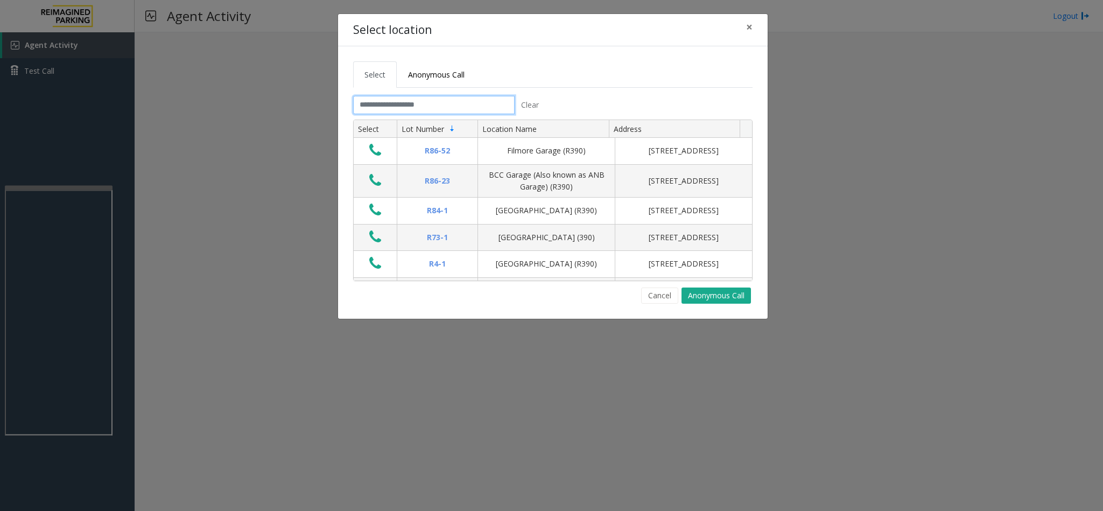
click at [425, 104] on input "text" at bounding box center [433, 105] width 161 height 18
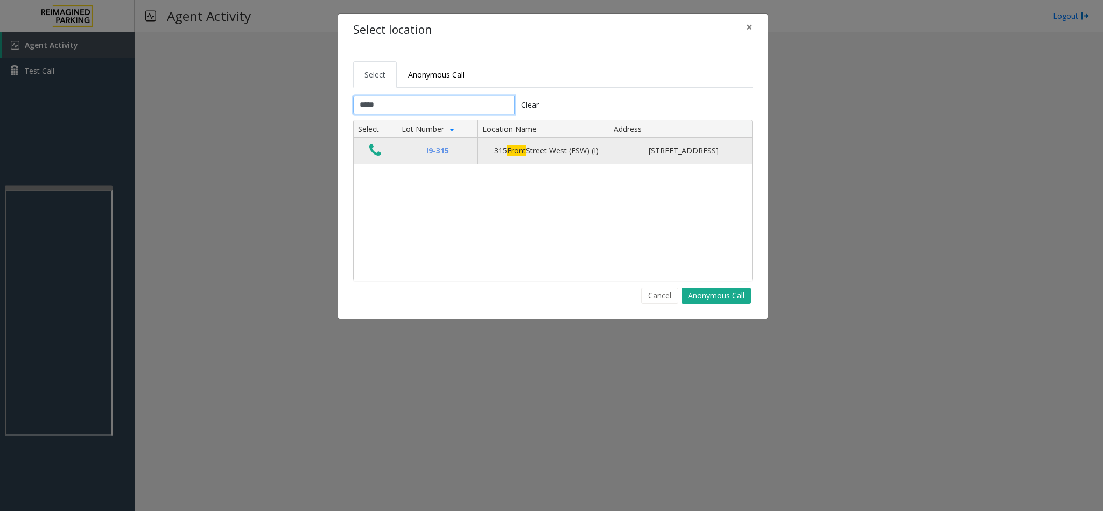
type input "*****"
drag, startPoint x: 488, startPoint y: 157, endPoint x: 593, endPoint y: 170, distance: 105.2
click at [593, 164] on td "[STREET_ADDRESS] (FSW) (I)" at bounding box center [545, 151] width 137 height 26
drag, startPoint x: 633, startPoint y: 153, endPoint x: 689, endPoint y: 154, distance: 56.5
click at [689, 154] on div "[STREET_ADDRESS]" at bounding box center [684, 151] width 124 height 12
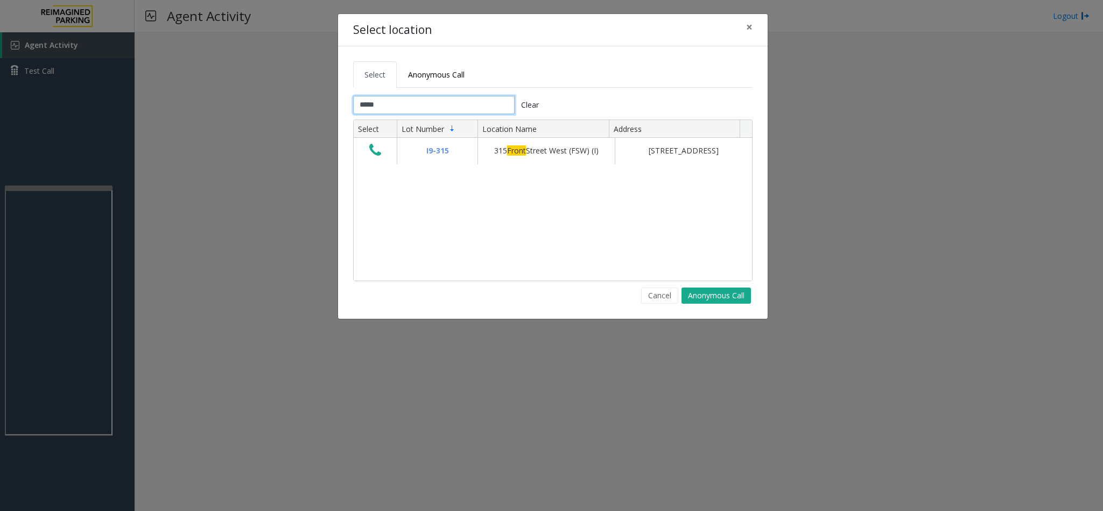
click at [399, 109] on input "*****" at bounding box center [433, 105] width 161 height 18
type input "*"
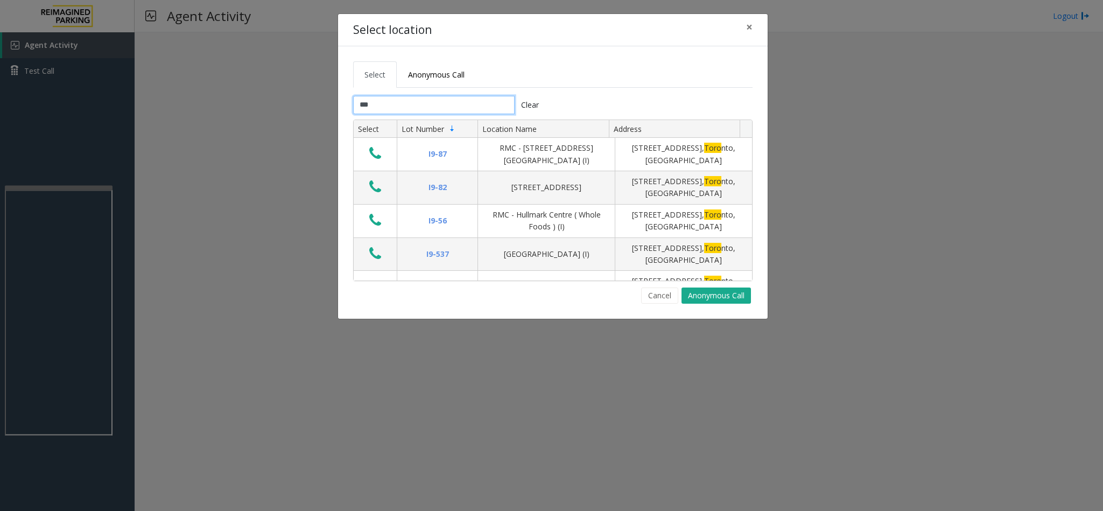
type input "****"
drag, startPoint x: 409, startPoint y: 110, endPoint x: 331, endPoint y: 116, distance: 77.7
click at [331, 116] on div "Select location × Select Anonymous Call **** Clear Select Lot Number Location N…" at bounding box center [551, 255] width 1103 height 511
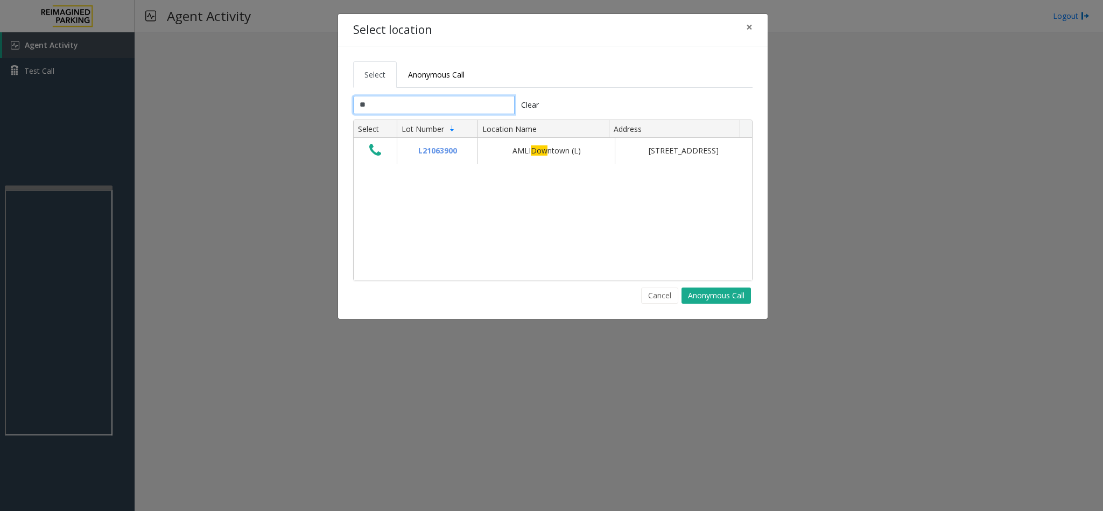
type input "*"
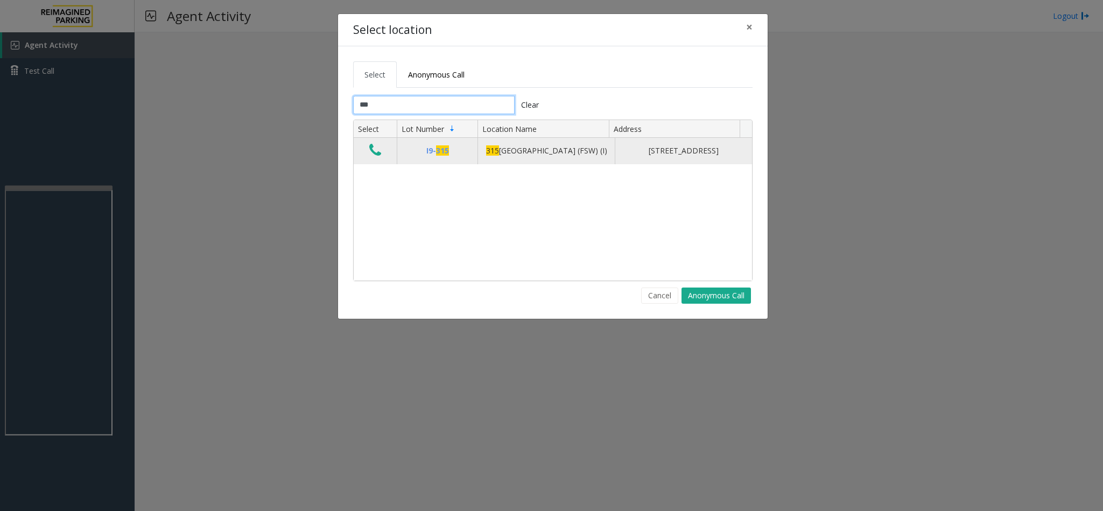
type input "***"
click at [376, 153] on icon "Data table" at bounding box center [375, 150] width 12 height 15
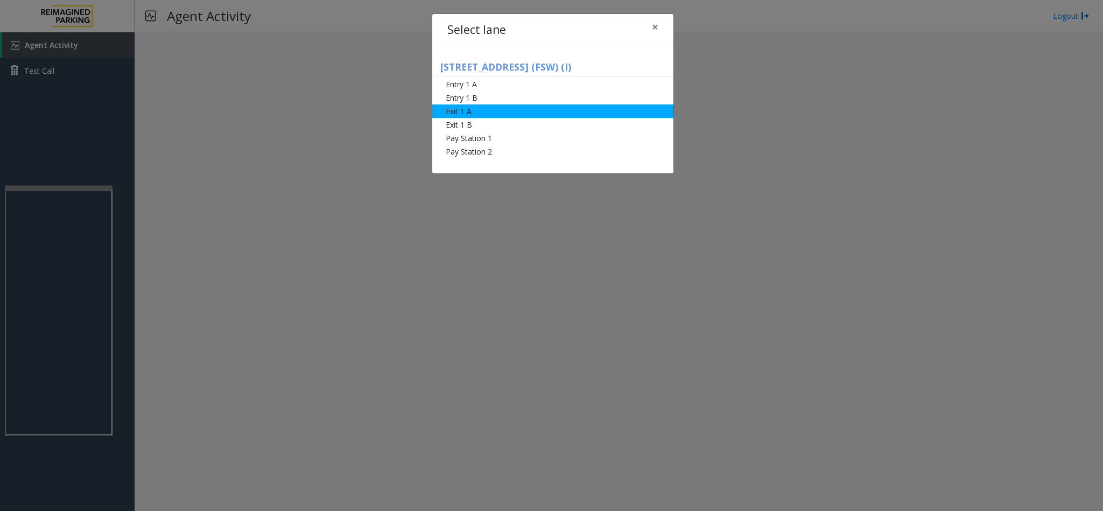
click at [476, 110] on li "Exit 1 A" at bounding box center [552, 110] width 241 height 13
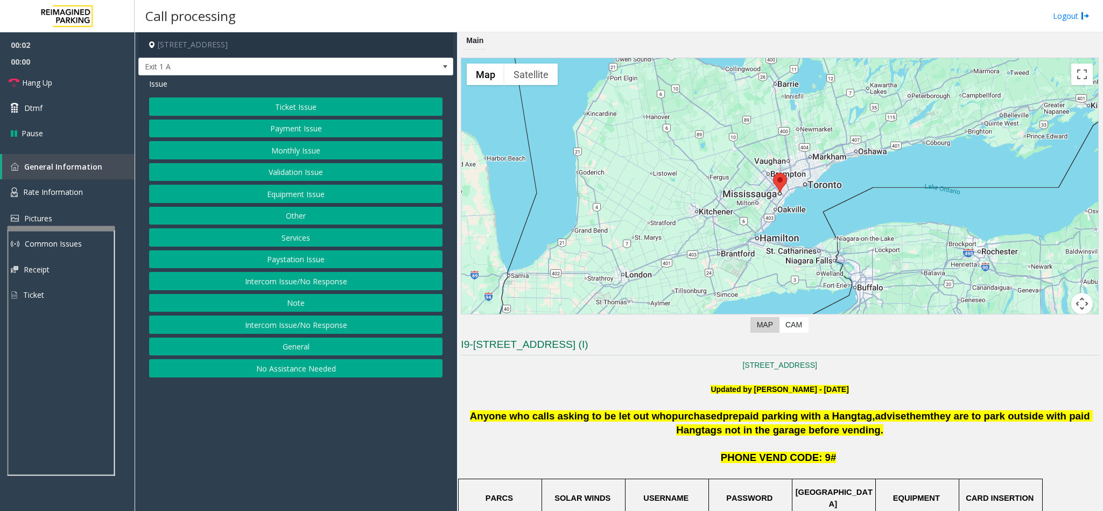
click at [70, 230] on div at bounding box center [62, 228] width 108 height 4
click at [67, 189] on span "Rate Information" at bounding box center [53, 192] width 60 height 10
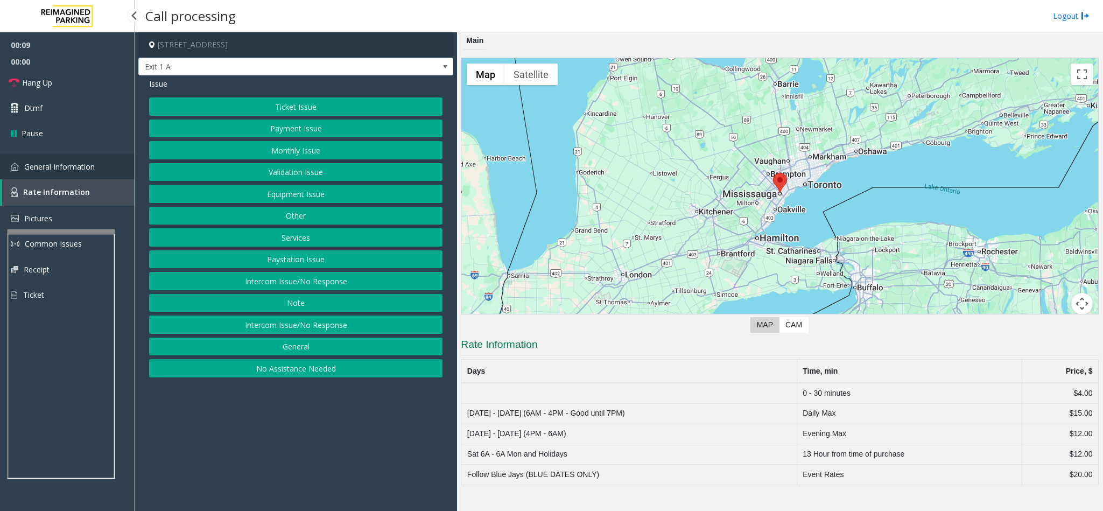
click at [41, 161] on span "General Information" at bounding box center [59, 166] width 71 height 10
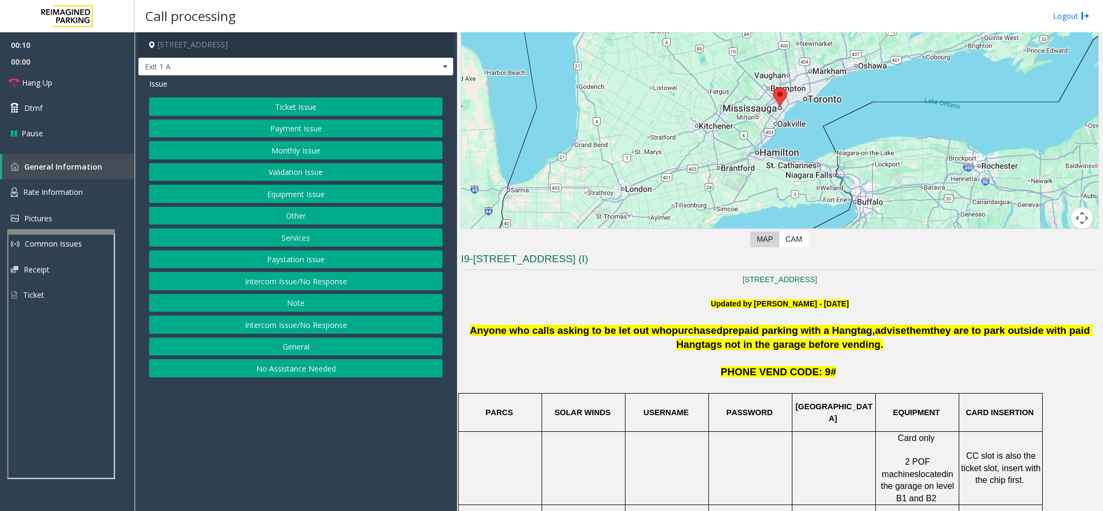
scroll to position [484, 0]
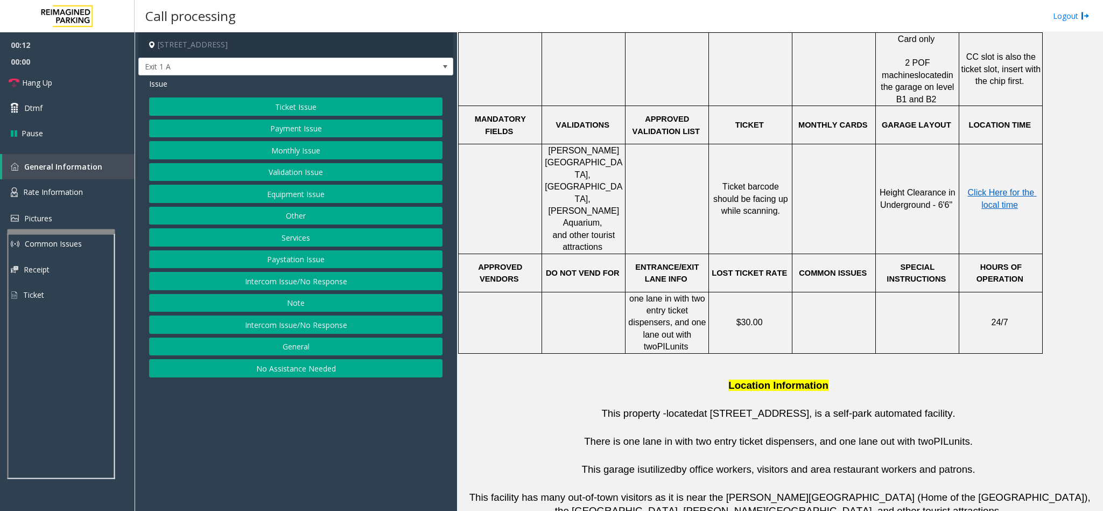
click at [302, 350] on button "General" at bounding box center [295, 346] width 293 height 18
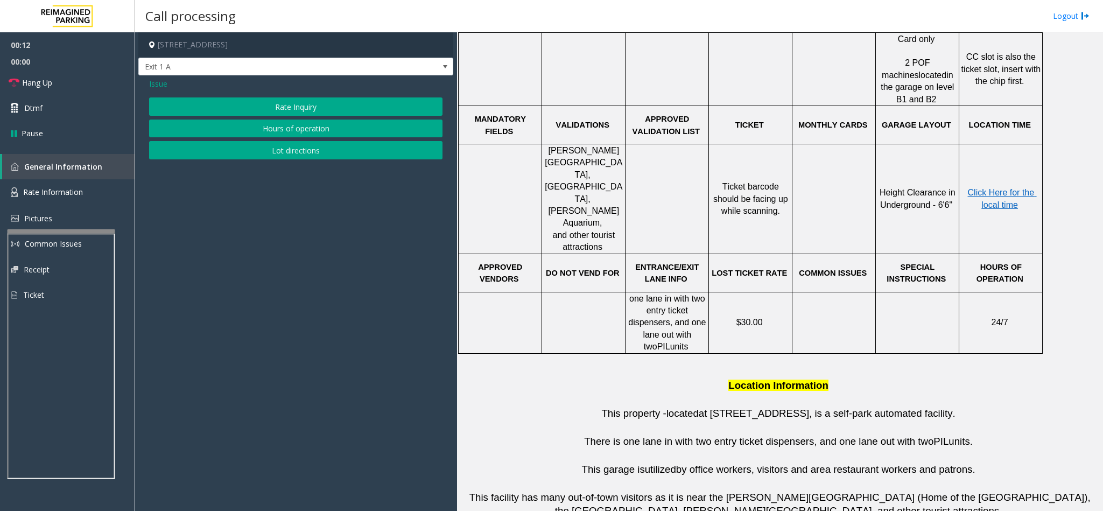
click at [159, 87] on span "Issue" at bounding box center [158, 83] width 18 height 11
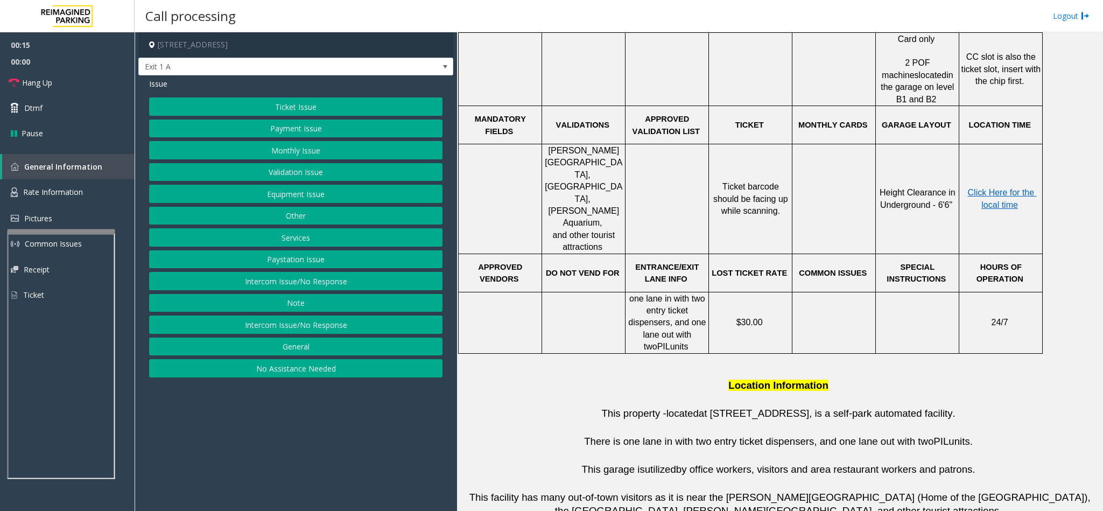
click at [291, 242] on button "Services" at bounding box center [295, 237] width 293 height 18
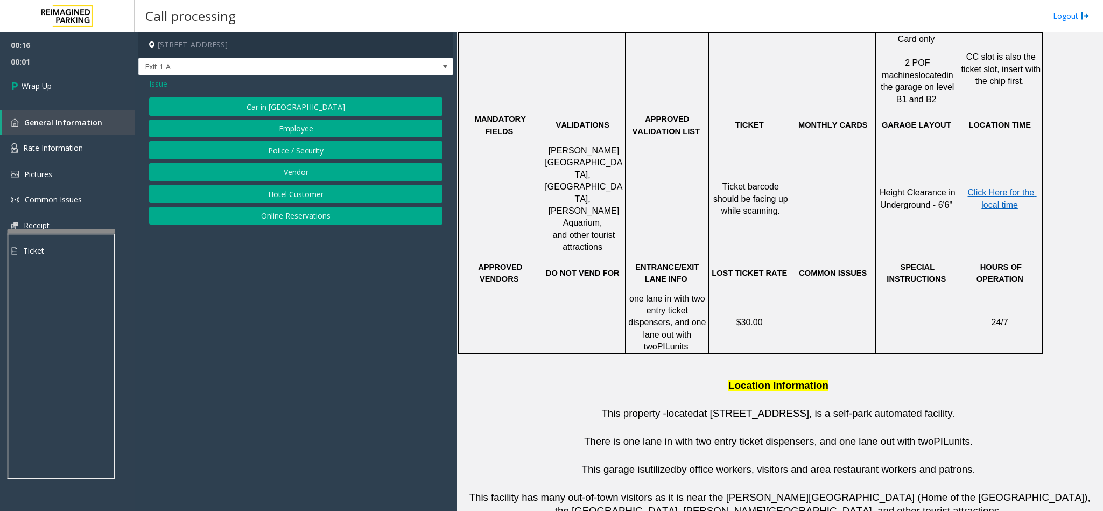
click at [162, 82] on span "Issue" at bounding box center [158, 83] width 18 height 11
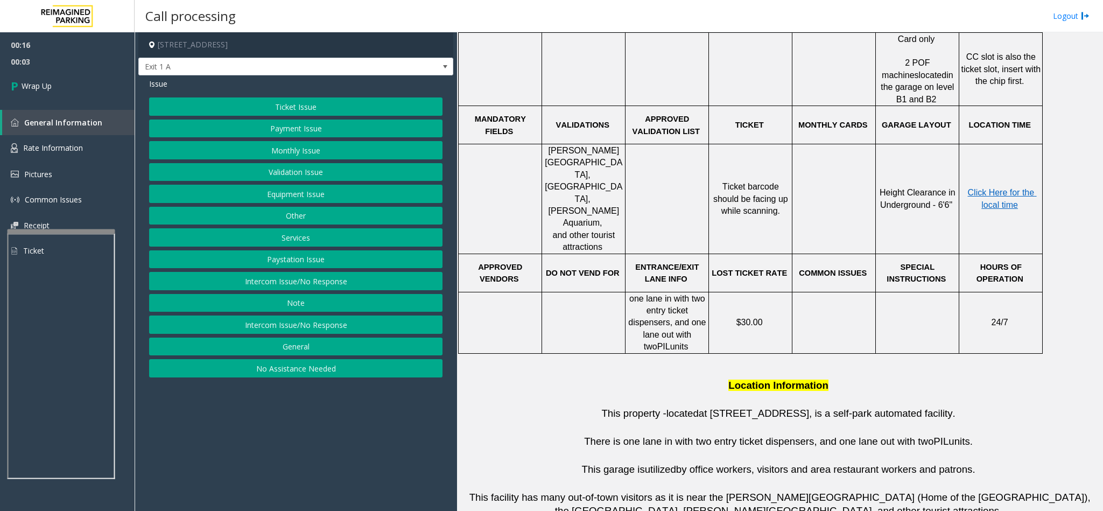
click at [311, 347] on button "General" at bounding box center [295, 346] width 293 height 18
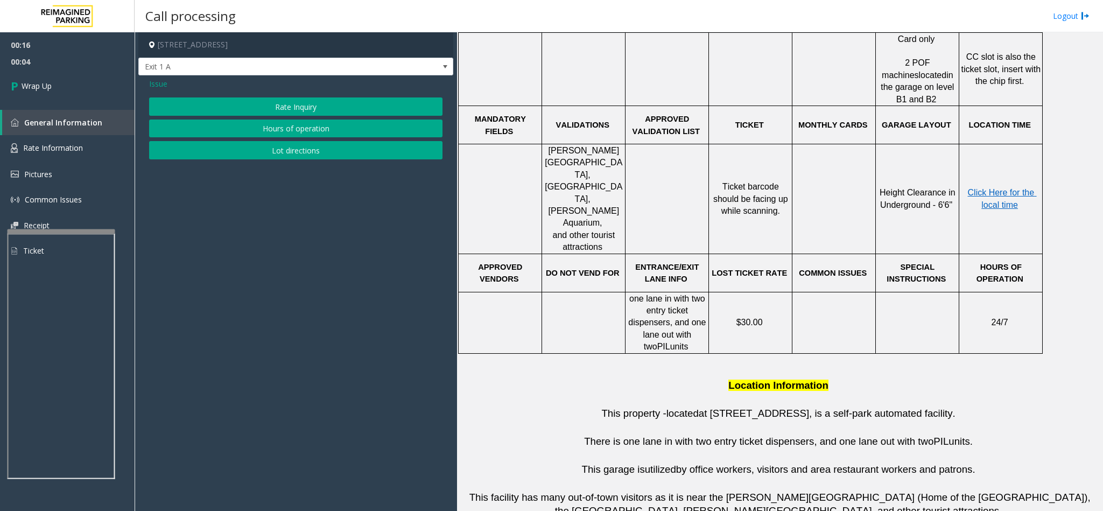
click at [256, 110] on button "Rate Inquiry" at bounding box center [295, 106] width 293 height 18
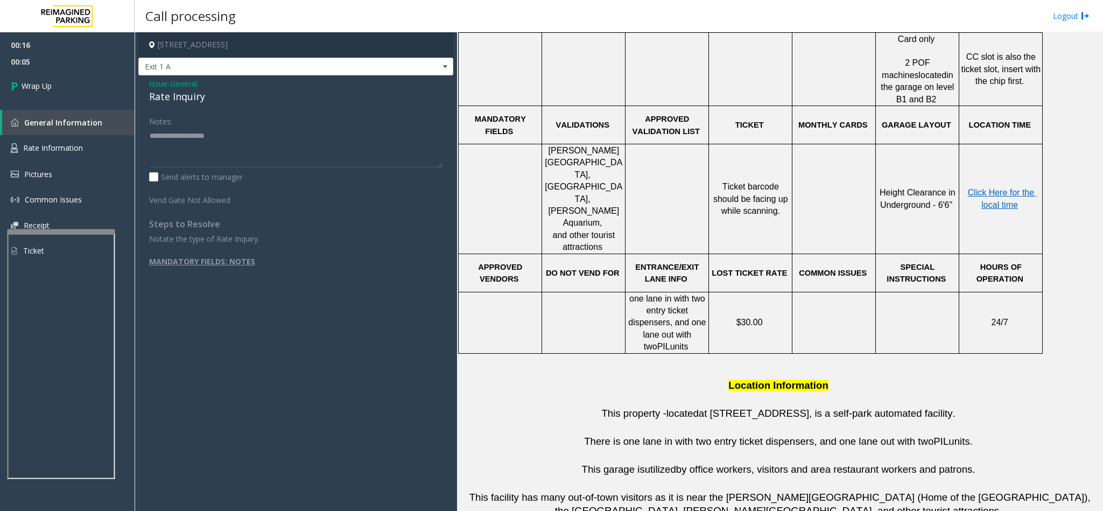
click at [192, 97] on div "Rate Inquiry" at bounding box center [295, 96] width 293 height 15
copy div "Rate Inquiry"
click at [197, 140] on textarea at bounding box center [295, 147] width 293 height 40
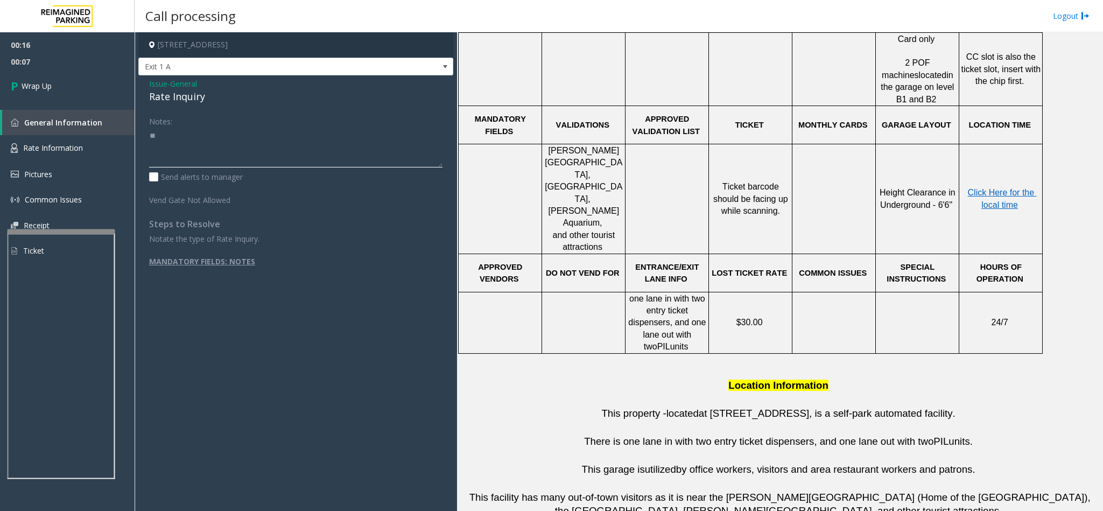
type textarea "*"
paste textarea "**********"
type textarea "**********"
click at [87, 82] on link "Wrap Up" at bounding box center [67, 86] width 135 height 32
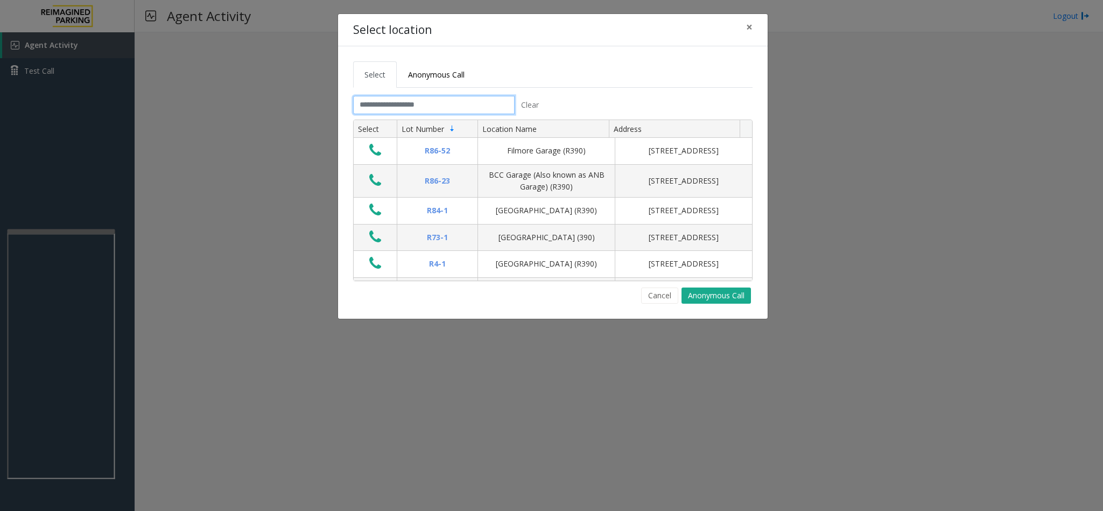
click at [399, 107] on input "text" at bounding box center [433, 105] width 161 height 18
click at [446, 68] on link "Anonymous Call" at bounding box center [436, 74] width 79 height 26
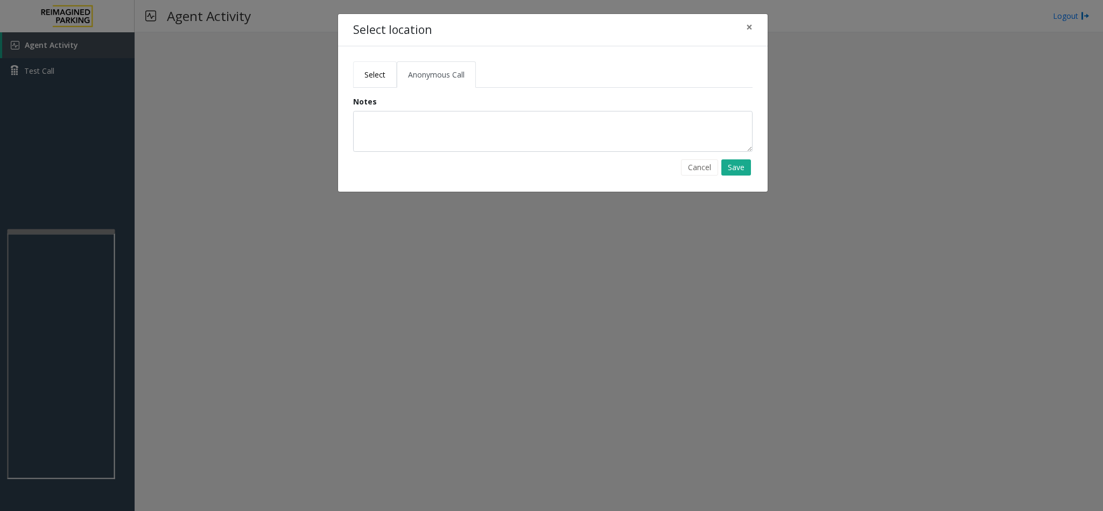
click at [363, 65] on link "Select" at bounding box center [375, 74] width 44 height 26
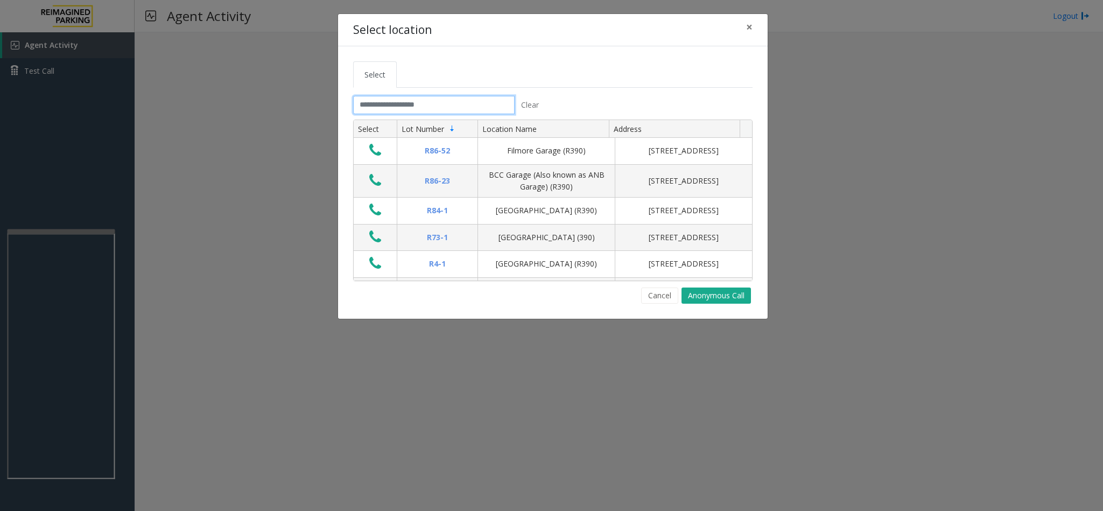
click at [399, 107] on input "text" at bounding box center [433, 105] width 161 height 18
click at [441, 110] on input "text" at bounding box center [433, 105] width 161 height 18
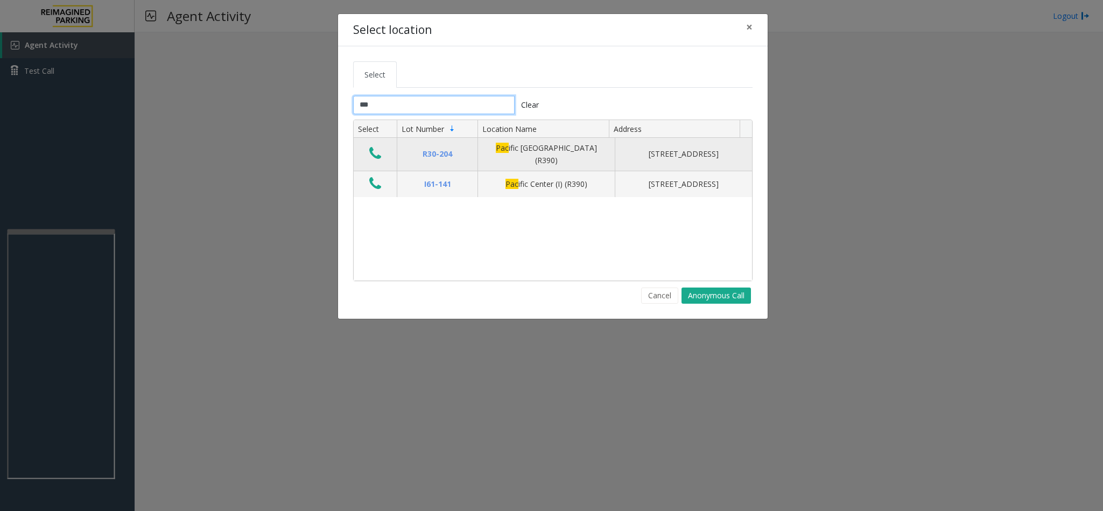
type input "***"
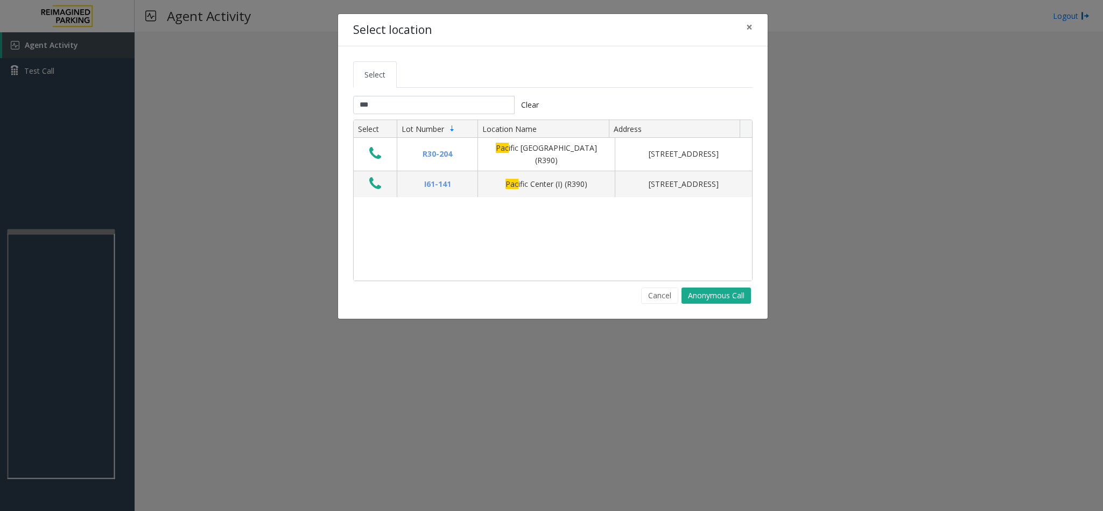
drag, startPoint x: 383, startPoint y: 157, endPoint x: 389, endPoint y: 111, distance: 45.6
click at [382, 157] on button "Data table" at bounding box center [375, 153] width 18 height 17
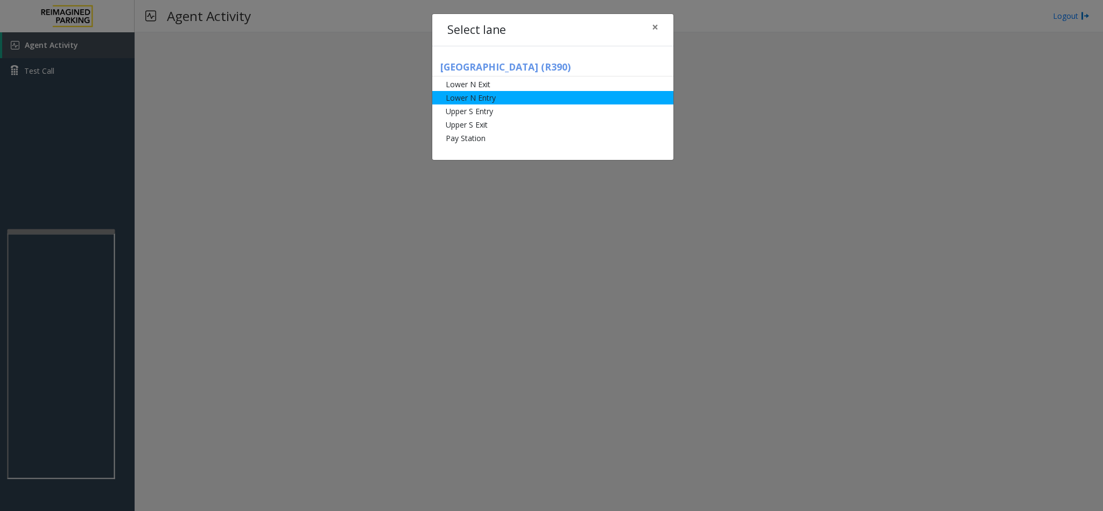
click at [491, 94] on li "Lower N Entry" at bounding box center [552, 97] width 241 height 13
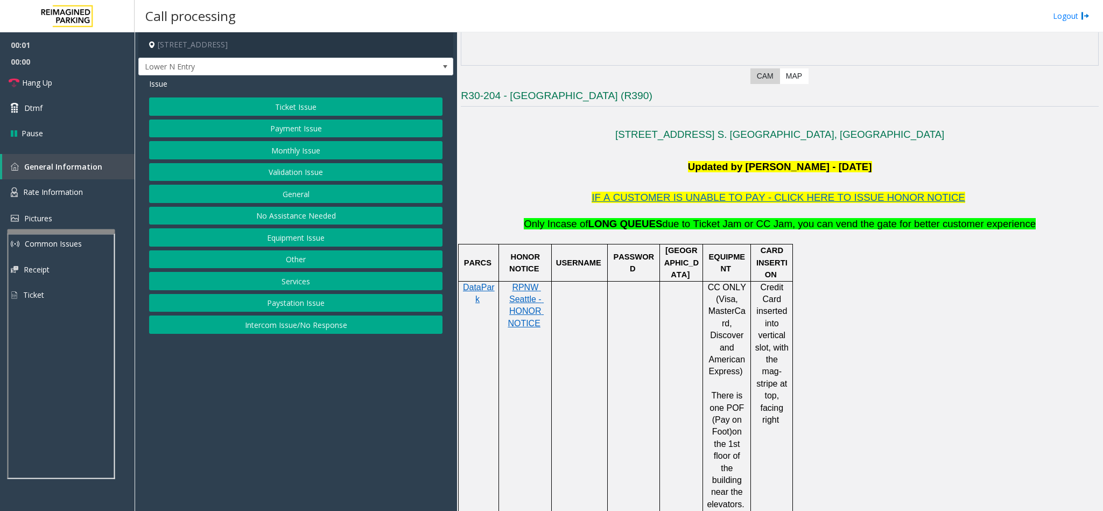
scroll to position [242, 0]
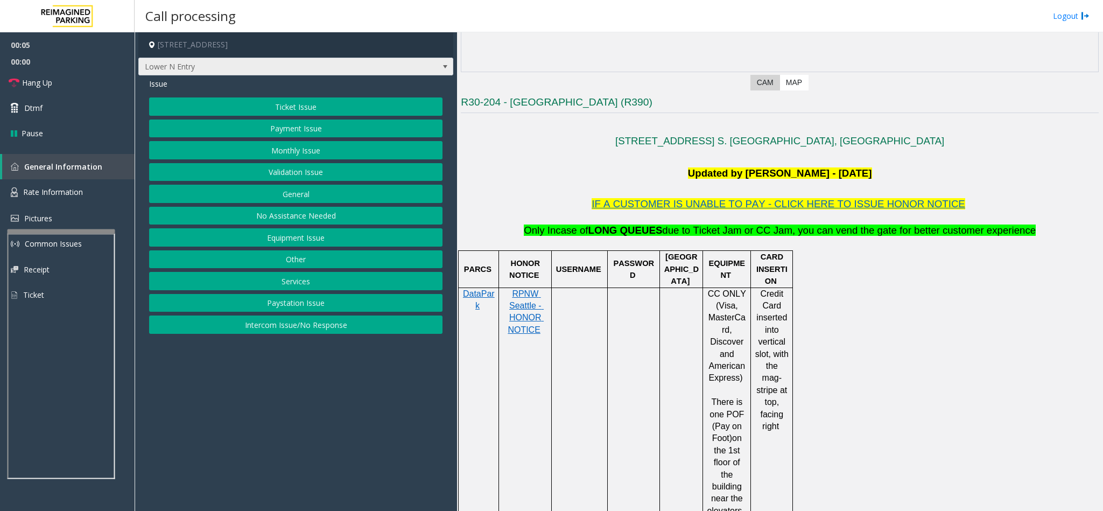
click at [220, 61] on span "Lower N Entry" at bounding box center [264, 66] width 251 height 17
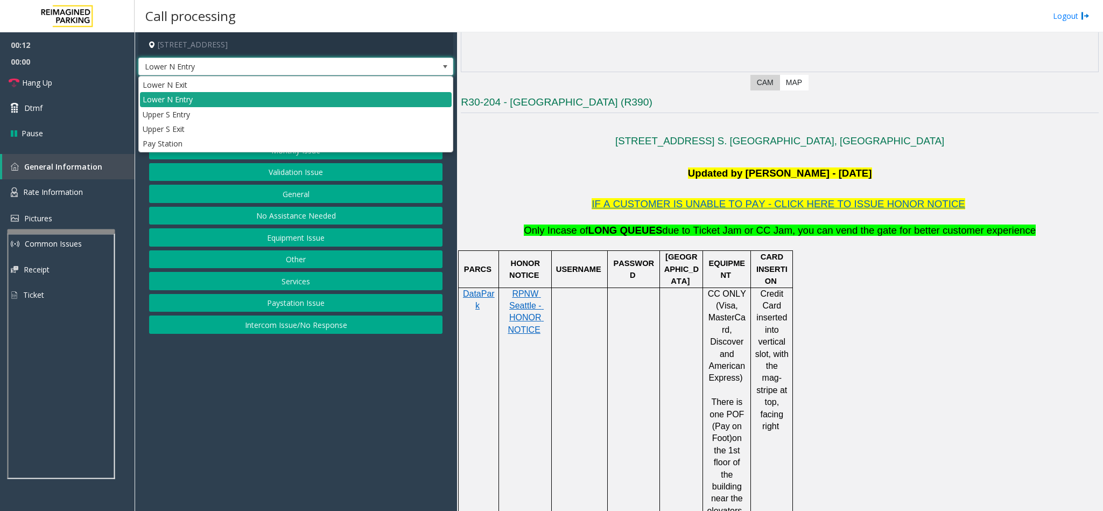
click at [258, 102] on li "Lower N Entry" at bounding box center [296, 99] width 312 height 15
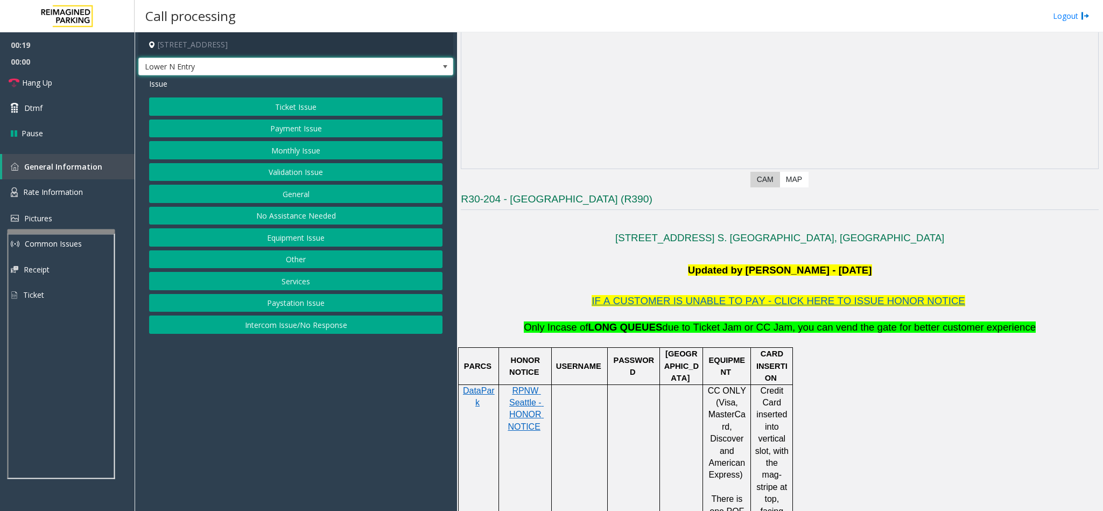
scroll to position [161, 0]
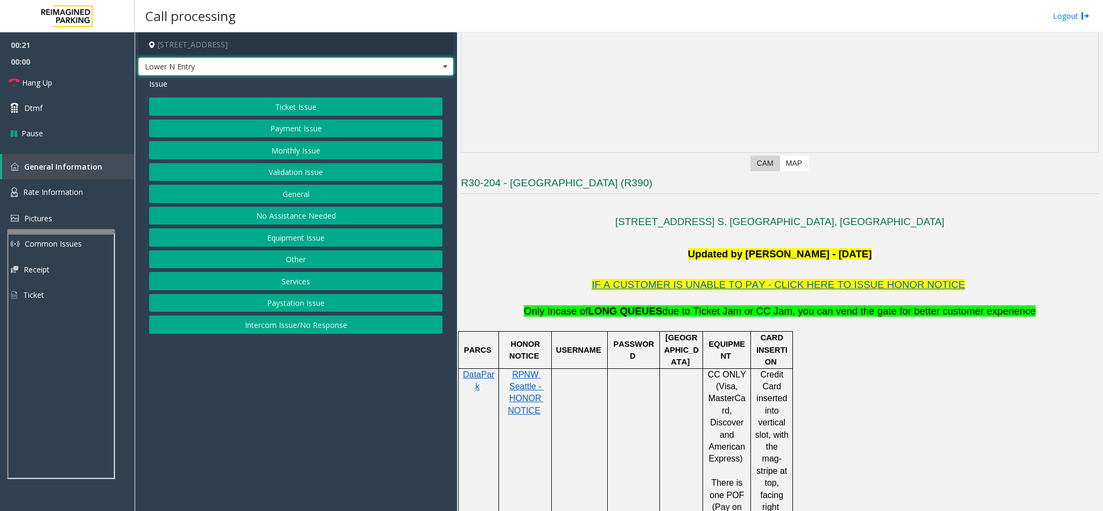
click at [179, 73] on span "Lower N Entry" at bounding box center [264, 66] width 251 height 17
click at [597, 214] on p at bounding box center [780, 206] width 638 height 16
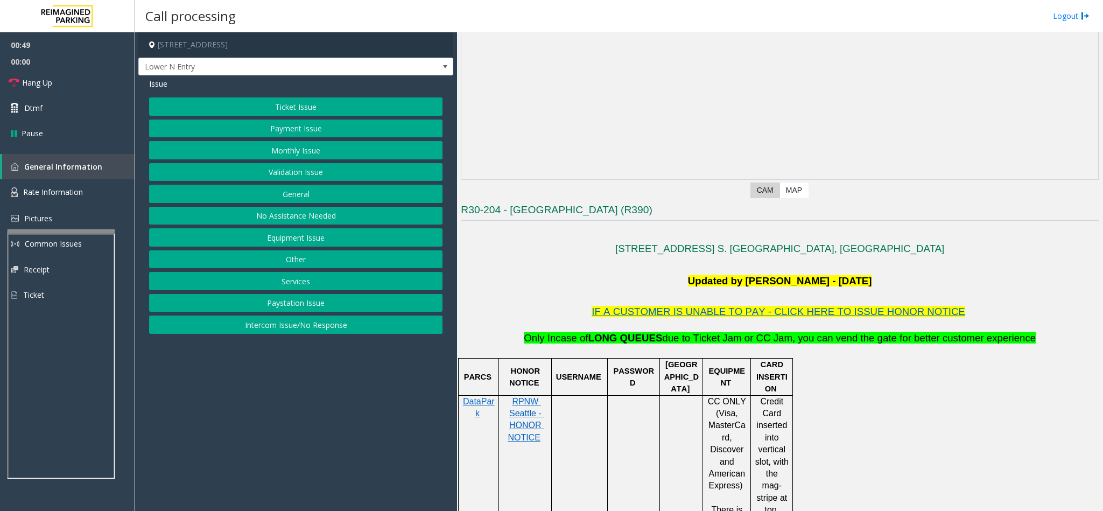
scroll to position [94, 0]
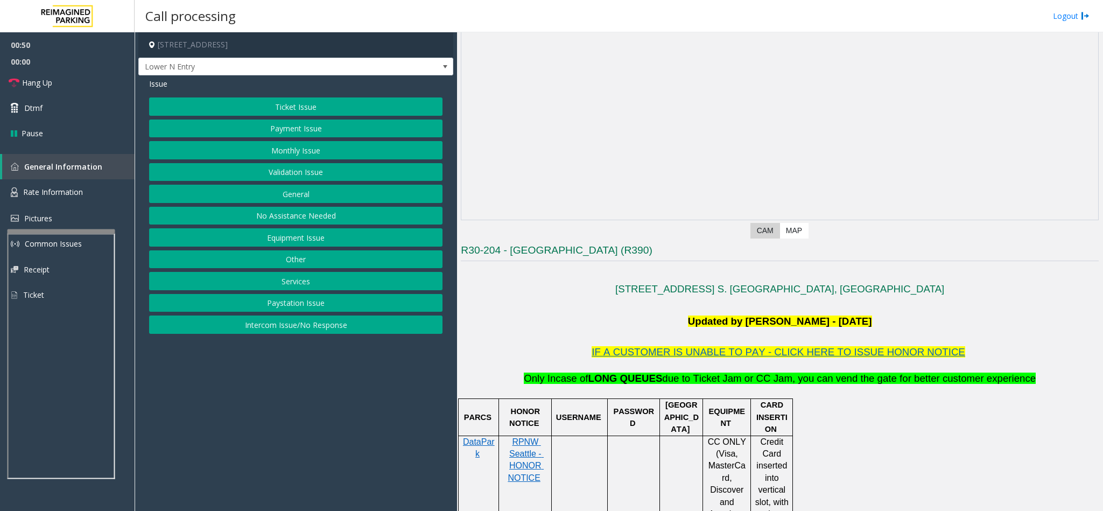
click at [316, 108] on button "Ticket Issue" at bounding box center [295, 106] width 293 height 18
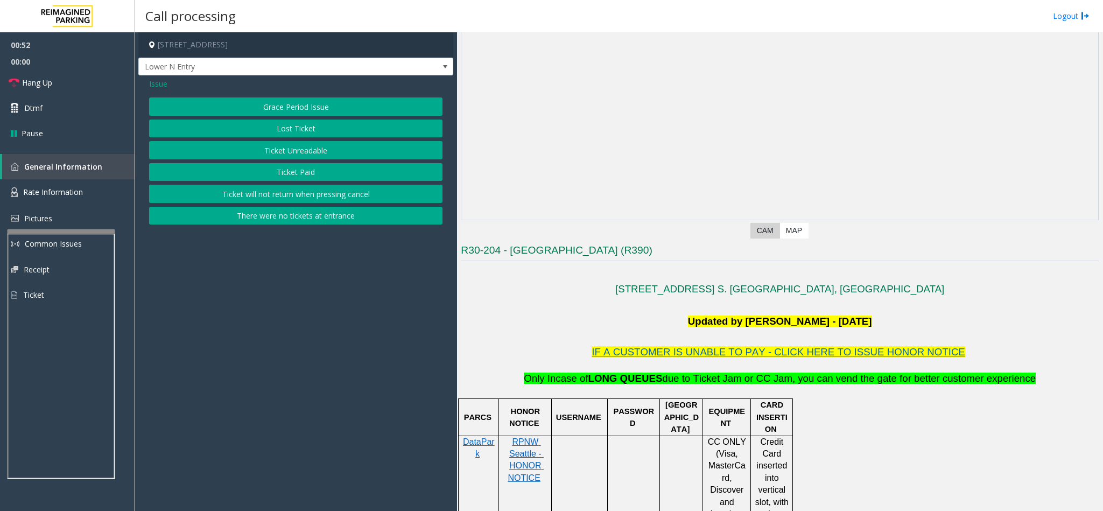
click at [159, 83] on span "Issue" at bounding box center [158, 83] width 18 height 11
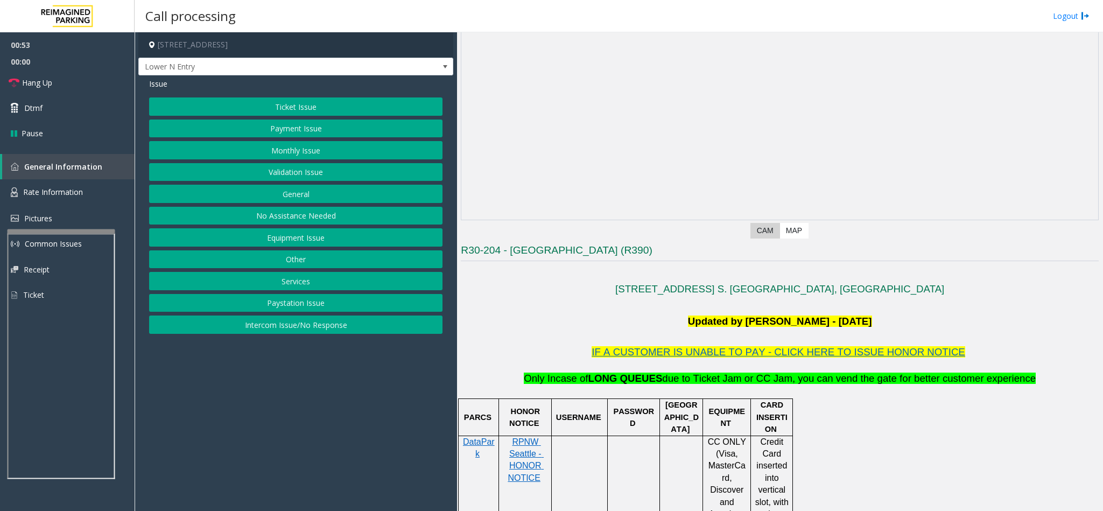
click at [296, 236] on button "Equipment Issue" at bounding box center [295, 237] width 293 height 18
click at [314, 202] on button "Gate / Door Won't Open" at bounding box center [295, 194] width 293 height 18
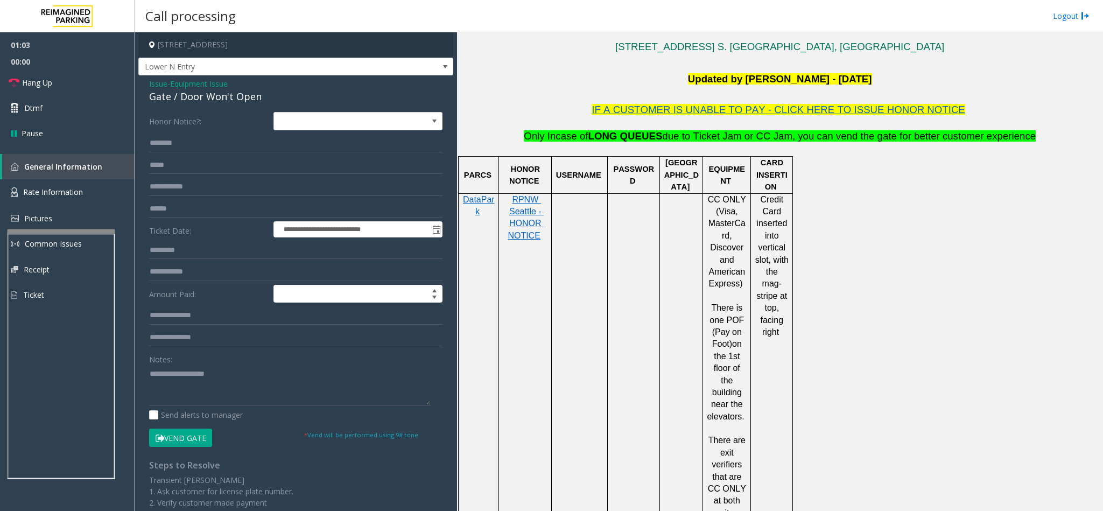
scroll to position [175, 0]
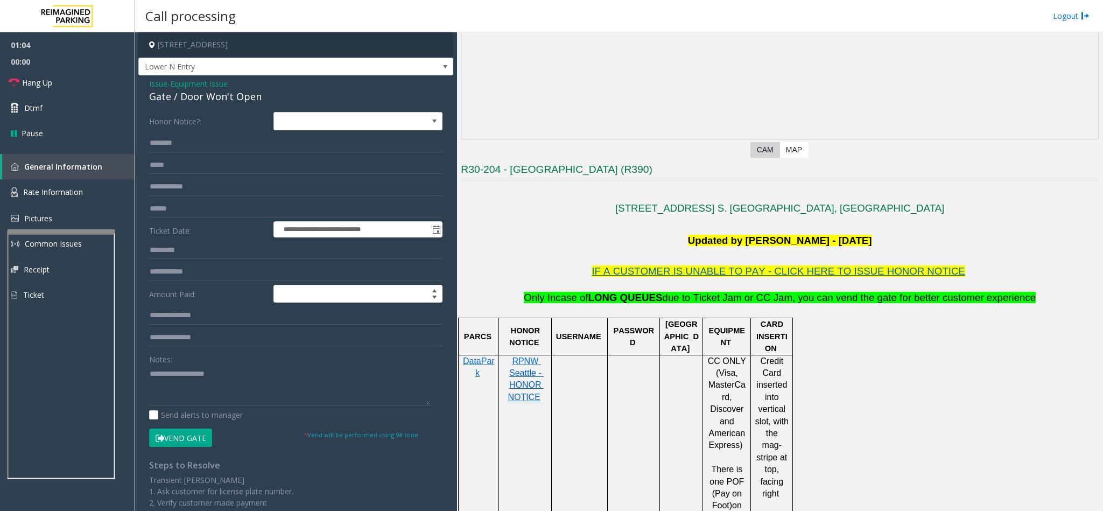
click at [215, 98] on div "Gate / Door Won't Open" at bounding box center [295, 96] width 293 height 15
copy div "Gate / Door Won't Open"
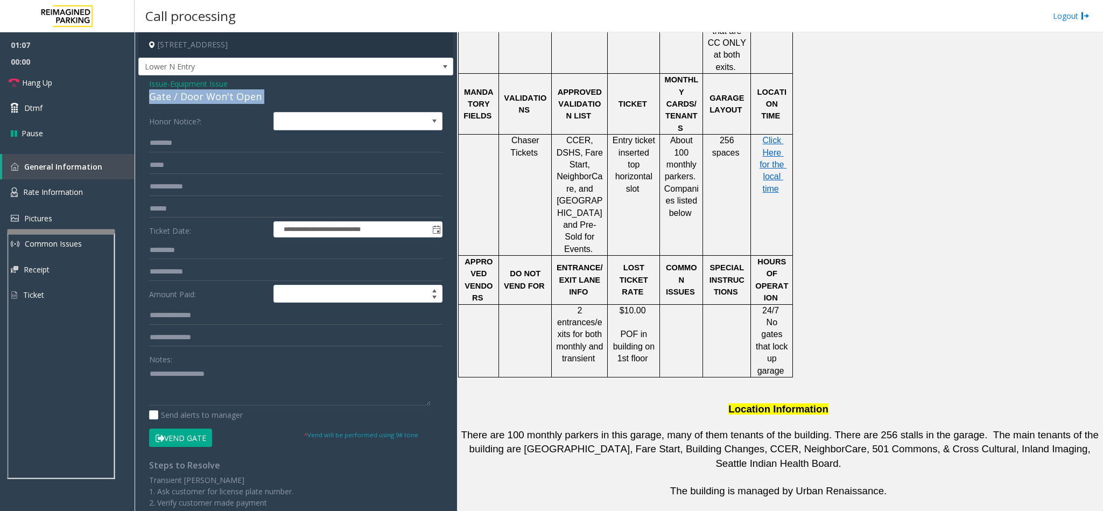
scroll to position [498, 0]
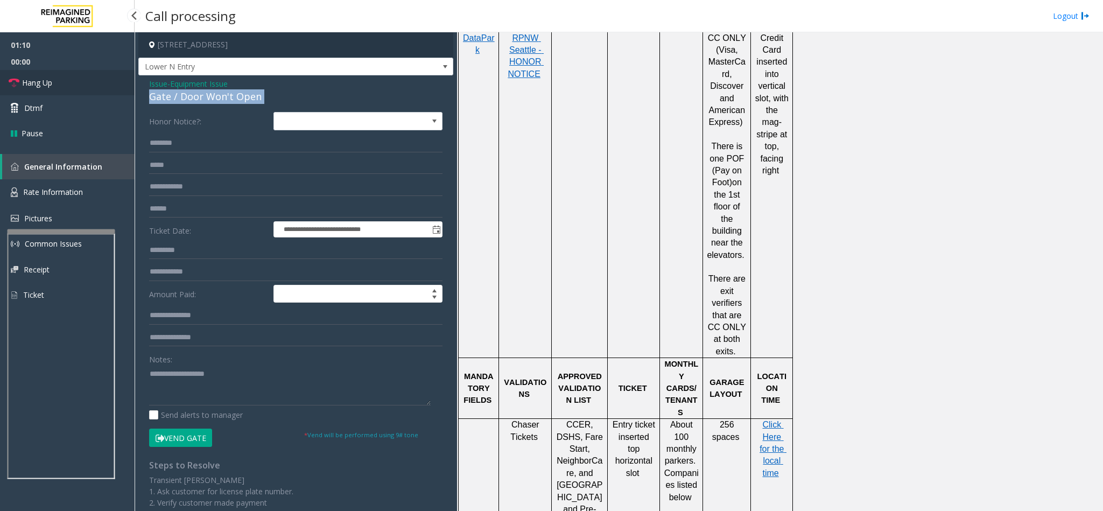
drag, startPoint x: 67, startPoint y: 88, endPoint x: 124, endPoint y: 83, distance: 57.8
click at [67, 88] on link "Hang Up" at bounding box center [67, 82] width 135 height 25
click at [157, 90] on div "Gate / Door Won't Open" at bounding box center [295, 96] width 293 height 15
click at [156, 86] on span "Issue" at bounding box center [158, 83] width 18 height 11
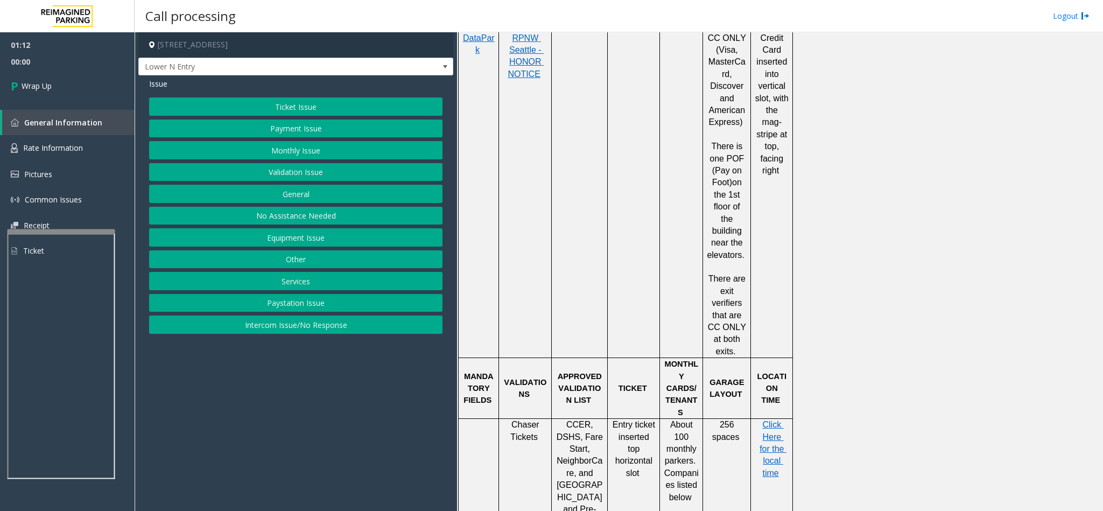
click at [152, 89] on span "Issue" at bounding box center [158, 83] width 18 height 11
click at [156, 85] on span "Issue" at bounding box center [158, 83] width 18 height 11
click at [300, 238] on button "Equipment Issue" at bounding box center [295, 237] width 293 height 18
click at [298, 156] on button "Out of Tickets" at bounding box center [295, 150] width 293 height 18
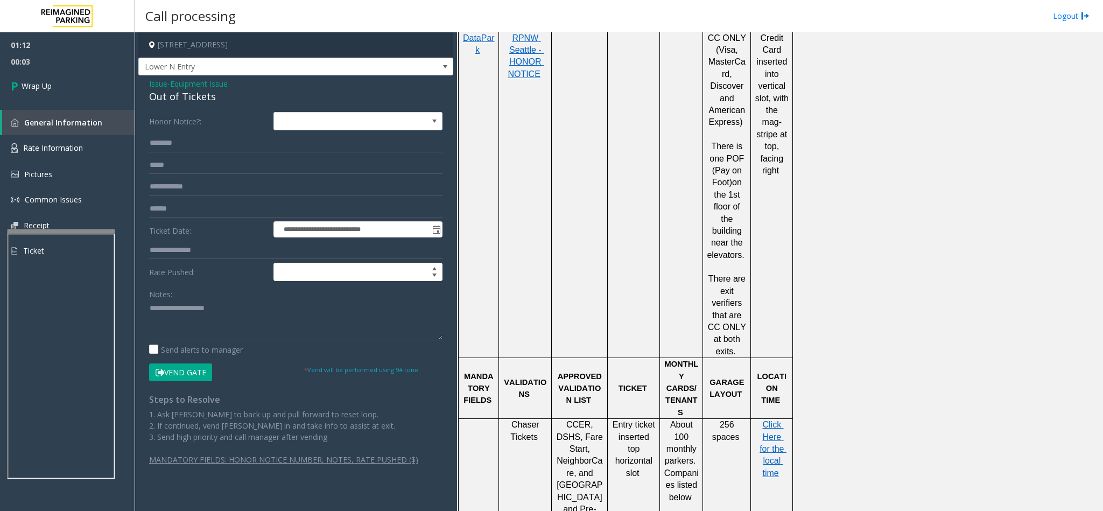
click at [185, 102] on div "Out of Tickets" at bounding box center [295, 96] width 293 height 15
copy div "Out of Tickets"
click at [191, 306] on textarea at bounding box center [295, 320] width 293 height 40
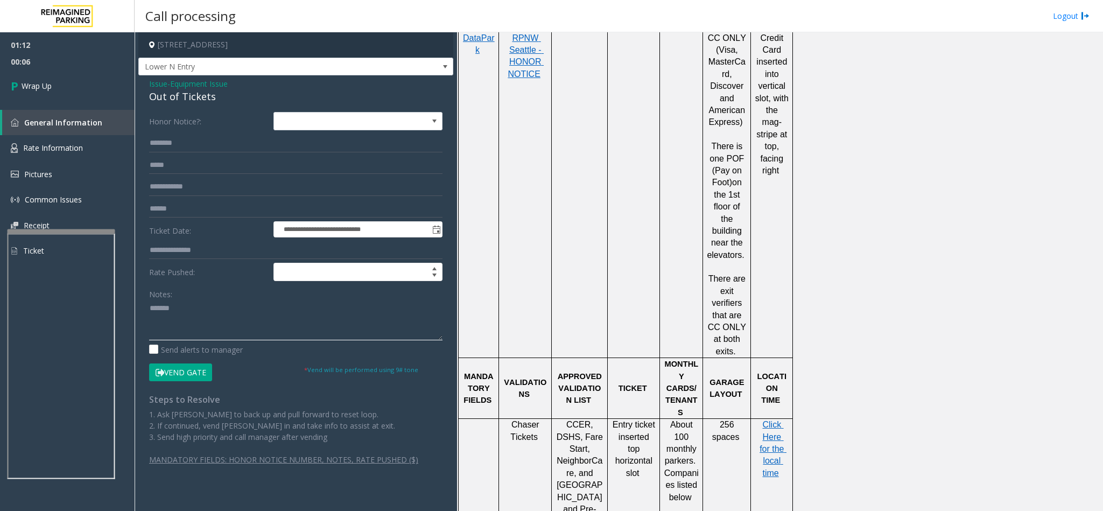
paste textarea "**********"
type textarea "**********"
click at [75, 76] on link "Wrap Up" at bounding box center [67, 86] width 135 height 32
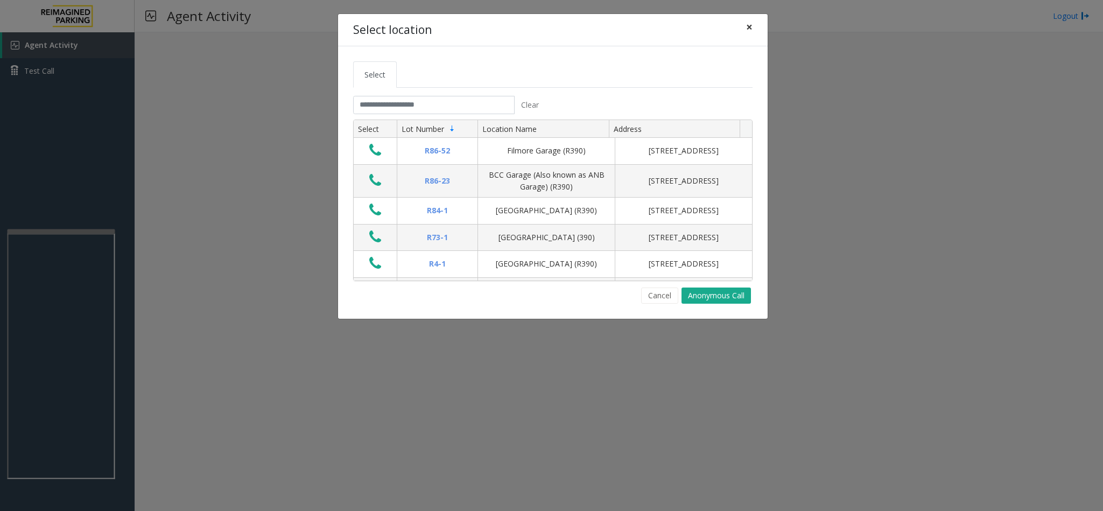
click at [748, 25] on span "×" at bounding box center [749, 26] width 6 height 15
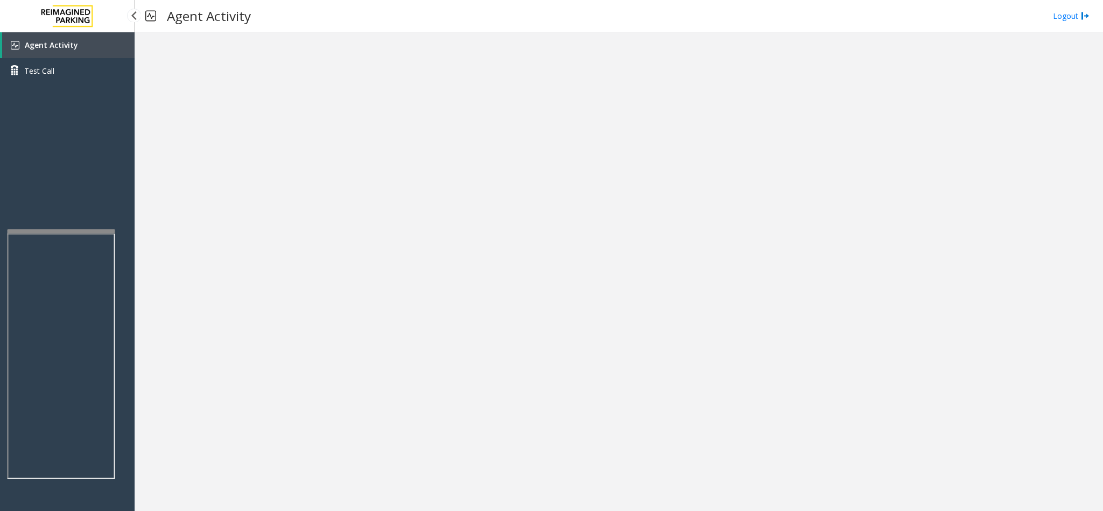
click at [32, 55] on link "Agent Activity" at bounding box center [68, 45] width 132 height 26
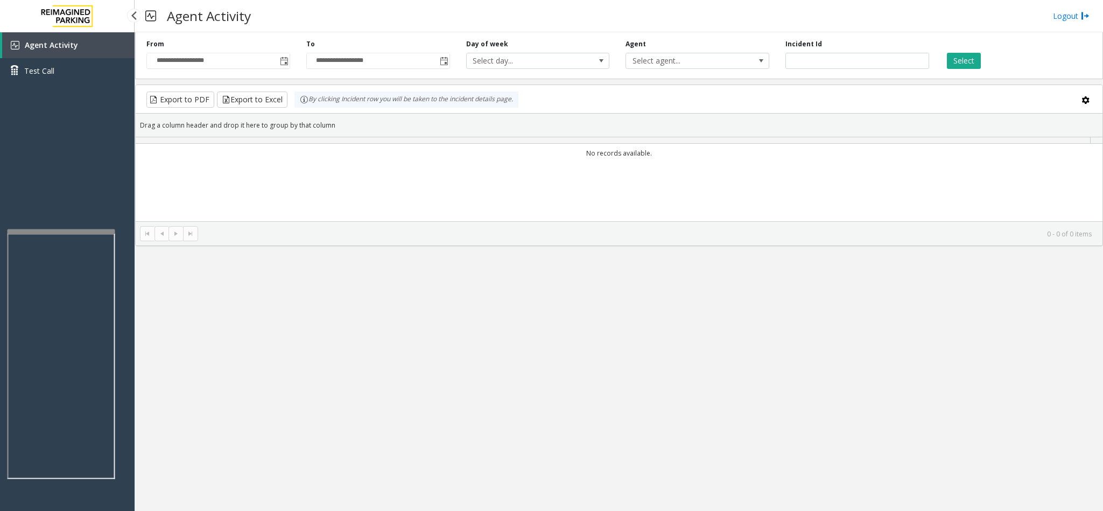
click at [28, 50] on link "Agent Activity" at bounding box center [68, 45] width 132 height 26
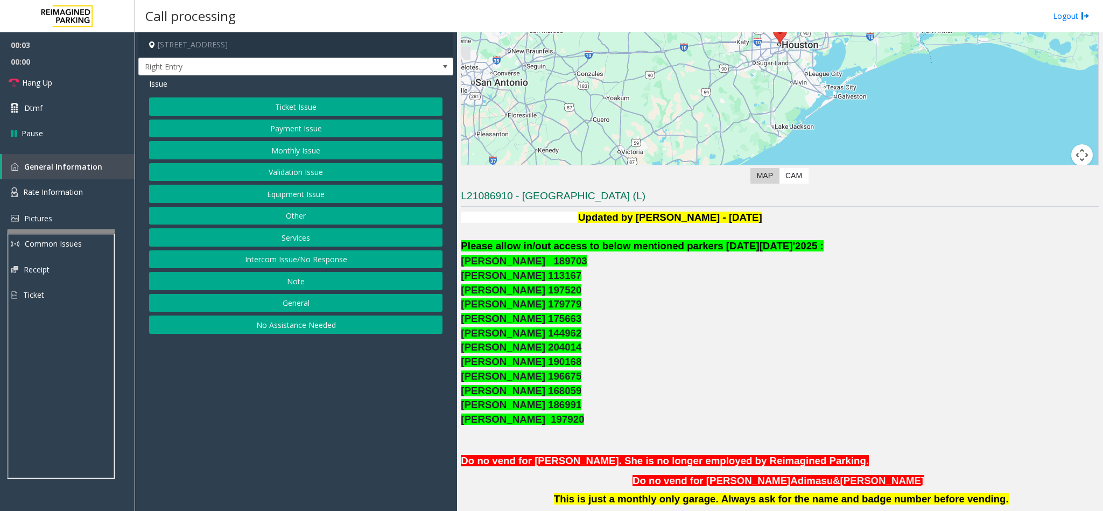
scroll to position [161, 0]
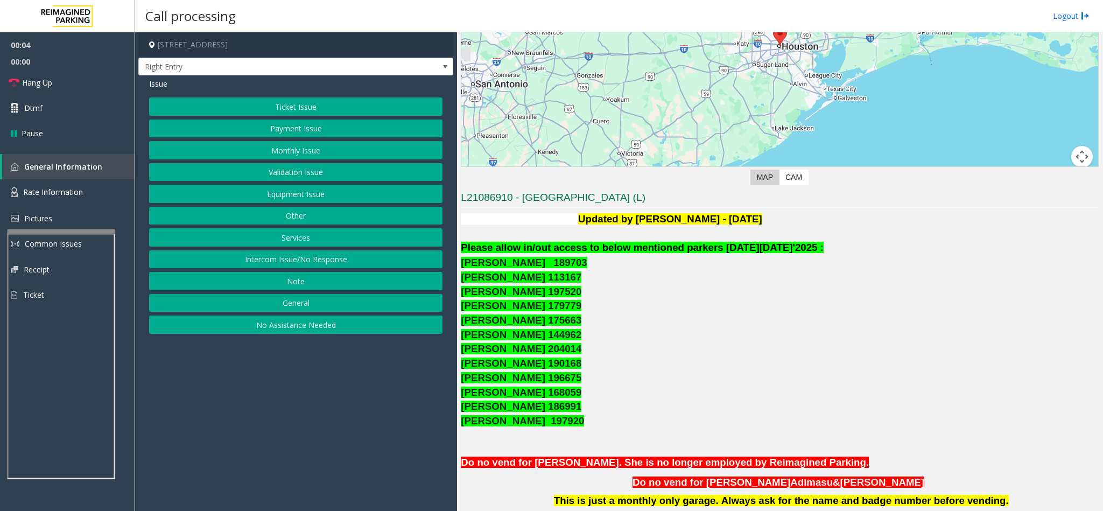
click at [295, 157] on button "Monthly Issue" at bounding box center [295, 150] width 293 height 18
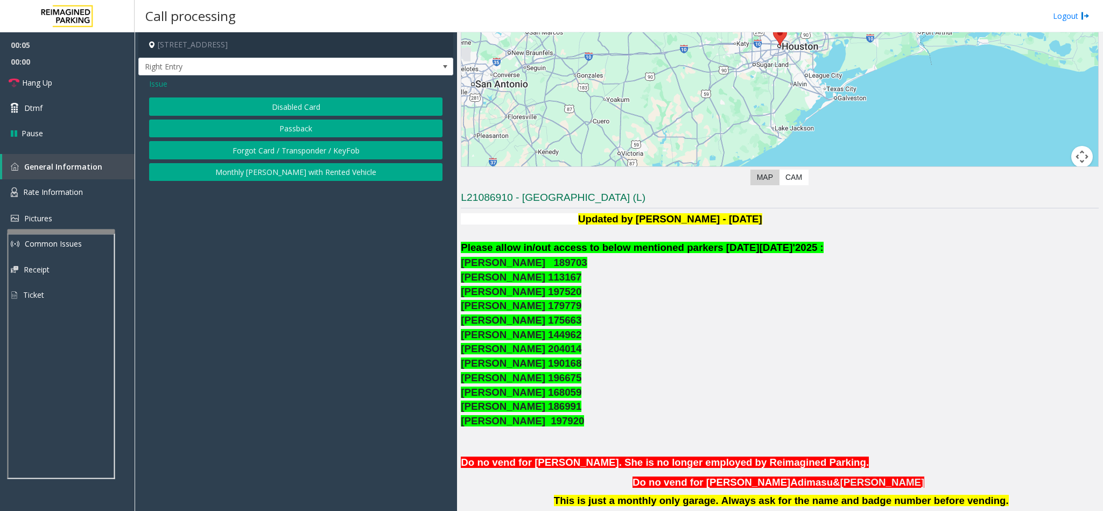
click at [294, 107] on button "Disabled Card" at bounding box center [295, 106] width 293 height 18
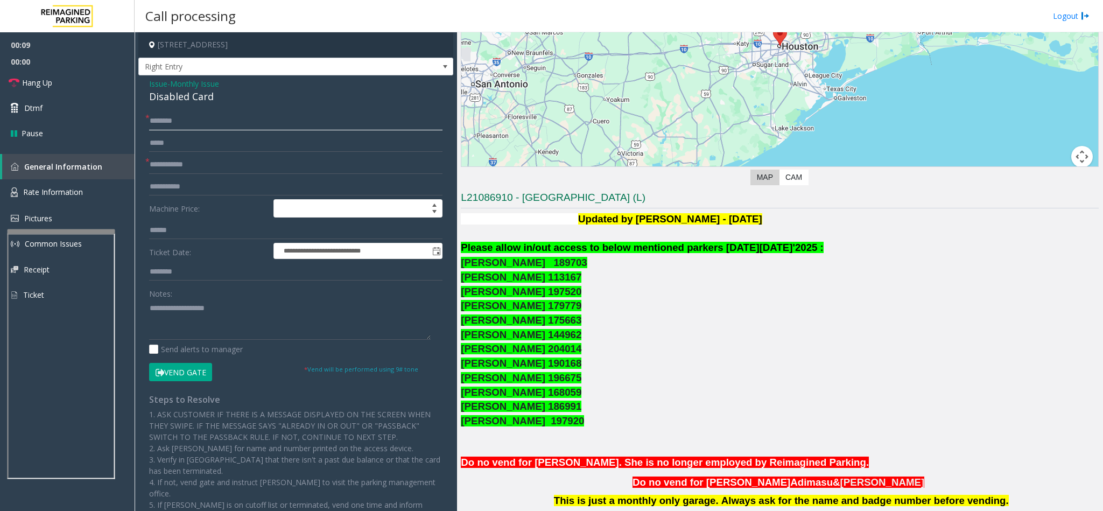
click at [191, 117] on input "text" at bounding box center [295, 121] width 293 height 18
click at [194, 120] on input "**********" at bounding box center [295, 121] width 293 height 18
type input "**********"
click at [183, 172] on input "text" at bounding box center [295, 165] width 293 height 18
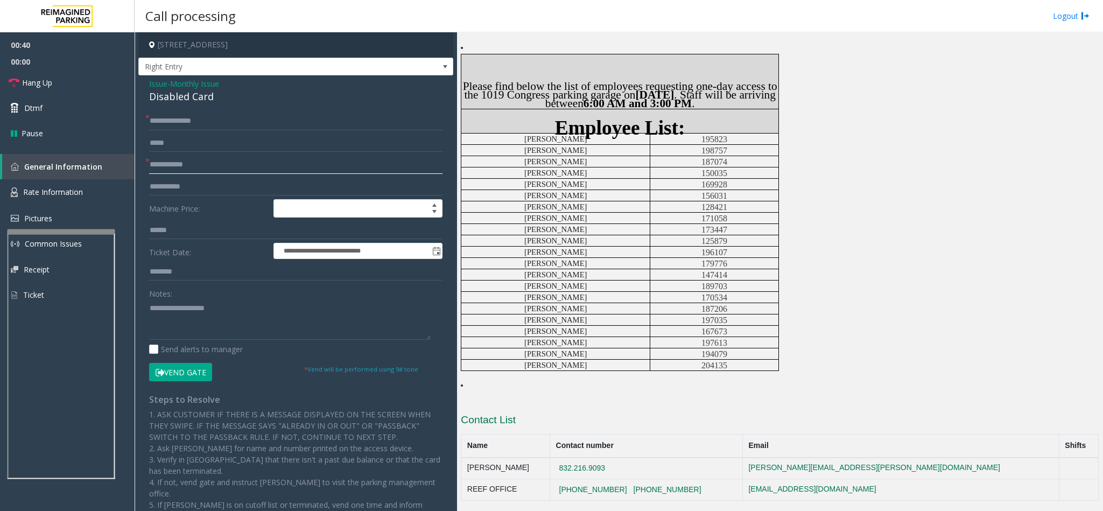
scroll to position [714, 0]
click at [191, 168] on input "text" at bounding box center [295, 165] width 293 height 18
type input "******"
click at [162, 118] on input "**********" at bounding box center [295, 121] width 293 height 18
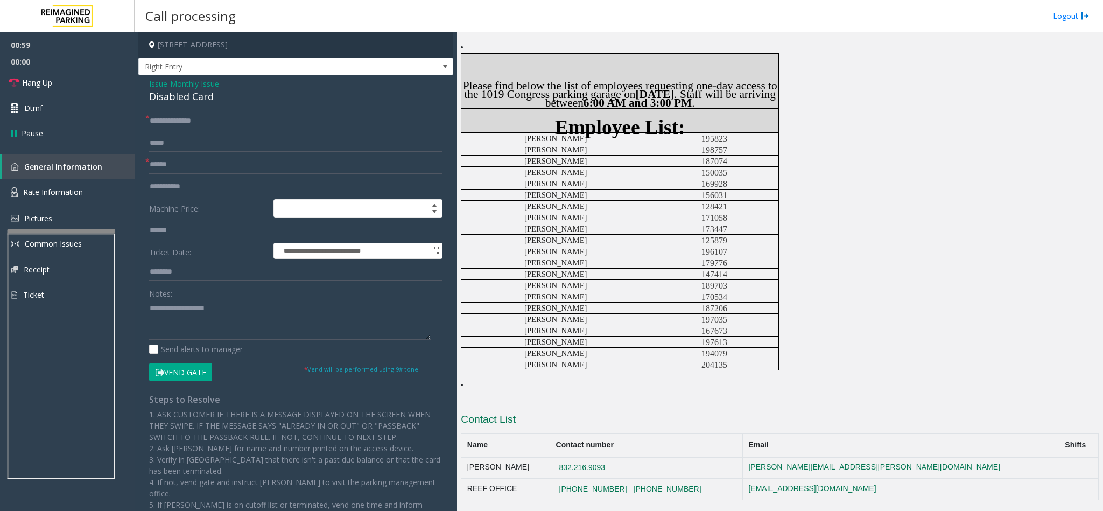
click at [200, 375] on button "Vend Gate" at bounding box center [180, 372] width 63 height 18
click at [173, 102] on div "Disabled Card" at bounding box center [295, 96] width 293 height 15
copy div "Disabled Card"
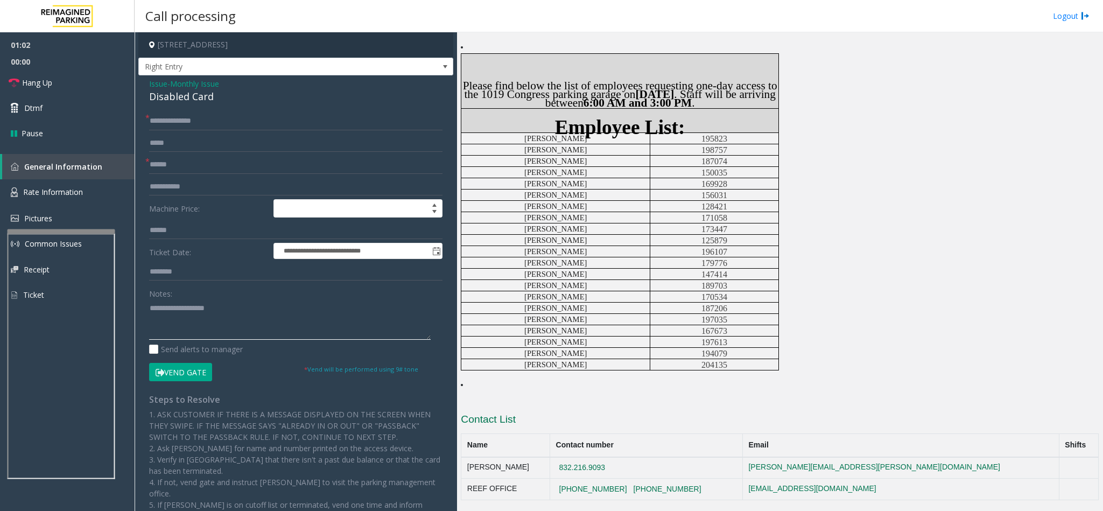
click at [210, 309] on textarea at bounding box center [290, 319] width 282 height 40
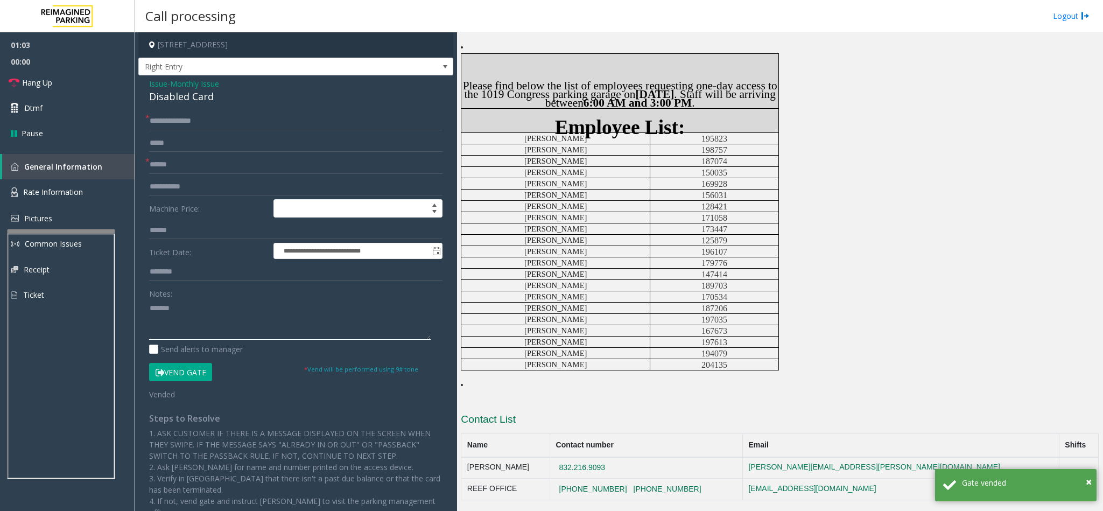
paste textarea "**********"
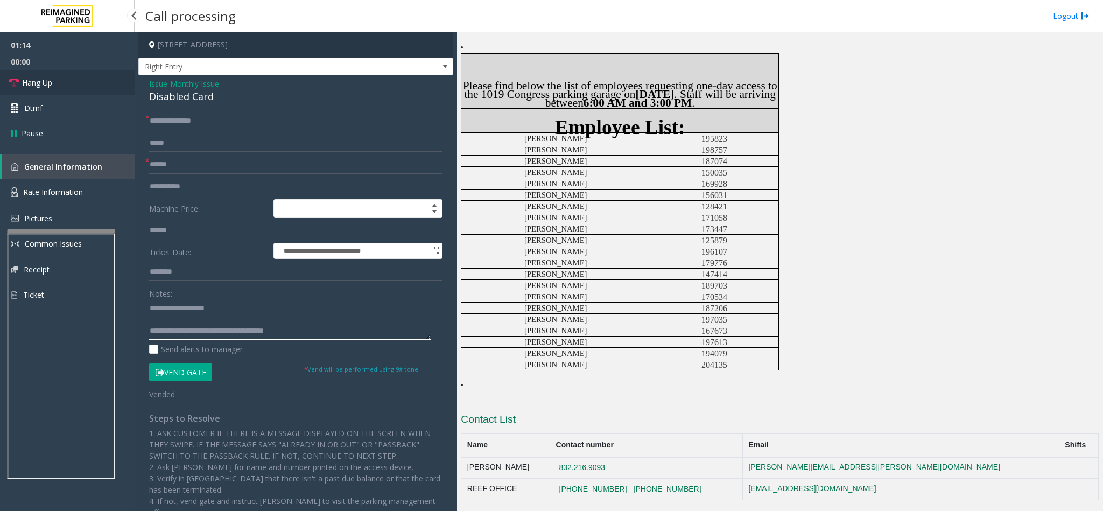
type textarea "**********"
click at [20, 89] on link "Hang Up" at bounding box center [67, 82] width 135 height 25
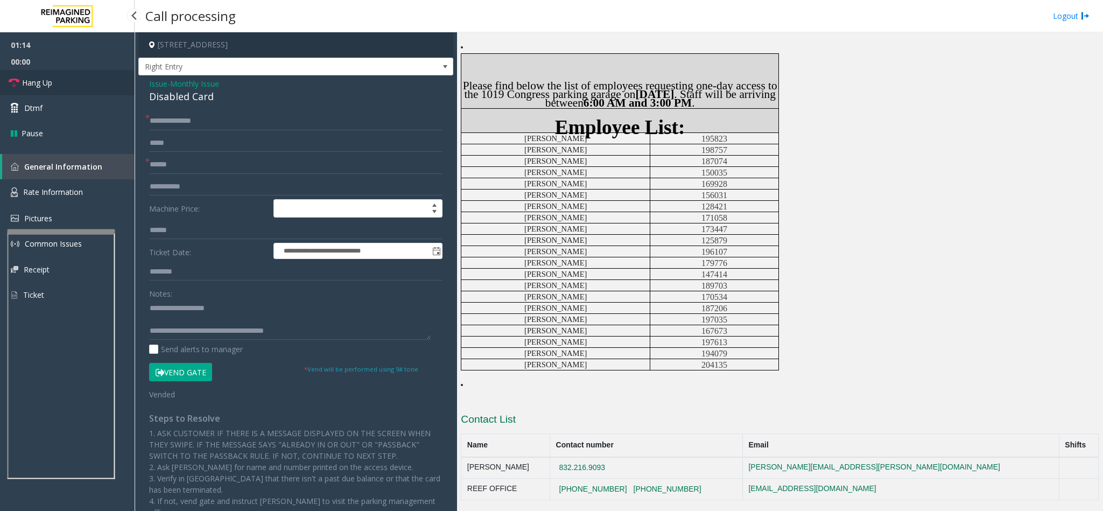
click at [20, 89] on link "Hang Up" at bounding box center [67, 82] width 135 height 25
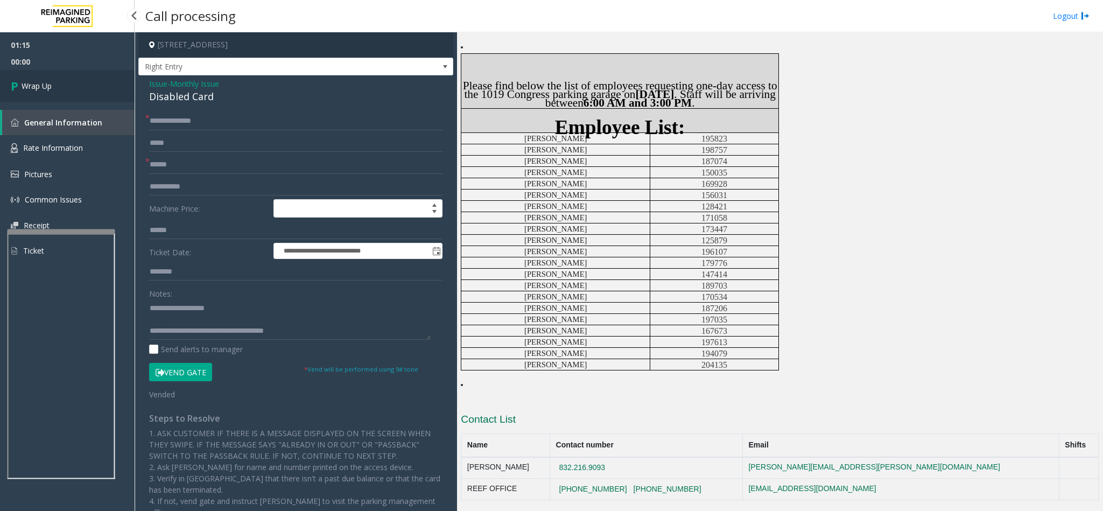
click at [20, 89] on icon at bounding box center [16, 86] width 11 height 18
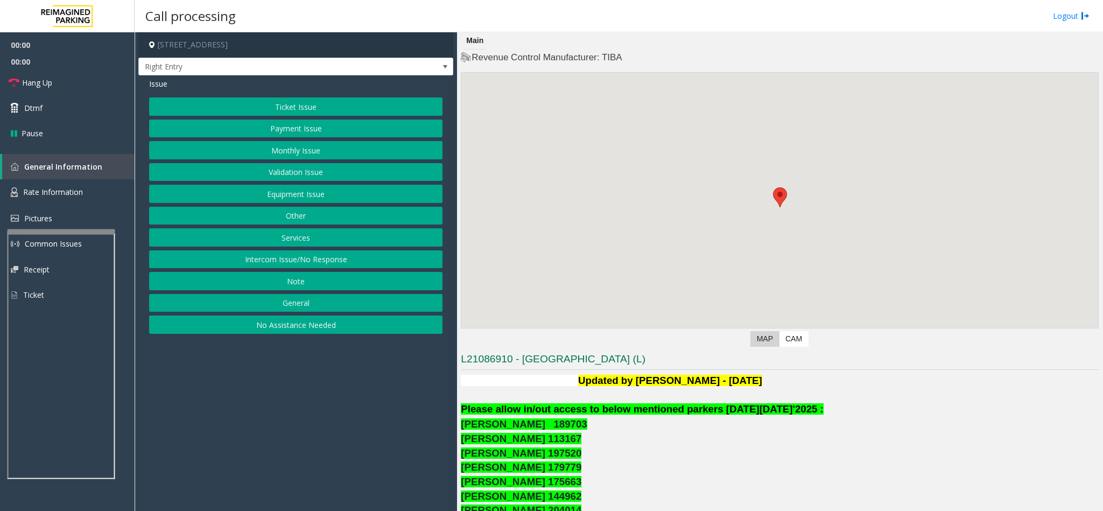
scroll to position [242, 0]
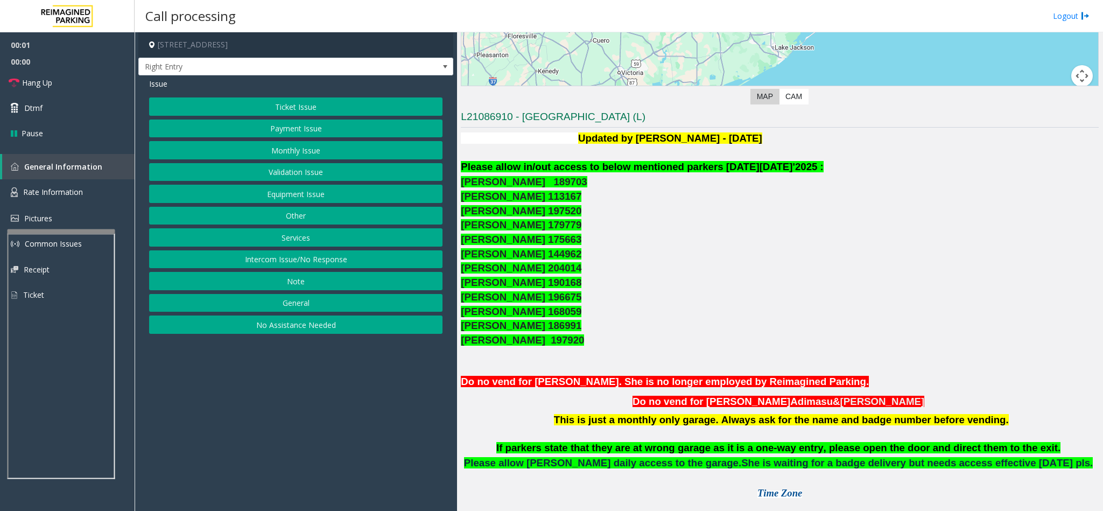
click at [293, 147] on button "Monthly Issue" at bounding box center [295, 150] width 293 height 18
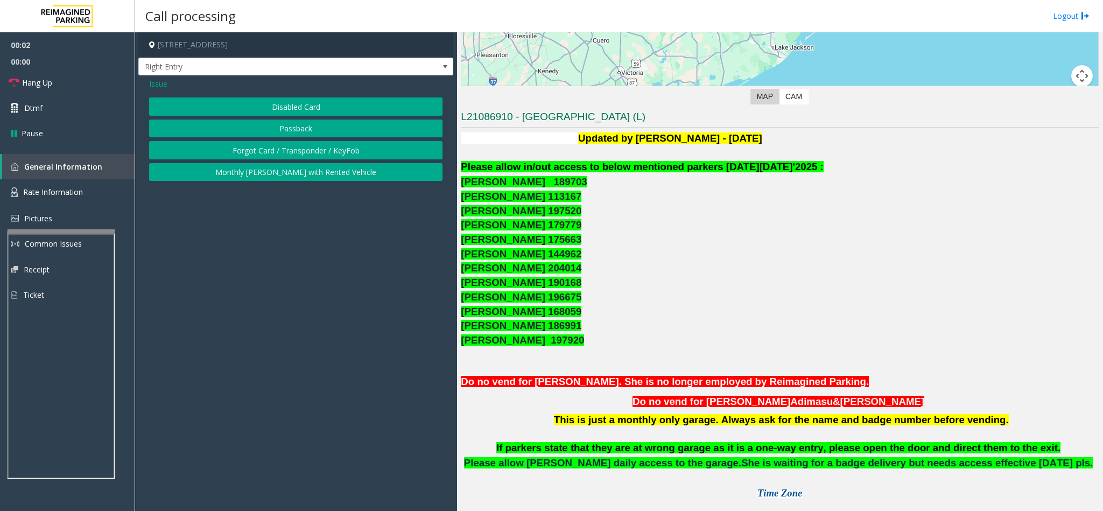
click at [281, 107] on button "Disabled Card" at bounding box center [295, 106] width 293 height 18
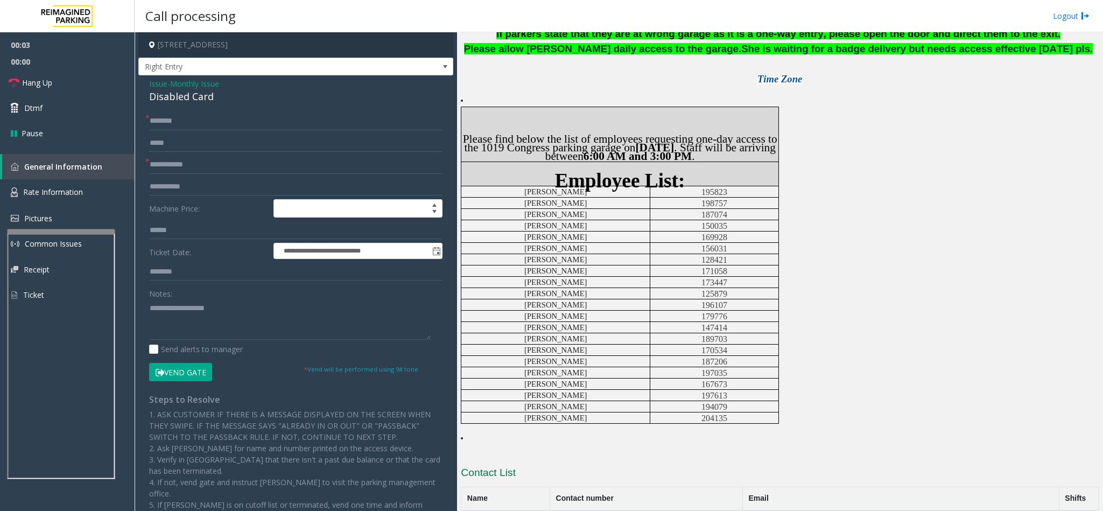
scroll to position [714, 0]
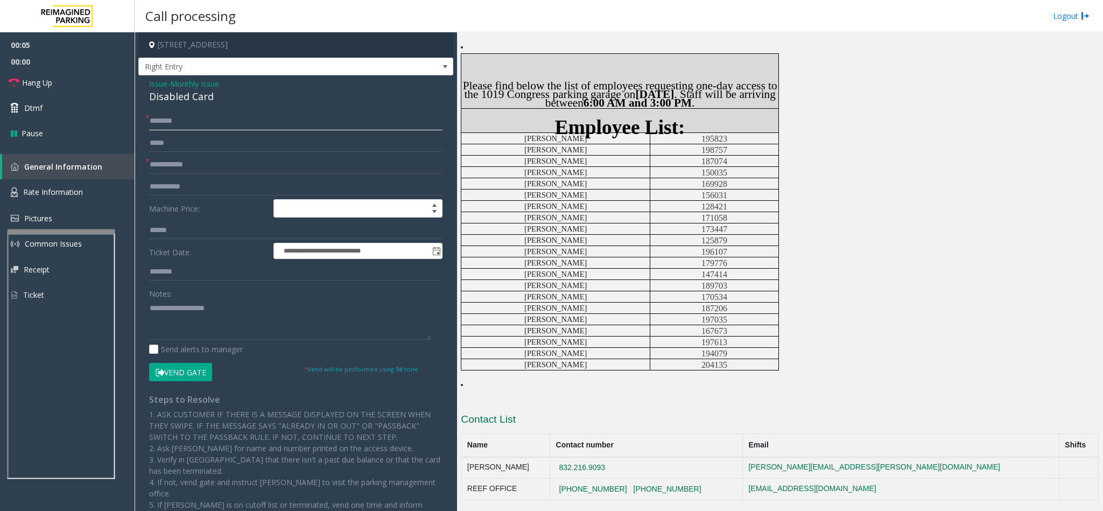
click at [191, 119] on input "text" at bounding box center [295, 121] width 293 height 18
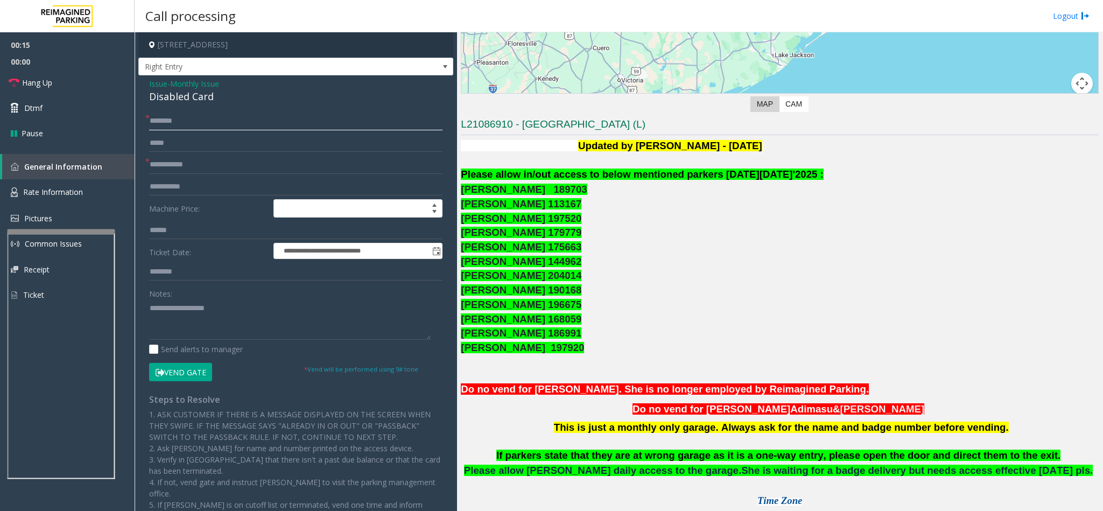
scroll to position [229, 0]
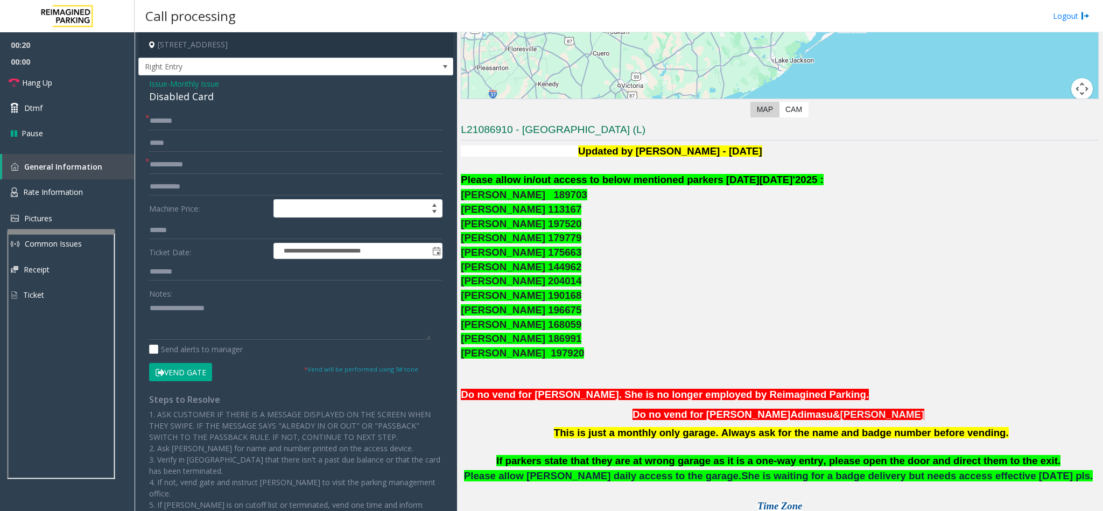
click at [480, 354] on span "[PERSON_NAME] 197920" at bounding box center [522, 352] width 123 height 11
copy span "[PERSON_NAME]"
click at [171, 112] on input "text" at bounding box center [295, 121] width 293 height 18
paste input "********"
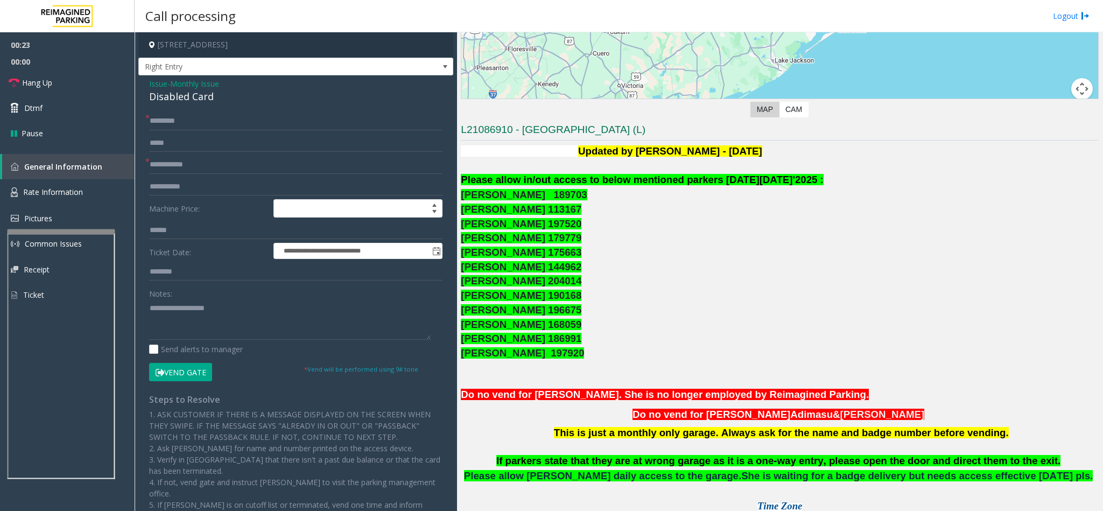
click at [506, 349] on p "[PERSON_NAME] 189703 [PERSON_NAME] 113167 [PERSON_NAME] 197520 [PERSON_NAME] 17…" at bounding box center [780, 274] width 638 height 173
click at [509, 358] on span "[PERSON_NAME] 197920" at bounding box center [522, 352] width 123 height 11
copy span "Hall"
click at [207, 112] on input "********" at bounding box center [295, 121] width 293 height 18
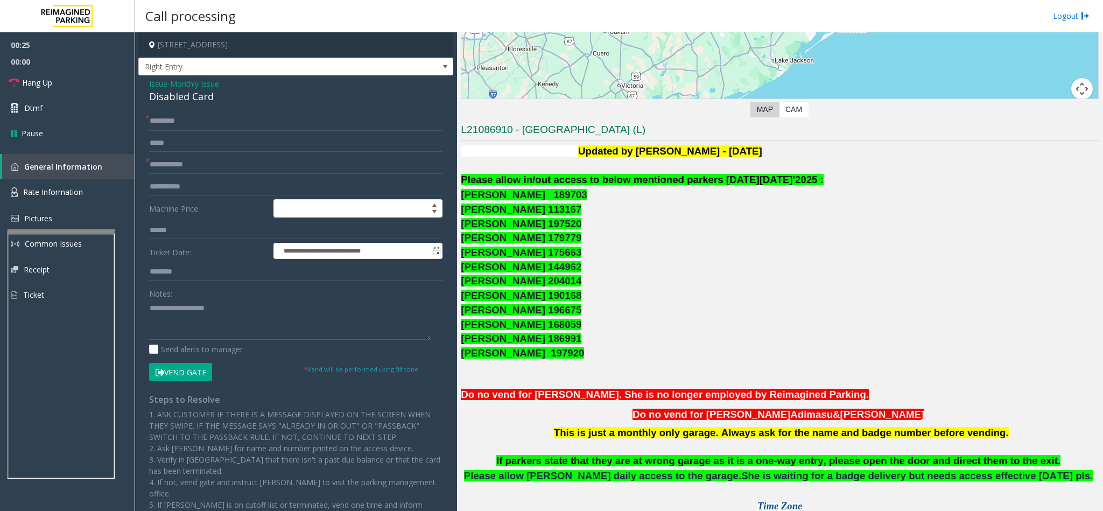
paste input "*****"
type input "**********"
click at [178, 181] on input "text" at bounding box center [295, 187] width 293 height 18
click at [178, 170] on input "text" at bounding box center [295, 165] width 293 height 18
type input "******"
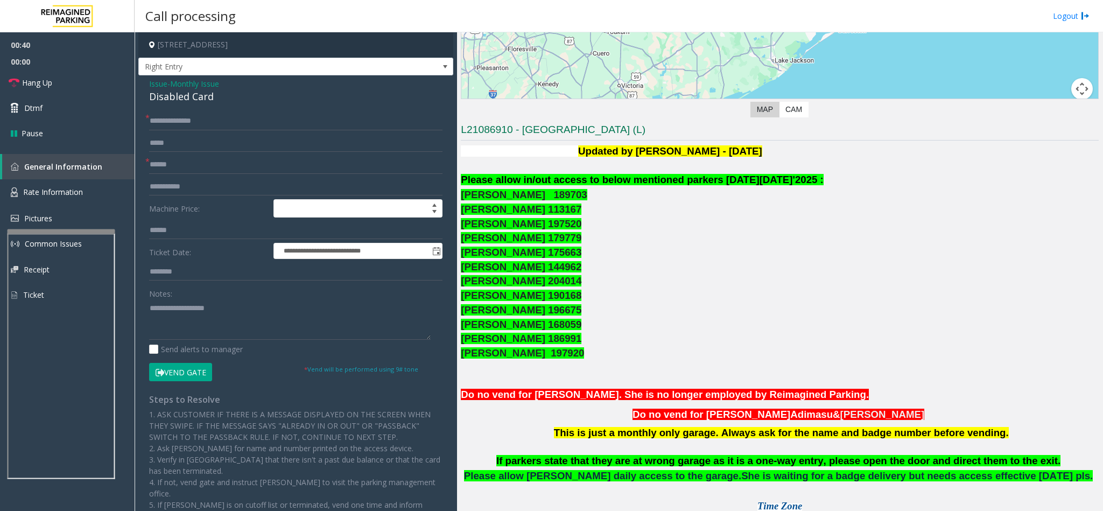
click at [178, 368] on button "Vend Gate" at bounding box center [180, 372] width 63 height 18
click at [177, 110] on div "**********" at bounding box center [295, 343] width 315 height 536
click at [176, 102] on div "Disabled Card" at bounding box center [295, 96] width 293 height 15
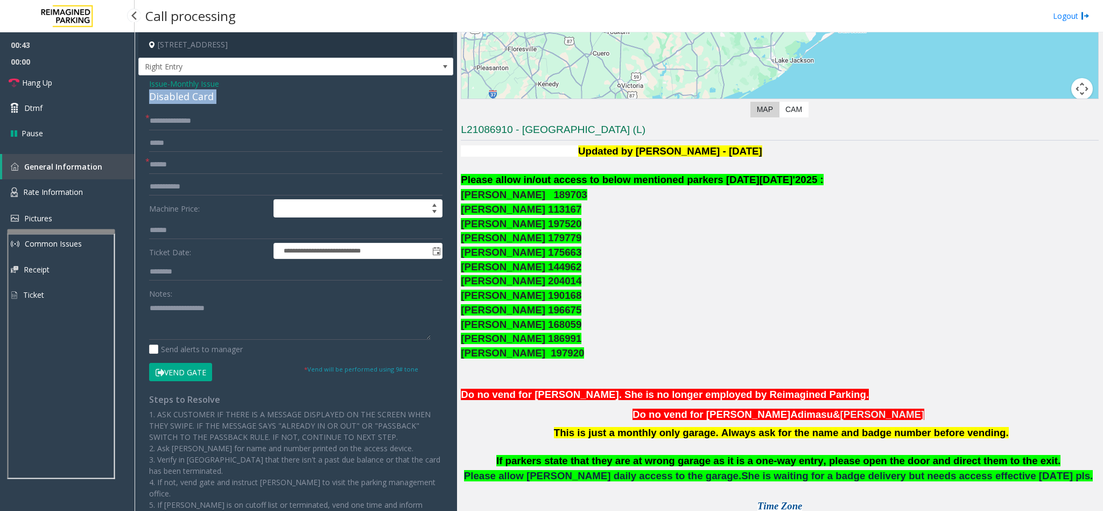
copy div "Disabled Card"
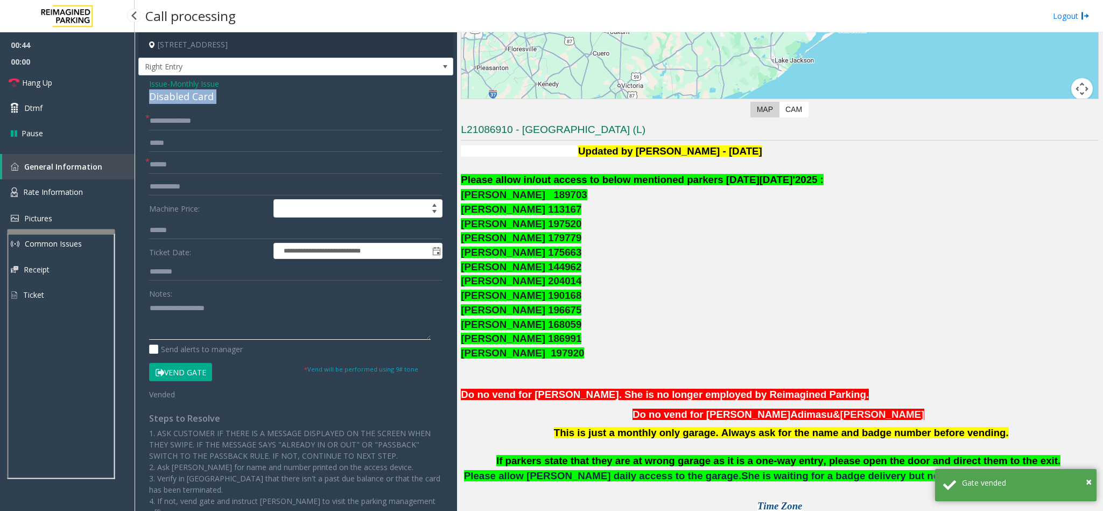
click at [196, 325] on textarea at bounding box center [290, 319] width 282 height 40
paste textarea "**********"
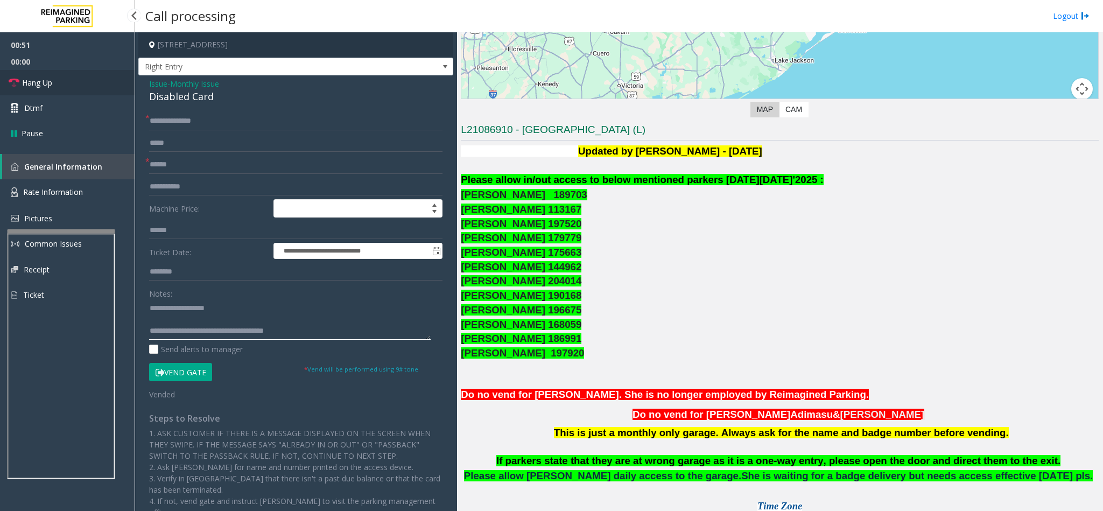
type textarea "**********"
click at [31, 81] on span "Hang Up" at bounding box center [37, 82] width 30 height 11
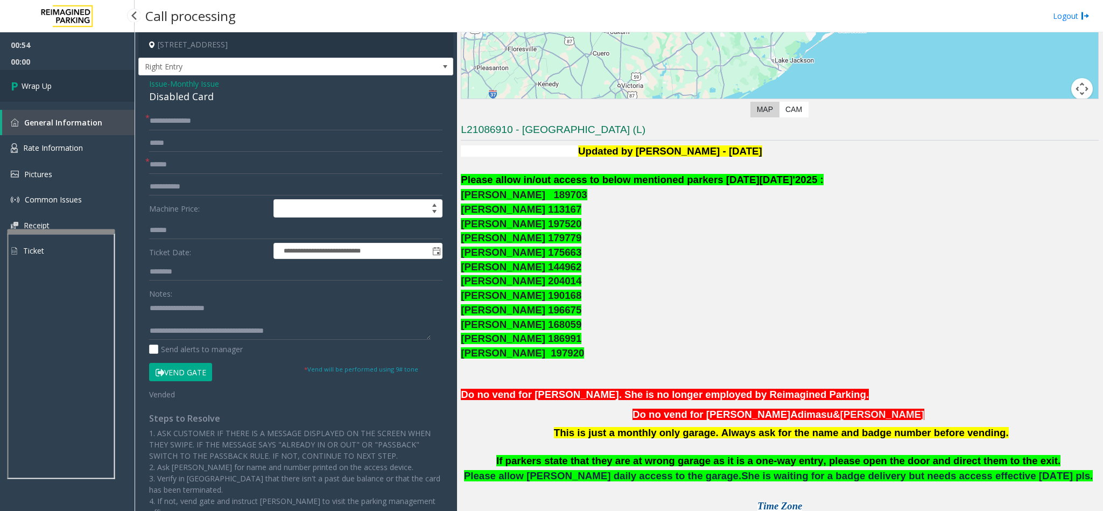
click at [31, 81] on span "Wrap Up" at bounding box center [37, 85] width 30 height 11
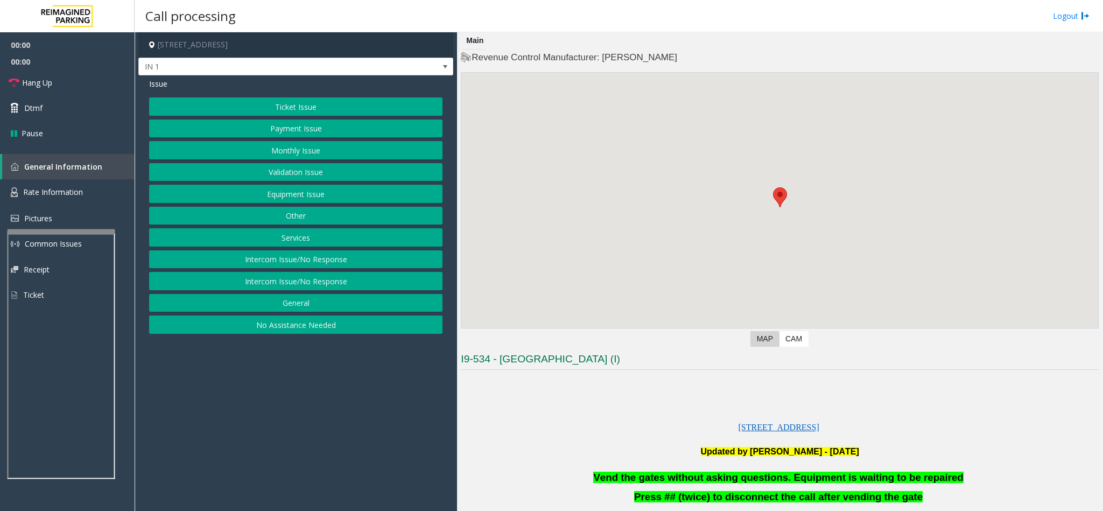
scroll to position [81, 0]
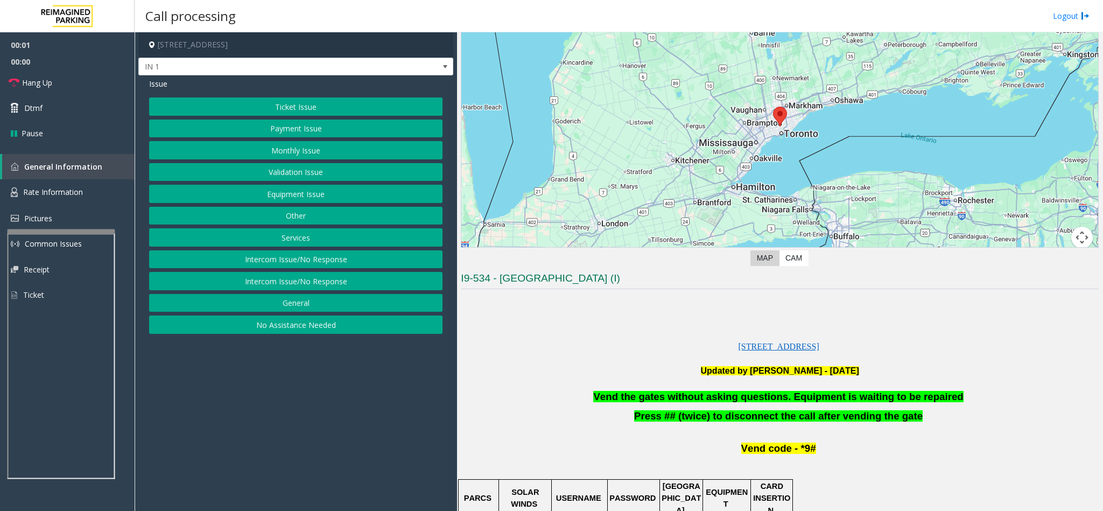
click at [285, 193] on button "Equipment Issue" at bounding box center [295, 194] width 293 height 18
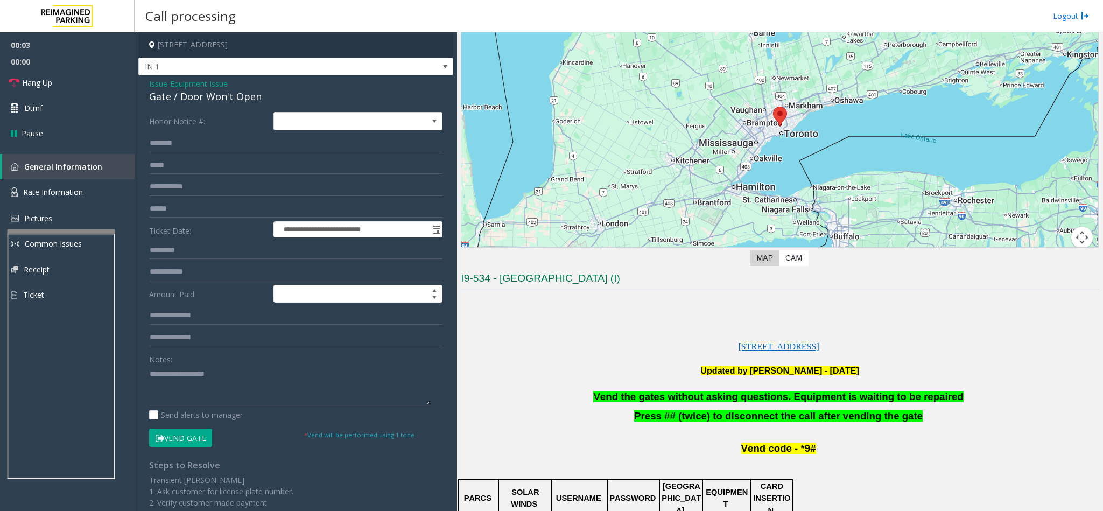
click at [178, 435] on button "Vend Gate" at bounding box center [180, 437] width 63 height 18
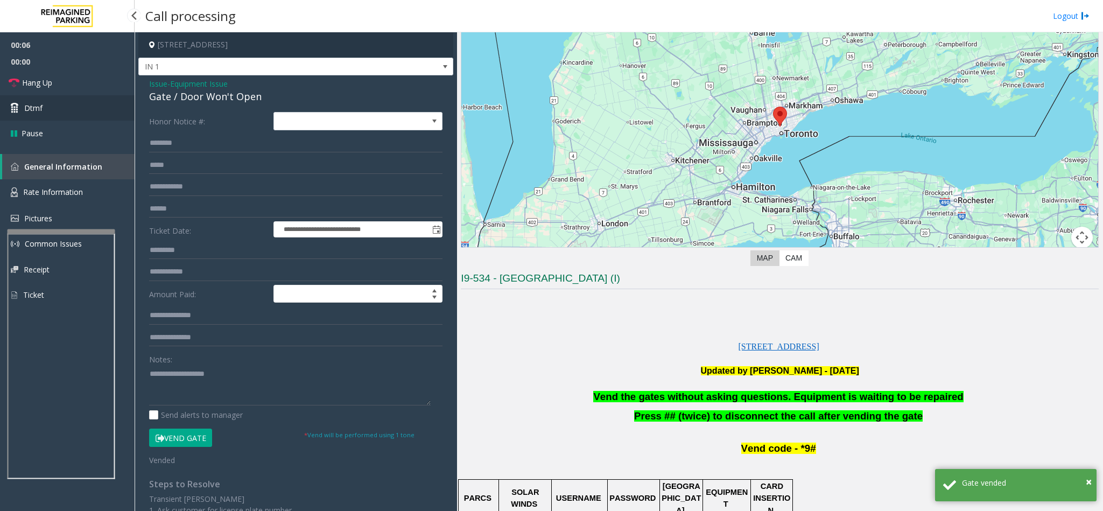
click at [45, 103] on link "Dtmf" at bounding box center [67, 107] width 135 height 25
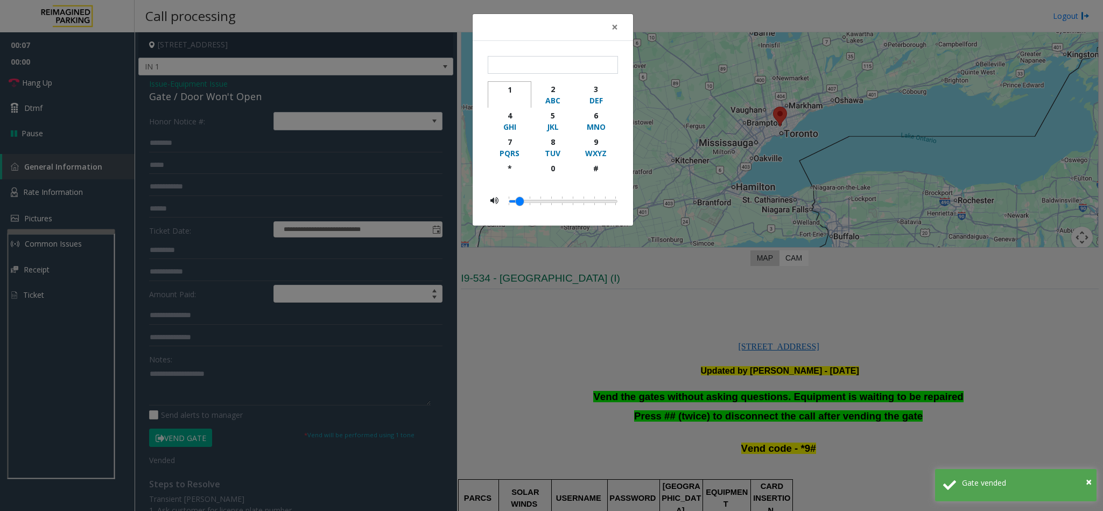
click at [507, 94] on div "1" at bounding box center [510, 89] width 30 height 11
type input "*"
click at [616, 34] on span "×" at bounding box center [614, 26] width 6 height 15
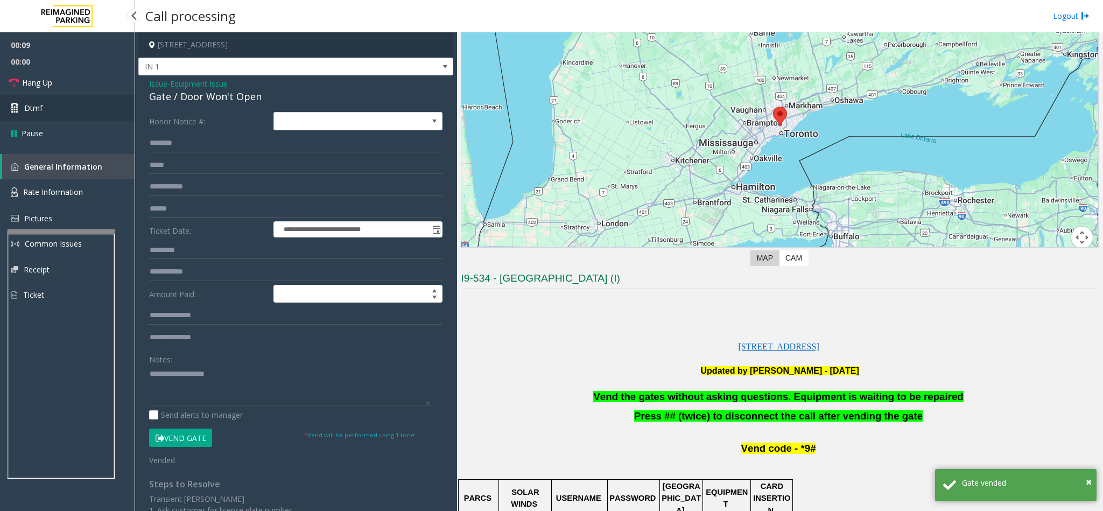
click at [32, 115] on link "Dtmf" at bounding box center [67, 107] width 135 height 25
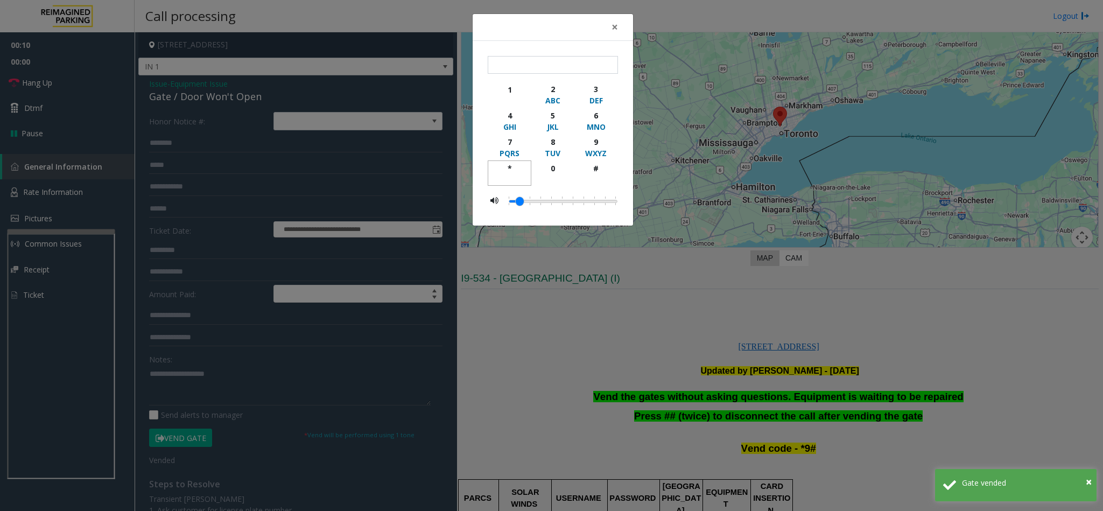
click at [516, 175] on div "button" at bounding box center [510, 179] width 30 height 10
click at [596, 152] on div "WXYZ" at bounding box center [596, 152] width 30 height 11
click at [601, 175] on div "button" at bounding box center [596, 179] width 30 height 10
click at [505, 165] on div "*" at bounding box center [510, 168] width 30 height 11
click at [604, 147] on div "9" at bounding box center [596, 141] width 30 height 11
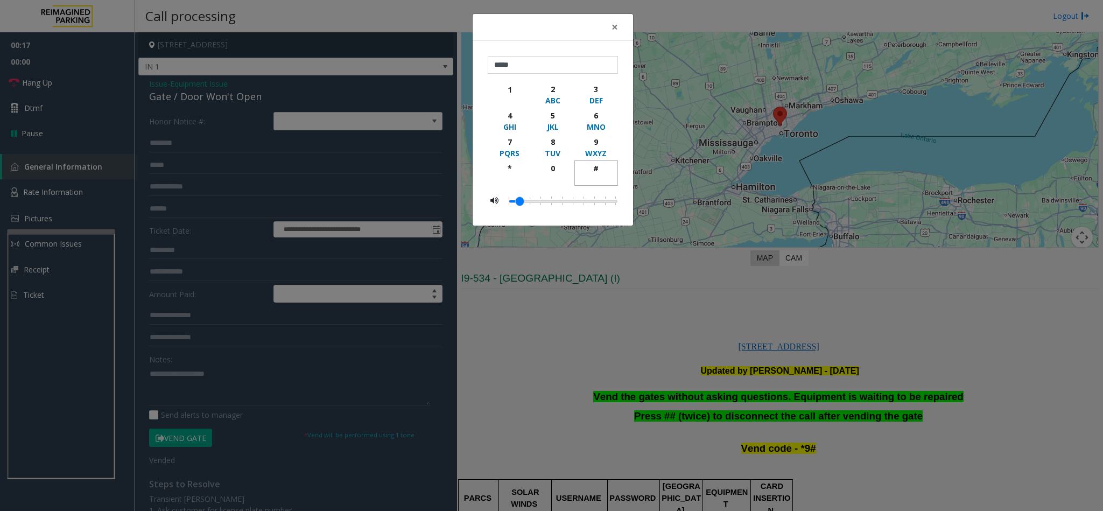
click at [600, 170] on div "#" at bounding box center [596, 168] width 30 height 11
type input "******"
click at [614, 24] on span "×" at bounding box center [614, 26] width 6 height 15
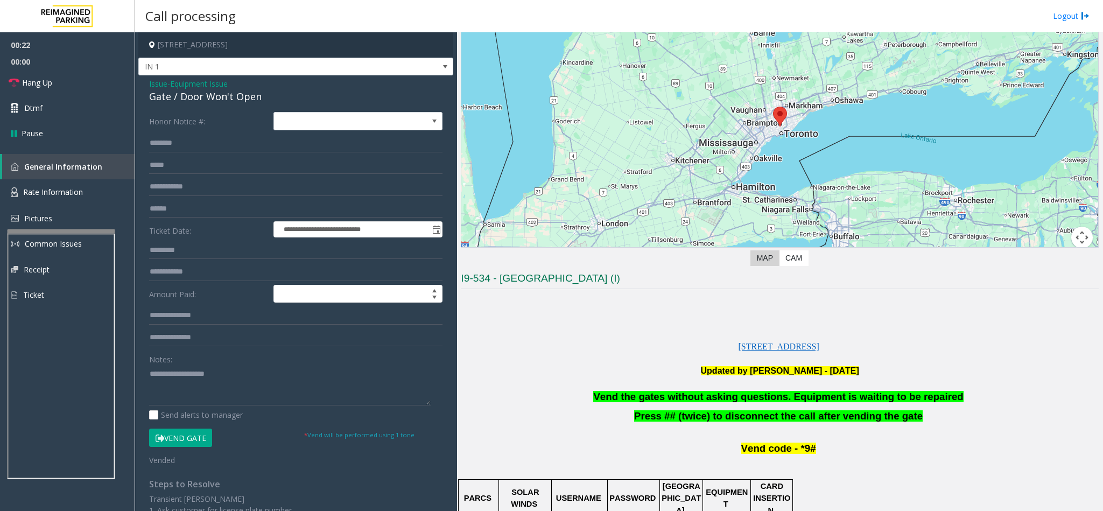
click at [247, 88] on div "Issue - Equipment Issue Gate / Door Won't Open" at bounding box center [295, 91] width 293 height 26
click at [249, 94] on div "Gate / Door Won't Open" at bounding box center [295, 96] width 293 height 15
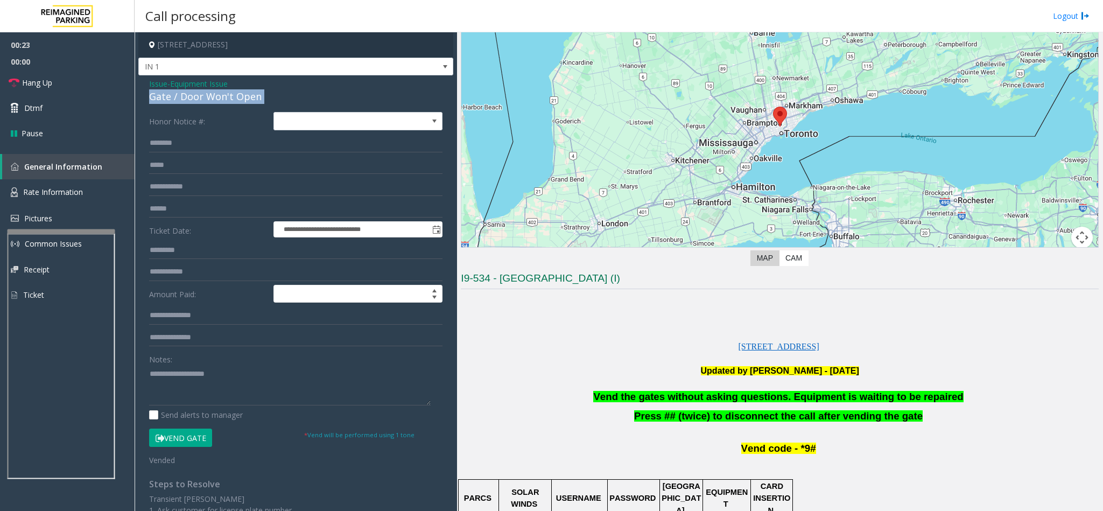
click at [249, 94] on div "Gate / Door Won't Open" at bounding box center [295, 96] width 293 height 15
copy div "Gate / Door Won't Open"
click at [224, 374] on textarea at bounding box center [290, 385] width 282 height 40
paste textarea "**********"
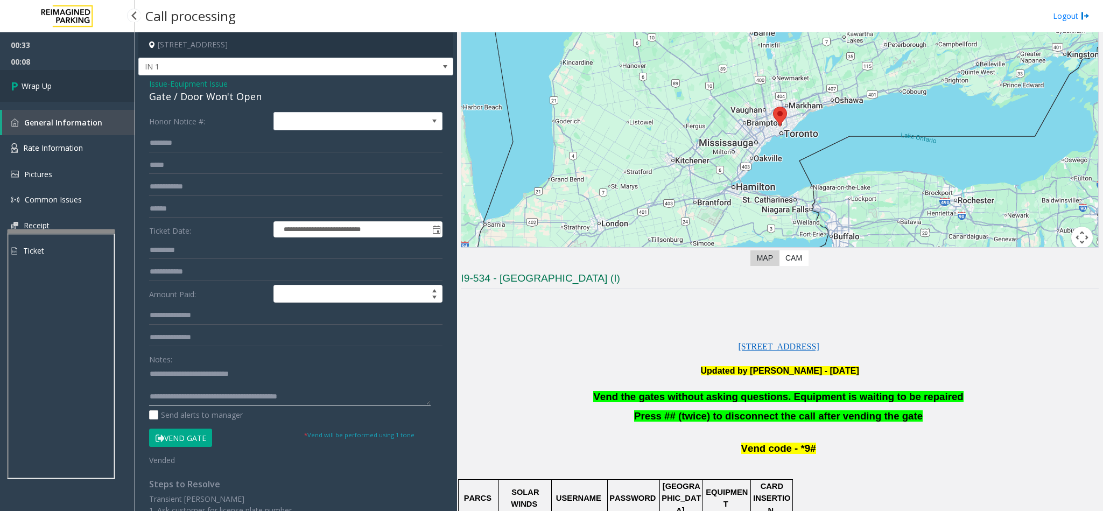
type textarea "**********"
click at [50, 76] on link "Wrap Up" at bounding box center [67, 86] width 135 height 32
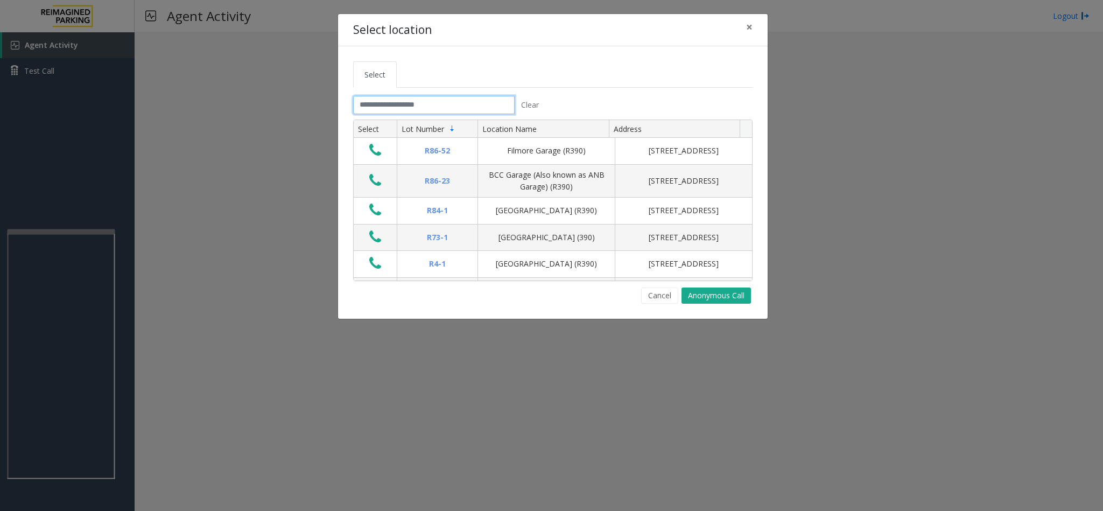
click at [427, 108] on input "text" at bounding box center [433, 105] width 161 height 18
click at [430, 98] on input "text" at bounding box center [433, 105] width 161 height 18
click at [431, 107] on input "text" at bounding box center [433, 105] width 161 height 18
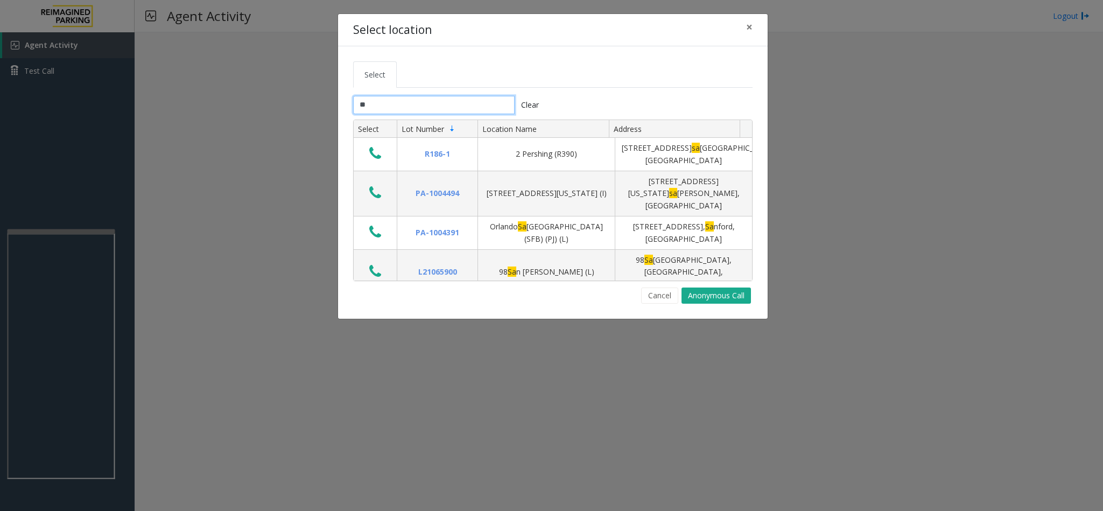
type input "*"
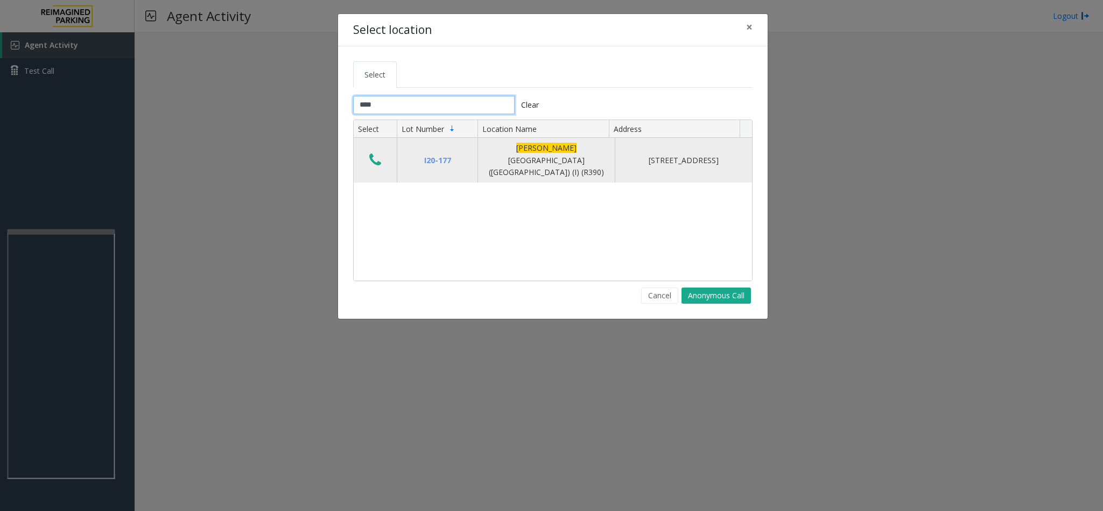
type input "****"
click at [379, 160] on icon "Data table" at bounding box center [375, 159] width 12 height 15
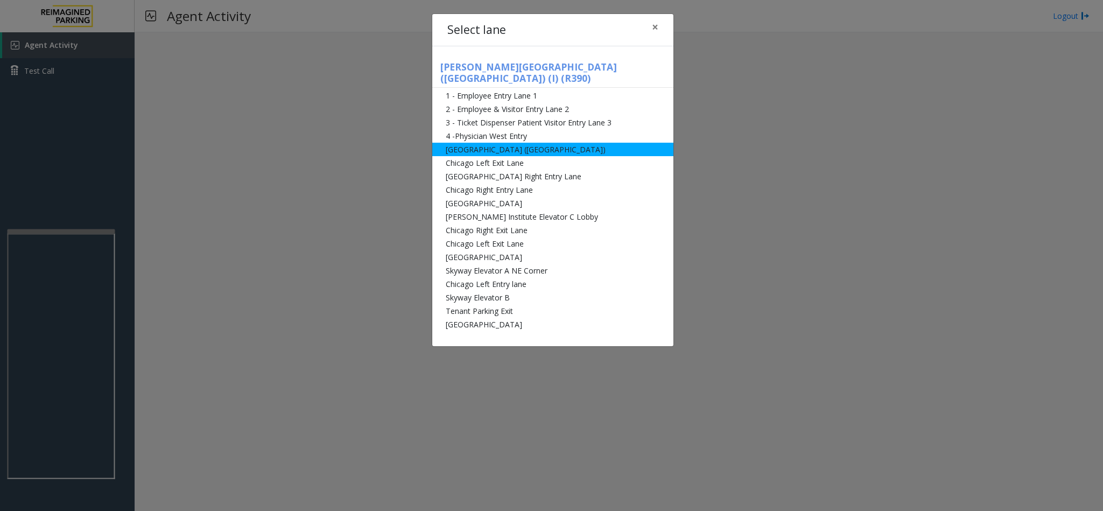
click at [533, 143] on li "[GEOGRAPHIC_DATA] ([GEOGRAPHIC_DATA])" at bounding box center [552, 149] width 241 height 13
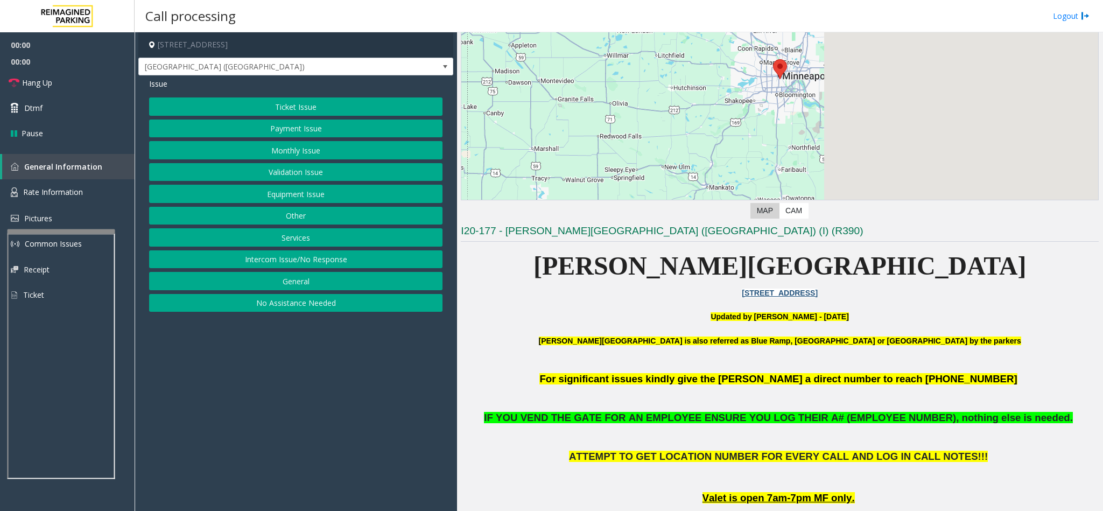
scroll to position [404, 0]
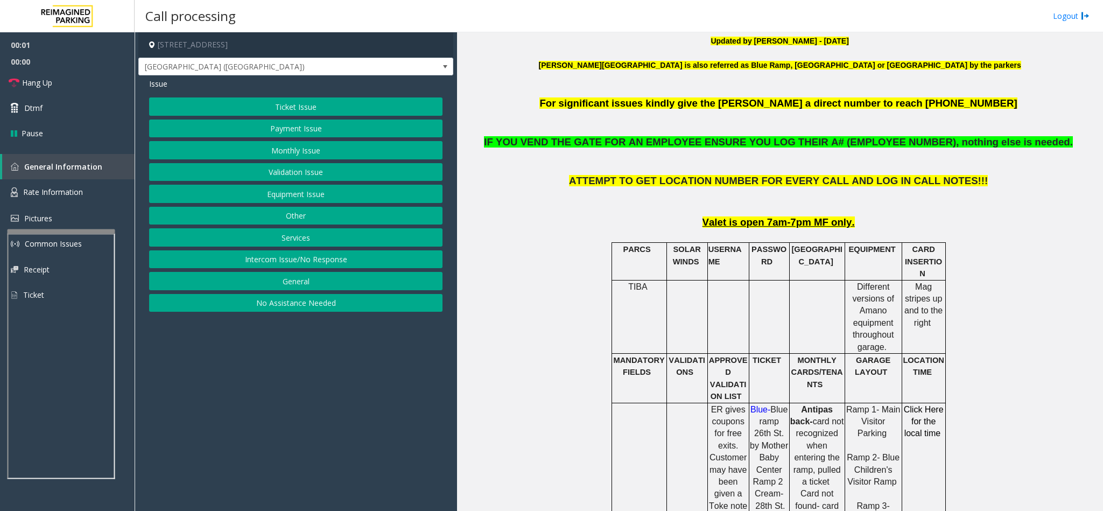
click at [264, 102] on button "Ticket Issue" at bounding box center [295, 106] width 293 height 18
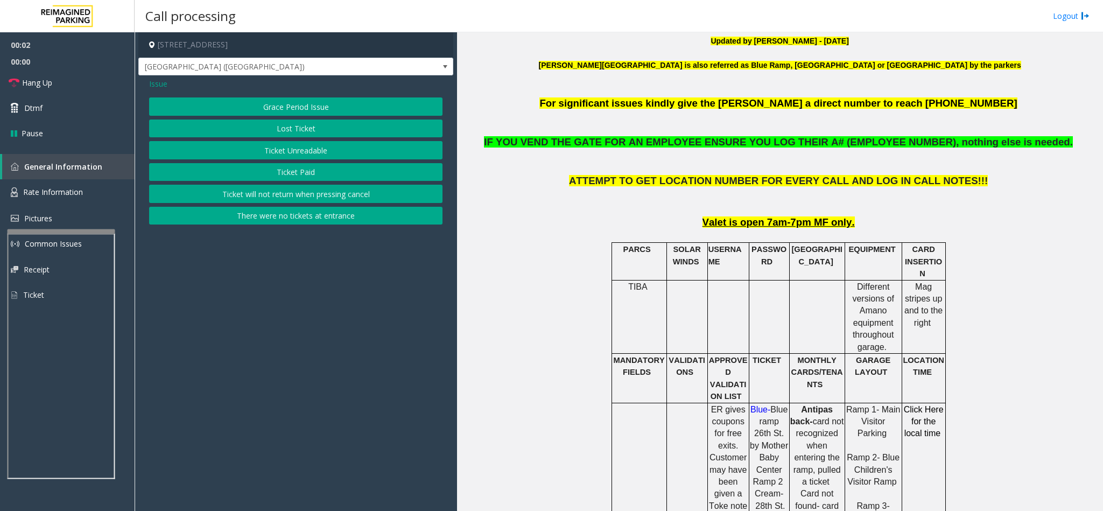
click at [293, 147] on button "Ticket Unreadable" at bounding box center [295, 150] width 293 height 18
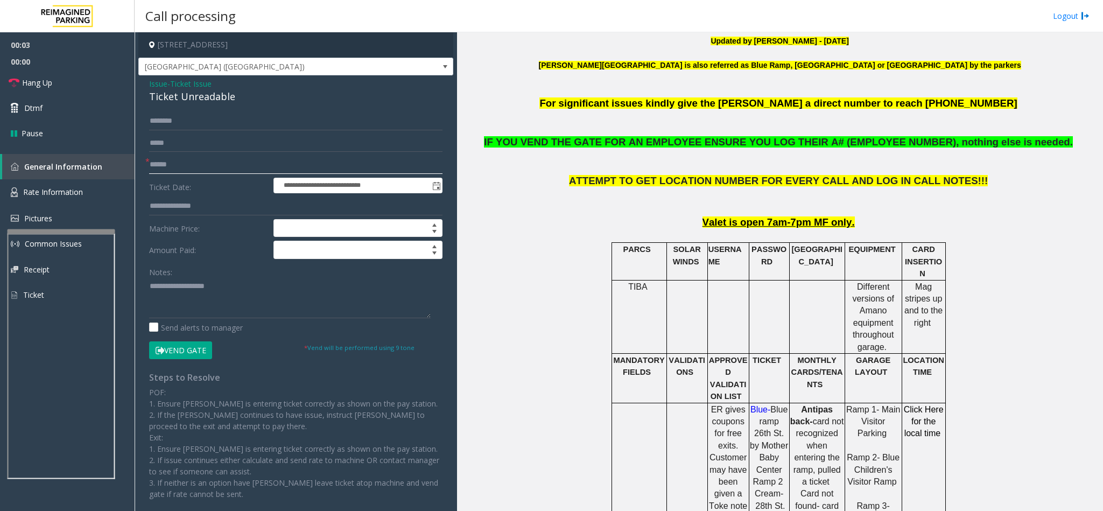
click at [219, 166] on input "text" at bounding box center [295, 165] width 293 height 18
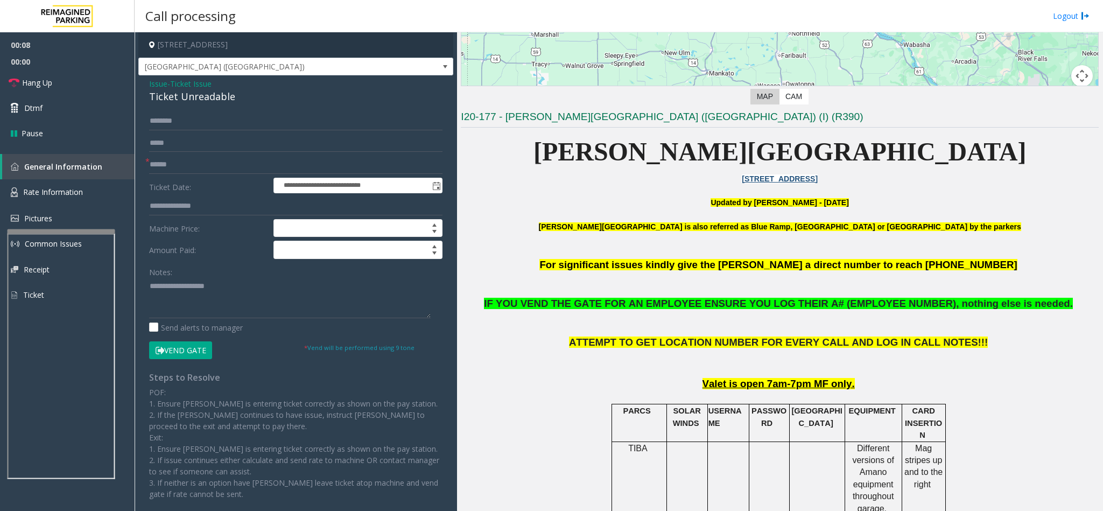
click at [192, 155] on form "**********" at bounding box center [295, 235] width 293 height 247
click at [199, 160] on input "text" at bounding box center [295, 165] width 293 height 18
type input "*****"
click at [199, 96] on div "Ticket Unreadable" at bounding box center [295, 96] width 293 height 15
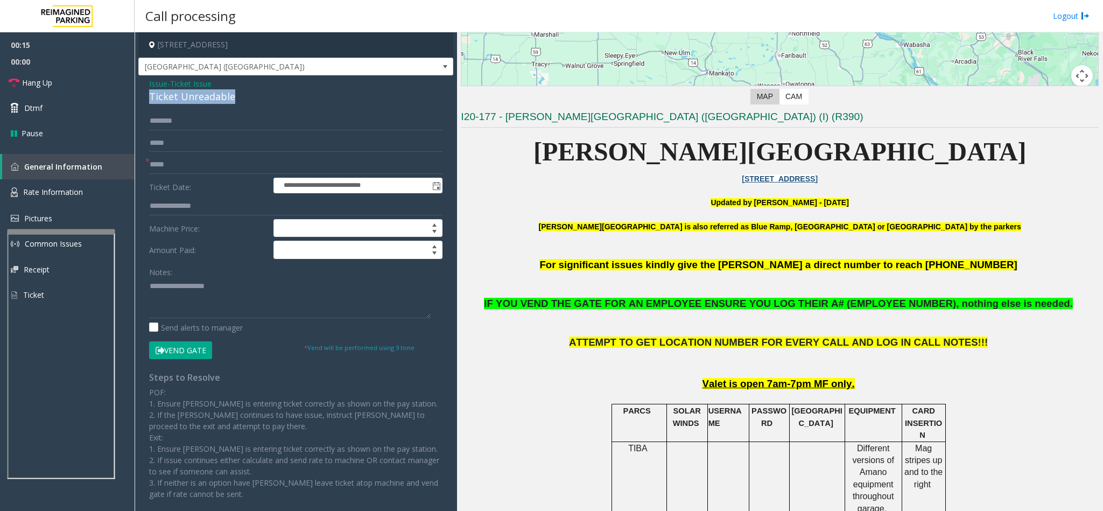
click at [199, 96] on div "Ticket Unreadable" at bounding box center [295, 96] width 293 height 15
copy div "Ticket Unreadable"
click at [195, 304] on textarea at bounding box center [290, 298] width 282 height 40
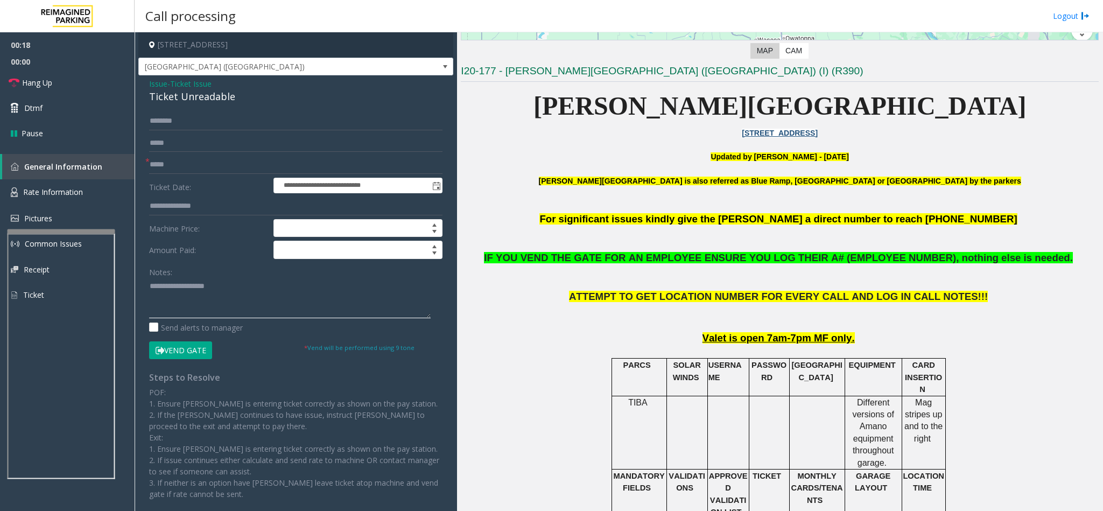
scroll to position [484, 0]
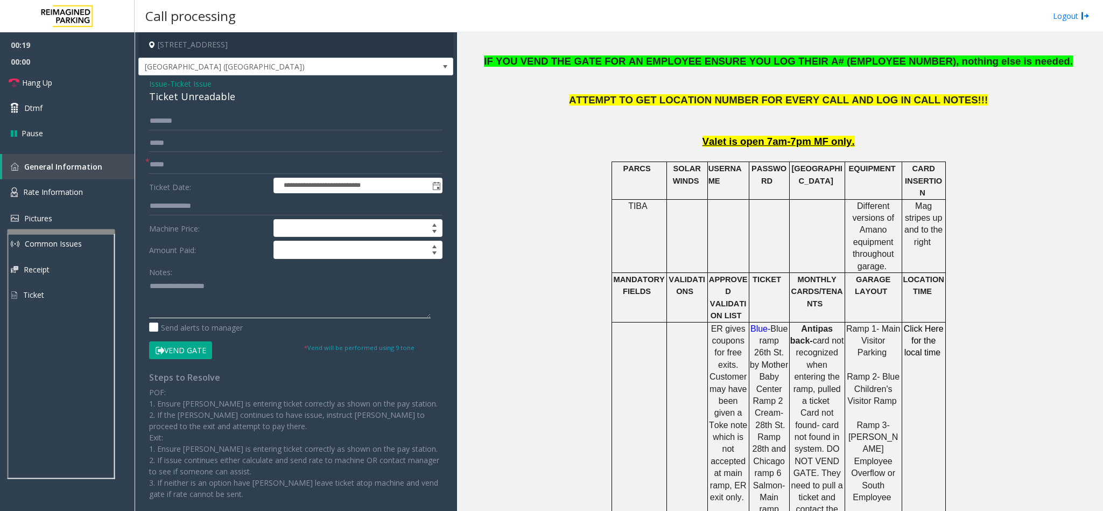
click at [221, 293] on textarea at bounding box center [290, 298] width 282 height 40
paste textarea "**********"
click at [191, 351] on button "Vend Gate" at bounding box center [180, 350] width 63 height 18
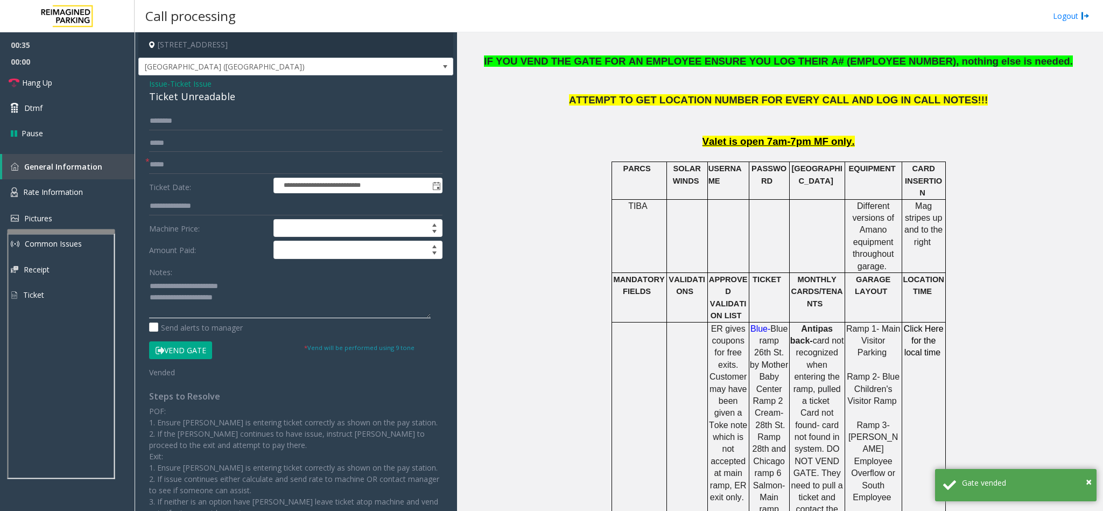
click at [252, 292] on textarea at bounding box center [290, 298] width 282 height 40
click at [263, 307] on textarea at bounding box center [290, 298] width 282 height 40
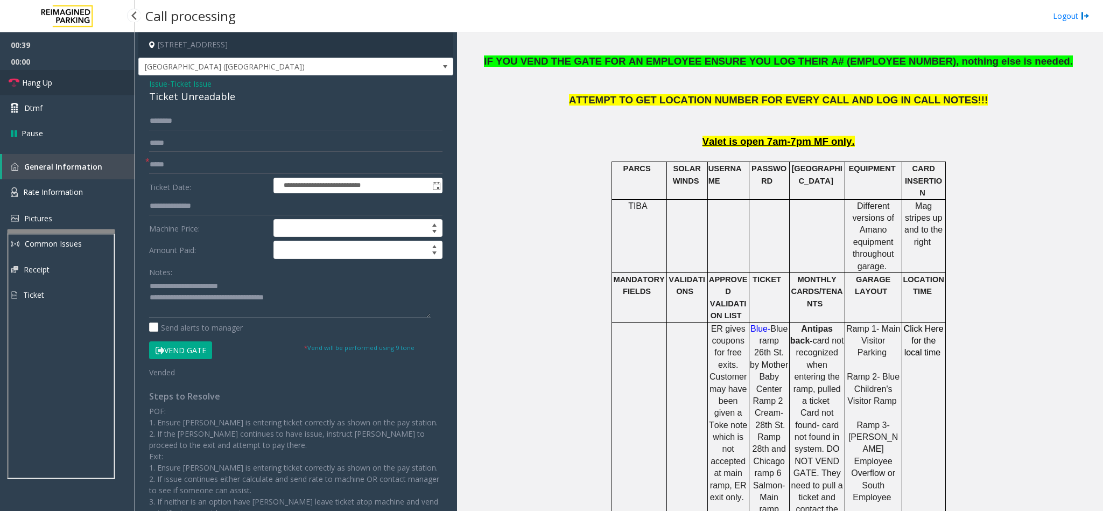
type textarea "**********"
click at [16, 81] on icon at bounding box center [14, 83] width 11 height 11
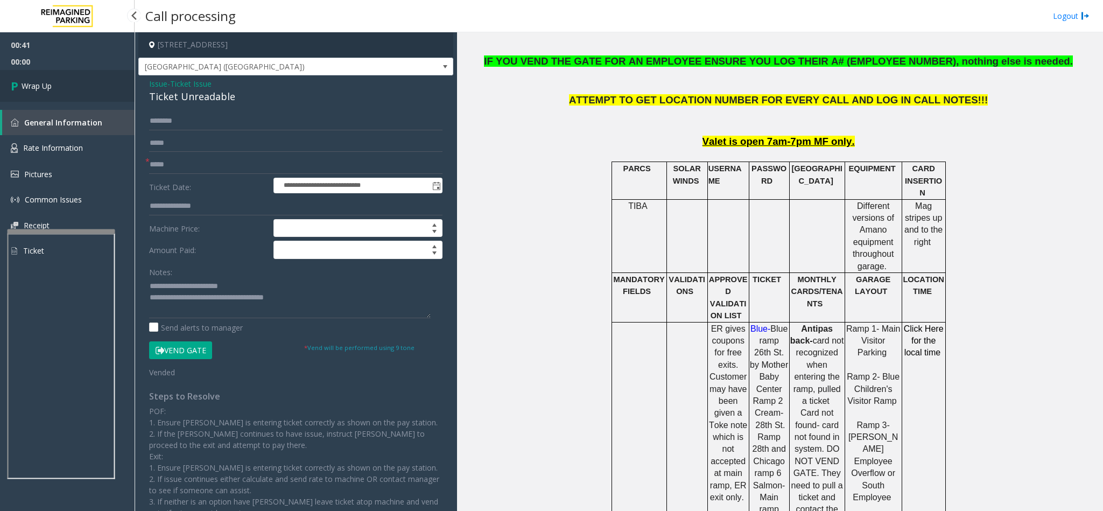
click at [16, 81] on icon at bounding box center [16, 86] width 11 height 18
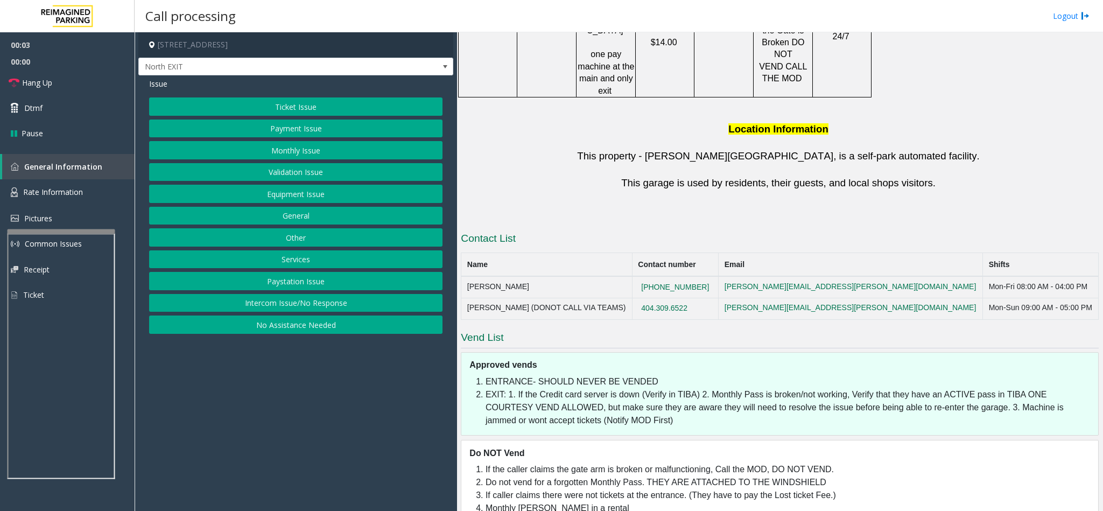
scroll to position [400, 0]
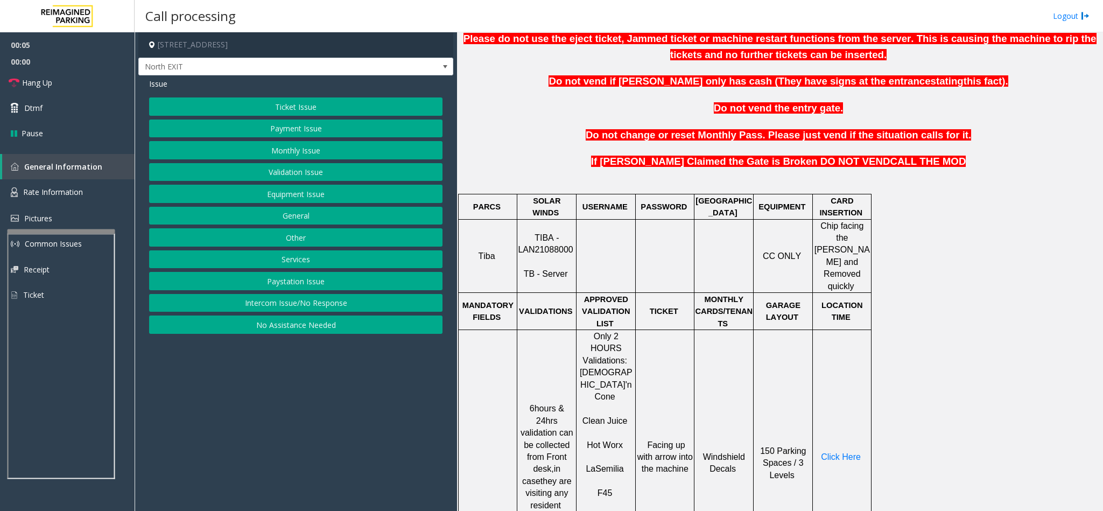
click at [551, 244] on span "TIBA - LAN21088000" at bounding box center [545, 243] width 55 height 21
copy p "LAN21088000"
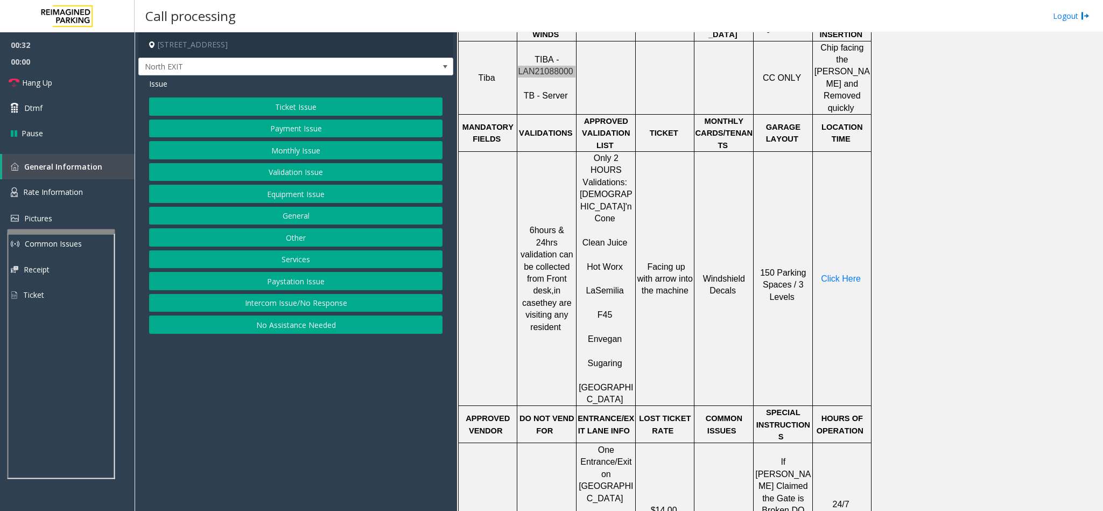
scroll to position [562, 0]
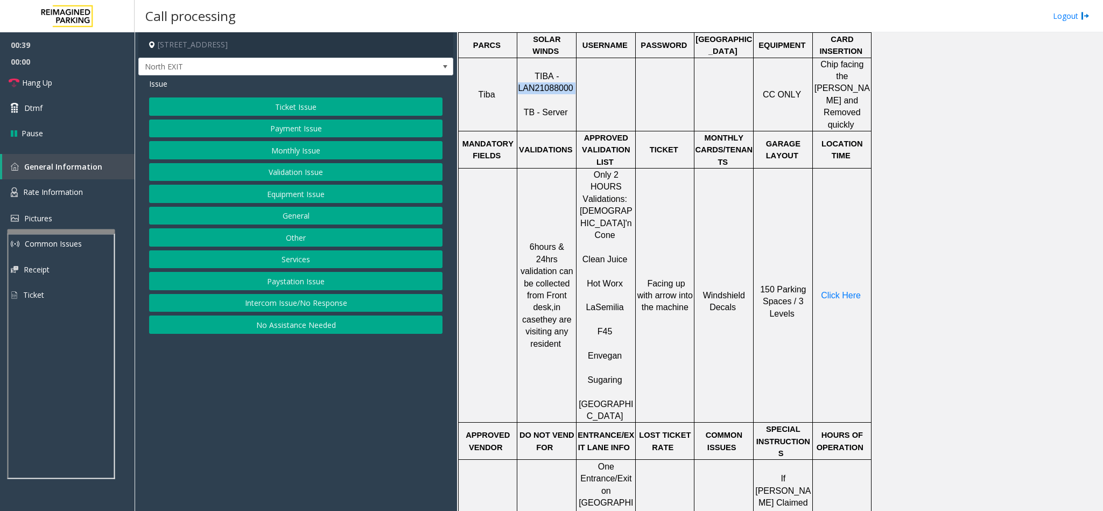
click at [302, 181] on button "Validation Issue" at bounding box center [295, 172] width 293 height 18
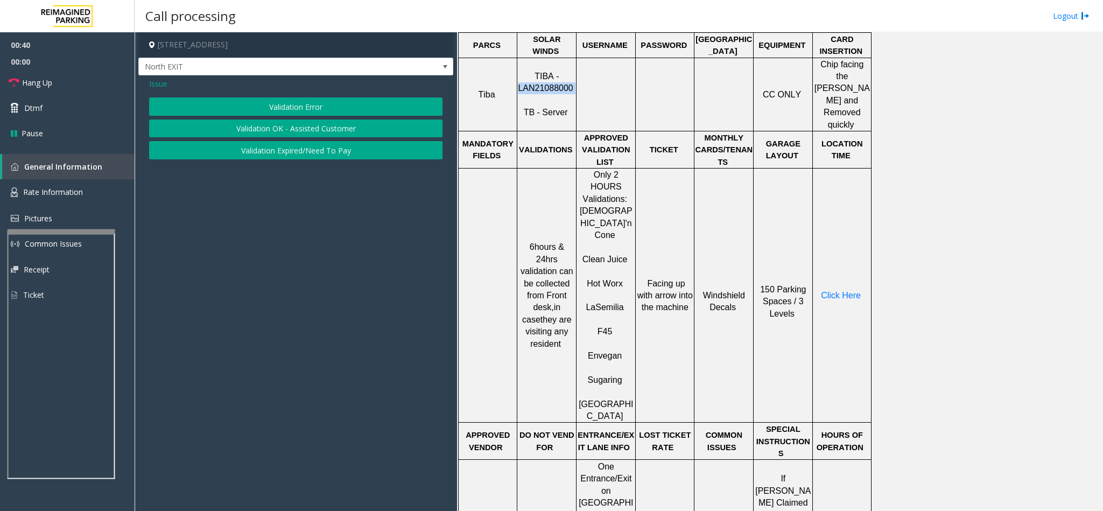
click at [314, 105] on button "Validation Error" at bounding box center [295, 106] width 293 height 18
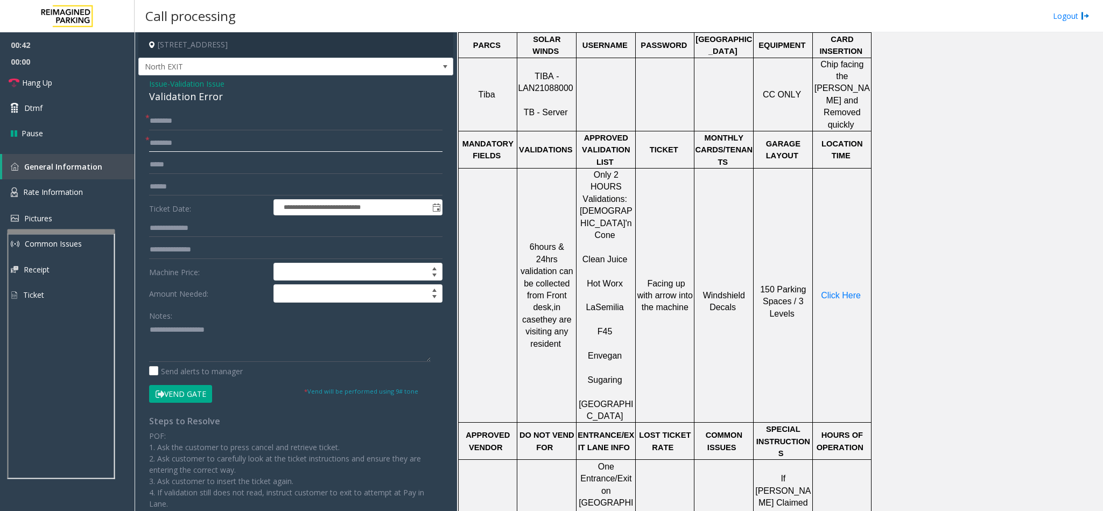
click at [168, 144] on input "text" at bounding box center [295, 143] width 293 height 18
type input "***"
click at [244, 118] on input "text" at bounding box center [295, 121] width 293 height 18
click at [173, 115] on input "text" at bounding box center [295, 121] width 293 height 18
click at [168, 125] on input "*****" at bounding box center [295, 121] width 293 height 18
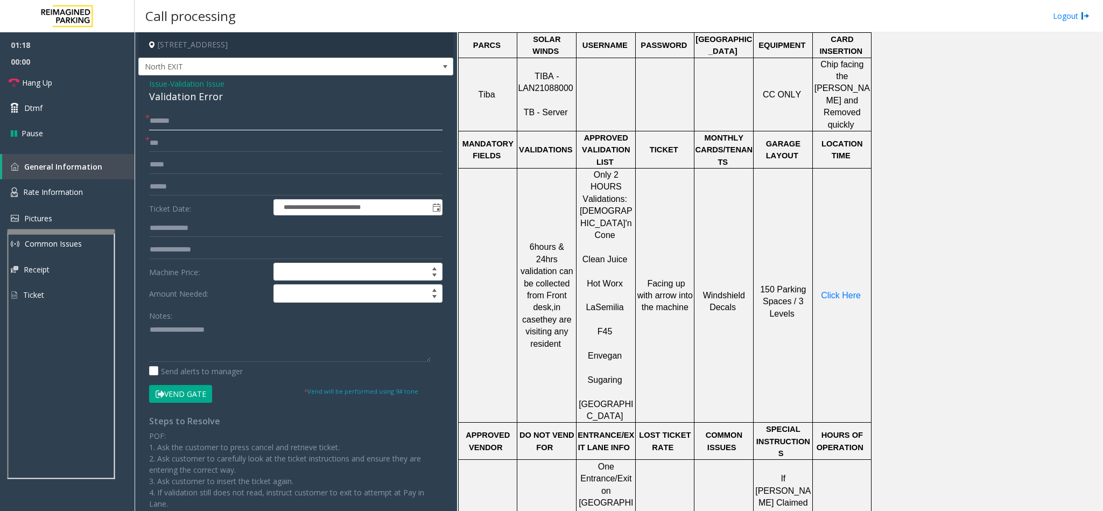
type input "******"
click at [204, 185] on input "text" at bounding box center [295, 187] width 293 height 18
click at [840, 290] on p "Click Here" at bounding box center [841, 296] width 57 height 12
click at [840, 291] on span "Click Here" at bounding box center [841, 295] width 40 height 9
click at [178, 185] on input "text" at bounding box center [295, 187] width 293 height 18
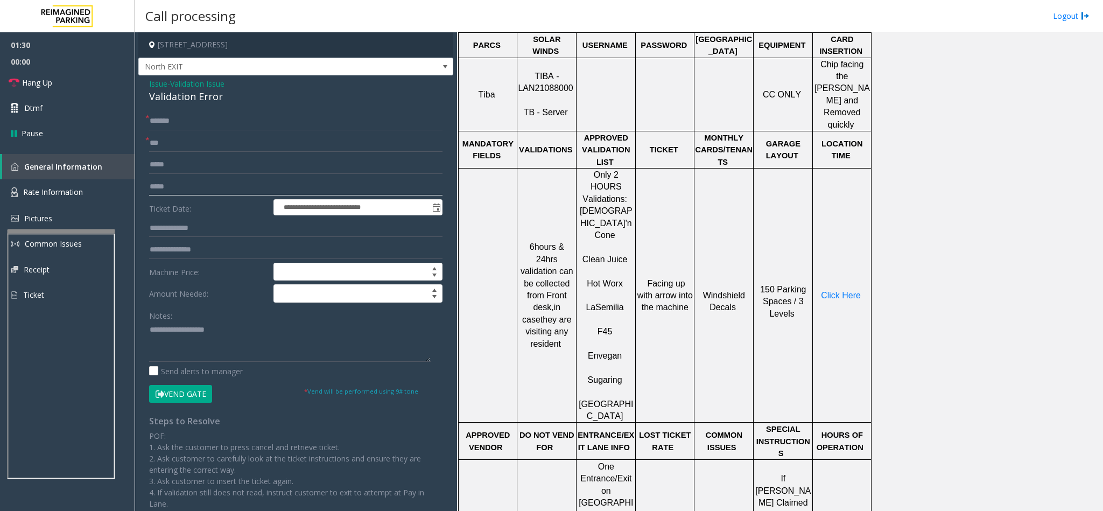
type input "******"
drag, startPoint x: 178, startPoint y: 185, endPoint x: 137, endPoint y: 185, distance: 40.9
click at [137, 185] on app-call-processing-form "**********" at bounding box center [296, 271] width 322 height 479
click at [181, 222] on input "text" at bounding box center [295, 228] width 293 height 18
paste input "******"
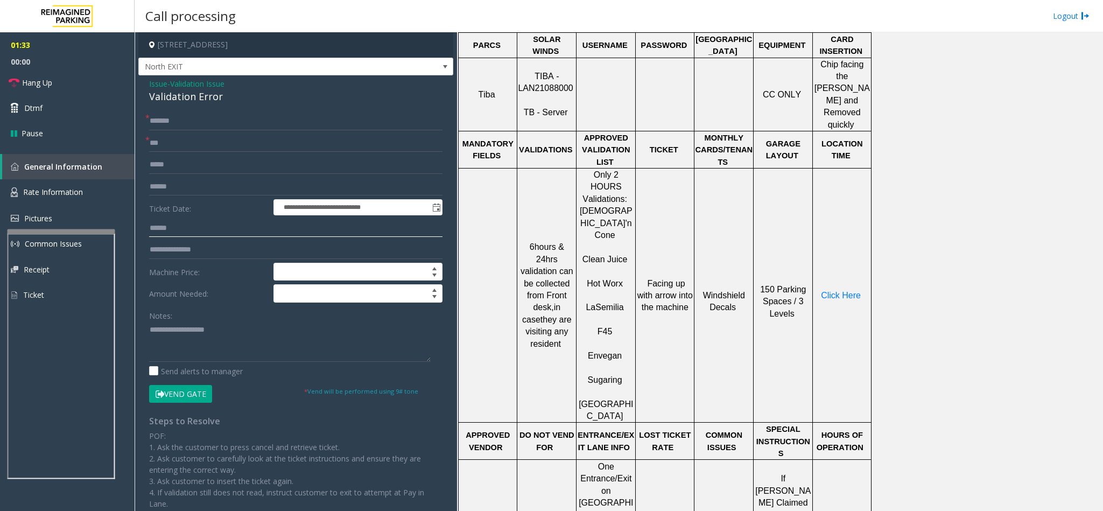
type input "******"
click at [180, 183] on input "text" at bounding box center [295, 187] width 293 height 18
type input "*******"
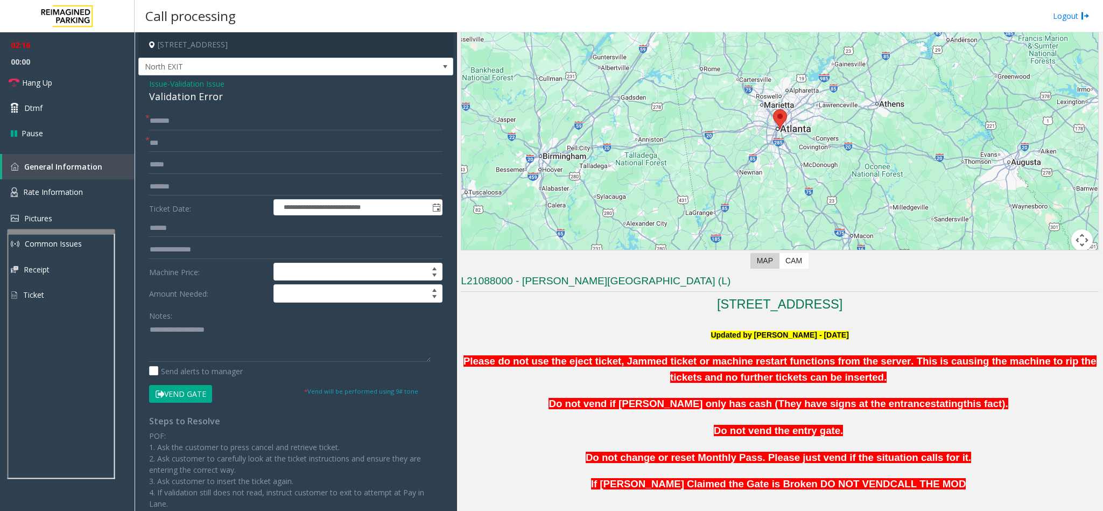
scroll to position [78, 0]
click at [196, 399] on button "Vend Gate" at bounding box center [180, 394] width 63 height 18
click at [192, 101] on div "Validation Error" at bounding box center [295, 96] width 293 height 15
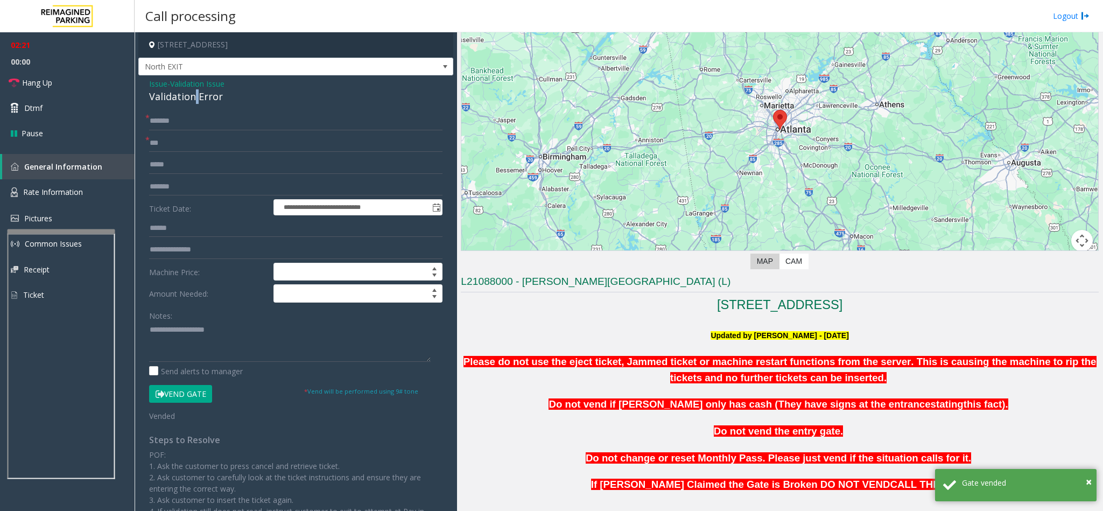
click at [192, 101] on div "Validation Error" at bounding box center [295, 96] width 293 height 15
click at [204, 339] on textarea at bounding box center [290, 341] width 282 height 40
paste textarea "**********"
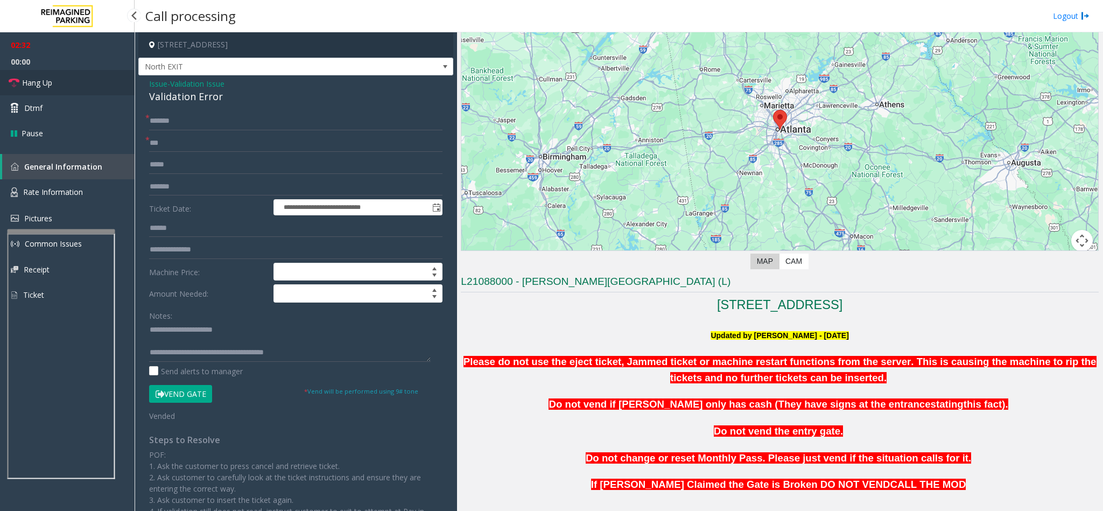
drag, startPoint x: 85, startPoint y: 84, endPoint x: 188, endPoint y: 157, distance: 126.3
click at [85, 84] on link "Hang Up" at bounding box center [67, 82] width 135 height 25
click at [344, 354] on textarea at bounding box center [290, 341] width 282 height 40
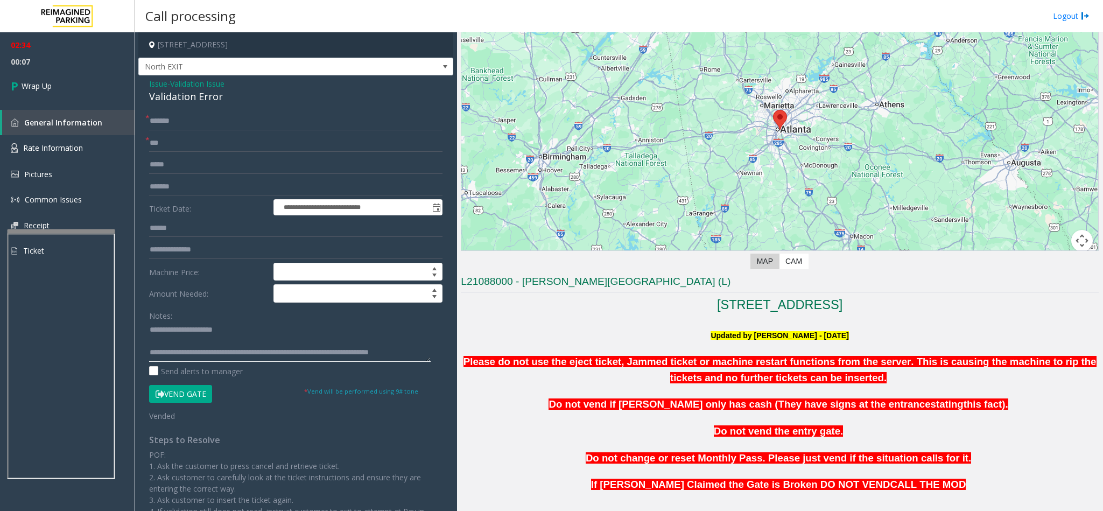
scroll to position [8, 0]
type textarea "**********"
click at [25, 87] on span "Wrap Up" at bounding box center [37, 85] width 30 height 11
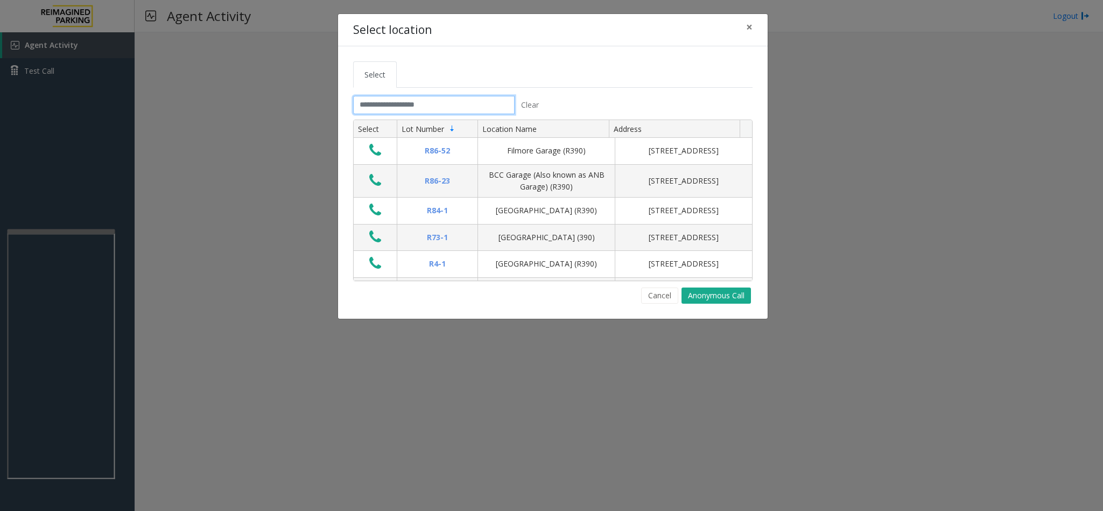
click at [439, 114] on input "text" at bounding box center [433, 105] width 161 height 18
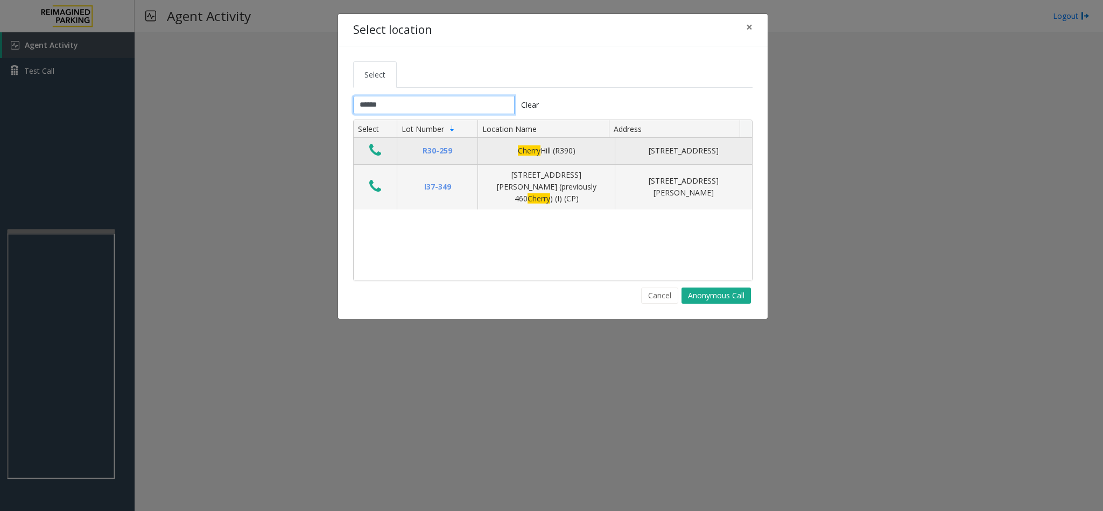
type input "******"
click at [371, 149] on icon "Data table" at bounding box center [375, 150] width 12 height 15
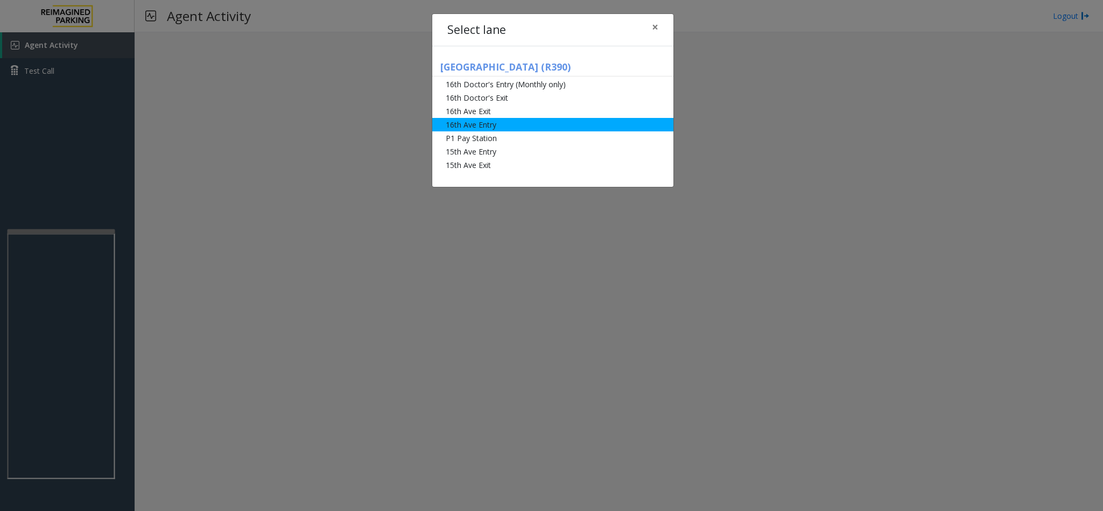
click at [494, 128] on li "16th Ave Entry" at bounding box center [552, 124] width 241 height 13
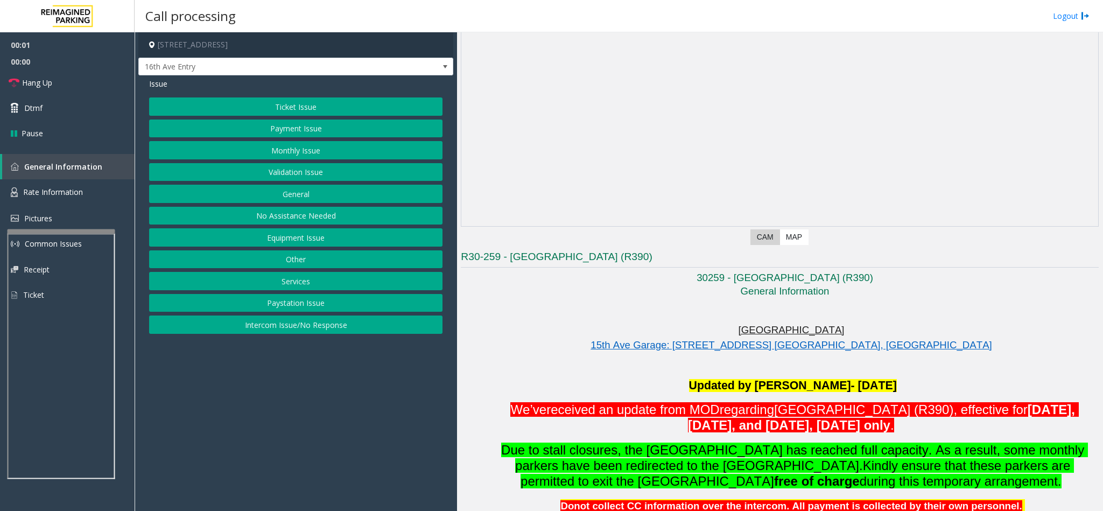
scroll to position [323, 0]
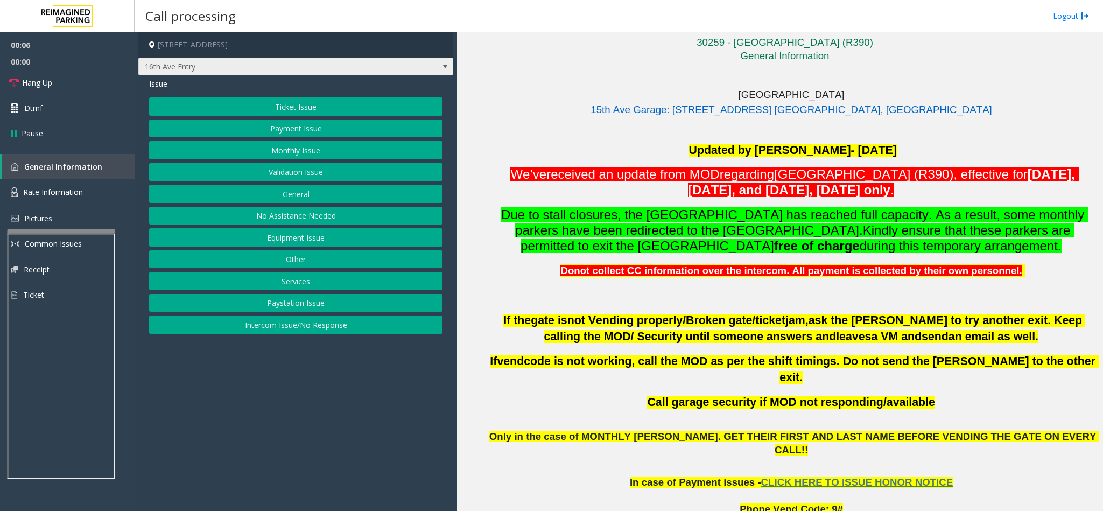
click at [333, 60] on span "16th Ave Entry" at bounding box center [264, 66] width 251 height 17
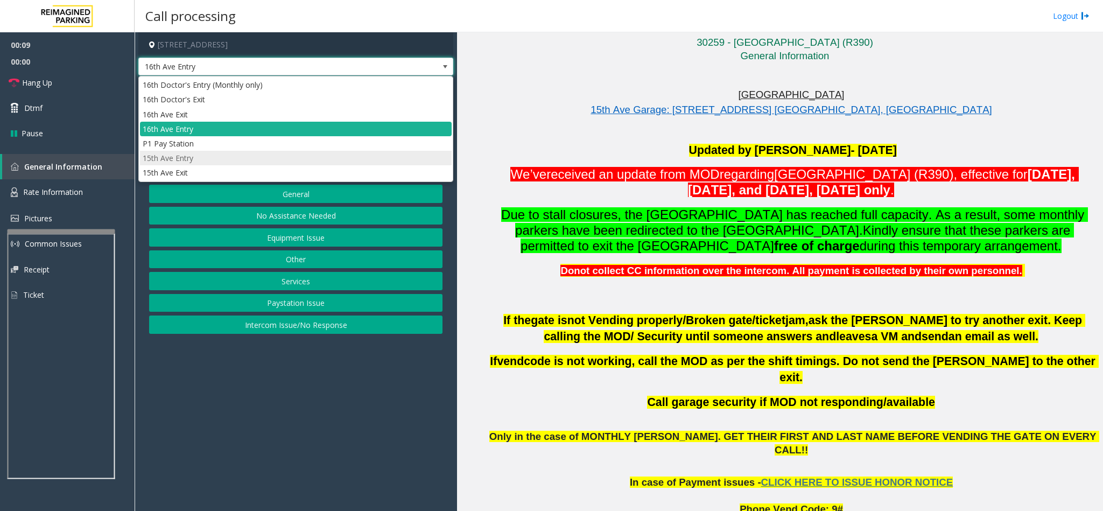
click at [183, 160] on li "15th Ave Entry" at bounding box center [296, 158] width 312 height 15
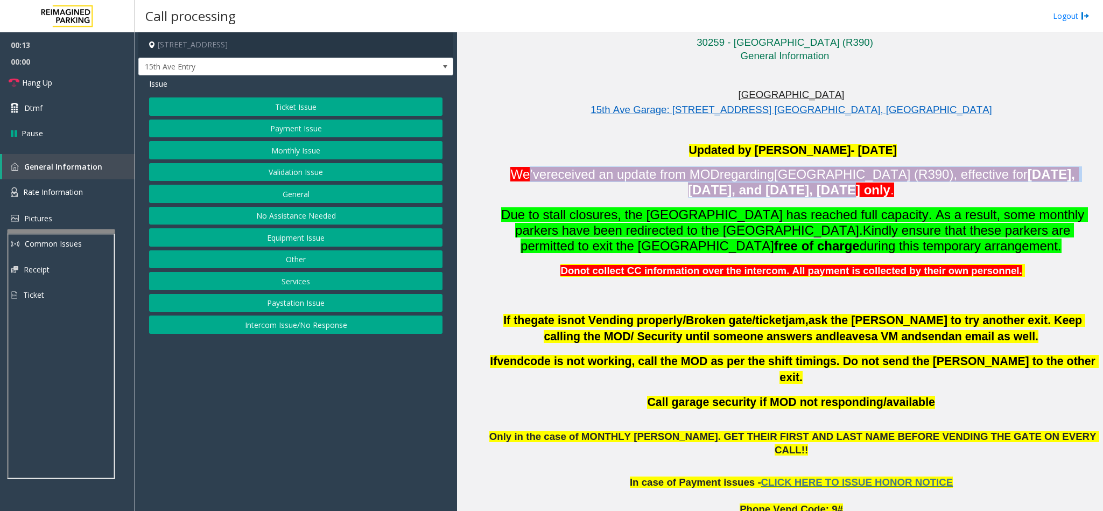
drag, startPoint x: 505, startPoint y: 175, endPoint x: 738, endPoint y: 192, distance: 233.7
click at [738, 192] on p "We’ve received an update from MOD regarding [GEOGRAPHIC_DATA] (R390), effective…" at bounding box center [793, 182] width 612 height 32
click at [738, 192] on span "[DATE], [DATE], and [DATE], [DATE] only" at bounding box center [883, 182] width 391 height 30
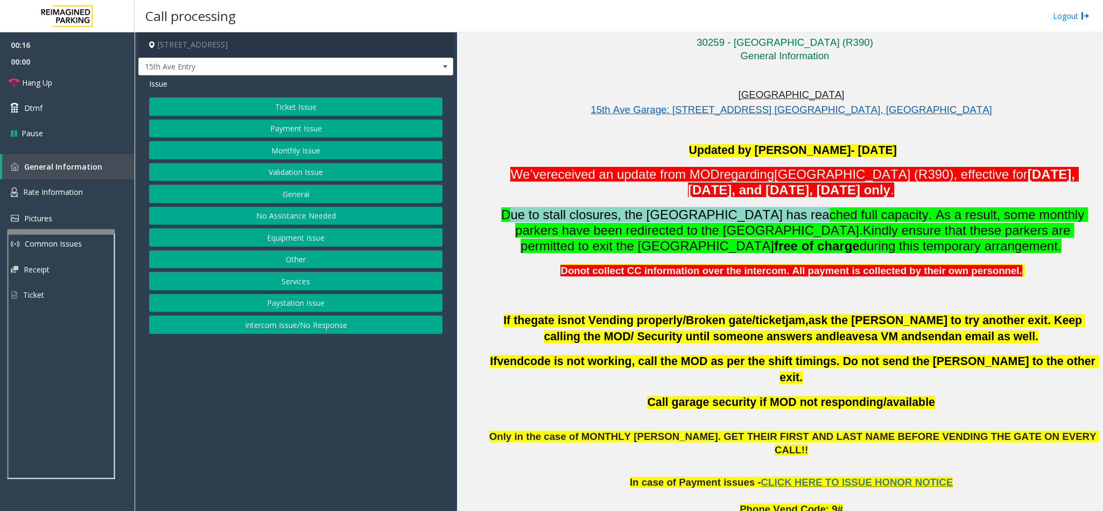
drag, startPoint x: 510, startPoint y: 210, endPoint x: 806, endPoint y: 223, distance: 296.3
click at [806, 223] on p "Due to stall closures, the [GEOGRAPHIC_DATA] has reached full capacity. As a re…" at bounding box center [793, 230] width 612 height 47
drag, startPoint x: 829, startPoint y: 229, endPoint x: 1019, endPoint y: 252, distance: 191.9
click at [1019, 252] on p "Due to stall closures, the [GEOGRAPHIC_DATA] has reached full capacity. As a re…" at bounding box center [793, 230] width 612 height 47
click at [1019, 252] on span "during this temporary arrangement." at bounding box center [961, 245] width 202 height 15
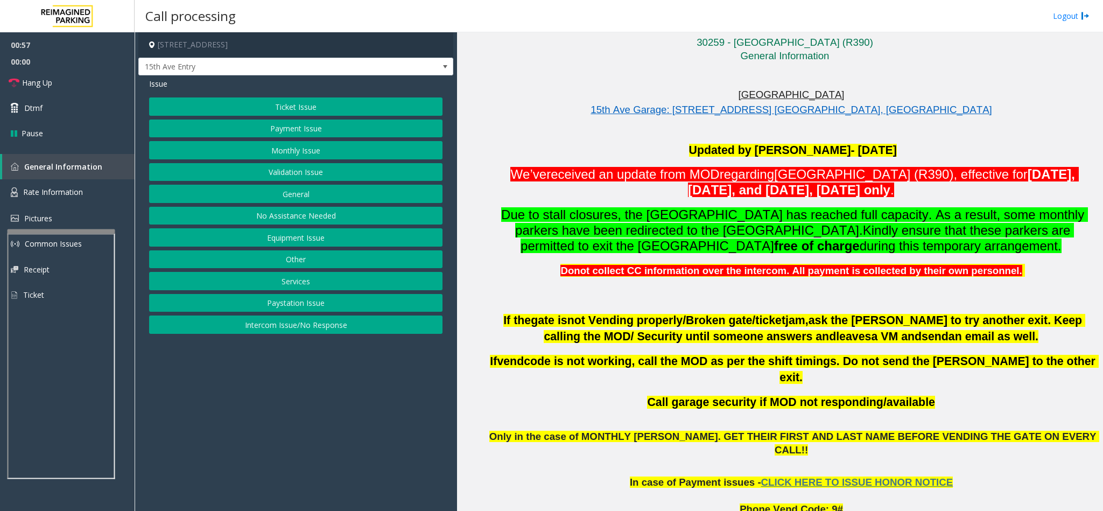
scroll to position [404, 0]
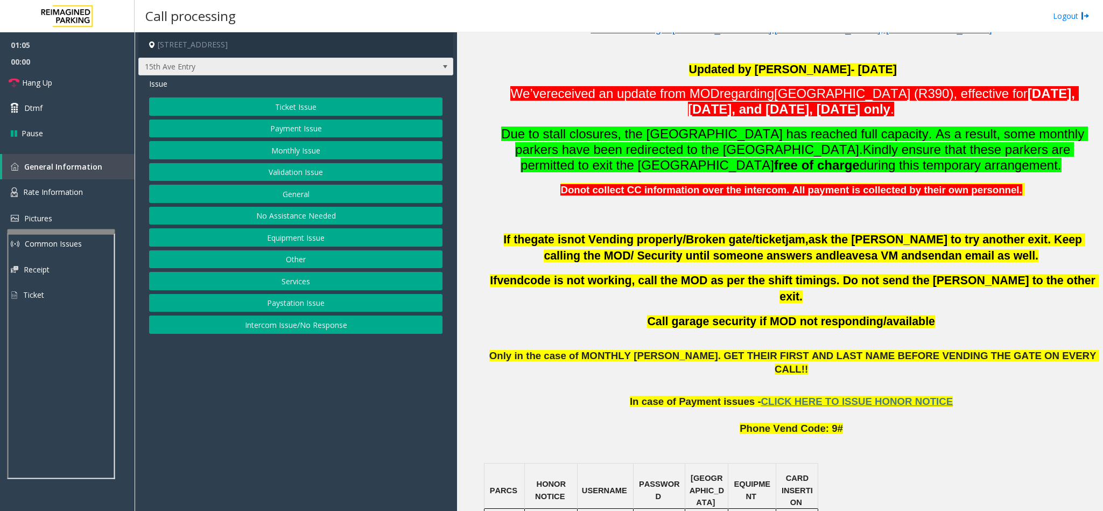
click at [282, 68] on span "15th Ave Entry" at bounding box center [264, 66] width 251 height 17
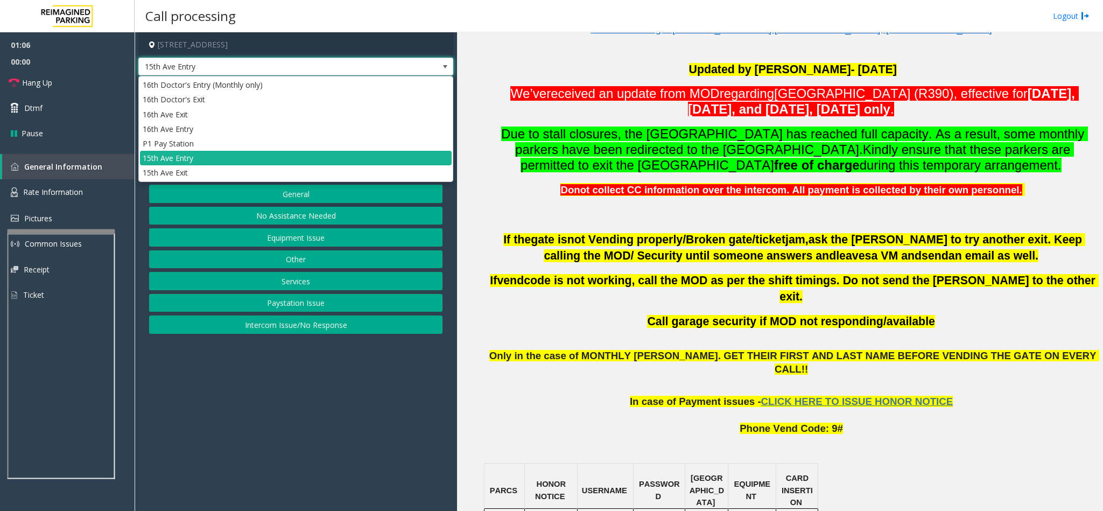
click at [282, 68] on span "15th Ave Entry" at bounding box center [264, 66] width 251 height 17
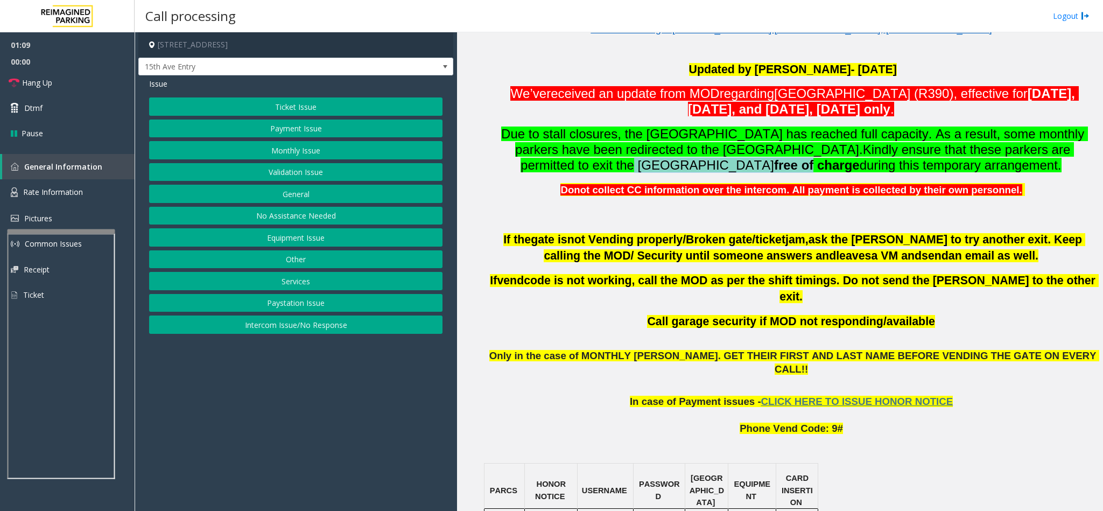
drag, startPoint x: 604, startPoint y: 168, endPoint x: 772, endPoint y: 166, distance: 167.4
click at [772, 166] on p "Due to stall closures, the [GEOGRAPHIC_DATA] has reached full capacity. As a re…" at bounding box center [793, 149] width 612 height 47
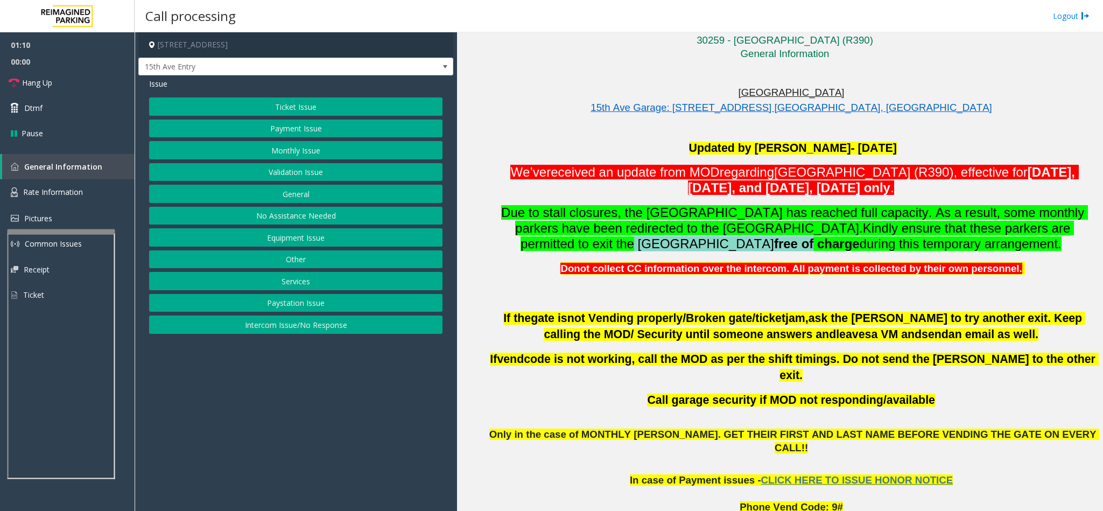
scroll to position [323, 0]
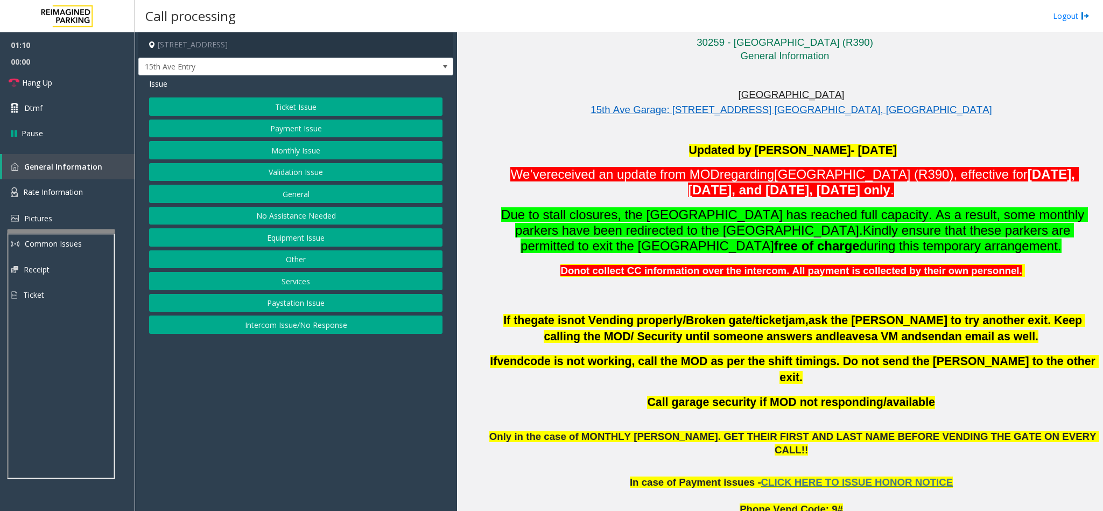
click at [796, 238] on p "Due to stall closures, the [GEOGRAPHIC_DATA] has reached full capacity. As a re…" at bounding box center [793, 230] width 612 height 47
click at [230, 63] on span "15th Ave Entry" at bounding box center [264, 66] width 251 height 17
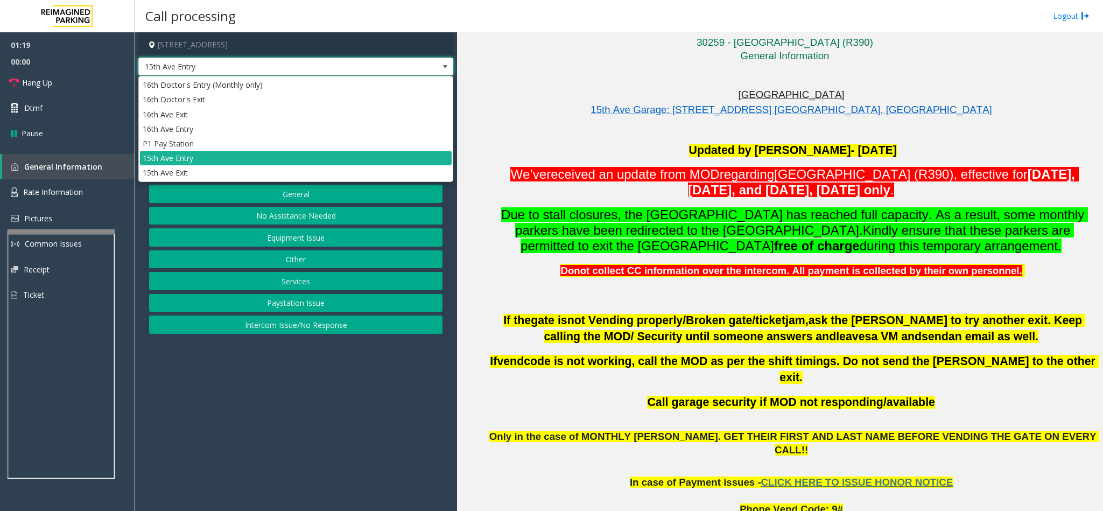
click at [230, 63] on span "15th Ave Entry" at bounding box center [264, 66] width 251 height 17
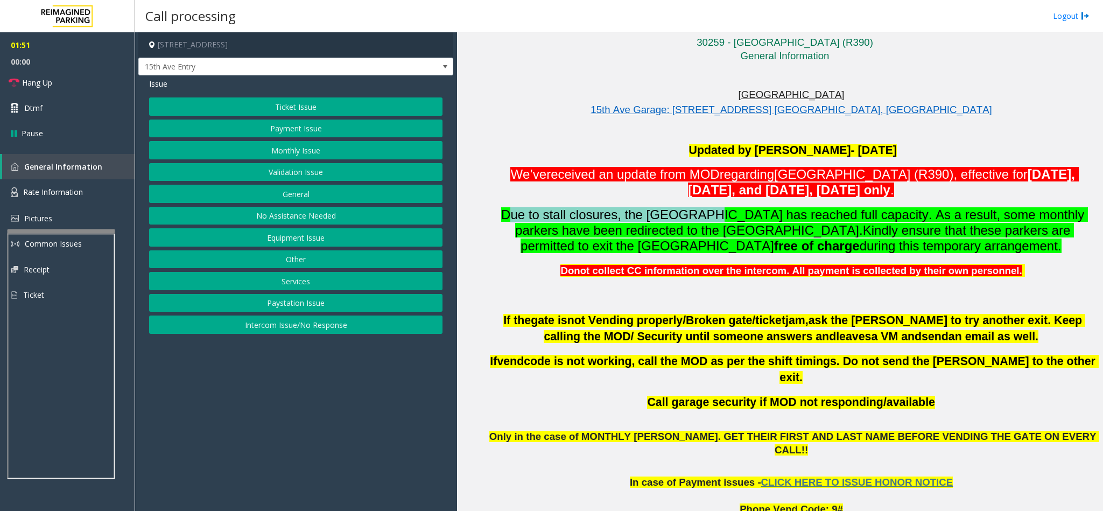
drag, startPoint x: 512, startPoint y: 217, endPoint x: 706, endPoint y: 215, distance: 193.8
click at [706, 215] on span "Due to stall closures, the [GEOGRAPHIC_DATA] has reached full capacity. As a re…" at bounding box center [794, 222] width 587 height 30
click at [706, 216] on span "Due to stall closures, the [GEOGRAPHIC_DATA] has reached full capacity. As a re…" at bounding box center [794, 222] width 587 height 30
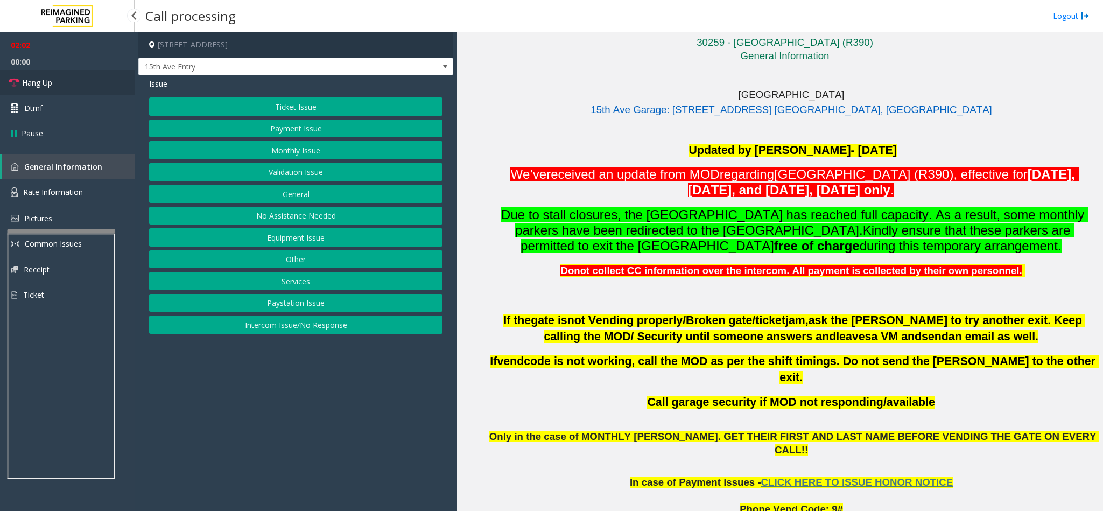
drag, startPoint x: 45, startPoint y: 88, endPoint x: 263, endPoint y: 126, distance: 221.4
click at [45, 88] on span "Hang Up" at bounding box center [37, 82] width 30 height 11
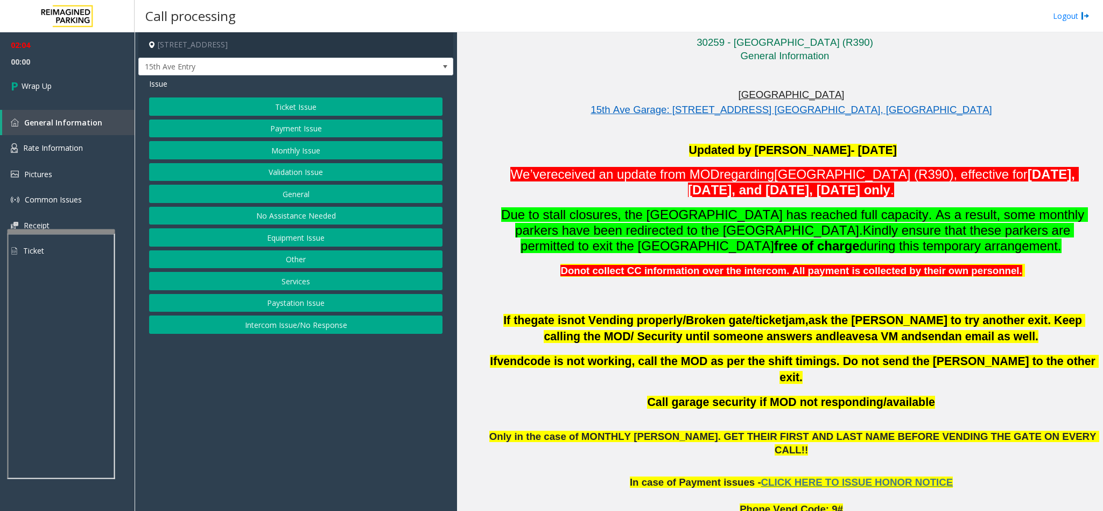
click at [312, 240] on button "Equipment Issue" at bounding box center [295, 237] width 293 height 18
click at [304, 194] on button "Gate / Door Won't Open" at bounding box center [295, 194] width 293 height 18
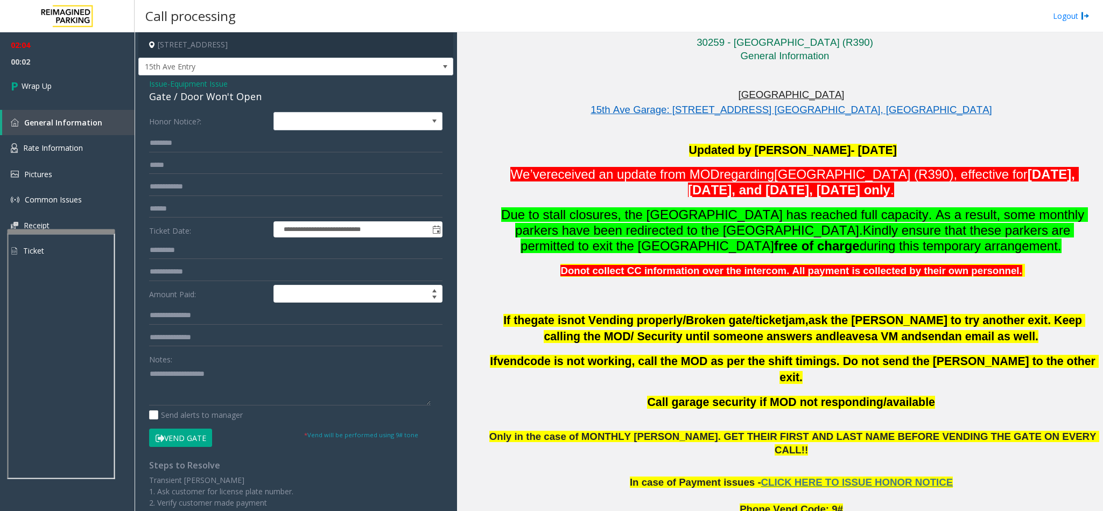
click at [202, 97] on div "Gate / Door Won't Open" at bounding box center [295, 96] width 293 height 15
click at [200, 399] on textarea at bounding box center [290, 385] width 282 height 40
paste textarea "**********"
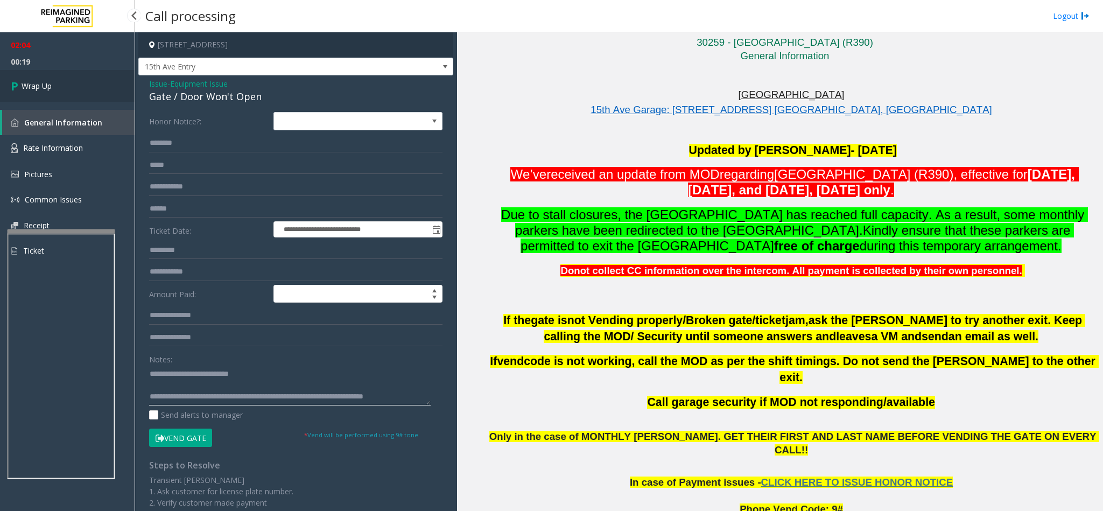
type textarea "**********"
click at [31, 76] on link "Wrap Up" at bounding box center [67, 86] width 135 height 32
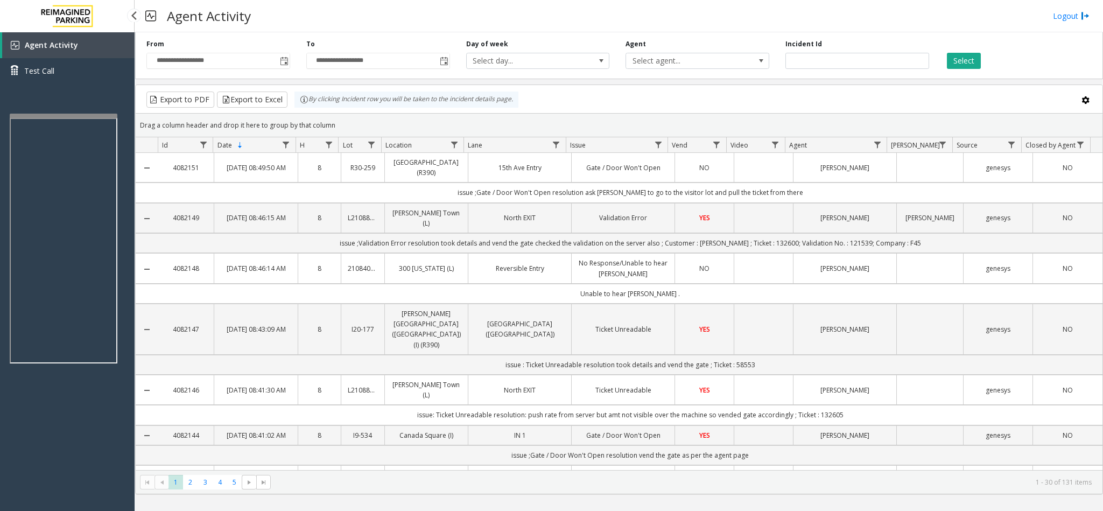
click at [44, 108] on app-root "**********" at bounding box center [551, 255] width 1103 height 511
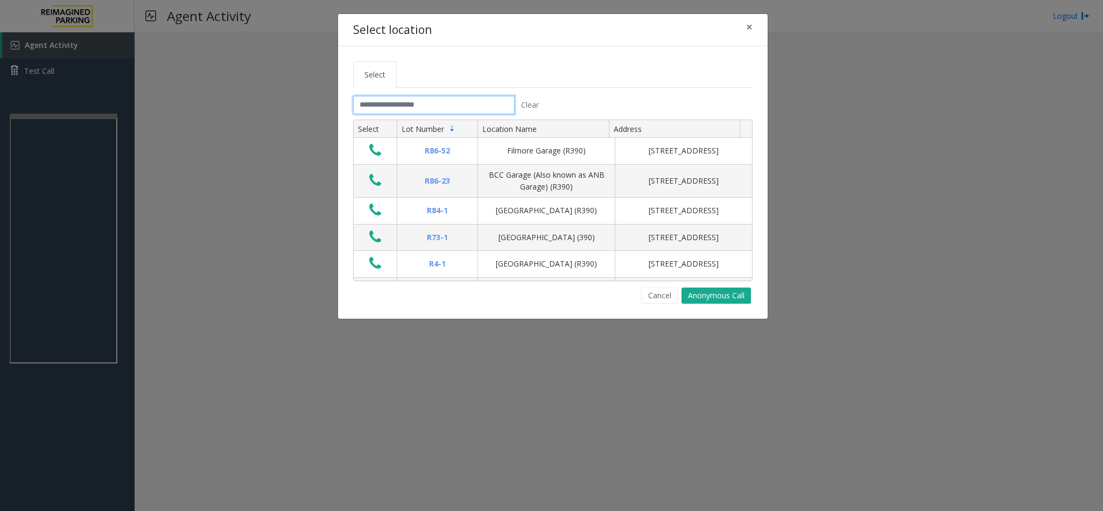
click at [401, 107] on input "text" at bounding box center [433, 105] width 161 height 18
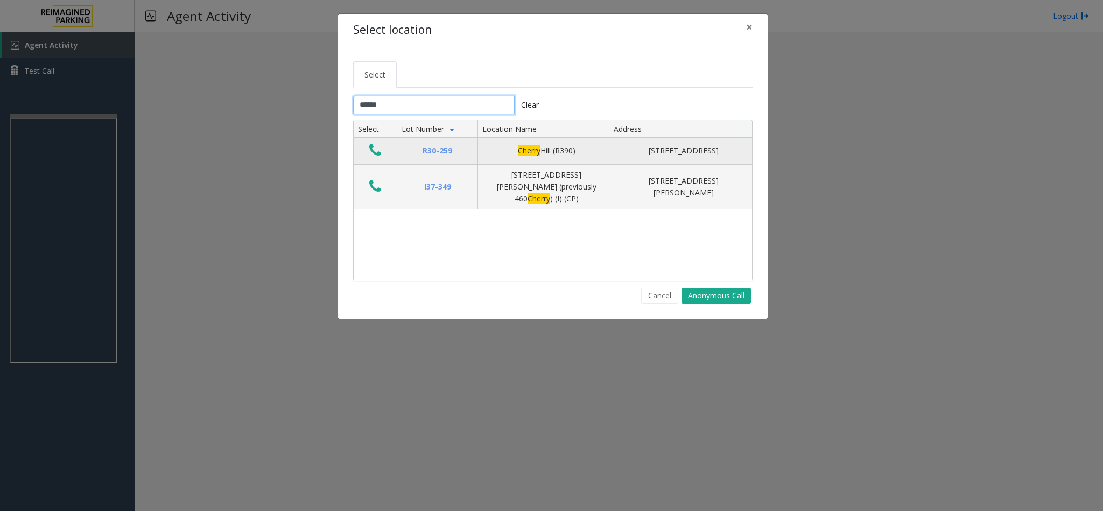
type input "******"
click at [378, 151] on icon "Data table" at bounding box center [375, 150] width 12 height 15
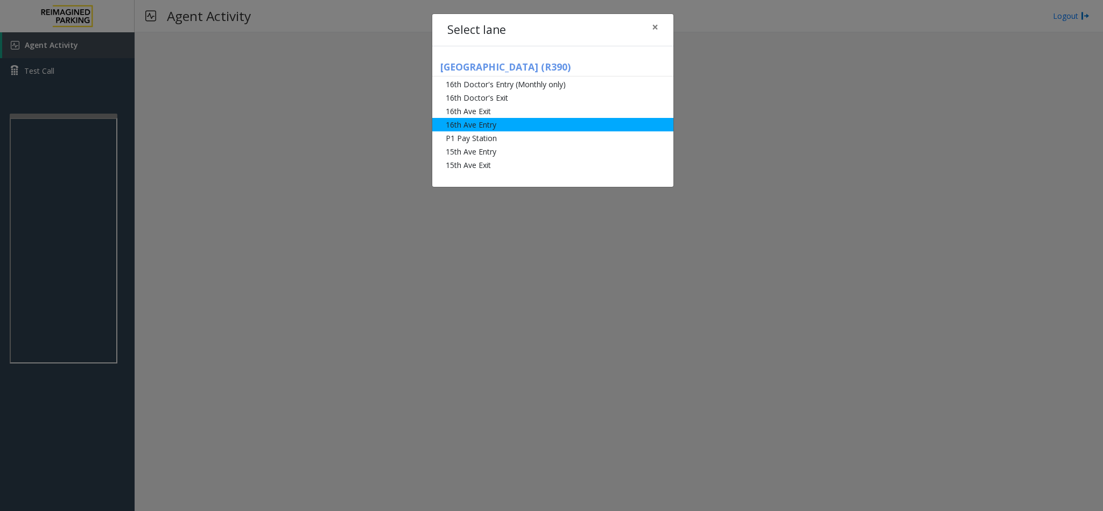
click at [496, 125] on li "16th Ave Entry" at bounding box center [552, 124] width 241 height 13
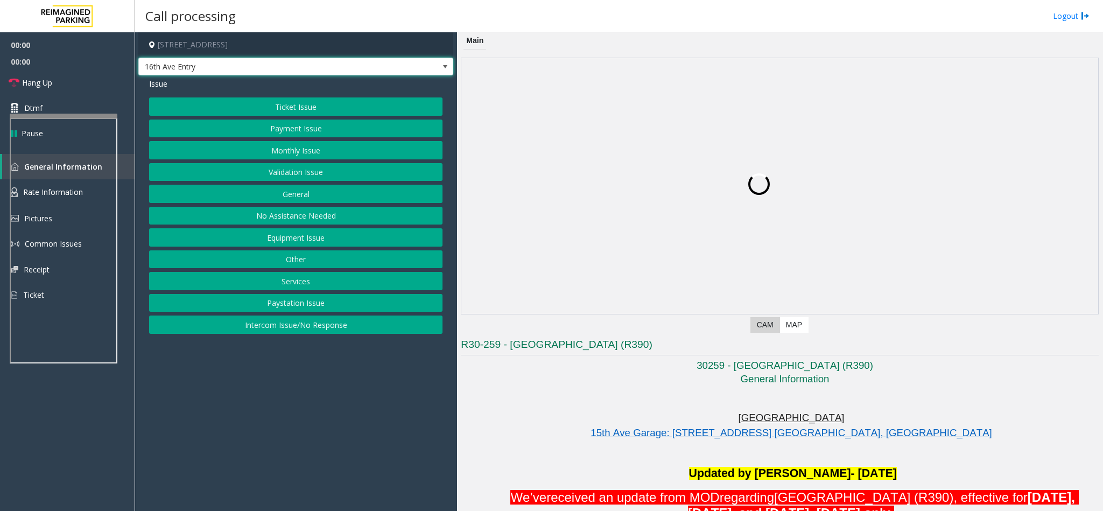
click at [218, 60] on span "16th Ave Entry" at bounding box center [264, 66] width 251 height 17
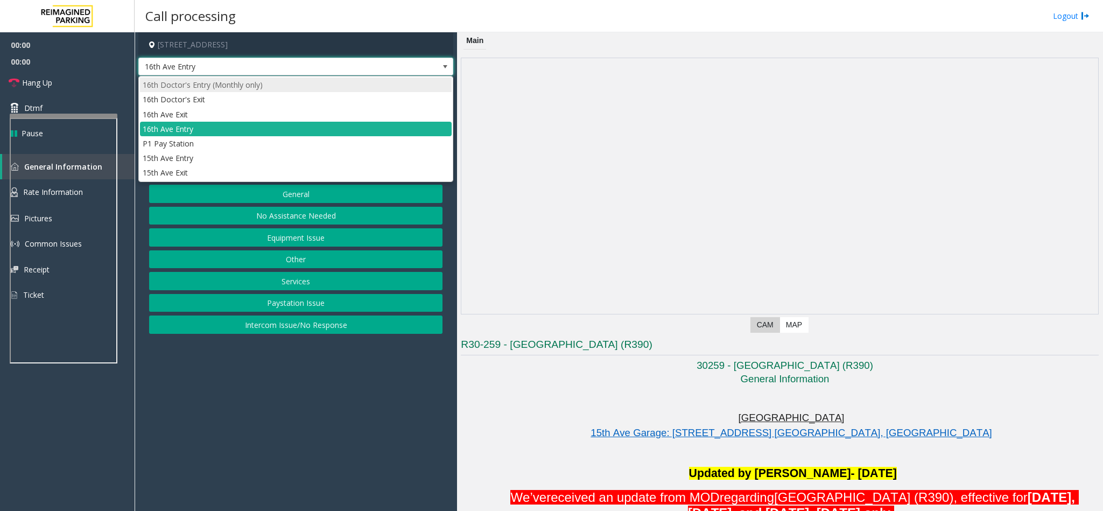
click at [231, 80] on li "16th Doctor's Entry (Monthly only)" at bounding box center [296, 85] width 312 height 15
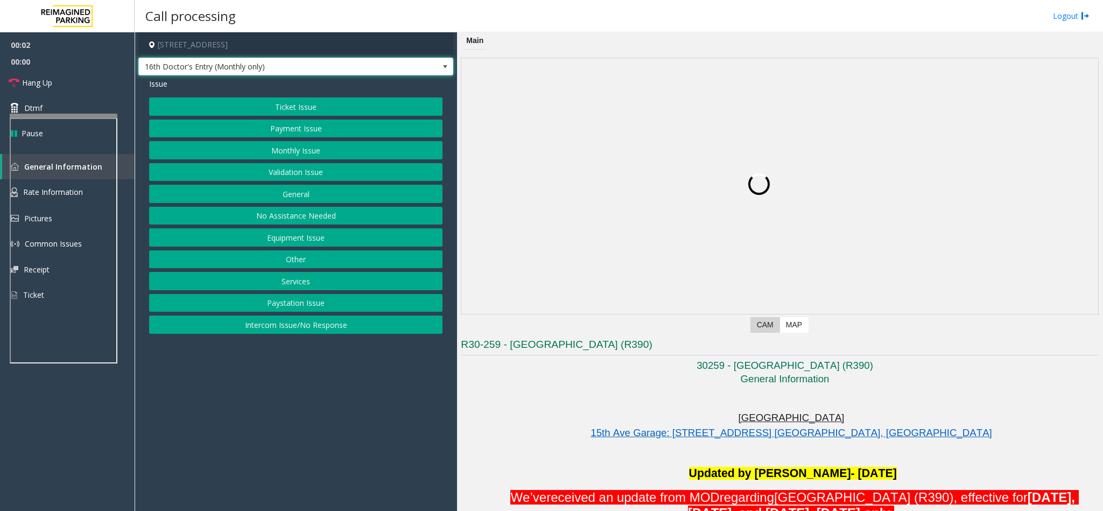
click at [292, 146] on button "Monthly Issue" at bounding box center [295, 150] width 293 height 18
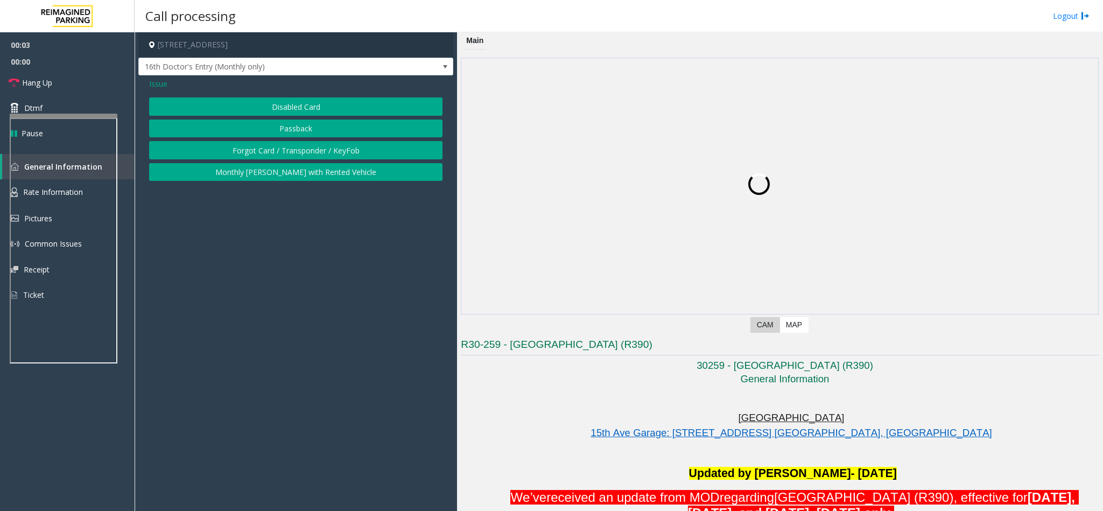
click at [291, 96] on div "Issue Disabled Card Passback Forgot Card / Transponder / KeyFob Monthly [PERSON…" at bounding box center [295, 130] width 315 height 111
click at [297, 99] on button "Disabled Card" at bounding box center [295, 106] width 293 height 18
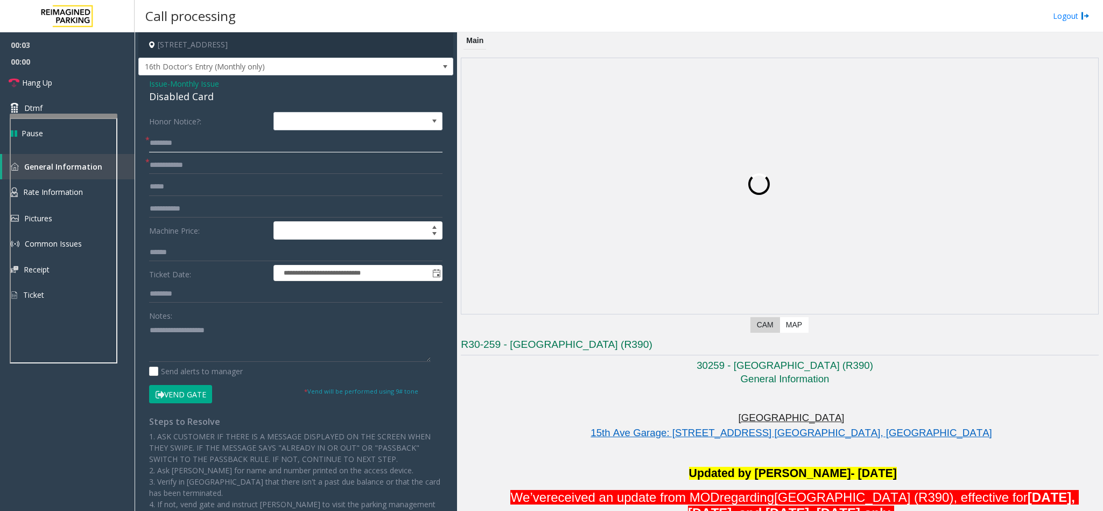
click at [199, 146] on input "text" at bounding box center [295, 143] width 293 height 18
type input "**********"
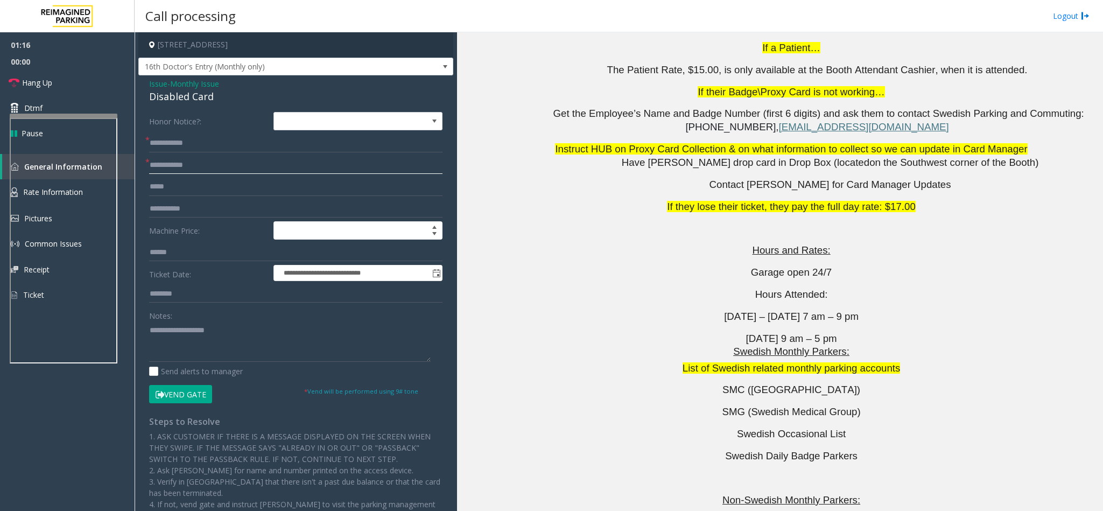
scroll to position [1695, 0]
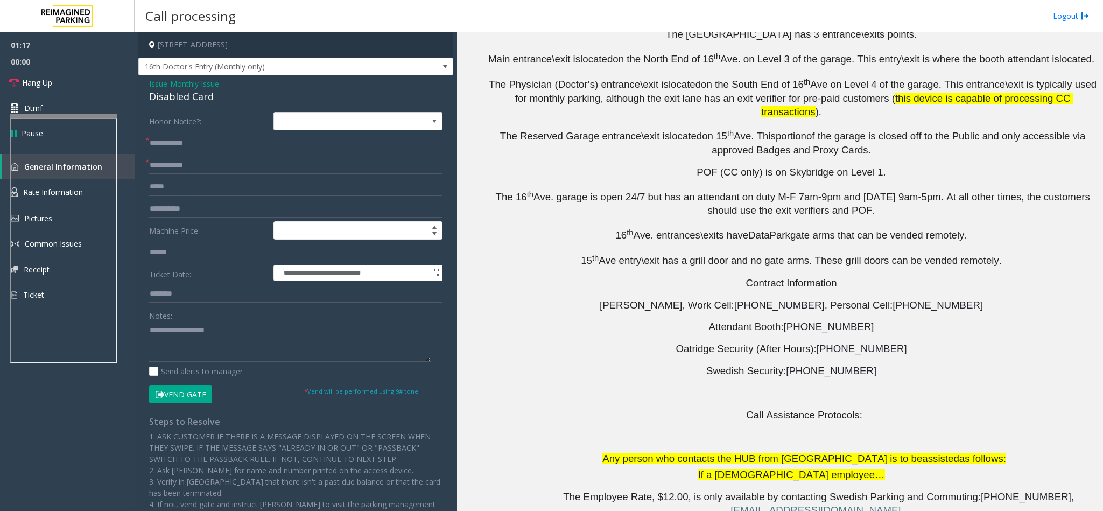
click at [166, 97] on div "Disabled Card" at bounding box center [295, 96] width 293 height 15
click at [198, 343] on textarea at bounding box center [290, 341] width 282 height 40
paste textarea "**********"
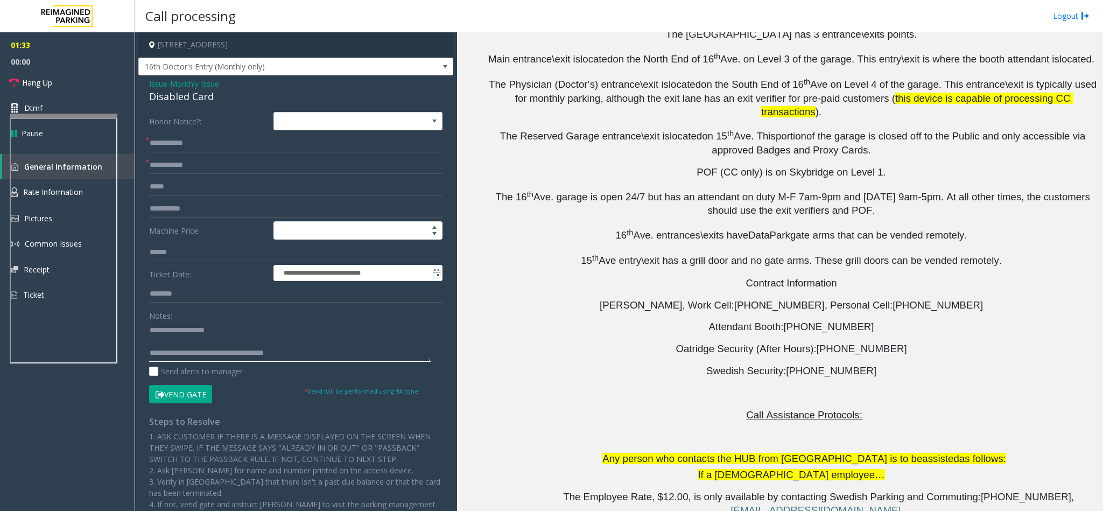
type textarea "**********"
click at [191, 165] on input "text" at bounding box center [295, 165] width 293 height 18
type input "**********"
click at [204, 392] on button "Vend Gate" at bounding box center [180, 394] width 63 height 18
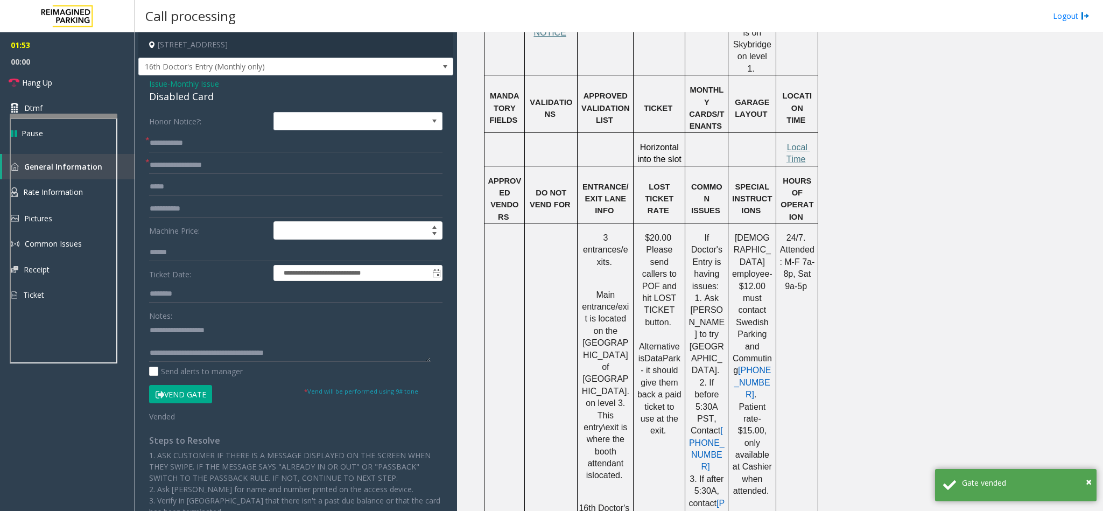
scroll to position [807, 0]
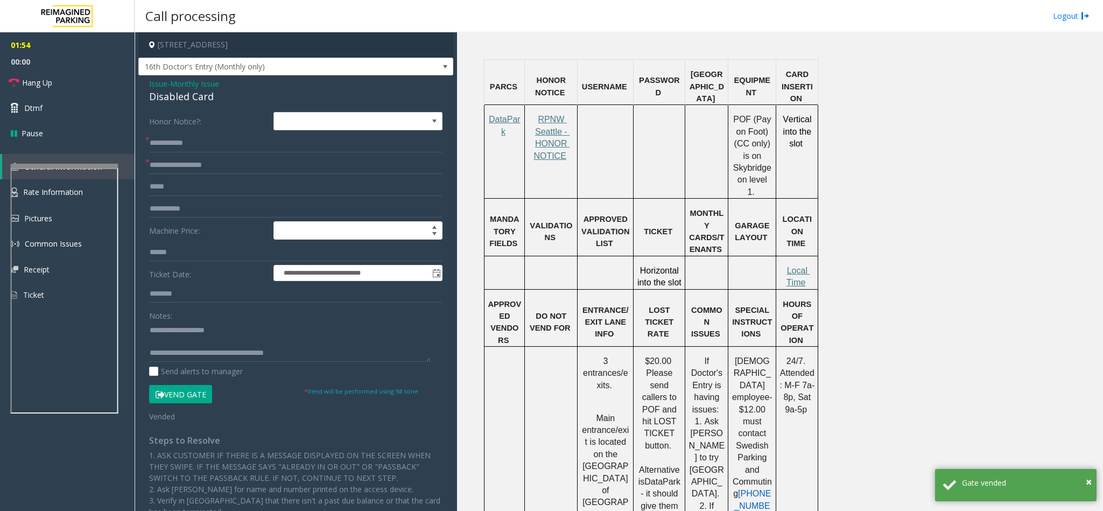
click at [70, 164] on div at bounding box center [65, 166] width 108 height 4
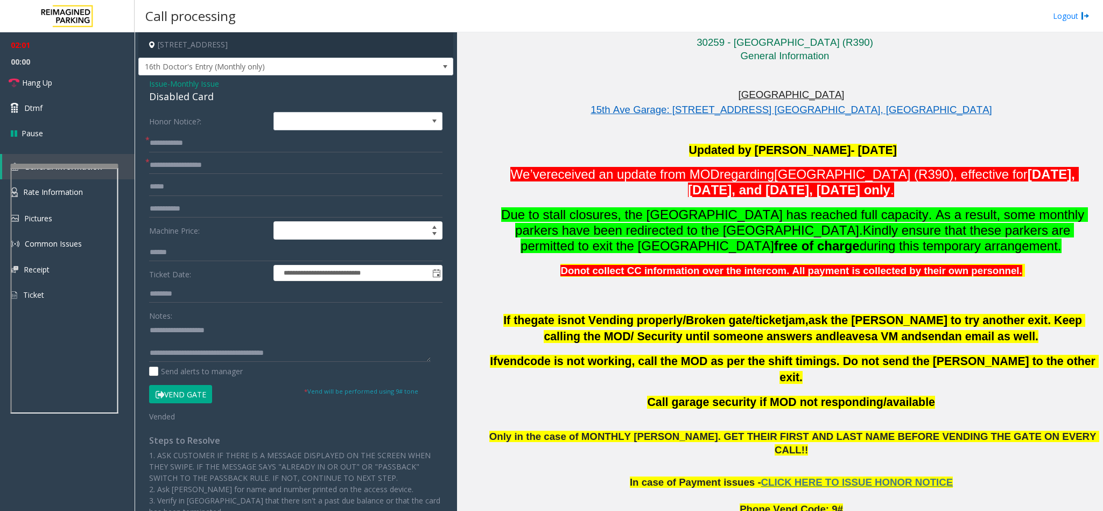
scroll to position [0, 0]
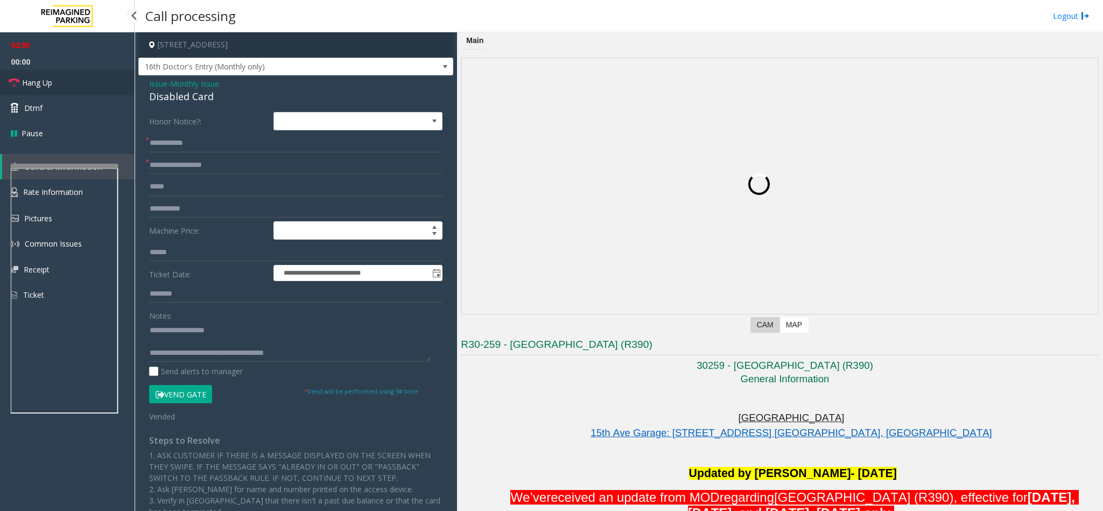
click at [41, 83] on span "Hang Up" at bounding box center [37, 82] width 30 height 11
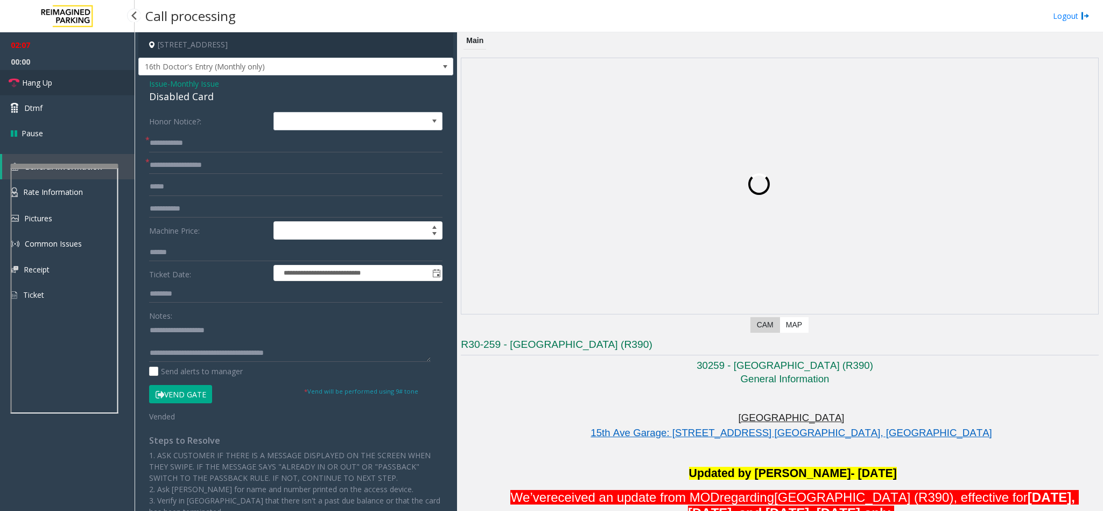
click at [41, 83] on span "Hang Up" at bounding box center [37, 82] width 30 height 11
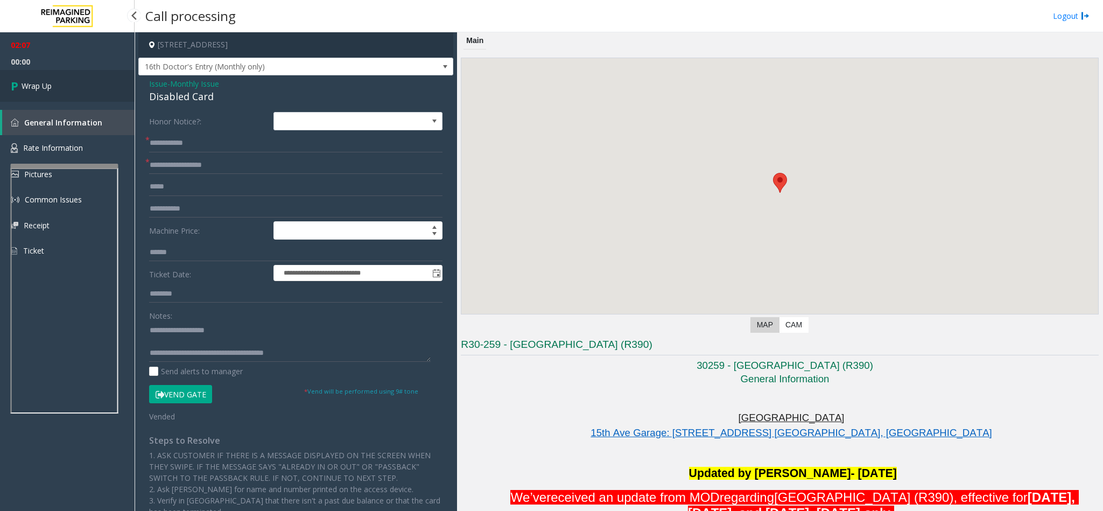
click at [41, 83] on span "Wrap Up" at bounding box center [37, 85] width 30 height 11
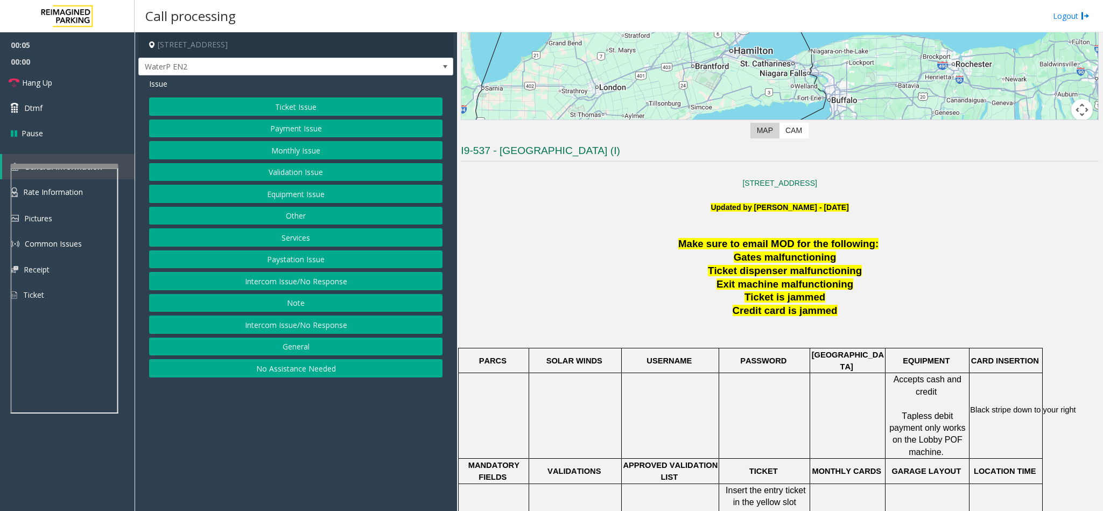
scroll to position [128, 0]
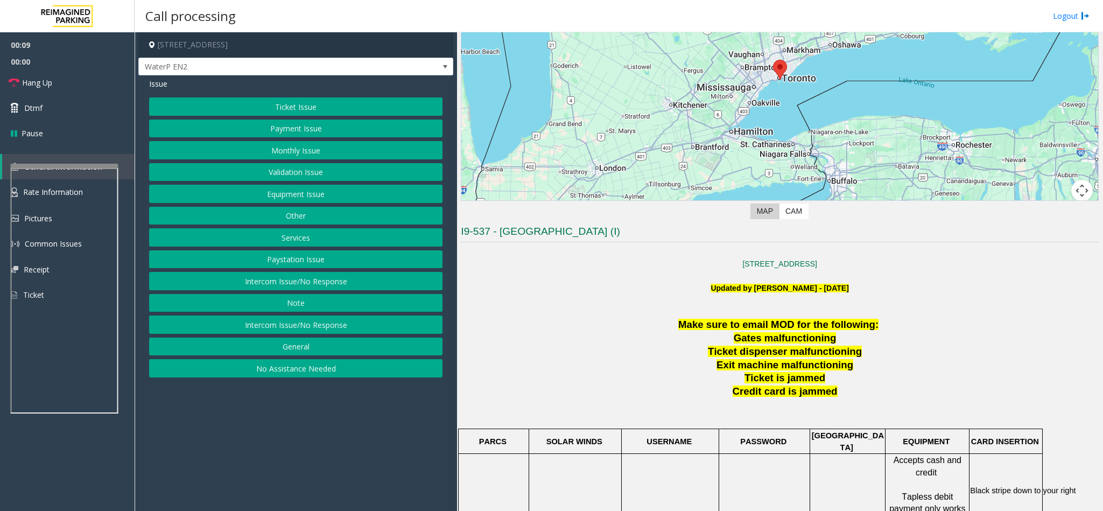
click at [306, 238] on button "Services" at bounding box center [295, 237] width 293 height 18
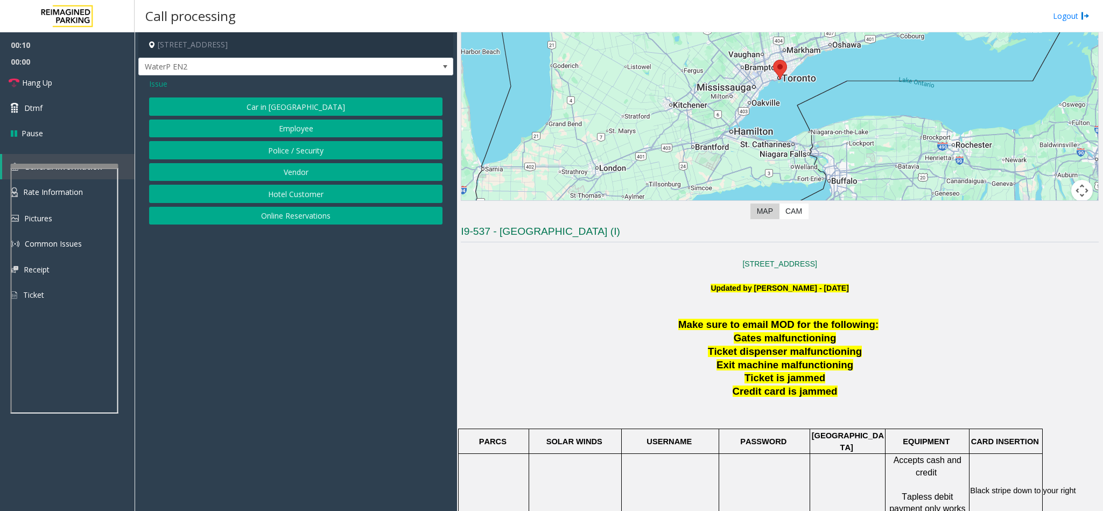
click at [299, 215] on button "Online Reservations" at bounding box center [295, 216] width 293 height 18
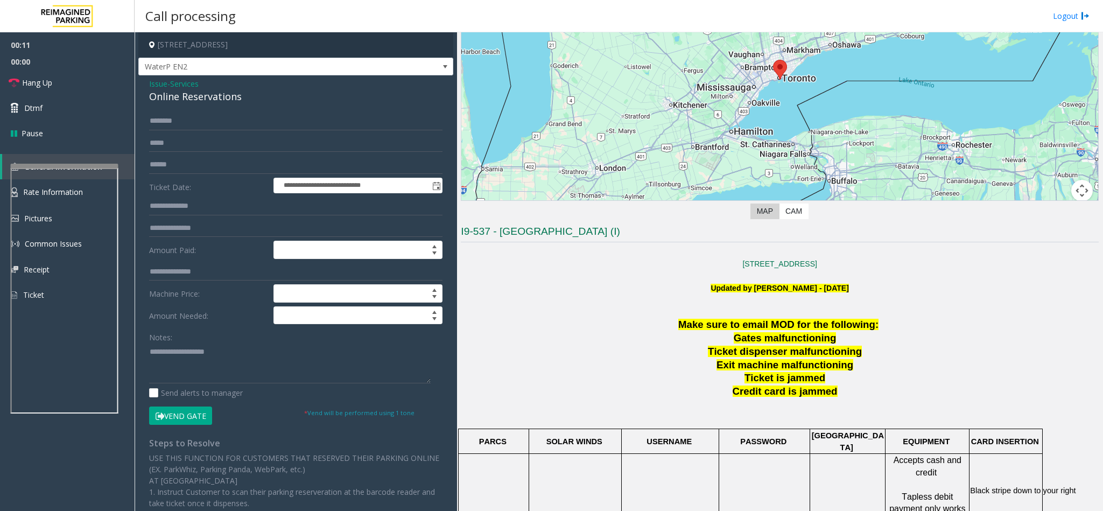
click at [212, 105] on div "**********" at bounding box center [295, 376] width 315 height 602
click at [212, 94] on div "Online Reservations" at bounding box center [295, 96] width 293 height 15
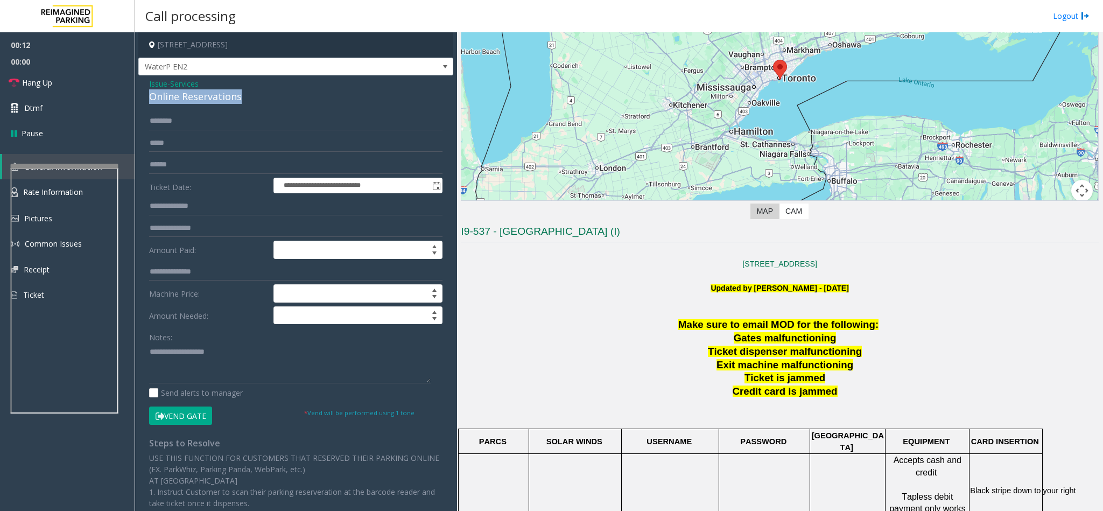
click at [212, 94] on div "Online Reservations" at bounding box center [295, 96] width 293 height 15
click at [203, 369] on textarea at bounding box center [290, 363] width 282 height 40
paste textarea "**********"
type textarea "**********"
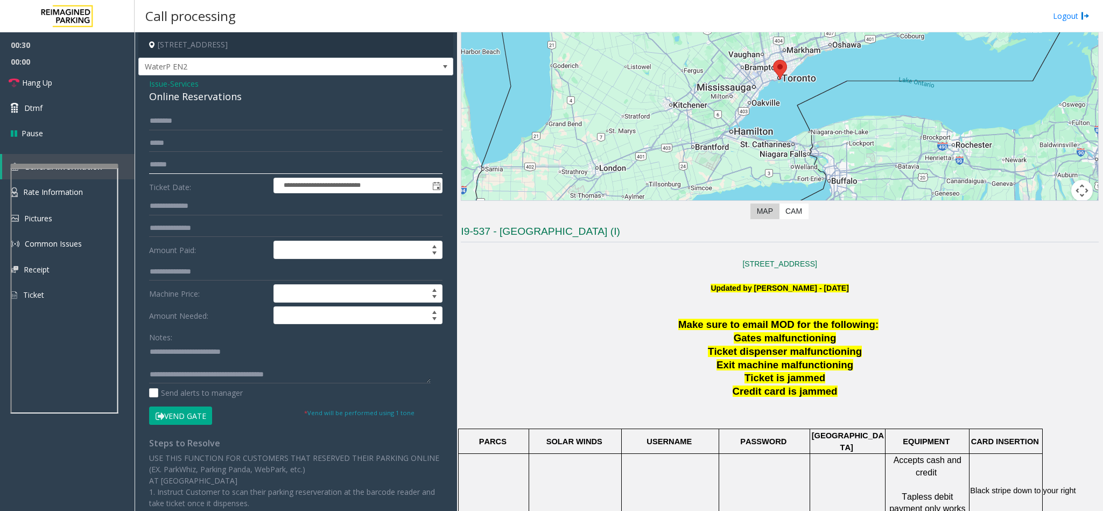
click at [181, 157] on input "text" at bounding box center [295, 165] width 293 height 18
type input "*********"
click at [197, 410] on button "Vend Gate" at bounding box center [180, 415] width 63 height 18
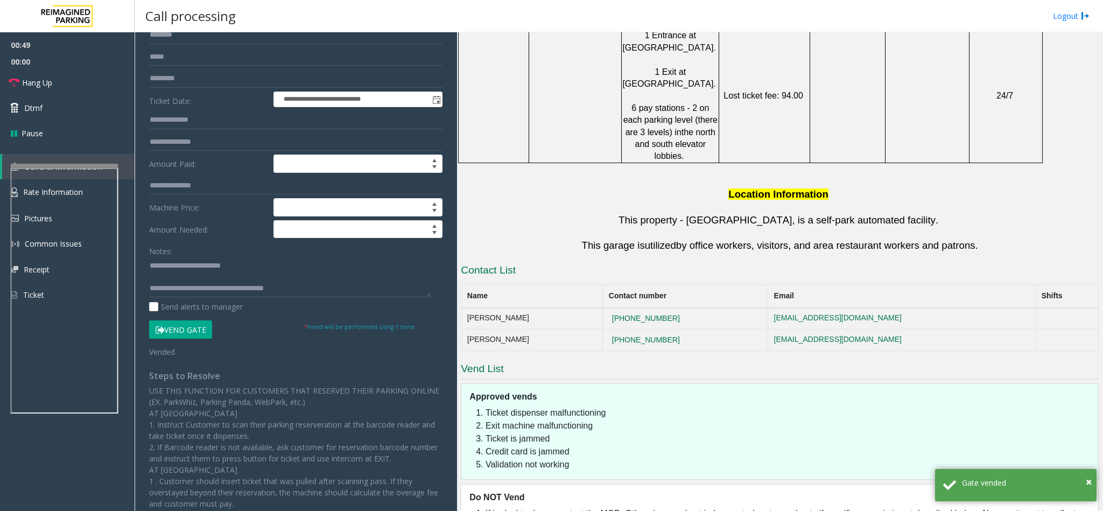
scroll to position [188, 0]
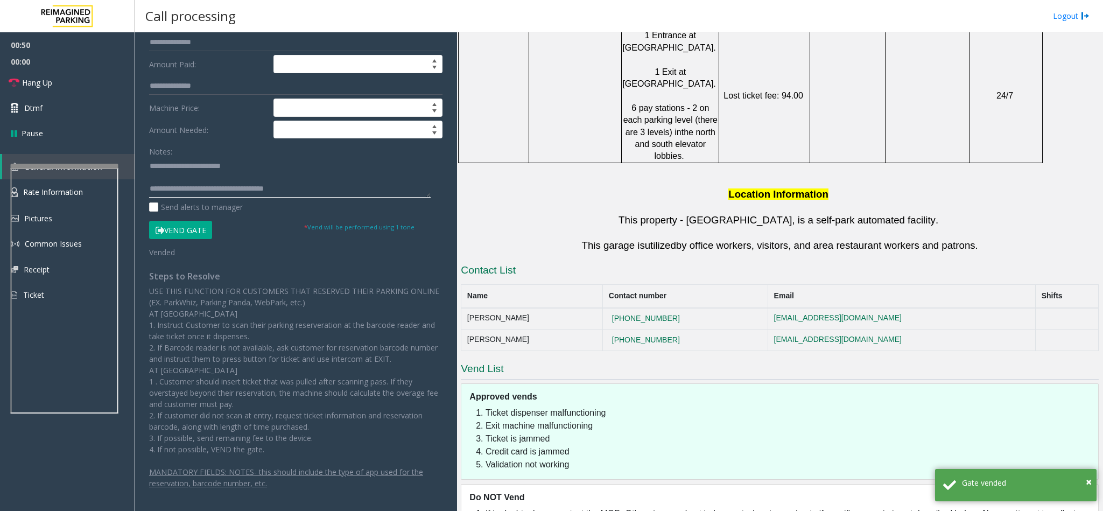
click at [214, 194] on textarea at bounding box center [290, 177] width 282 height 40
click at [298, 183] on textarea at bounding box center [290, 177] width 282 height 40
click at [306, 183] on textarea at bounding box center [290, 177] width 282 height 40
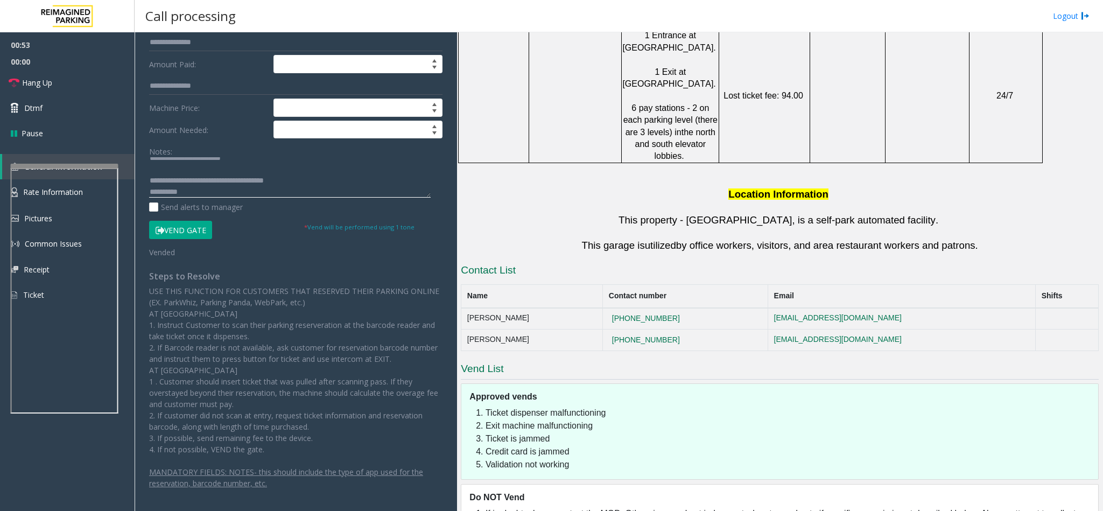
click at [152, 193] on textarea at bounding box center [290, 177] width 282 height 40
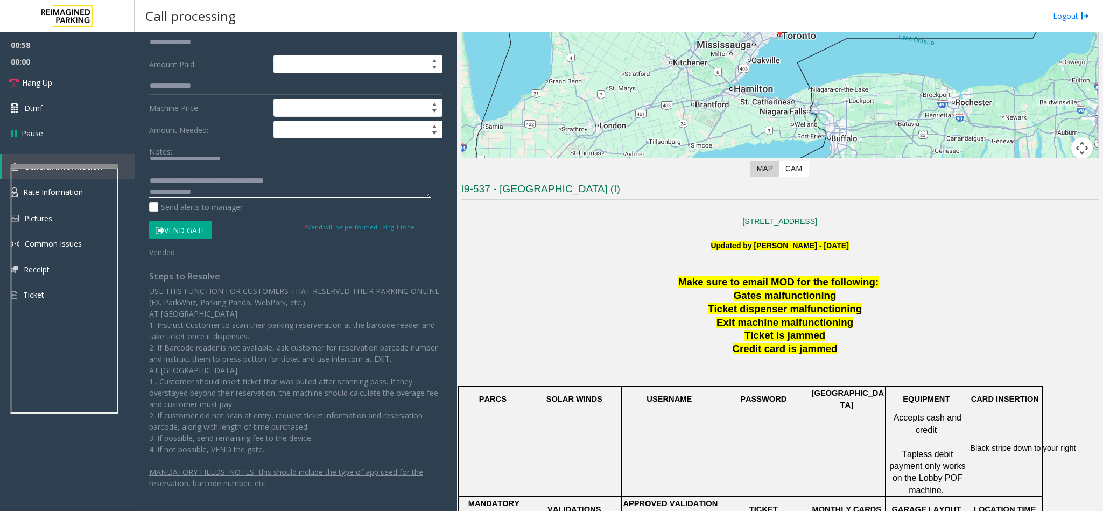
scroll to position [0, 0]
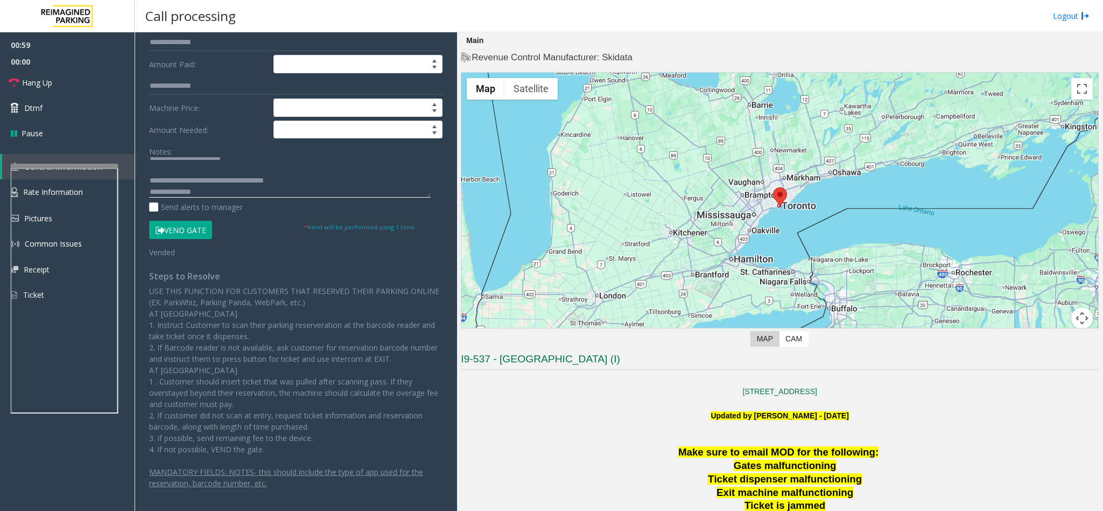
type textarea "**********"
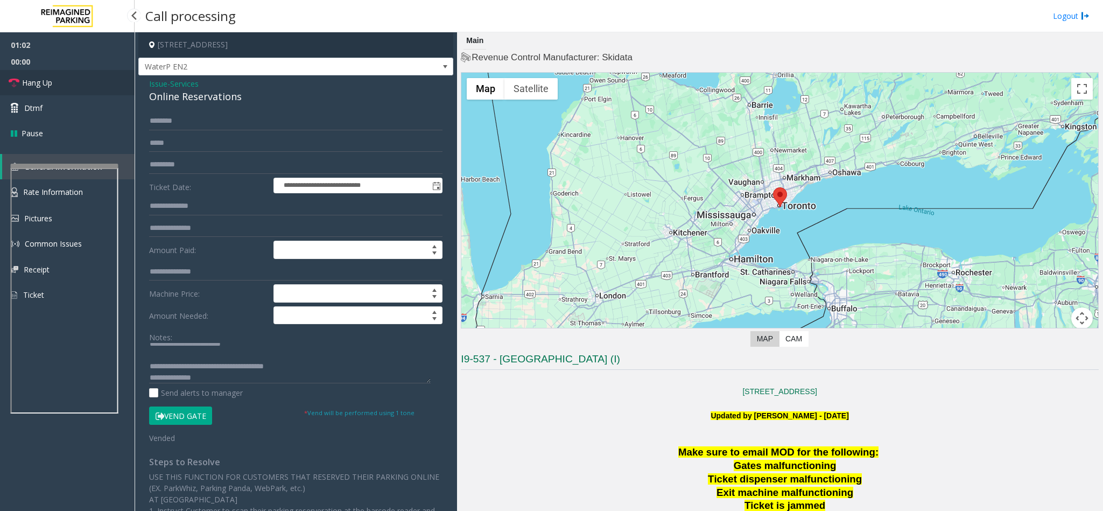
click at [48, 89] on link "Hang Up" at bounding box center [67, 82] width 135 height 25
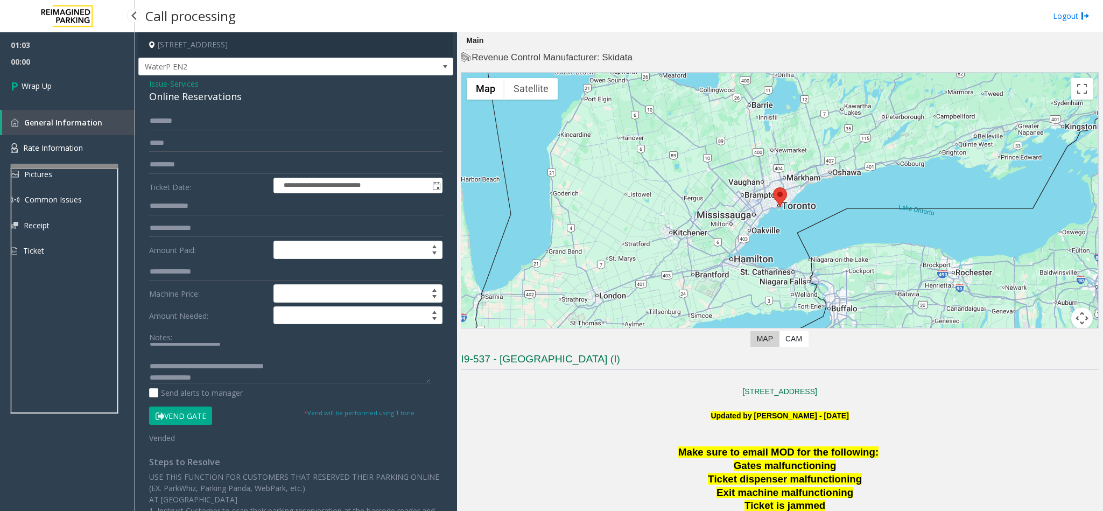
click at [48, 89] on span "Wrap Up" at bounding box center [37, 85] width 30 height 11
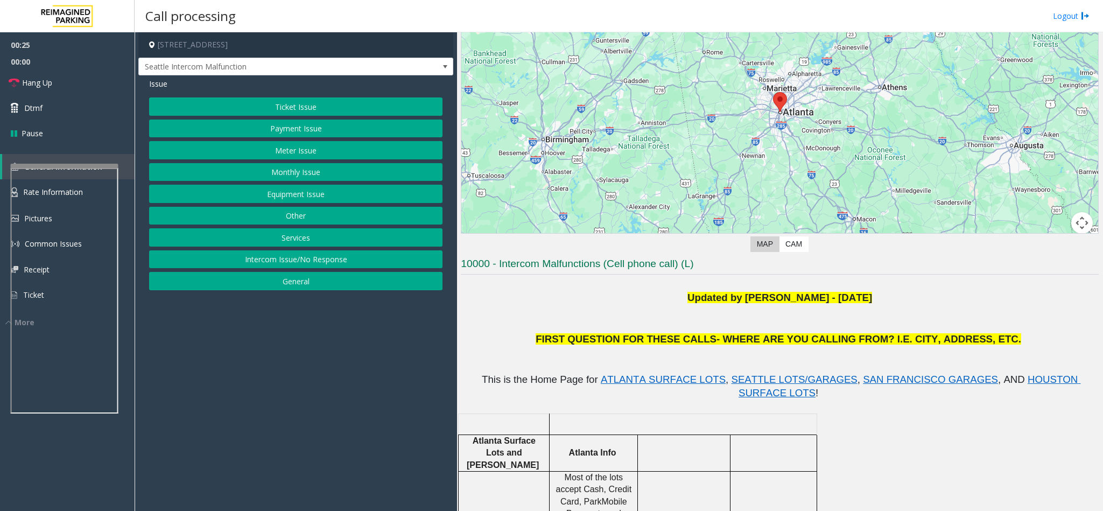
scroll to position [565, 0]
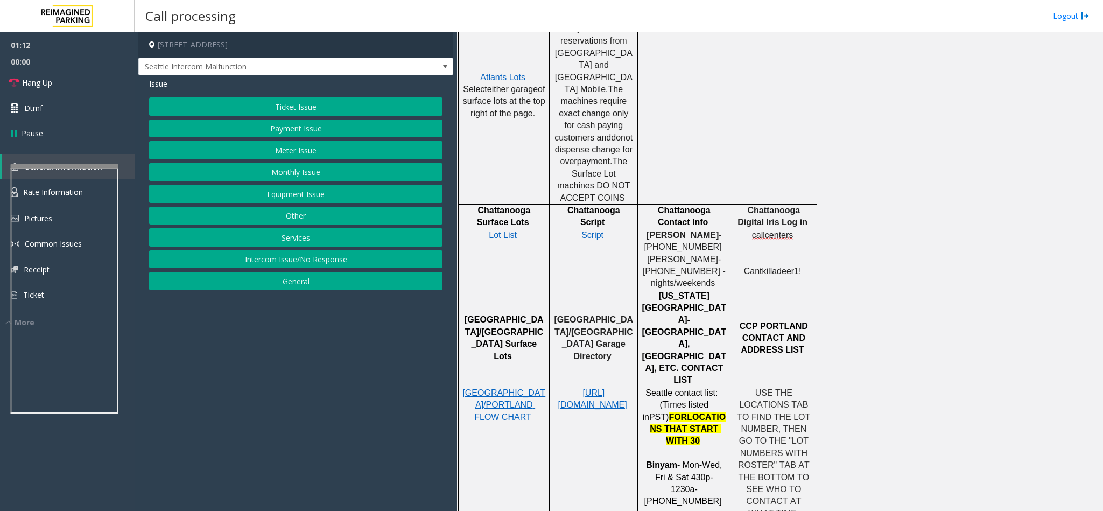
click at [296, 194] on button "Equipment Issue" at bounding box center [295, 194] width 293 height 18
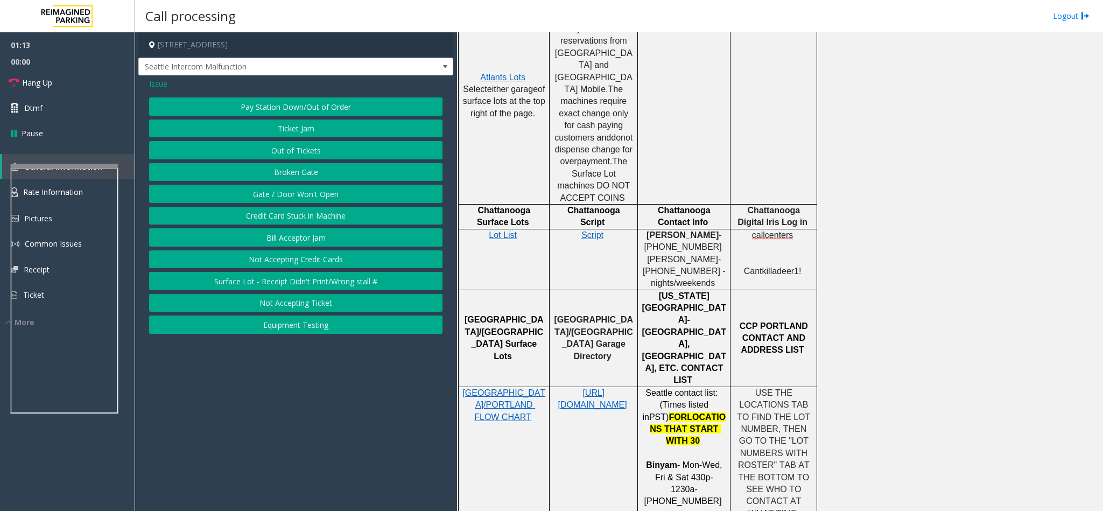
click at [294, 195] on button "Gate / Door Won't Open" at bounding box center [295, 194] width 293 height 18
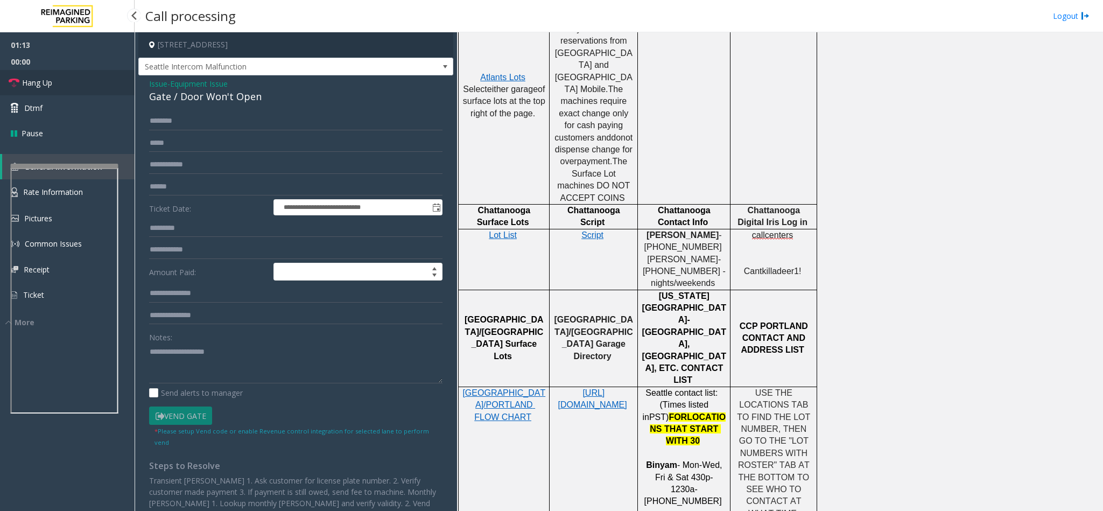
drag, startPoint x: 23, startPoint y: 87, endPoint x: 31, endPoint y: 88, distance: 8.6
click at [23, 87] on span "Hang Up" at bounding box center [37, 82] width 30 height 11
click at [208, 94] on div "Gate / Door Won't Open" at bounding box center [295, 96] width 293 height 15
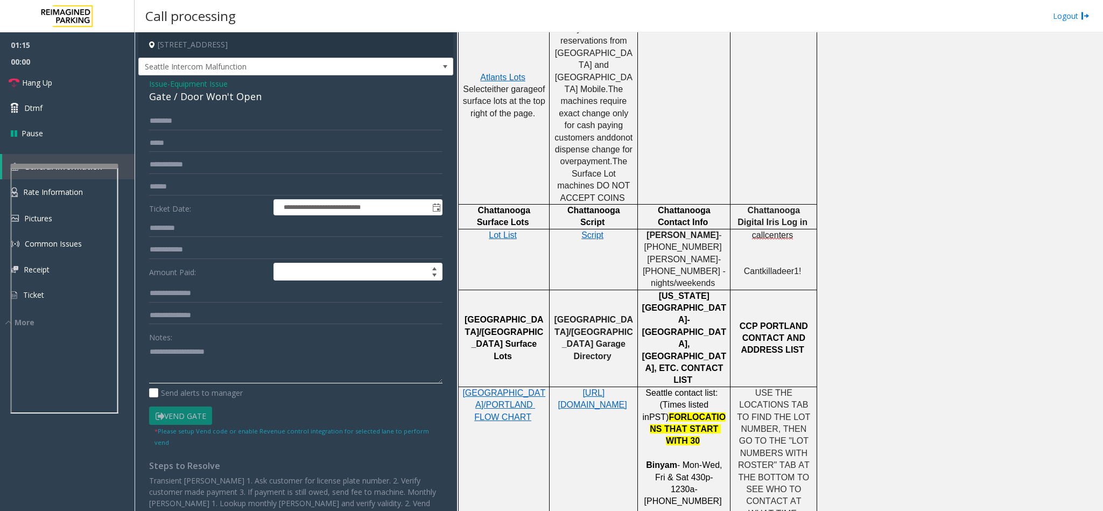
click at [220, 360] on textarea at bounding box center [295, 363] width 293 height 40
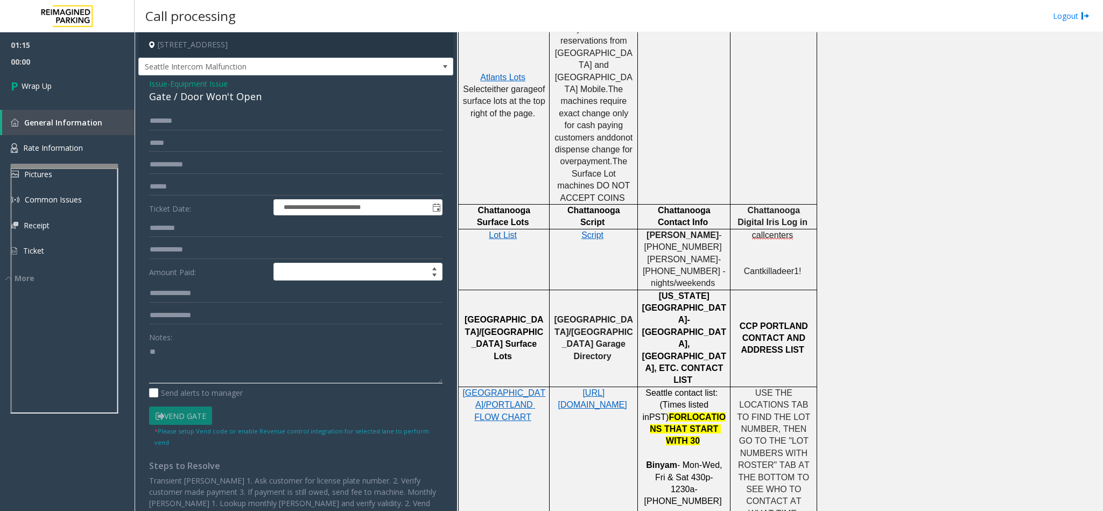
type textarea "*"
paste textarea "**********"
type textarea "**********"
click at [110, 83] on link "Wrap Up" at bounding box center [67, 86] width 135 height 32
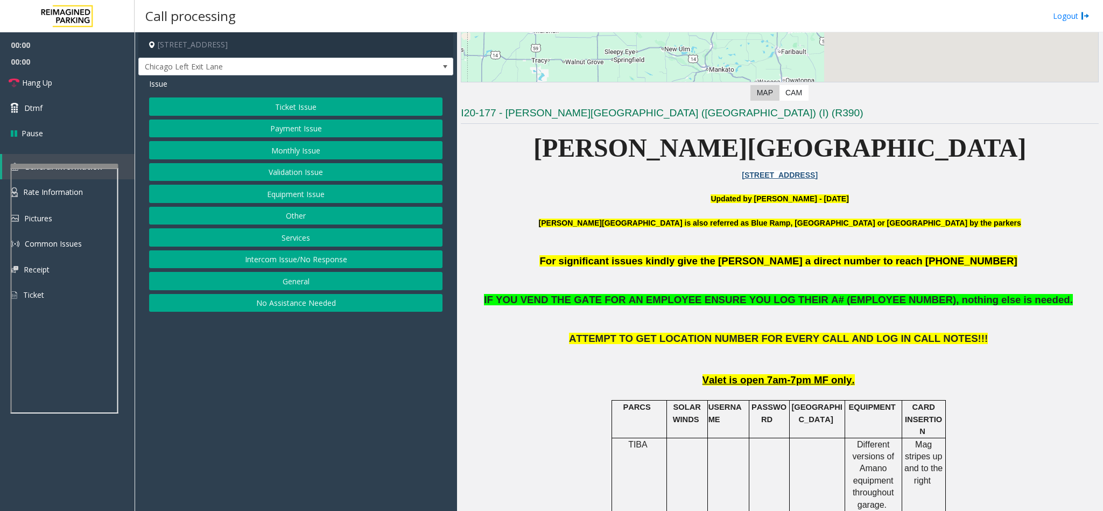
scroll to position [323, 0]
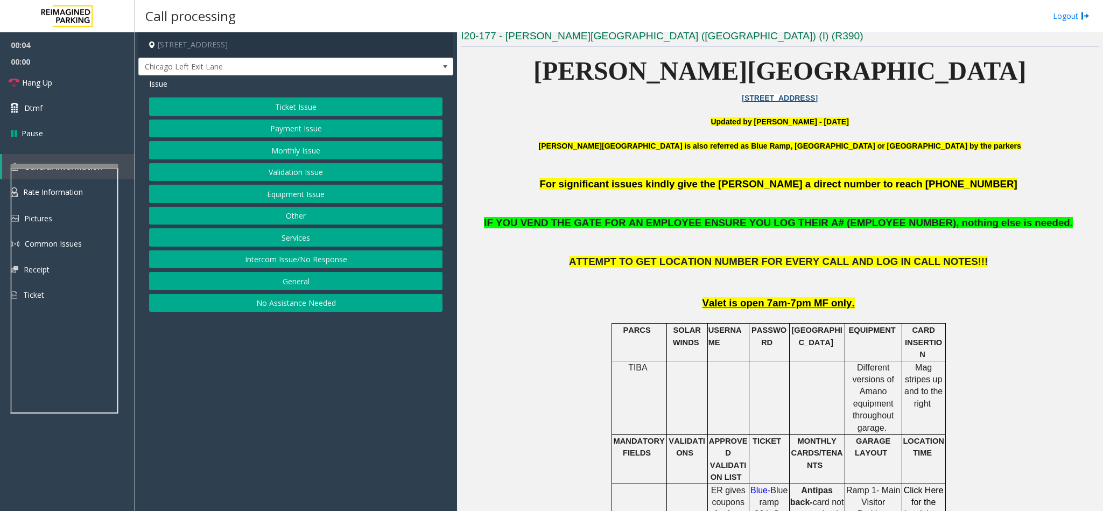
click at [281, 156] on button "Monthly Issue" at bounding box center [295, 150] width 293 height 18
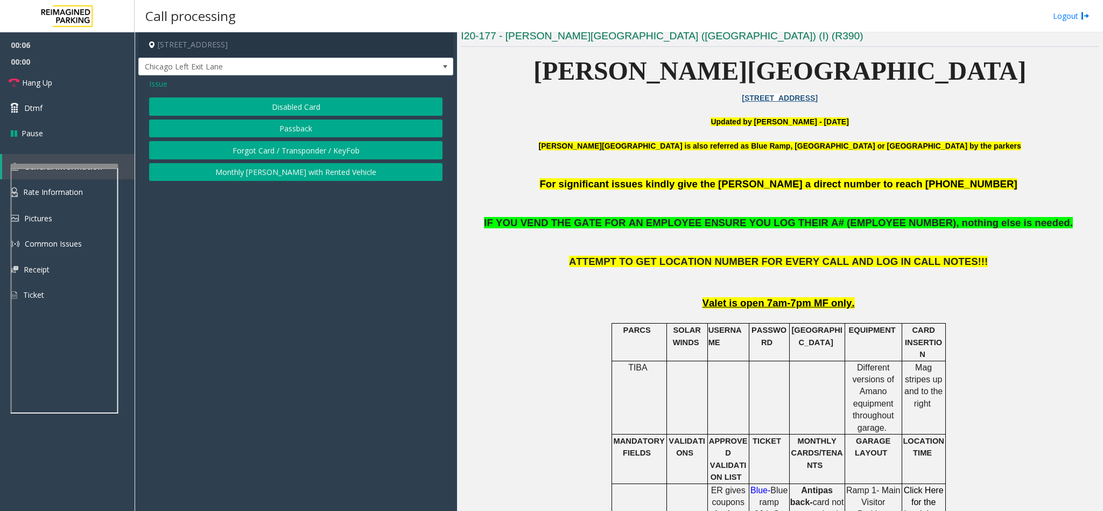
click at [252, 146] on button "Forgot Card / Transponder / KeyFob" at bounding box center [295, 150] width 293 height 18
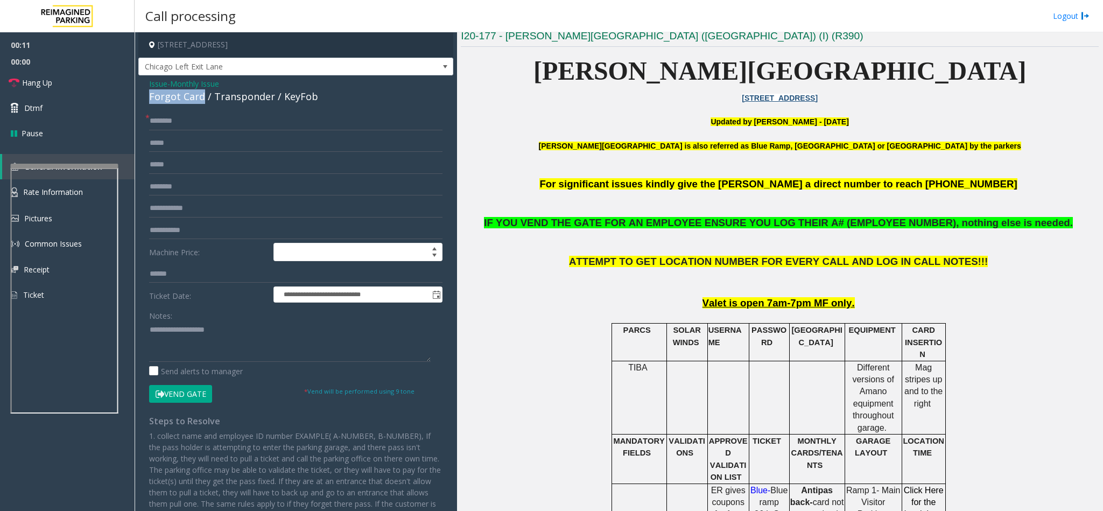
drag, startPoint x: 203, startPoint y: 97, endPoint x: 136, endPoint y: 98, distance: 67.3
click at [136, 98] on app-call-processing-form "**********" at bounding box center [296, 271] width 322 height 479
click at [215, 124] on input "text" at bounding box center [295, 121] width 293 height 18
type input "**"
click at [172, 322] on textarea at bounding box center [290, 341] width 282 height 40
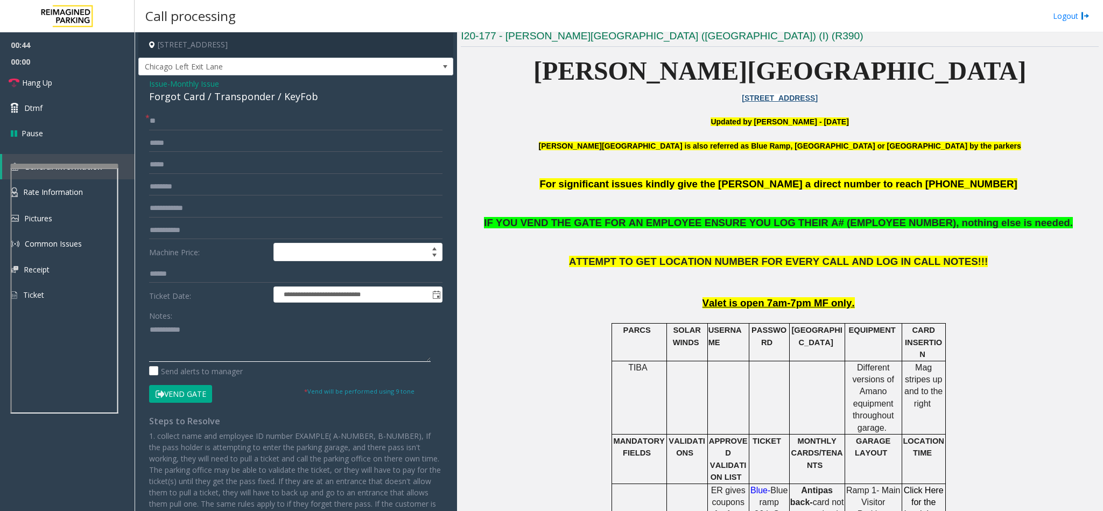
type textarea "**********"
click at [174, 188] on input "text" at bounding box center [295, 187] width 293 height 18
type input "*******"
click at [162, 187] on input "*******" at bounding box center [295, 187] width 293 height 18
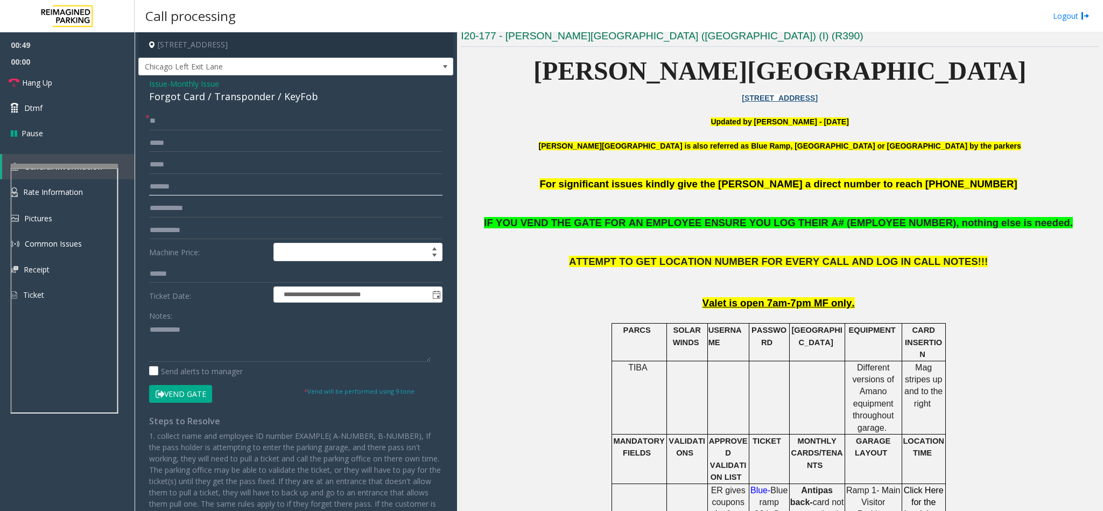
click at [162, 187] on input "*******" at bounding box center [295, 187] width 293 height 18
click at [171, 204] on input "text" at bounding box center [295, 208] width 293 height 18
paste input "*******"
type input "*******"
click at [189, 331] on textarea at bounding box center [290, 341] width 282 height 40
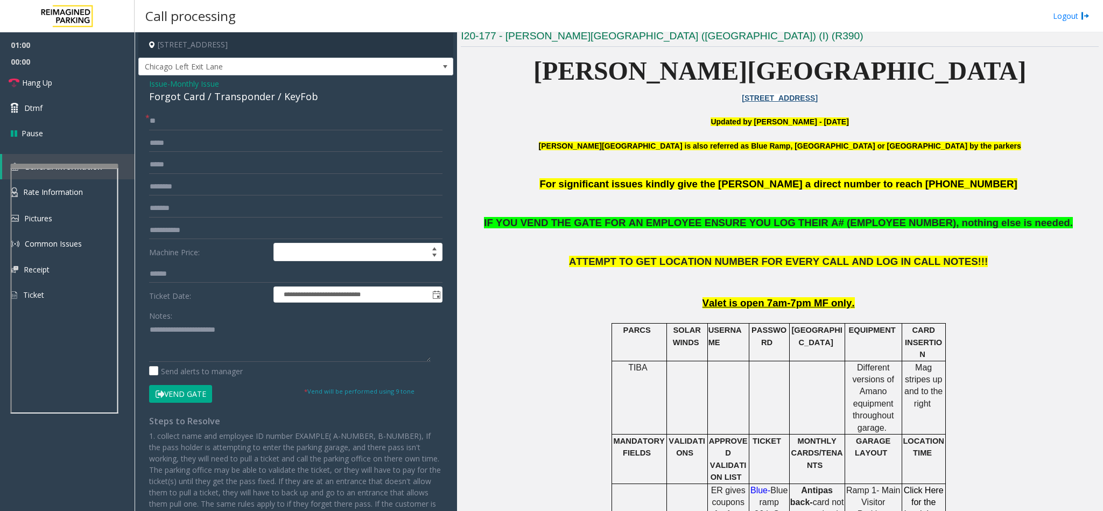
click at [191, 391] on button "Vend Gate" at bounding box center [180, 394] width 63 height 18
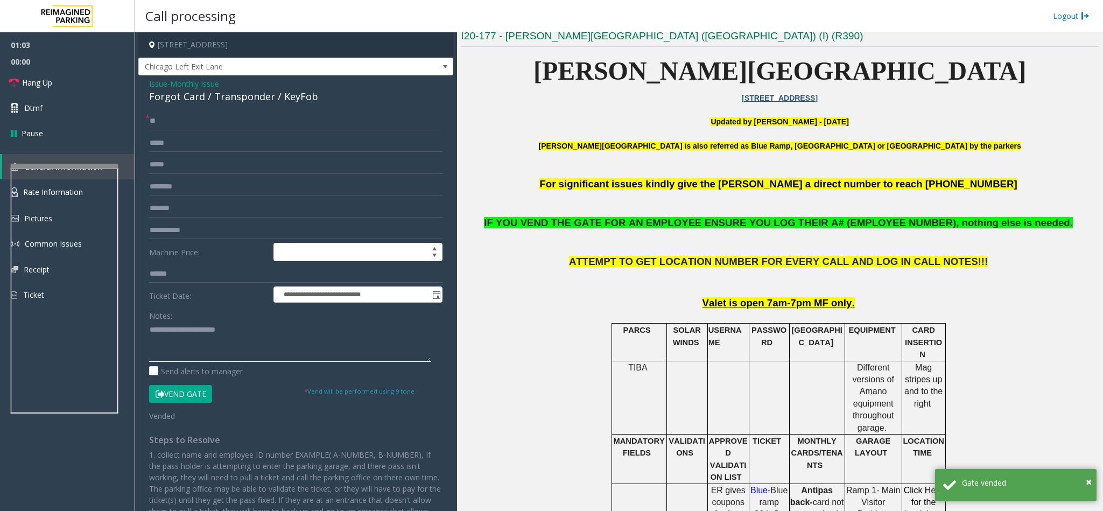
click at [238, 323] on textarea at bounding box center [290, 341] width 282 height 40
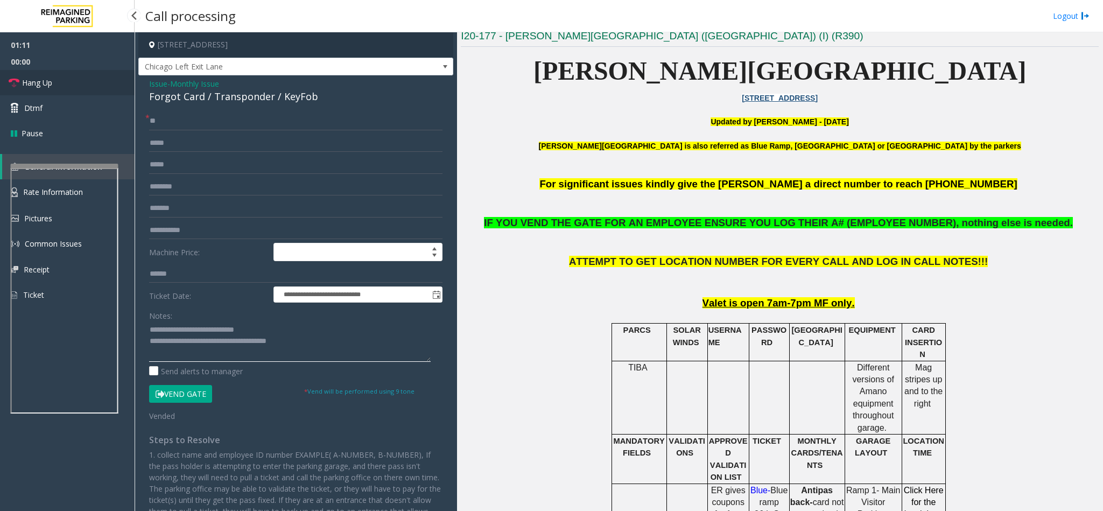
type textarea "**********"
click at [46, 87] on span "Hang Up" at bounding box center [37, 82] width 30 height 11
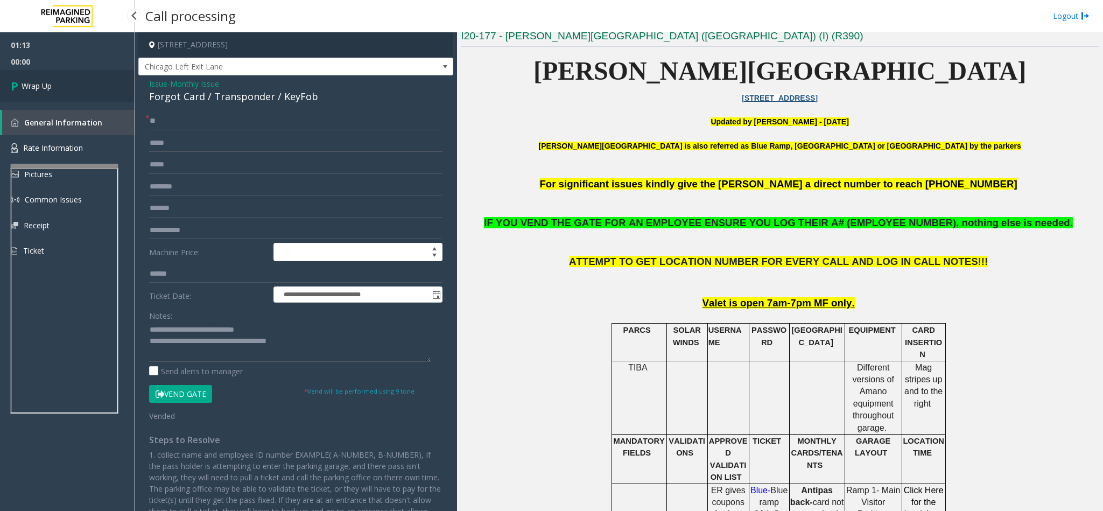
click at [46, 87] on span "Wrap Up" at bounding box center [37, 85] width 30 height 11
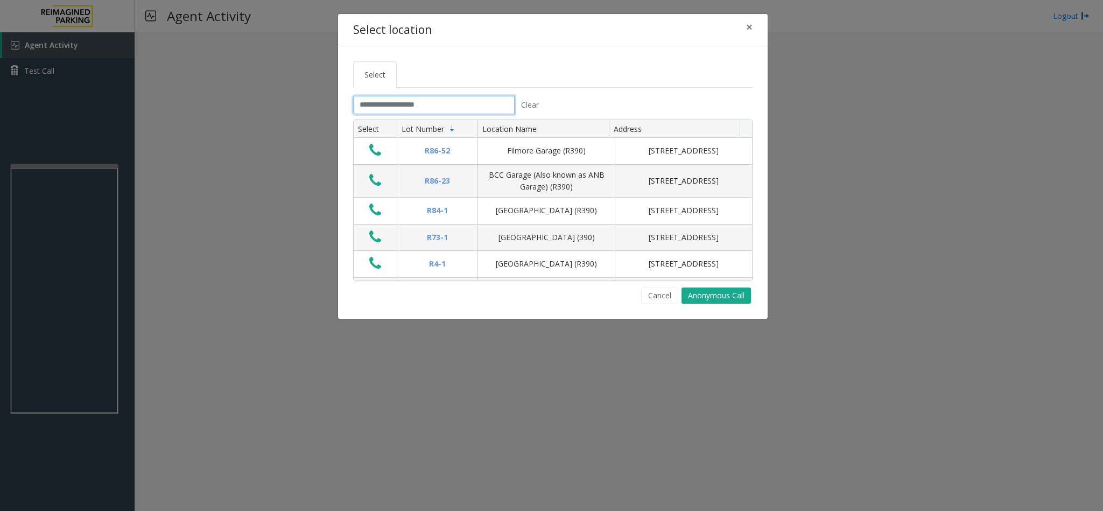
click at [391, 103] on input "text" at bounding box center [433, 105] width 161 height 18
click at [407, 105] on input "text" at bounding box center [433, 105] width 161 height 18
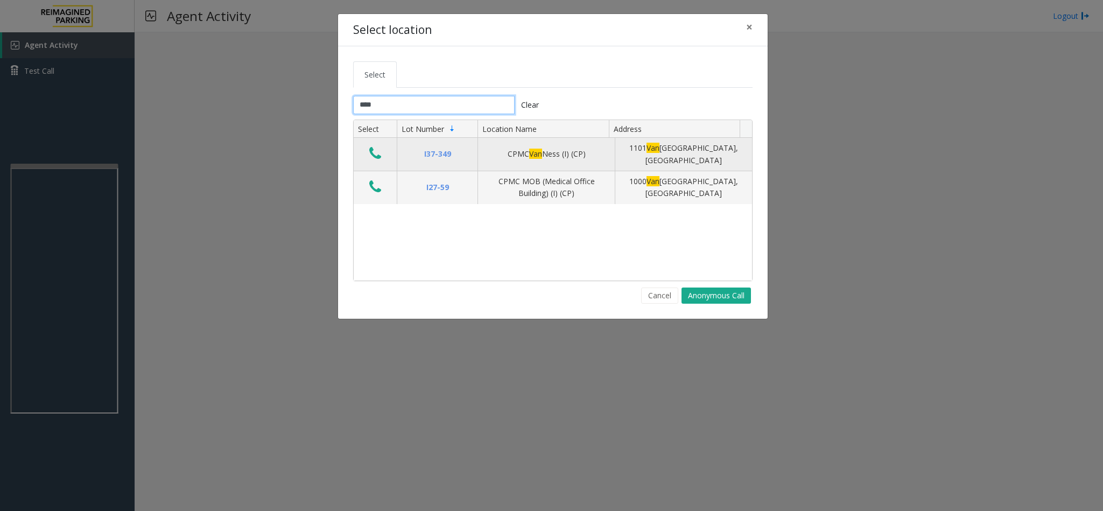
type input "***"
drag, startPoint x: 372, startPoint y: 152, endPoint x: 367, endPoint y: 149, distance: 6.3
click at [371, 151] on icon "Data table" at bounding box center [375, 153] width 12 height 15
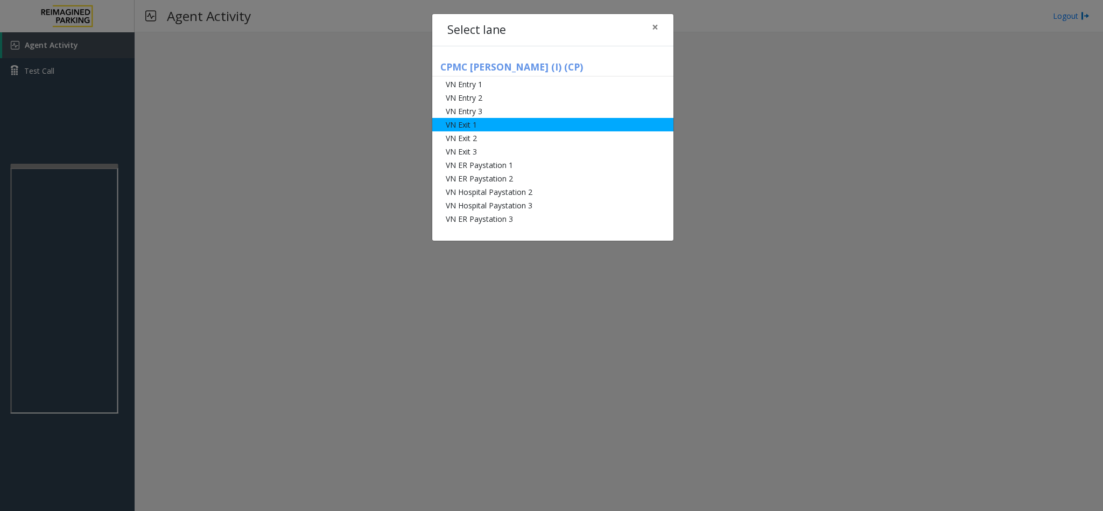
click at [505, 123] on li "VN Exit 1" at bounding box center [552, 124] width 241 height 13
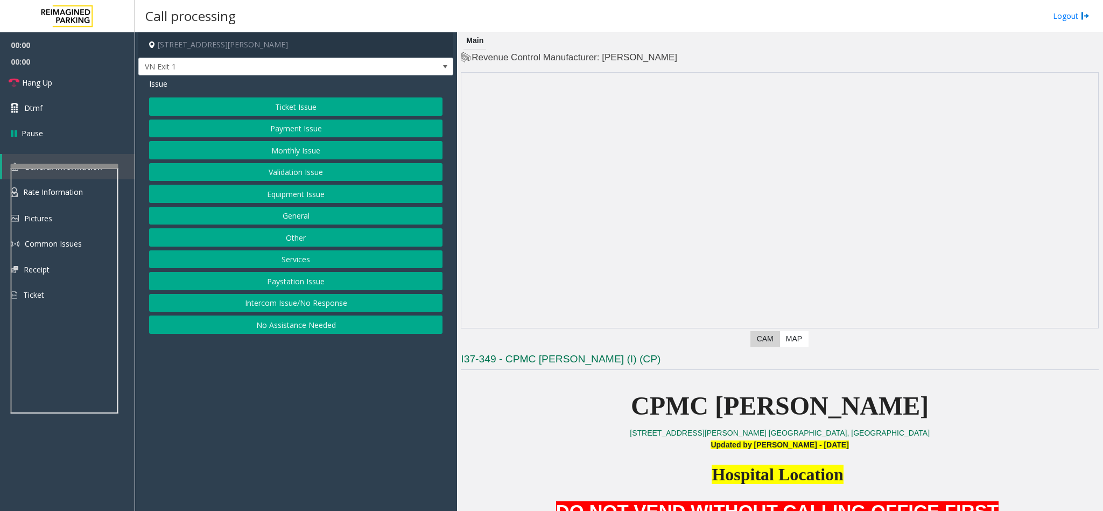
click at [284, 149] on button "Monthly Issue" at bounding box center [295, 150] width 293 height 18
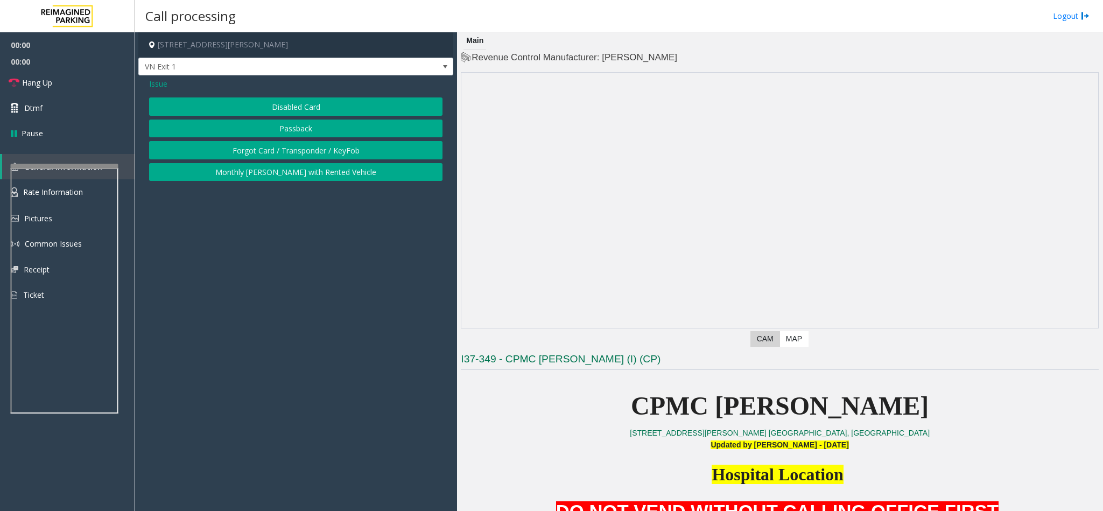
click at [280, 105] on button "Disabled Card" at bounding box center [295, 106] width 293 height 18
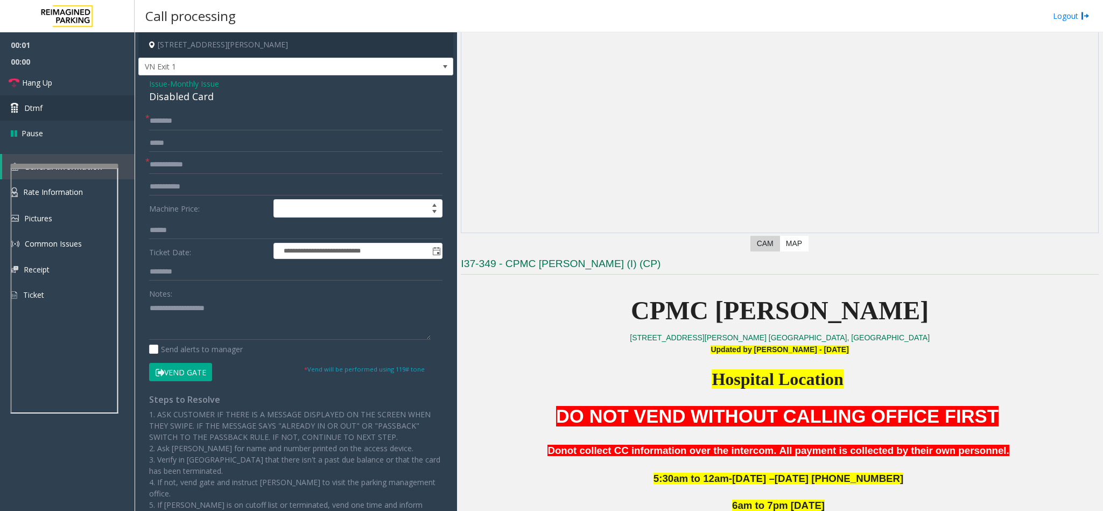
scroll to position [242, 0]
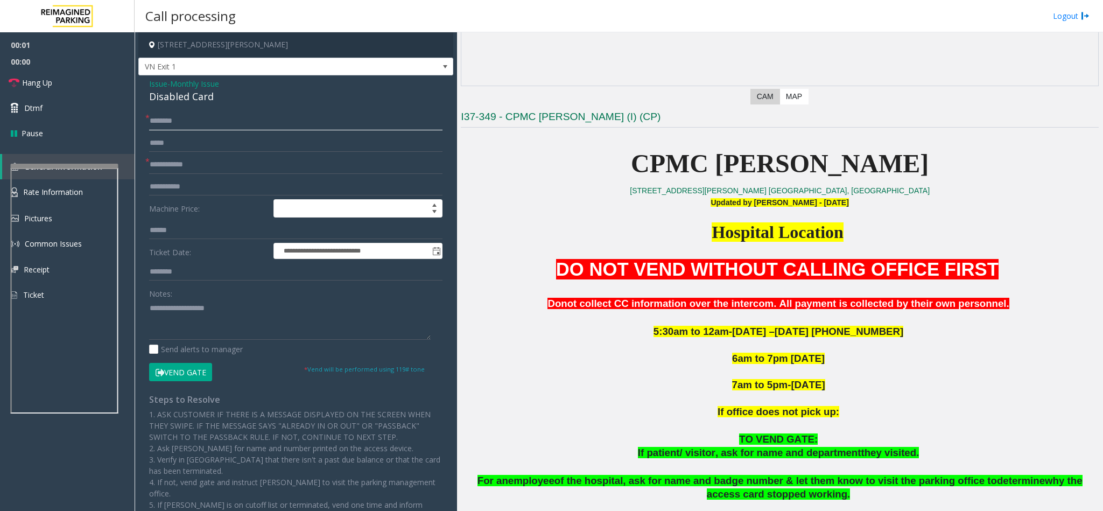
click at [191, 123] on input "text" at bounding box center [295, 121] width 293 height 18
type input "****"
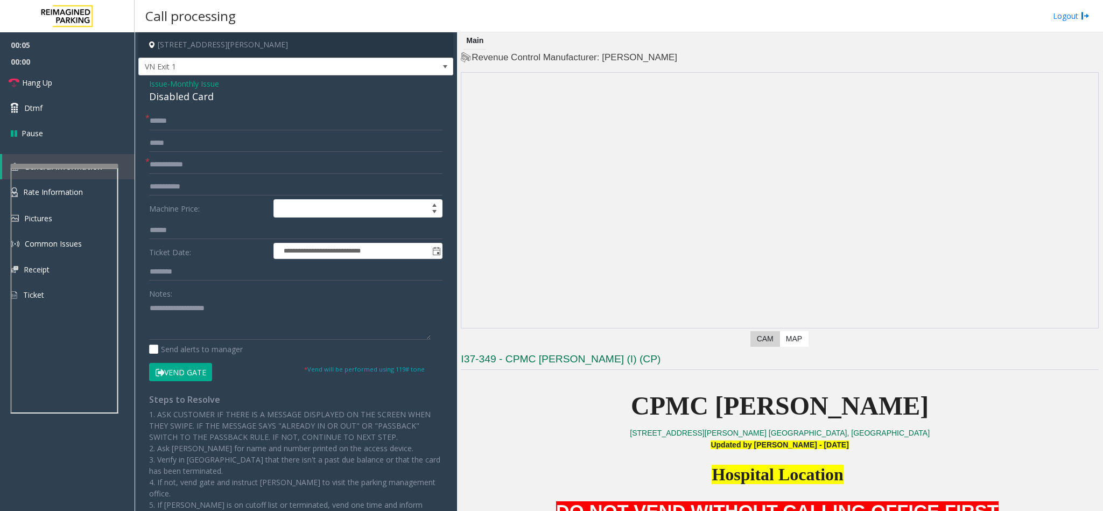
scroll to position [242, 0]
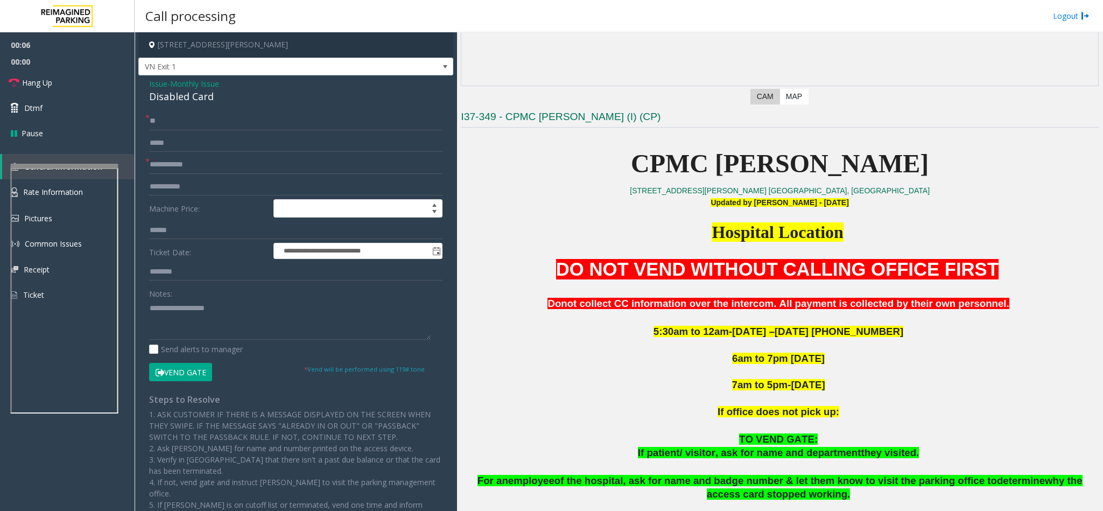
type input "*"
type input "**********"
click at [186, 158] on input "text" at bounding box center [295, 165] width 293 height 18
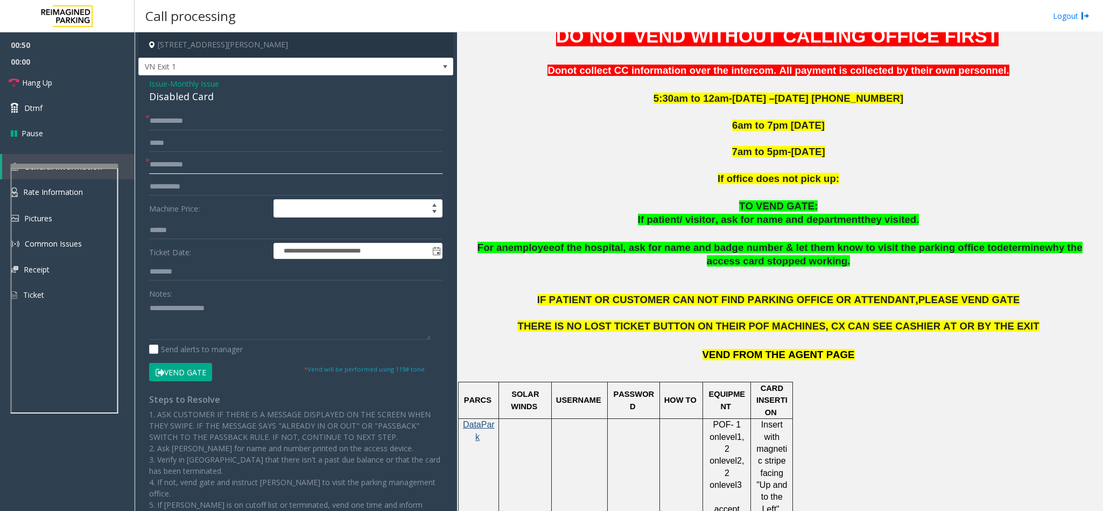
scroll to position [484, 0]
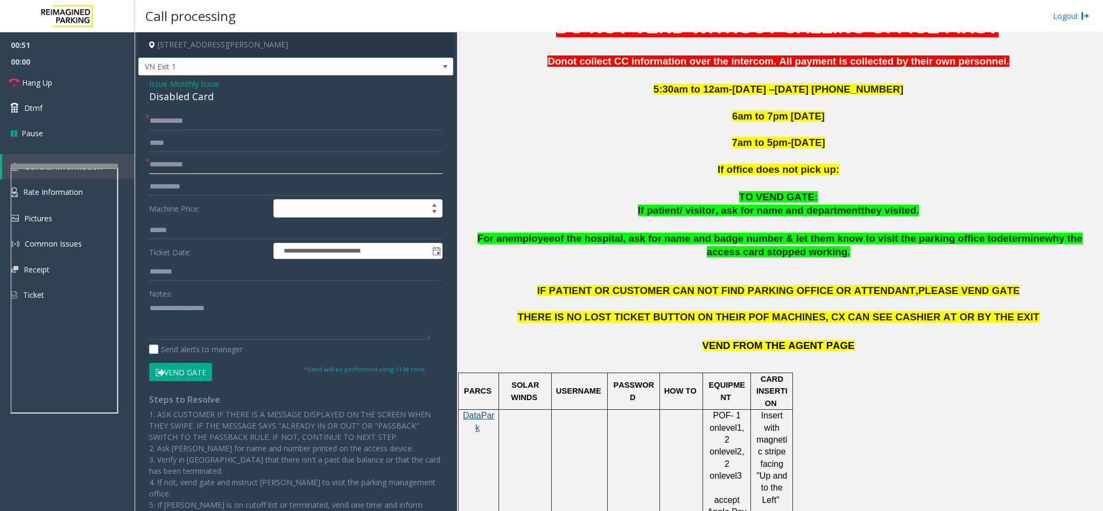
click at [202, 167] on input "text" at bounding box center [295, 165] width 293 height 18
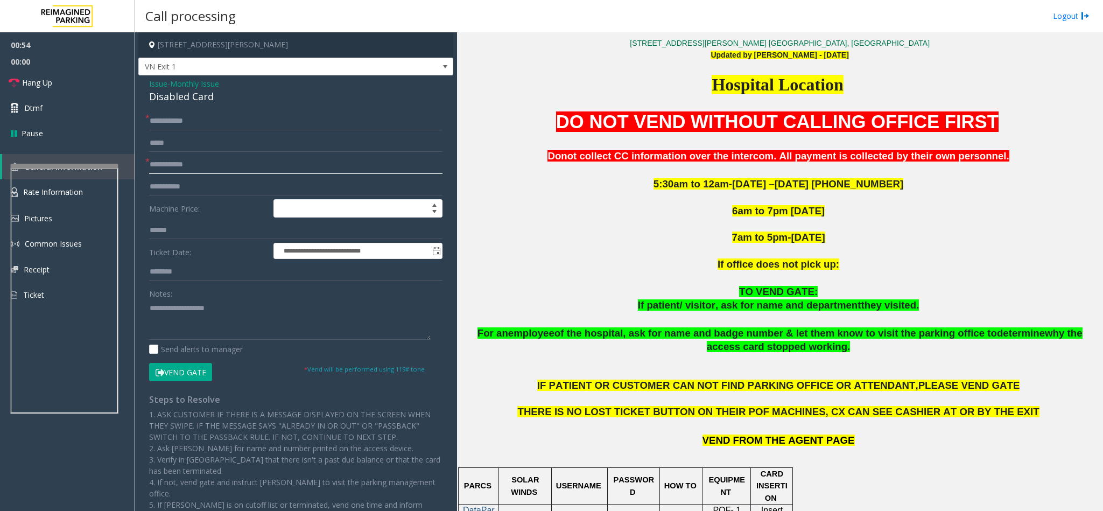
scroll to position [323, 0]
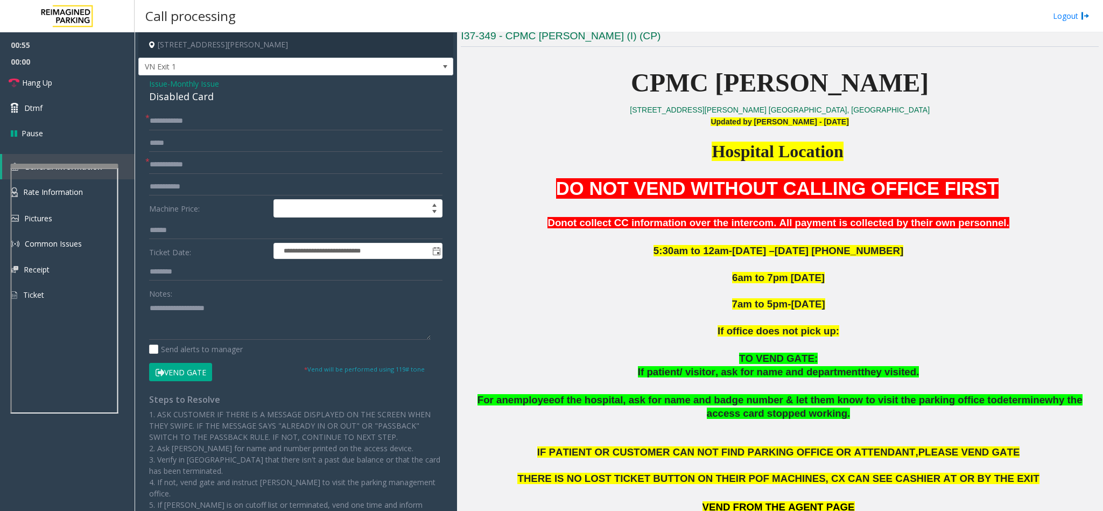
click at [173, 95] on div "Disabled Card" at bounding box center [295, 96] width 293 height 15
copy div "Disabled Card"
click at [203, 311] on textarea at bounding box center [290, 319] width 282 height 40
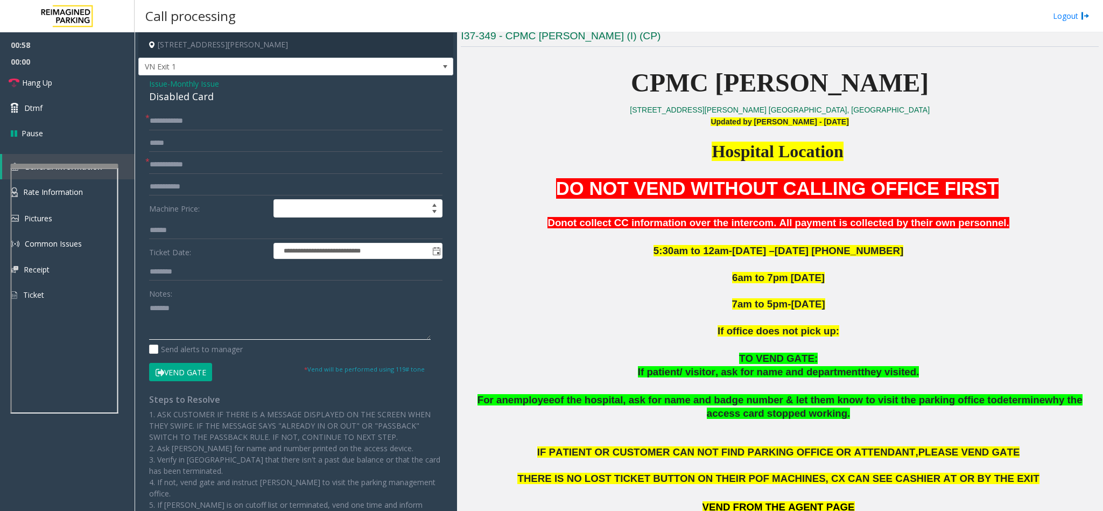
paste textarea "**********"
drag, startPoint x: 321, startPoint y: 331, endPoint x: 191, endPoint y: 336, distance: 130.9
click at [191, 336] on textarea at bounding box center [290, 319] width 282 height 40
click at [64, 82] on link "Hang Up" at bounding box center [67, 82] width 135 height 25
click at [216, 328] on textarea at bounding box center [290, 319] width 282 height 40
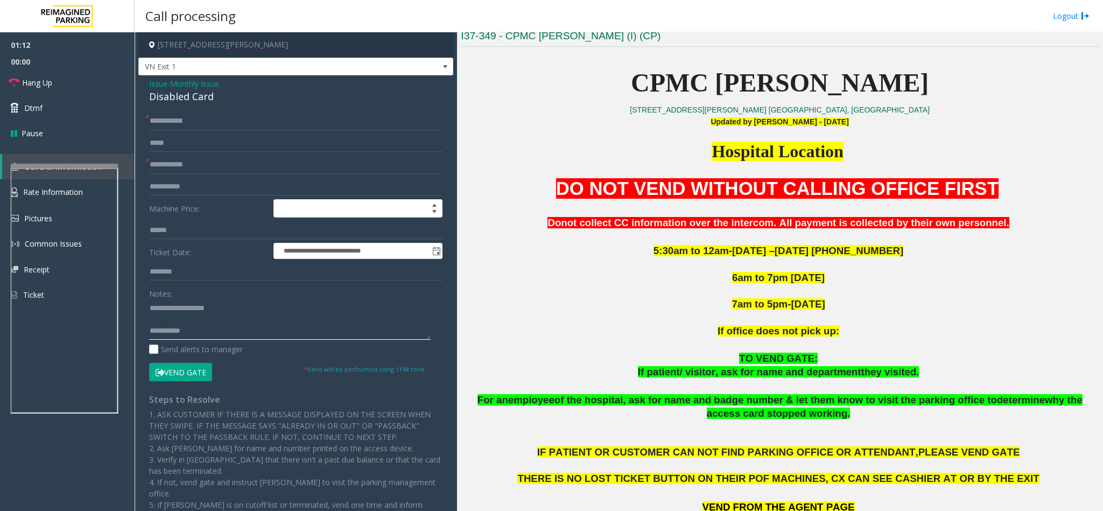
type textarea "**********"
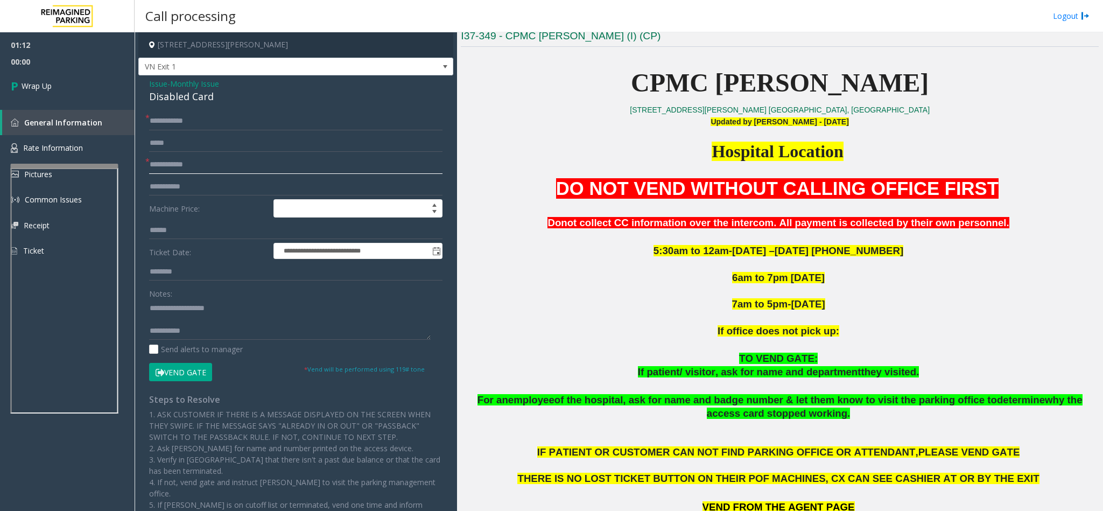
click at [189, 163] on input "text" at bounding box center [295, 165] width 293 height 18
type input "**"
click at [191, 342] on div "Notes: Send alerts to manager" at bounding box center [295, 319] width 293 height 71
click at [195, 338] on textarea at bounding box center [290, 319] width 282 height 40
type textarea "**********"
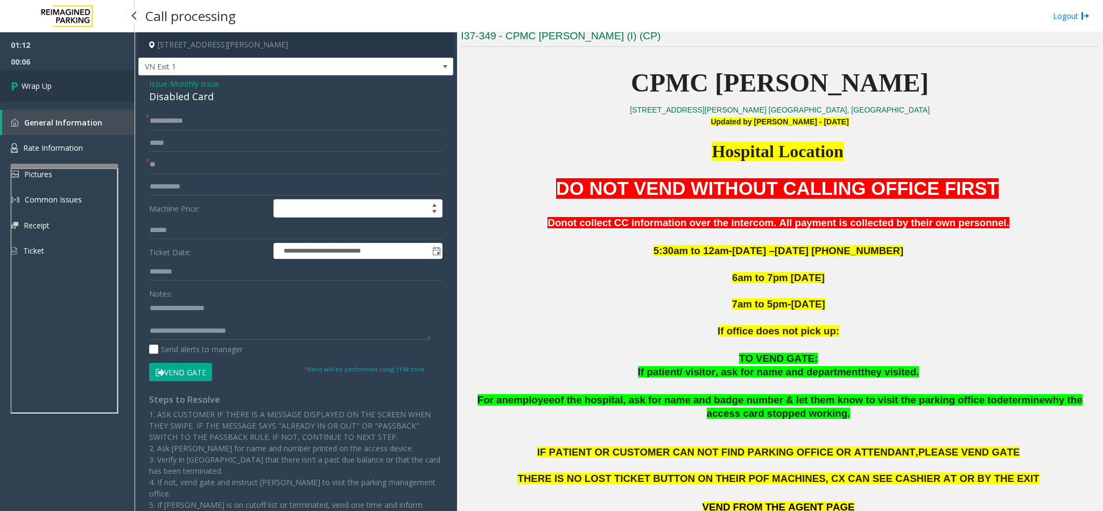
click at [34, 89] on span "Wrap Up" at bounding box center [37, 85] width 30 height 11
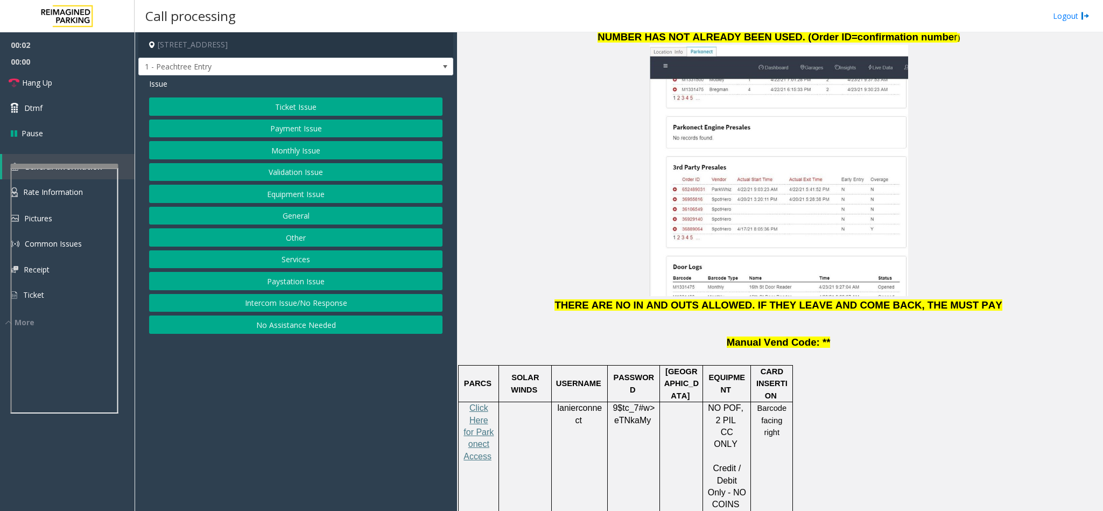
scroll to position [1292, 0]
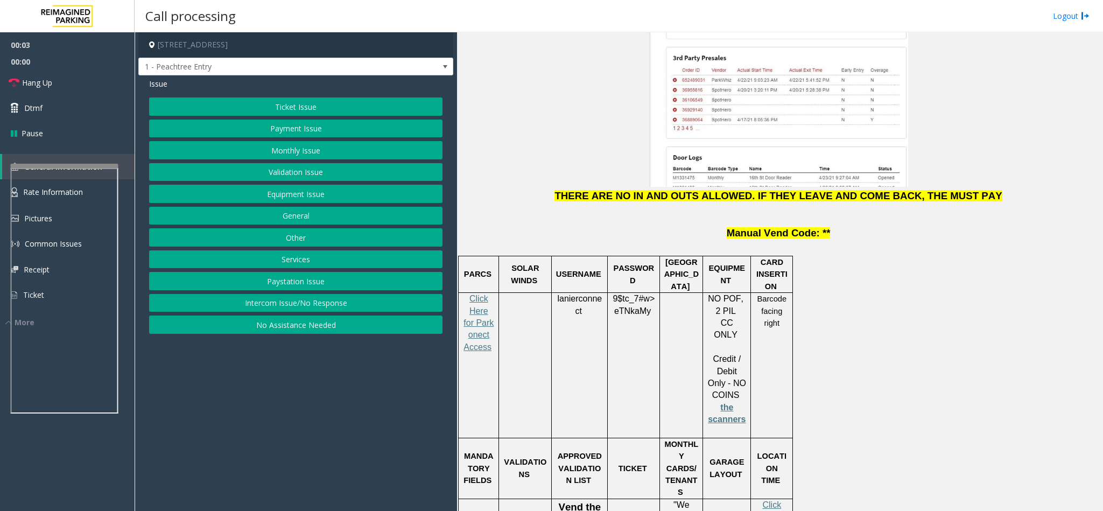
click at [474, 293] on p "Click Here for Parkonect Access" at bounding box center [478, 329] width 32 height 72
click at [475, 294] on span "Click Here for Parkonect Access" at bounding box center [478, 323] width 30 height 58
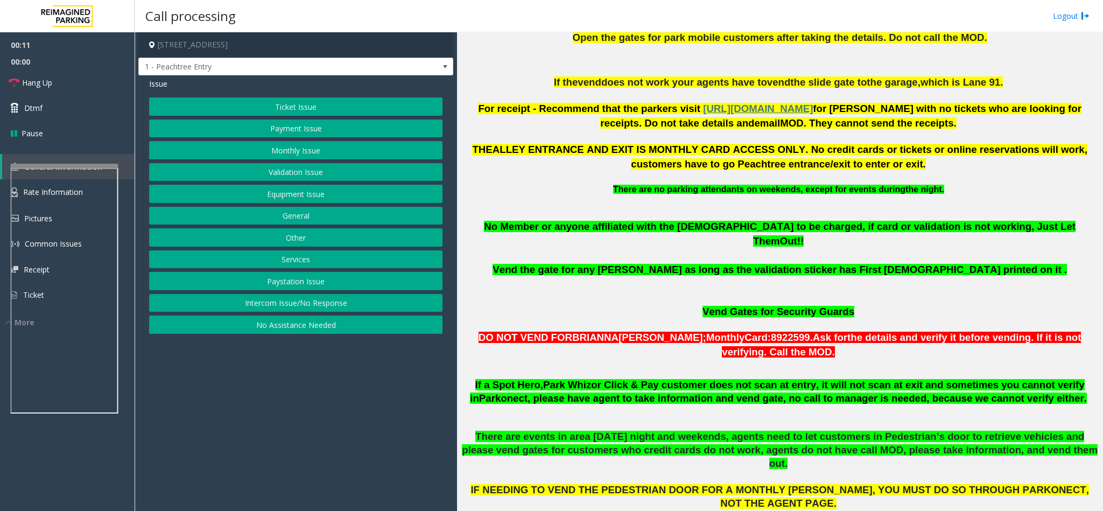
scroll to position [484, 0]
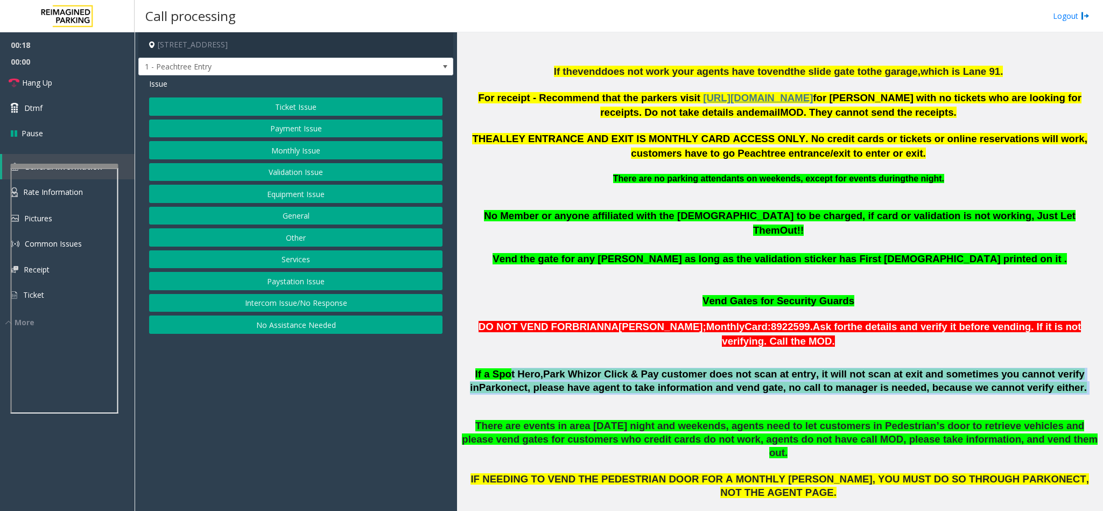
drag, startPoint x: 495, startPoint y: 346, endPoint x: 1072, endPoint y: 364, distance: 577.8
click at [1072, 368] on p "If a Spot Hero, Park Whiz or Click & Pay customer does not scan at entry, it wi…" at bounding box center [780, 381] width 638 height 27
click at [307, 269] on button "Services" at bounding box center [295, 259] width 293 height 18
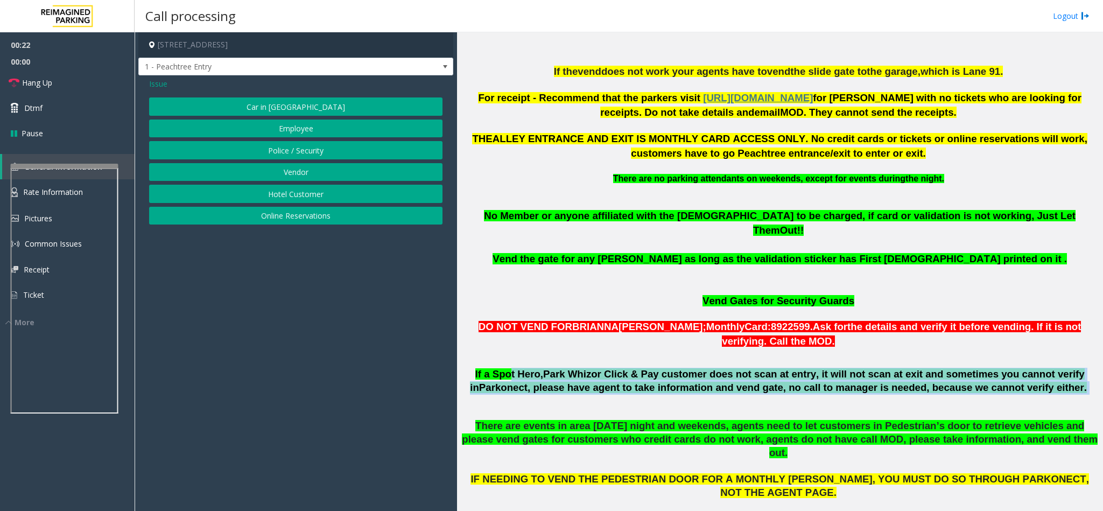
click at [314, 218] on button "Online Reservations" at bounding box center [295, 216] width 293 height 18
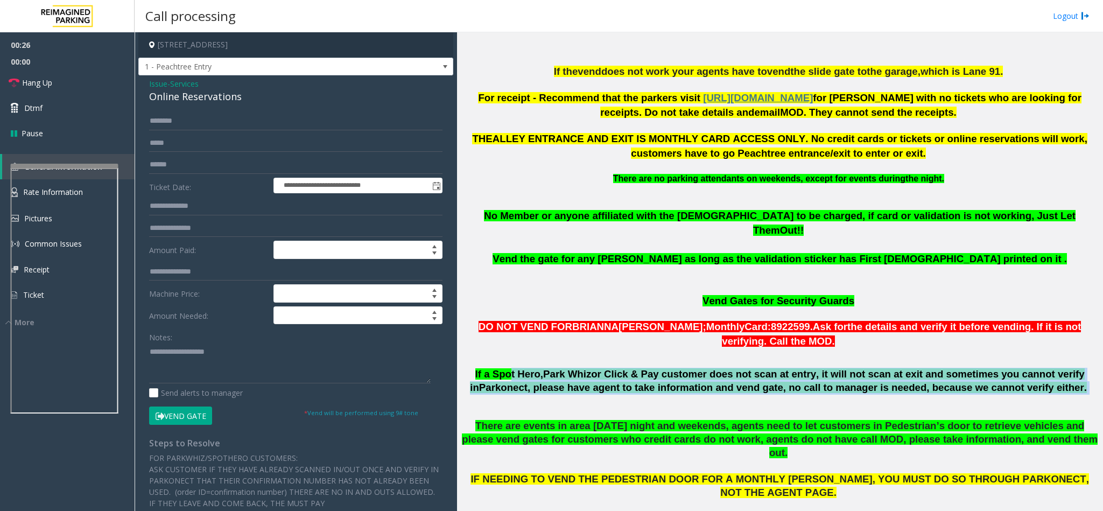
scroll to position [404, 0]
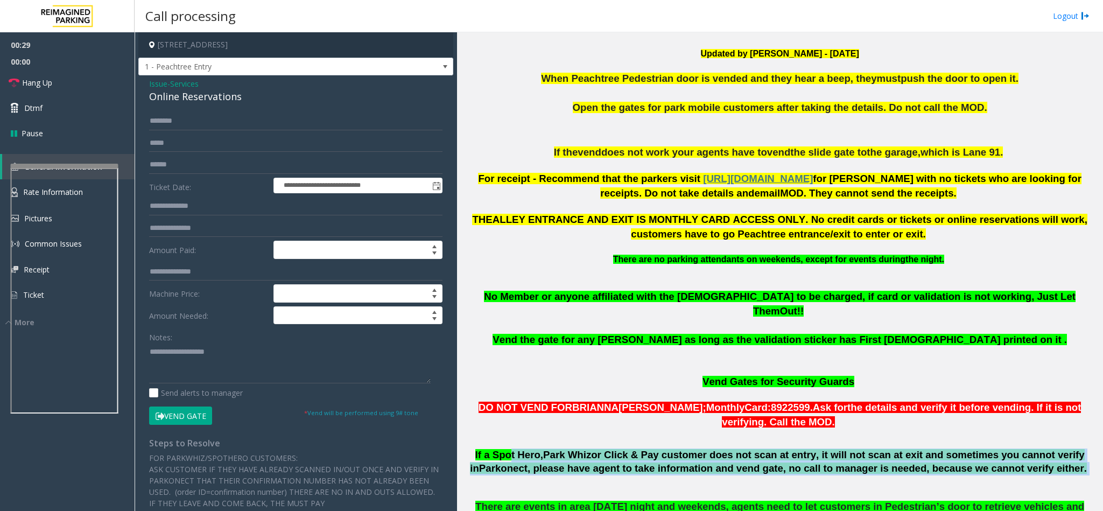
click at [696, 462] on span ", please have agent to take information and vend gate, no call to manager is ne…" at bounding box center [806, 467] width 559 height 11
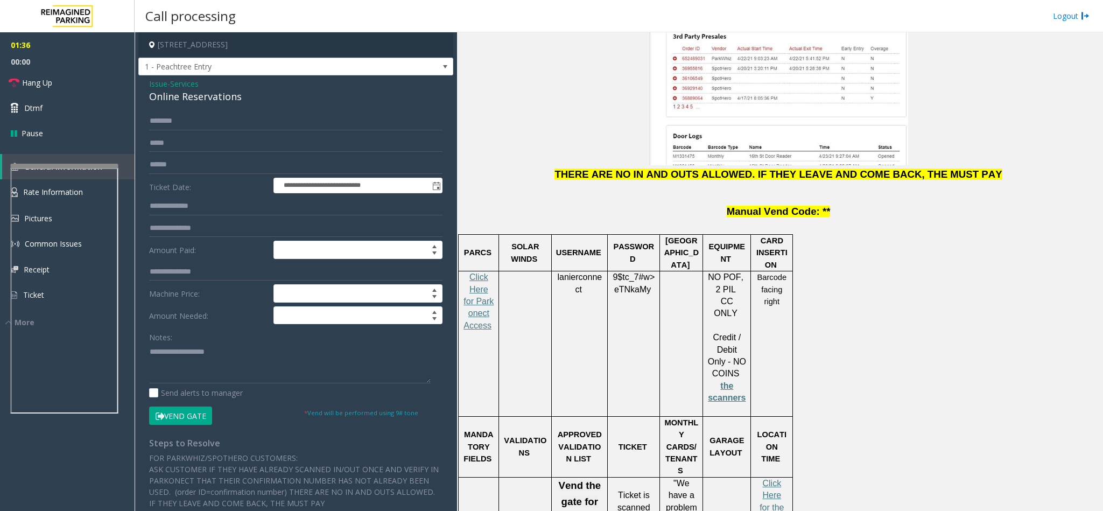
scroll to position [1292, 0]
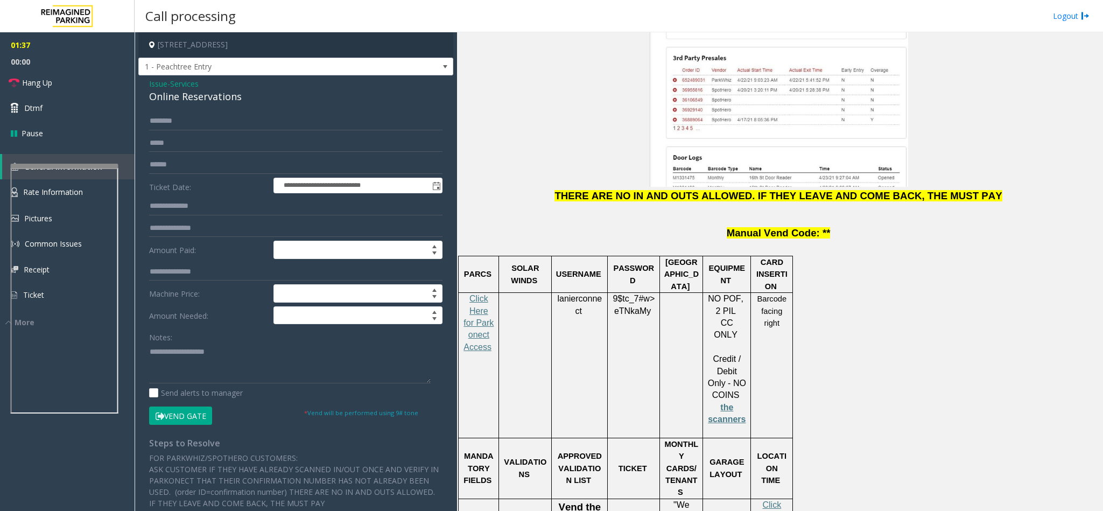
click at [604, 293] on div "lanierconnect" at bounding box center [579, 305] width 55 height 24
click at [601, 294] on span "lanierconnect" at bounding box center [579, 305] width 45 height 22
copy p "lanierconnect"
click at [632, 306] on span "eTNkaMy" at bounding box center [632, 311] width 37 height 10
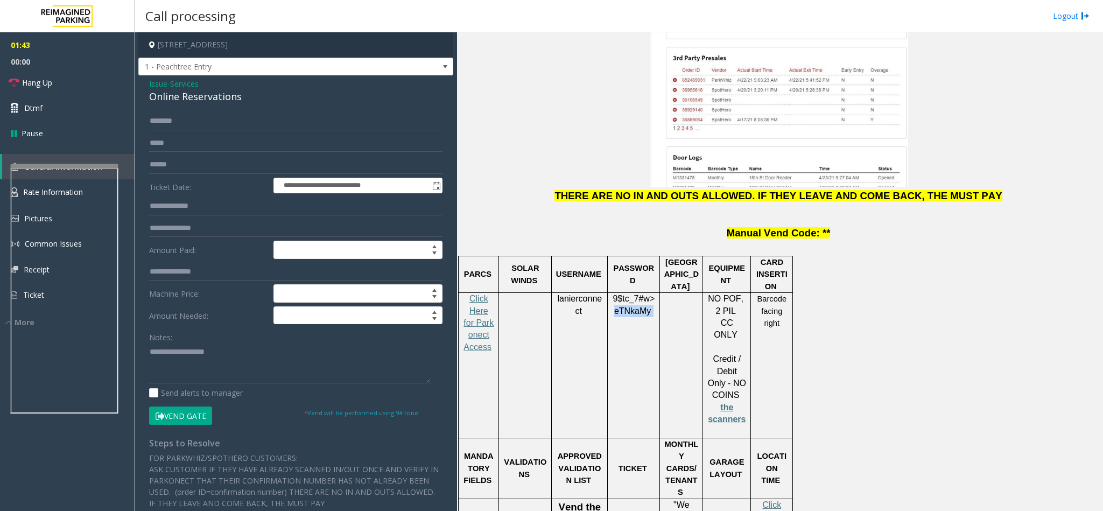
click at [632, 306] on span "eTNkaMy" at bounding box center [632, 311] width 37 height 10
copy p "9$tc_7#w> eTNkaMy"
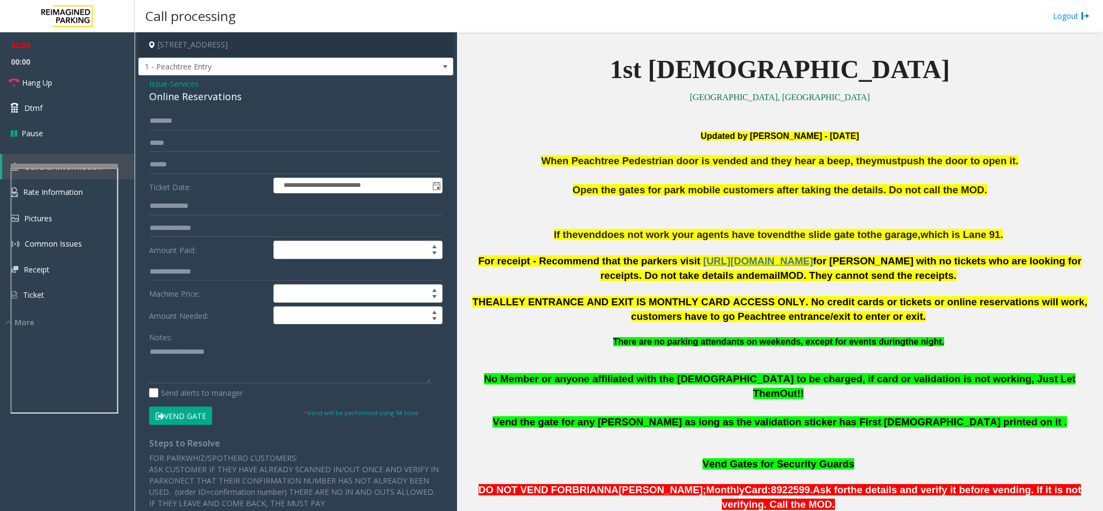
scroll to position [242, 0]
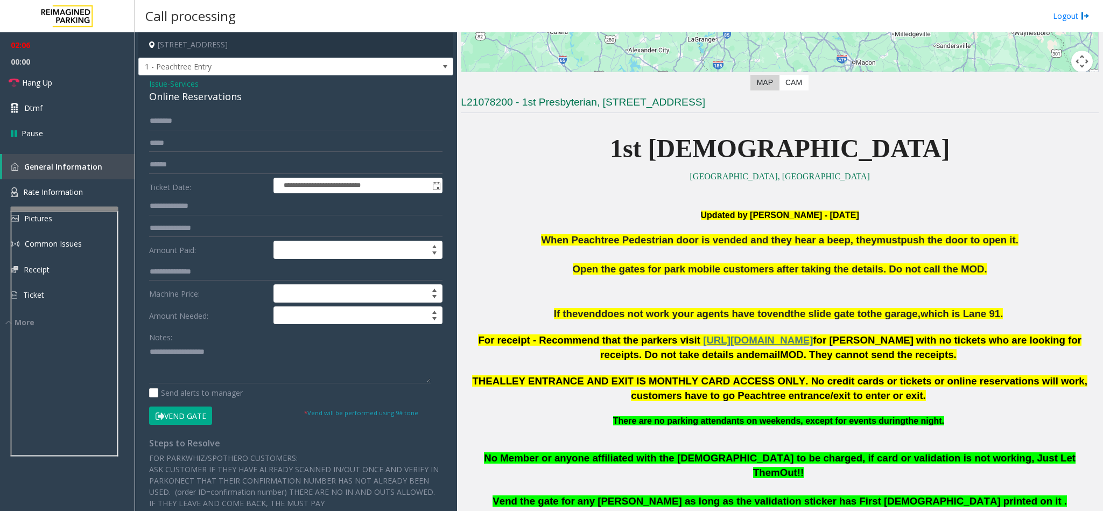
click at [49, 211] on div at bounding box center [65, 209] width 108 height 4
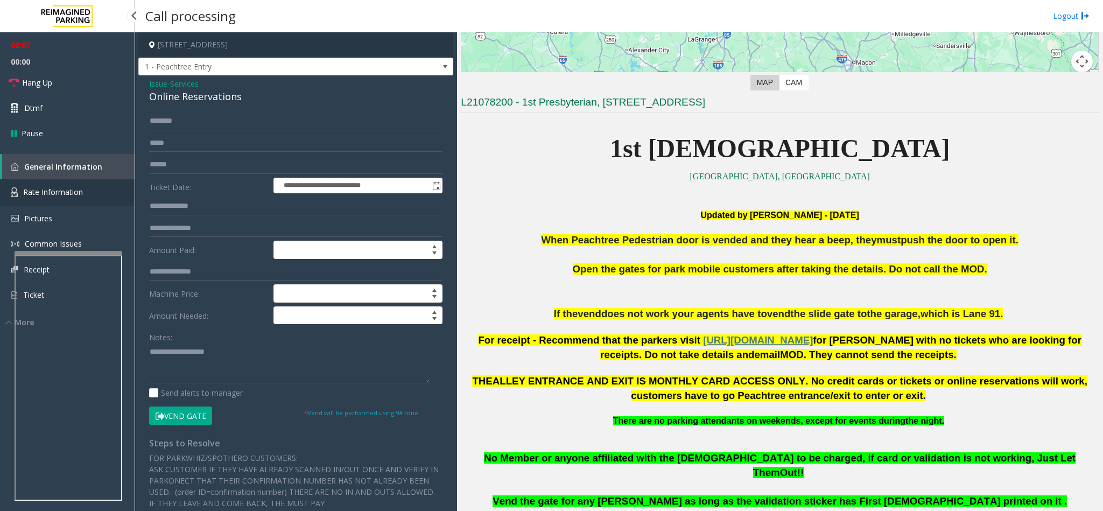
click at [59, 193] on span "Rate Information" at bounding box center [53, 192] width 60 height 10
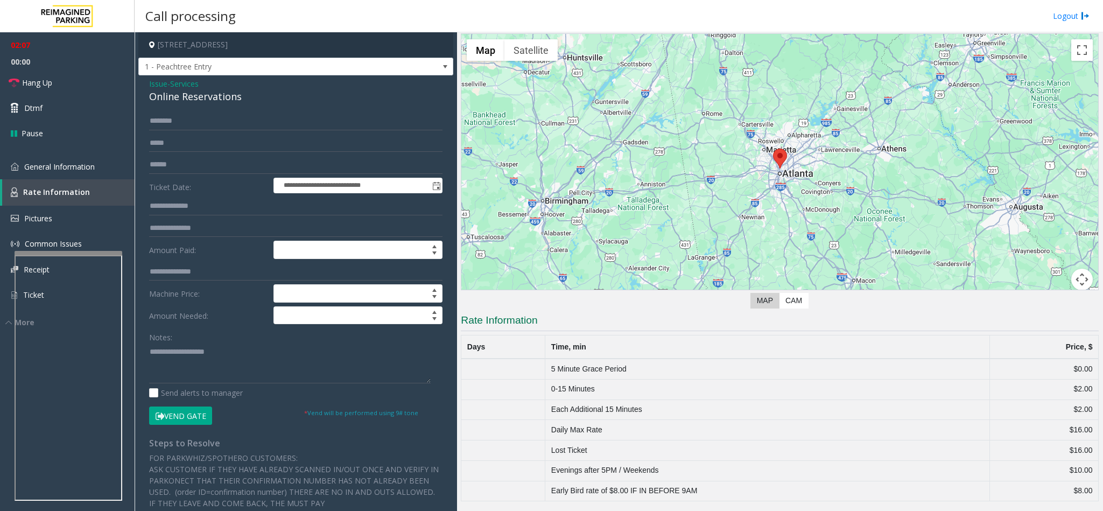
scroll to position [26, 0]
click at [53, 164] on span "General Information" at bounding box center [59, 166] width 71 height 10
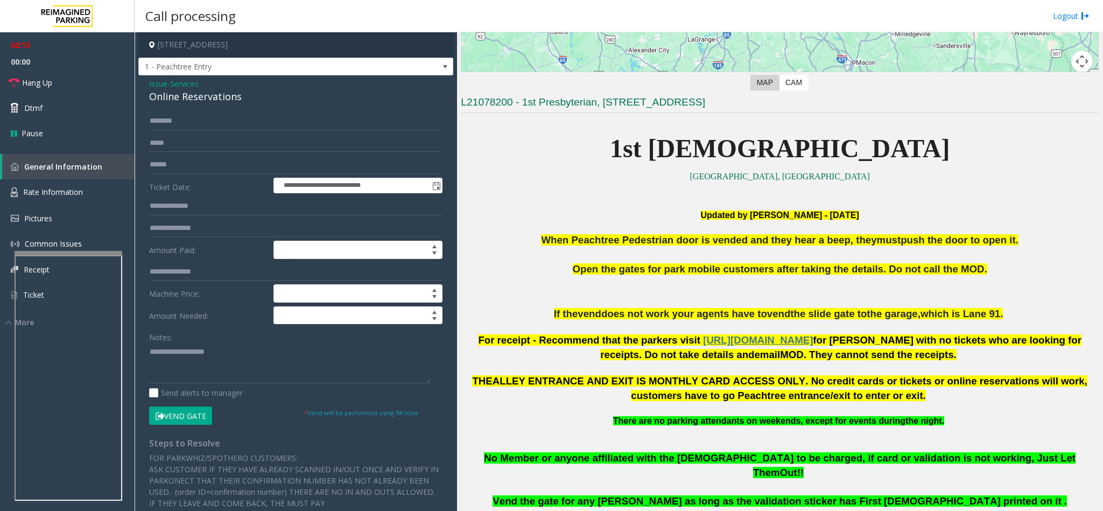
click at [157, 86] on span "Issue" at bounding box center [158, 83] width 18 height 11
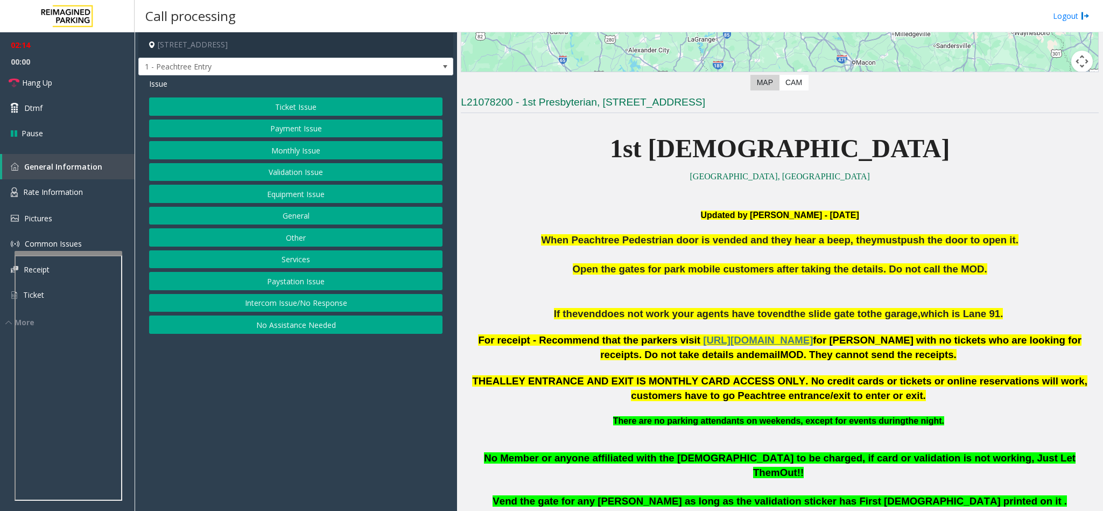
click at [327, 194] on button "Equipment Issue" at bounding box center [295, 194] width 293 height 18
click at [326, 194] on button "Gate / Door Won't Open" at bounding box center [295, 194] width 293 height 18
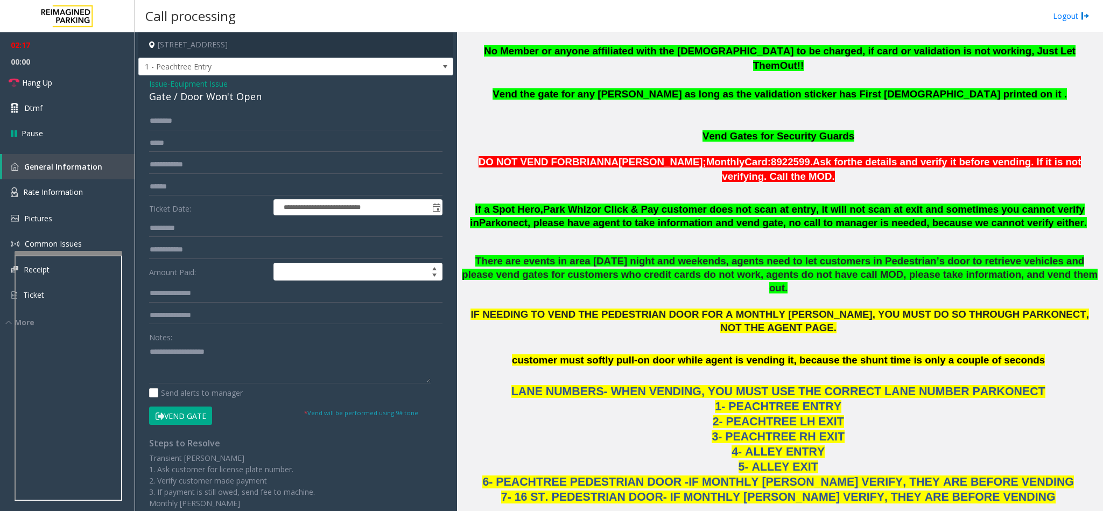
scroll to position [484, 0]
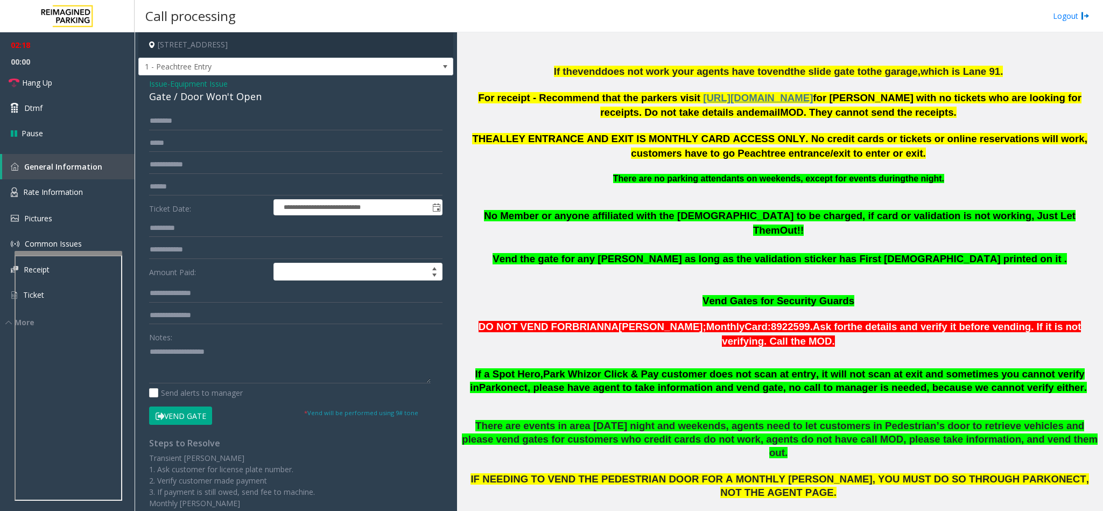
click at [196, 100] on div "Gate / Door Won't Open" at bounding box center [295, 96] width 293 height 15
copy div "Gate / Door Won't Open"
click at [251, 353] on textarea at bounding box center [290, 363] width 282 height 40
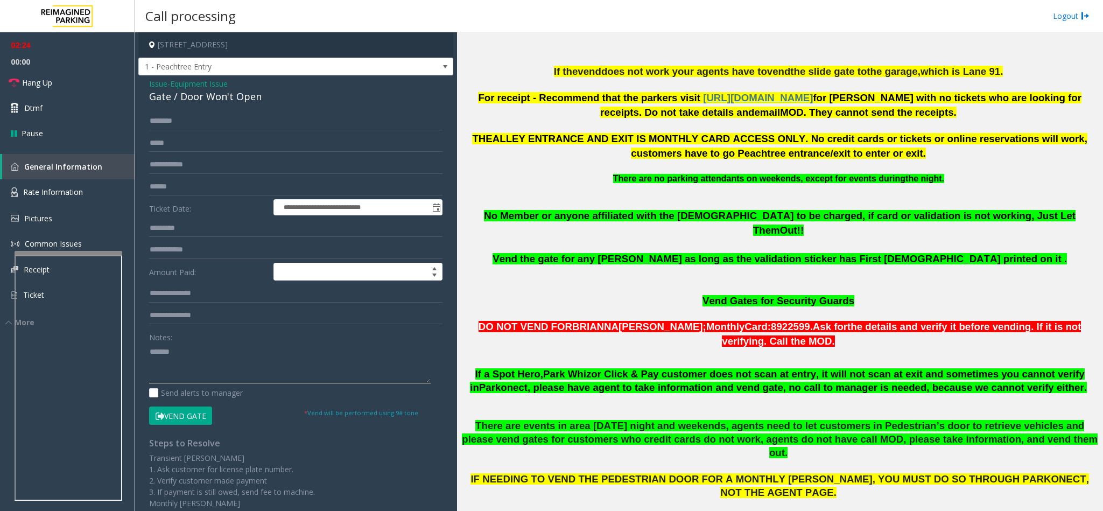
paste textarea "**********"
click at [71, 82] on link "Hang Up" at bounding box center [67, 82] width 135 height 25
click at [215, 370] on textarea at bounding box center [290, 363] width 282 height 40
click at [228, 383] on textarea at bounding box center [290, 363] width 282 height 40
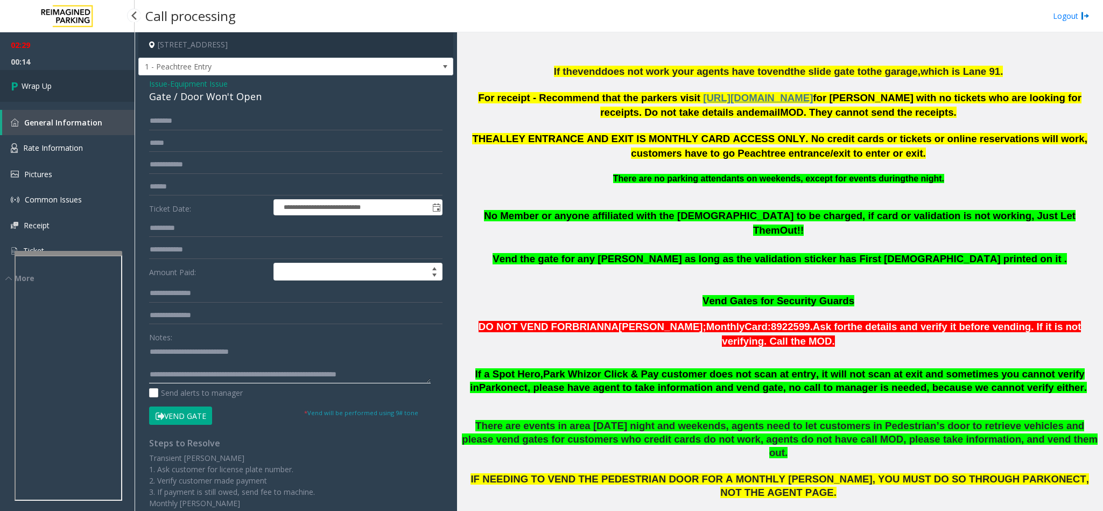
type textarea "**********"
drag, startPoint x: 40, startPoint y: 95, endPoint x: 34, endPoint y: 92, distance: 6.7
click at [40, 95] on link "Wrap Up" at bounding box center [67, 86] width 135 height 32
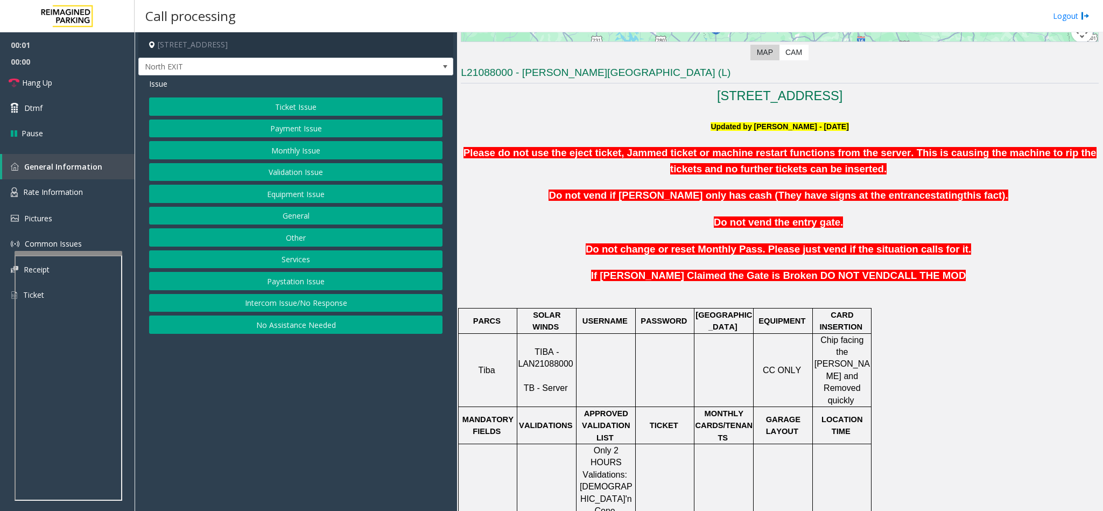
scroll to position [404, 0]
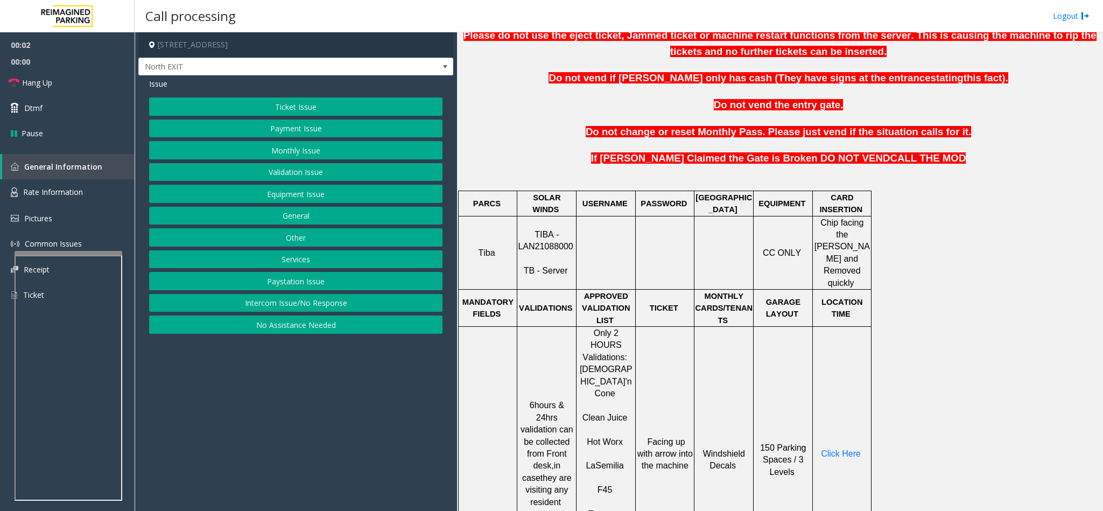
click at [546, 234] on span "TIBA - LAN21088000" at bounding box center [545, 240] width 55 height 21
copy p "TIBA - LAN21088000"
click at [264, 103] on button "Ticket Issue" at bounding box center [295, 106] width 293 height 18
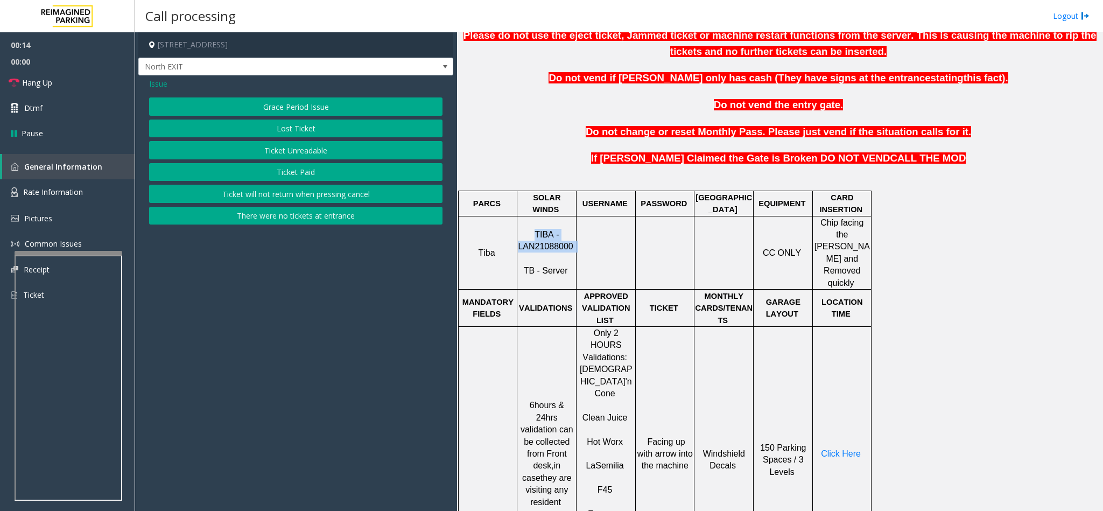
click at [265, 149] on button "Ticket Unreadable" at bounding box center [295, 150] width 293 height 18
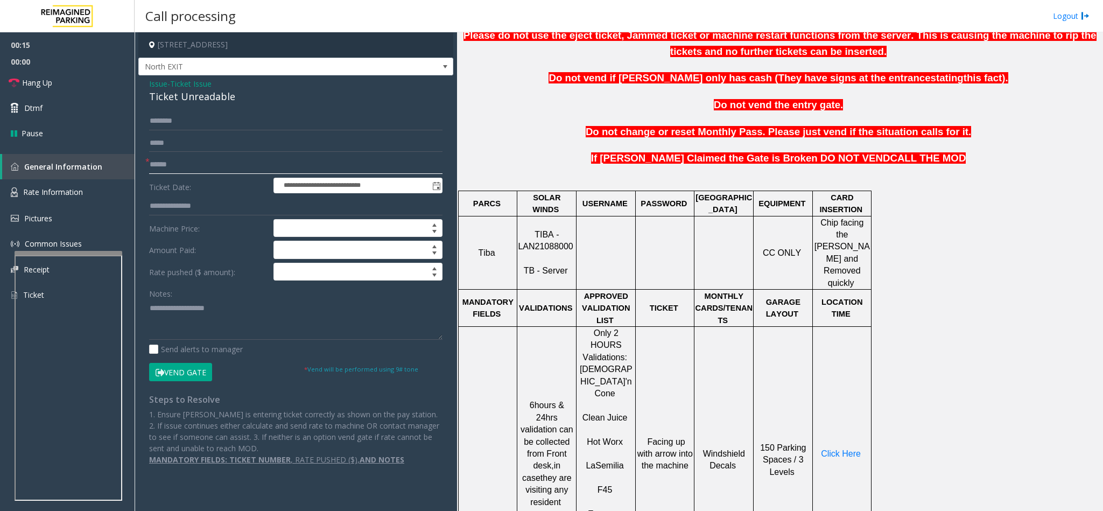
click at [174, 165] on input "text" at bounding box center [295, 165] width 293 height 18
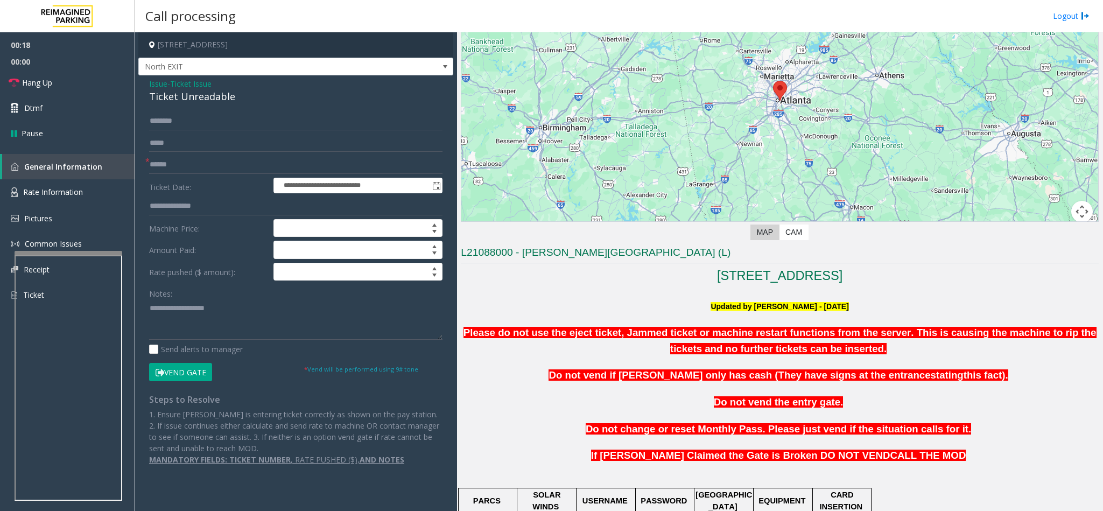
scroll to position [81, 0]
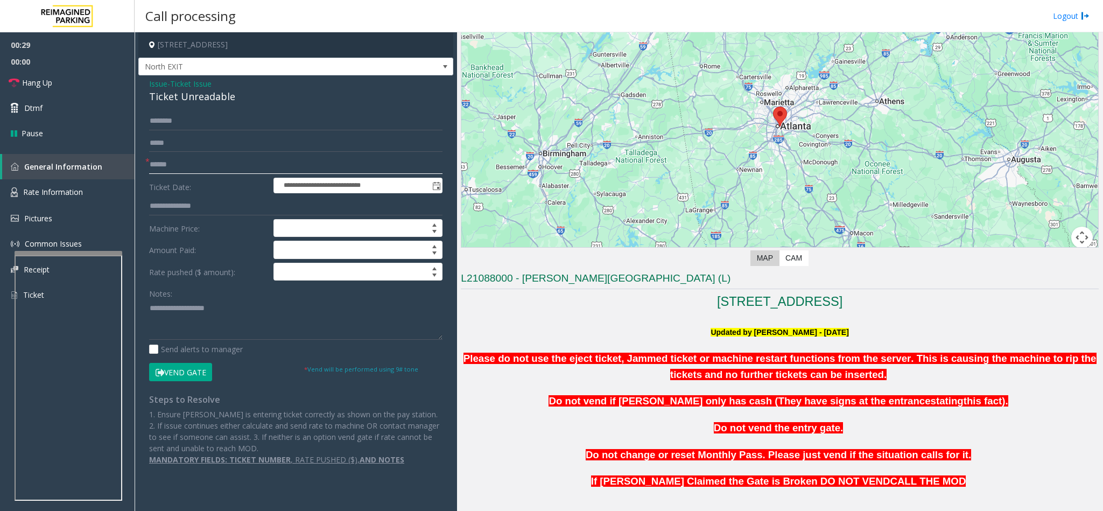
click at [184, 171] on input "text" at bounding box center [295, 165] width 293 height 18
click at [159, 89] on span "Issue" at bounding box center [158, 83] width 18 height 11
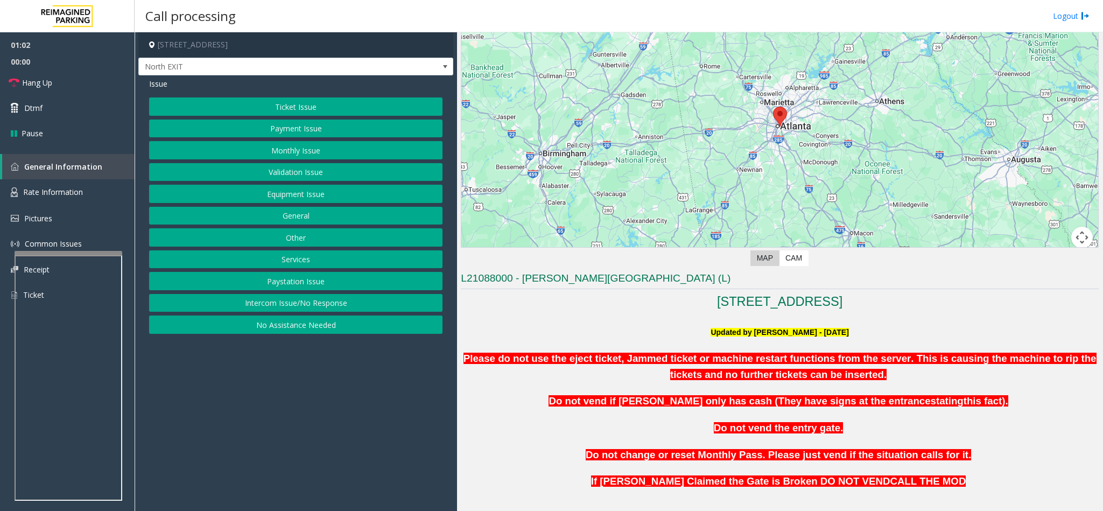
click at [302, 254] on button "Services" at bounding box center [295, 259] width 293 height 18
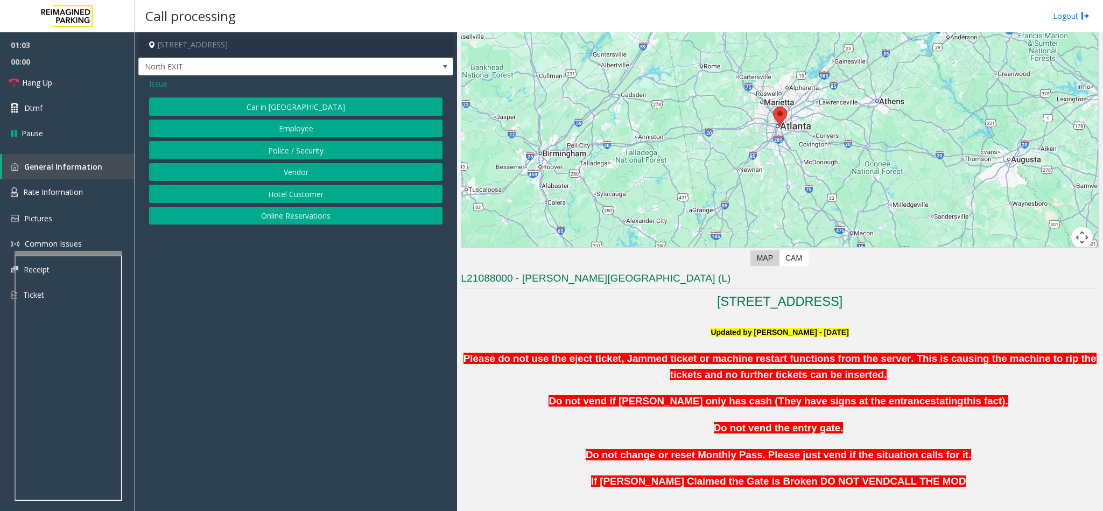
click at [165, 83] on span "Issue" at bounding box center [158, 83] width 18 height 11
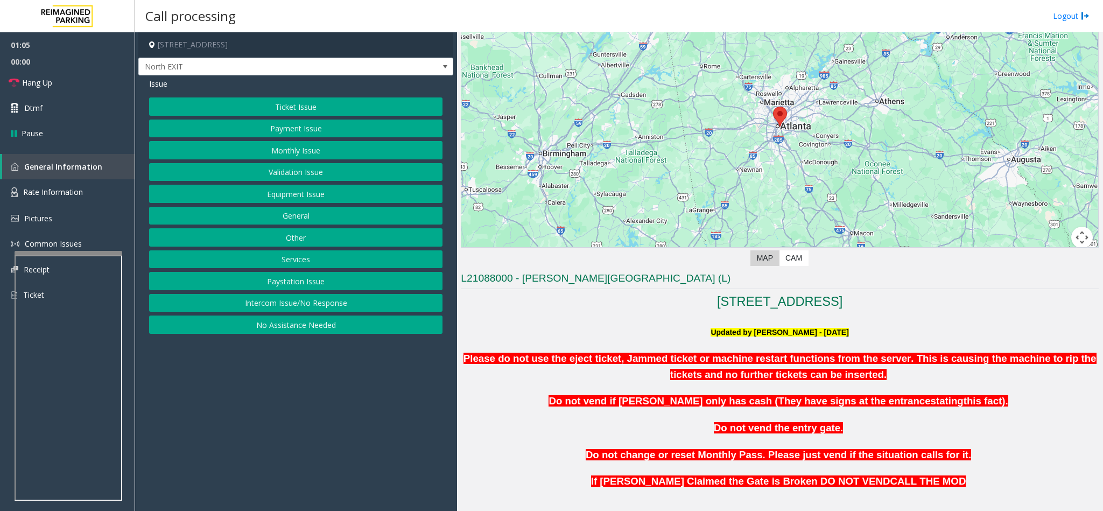
click at [299, 199] on button "Equipment Issue" at bounding box center [295, 194] width 293 height 18
click at [277, 126] on button "Ticket Jam" at bounding box center [295, 128] width 293 height 18
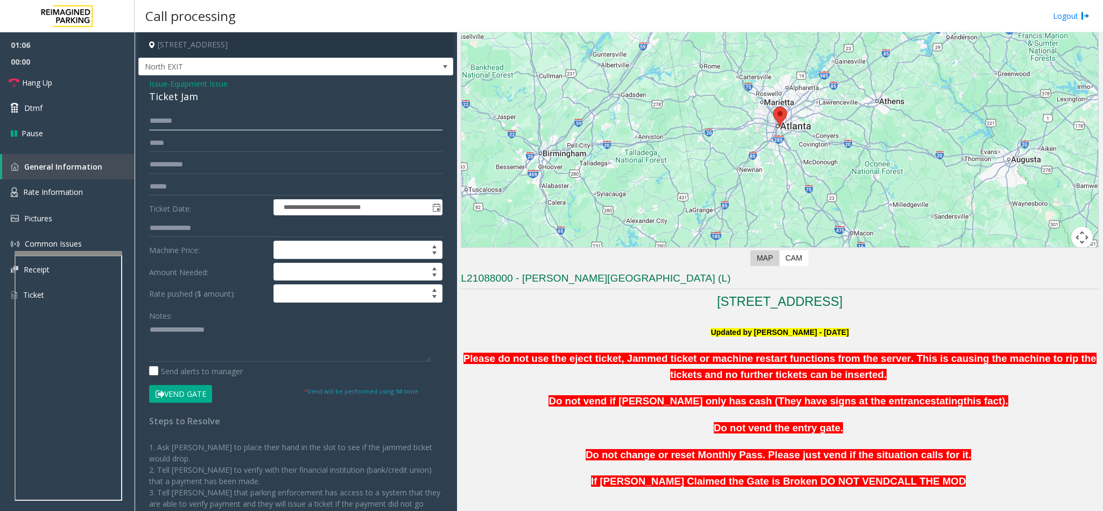
click at [212, 115] on input "text" at bounding box center [295, 121] width 293 height 18
type input "******"
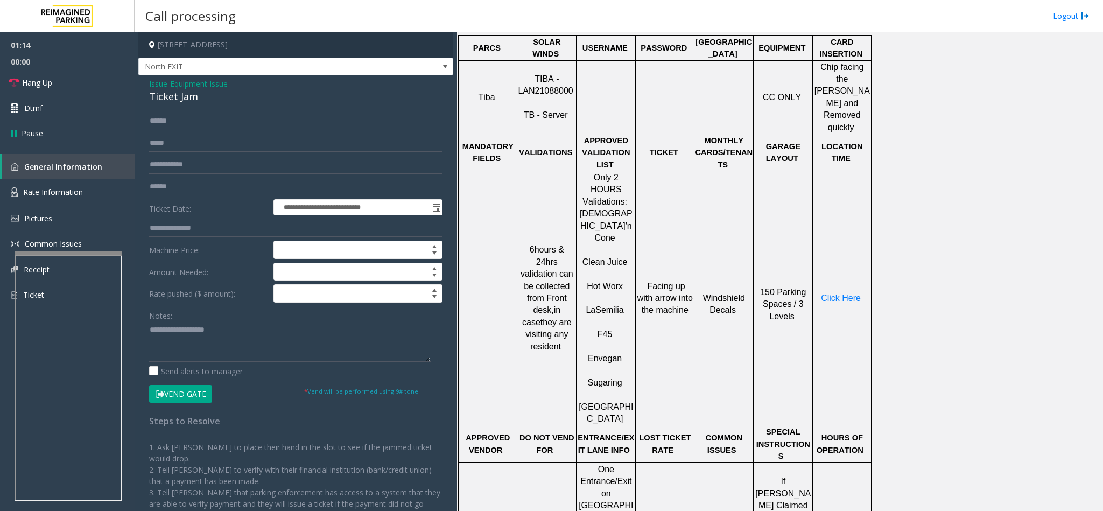
scroll to position [646, 0]
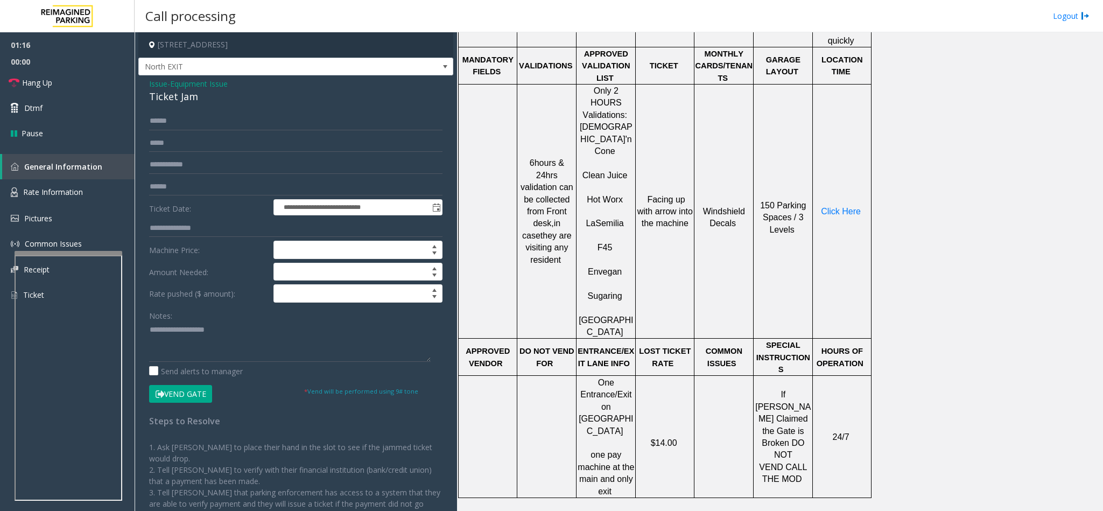
click at [612, 243] on span at bounding box center [613, 247] width 2 height 9
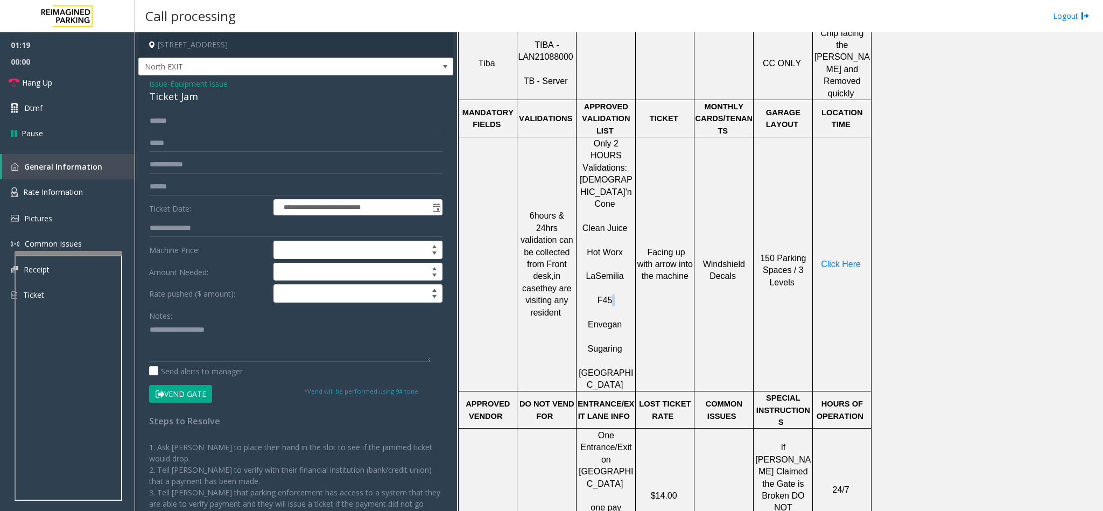
scroll to position [565, 0]
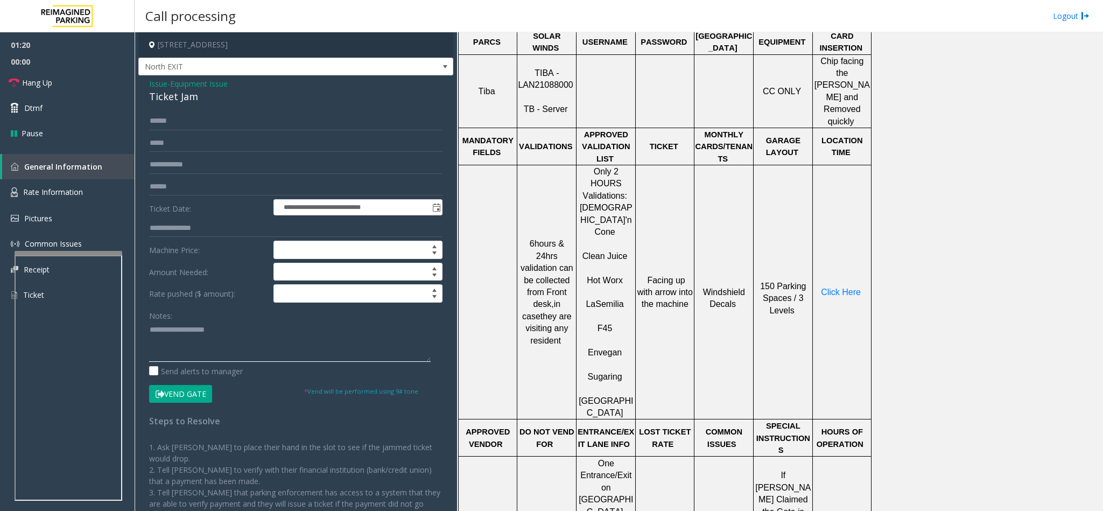
click at [191, 340] on textarea at bounding box center [290, 341] width 282 height 40
click at [249, 331] on textarea at bounding box center [290, 341] width 282 height 40
drag, startPoint x: 208, startPoint y: 347, endPoint x: 126, endPoint y: 341, distance: 82.6
click at [126, 341] on app-root "**********" at bounding box center [551, 255] width 1103 height 511
click at [156, 126] on input "******" at bounding box center [295, 121] width 293 height 18
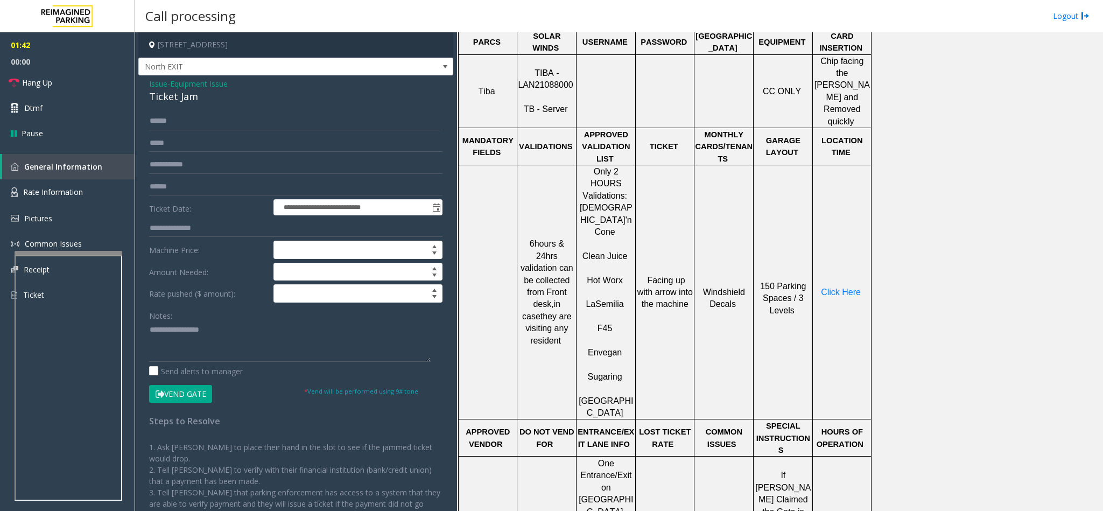
click at [179, 101] on div "Ticket Jam" at bounding box center [295, 96] width 293 height 15
copy div "Ticket Jam"
click at [252, 329] on textarea at bounding box center [290, 341] width 282 height 40
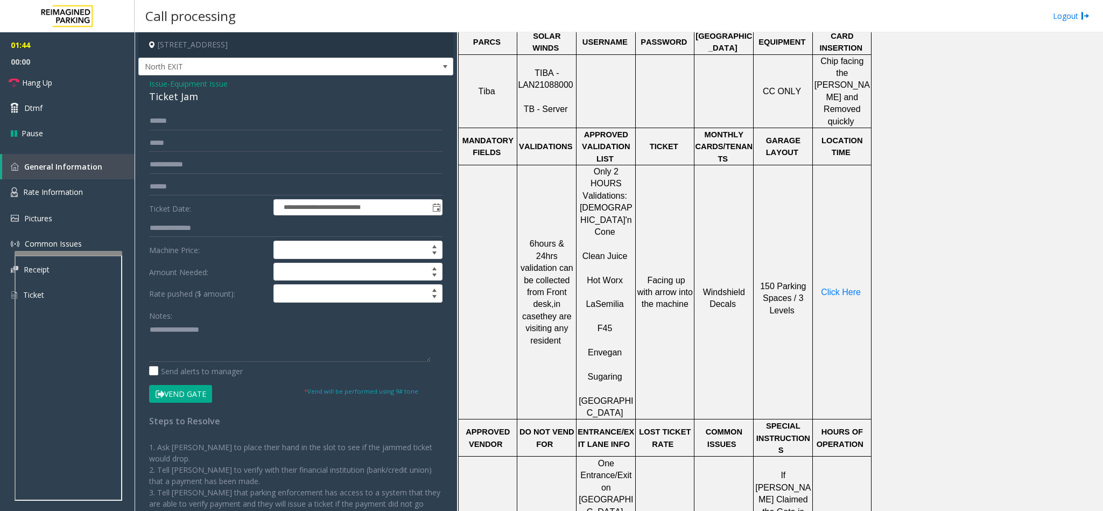
click at [192, 394] on button "Vend Gate" at bounding box center [180, 394] width 63 height 18
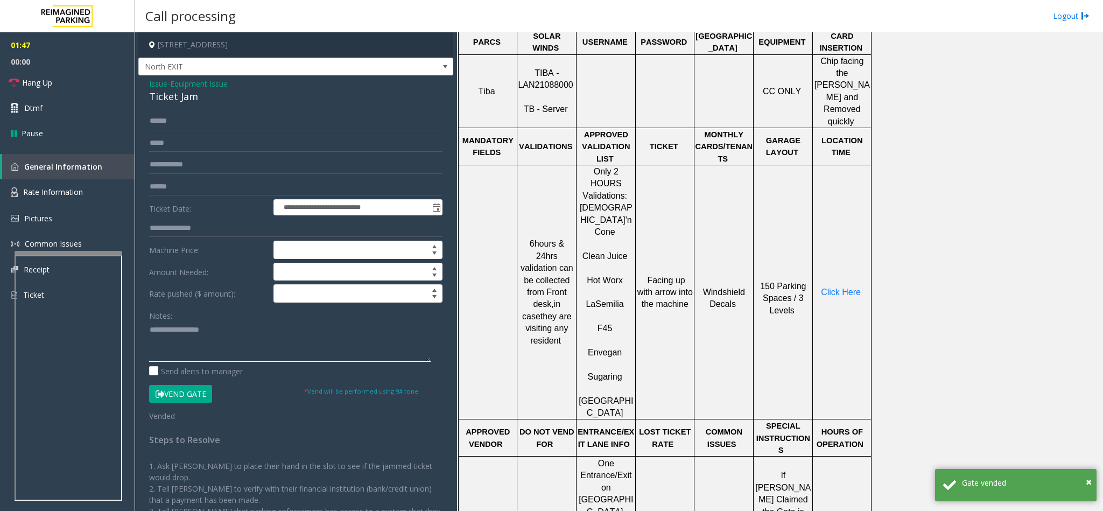
click at [179, 349] on textarea at bounding box center [290, 341] width 282 height 40
paste textarea "**********"
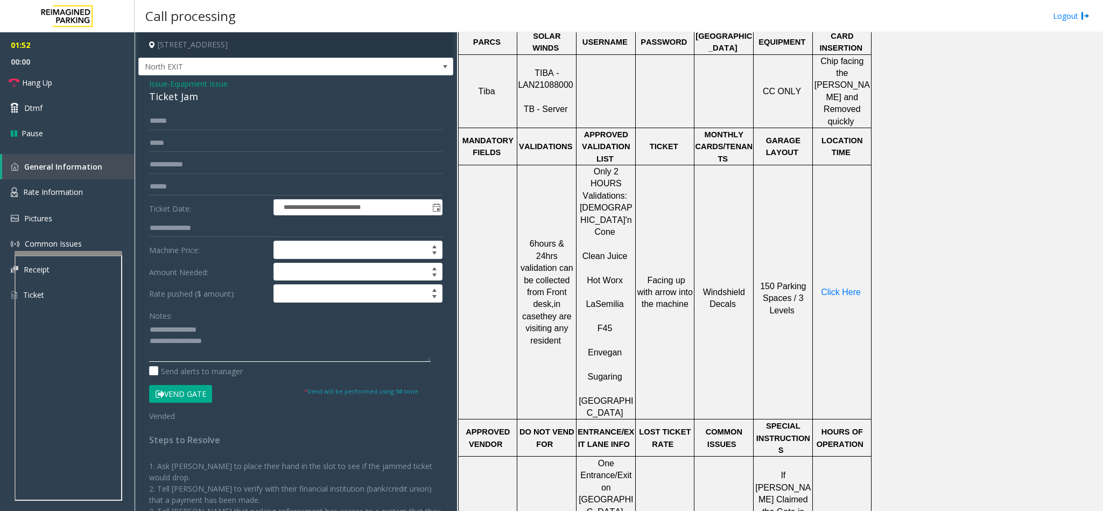
scroll to position [8, 0]
click at [44, 94] on link "Hang Up" at bounding box center [67, 82] width 135 height 25
click at [207, 362] on textarea at bounding box center [290, 341] width 282 height 40
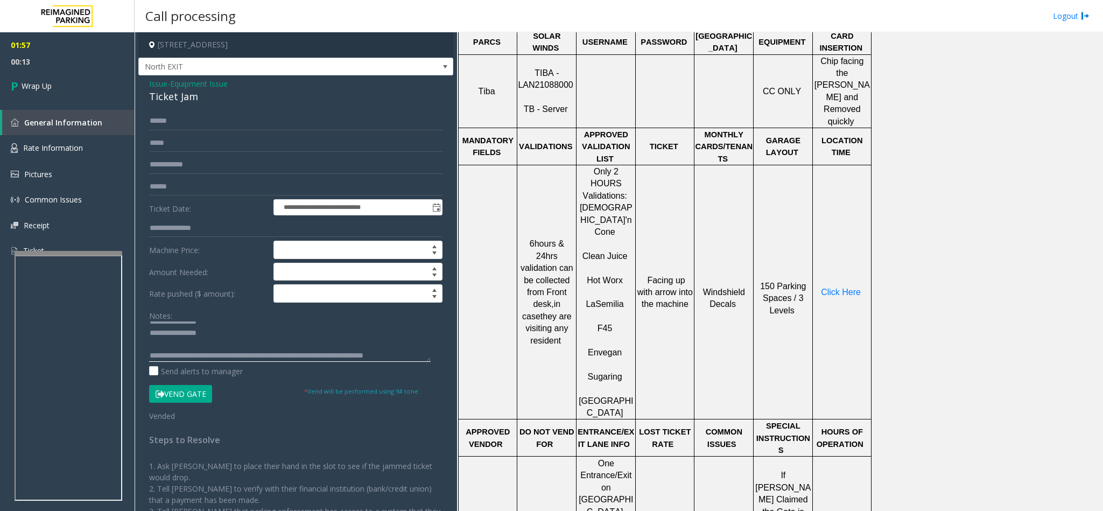
scroll to position [19, 0]
drag, startPoint x: 261, startPoint y: 354, endPoint x: 249, endPoint y: 344, distance: 14.5
click at [225, 330] on textarea at bounding box center [290, 341] width 282 height 40
type textarea "**********"
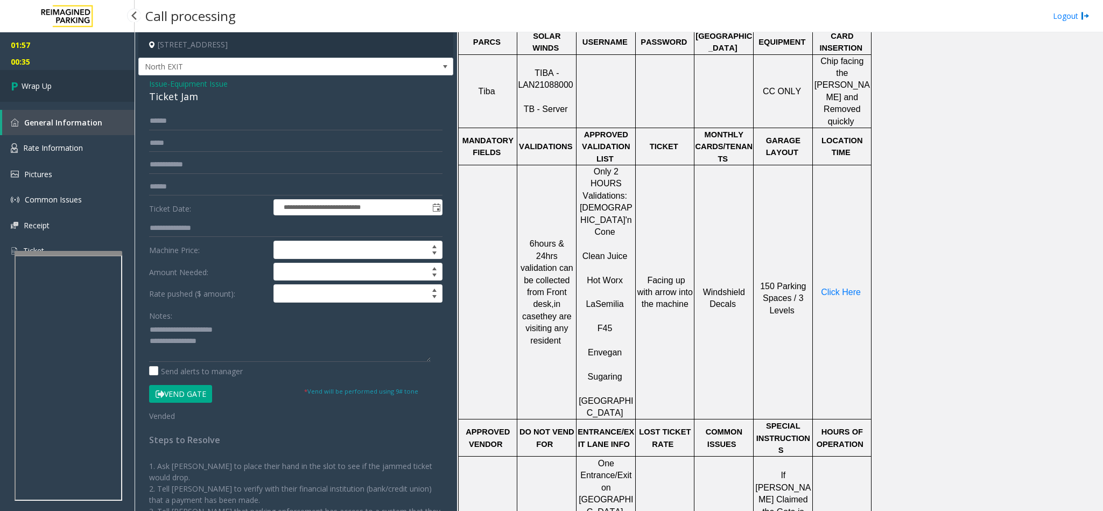
click at [37, 84] on span "Wrap Up" at bounding box center [37, 85] width 30 height 11
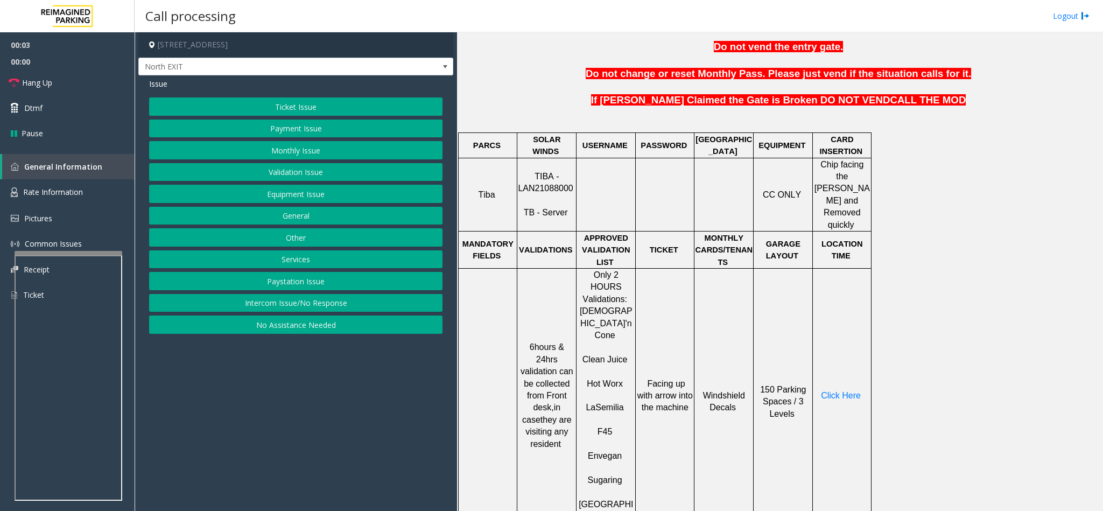
scroll to position [484, 0]
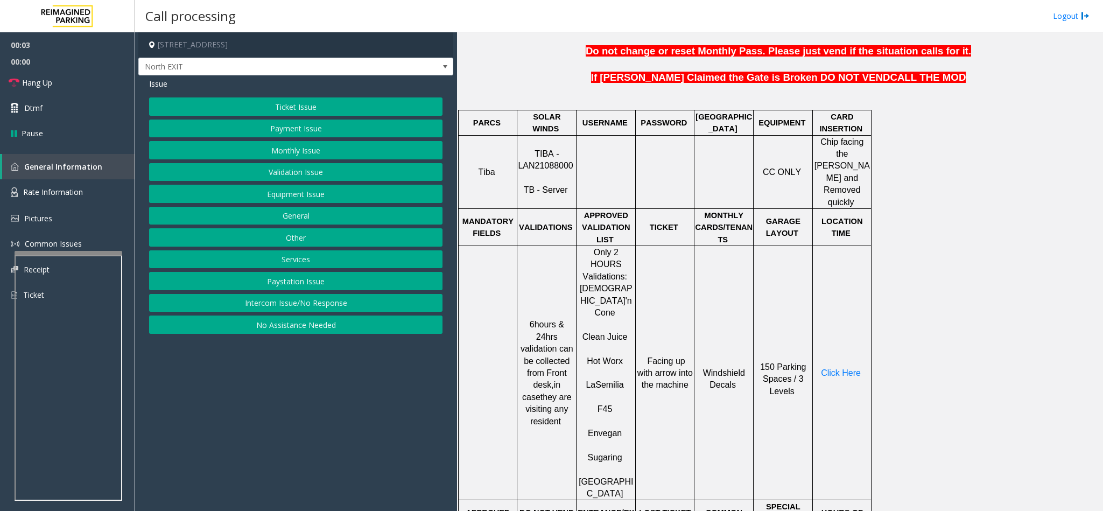
click at [548, 157] on span "TIBA - LAN21088000" at bounding box center [545, 159] width 55 height 21
copy p "TIBA - LAN21088000"
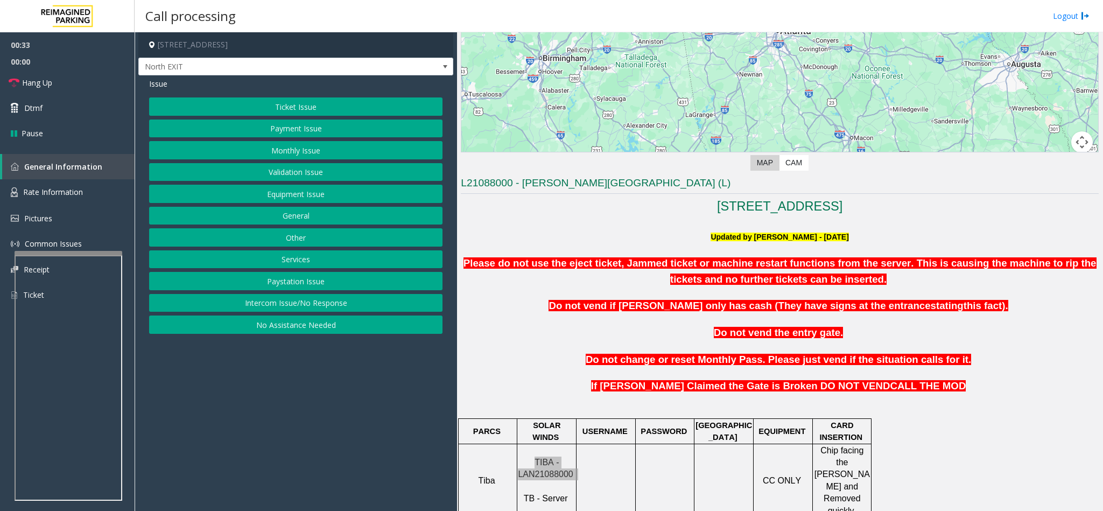
scroll to position [161, 0]
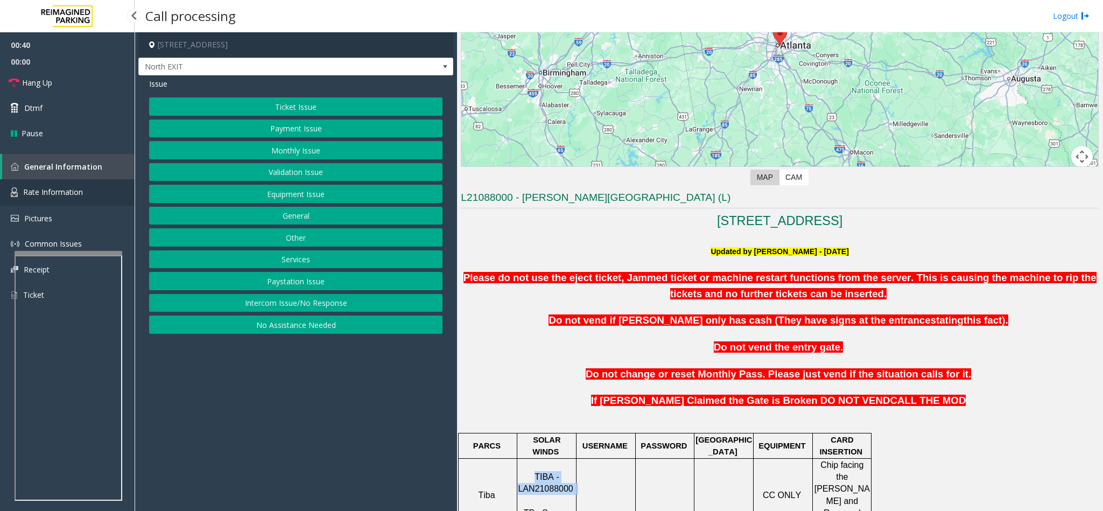
click at [43, 183] on link "Rate Information" at bounding box center [67, 192] width 135 height 26
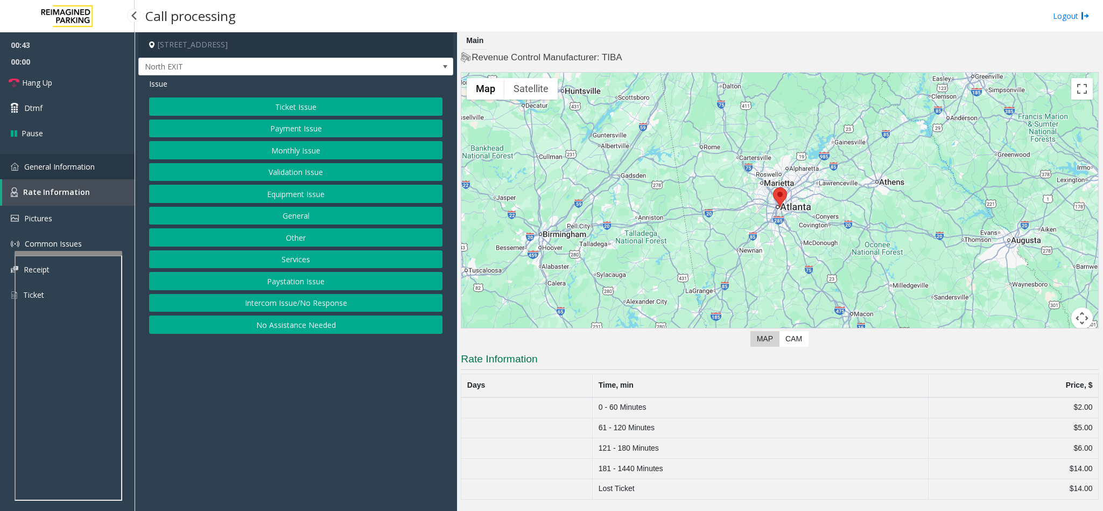
click at [57, 170] on span "General Information" at bounding box center [59, 166] width 71 height 10
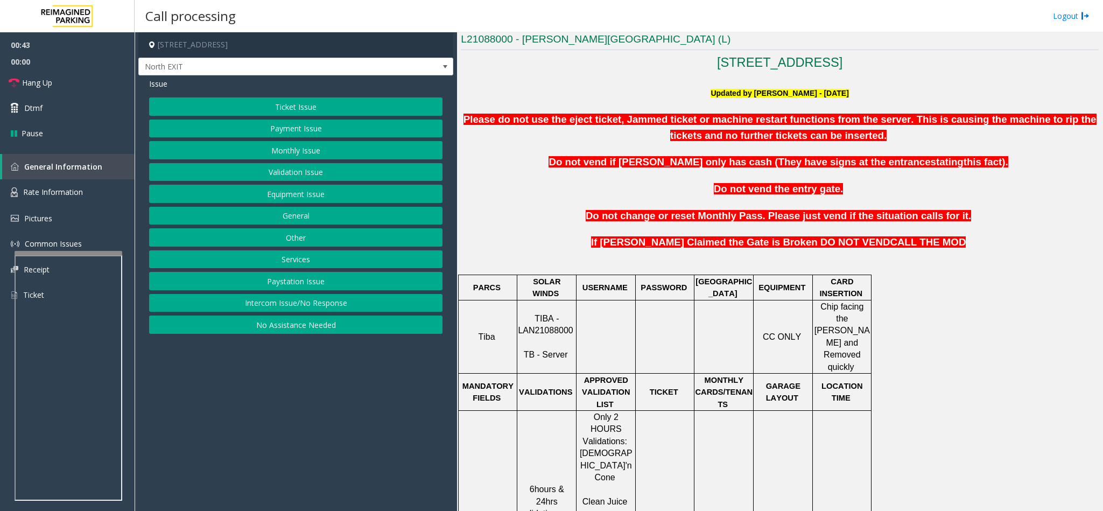
scroll to position [323, 0]
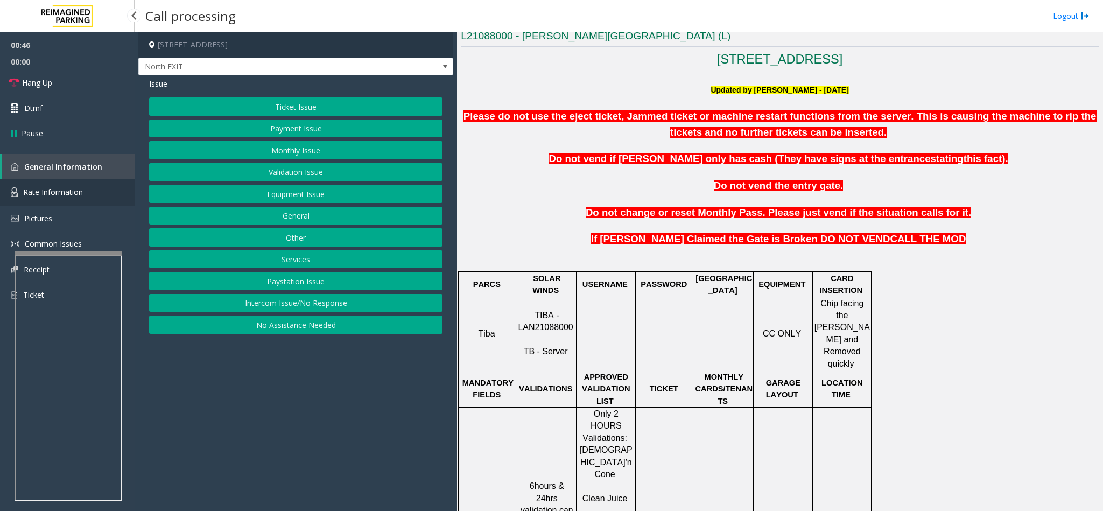
click at [64, 189] on span "Rate Information" at bounding box center [53, 192] width 60 height 10
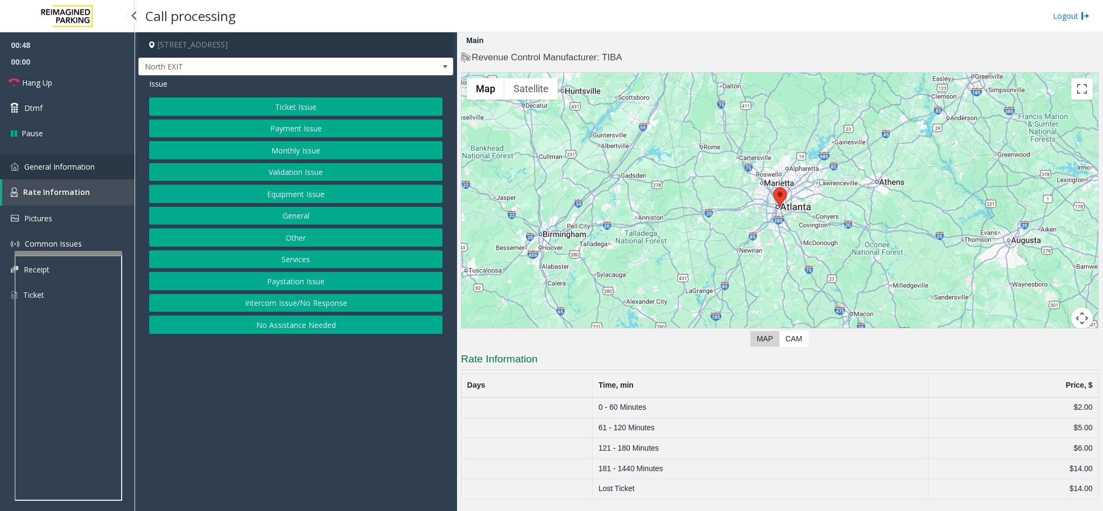
click at [66, 171] on link "General Information" at bounding box center [67, 166] width 135 height 25
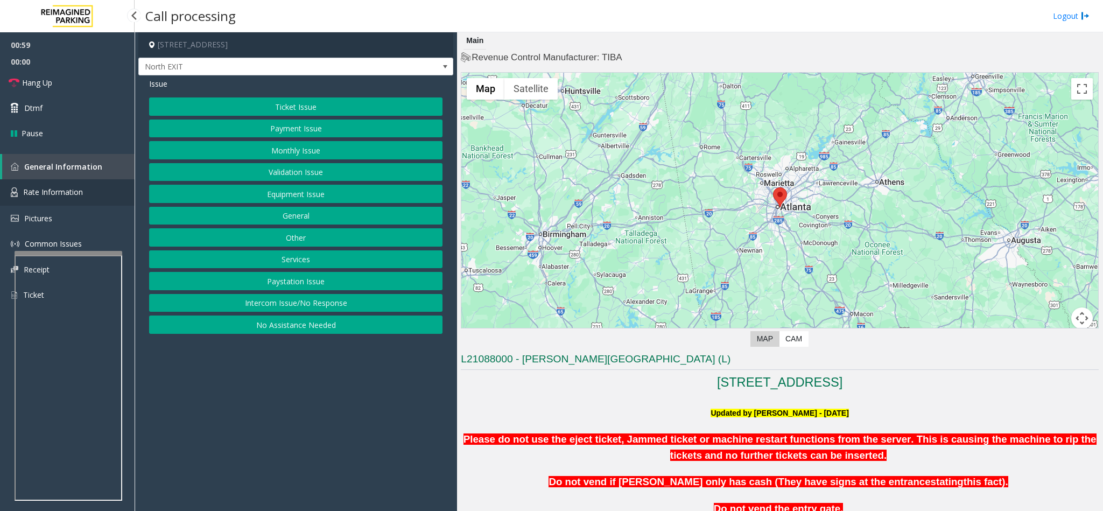
click at [44, 199] on link "Rate Information" at bounding box center [67, 192] width 135 height 26
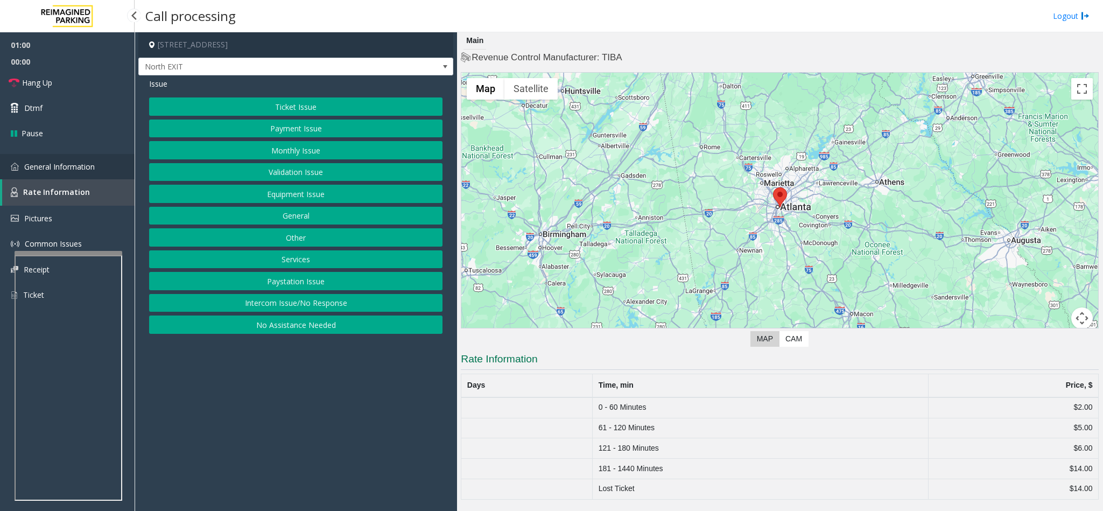
click at [54, 168] on span "General Information" at bounding box center [59, 166] width 71 height 10
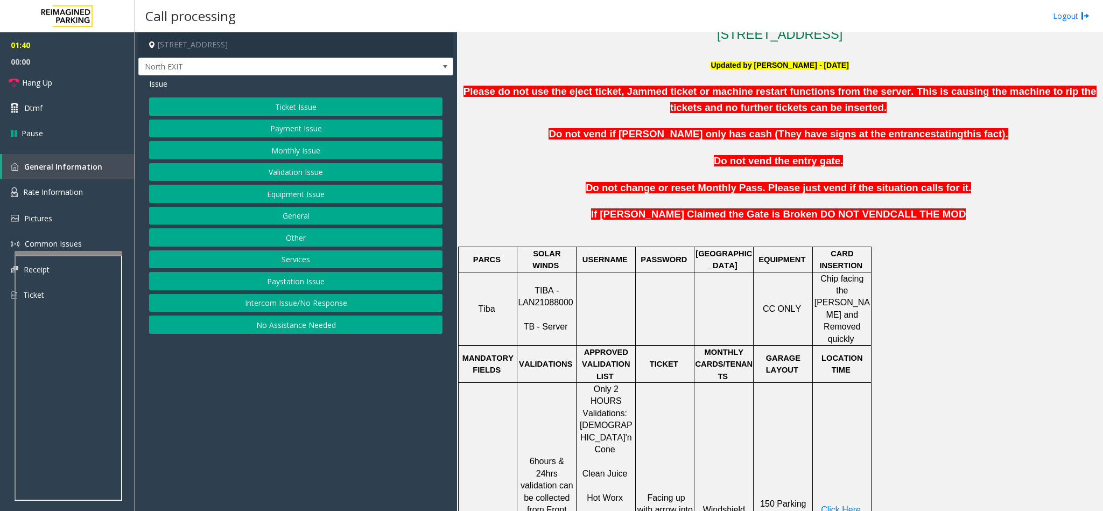
scroll to position [320, 0]
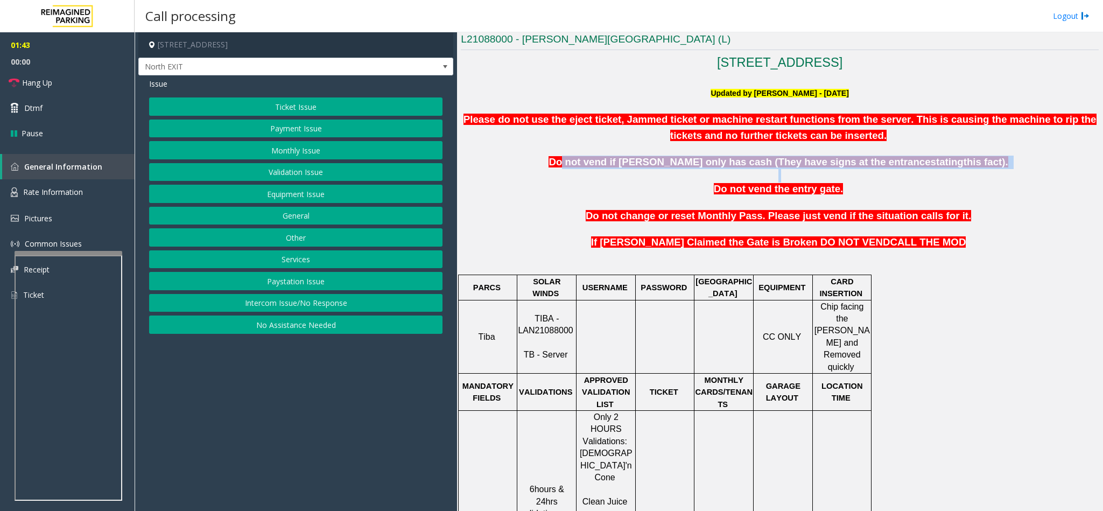
drag, startPoint x: 606, startPoint y: 164, endPoint x: 940, endPoint y: 180, distance: 334.6
click at [940, 180] on p at bounding box center [780, 175] width 638 height 13
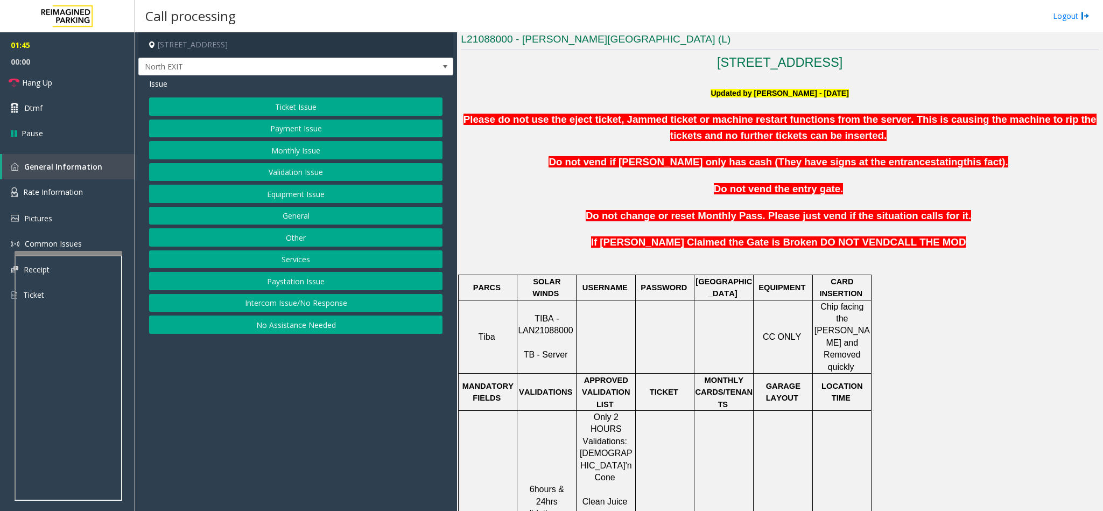
click at [858, 154] on p at bounding box center [780, 150] width 638 height 12
click at [861, 160] on span "Do not vend if [PERSON_NAME] only has cash (They have signs at the entrance" at bounding box center [739, 161] width 382 height 11
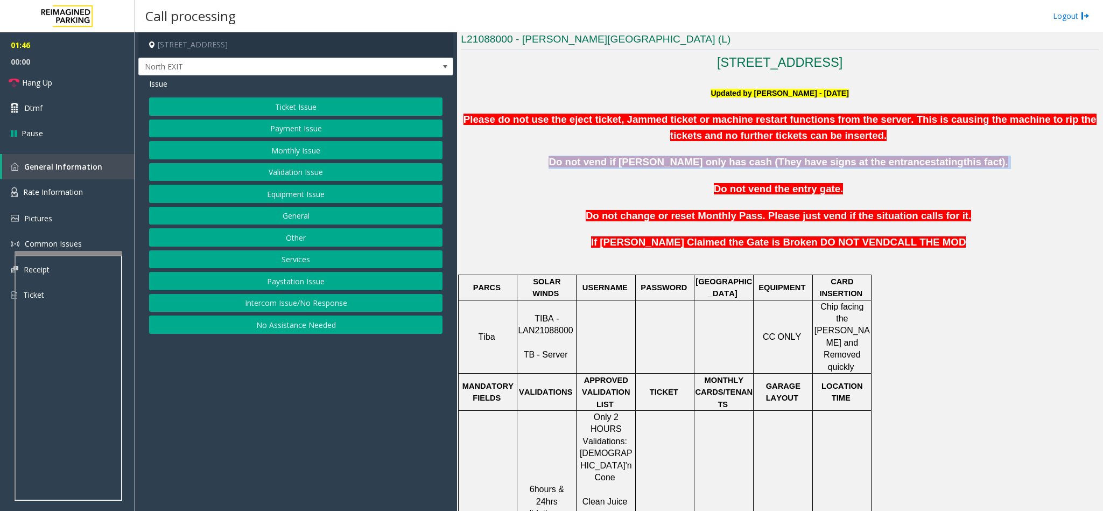
click at [861, 160] on span "Do not vend if [PERSON_NAME] only has cash (They have signs at the entrance" at bounding box center [739, 161] width 382 height 11
click at [30, 187] on span "Rate Information" at bounding box center [53, 192] width 60 height 10
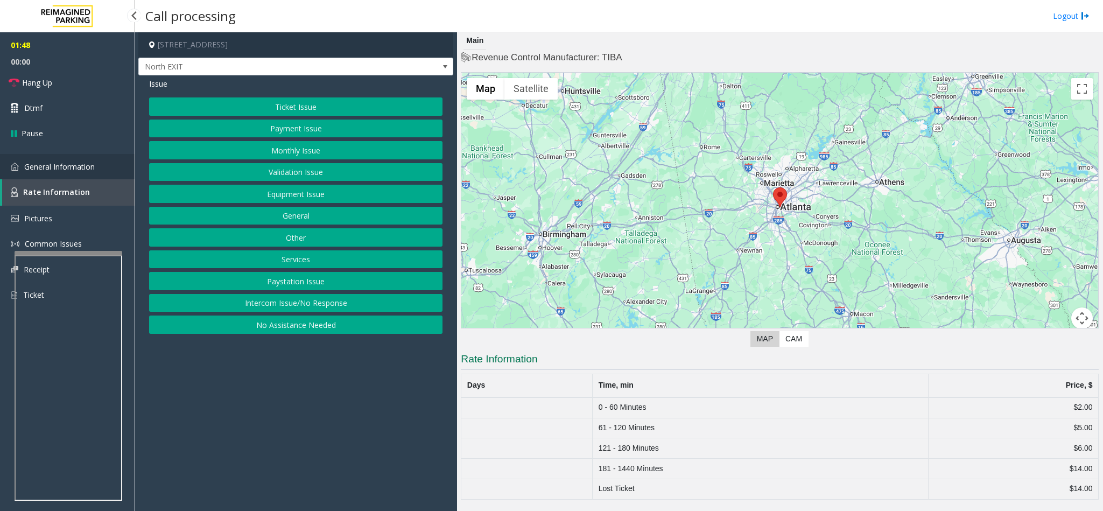
click at [40, 170] on span "General Information" at bounding box center [59, 166] width 71 height 10
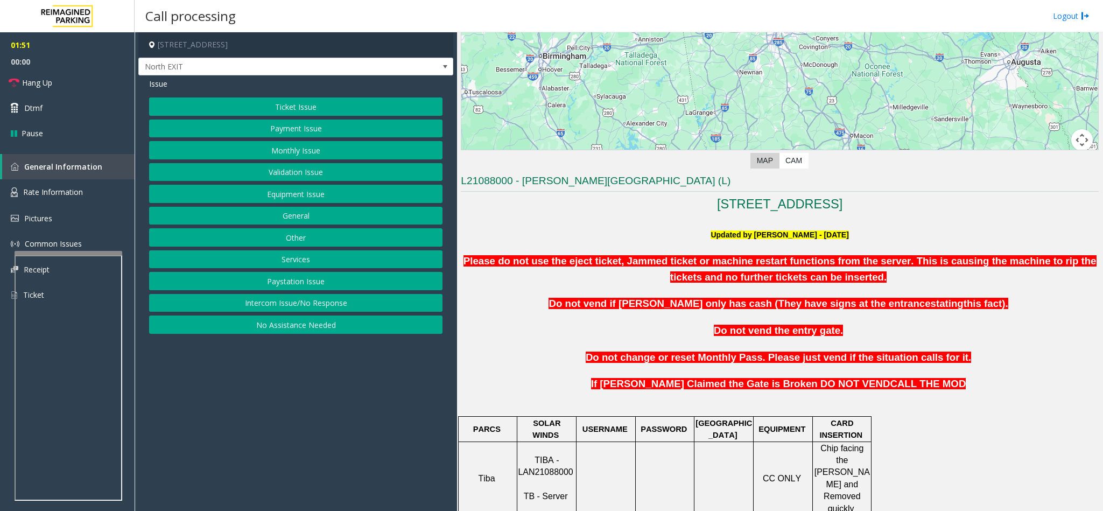
scroll to position [242, 0]
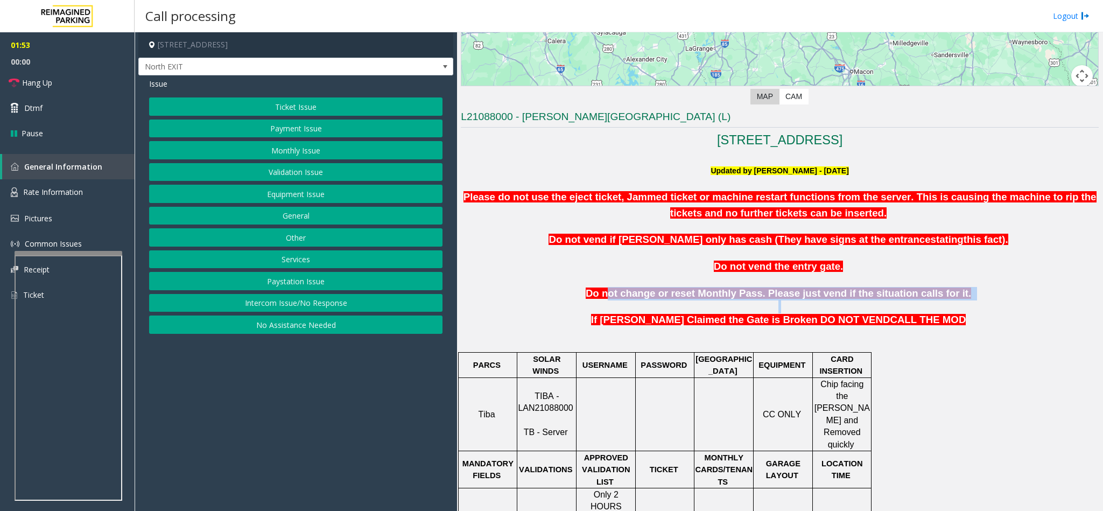
drag, startPoint x: 625, startPoint y: 292, endPoint x: 879, endPoint y: 301, distance: 254.2
click at [879, 301] on p at bounding box center [780, 306] width 638 height 13
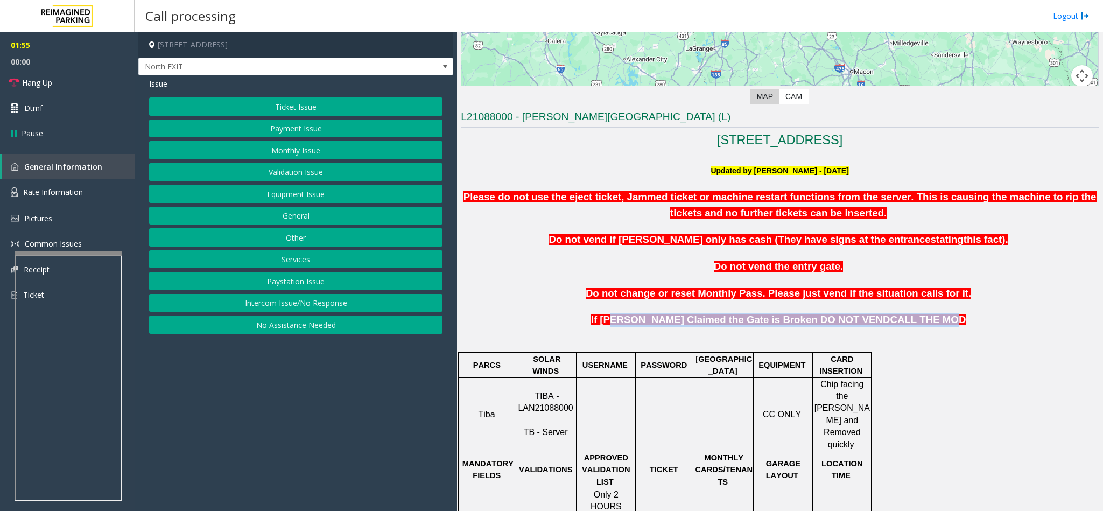
drag, startPoint x: 653, startPoint y: 320, endPoint x: 903, endPoint y: 322, distance: 250.3
click at [903, 322] on span "If Parker Claimed the Gate is Broken DO NOT VEND CALL THE MOD" at bounding box center [778, 319] width 375 height 11
click at [903, 322] on span "CALL THE MOD" at bounding box center [928, 319] width 76 height 11
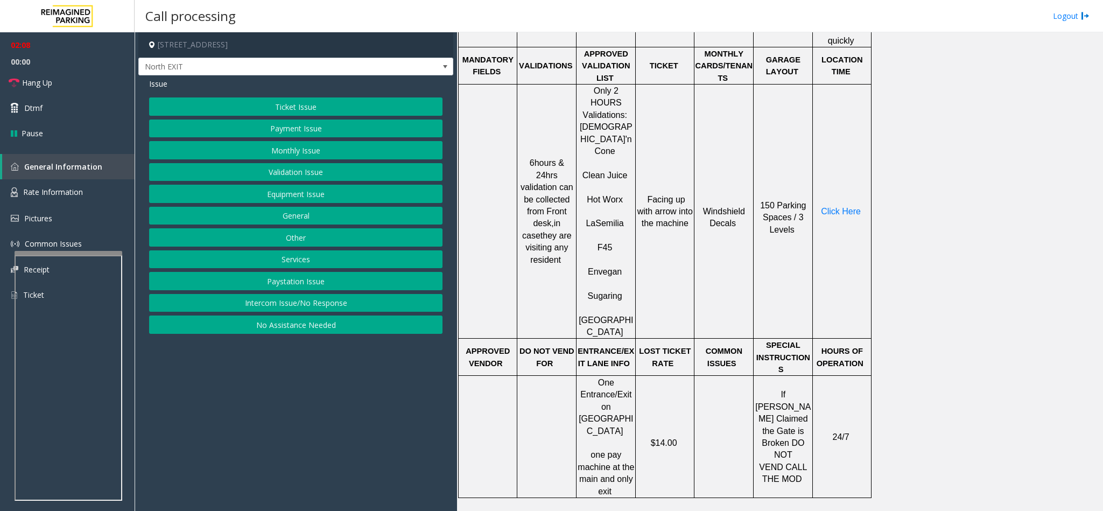
scroll to position [1046, 0]
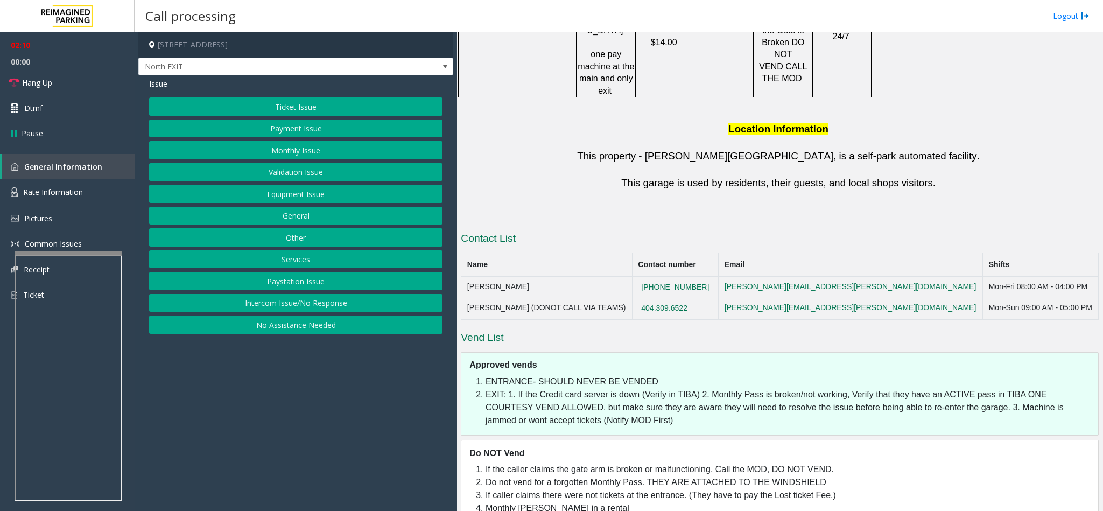
click at [351, 199] on button "Equipment Issue" at bounding box center [295, 194] width 293 height 18
click at [152, 86] on span "Issue" at bounding box center [158, 83] width 18 height 11
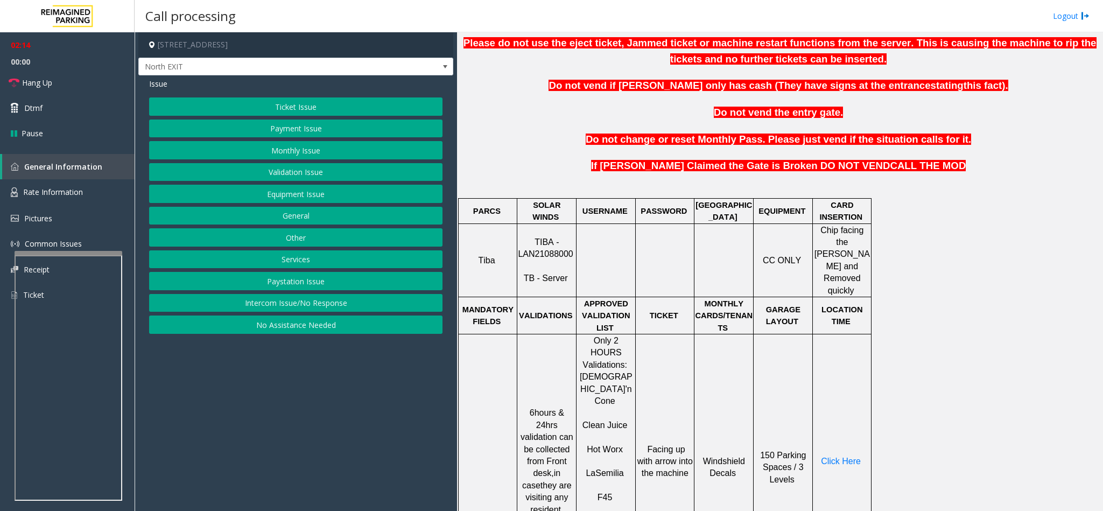
scroll to position [158, 0]
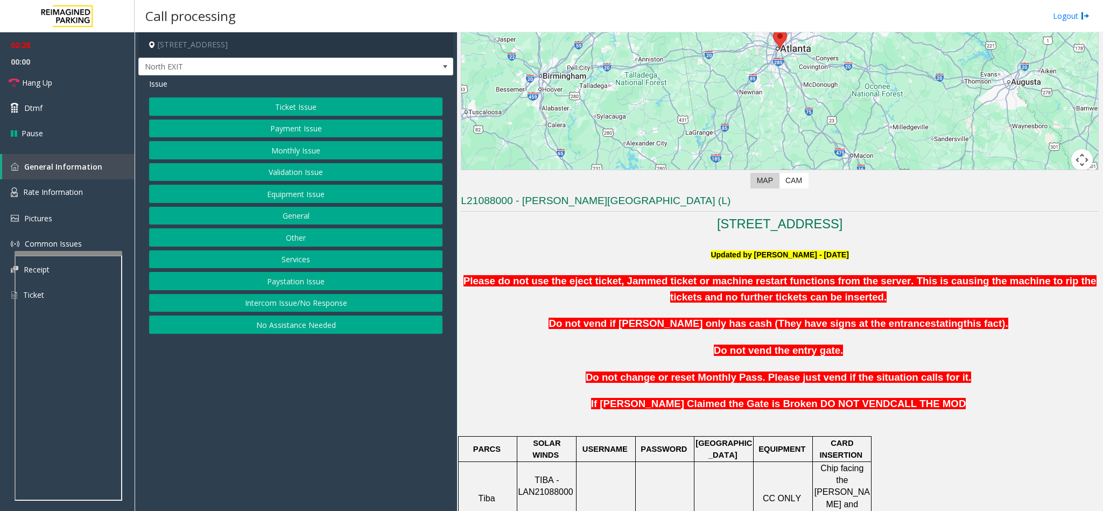
click at [285, 196] on button "Equipment Issue" at bounding box center [295, 194] width 293 height 18
click at [290, 149] on button "Out of Tickets" at bounding box center [295, 150] width 293 height 18
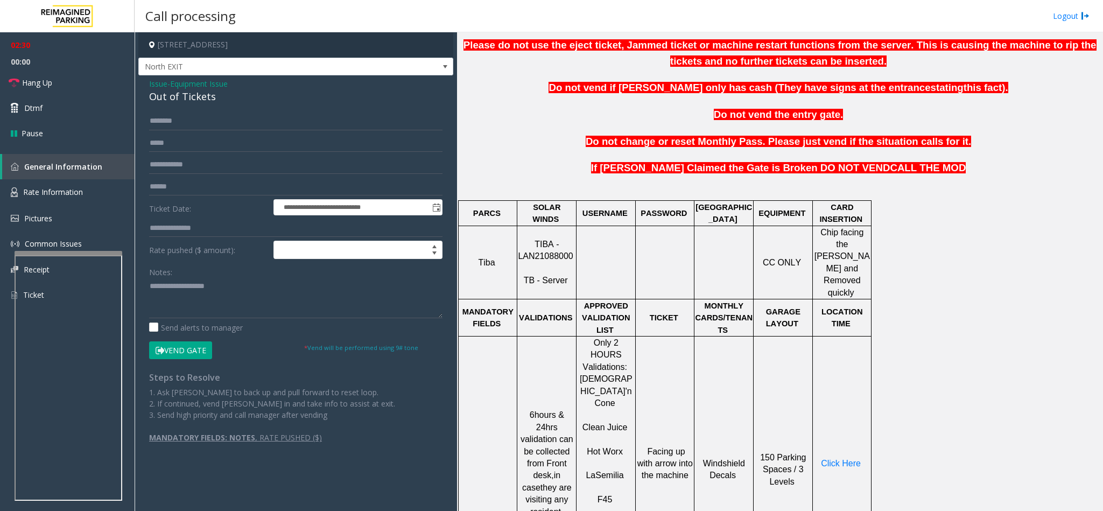
scroll to position [400, 0]
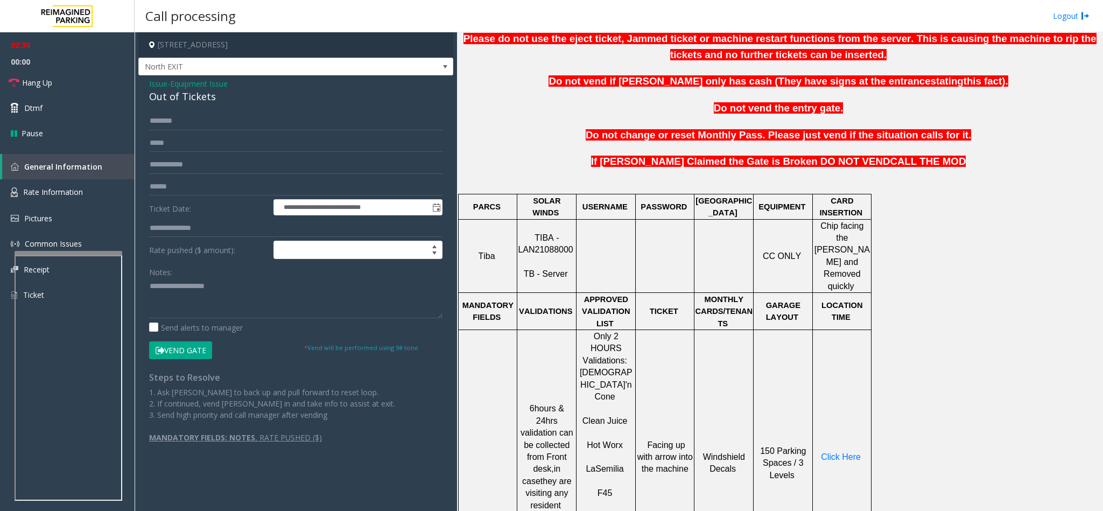
click at [181, 103] on div "Out of Tickets" at bounding box center [295, 96] width 293 height 15
copy div "Out of Tickets"
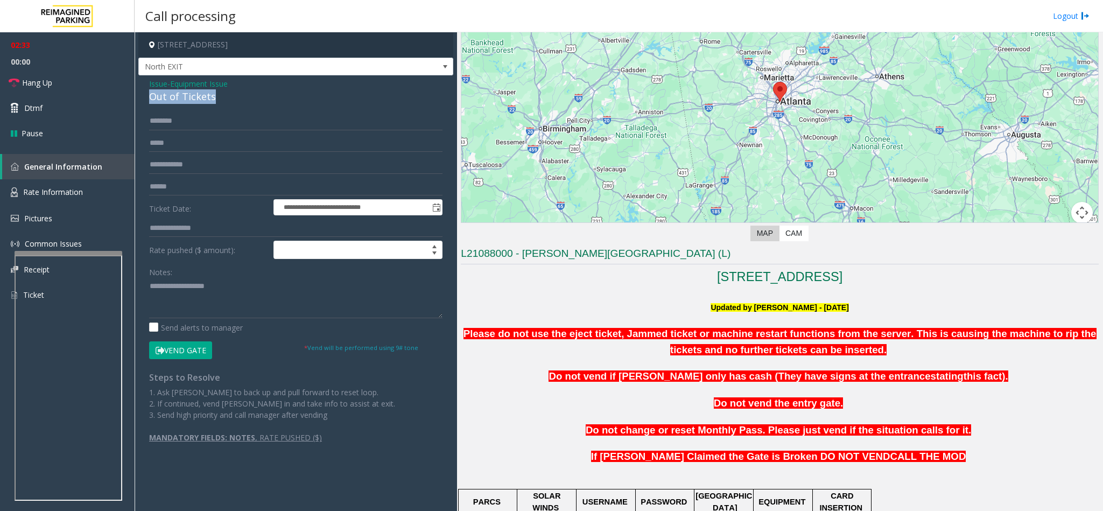
scroll to position [78, 0]
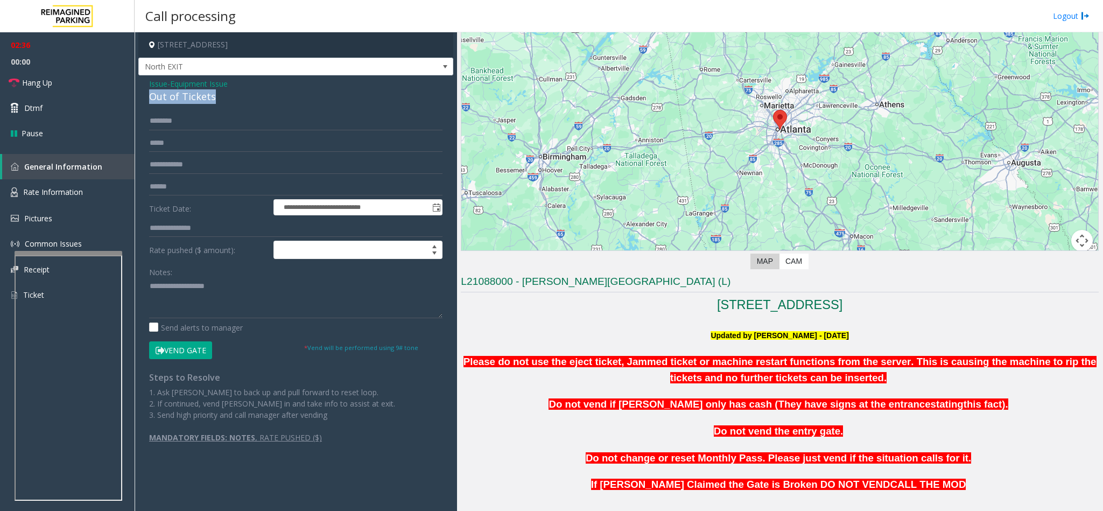
copy div "Out of Tickets"
click at [188, 288] on textarea at bounding box center [295, 298] width 293 height 40
paste textarea "**********"
type textarea "**********"
click at [176, 132] on form "**********" at bounding box center [295, 235] width 293 height 247
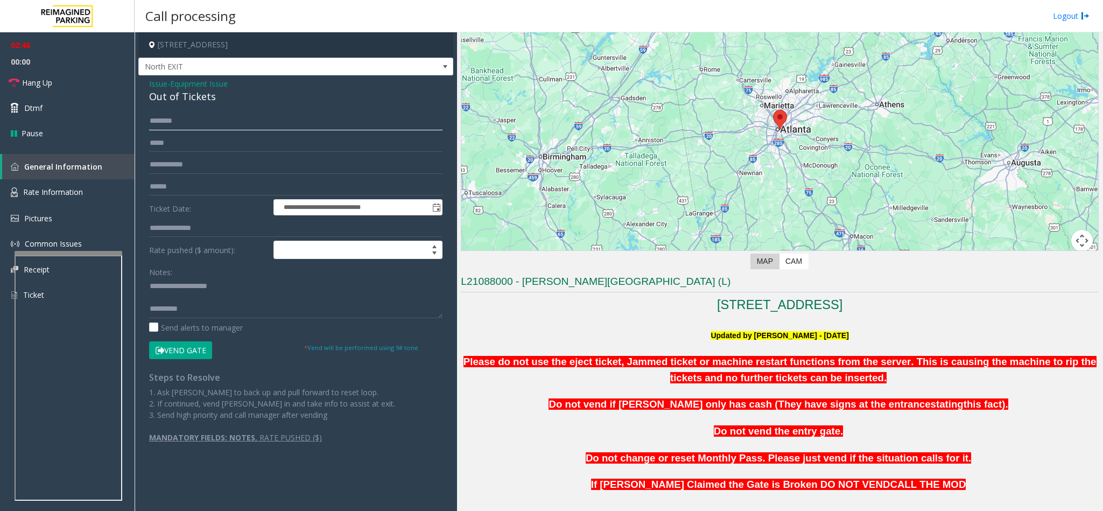
click at [186, 123] on input "text" at bounding box center [295, 121] width 293 height 18
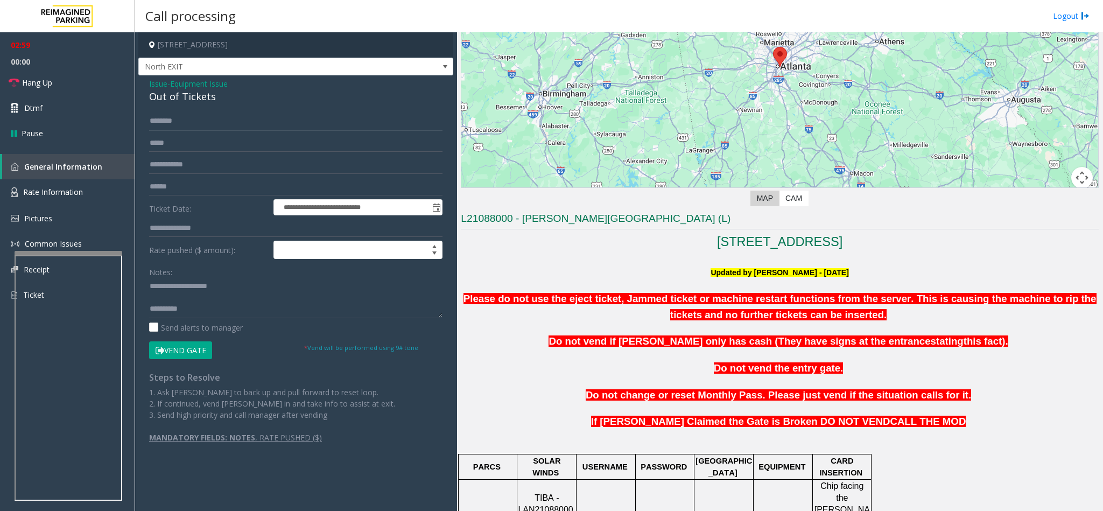
scroll to position [161, 0]
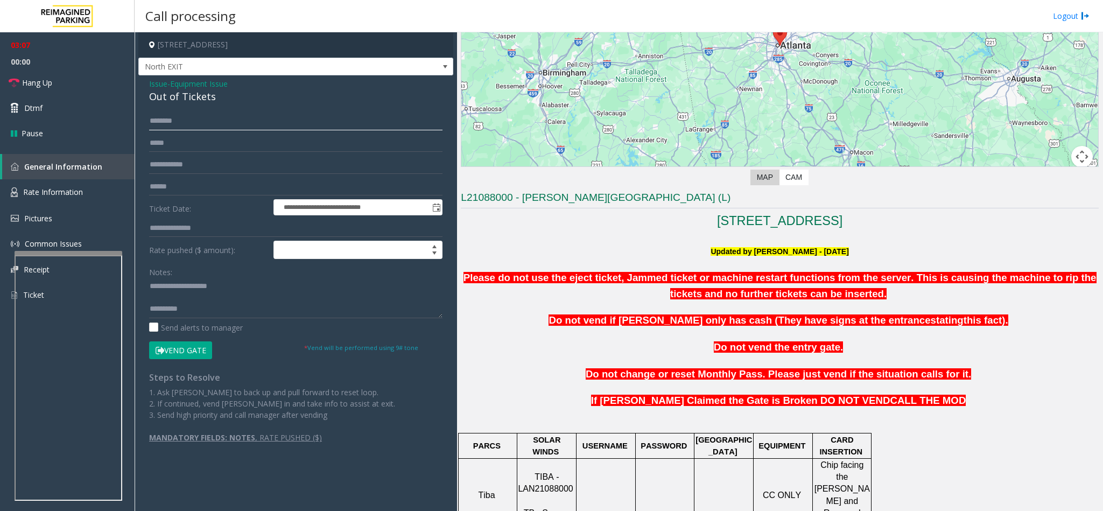
click at [162, 118] on input "text" at bounding box center [295, 121] width 293 height 18
click at [167, 118] on input "text" at bounding box center [295, 121] width 293 height 18
type input "*****"
click at [189, 346] on button "Vend Gate" at bounding box center [180, 350] width 63 height 18
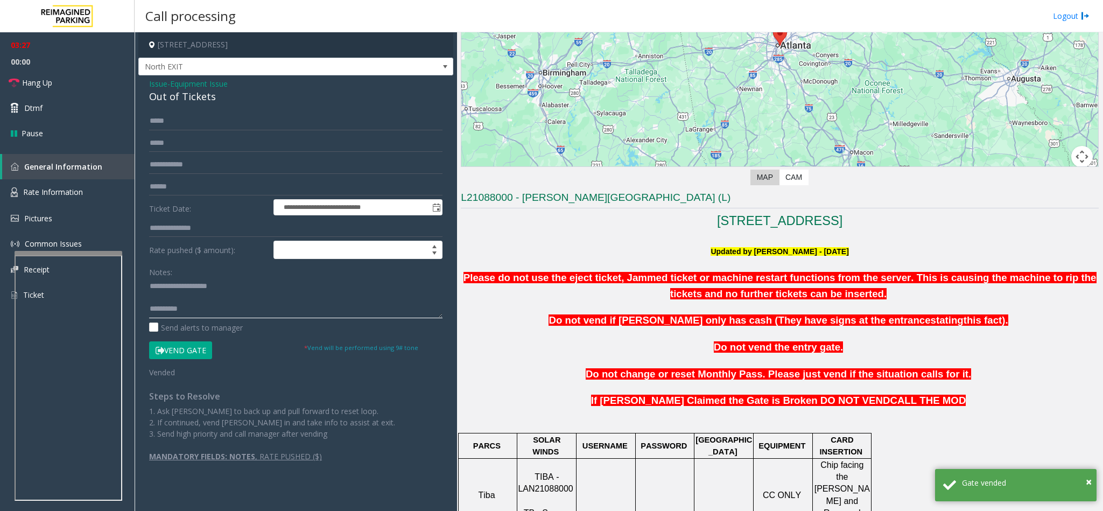
click at [210, 308] on textarea at bounding box center [295, 298] width 293 height 40
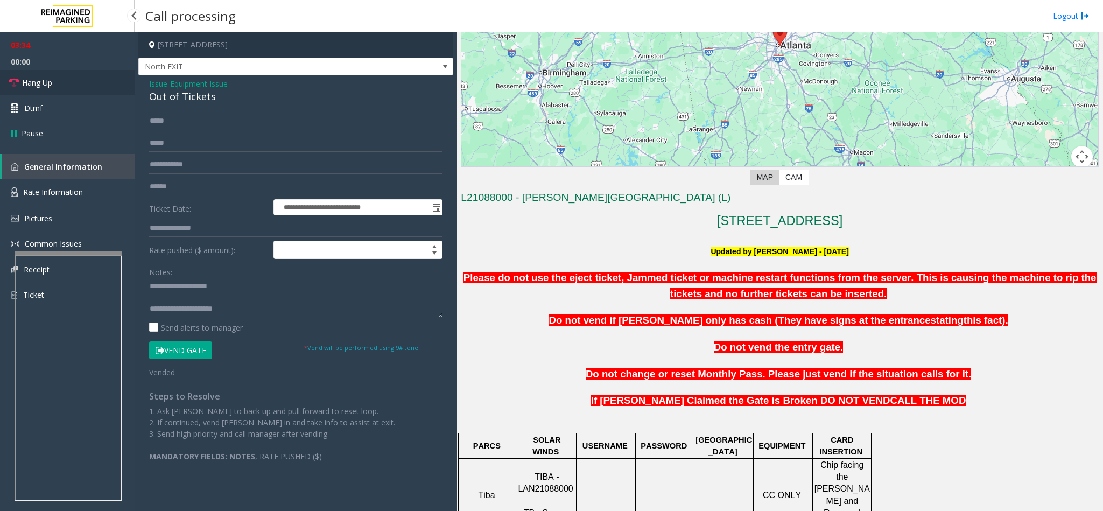
click at [71, 86] on link "Hang Up" at bounding box center [67, 82] width 135 height 25
click at [255, 315] on textarea at bounding box center [295, 298] width 293 height 40
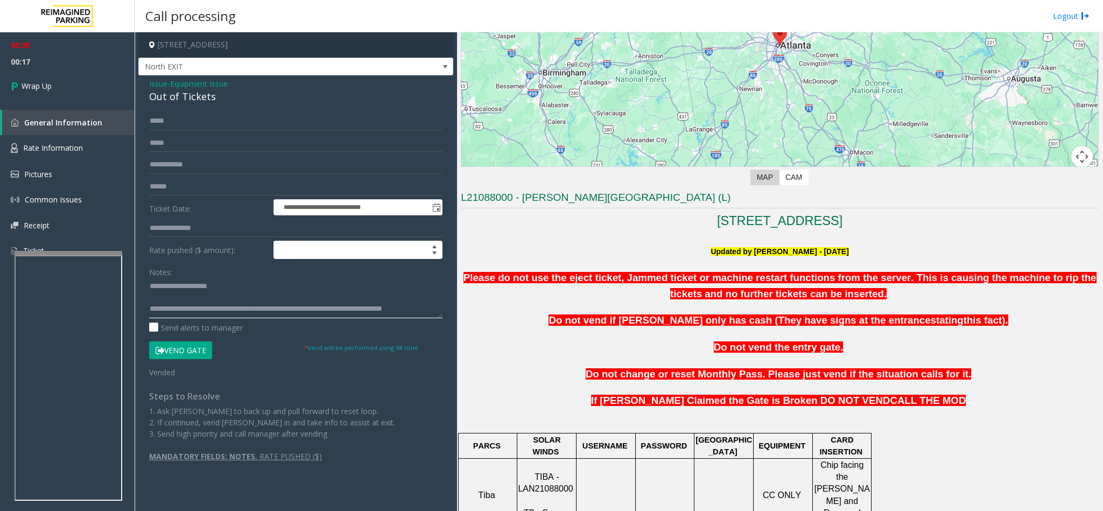
scroll to position [11, 0]
type textarea "**********"
click at [57, 85] on link "Wrap Up" at bounding box center [67, 86] width 135 height 32
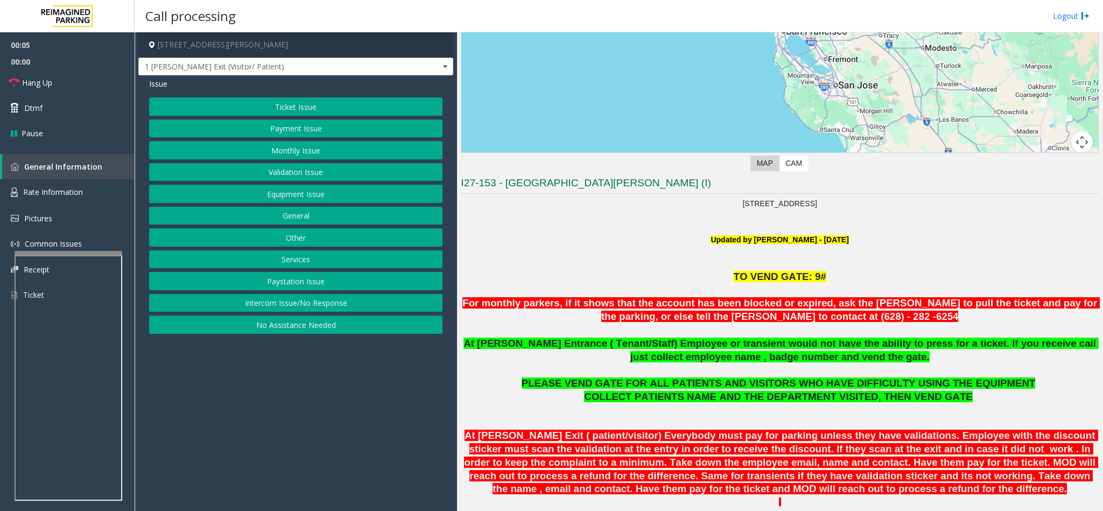
scroll to position [242, 0]
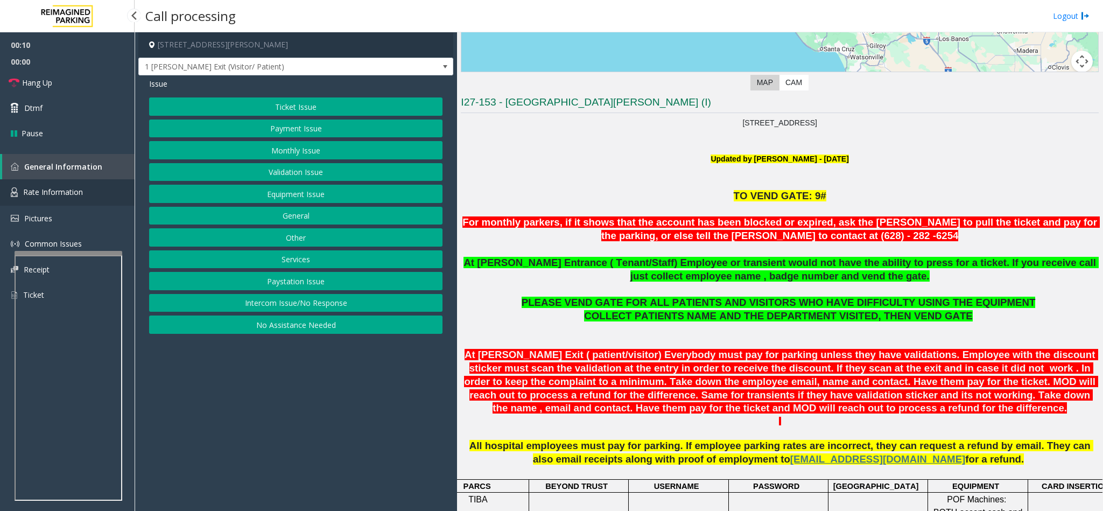
click at [104, 191] on link "Rate Information" at bounding box center [67, 192] width 135 height 26
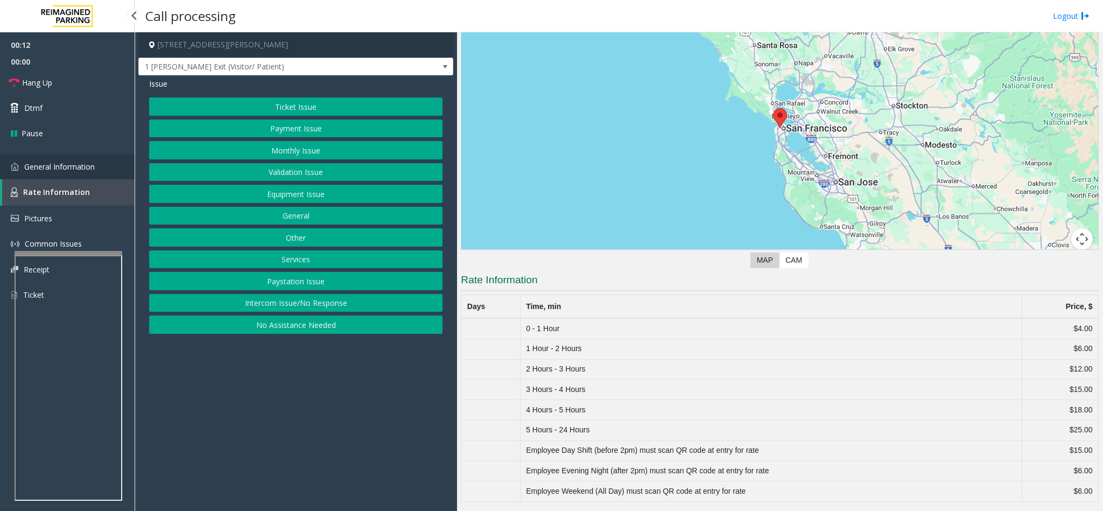
click at [78, 161] on span "General Information" at bounding box center [59, 166] width 71 height 10
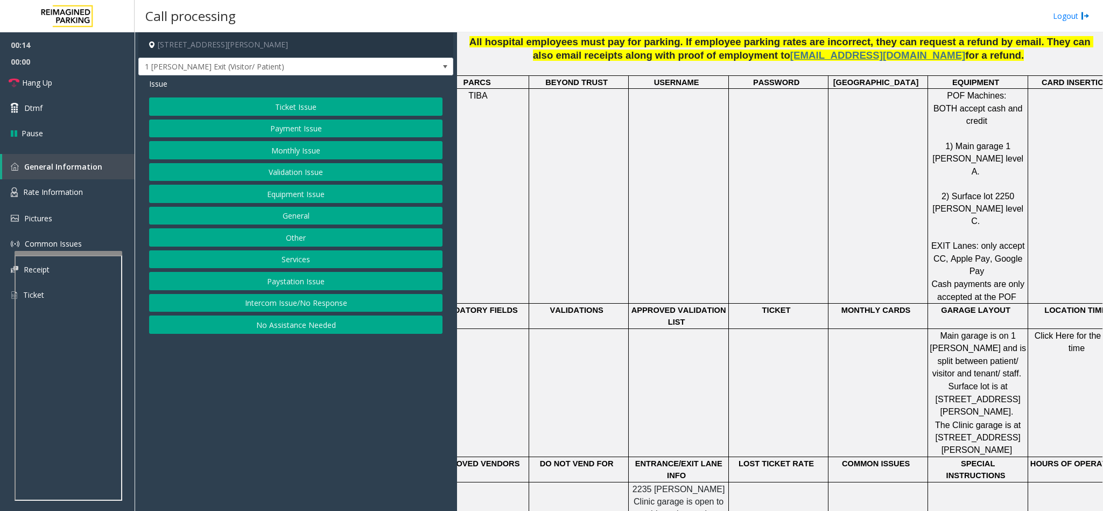
scroll to position [323, 0]
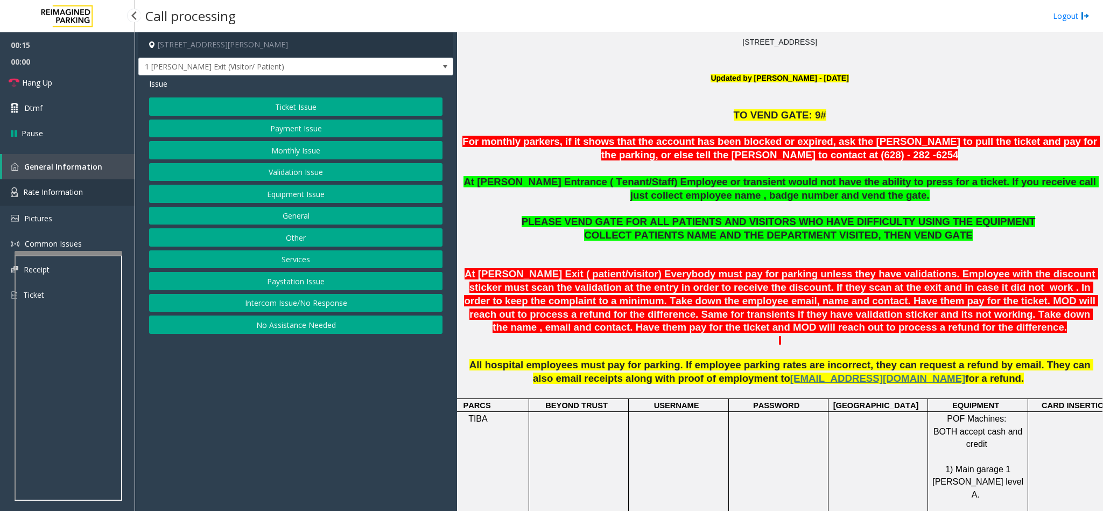
click at [68, 189] on span "Rate Information" at bounding box center [53, 192] width 60 height 10
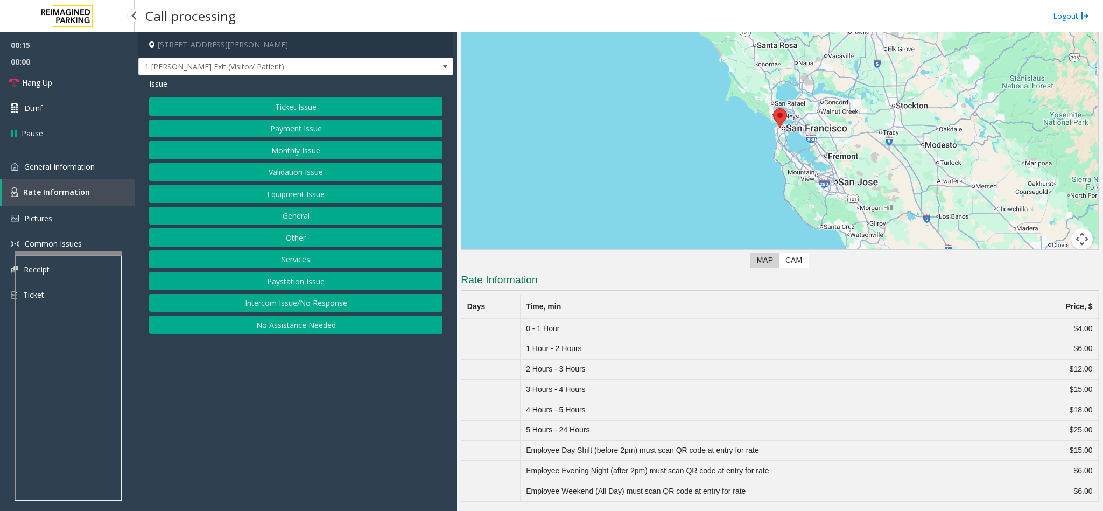
scroll to position [68, 0]
click at [43, 165] on span "General Information" at bounding box center [59, 166] width 71 height 10
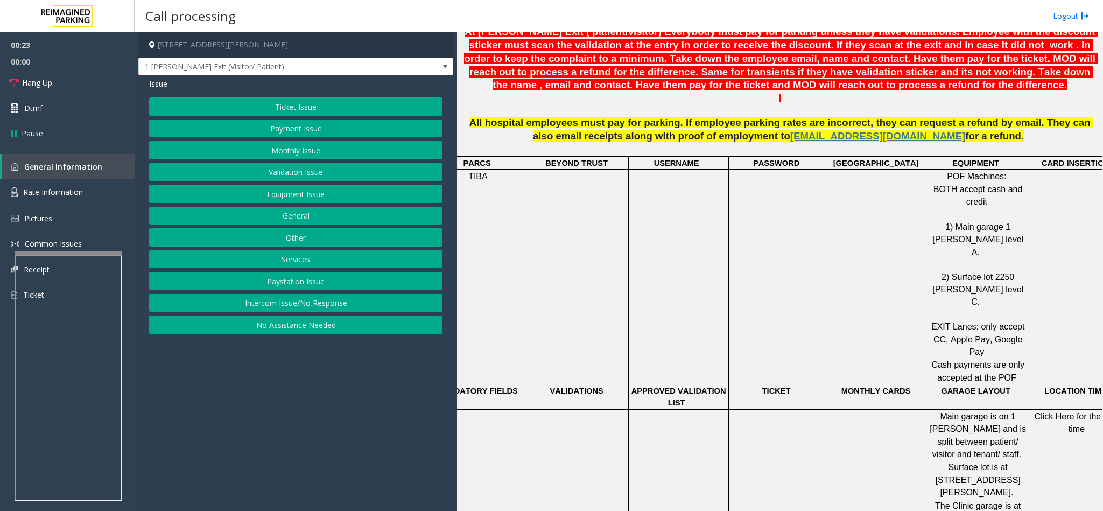
scroll to position [323, 0]
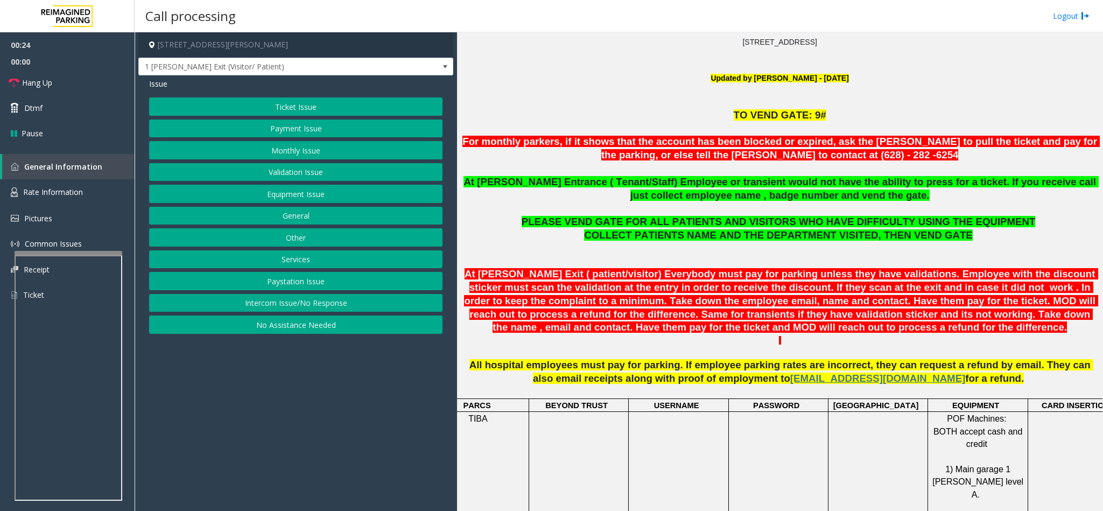
click at [244, 107] on button "Ticket Issue" at bounding box center [295, 106] width 293 height 18
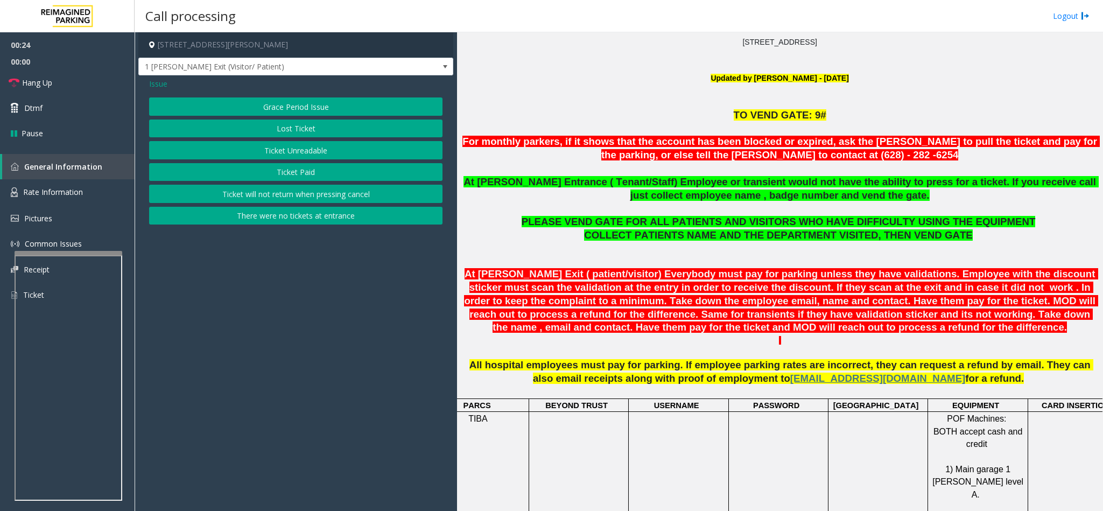
click at [262, 152] on button "Ticket Unreadable" at bounding box center [295, 150] width 293 height 18
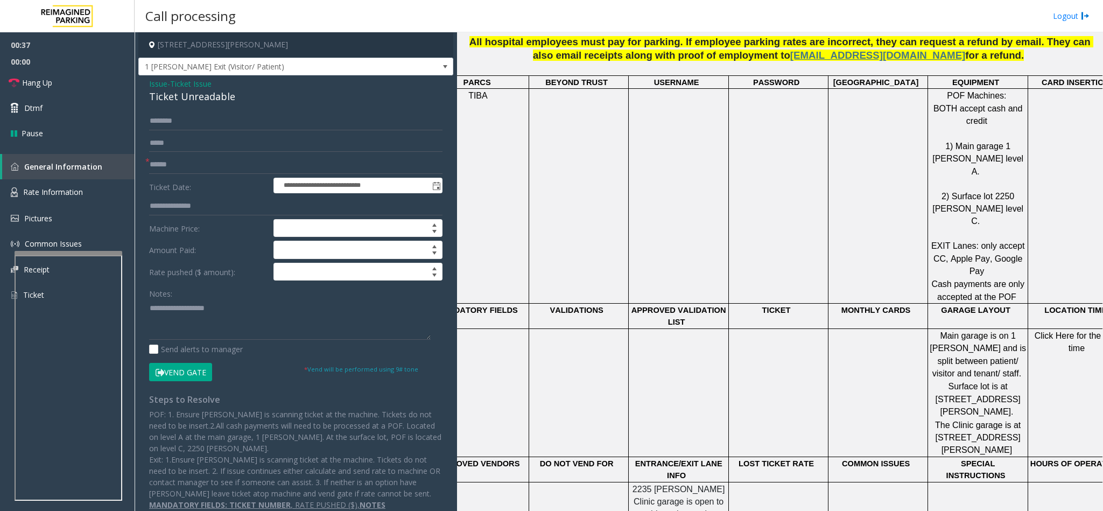
scroll to position [646, 31]
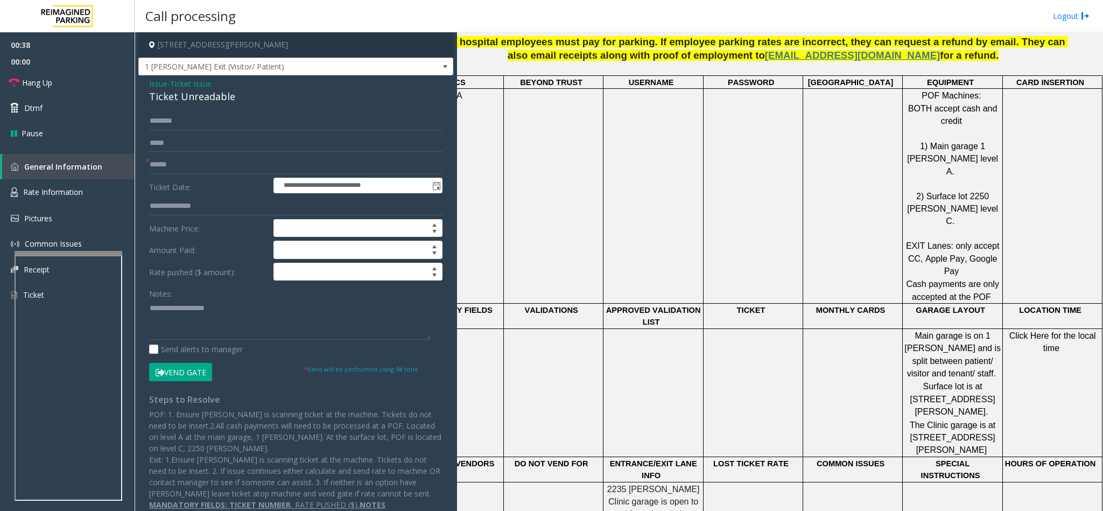
click at [1042, 331] on span "Click Here for the local time" at bounding box center [1053, 342] width 89 height 22
click at [52, 188] on span "Rate Information" at bounding box center [53, 192] width 60 height 10
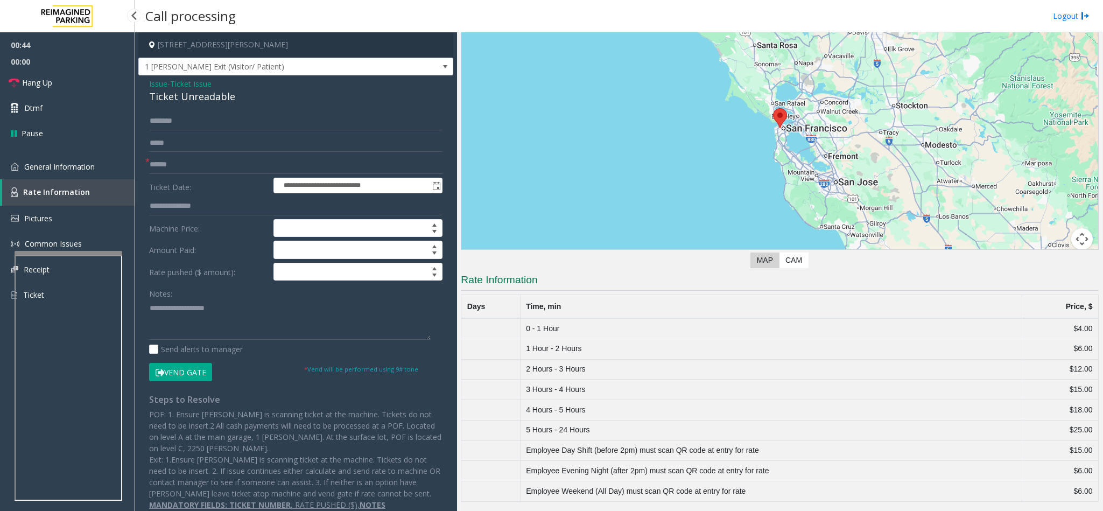
scroll to position [68, 0]
click at [70, 177] on link "General Information" at bounding box center [67, 166] width 135 height 25
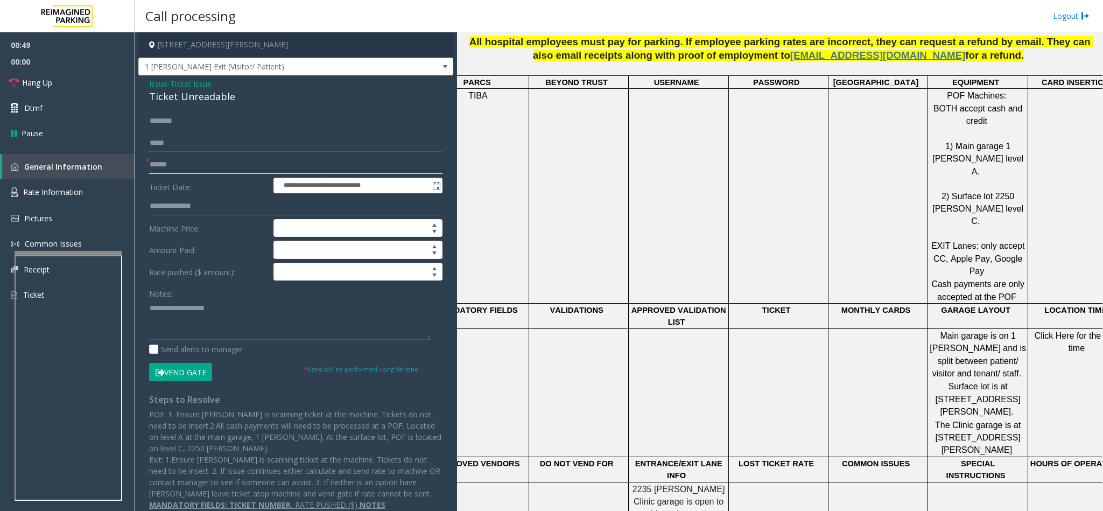
click at [194, 170] on input "text" at bounding box center [295, 165] width 293 height 18
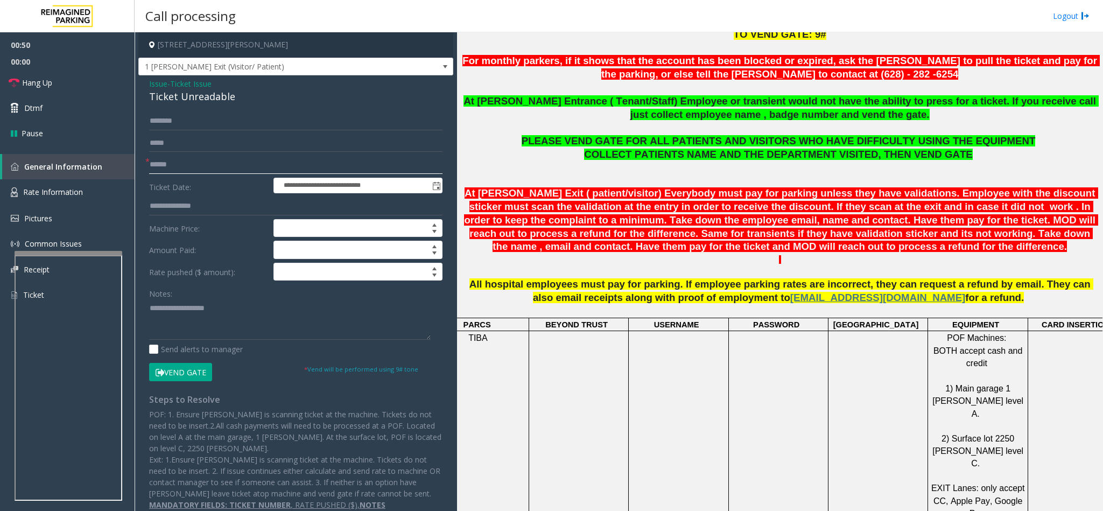
scroll to position [323, 0]
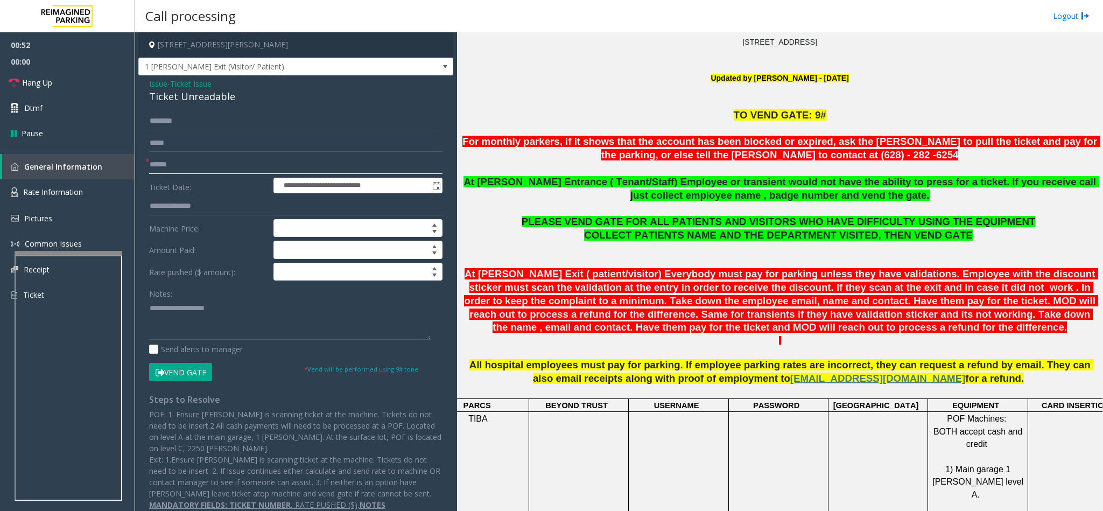
click at [234, 164] on input "text" at bounding box center [295, 165] width 293 height 18
type input "*******"
click at [203, 120] on input "text" at bounding box center [295, 121] width 293 height 18
type input "*******"
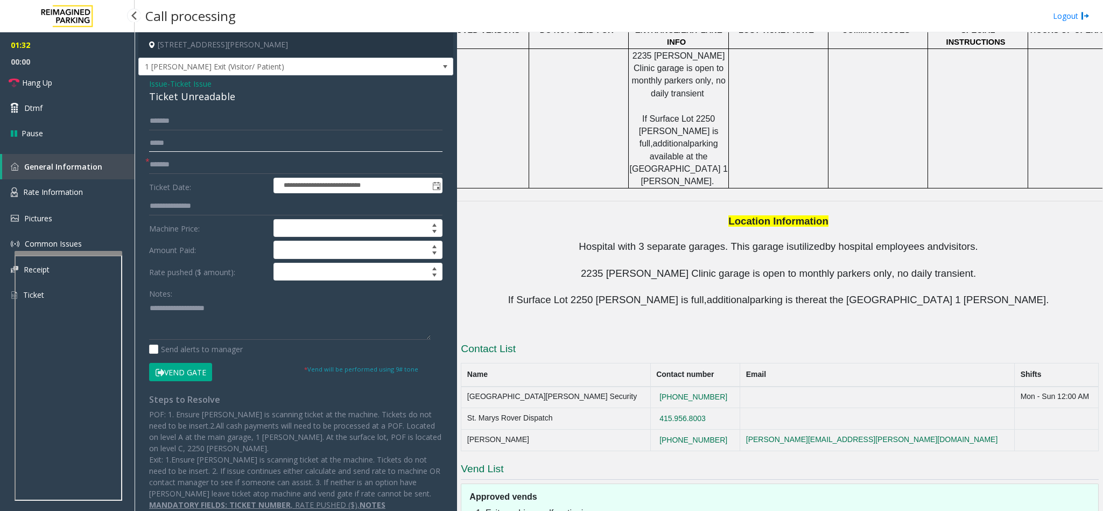
scroll to position [1051, 0]
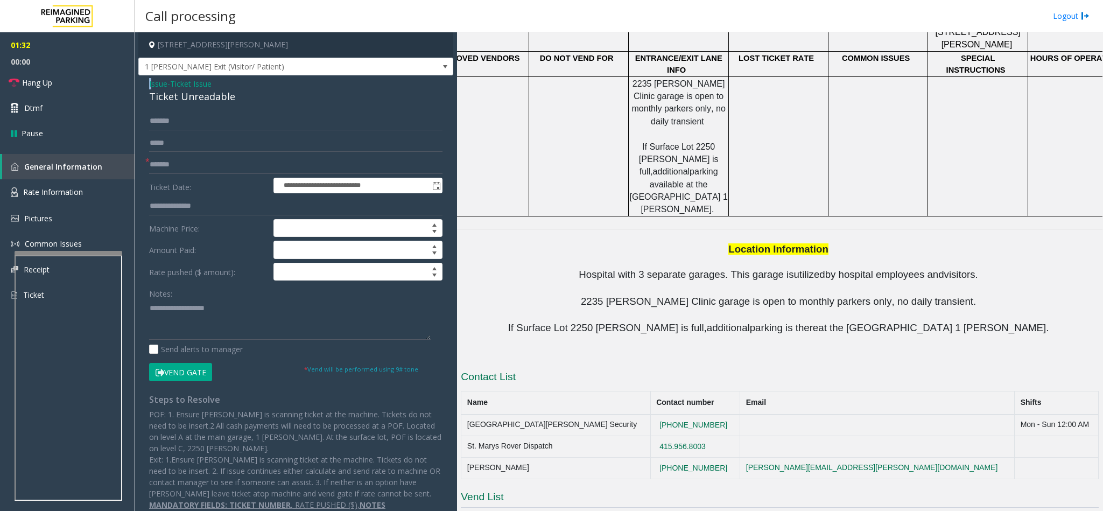
click at [151, 85] on span "Issue" at bounding box center [158, 83] width 18 height 11
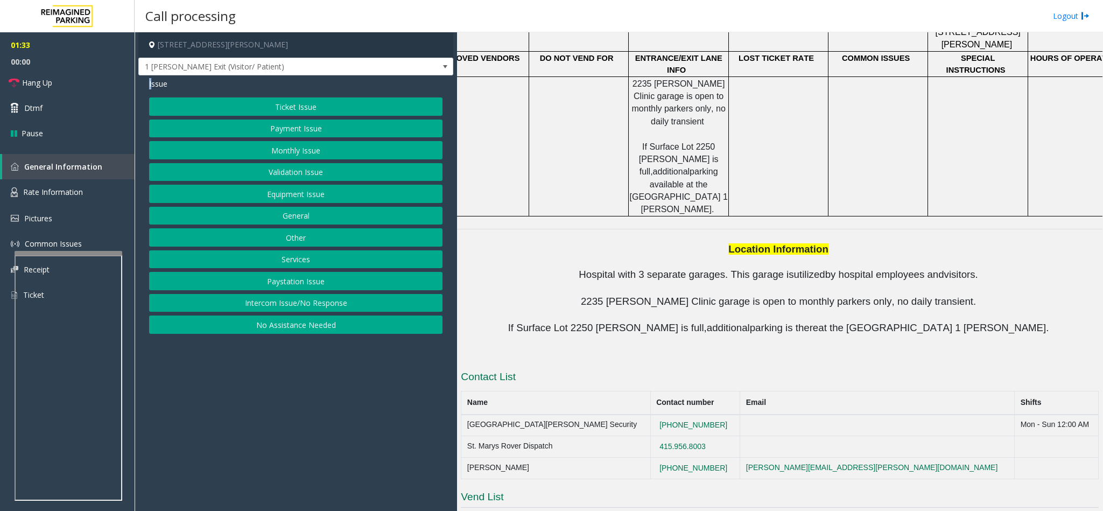
click at [292, 195] on button "Equipment Issue" at bounding box center [295, 194] width 293 height 18
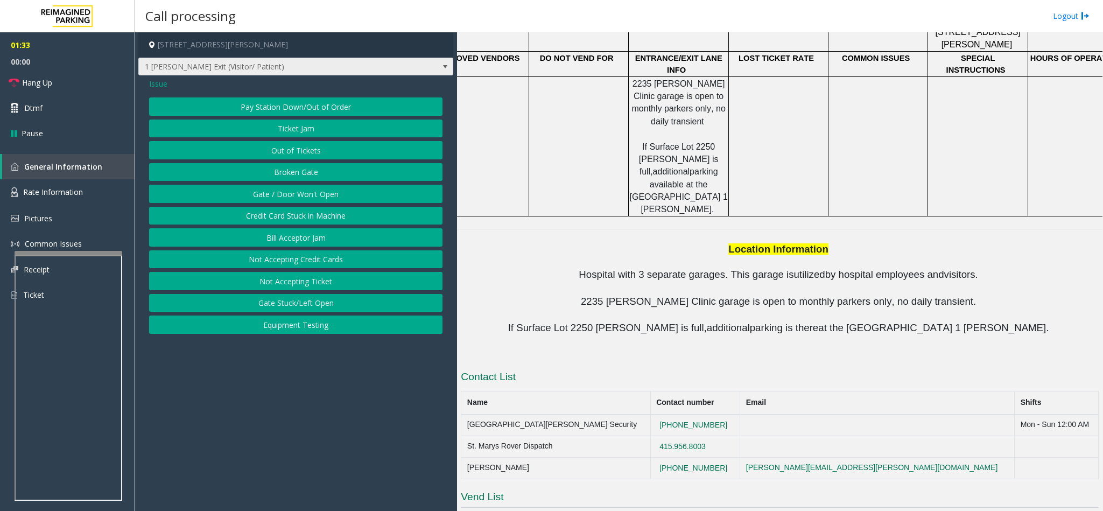
click at [151, 76] on span "1 Shrader Exit (Visitor/ Patient)" at bounding box center [295, 67] width 315 height 18
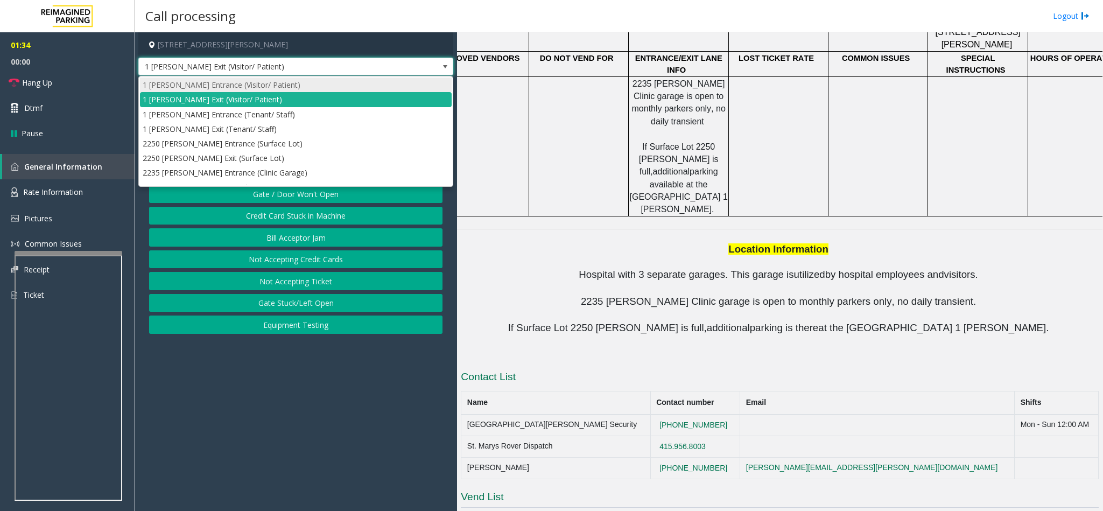
click at [154, 83] on li "1 Shrader Entrance (Visitor/ Patient)" at bounding box center [296, 85] width 312 height 15
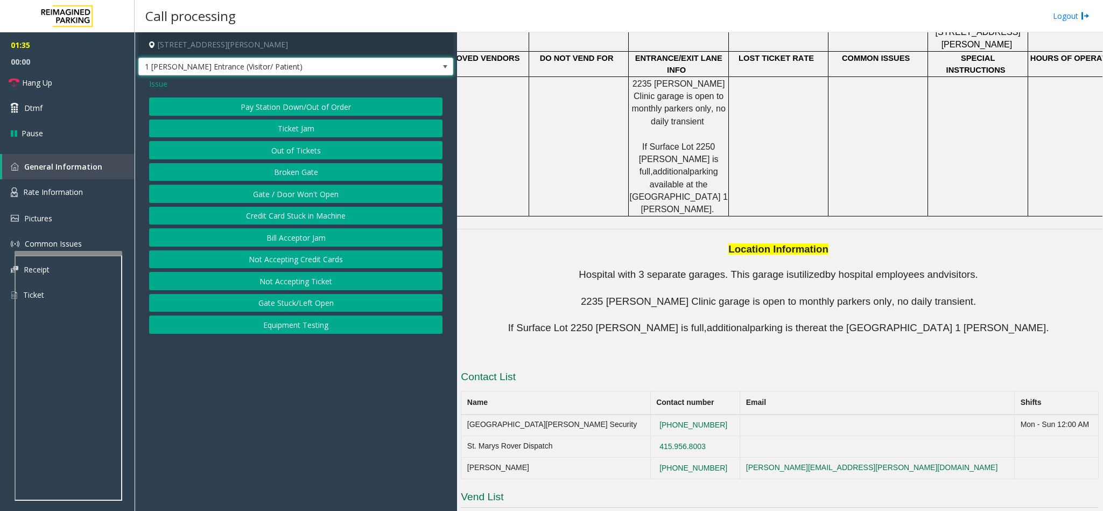
click at [184, 67] on span "1 Shrader Entrance (Visitor/ Patient)" at bounding box center [264, 66] width 251 height 17
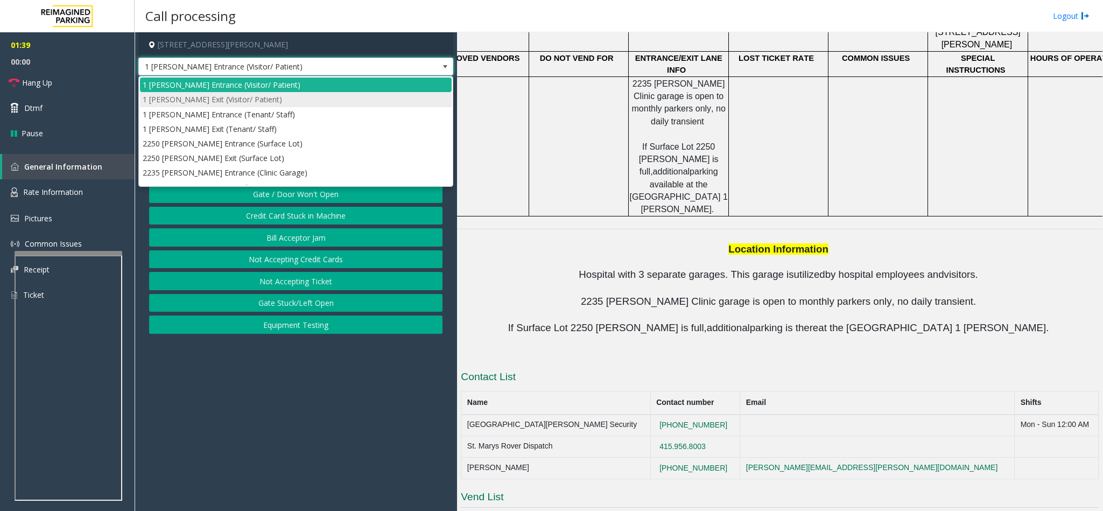
click at [252, 98] on li "1 Shrader Exit (Visitor/ Patient)" at bounding box center [296, 99] width 312 height 15
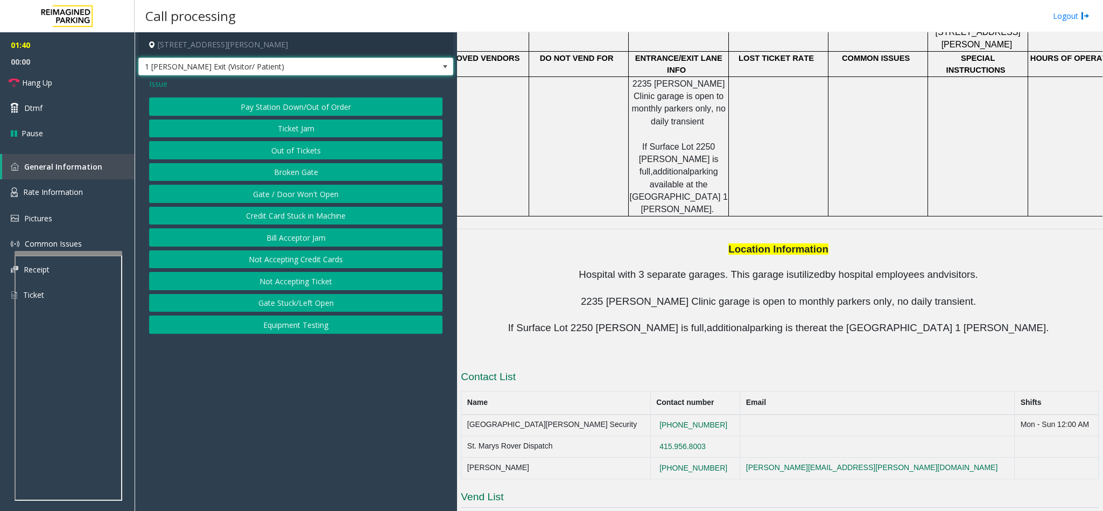
click at [162, 86] on span "Issue" at bounding box center [158, 83] width 18 height 11
click at [300, 173] on button "Validation Issue" at bounding box center [295, 172] width 293 height 18
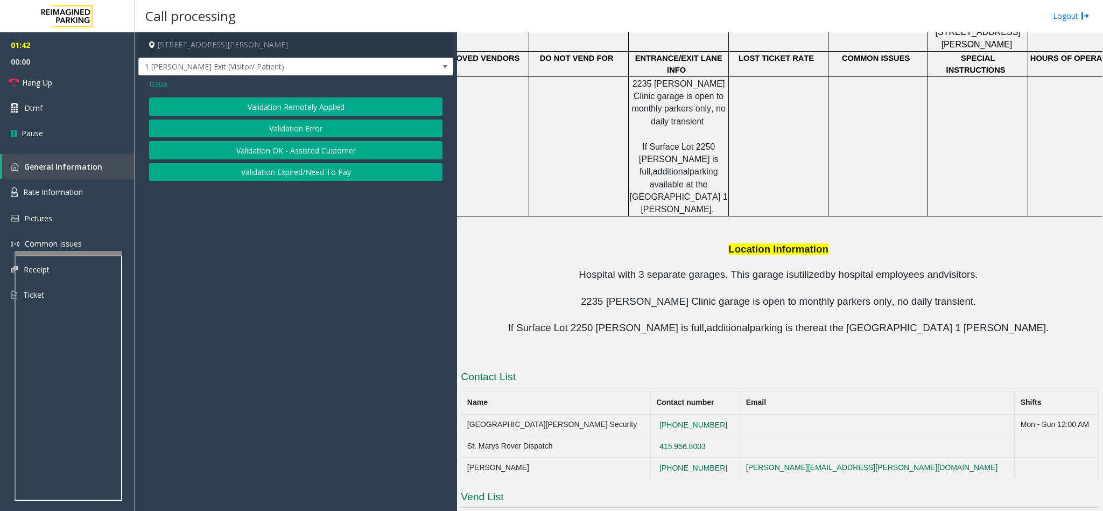
click at [318, 126] on button "Validation Error" at bounding box center [295, 128] width 293 height 18
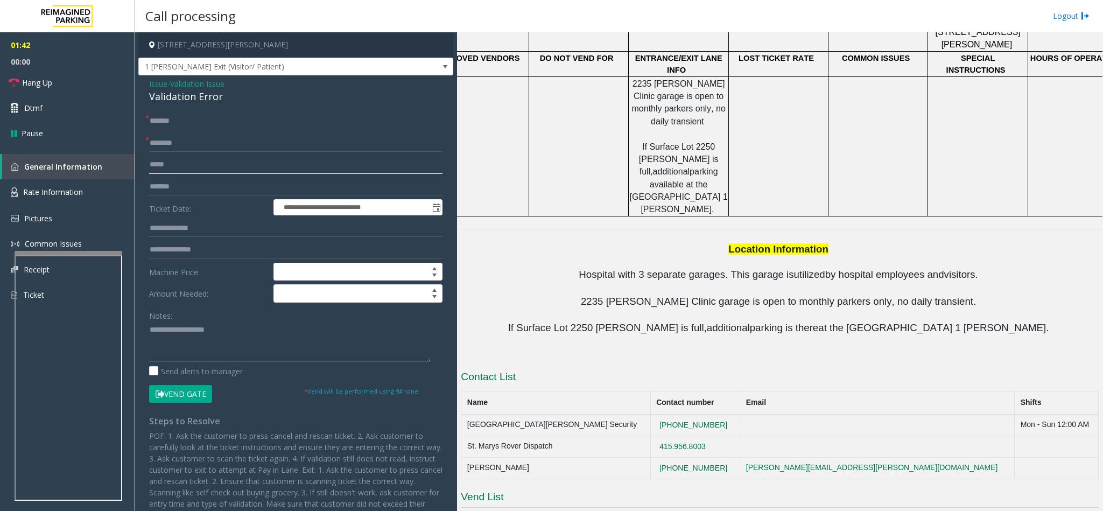
click at [193, 156] on input "text" at bounding box center [295, 165] width 293 height 18
click at [200, 151] on input "text" at bounding box center [295, 143] width 293 height 18
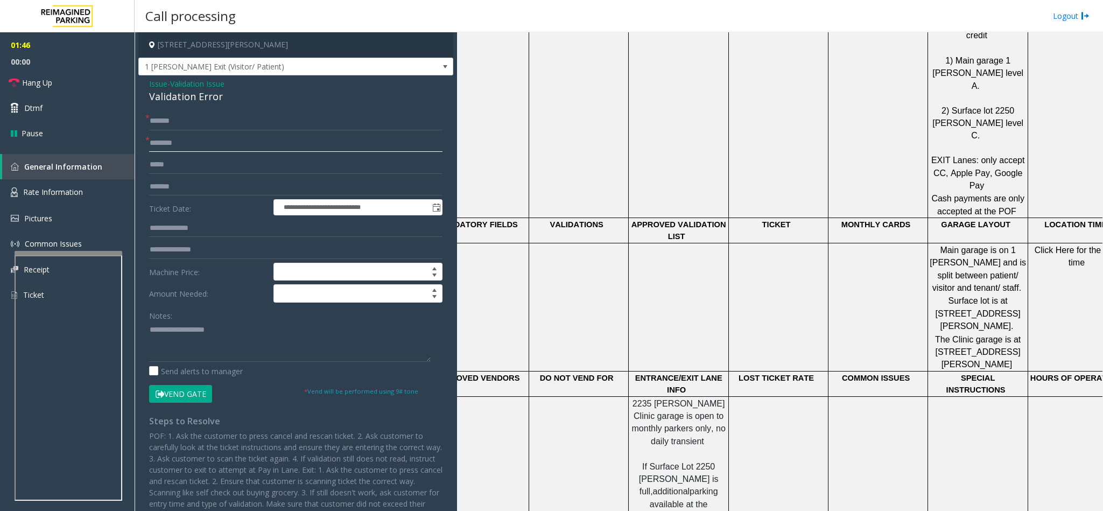
scroll to position [809, 0]
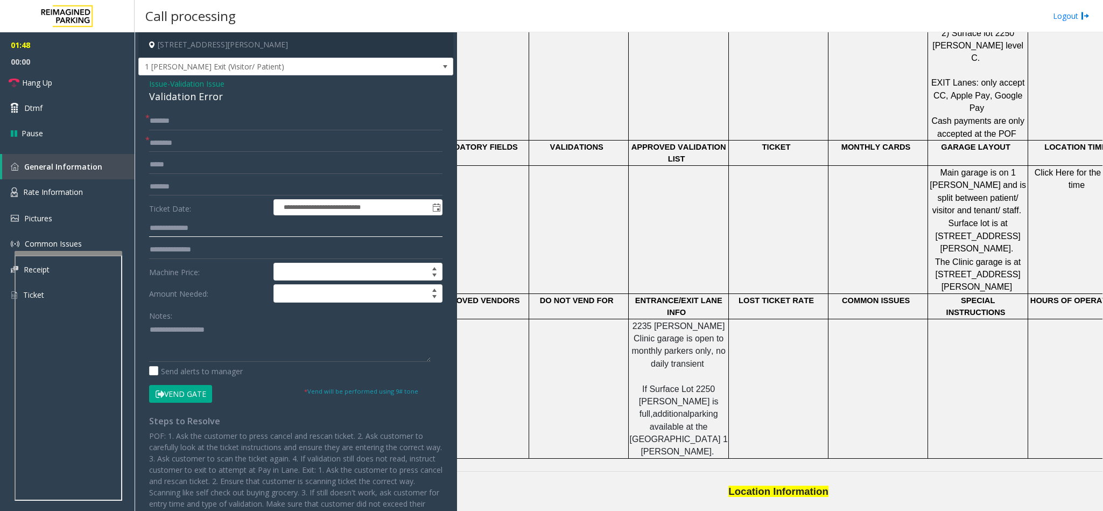
click at [199, 233] on input "text" at bounding box center [295, 228] width 293 height 18
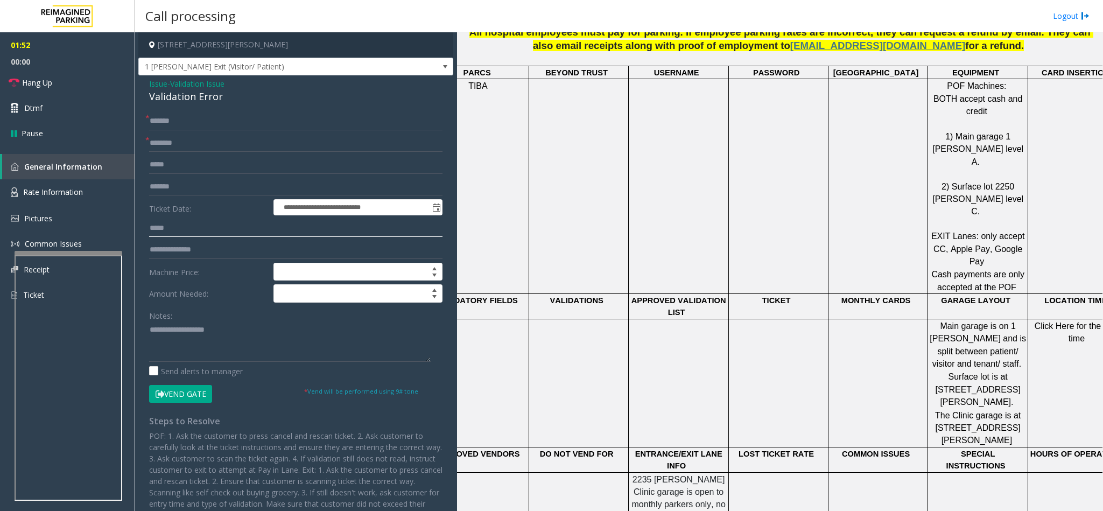
scroll to position [405, 0]
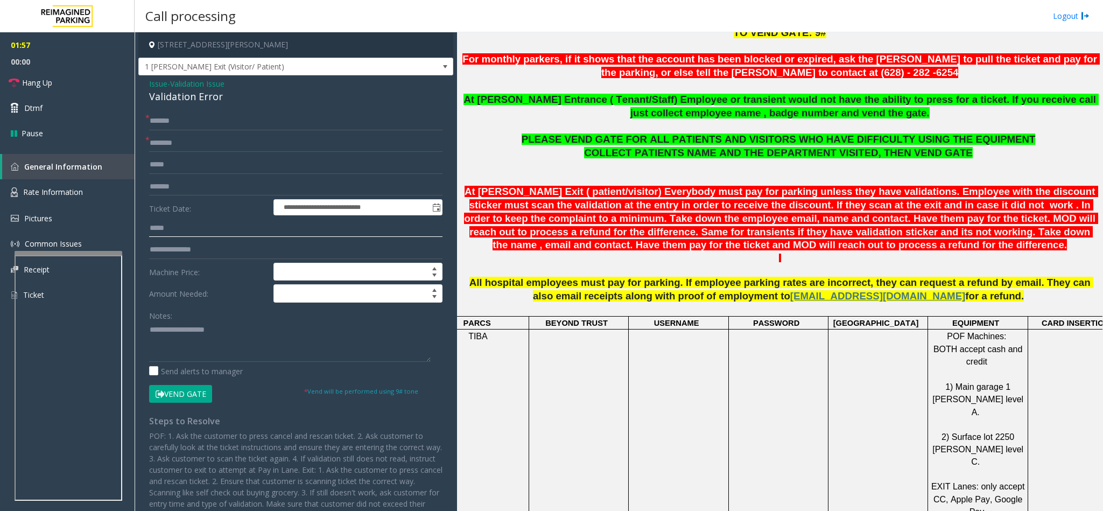
type input "*****"
click at [201, 144] on input "text" at bounding box center [295, 143] width 293 height 18
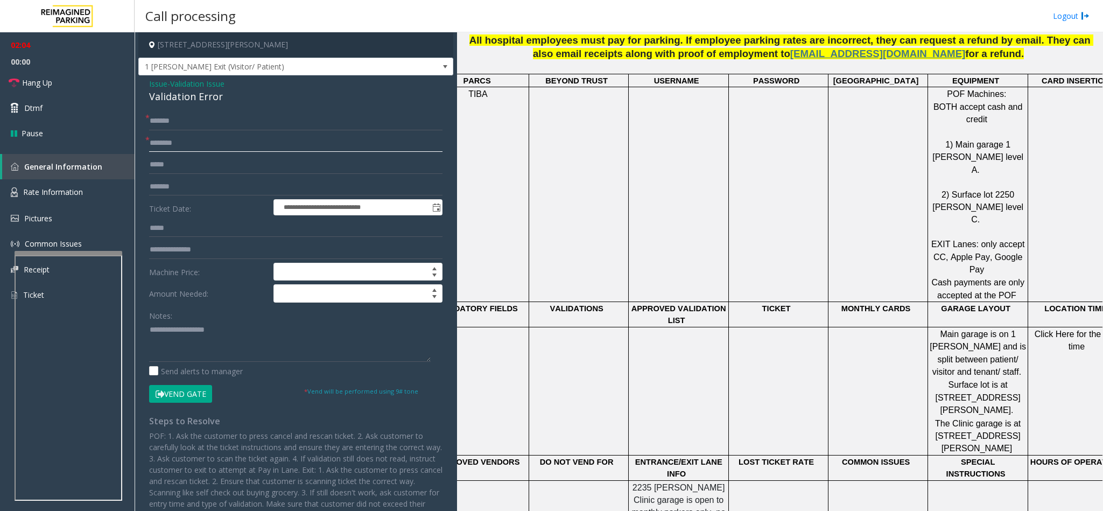
scroll to position [325, 0]
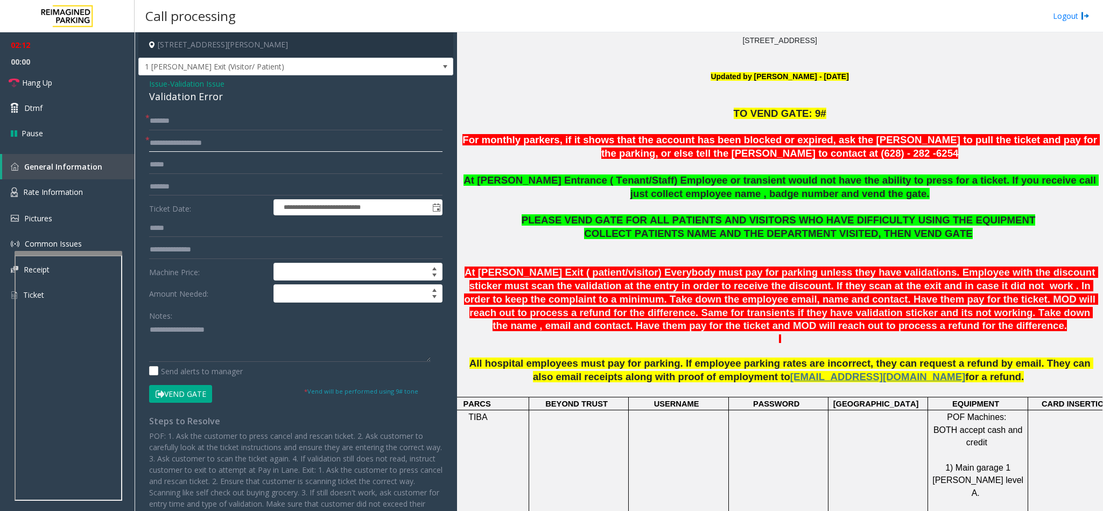
type input "**********"
click at [194, 399] on button "Vend Gate" at bounding box center [180, 394] width 63 height 18
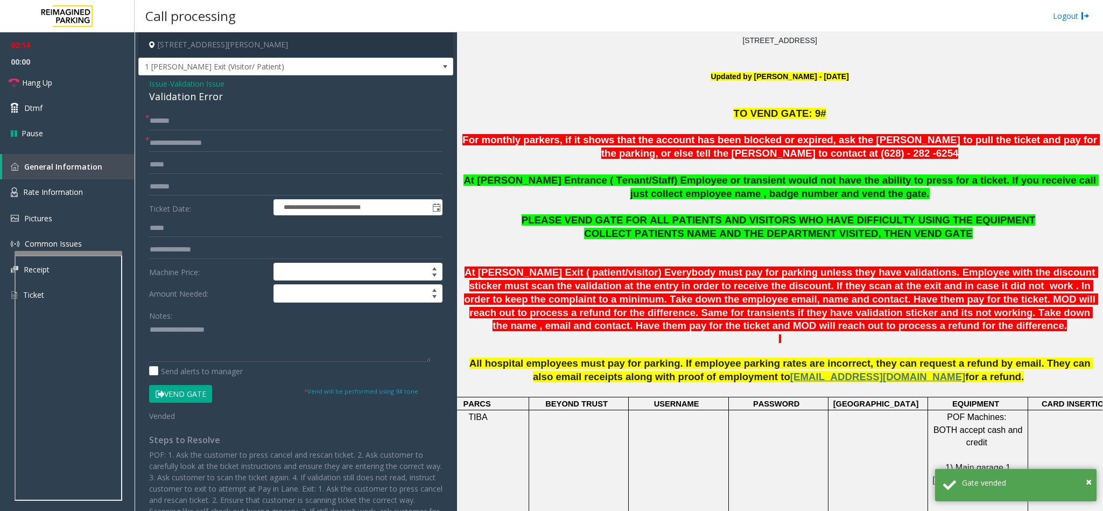
click at [188, 97] on div "Validation Error" at bounding box center [295, 96] width 293 height 15
copy div "Validation Error"
click at [188, 333] on textarea at bounding box center [290, 341] width 282 height 40
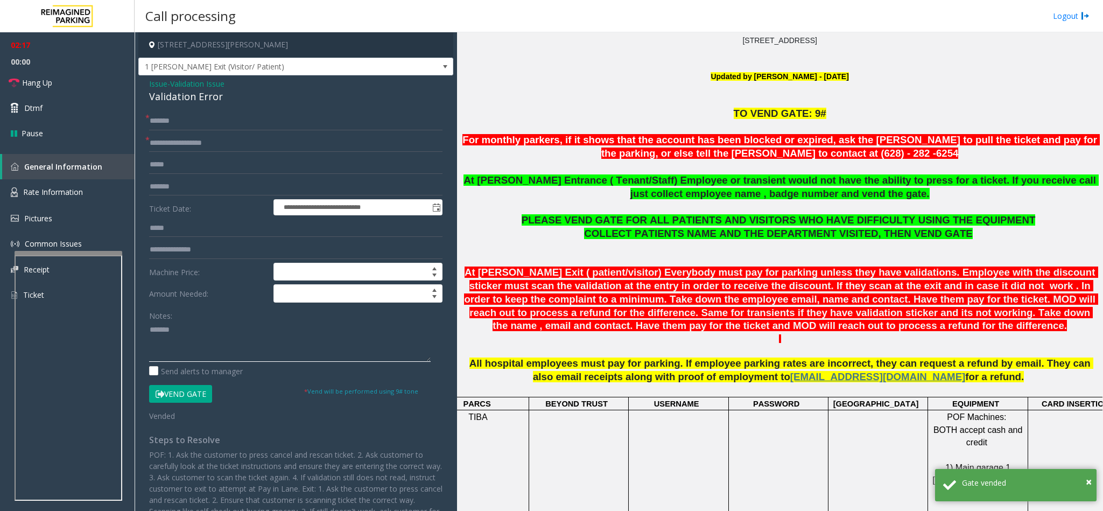
paste textarea "**********"
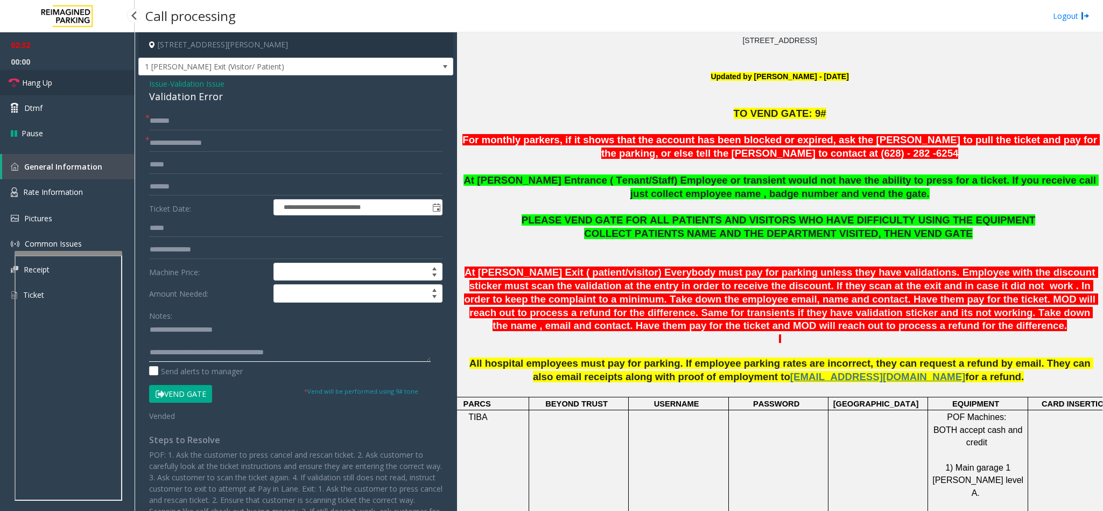
type textarea "**********"
click at [57, 88] on link "Hang Up" at bounding box center [67, 82] width 135 height 25
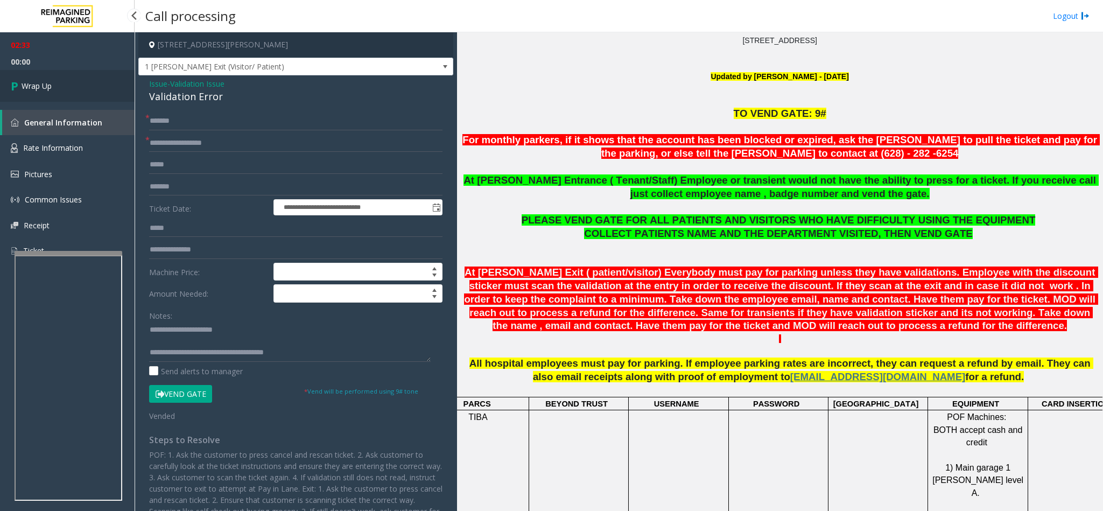
click at [57, 88] on link "Wrap Up" at bounding box center [67, 86] width 135 height 32
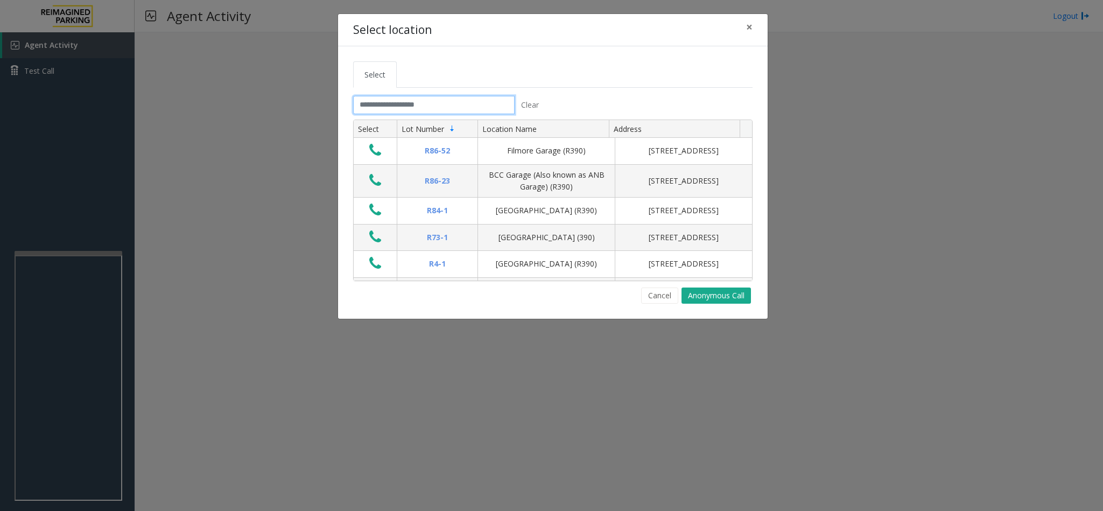
click at [495, 108] on input "text" at bounding box center [433, 105] width 161 height 18
click at [409, 102] on input "text" at bounding box center [433, 105] width 161 height 18
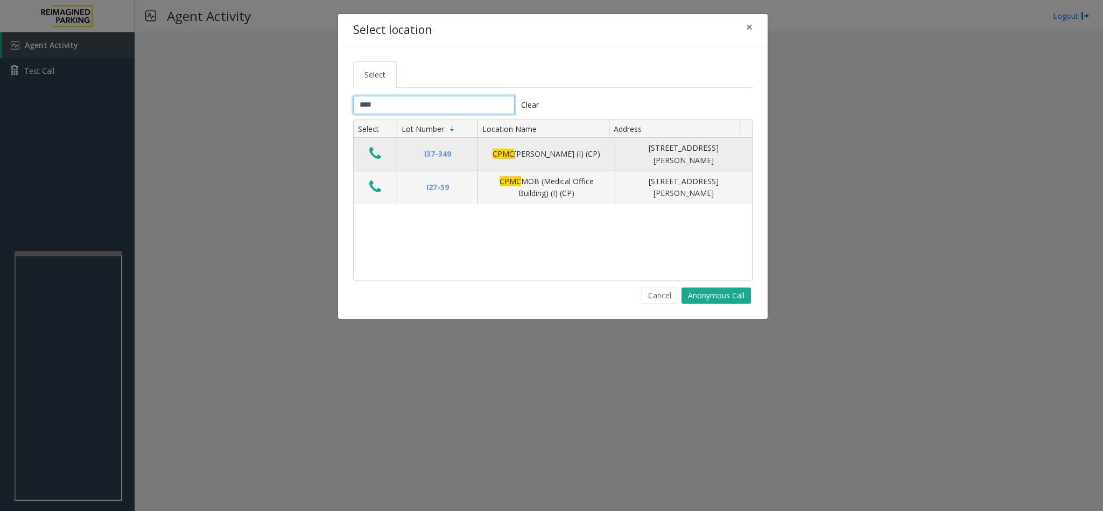
type input "****"
click at [370, 152] on icon "Data table" at bounding box center [375, 153] width 12 height 15
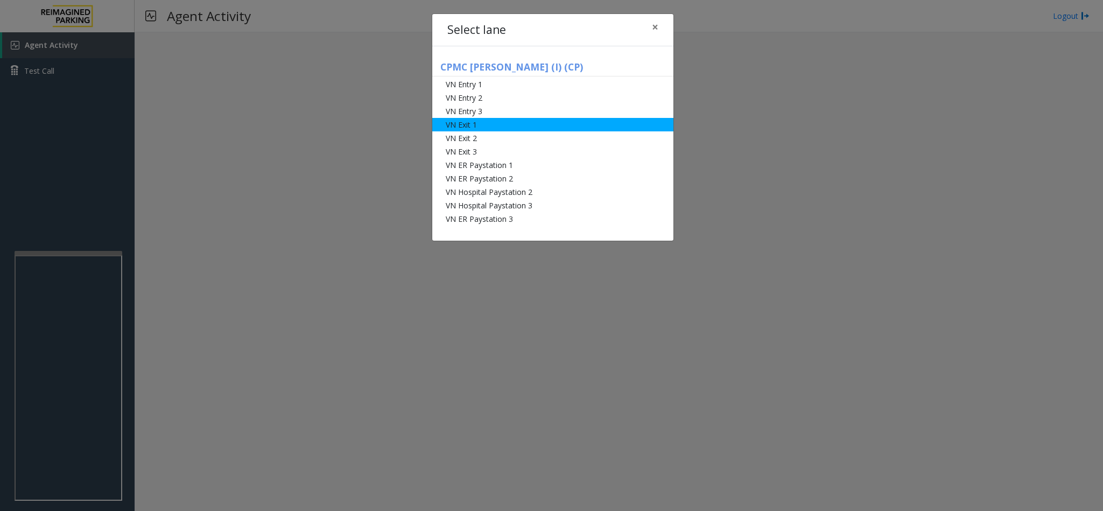
click at [512, 120] on li "VN Exit 1" at bounding box center [552, 124] width 241 height 13
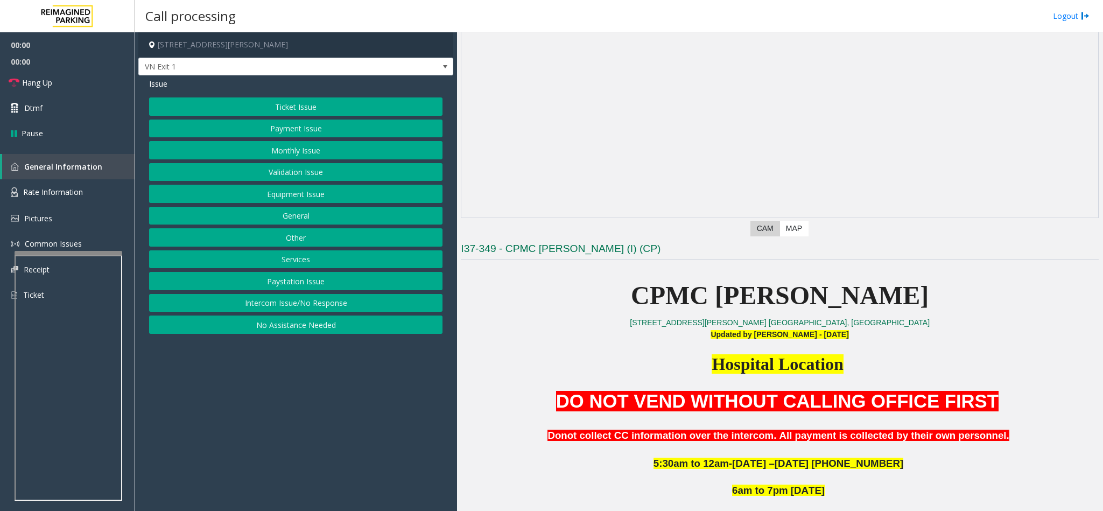
scroll to position [404, 0]
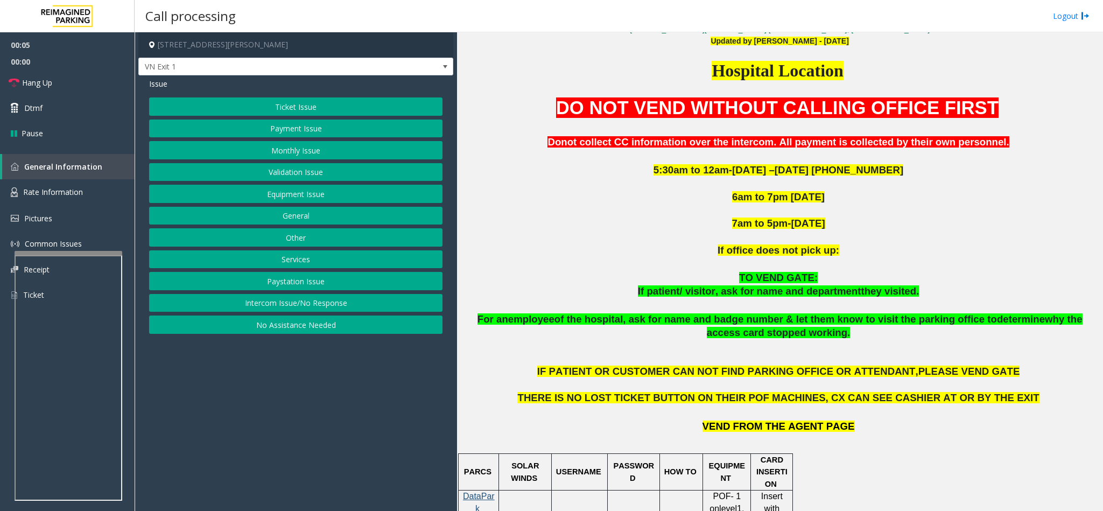
click at [265, 139] on div "Ticket Issue Payment Issue Monthly Issue Validation Issue Equipment Issue Gener…" at bounding box center [295, 215] width 293 height 236
click at [273, 145] on button "Monthly Issue" at bounding box center [295, 150] width 293 height 18
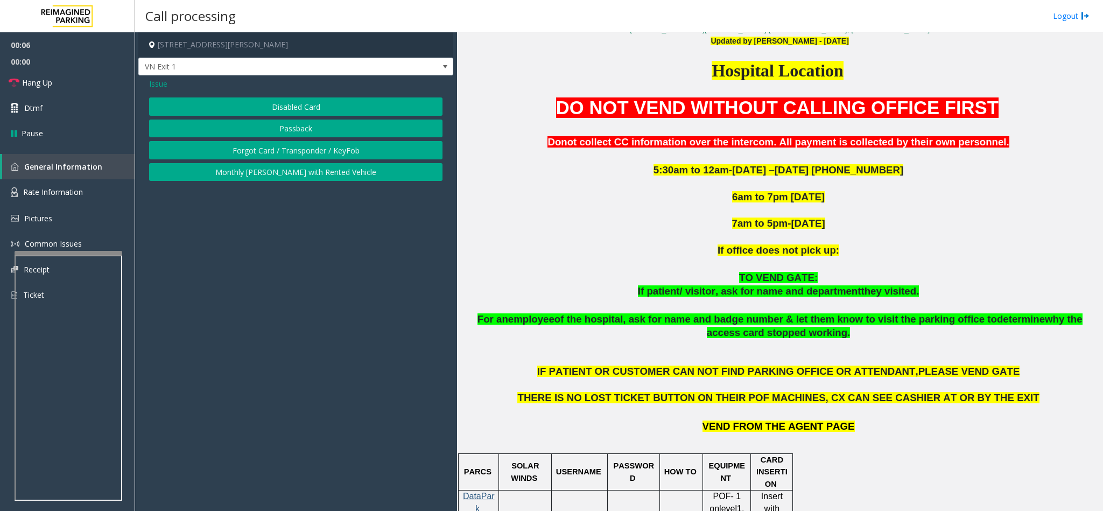
click at [278, 102] on button "Disabled Card" at bounding box center [295, 106] width 293 height 18
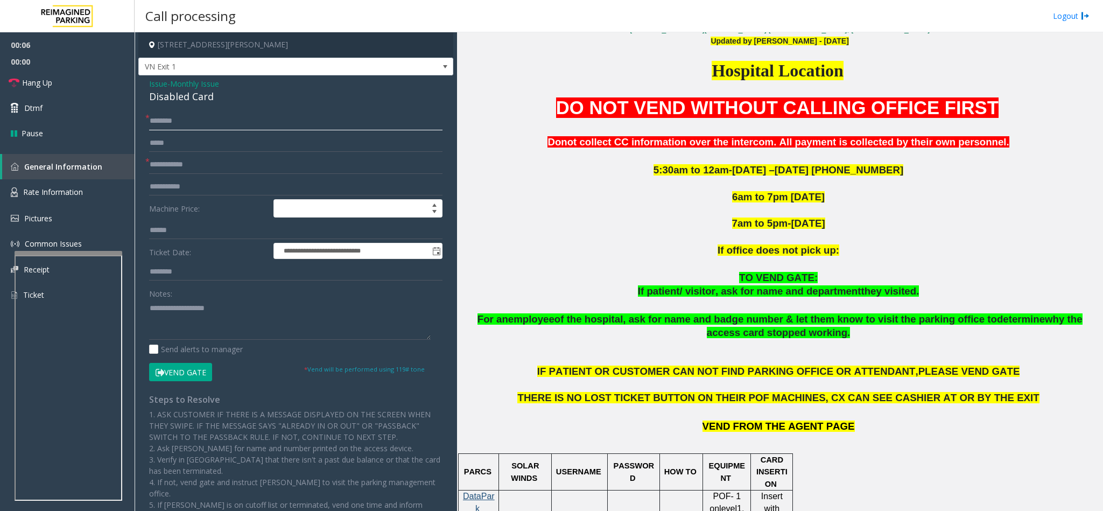
click at [178, 116] on input "text" at bounding box center [295, 121] width 293 height 18
type input "****"
click at [180, 162] on input "text" at bounding box center [295, 165] width 293 height 18
type input "***"
click at [194, 123] on input "****" at bounding box center [295, 121] width 293 height 18
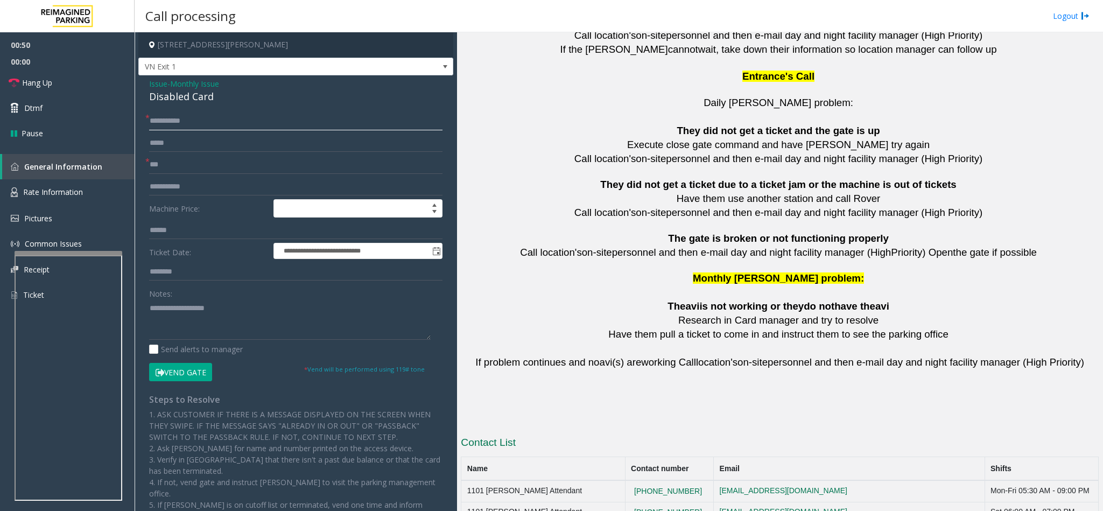
scroll to position [2355, 0]
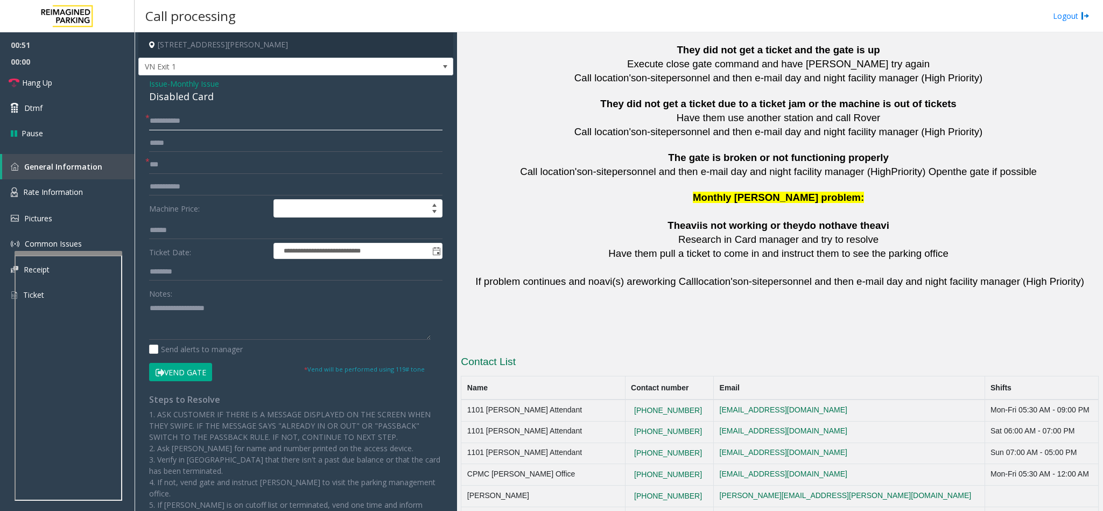
type input "**********"
drag, startPoint x: 703, startPoint y: 444, endPoint x: 583, endPoint y: 436, distance: 120.3
click at [583, 464] on tr "CPMC Van Ness Office 415 600 8031 notareal@email.com Mon-Fri 05:30 AM - 12:00 AM" at bounding box center [779, 475] width 637 height 22
click at [172, 119] on input "**********" at bounding box center [295, 121] width 293 height 18
drag, startPoint x: 706, startPoint y: 441, endPoint x: 588, endPoint y: 446, distance: 117.4
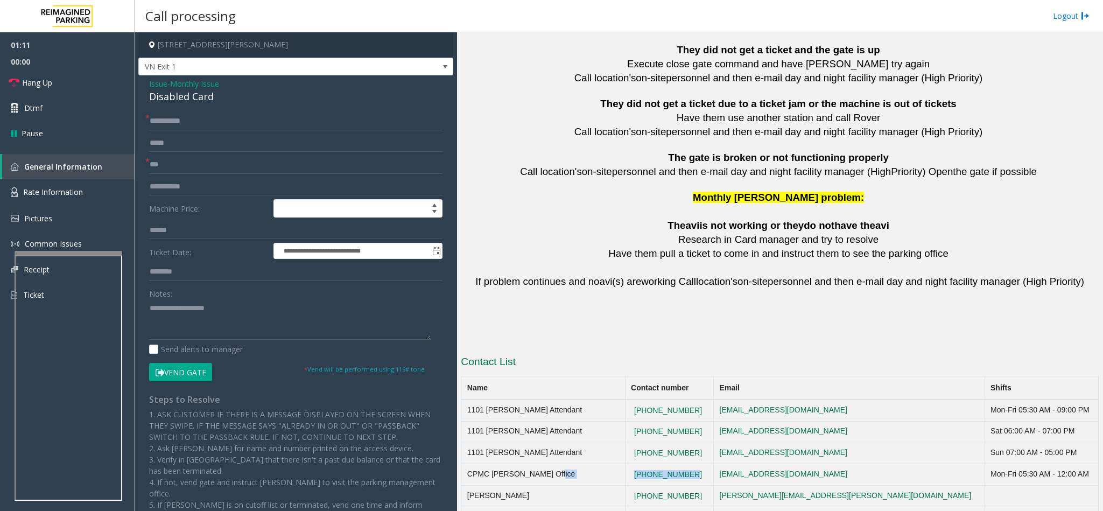
click at [588, 464] on tr "CPMC Van Ness Office 415 600 8031 notareal@email.com Mon-Fri 05:30 AM - 12:00 AM" at bounding box center [779, 475] width 637 height 22
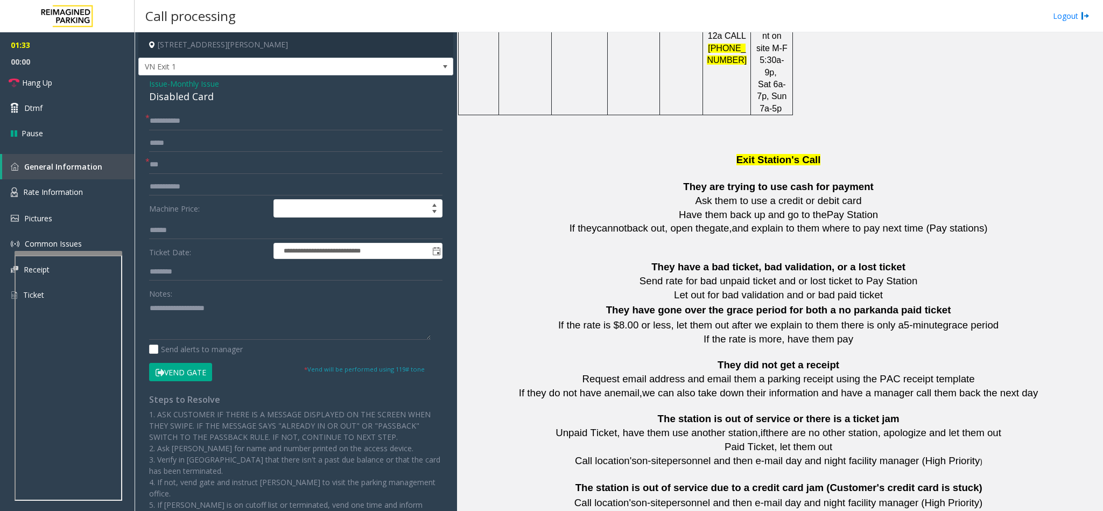
scroll to position [1144, 0]
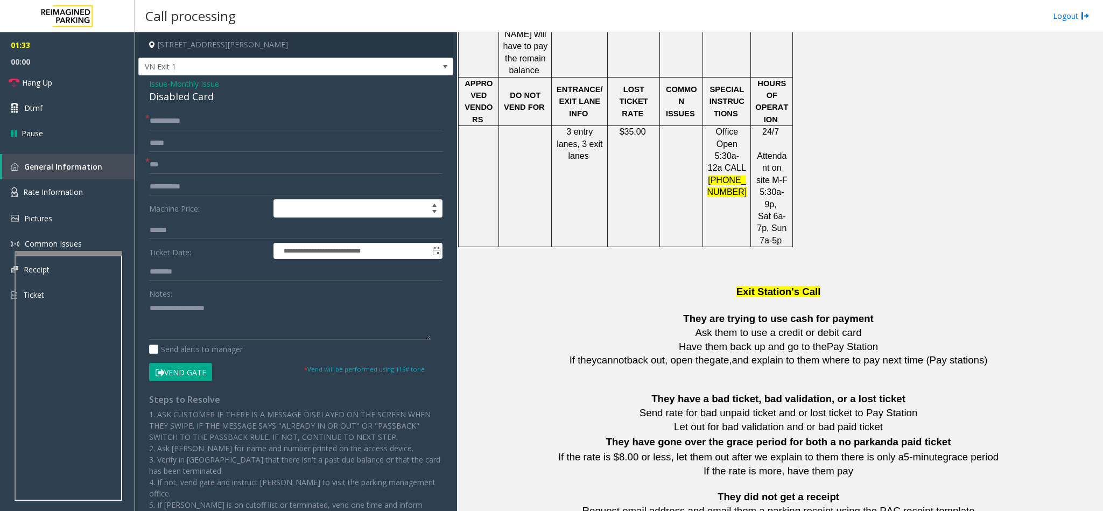
click at [173, 105] on div "**********" at bounding box center [295, 348] width 315 height 547
click at [177, 81] on span "Monthly Issue" at bounding box center [194, 83] width 49 height 11
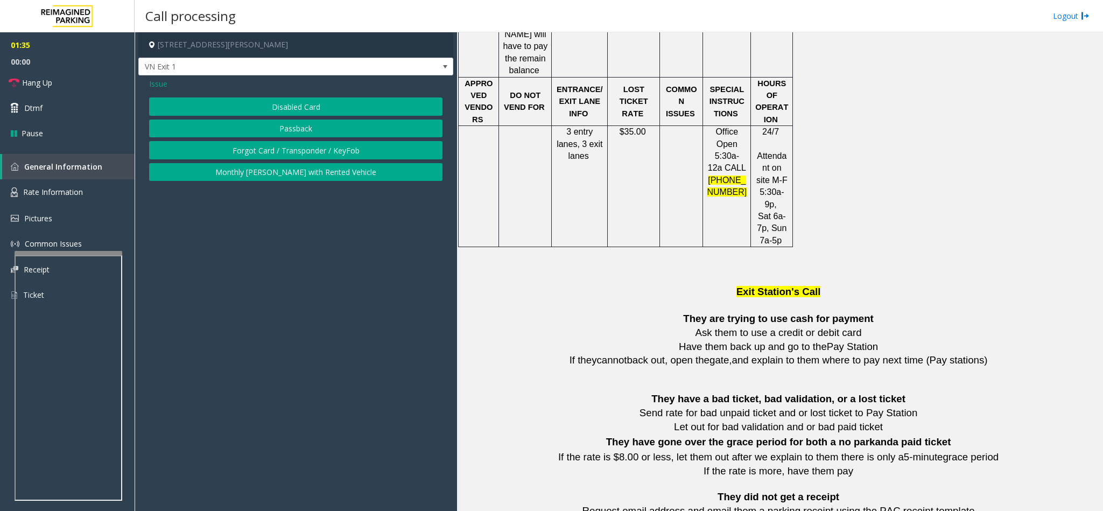
click at [238, 107] on button "Disabled Card" at bounding box center [295, 106] width 293 height 18
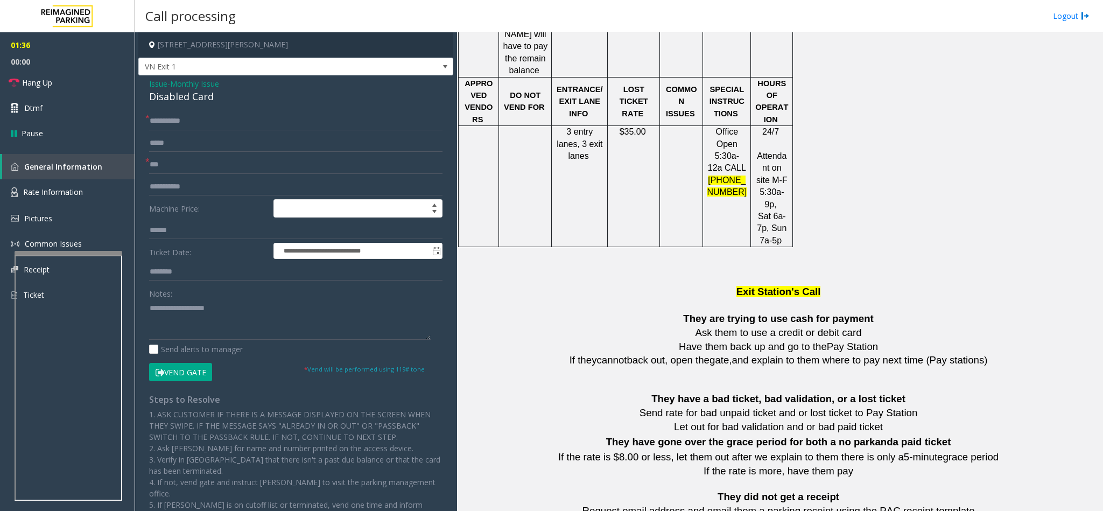
click at [191, 102] on div "Disabled Card" at bounding box center [295, 96] width 293 height 15
click at [210, 330] on textarea at bounding box center [290, 319] width 282 height 40
paste textarea "**********"
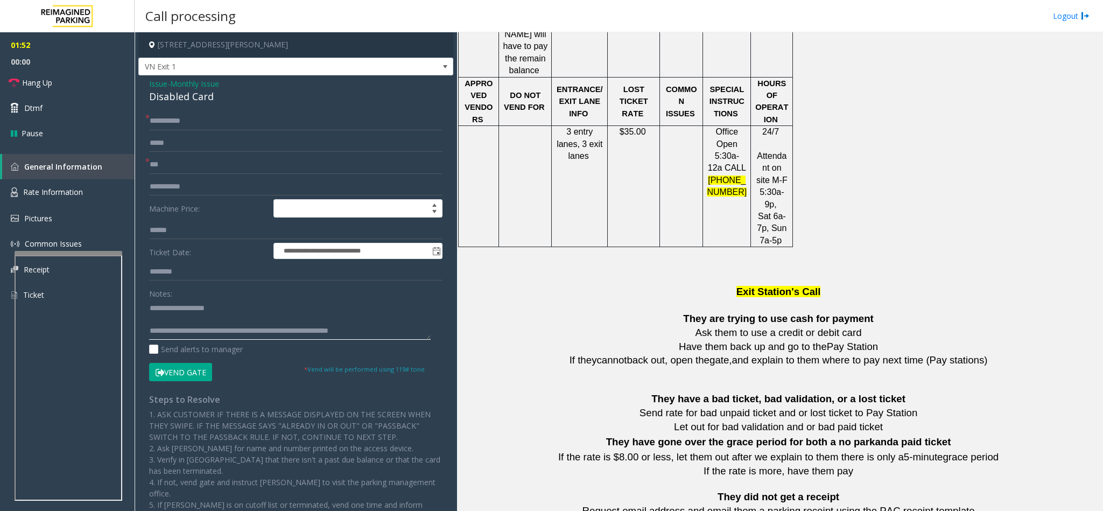
type textarea "**********"
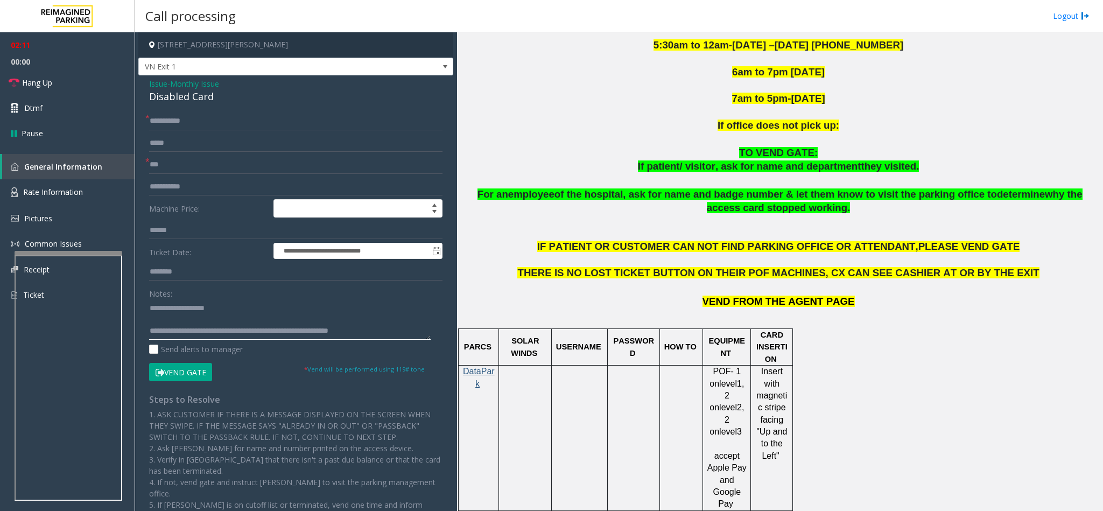
scroll to position [256, 0]
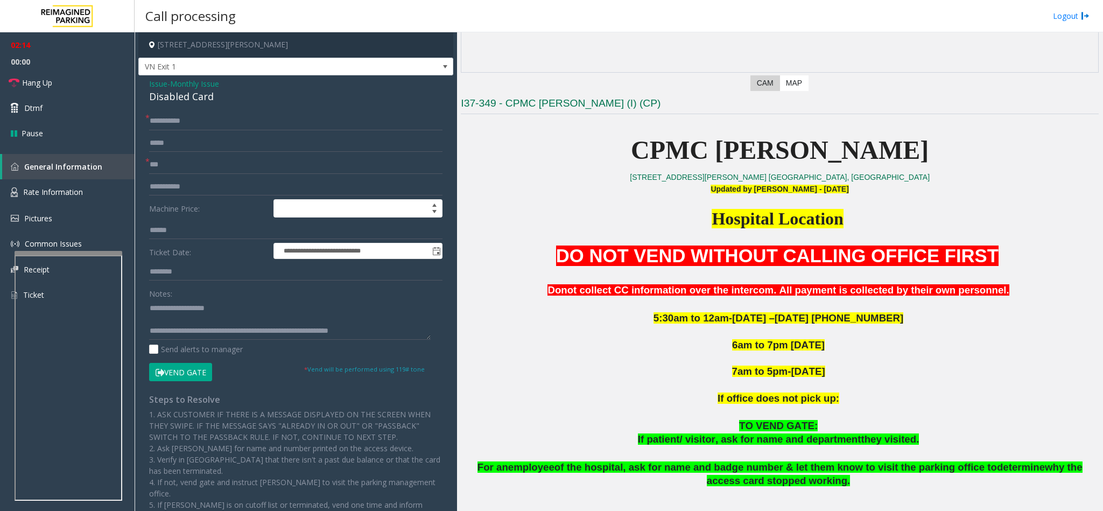
click at [205, 370] on button "Vend Gate" at bounding box center [180, 372] width 63 height 18
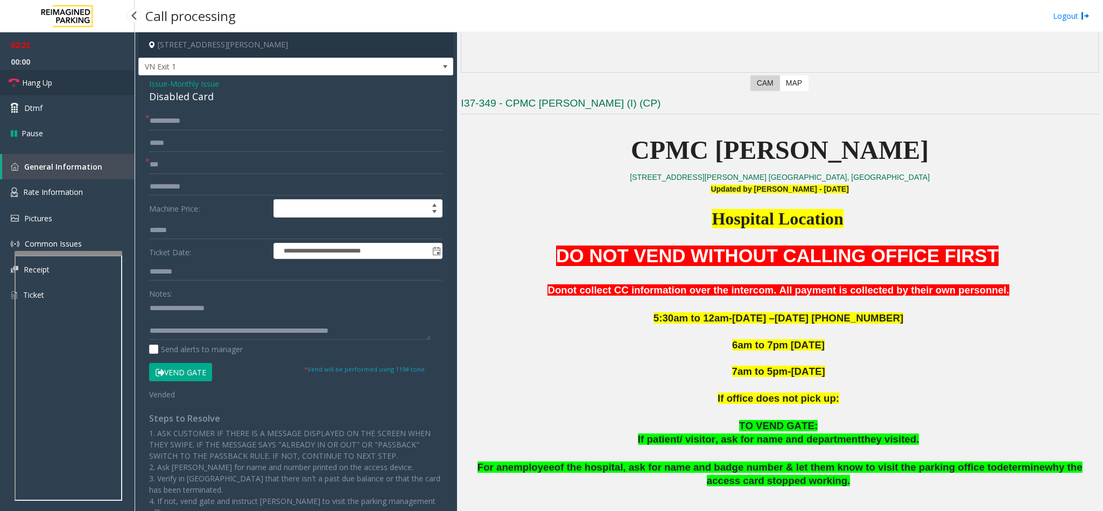
click at [29, 79] on span "Hang Up" at bounding box center [37, 82] width 30 height 11
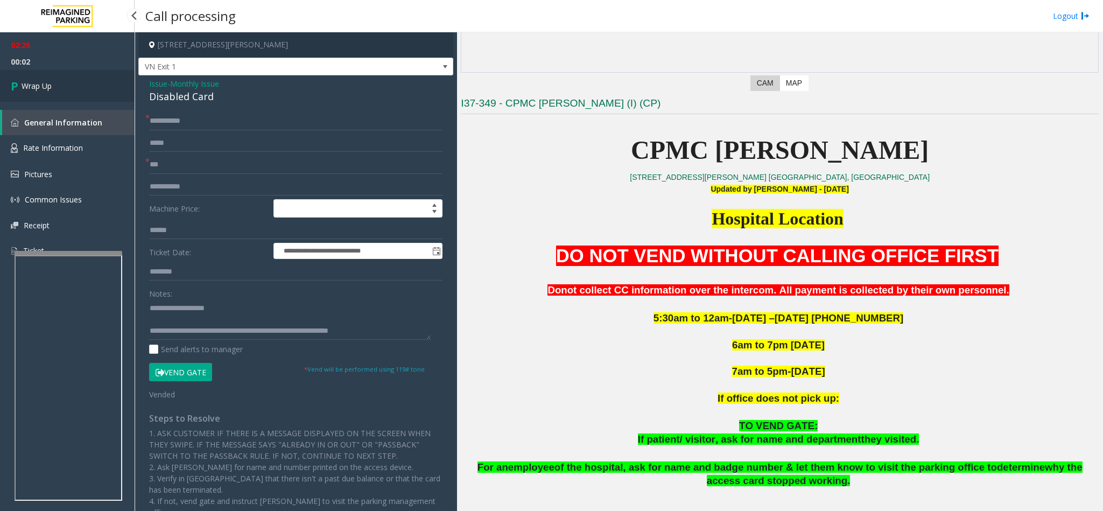
click at [34, 94] on link "Wrap Up" at bounding box center [67, 86] width 135 height 32
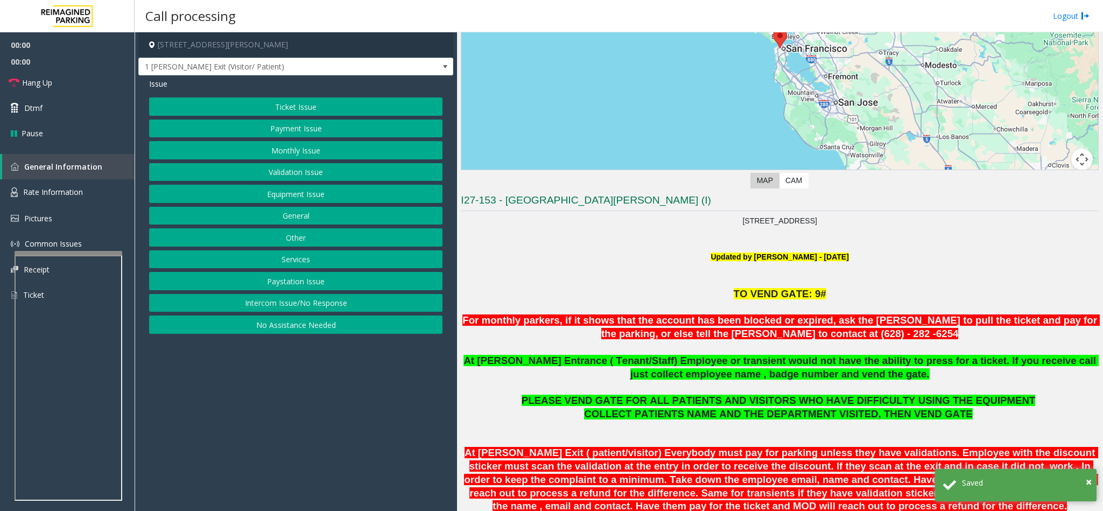
scroll to position [323, 0]
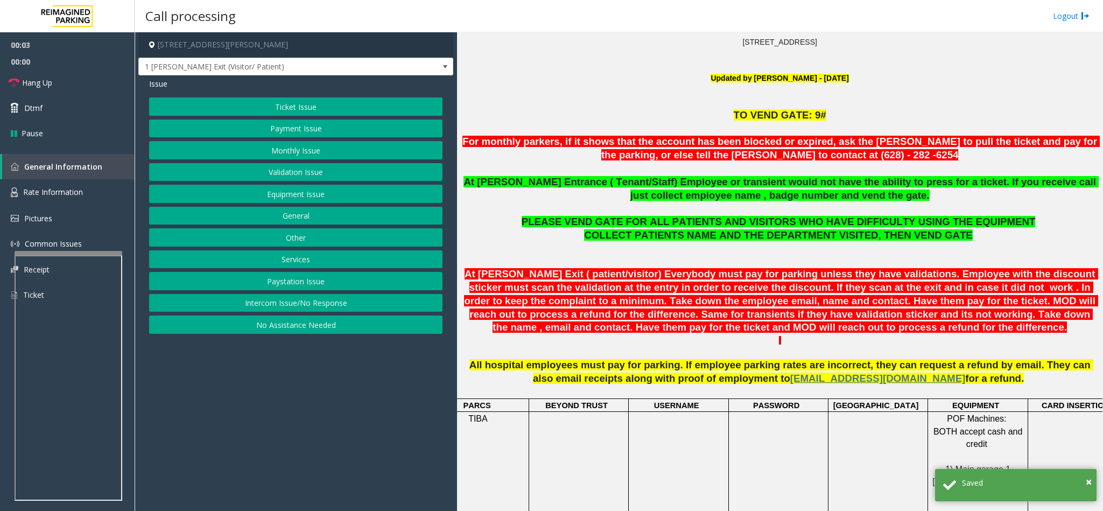
click at [302, 199] on button "Equipment Issue" at bounding box center [295, 194] width 293 height 18
click at [302, 192] on button "Gate / Door Won't Open" at bounding box center [295, 194] width 293 height 18
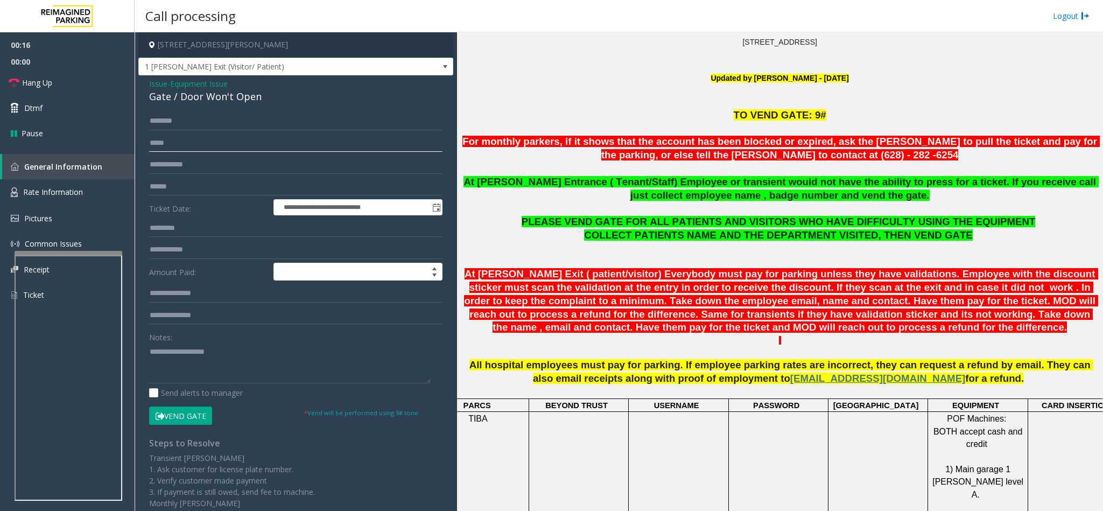
click at [185, 134] on input "text" at bounding box center [295, 143] width 293 height 18
click at [194, 119] on input "text" at bounding box center [295, 121] width 293 height 18
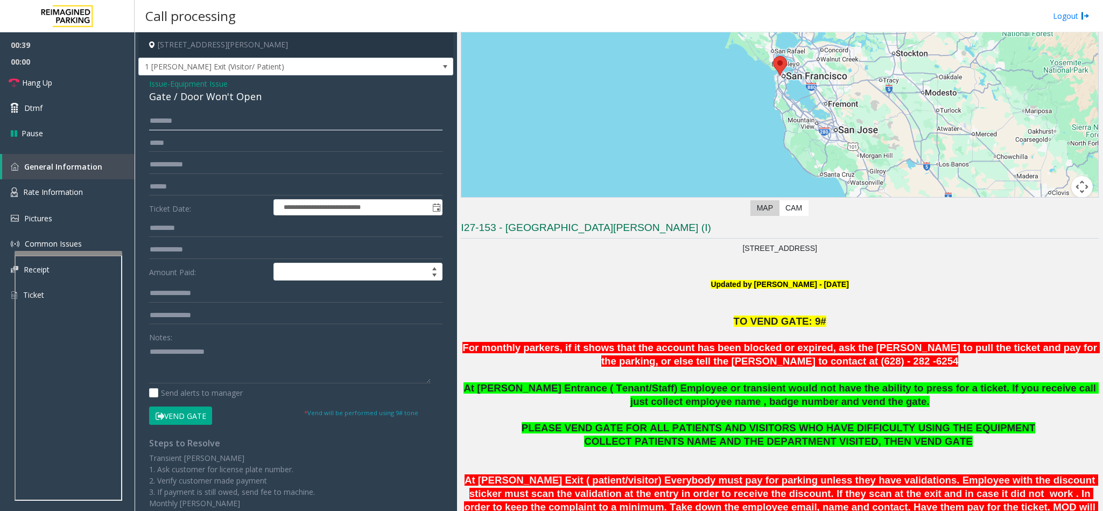
scroll to position [2, 0]
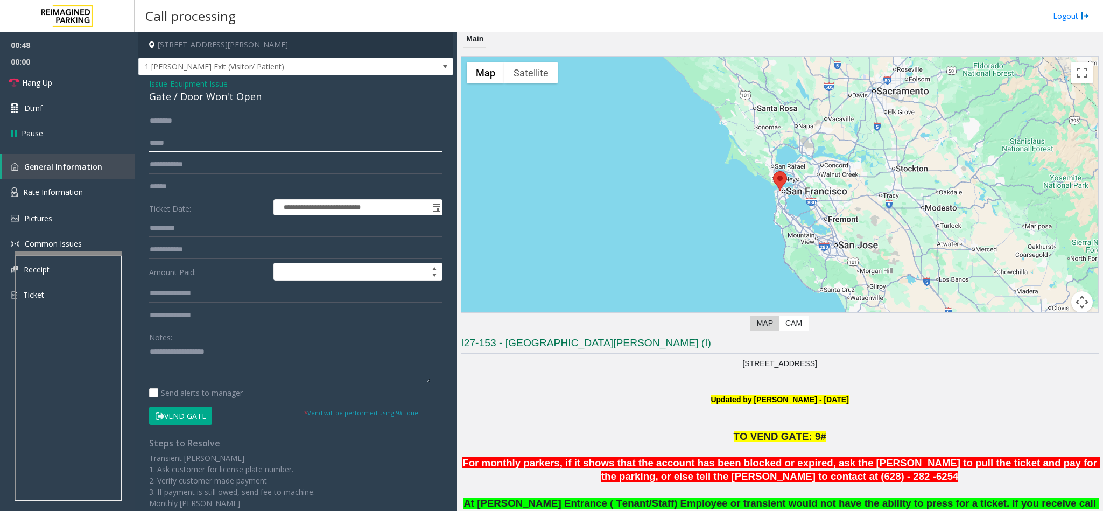
click at [188, 136] on input "text" at bounding box center [295, 143] width 293 height 18
click at [187, 125] on input "text" at bounding box center [295, 121] width 293 height 18
type input "*******"
click at [163, 88] on span "Issue" at bounding box center [158, 83] width 18 height 11
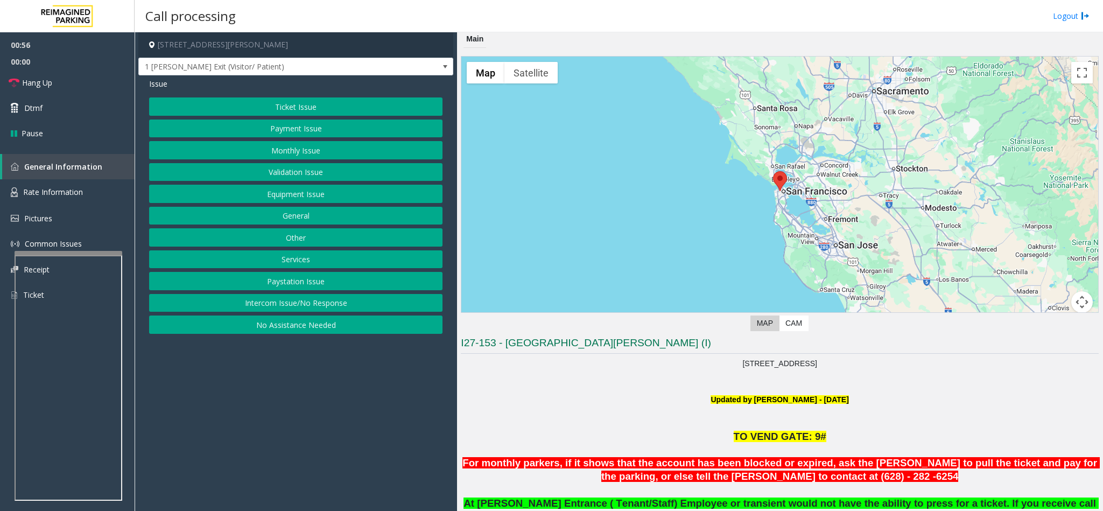
click at [282, 170] on button "Validation Issue" at bounding box center [295, 172] width 293 height 18
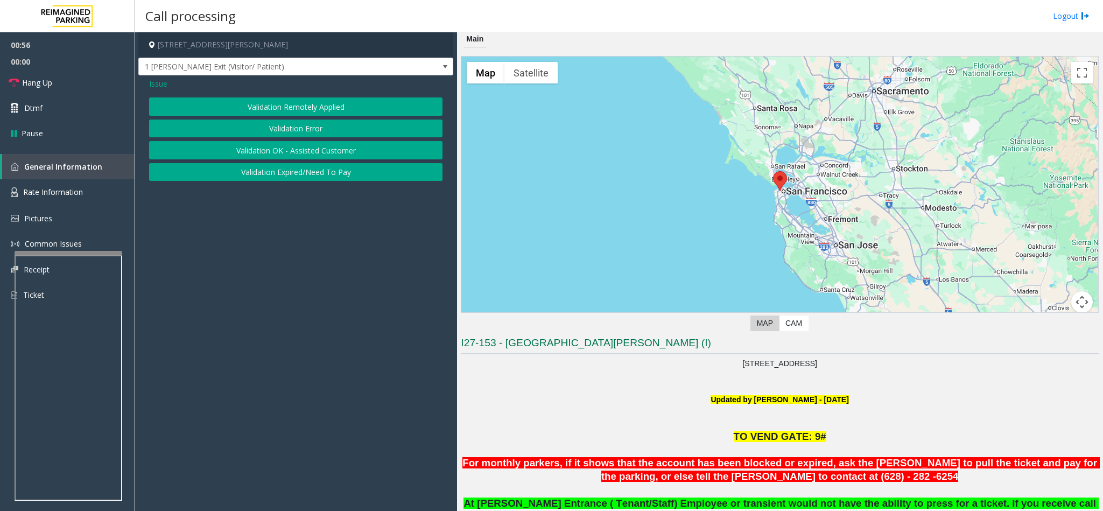
click at [281, 131] on button "Validation Error" at bounding box center [295, 128] width 293 height 18
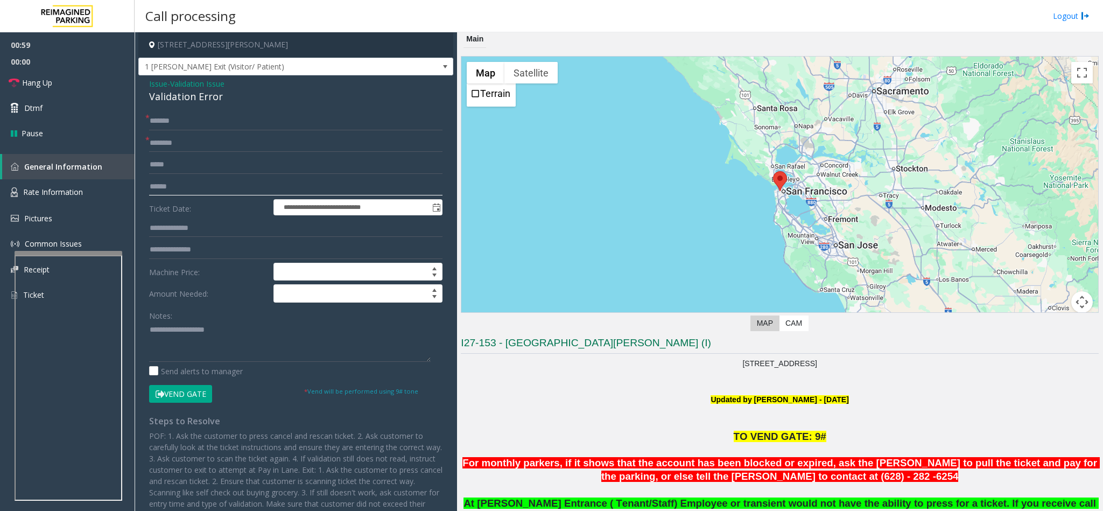
click at [161, 188] on input "text" at bounding box center [295, 187] width 293 height 18
type input "********"
click at [172, 154] on form "**********" at bounding box center [295, 257] width 293 height 291
click at [175, 147] on input "text" at bounding box center [295, 143] width 293 height 18
type input "********"
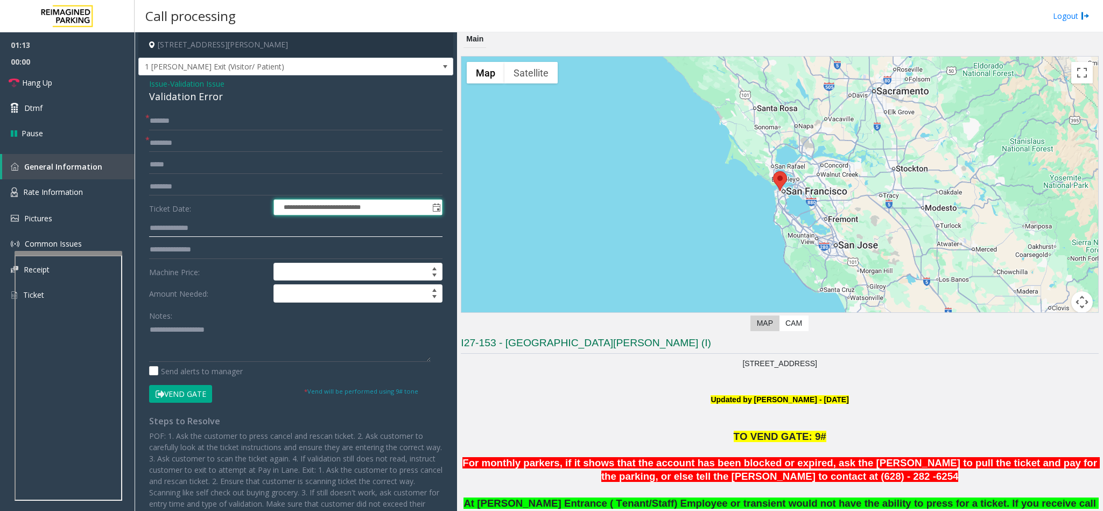
click at [203, 236] on input "text" at bounding box center [295, 228] width 293 height 18
type input "*****"
click at [160, 118] on input "*******" at bounding box center [295, 121] width 293 height 18
click at [192, 94] on div "Validation Error" at bounding box center [295, 96] width 293 height 15
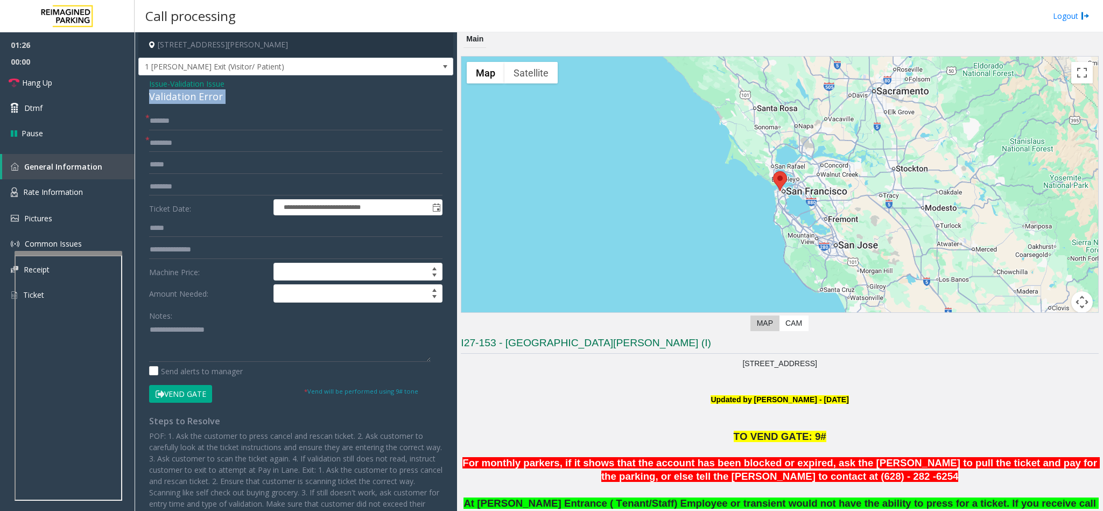
click at [192, 94] on div "Validation Error" at bounding box center [295, 96] width 293 height 15
click at [195, 338] on textarea at bounding box center [290, 341] width 282 height 40
paste textarea "**********"
click at [156, 119] on input "*******" at bounding box center [295, 121] width 293 height 18
click at [195, 393] on button "Vend Gate" at bounding box center [180, 394] width 63 height 18
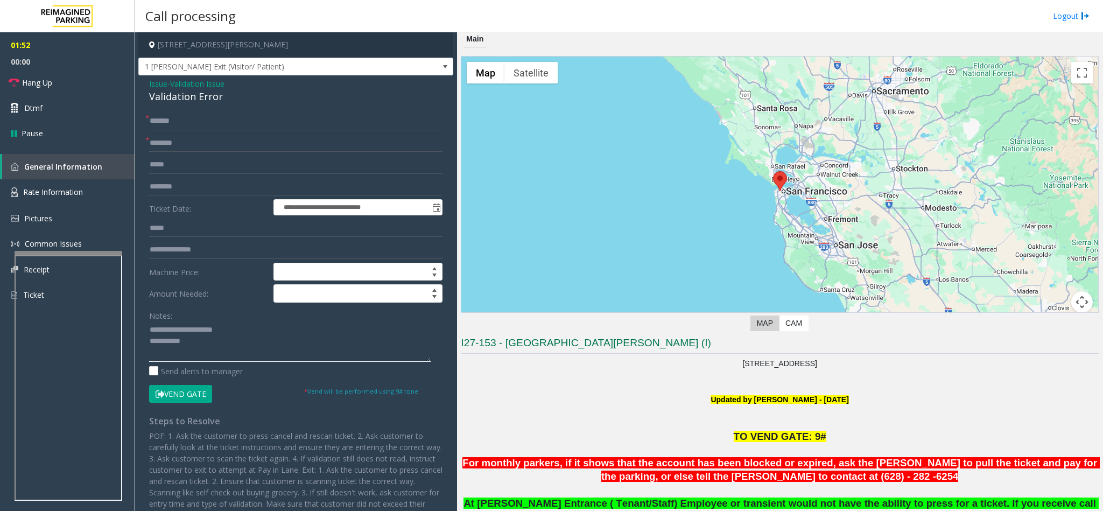
click at [199, 343] on textarea at bounding box center [290, 341] width 282 height 40
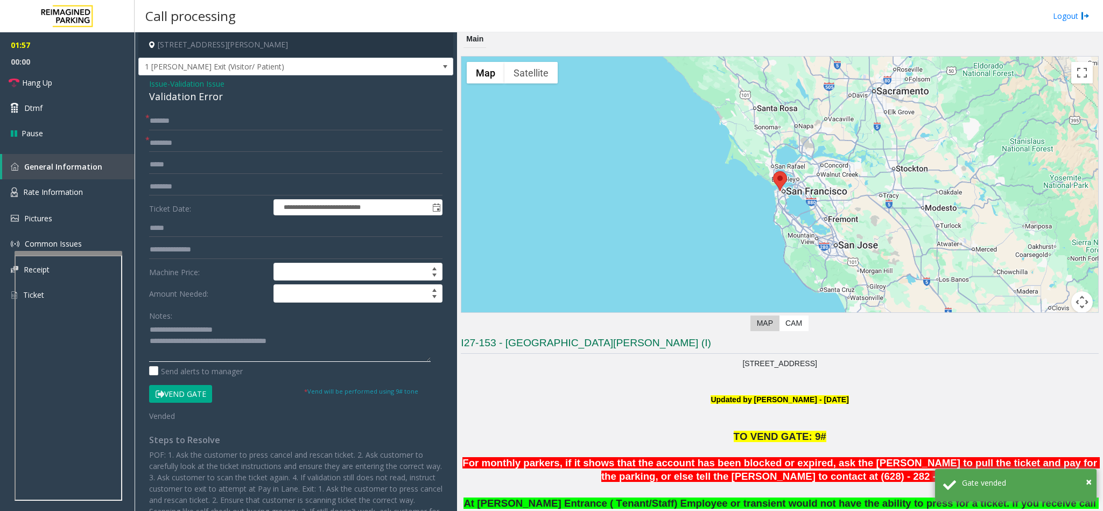
type textarea "**********"
drag, startPoint x: 149, startPoint y: 143, endPoint x: 165, endPoint y: 139, distance: 16.6
click at [149, 143] on span "*" at bounding box center [147, 139] width 4 height 11
click at [154, 144] on input "********" at bounding box center [295, 143] width 293 height 18
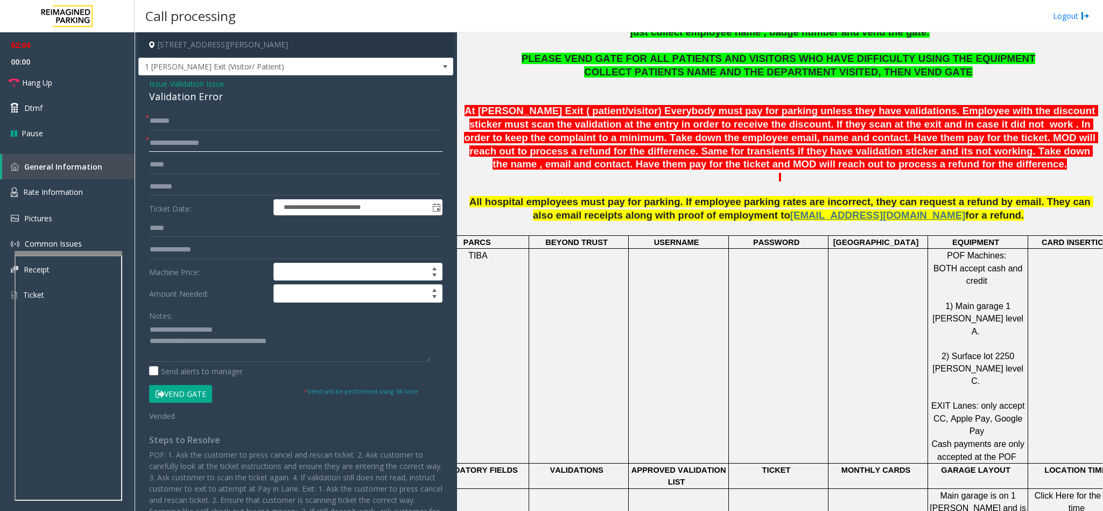
scroll to position [0, 0]
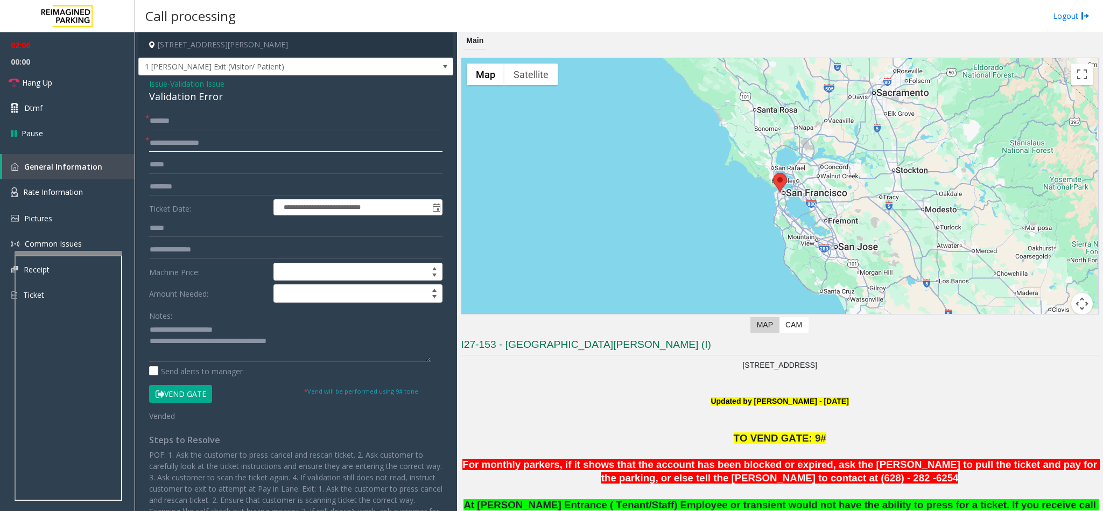
type input "**********"
click at [16, 83] on icon at bounding box center [14, 83] width 11 height 11
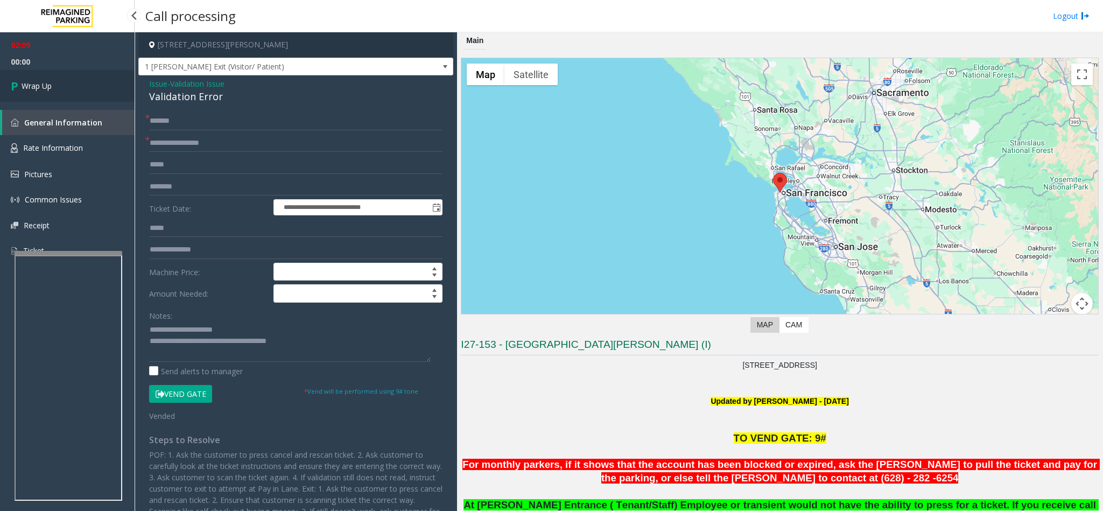
click at [13, 92] on icon at bounding box center [16, 86] width 11 height 18
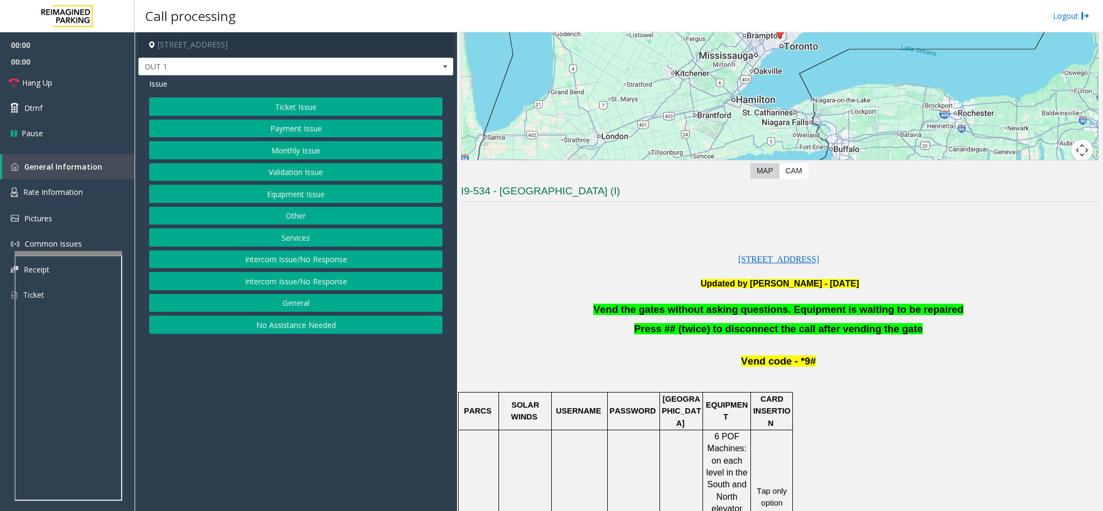
scroll to position [242, 0]
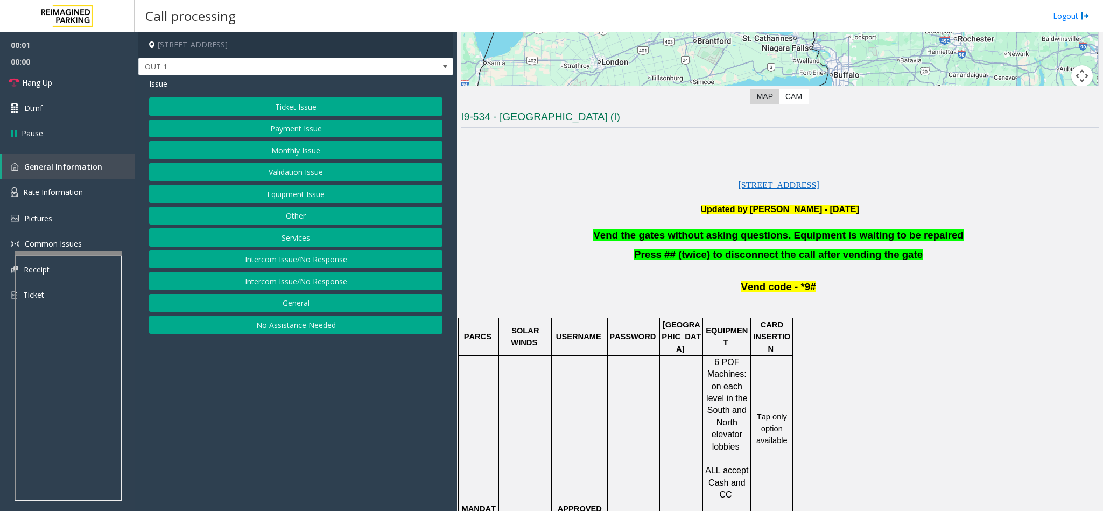
click at [278, 197] on button "Equipment Issue" at bounding box center [295, 194] width 293 height 18
click at [278, 197] on button "Gate / Door Won't Open" at bounding box center [295, 194] width 293 height 18
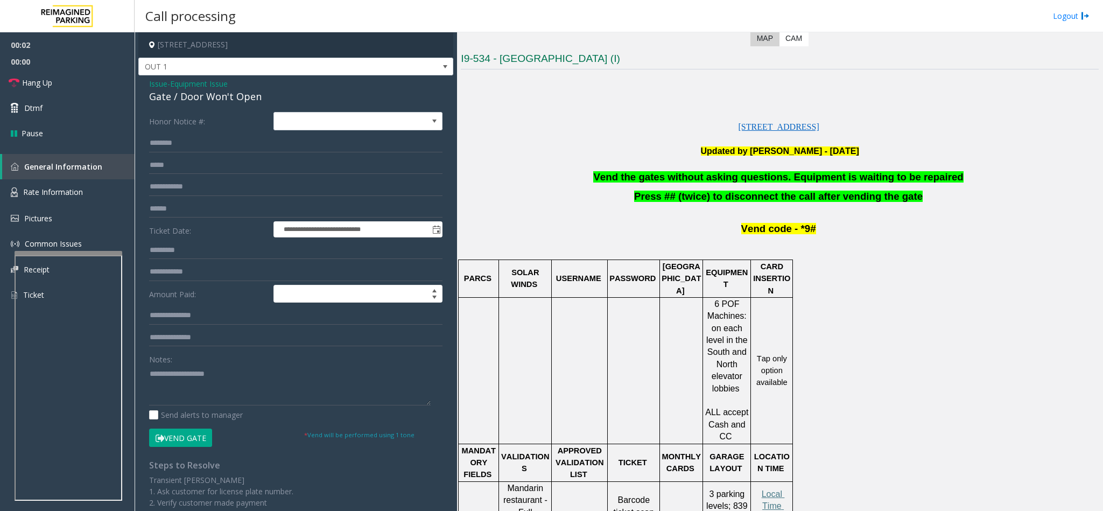
scroll to position [565, 0]
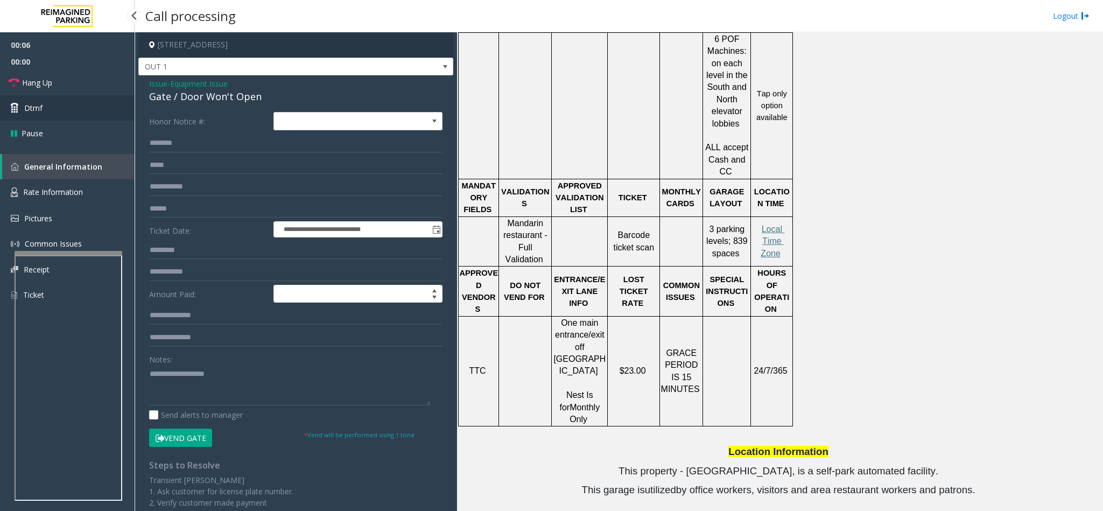
click at [65, 112] on link "Dtmf" at bounding box center [67, 107] width 135 height 25
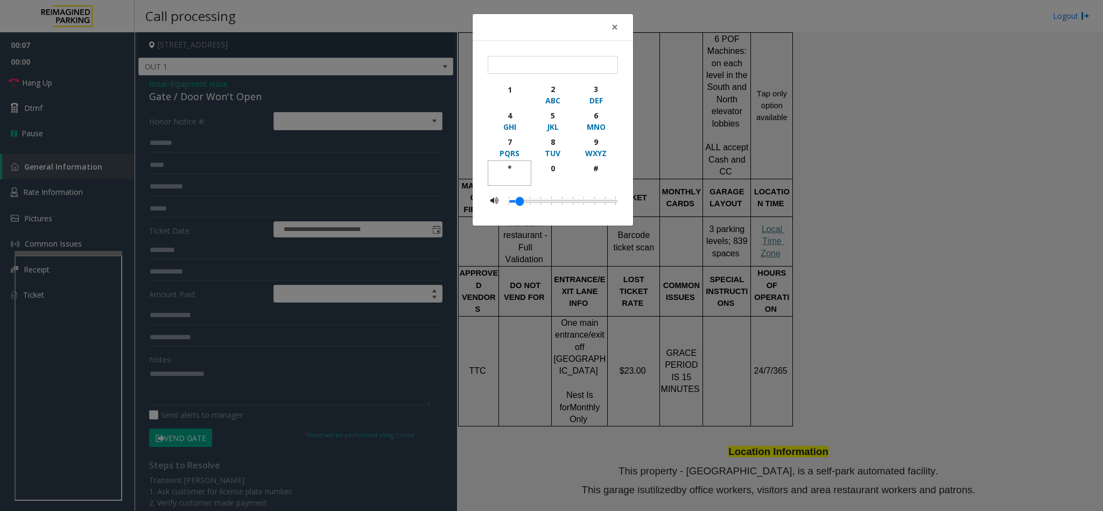
click at [512, 170] on div "*" at bounding box center [510, 168] width 30 height 11
click at [596, 144] on div "9" at bounding box center [596, 141] width 30 height 11
click at [598, 160] on button "9 WXYZ" at bounding box center [596, 147] width 44 height 26
click at [509, 167] on div "*" at bounding box center [510, 168] width 30 height 11
click at [602, 143] on div "9" at bounding box center [596, 141] width 30 height 11
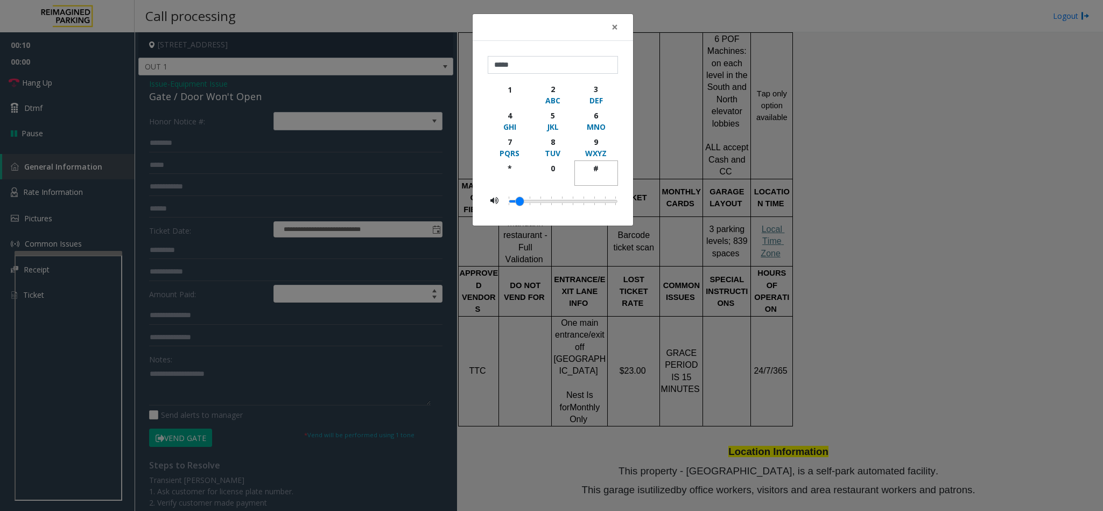
click at [597, 170] on div "#" at bounding box center [596, 168] width 30 height 11
type input "******"
click at [612, 27] on span "×" at bounding box center [614, 26] width 6 height 15
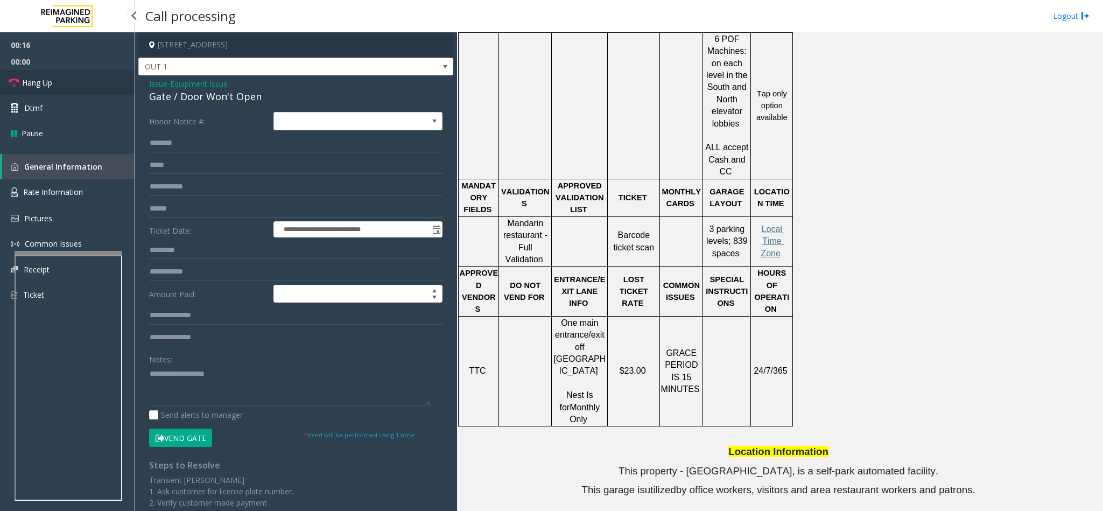
click at [81, 85] on link "Hang Up" at bounding box center [67, 82] width 135 height 25
click at [161, 95] on div "Gate / Door Won't Open" at bounding box center [295, 96] width 293 height 15
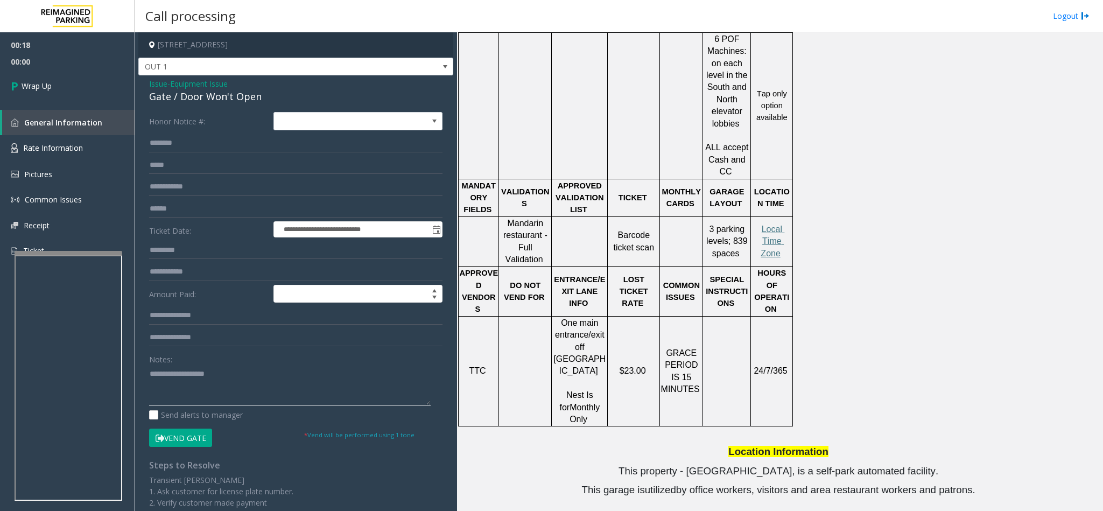
click at [167, 396] on textarea at bounding box center [290, 385] width 282 height 40
paste textarea "**********"
type textarea "**********"
click at [52, 96] on link "Wrap Up" at bounding box center [67, 86] width 135 height 32
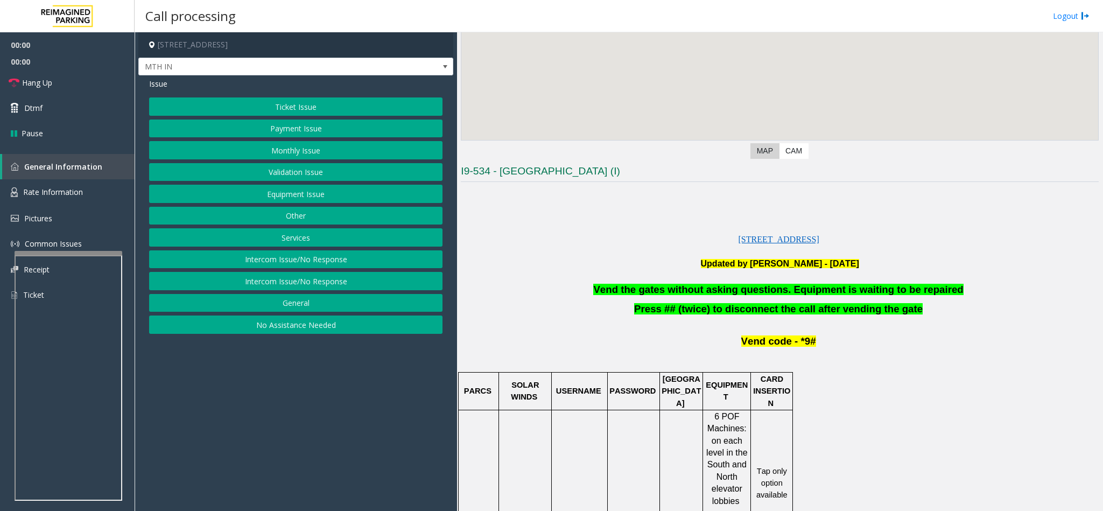
scroll to position [323, 0]
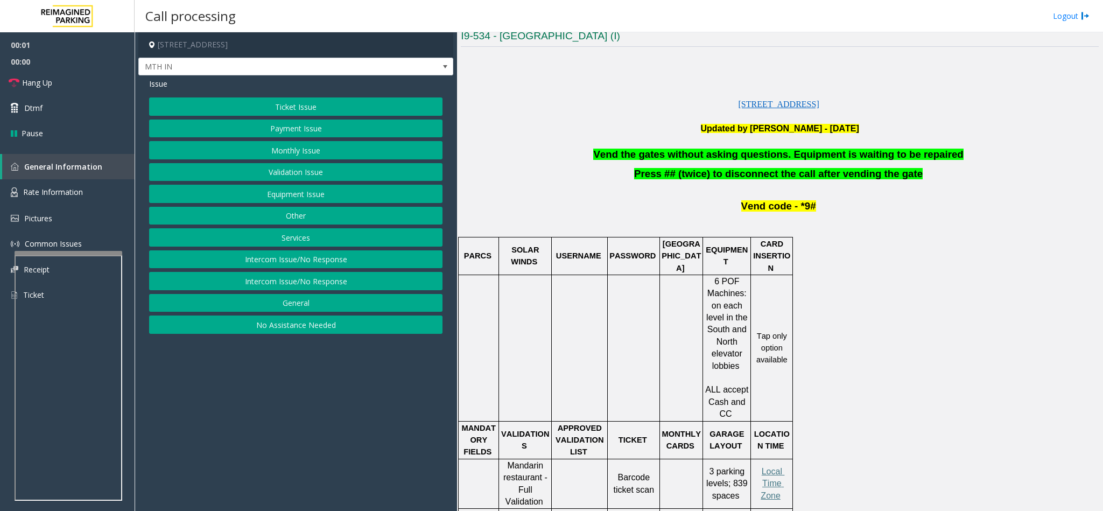
click at [312, 197] on button "Equipment Issue" at bounding box center [295, 194] width 293 height 18
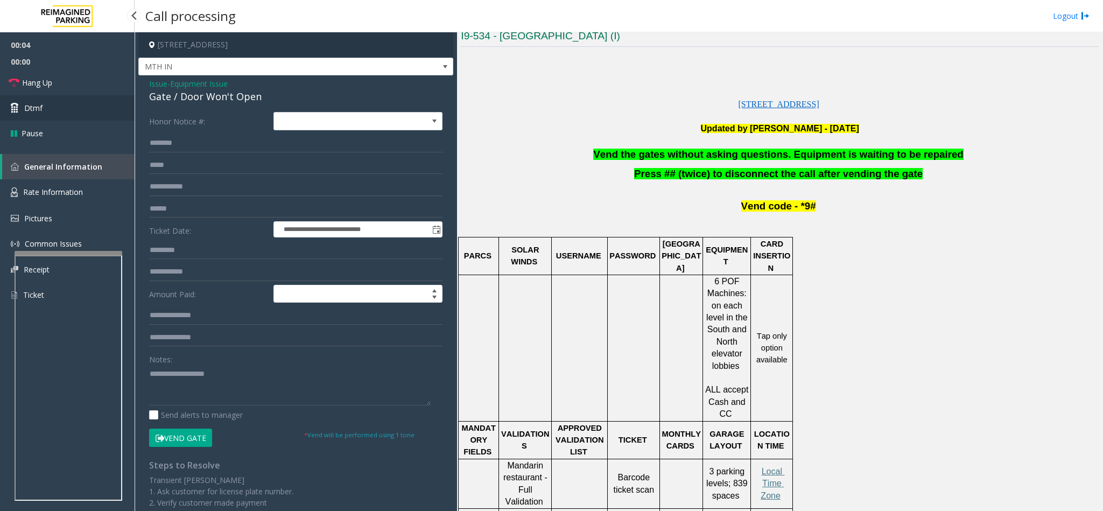
click at [58, 111] on link "Dtmf" at bounding box center [67, 107] width 135 height 25
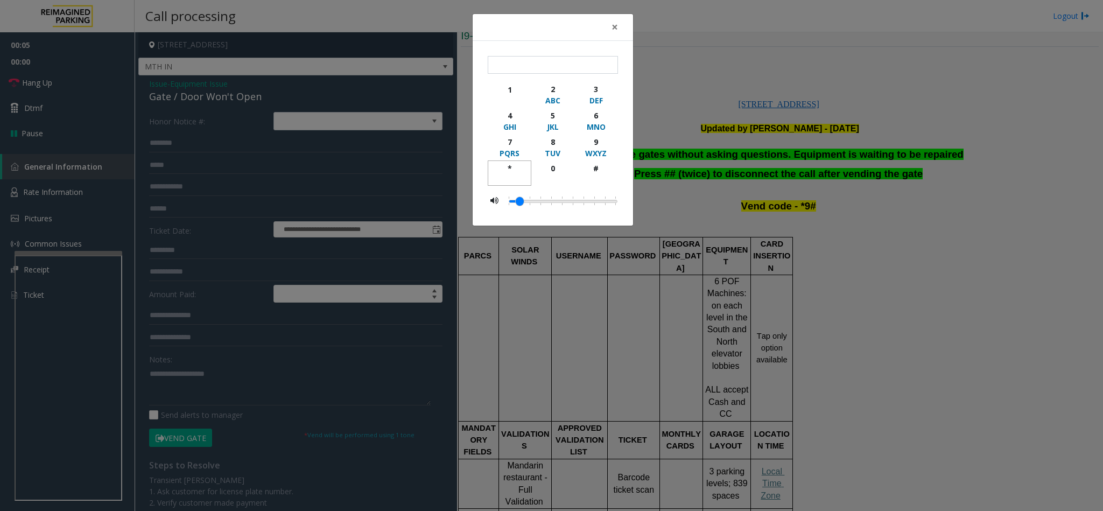
click at [504, 165] on div "*" at bounding box center [510, 168] width 30 height 11
click at [597, 152] on div "WXYZ" at bounding box center [596, 152] width 30 height 11
click at [596, 167] on div "#" at bounding box center [596, 168] width 30 height 11
type input "***"
click at [617, 25] on span "×" at bounding box center [614, 26] width 6 height 15
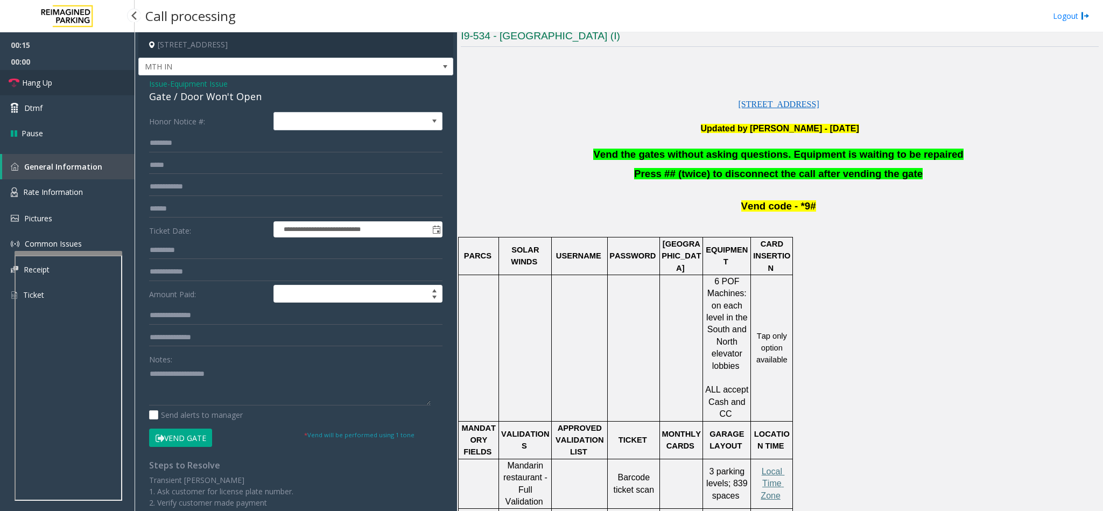
click at [53, 84] on link "Hang Up" at bounding box center [67, 82] width 135 height 25
click at [237, 102] on div "Gate / Door Won't Open" at bounding box center [295, 96] width 293 height 15
click at [203, 364] on div "Notes:" at bounding box center [295, 377] width 293 height 55
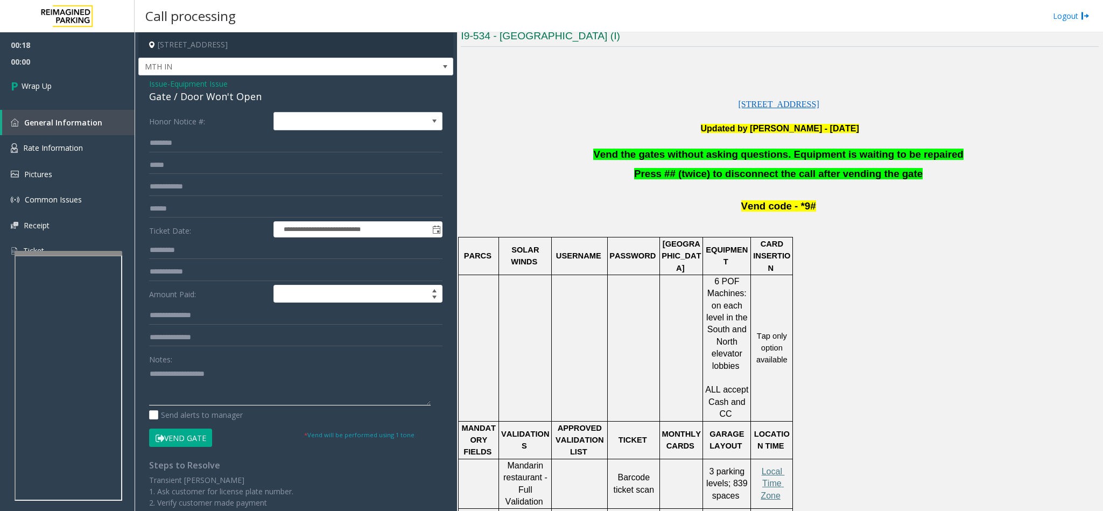
click at [230, 385] on textarea at bounding box center [290, 385] width 282 height 40
paste textarea "**********"
type textarea "**********"
click at [36, 79] on link "Wrap Up" at bounding box center [67, 86] width 135 height 32
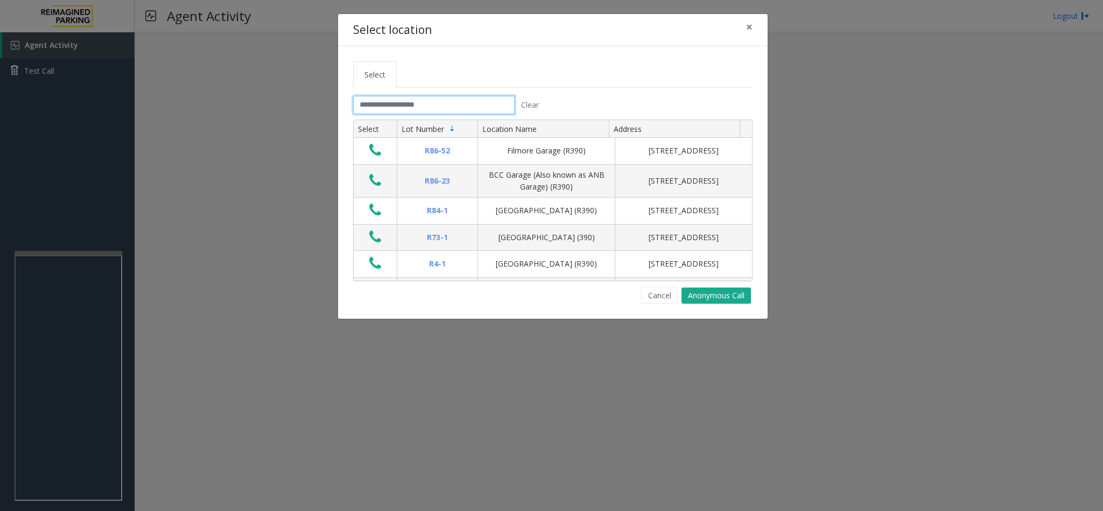
click at [401, 97] on input "text" at bounding box center [433, 105] width 161 height 18
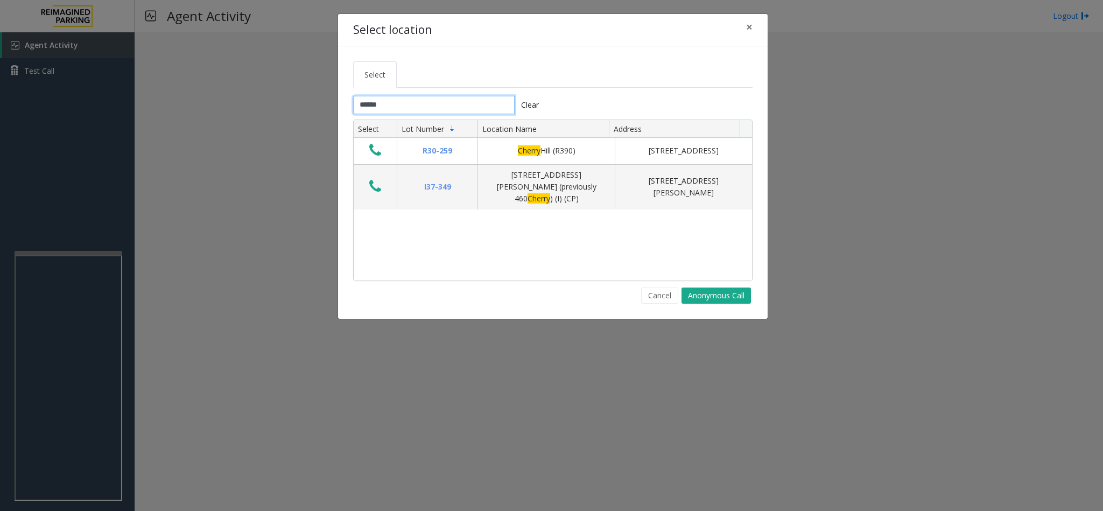
type input "******"
drag, startPoint x: 398, startPoint y: 110, endPoint x: 354, endPoint y: 105, distance: 43.9
click at [354, 105] on input "******" at bounding box center [433, 105] width 161 height 18
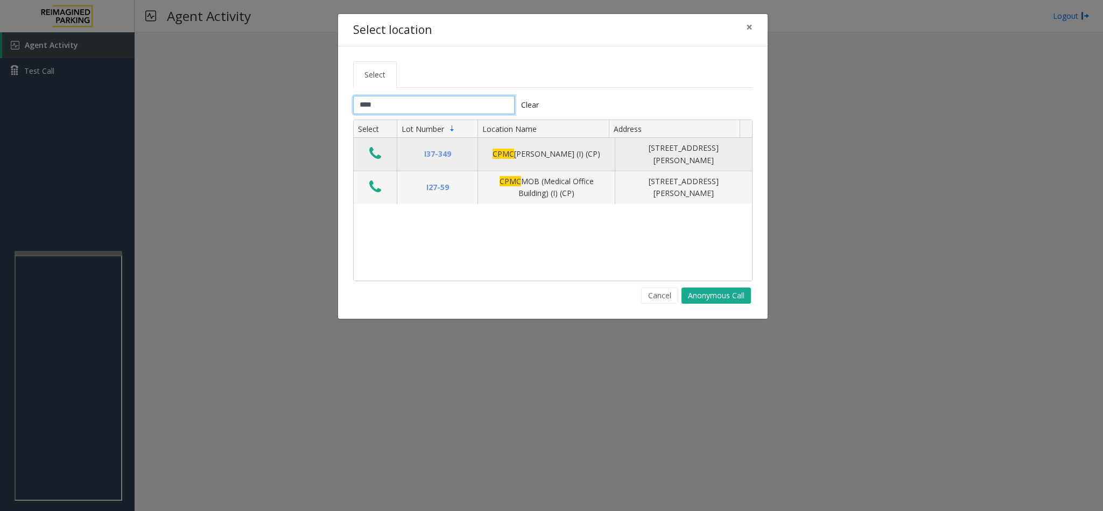
type input "****"
click at [374, 155] on icon "Data table" at bounding box center [375, 153] width 12 height 15
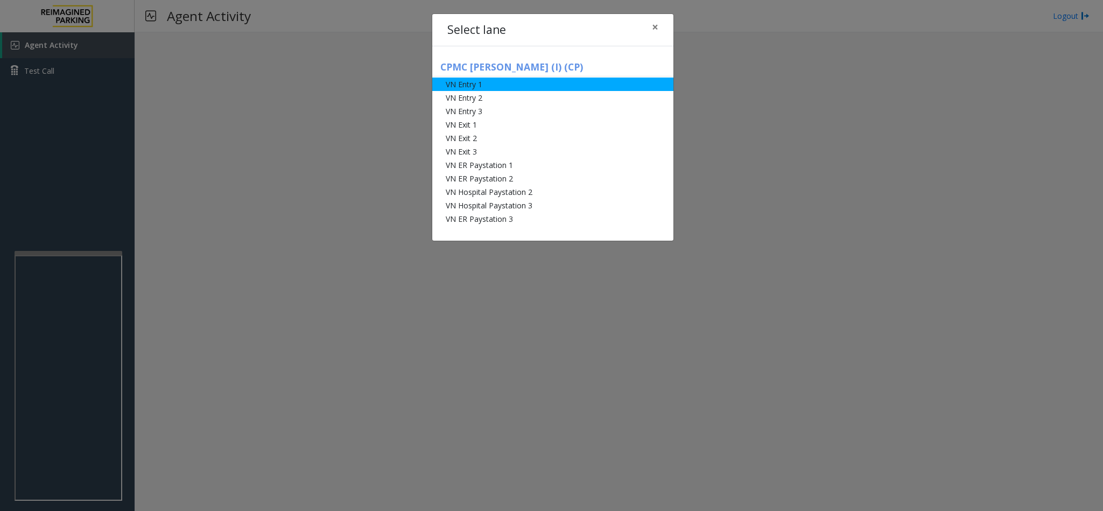
click at [484, 83] on li "VN Entry 1" at bounding box center [552, 84] width 241 height 13
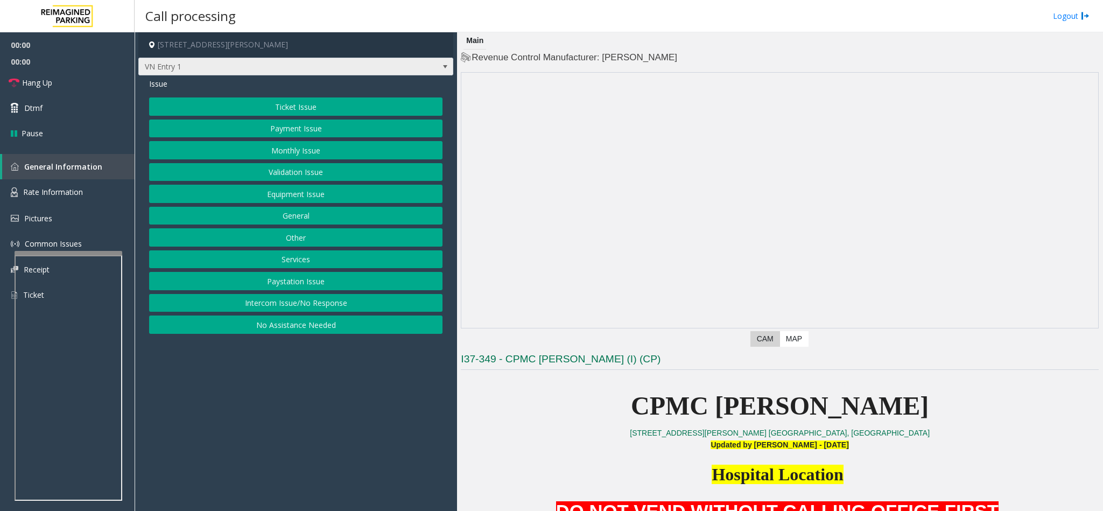
click at [270, 68] on span "VN Entry 1" at bounding box center [264, 66] width 251 height 17
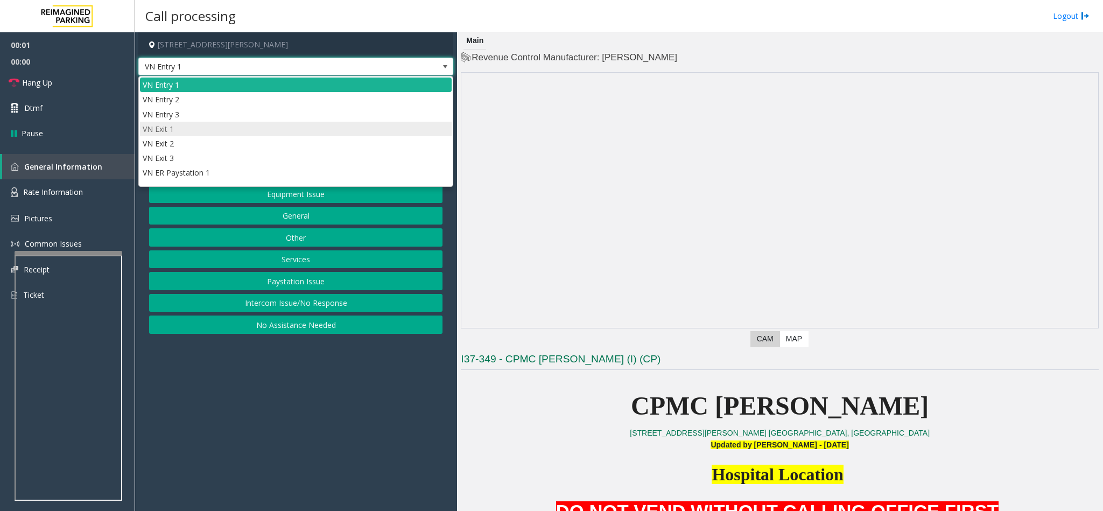
click at [186, 123] on li "VN Exit 1" at bounding box center [296, 129] width 312 height 15
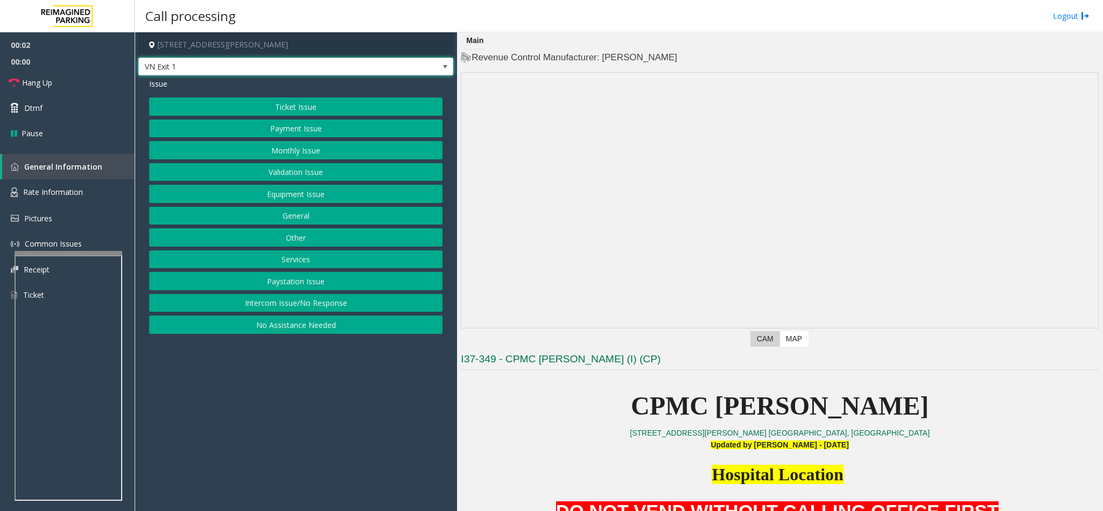
click at [291, 150] on button "Monthly Issue" at bounding box center [295, 150] width 293 height 18
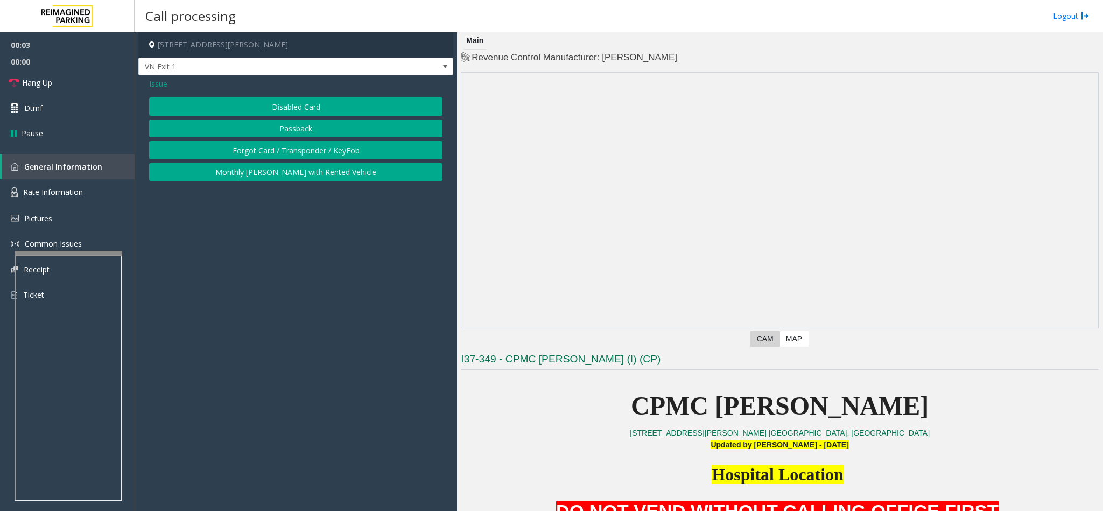
click at [291, 101] on button "Disabled Card" at bounding box center [295, 106] width 293 height 18
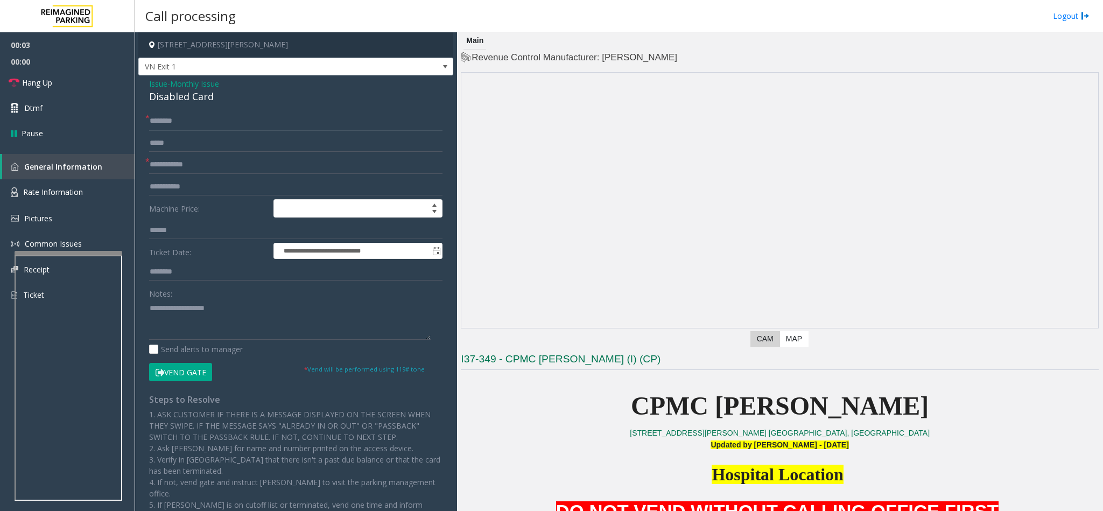
click at [185, 128] on input "text" at bounding box center [295, 121] width 293 height 18
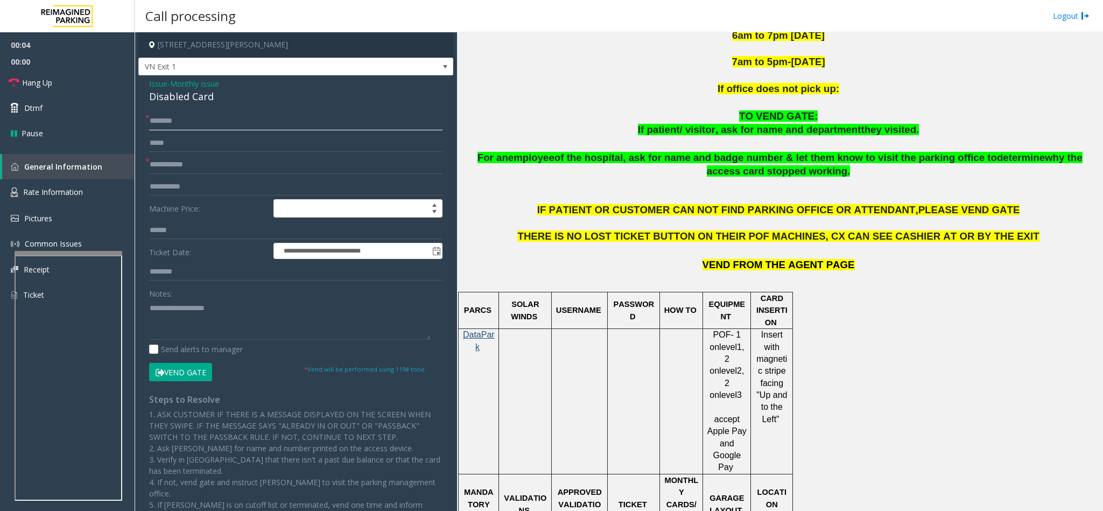
scroll to position [242, 0]
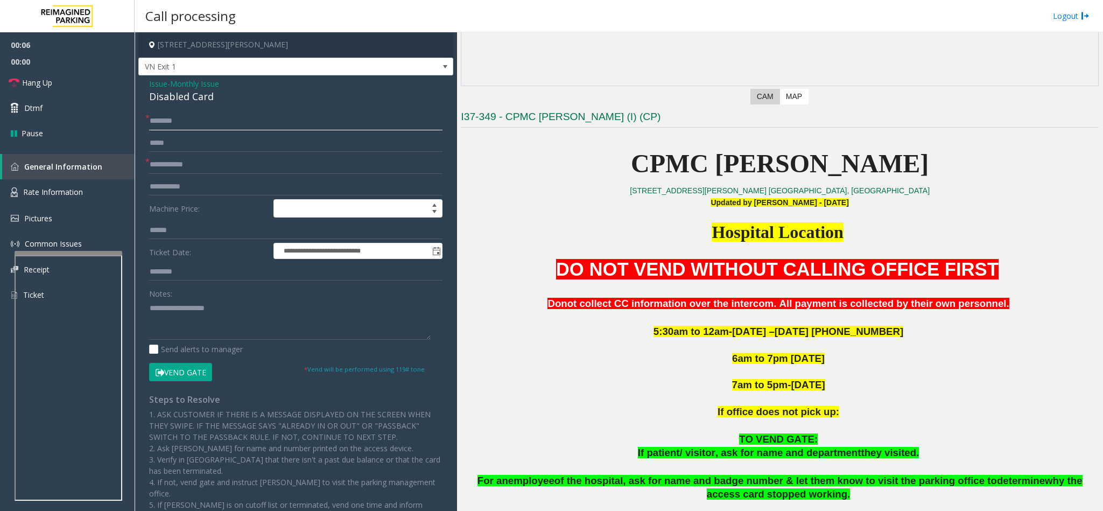
click at [205, 123] on input "text" at bounding box center [295, 121] width 293 height 18
type input "********"
click at [191, 165] on input "text" at bounding box center [295, 165] width 293 height 18
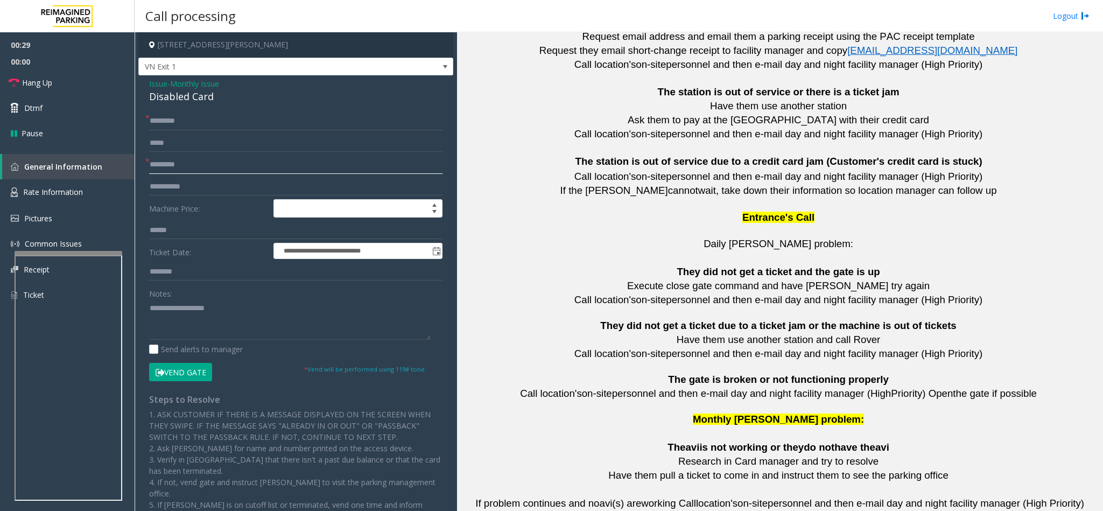
scroll to position [2355, 0]
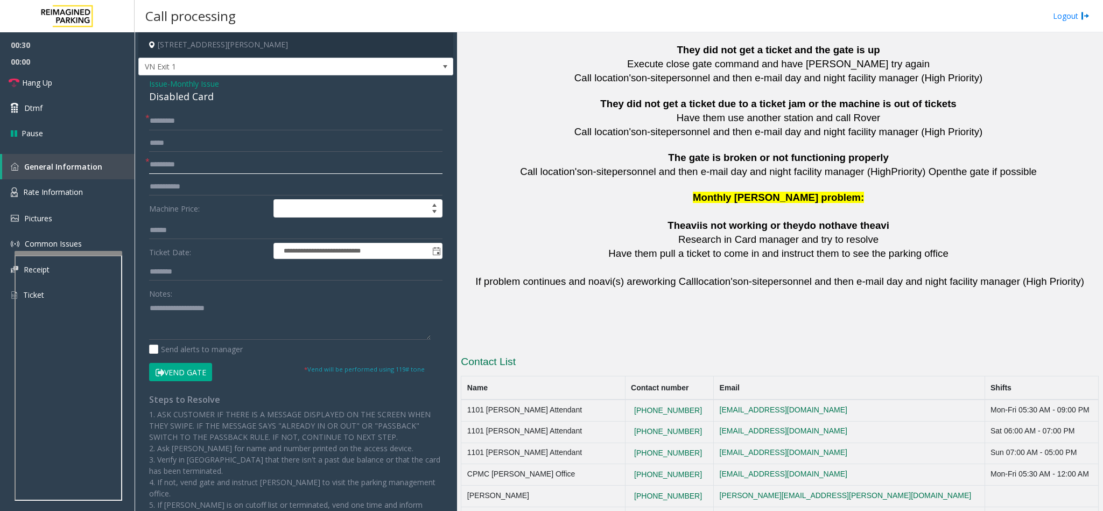
type input "*********"
drag, startPoint x: 696, startPoint y: 443, endPoint x: 616, endPoint y: 443, distance: 80.7
click at [616, 464] on tr "CPMC Van Ness Office 415 600 8031 notareal@email.com Mon-Fri 05:30 AM - 12:00 AM" at bounding box center [779, 475] width 637 height 22
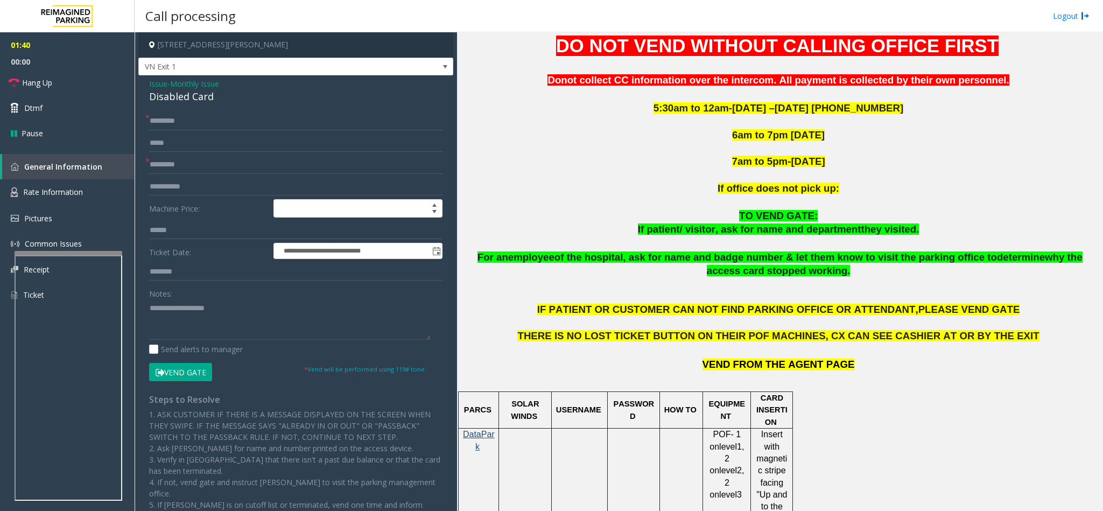
scroll to position [336, 0]
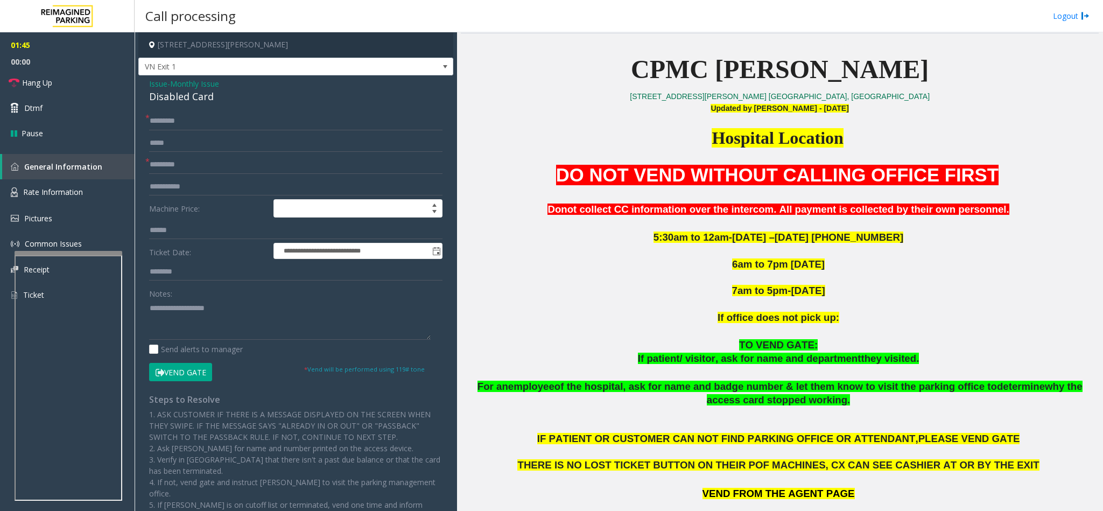
click at [184, 378] on button "Vend Gate" at bounding box center [180, 372] width 63 height 18
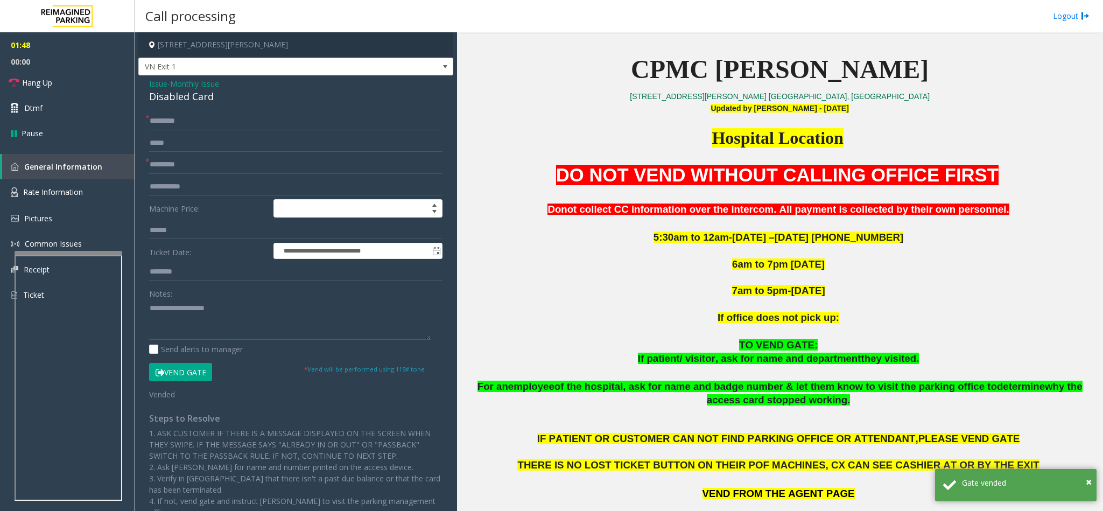
click at [188, 104] on div "Disabled Card" at bounding box center [295, 96] width 293 height 15
click at [168, 323] on textarea at bounding box center [290, 319] width 282 height 40
paste textarea "**********"
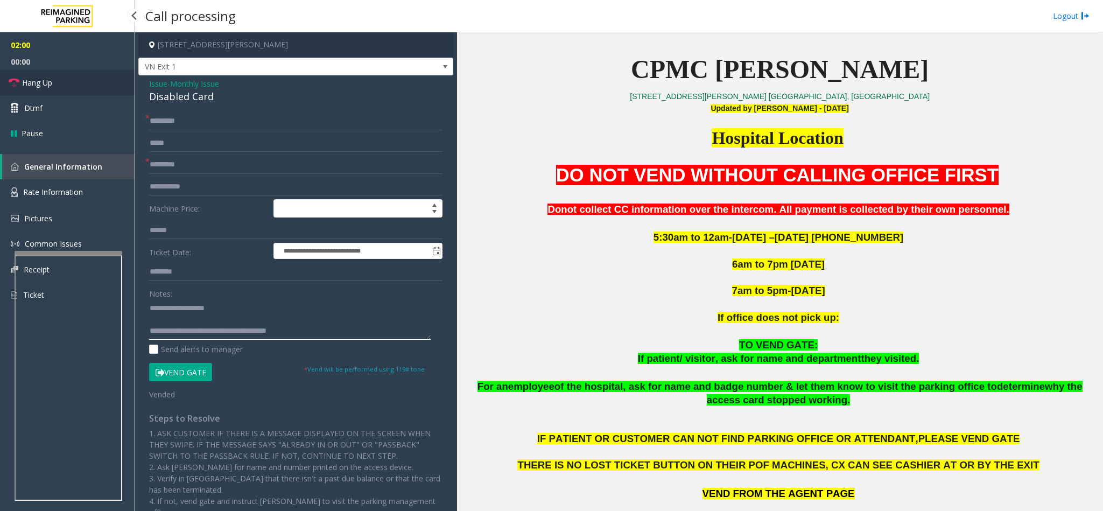
type textarea "**********"
click at [60, 79] on link "Hang Up" at bounding box center [67, 82] width 135 height 25
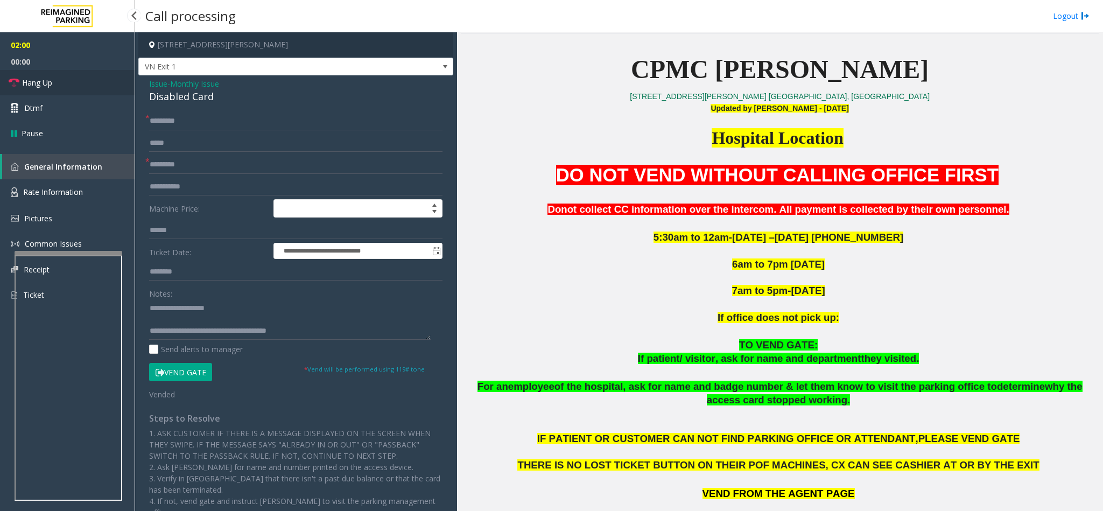
click at [60, 79] on link "Hang Up" at bounding box center [67, 82] width 135 height 25
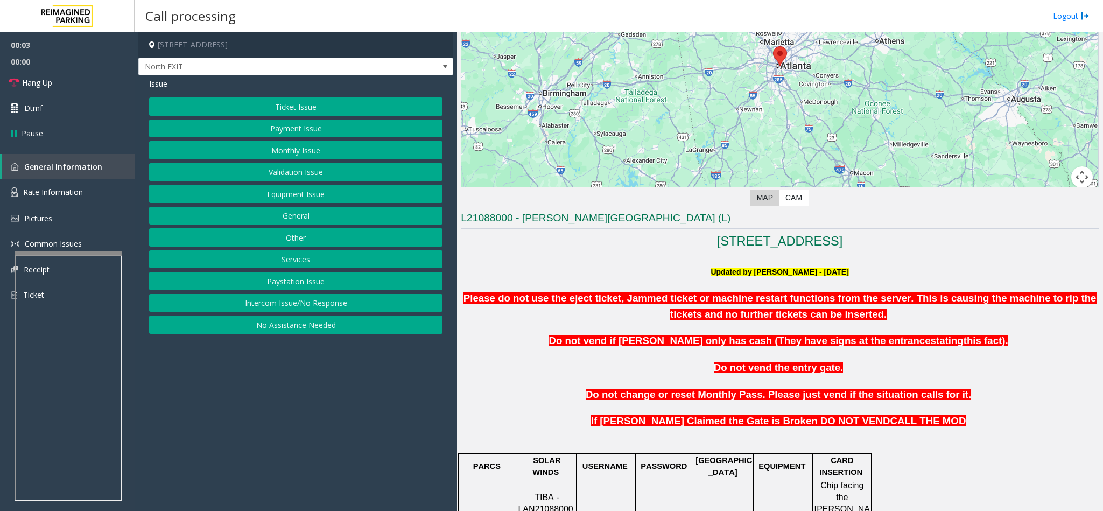
scroll to position [404, 0]
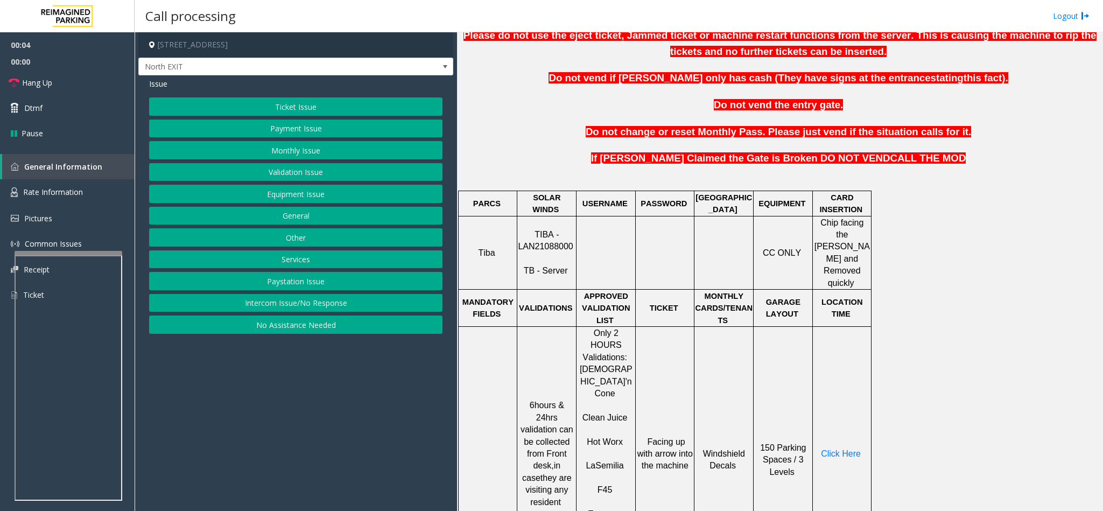
click at [554, 242] on span "TIBA - LAN21088000" at bounding box center [545, 240] width 55 height 21
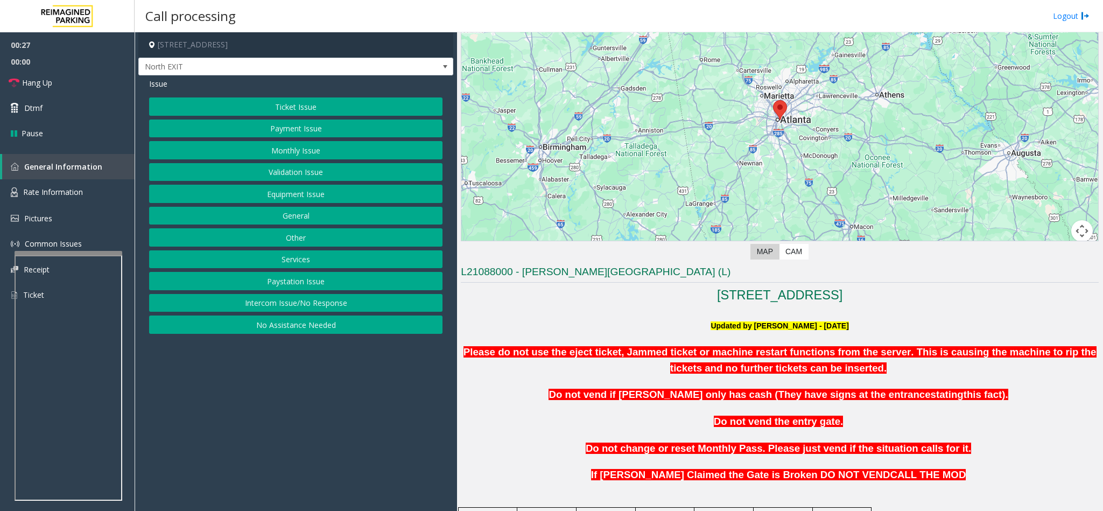
scroll to position [81, 0]
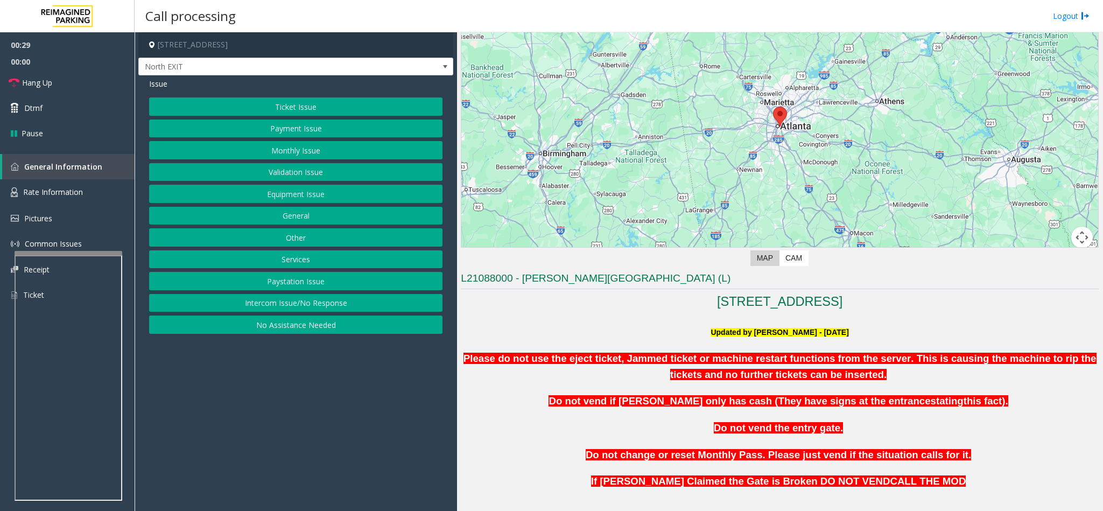
click at [300, 290] on button "Paystation Issue" at bounding box center [295, 281] width 293 height 18
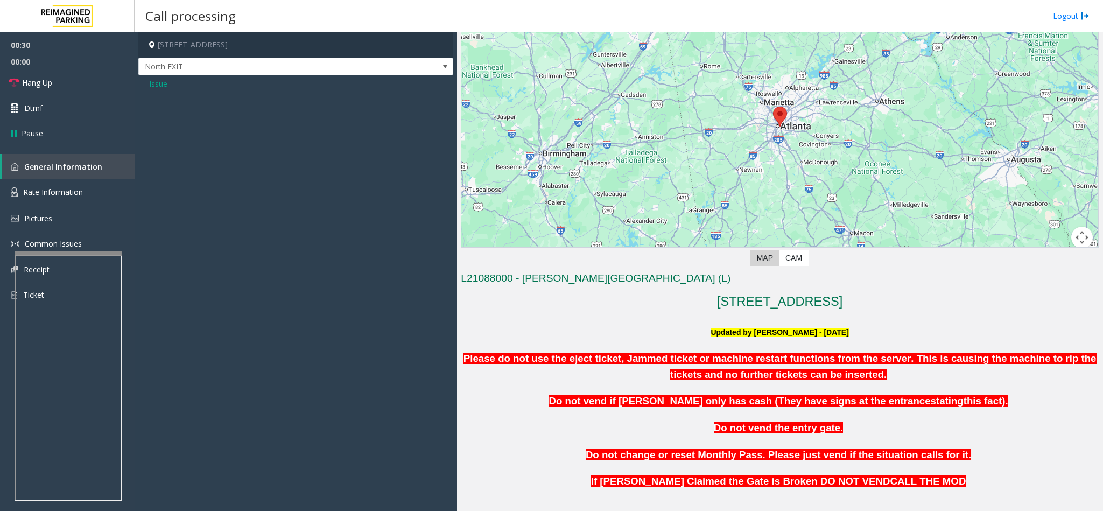
click at [158, 92] on div "Issue" at bounding box center [295, 87] width 315 height 25
click at [158, 89] on span "Issue" at bounding box center [158, 83] width 18 height 11
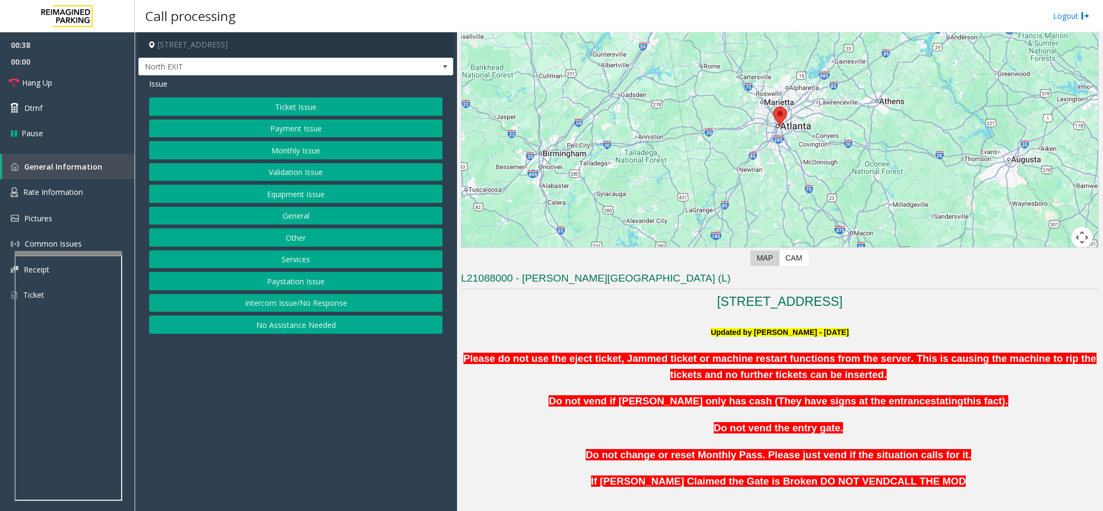
click at [293, 175] on button "Validation Issue" at bounding box center [295, 172] width 293 height 18
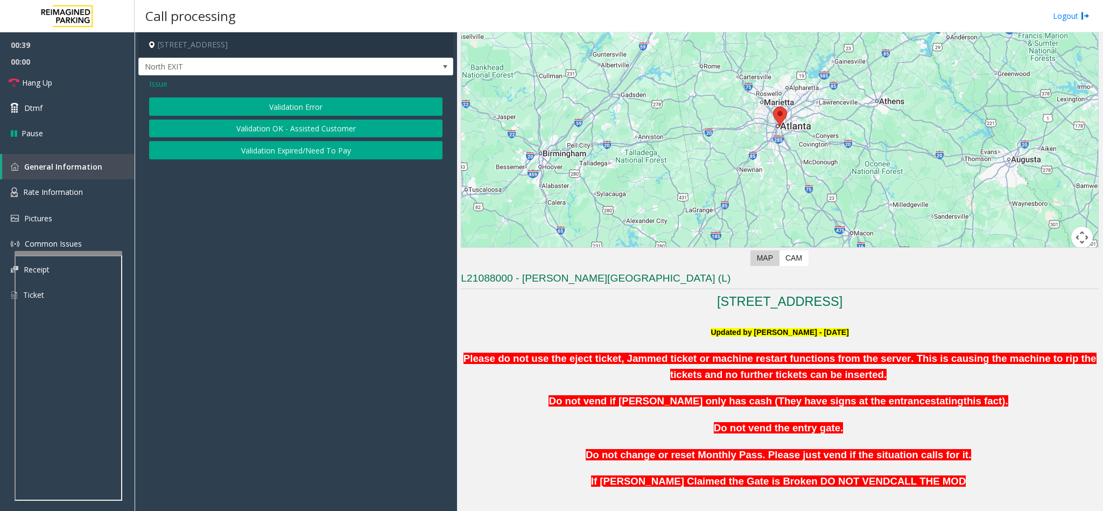
click at [292, 115] on button "Validation Error" at bounding box center [295, 106] width 293 height 18
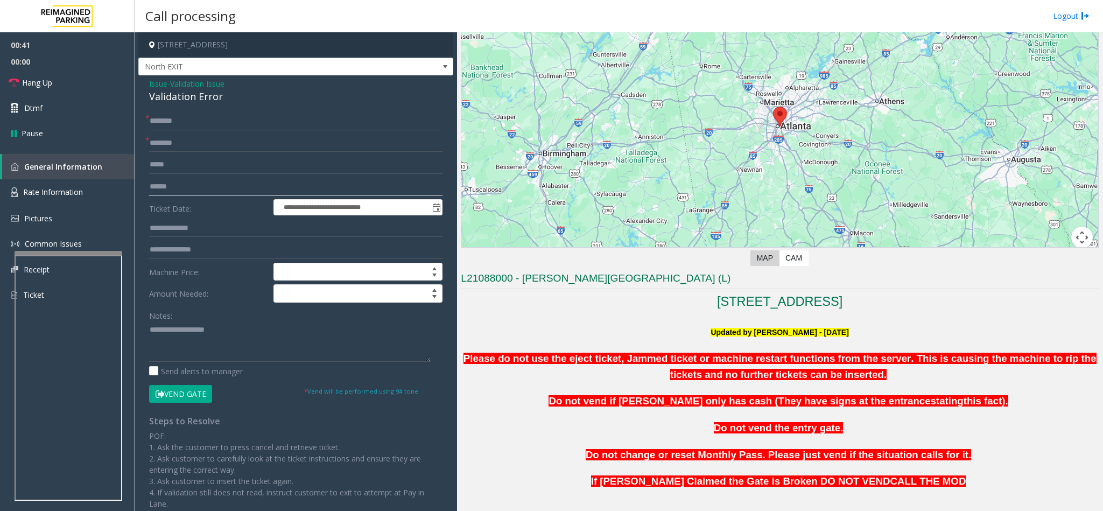
click at [171, 186] on input "text" at bounding box center [295, 187] width 293 height 18
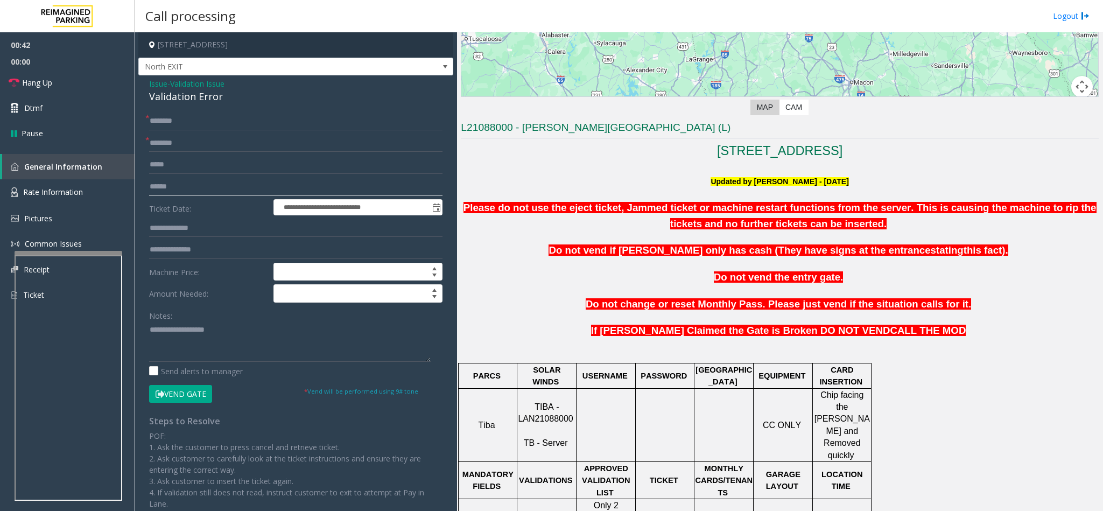
scroll to position [242, 0]
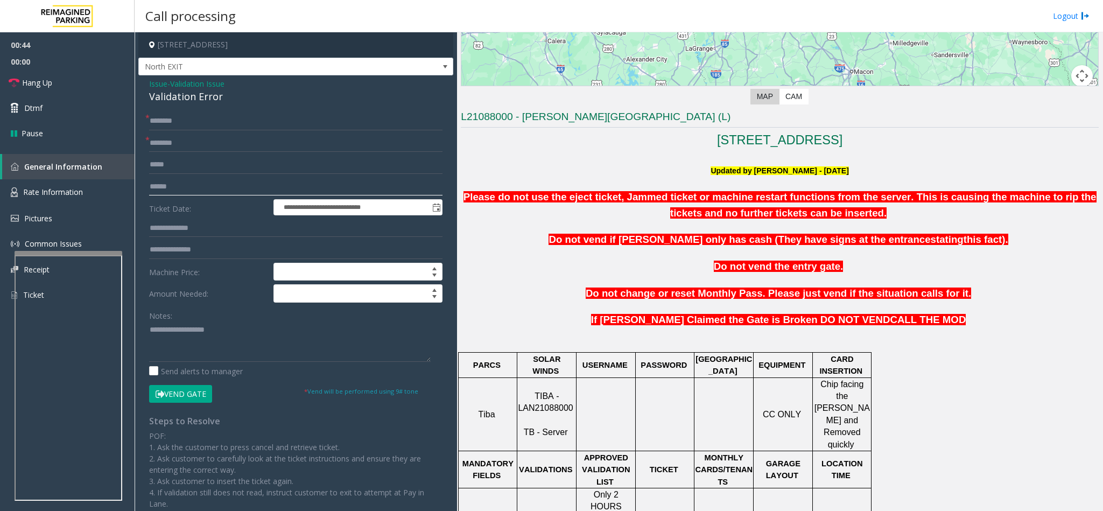
click at [174, 185] on input "text" at bounding box center [295, 187] width 293 height 18
type input "*******"
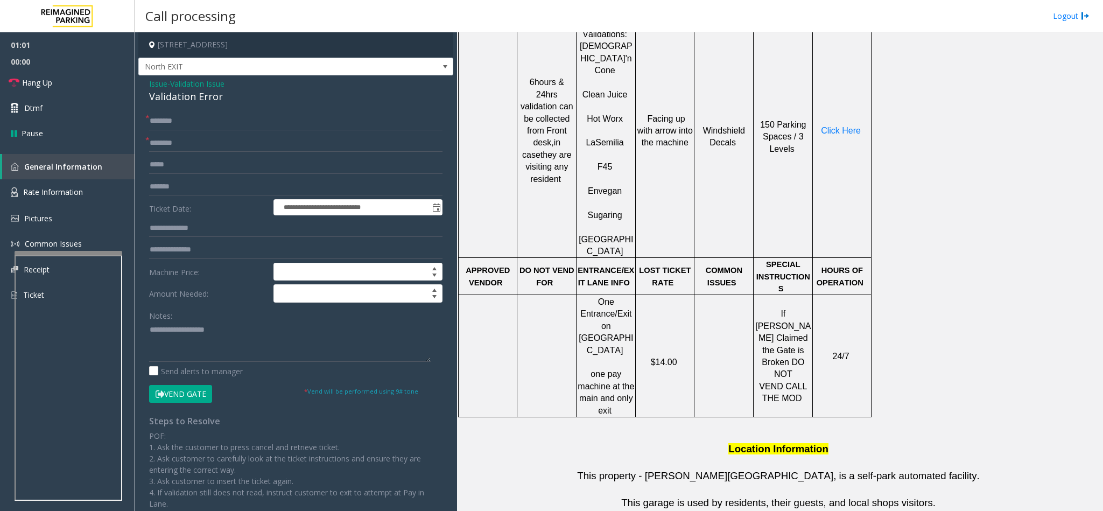
click at [840, 107] on td "Click Here" at bounding box center [842, 131] width 59 height 254
click at [842, 126] on span "Click Here" at bounding box center [841, 130] width 40 height 9
click at [184, 151] on input "text" at bounding box center [295, 143] width 293 height 18
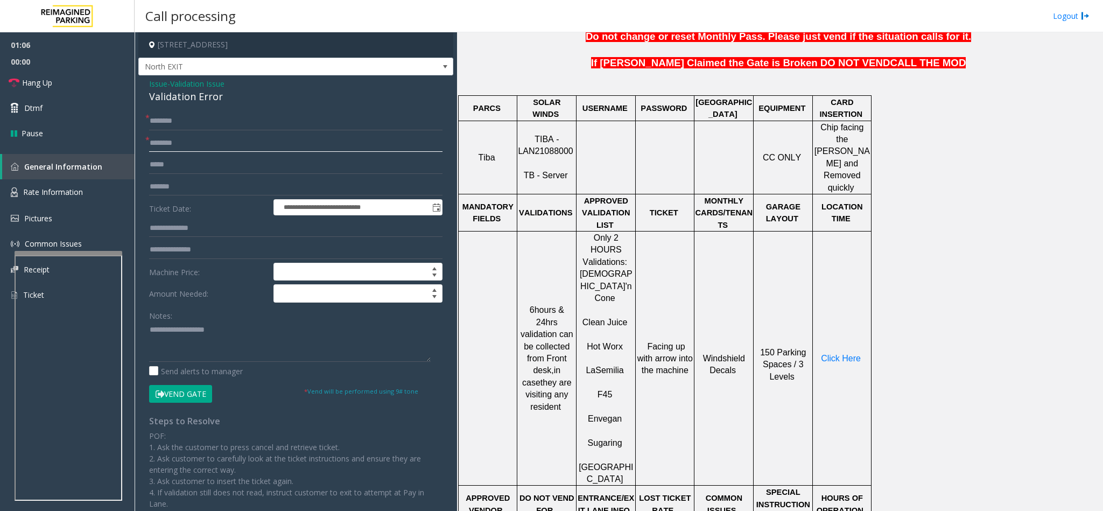
scroll to position [484, 0]
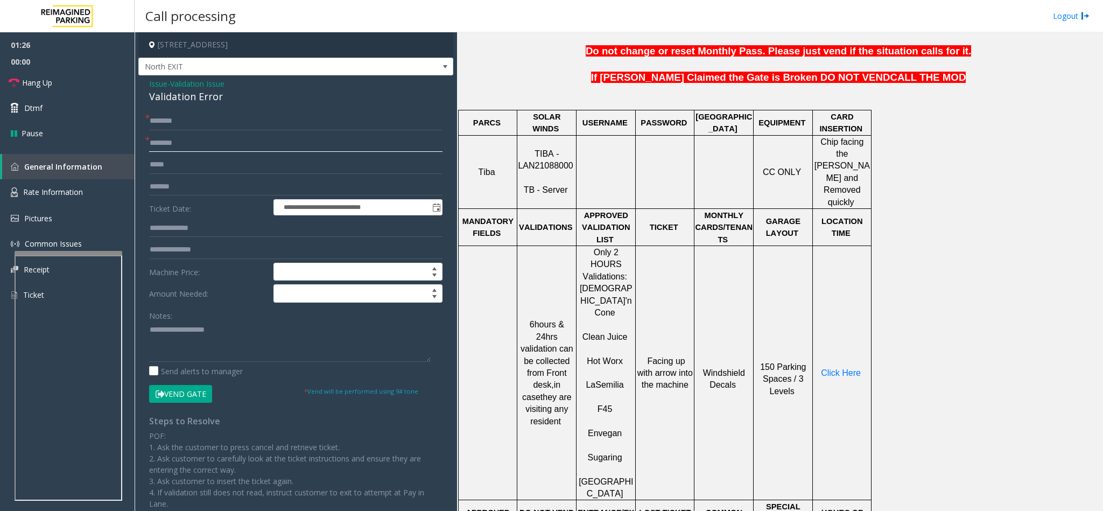
click at [185, 143] on input "text" at bounding box center [295, 143] width 293 height 18
type input "******"
click at [194, 222] on input "text" at bounding box center [295, 228] width 293 height 18
click at [172, 228] on input "text" at bounding box center [295, 228] width 293 height 18
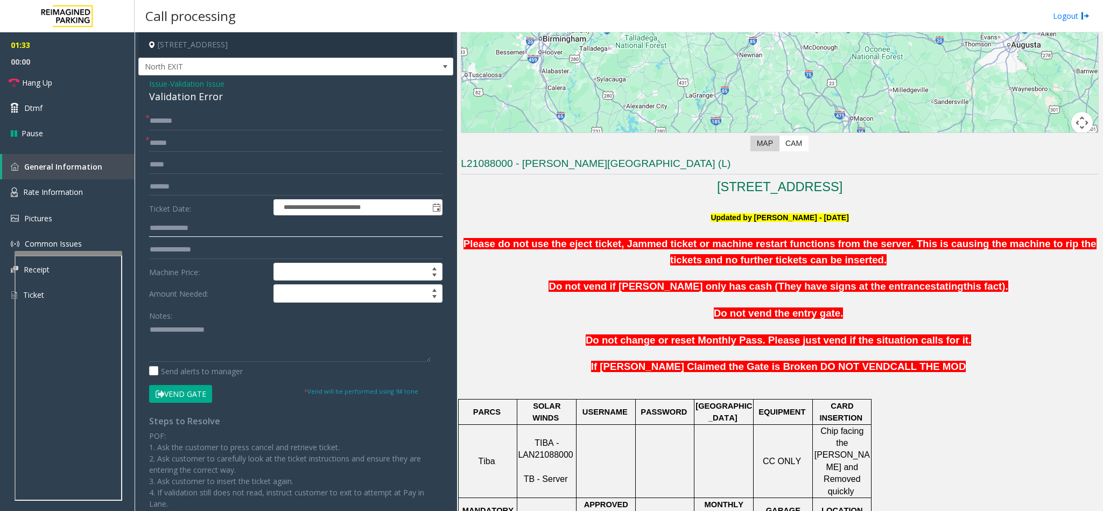
scroll to position [161, 0]
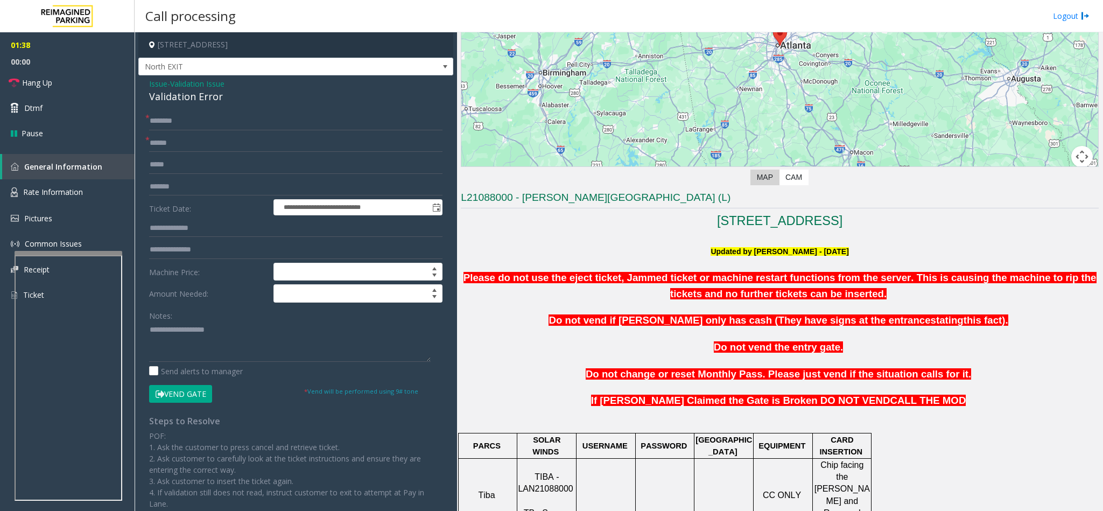
click at [167, 101] on div "Validation Error" at bounding box center [295, 96] width 293 height 15
click at [180, 334] on textarea at bounding box center [290, 341] width 282 height 40
paste textarea "**********"
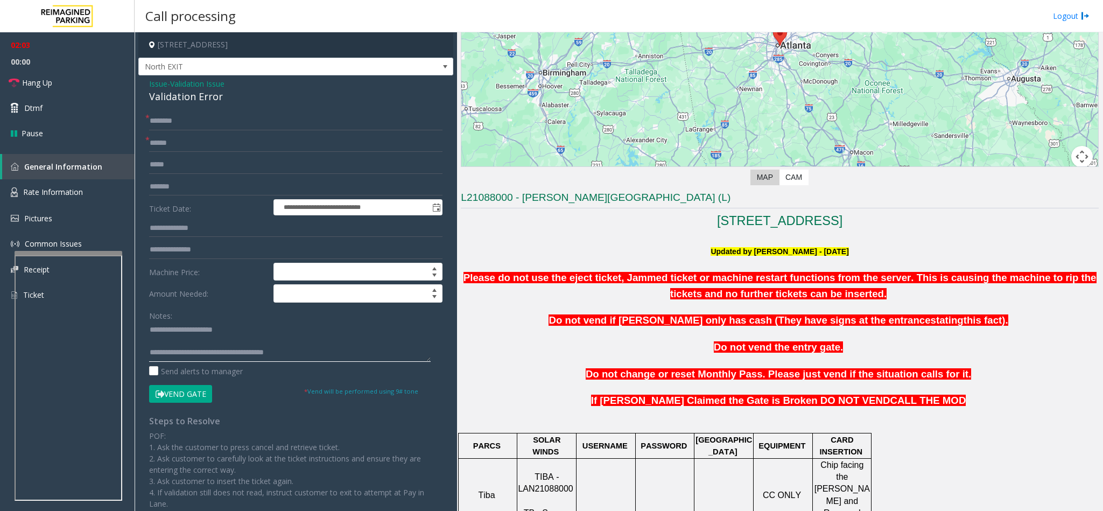
type textarea "**********"
click at [178, 155] on form "**********" at bounding box center [295, 257] width 293 height 291
click at [187, 238] on form "**********" at bounding box center [295, 257] width 293 height 291
click at [187, 231] on input "text" at bounding box center [295, 228] width 293 height 18
type input "********"
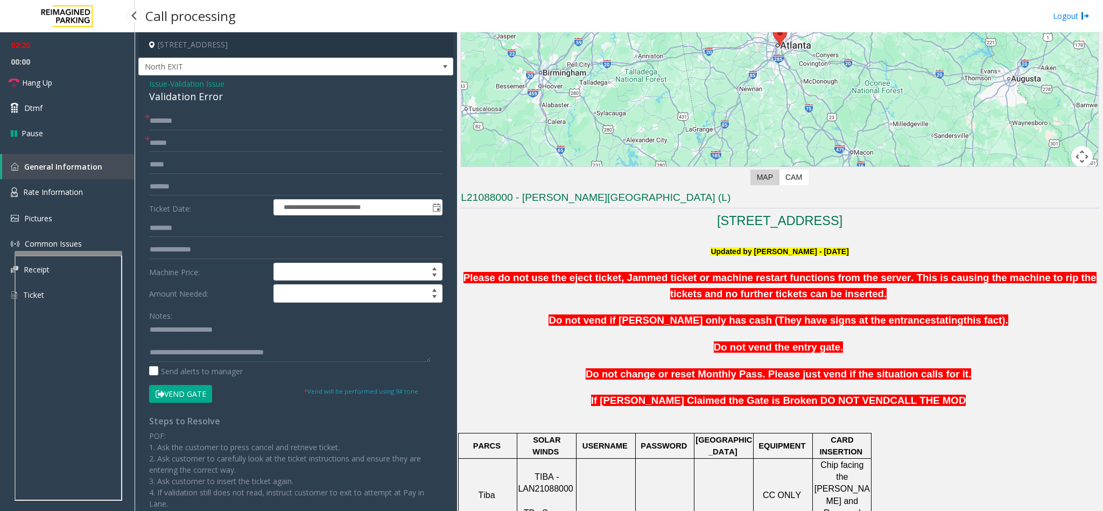
click at [200, 110] on div "**********" at bounding box center [295, 359] width 315 height 569
click at [202, 126] on input "text" at bounding box center [295, 121] width 293 height 18
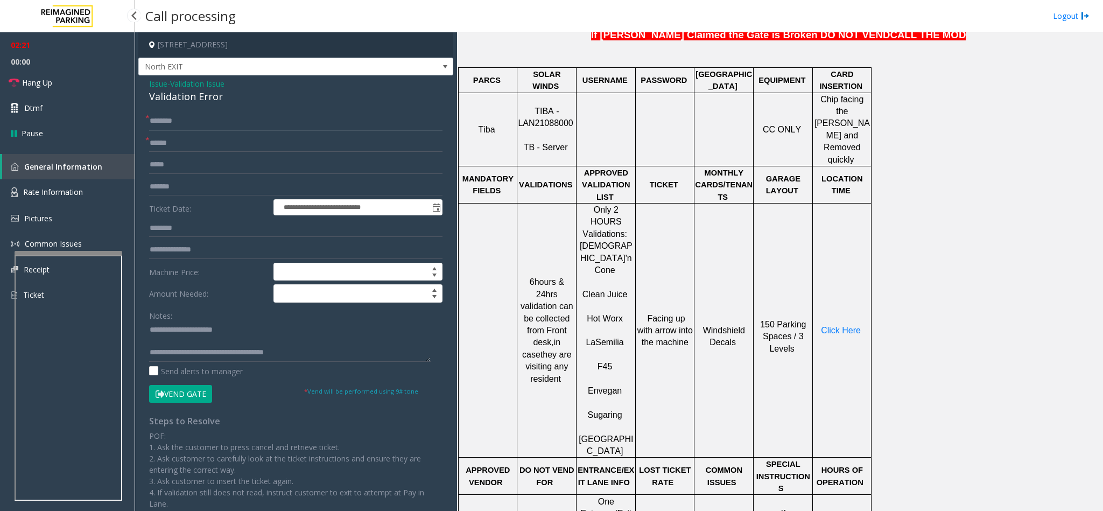
scroll to position [565, 0]
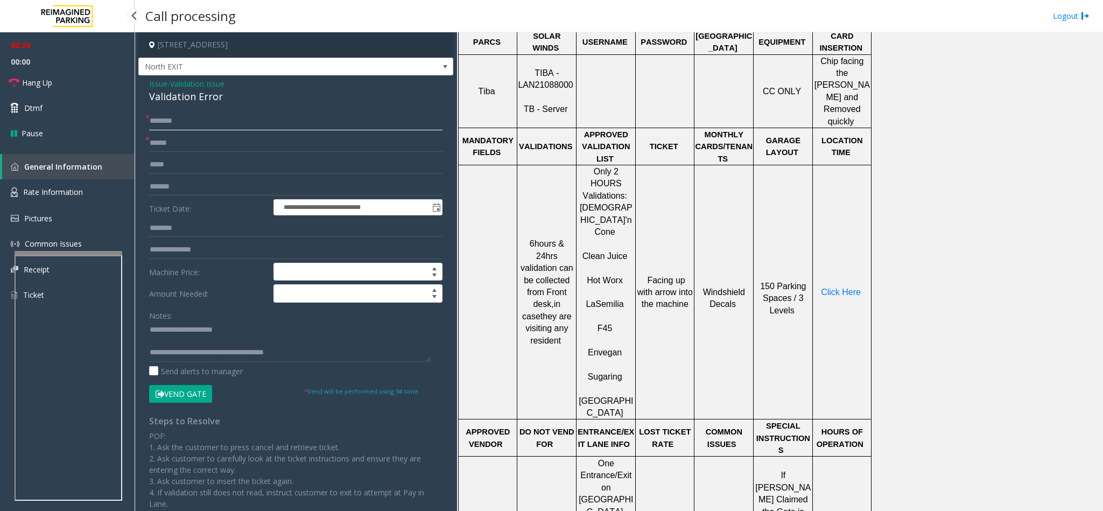
click at [186, 125] on input "text" at bounding box center [295, 121] width 293 height 18
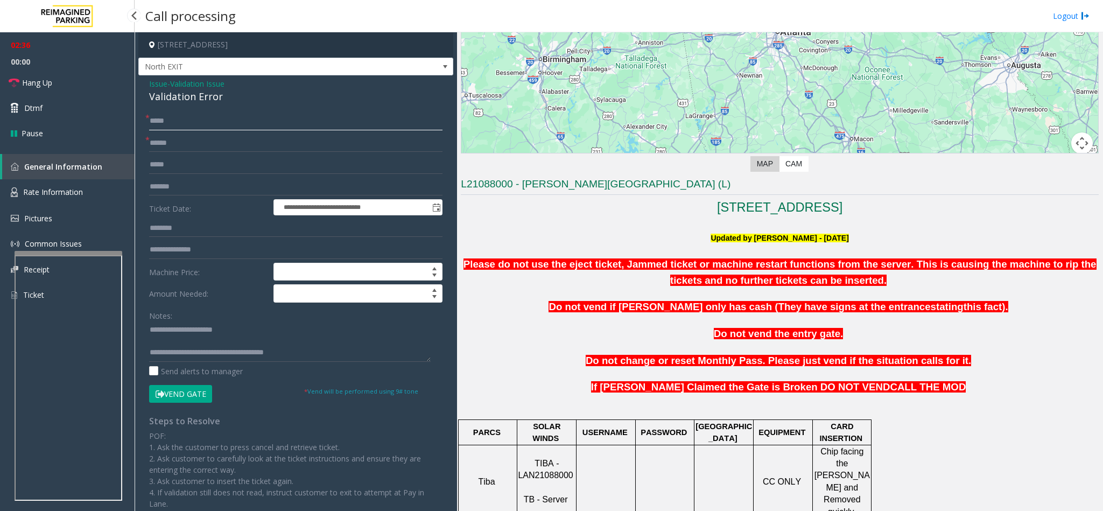
scroll to position [161, 0]
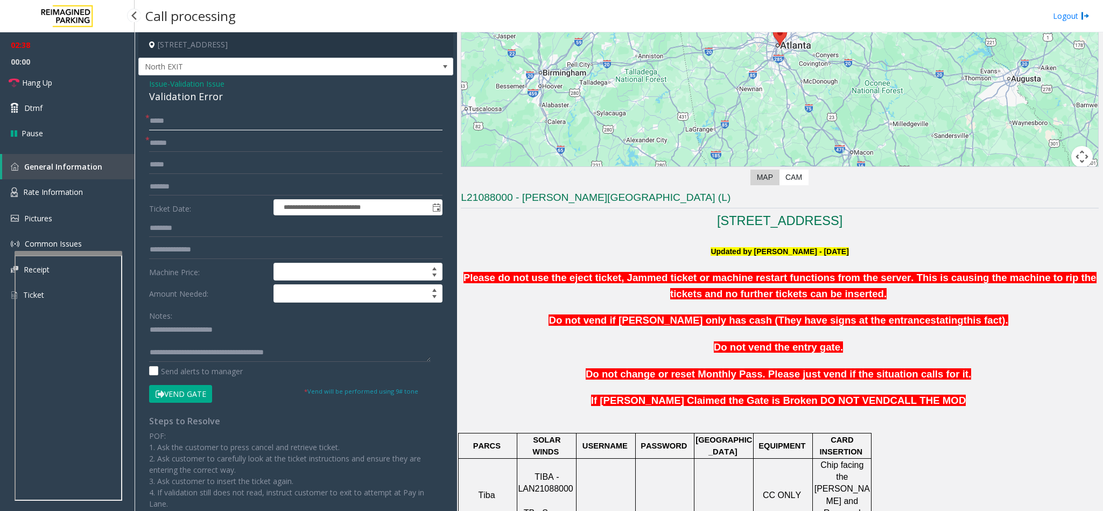
type input "*****"
click at [38, 89] on link "Hang Up" at bounding box center [67, 82] width 135 height 25
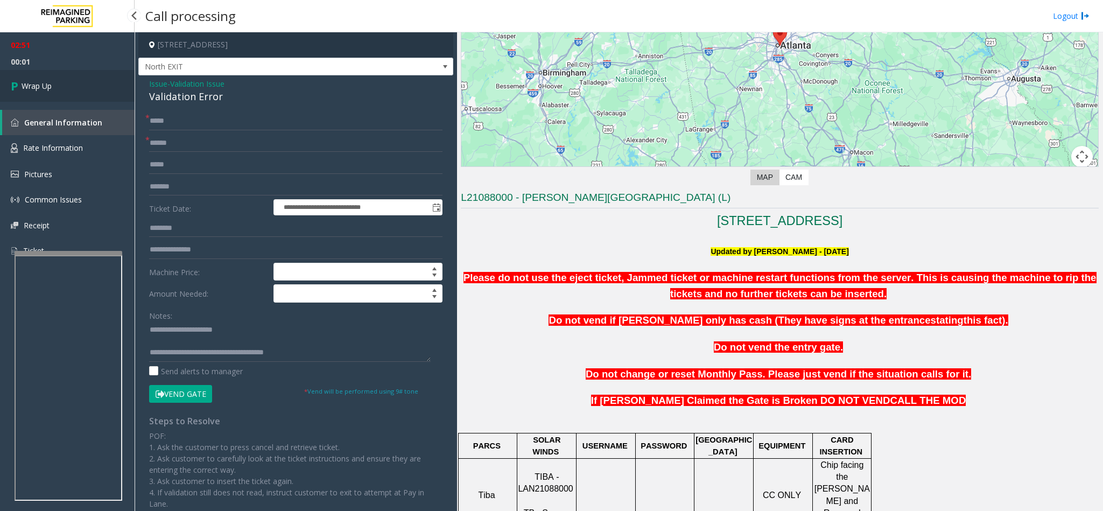
click at [11, 83] on icon at bounding box center [16, 86] width 11 height 18
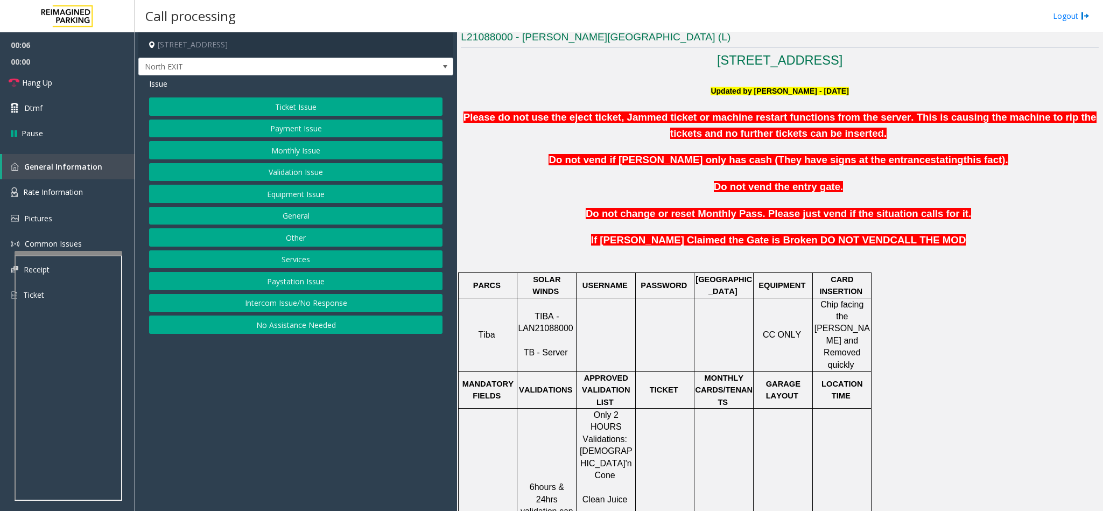
scroll to position [323, 0]
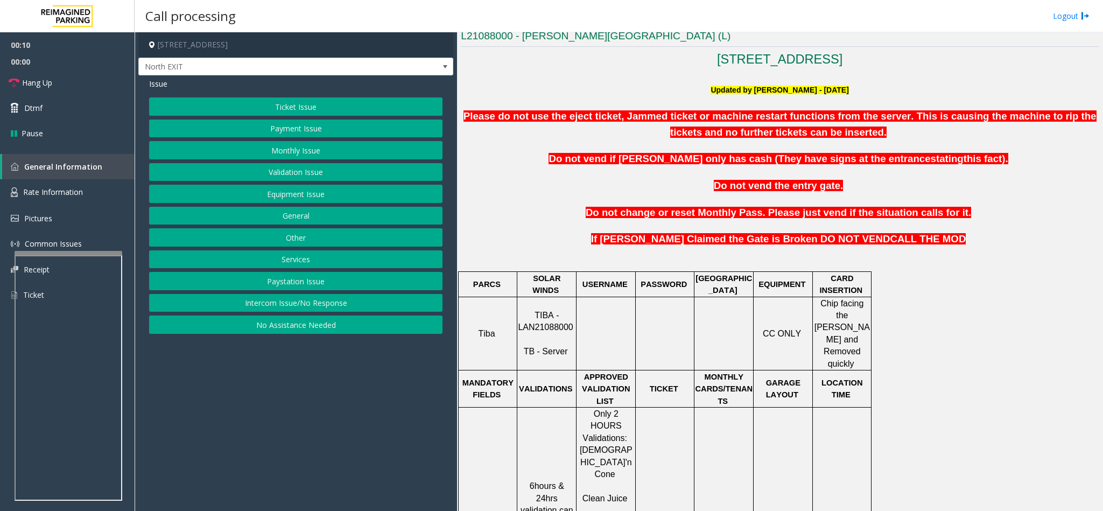
click at [291, 171] on button "Validation Issue" at bounding box center [295, 172] width 293 height 18
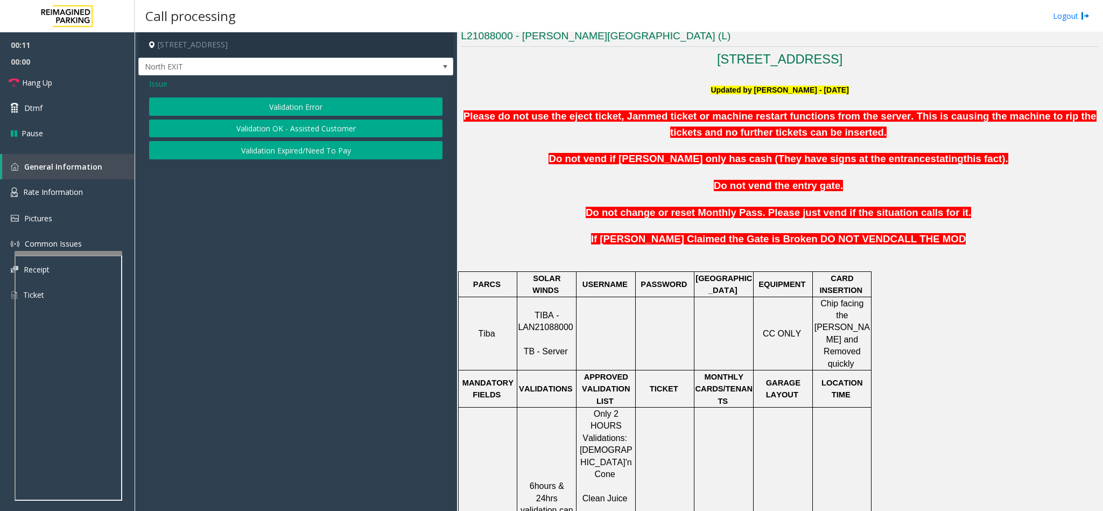
click at [279, 112] on button "Validation Error" at bounding box center [295, 106] width 293 height 18
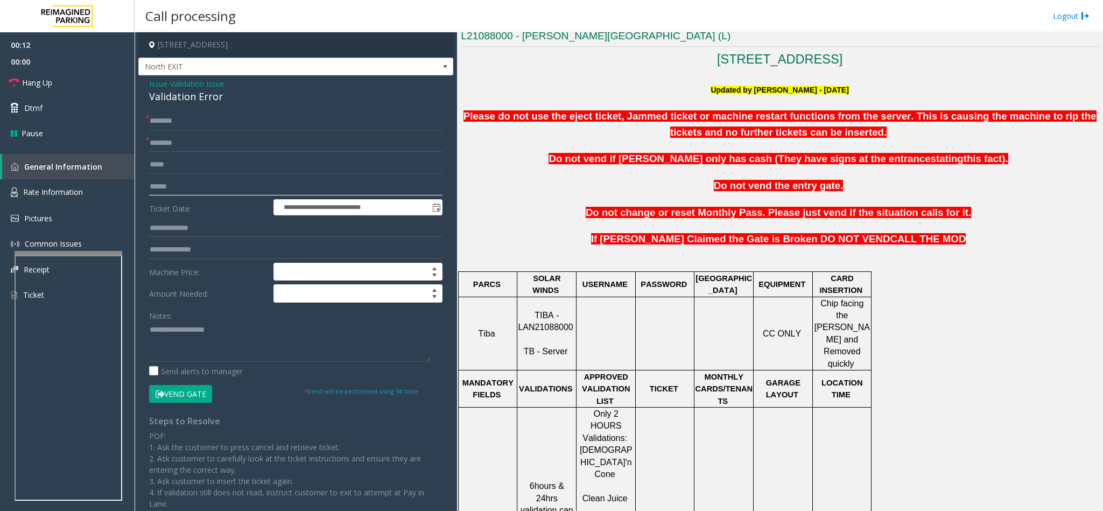
click at [181, 194] on input "text" at bounding box center [295, 187] width 293 height 18
click at [168, 186] on input "******" at bounding box center [295, 187] width 293 height 18
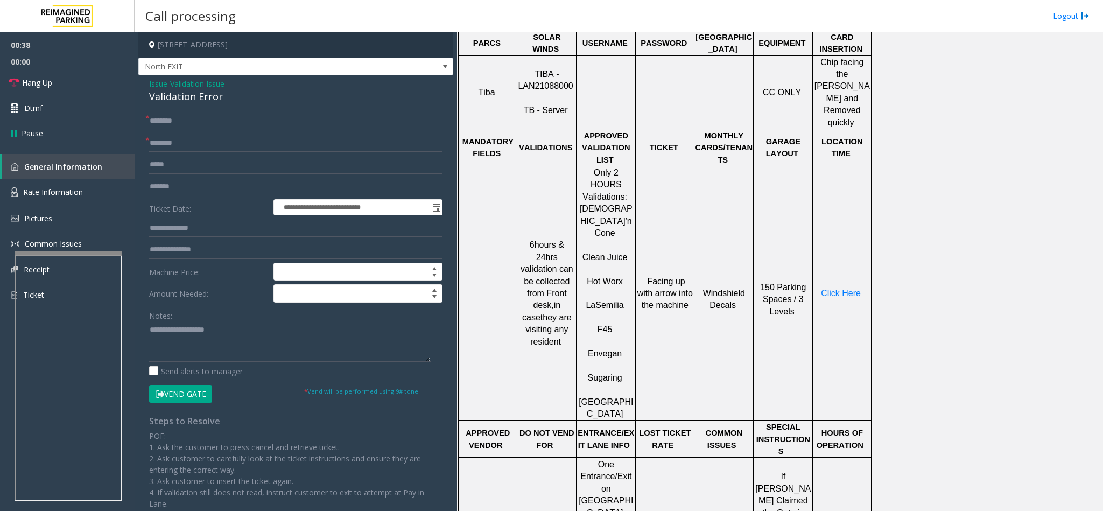
scroll to position [565, 0]
type input "*******"
click at [837, 287] on span "Click Here" at bounding box center [841, 291] width 40 height 9
click at [171, 101] on div "Validation Error" at bounding box center [295, 96] width 293 height 15
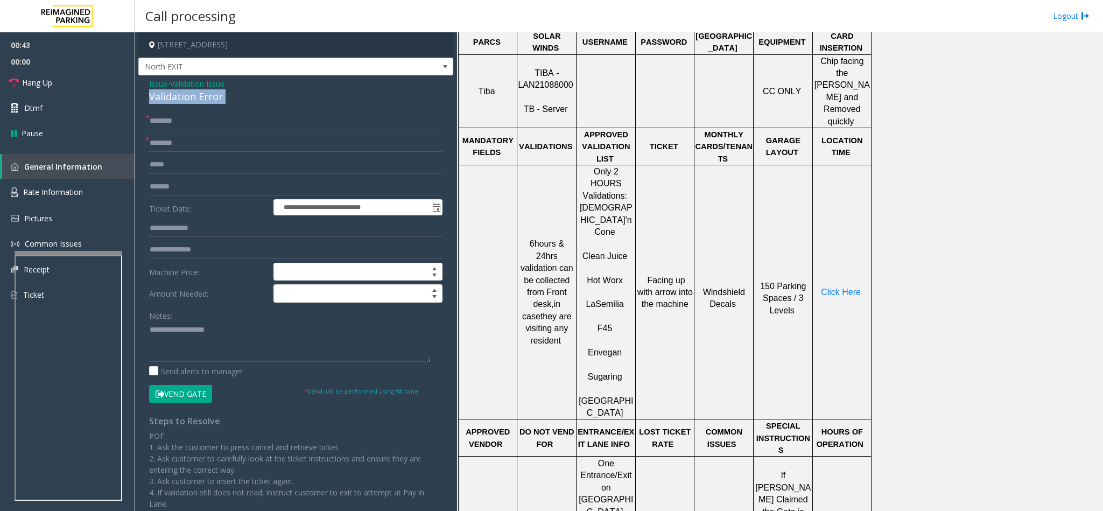
click at [171, 101] on div "Validation Error" at bounding box center [295, 96] width 293 height 15
click at [188, 347] on textarea at bounding box center [290, 341] width 282 height 40
paste textarea "**********"
click at [262, 333] on textarea at bounding box center [290, 341] width 282 height 40
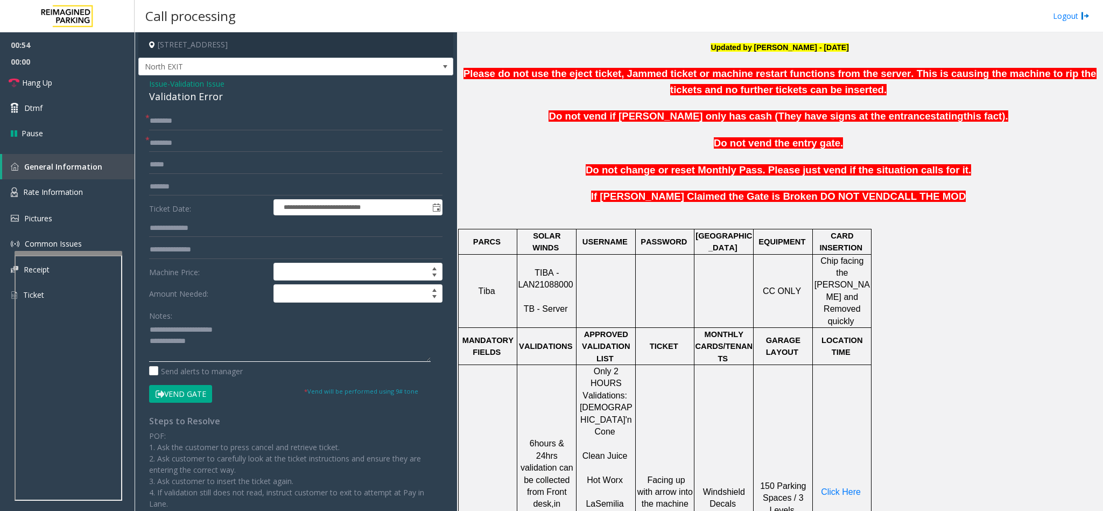
scroll to position [404, 0]
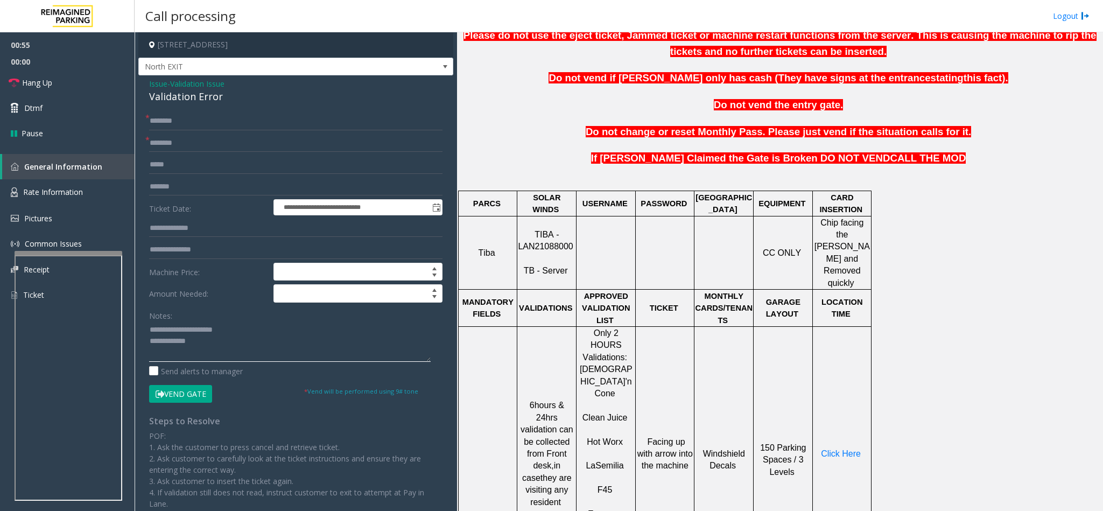
type textarea "**********"
click at [200, 145] on input "text" at bounding box center [295, 143] width 293 height 18
type input "***"
click at [178, 227] on input "text" at bounding box center [295, 228] width 293 height 18
type input "******"
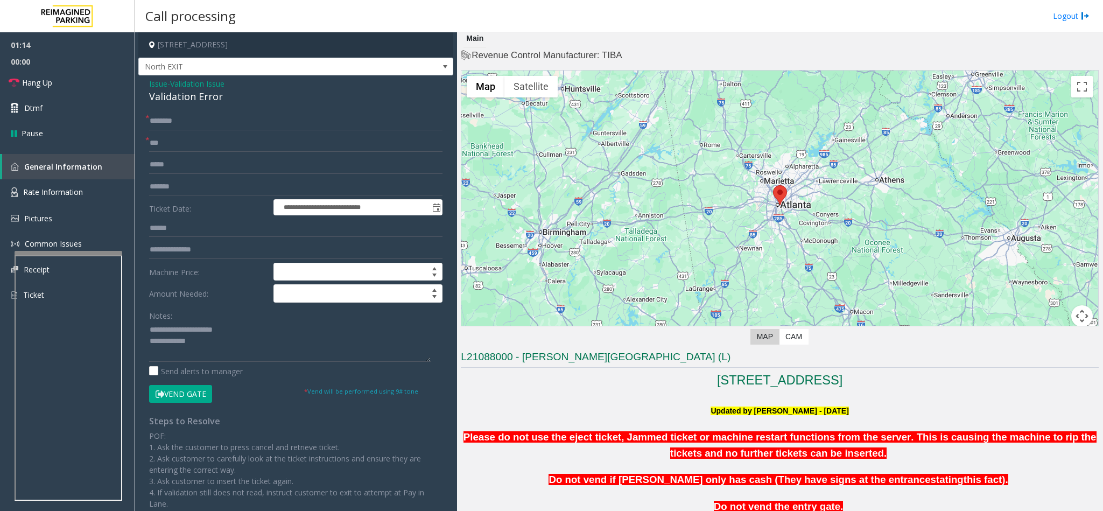
scroll to position [0, 0]
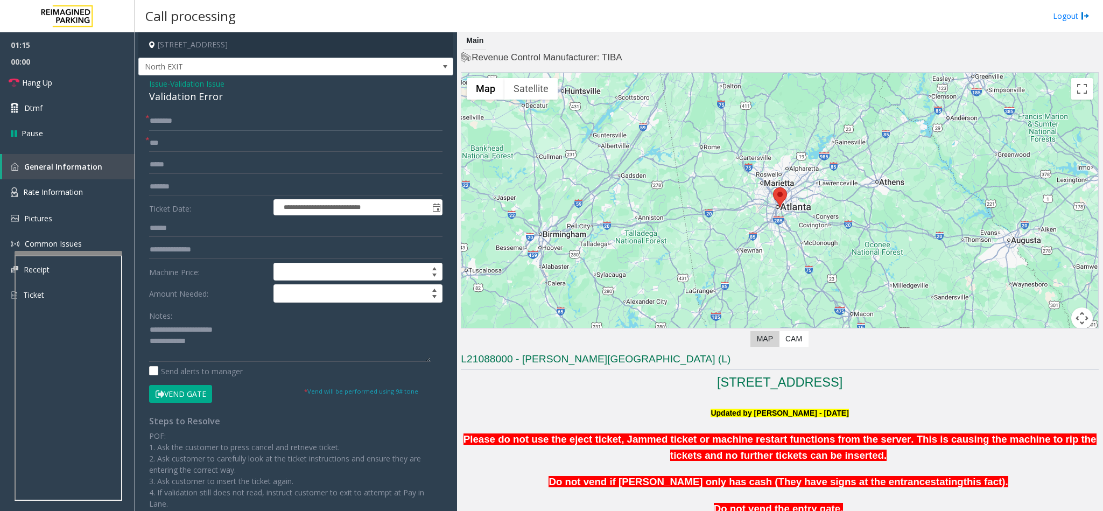
click at [185, 121] on input "text" at bounding box center [295, 121] width 293 height 18
type input "*****"
click at [212, 349] on textarea at bounding box center [290, 341] width 282 height 40
click at [203, 344] on textarea at bounding box center [290, 341] width 282 height 40
click at [185, 398] on button "Vend Gate" at bounding box center [180, 394] width 63 height 18
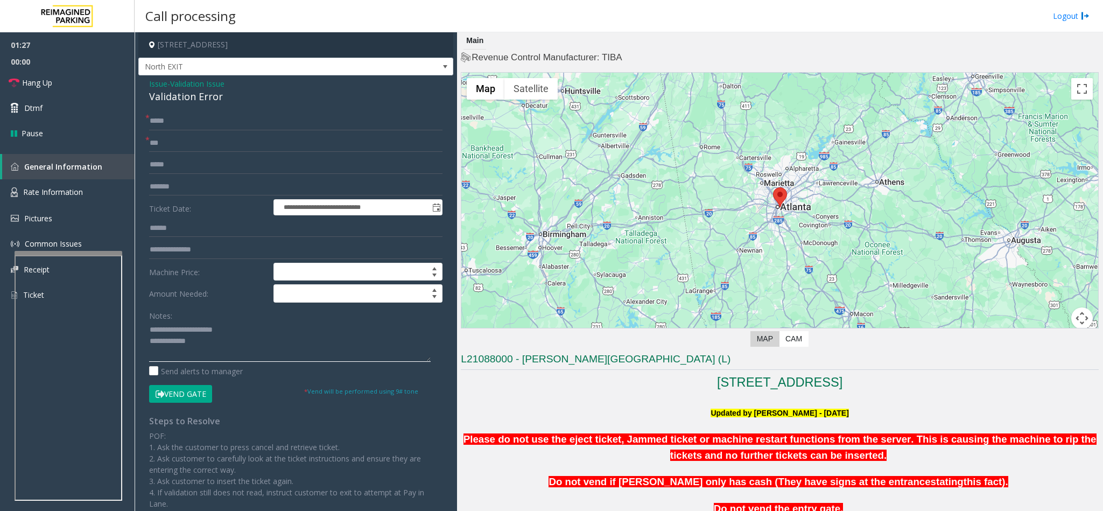
click at [217, 348] on textarea at bounding box center [290, 341] width 282 height 40
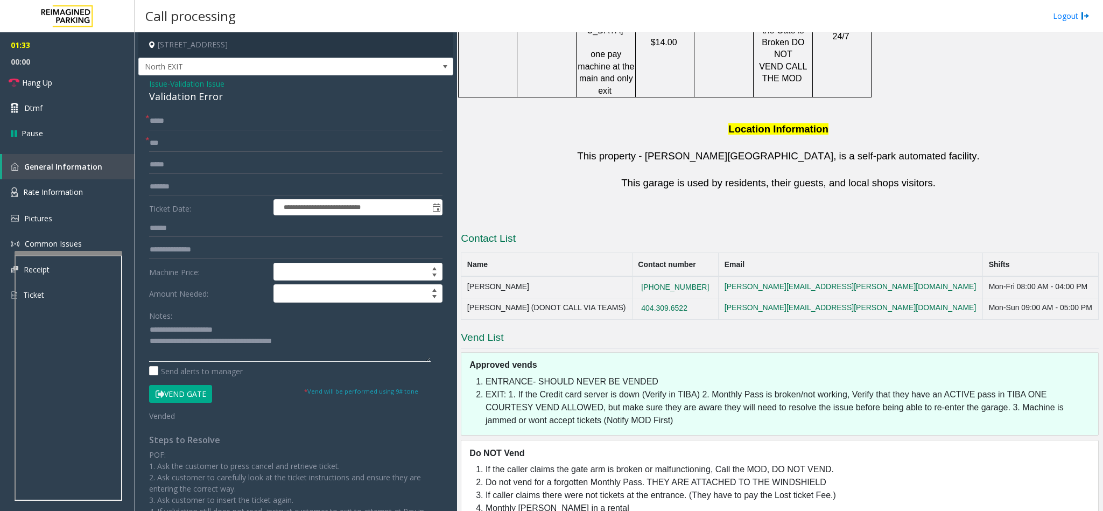
scroll to position [400, 0]
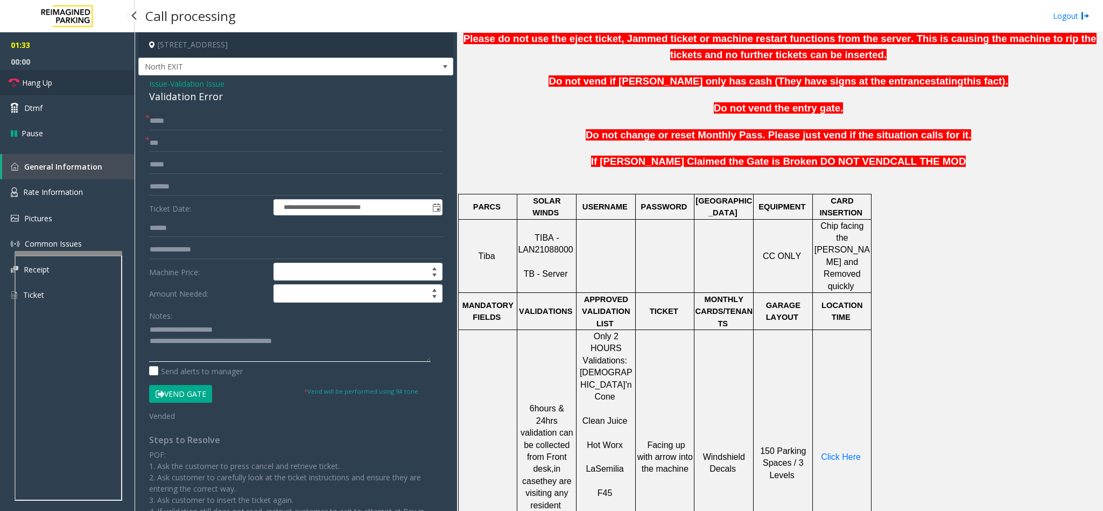
type textarea "**********"
click at [42, 81] on span "Hang Up" at bounding box center [37, 82] width 30 height 11
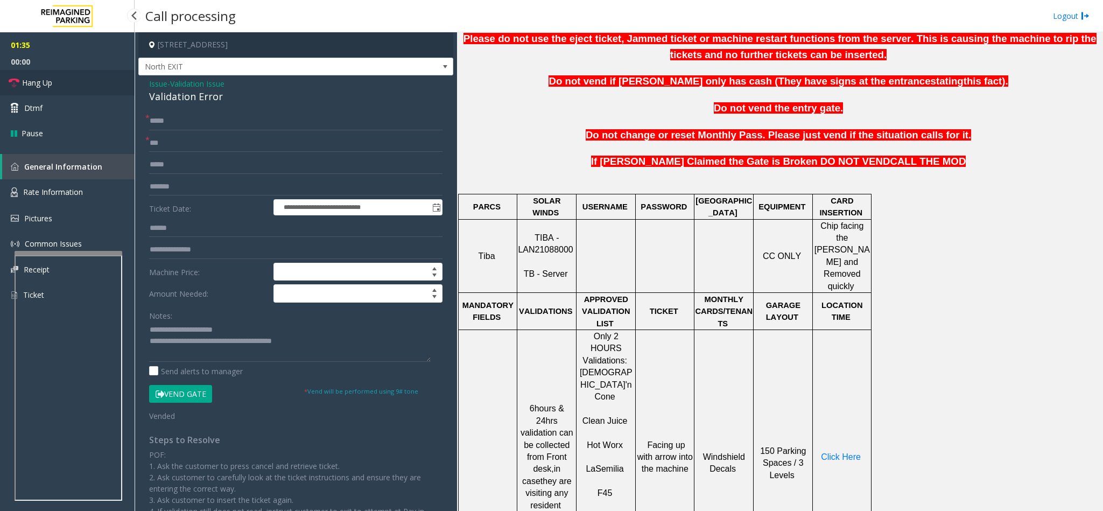
click at [42, 81] on span "Hang Up" at bounding box center [37, 82] width 30 height 11
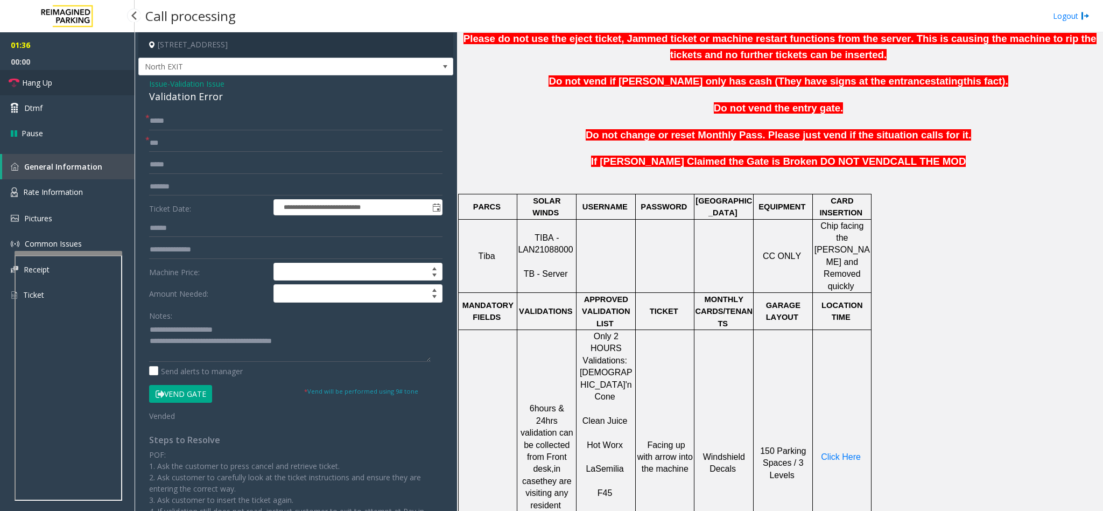
click at [42, 81] on span "Hang Up" at bounding box center [37, 82] width 30 height 11
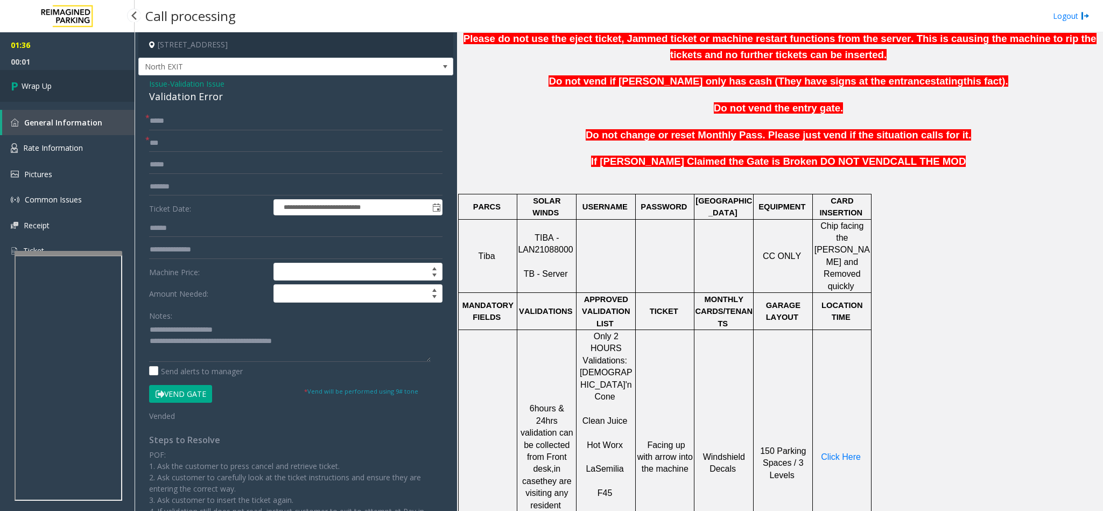
click at [73, 97] on link "Wrap Up" at bounding box center [67, 86] width 135 height 32
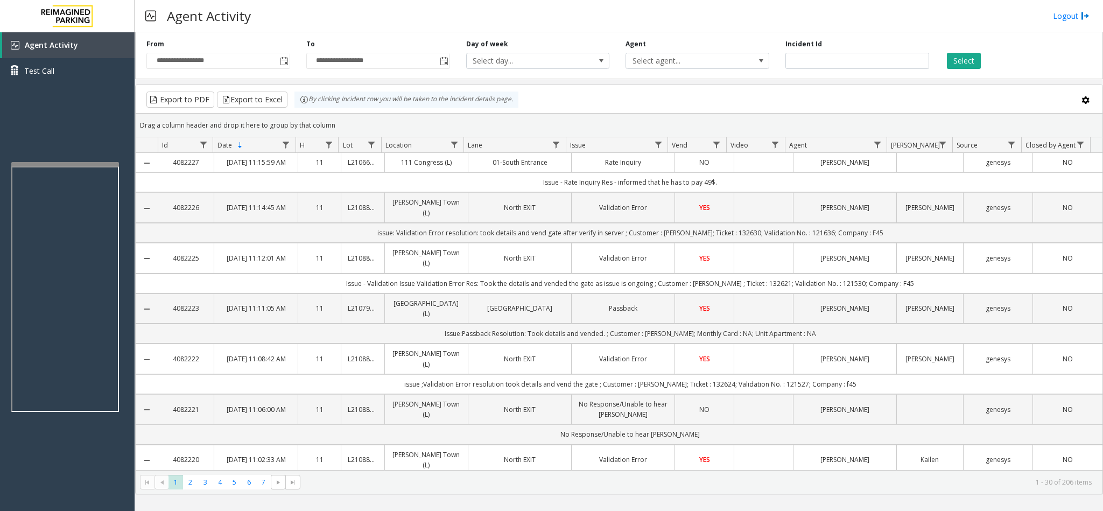
click at [66, 164] on div at bounding box center [65, 164] width 108 height 4
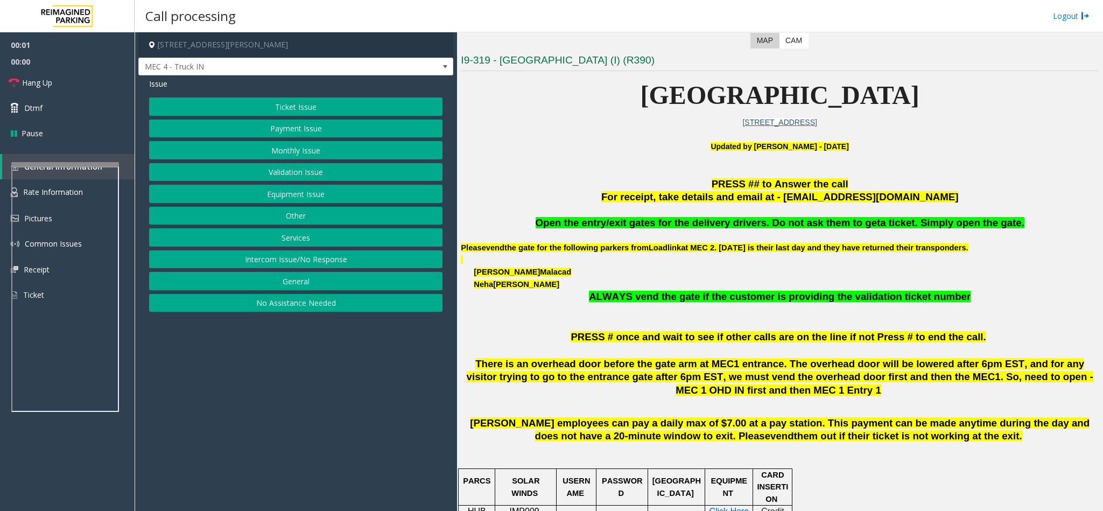
scroll to position [404, 0]
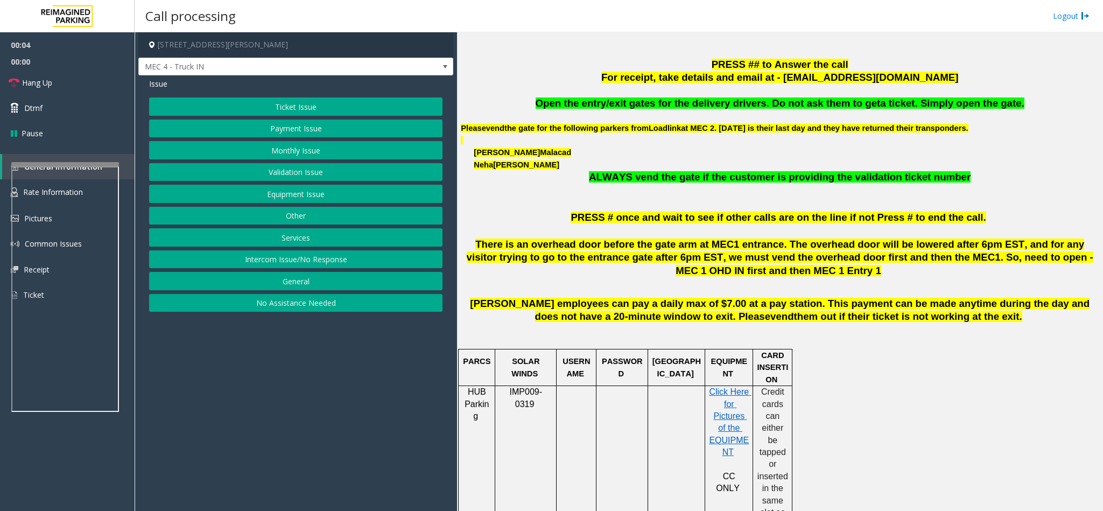
click at [286, 199] on button "Equipment Issue" at bounding box center [295, 194] width 293 height 18
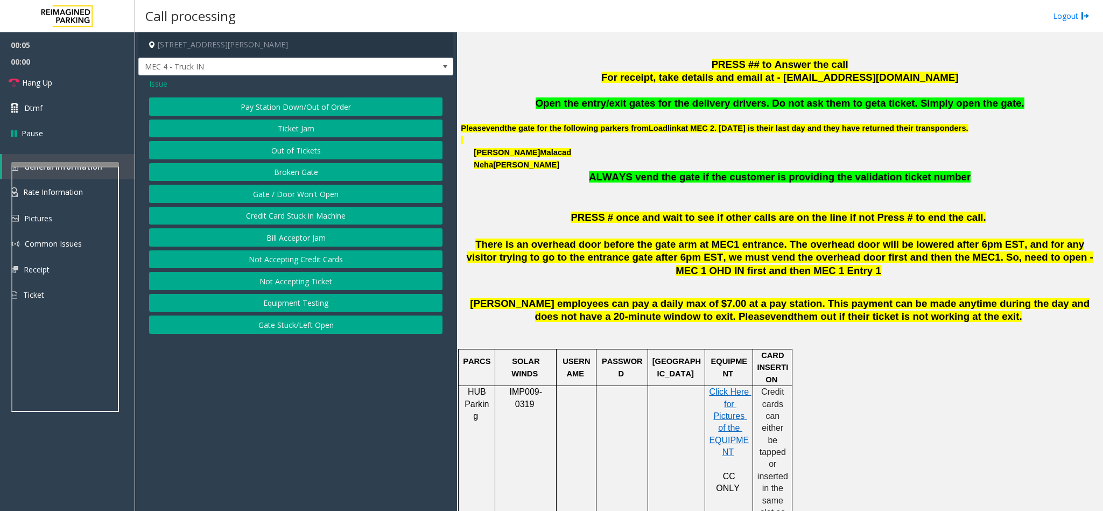
click at [294, 191] on button "Gate / Door Won't Open" at bounding box center [295, 194] width 293 height 18
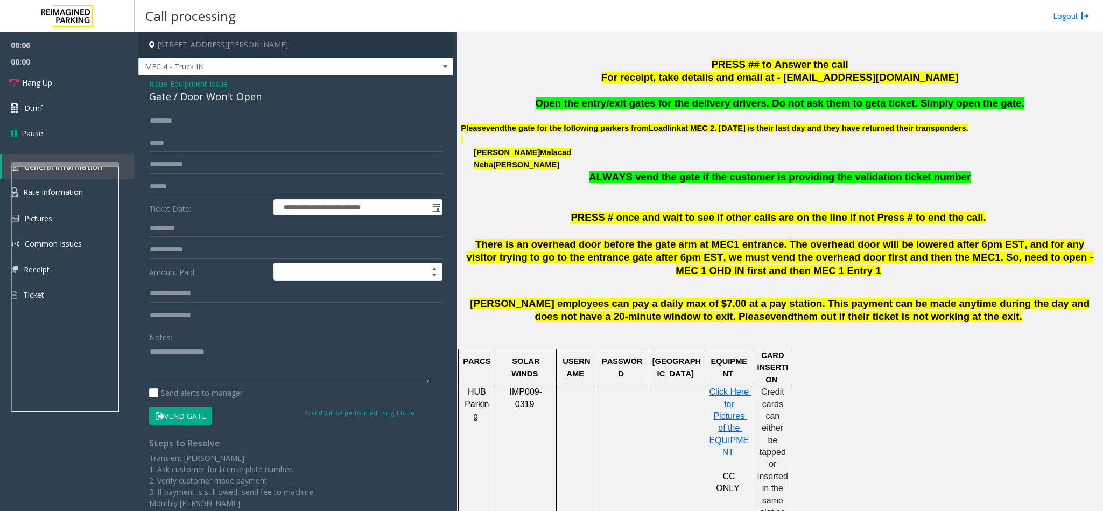
click at [176, 414] on button "Vend Gate" at bounding box center [180, 415] width 63 height 18
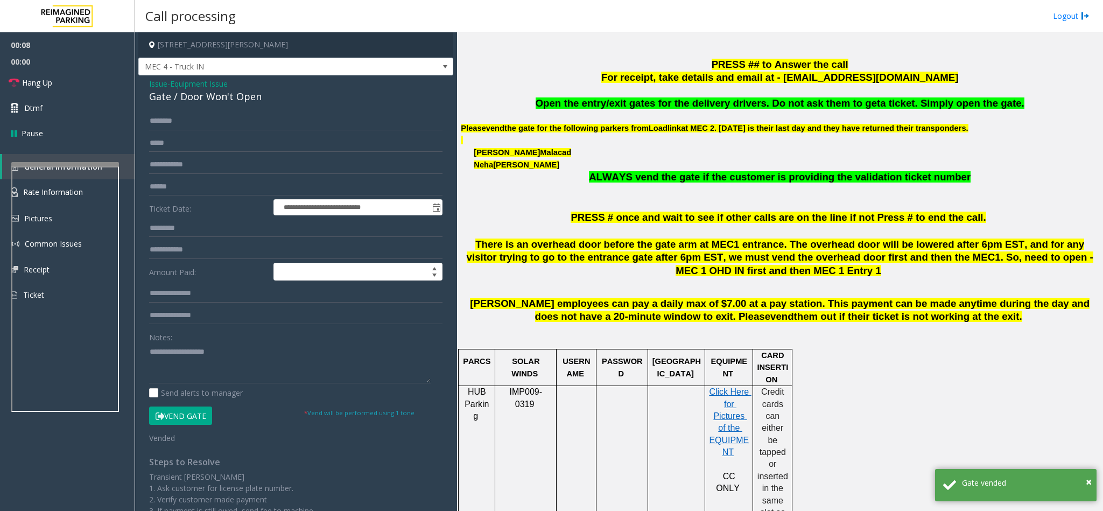
click at [218, 99] on div "Gate / Door Won't Open" at bounding box center [295, 96] width 293 height 15
click at [197, 371] on textarea at bounding box center [290, 363] width 282 height 40
paste textarea "**********"
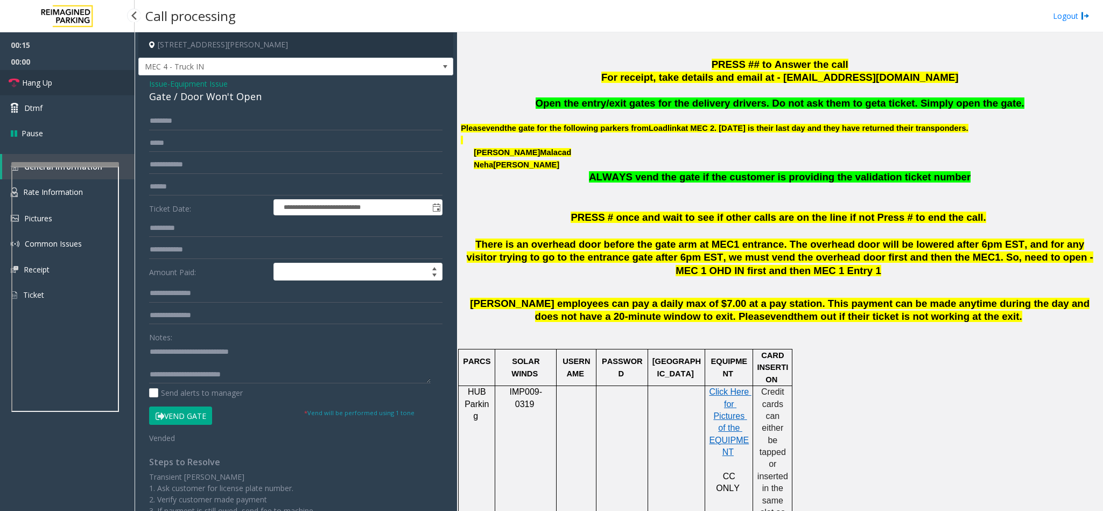
drag, startPoint x: 31, startPoint y: 88, endPoint x: 129, endPoint y: 87, distance: 98.0
click at [31, 88] on span "Hang Up" at bounding box center [37, 82] width 30 height 11
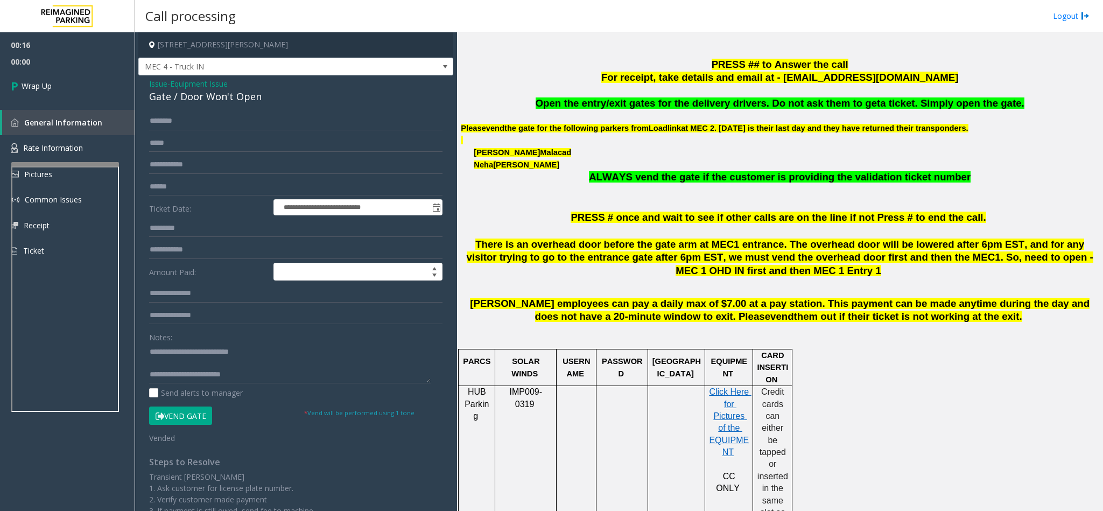
click at [724, 105] on span "Open the entry/exit gates for the delivery drivers. Do not ask them to get" at bounding box center [708, 102] width 345 height 11
click at [256, 370] on textarea at bounding box center [290, 363] width 282 height 40
paste textarea "*********"
click at [248, 377] on textarea at bounding box center [290, 363] width 282 height 40
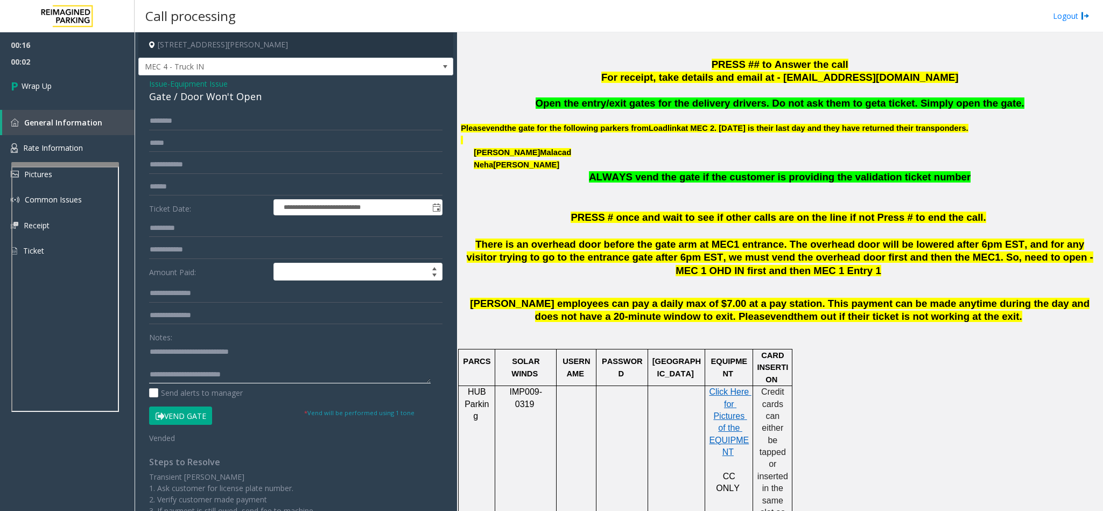
paste textarea "*********"
type textarea "**********"
click at [80, 89] on link "Wrap Up" at bounding box center [67, 86] width 135 height 32
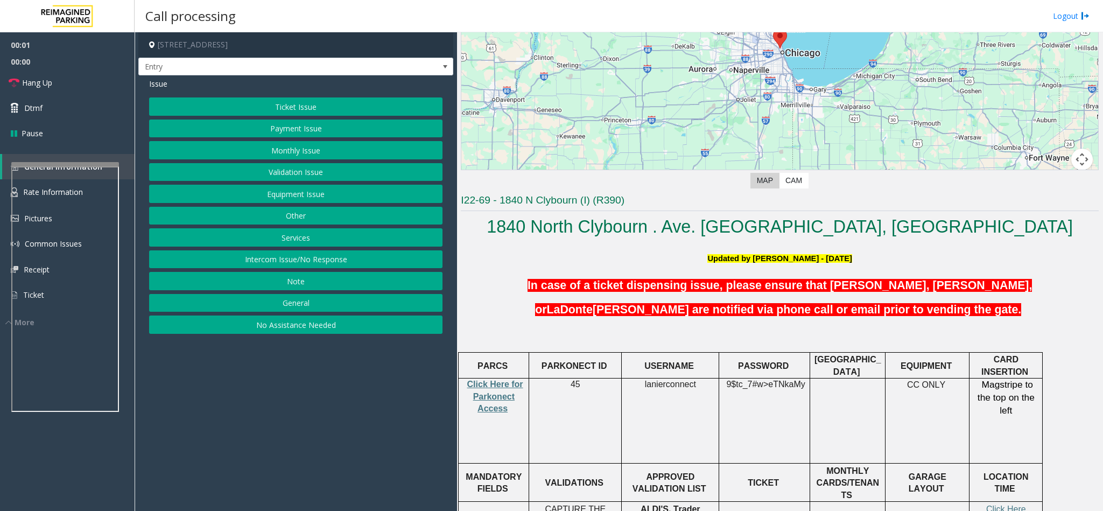
scroll to position [242, 0]
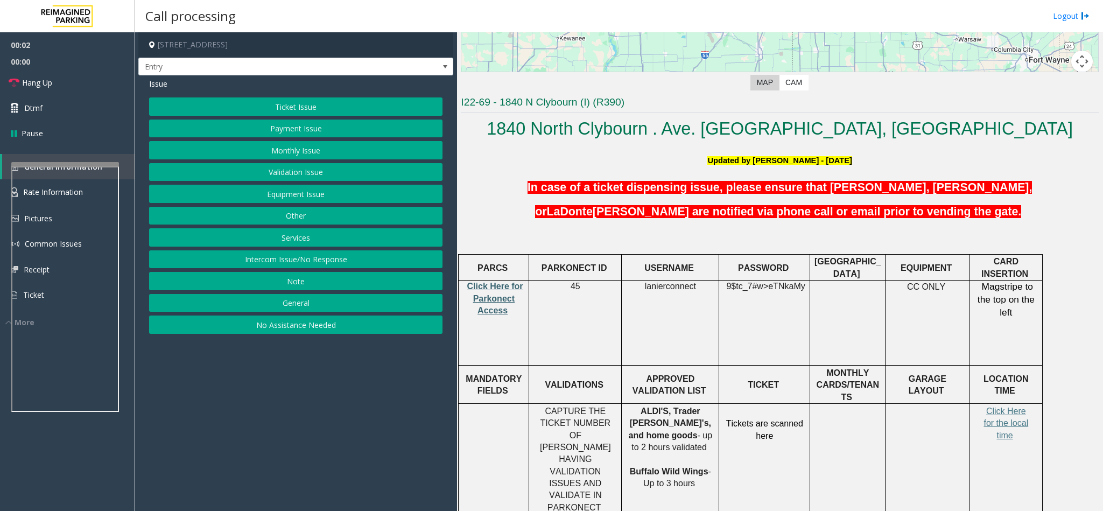
click at [502, 294] on span "Click Here for Parkonect Access" at bounding box center [495, 298] width 56 height 33
click at [306, 260] on button "Intercom Issue/No Response" at bounding box center [295, 259] width 293 height 18
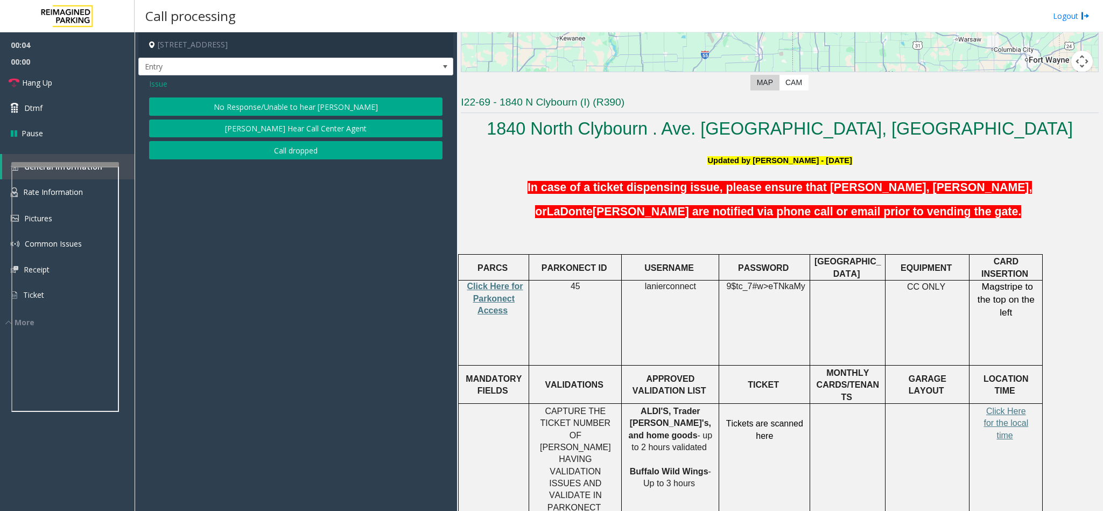
click at [300, 89] on div "Issue" at bounding box center [295, 83] width 293 height 11
click at [299, 111] on button "No Response/Unable to hear [PERSON_NAME]" at bounding box center [295, 106] width 293 height 18
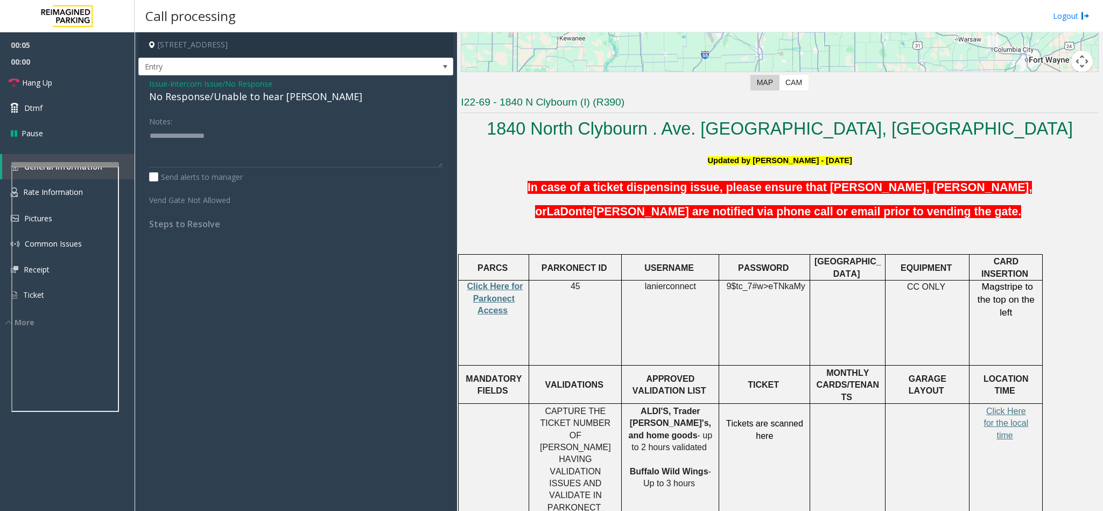
click at [289, 107] on div "Issue - Intercom Issue/No Response No Response/Unable to hear parker Notes: Sen…" at bounding box center [295, 157] width 315 height 165
click at [286, 105] on div "Issue - Intercom Issue/No Response No Response/Unable to hear parker Notes: Sen…" at bounding box center [295, 157] width 315 height 165
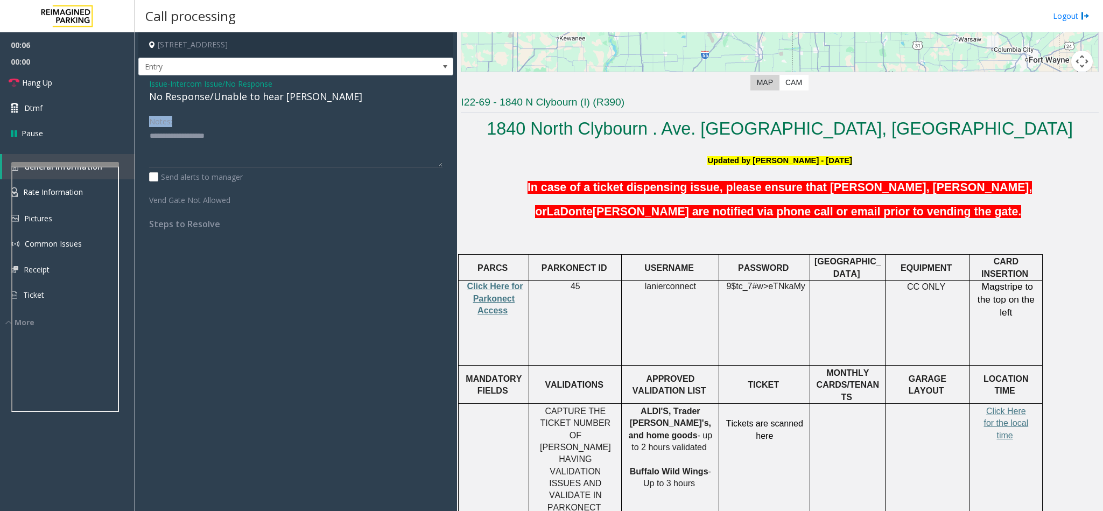
click at [286, 105] on div "Issue - Intercom Issue/No Response No Response/Unable to hear parker Notes: Sen…" at bounding box center [295, 157] width 315 height 165
click at [277, 144] on textarea at bounding box center [295, 147] width 293 height 40
click at [290, 94] on div "No Response/Unable to hear [PERSON_NAME]" at bounding box center [295, 96] width 293 height 15
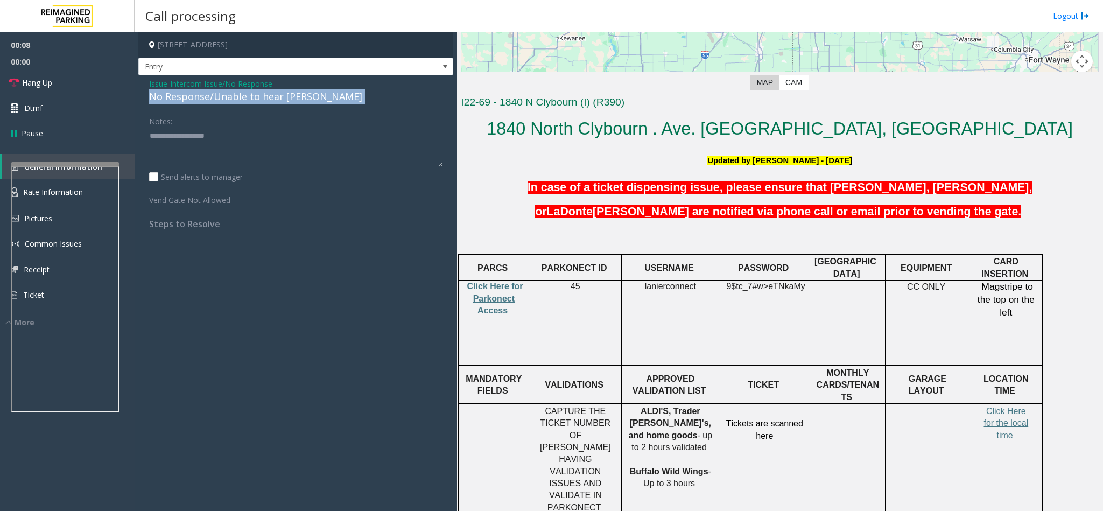
click at [290, 94] on div "No Response/Unable to hear [PERSON_NAME]" at bounding box center [295, 96] width 293 height 15
paste textarea "**********"
click at [278, 137] on textarea at bounding box center [295, 147] width 293 height 40
type textarea "**********"
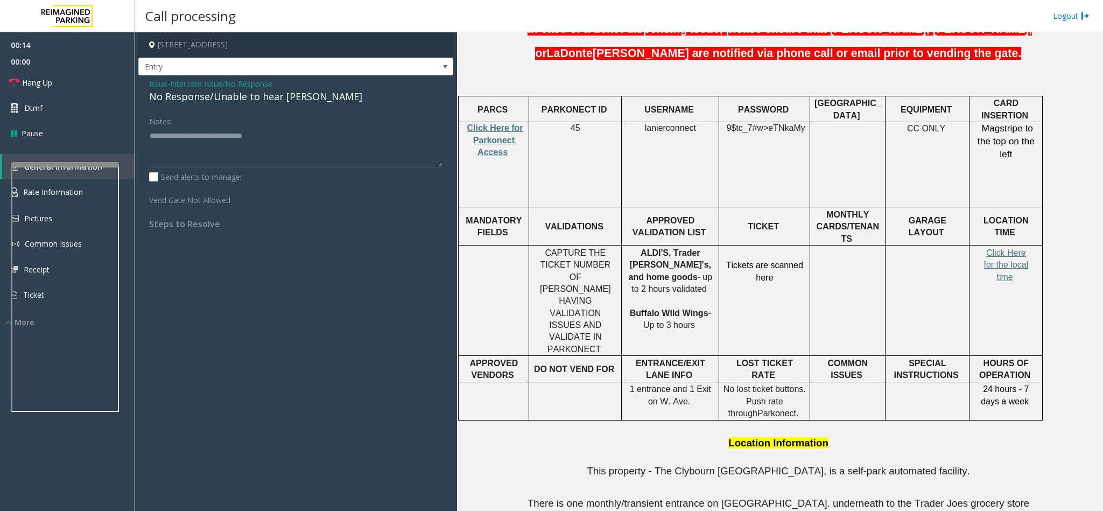
scroll to position [404, 0]
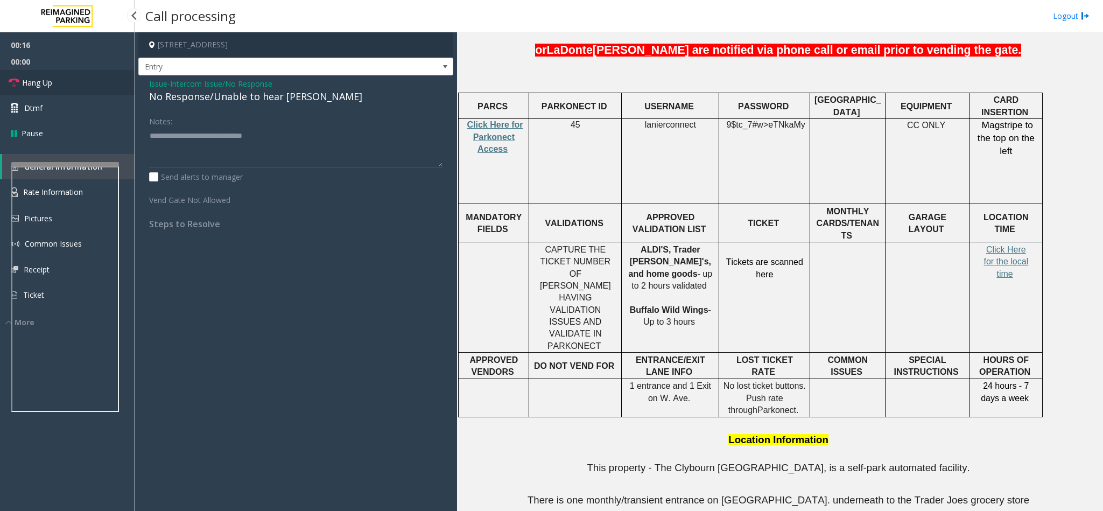
click at [31, 81] on span "Hang Up" at bounding box center [37, 82] width 30 height 11
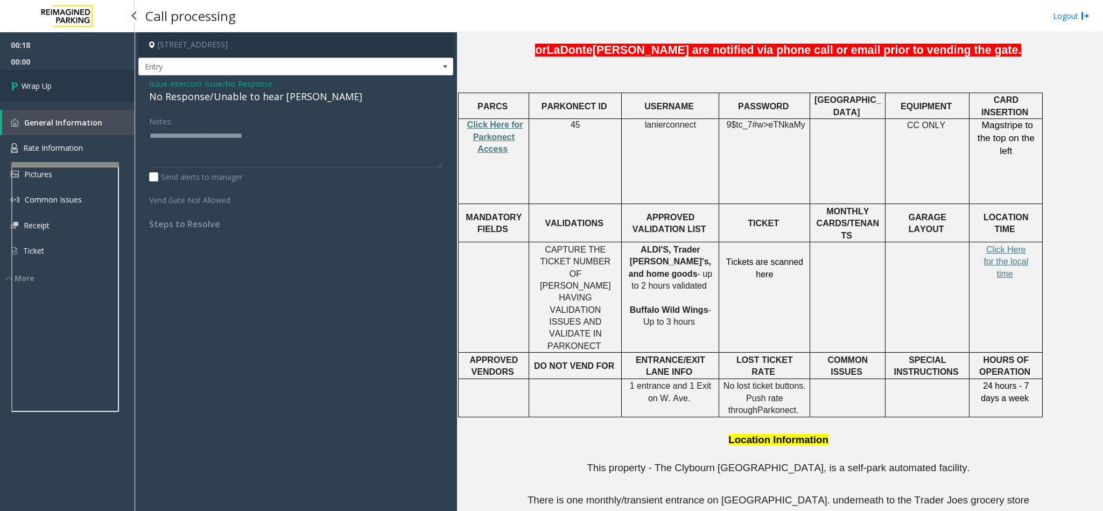
click at [31, 81] on span "Wrap Up" at bounding box center [37, 85] width 30 height 11
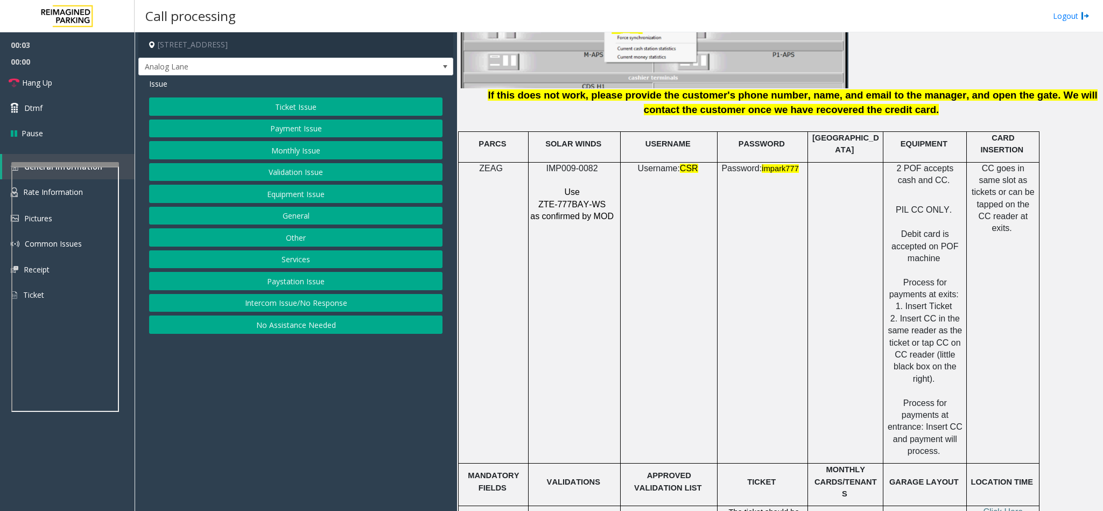
scroll to position [1211, 0]
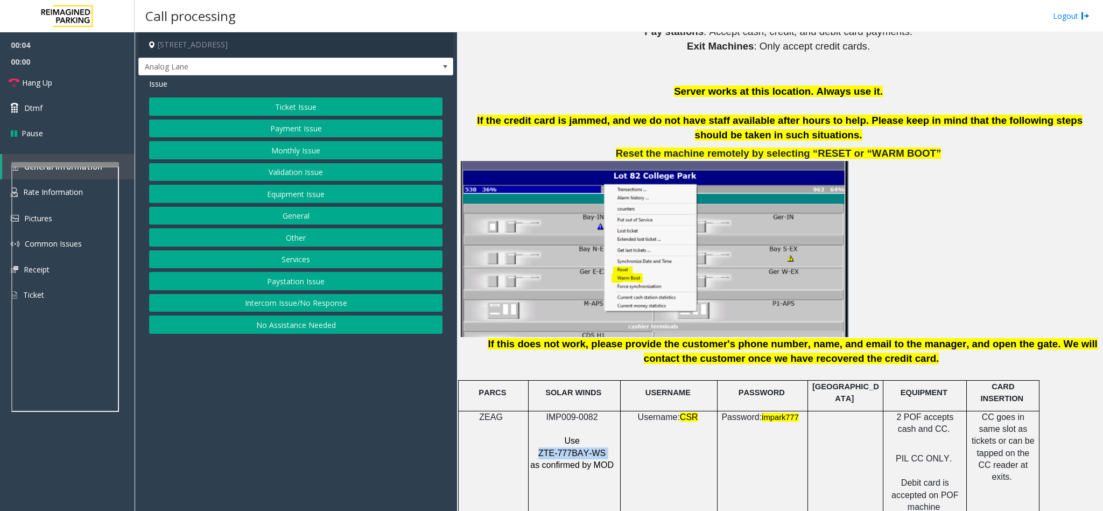
click at [580, 448] on span "ZTE-777BAY-WS" at bounding box center [571, 452] width 67 height 9
click at [284, 131] on button "Payment Issue" at bounding box center [295, 128] width 293 height 18
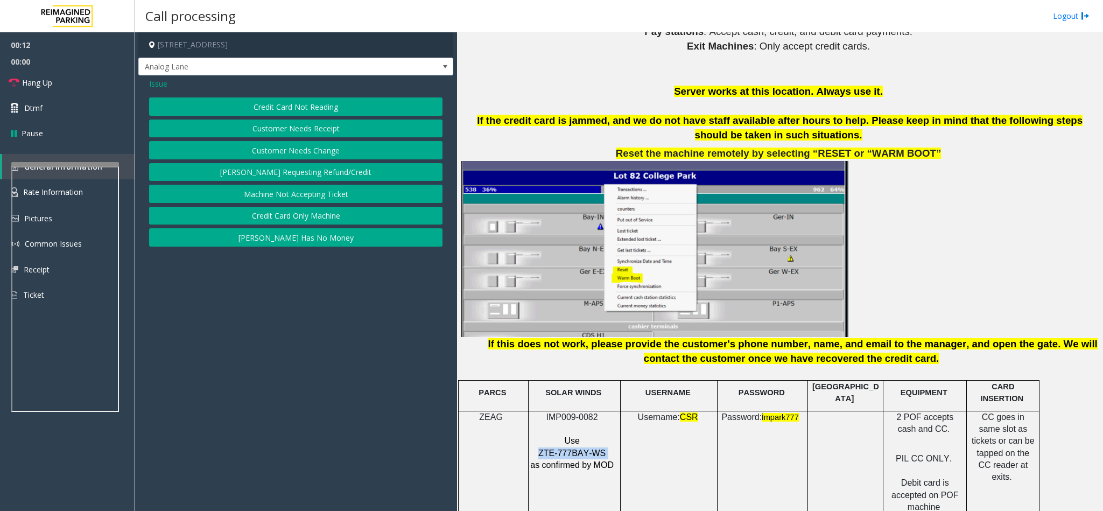
click at [291, 107] on button "Credit Card Not Reading" at bounding box center [295, 106] width 293 height 18
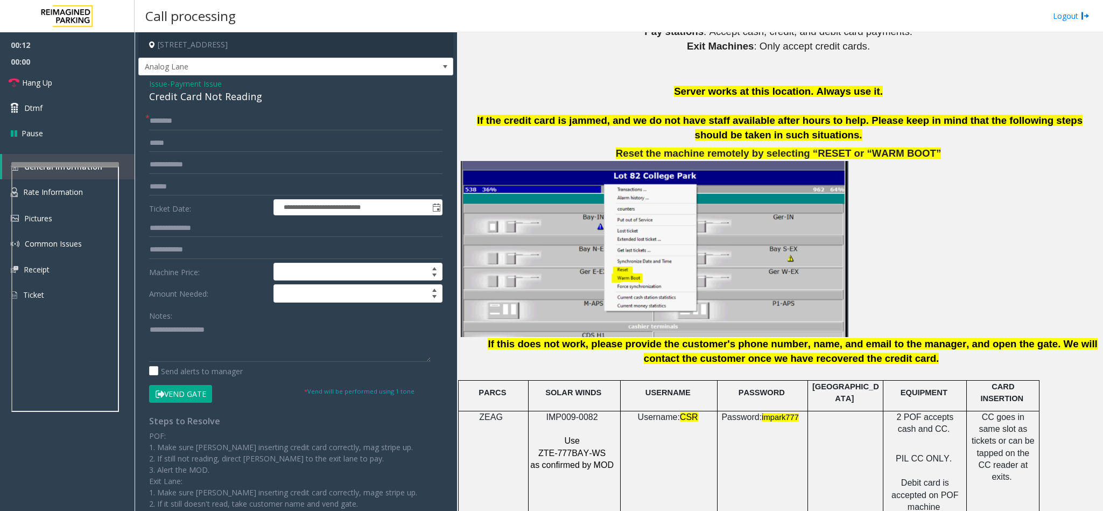
click at [172, 101] on div "Credit Card Not Reading" at bounding box center [295, 96] width 293 height 15
copy div "Credit Card Not Reading"
click at [193, 344] on textarea at bounding box center [290, 341] width 282 height 40
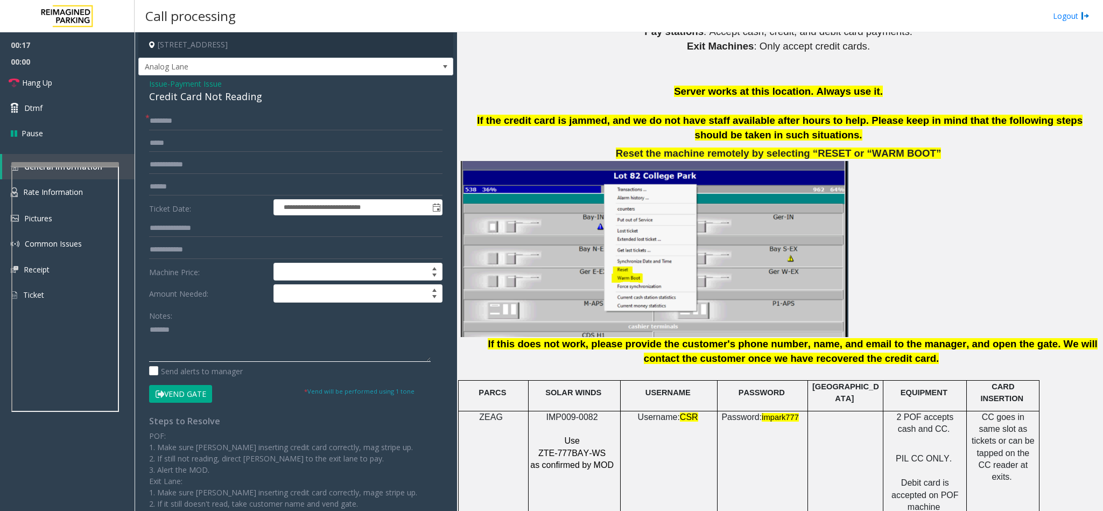
paste textarea "**********"
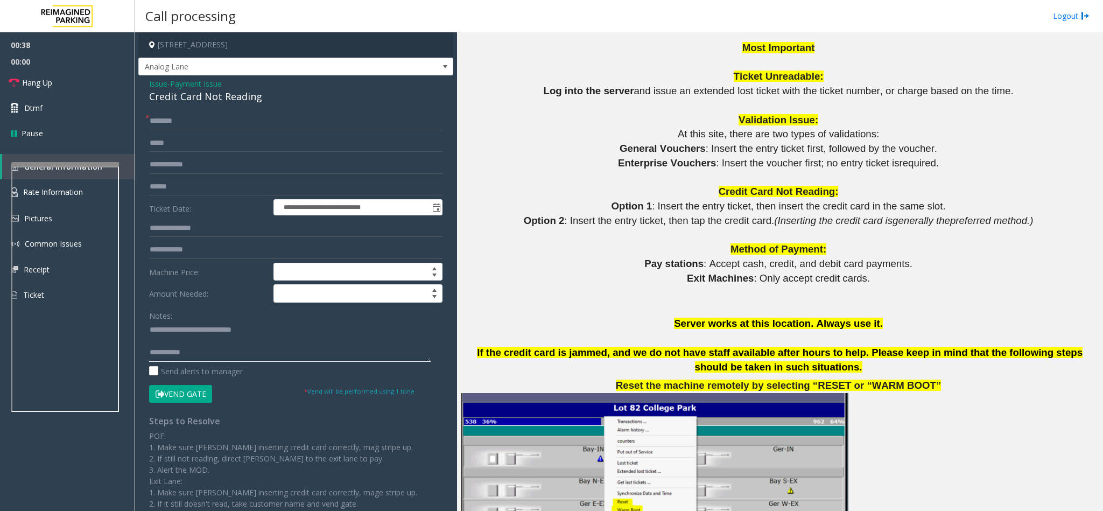
scroll to position [888, 0]
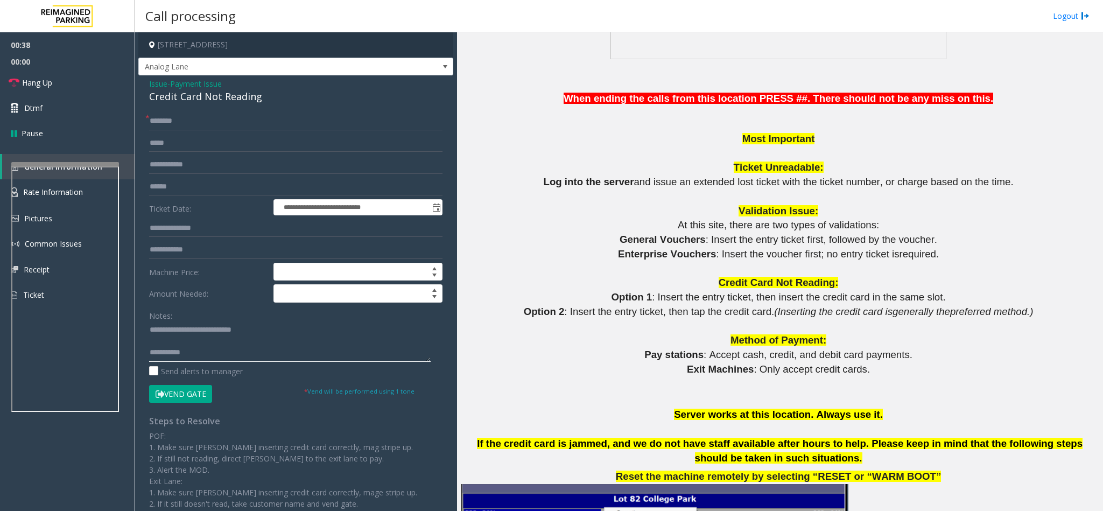
type textarea "**********"
click at [185, 114] on input "text" at bounding box center [295, 121] width 293 height 18
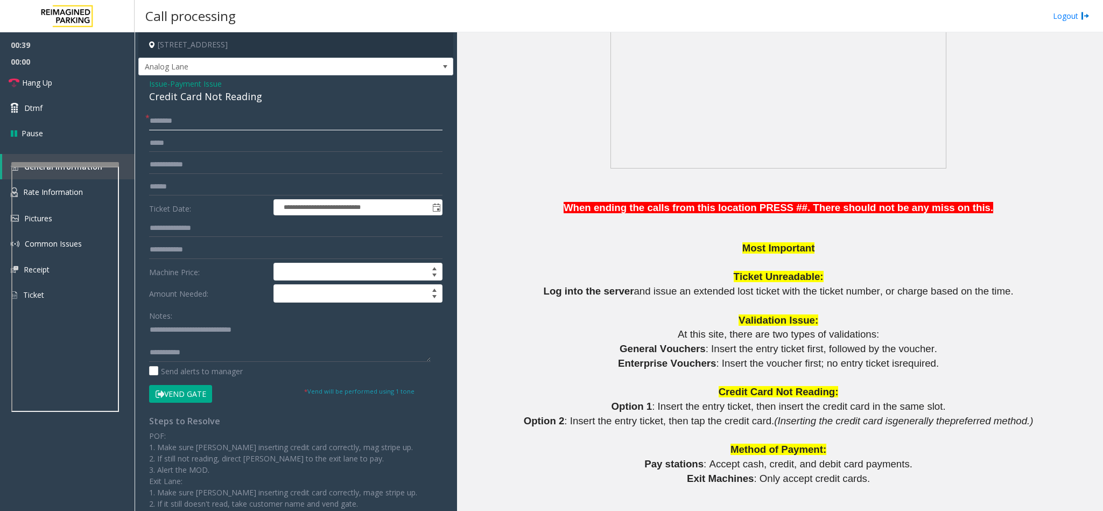
scroll to position [646, 0]
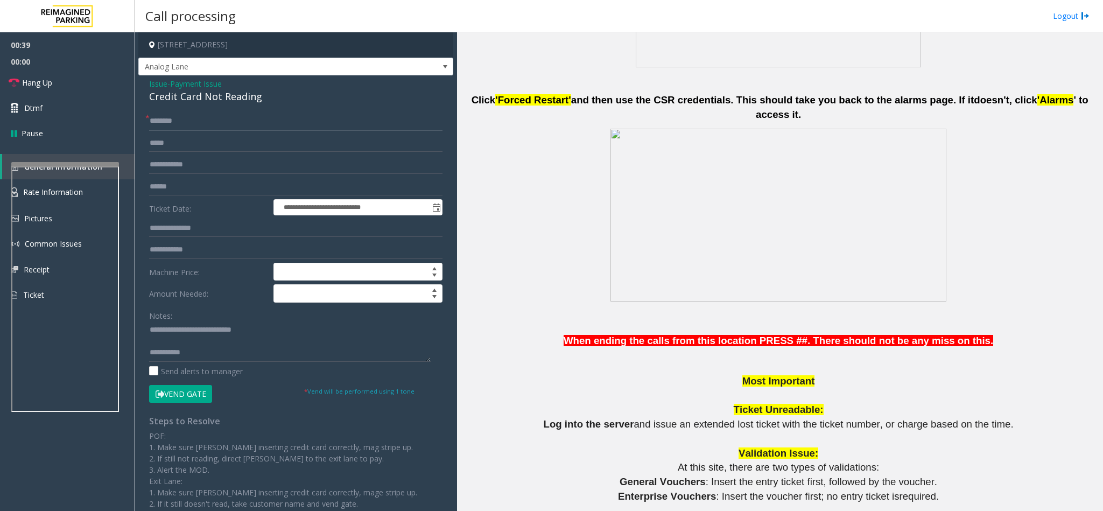
click at [180, 123] on input "text" at bounding box center [295, 121] width 293 height 18
type input "**"
click at [223, 357] on textarea at bounding box center [290, 341] width 282 height 40
click at [38, 77] on span "Hang Up" at bounding box center [37, 82] width 30 height 11
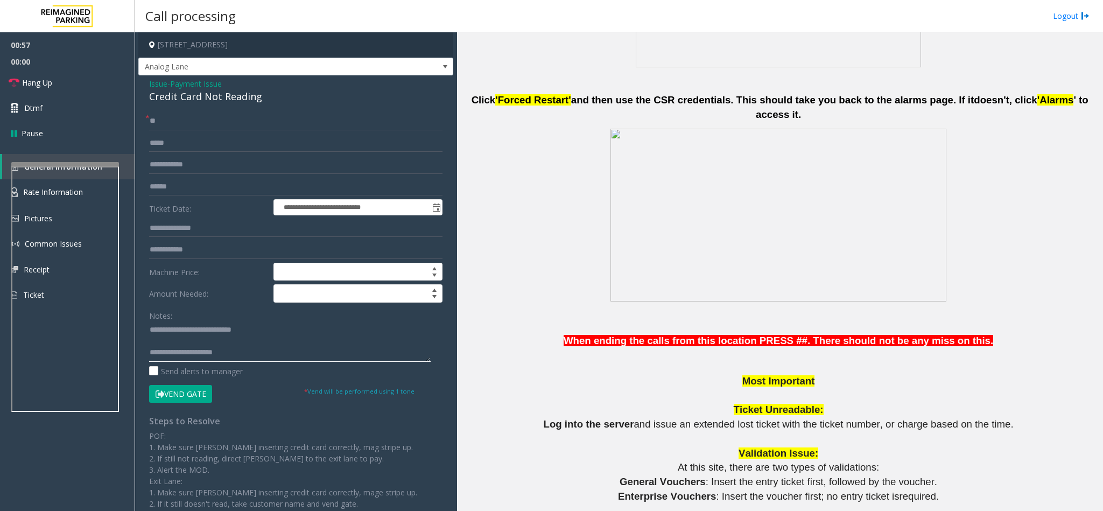
click at [257, 360] on textarea at bounding box center [290, 341] width 282 height 40
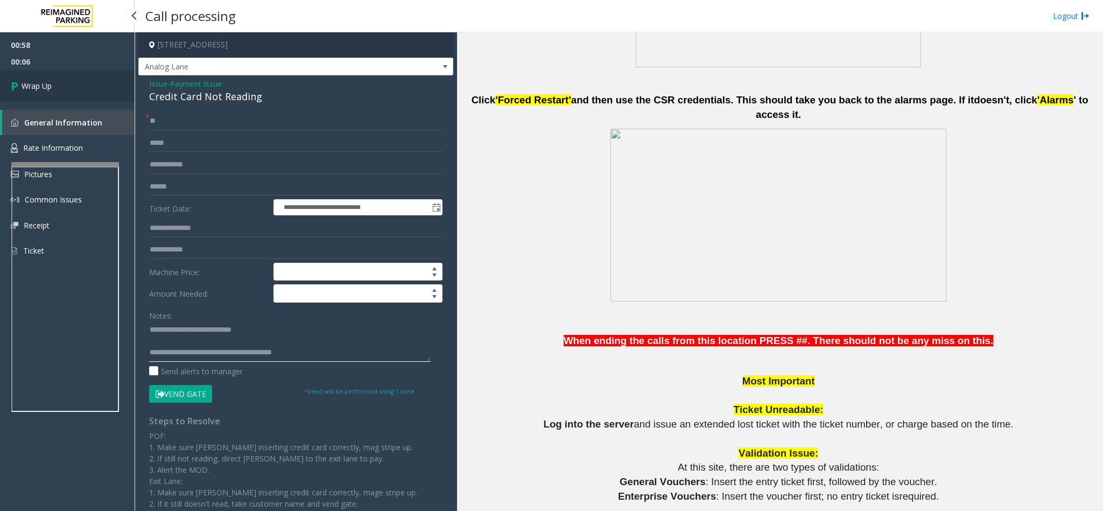
type textarea "**********"
click at [69, 75] on link "Wrap Up" at bounding box center [67, 86] width 135 height 32
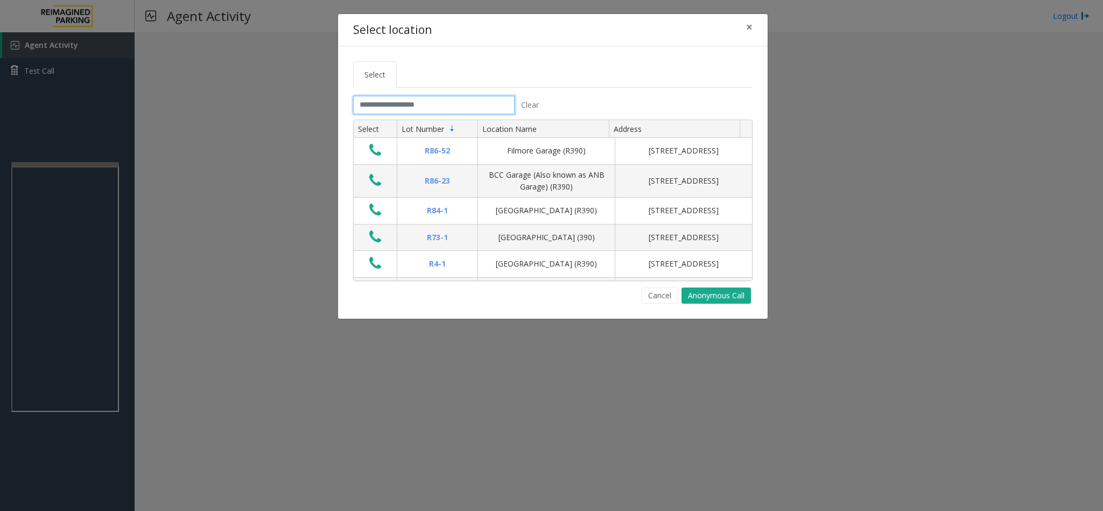
click at [396, 102] on input "text" at bounding box center [433, 105] width 161 height 18
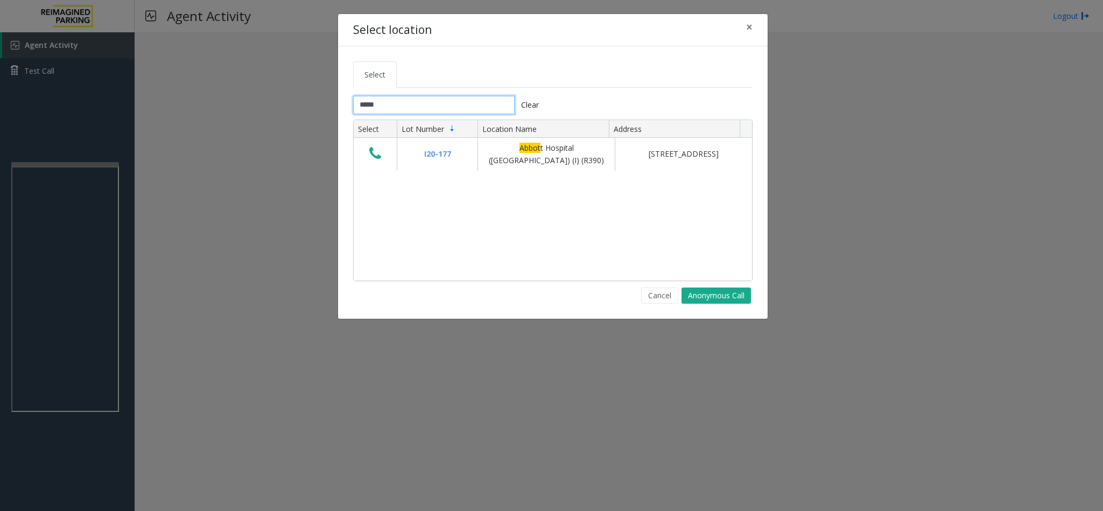
type input "*****"
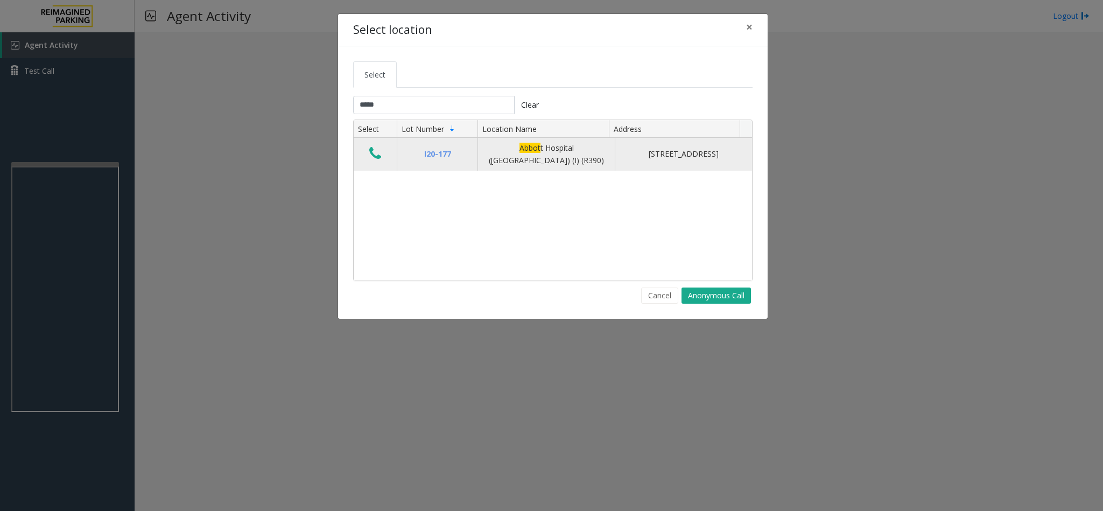
click at [371, 149] on icon "Data table" at bounding box center [375, 153] width 12 height 15
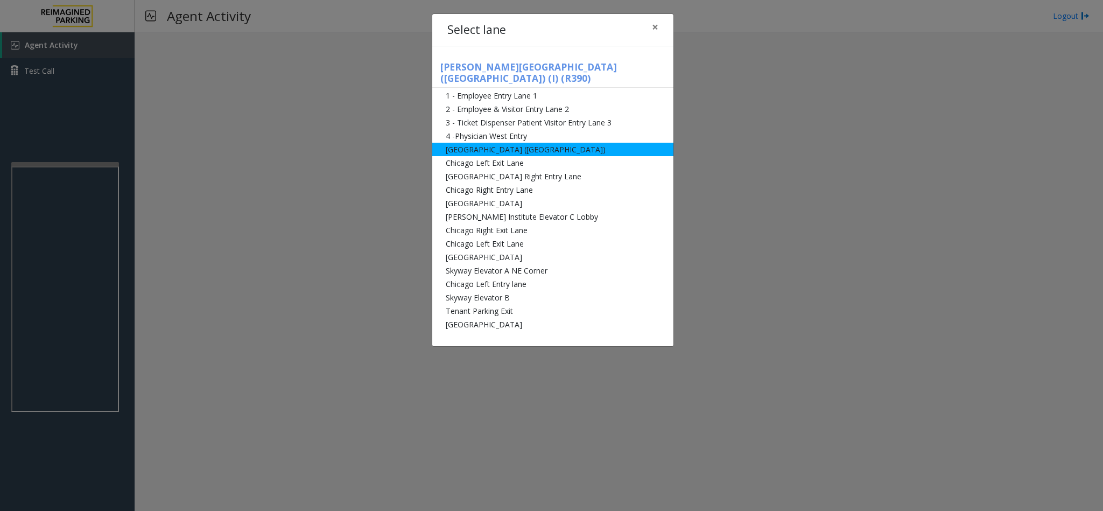
click at [496, 143] on li "[GEOGRAPHIC_DATA] ([GEOGRAPHIC_DATA])" at bounding box center [552, 149] width 241 height 13
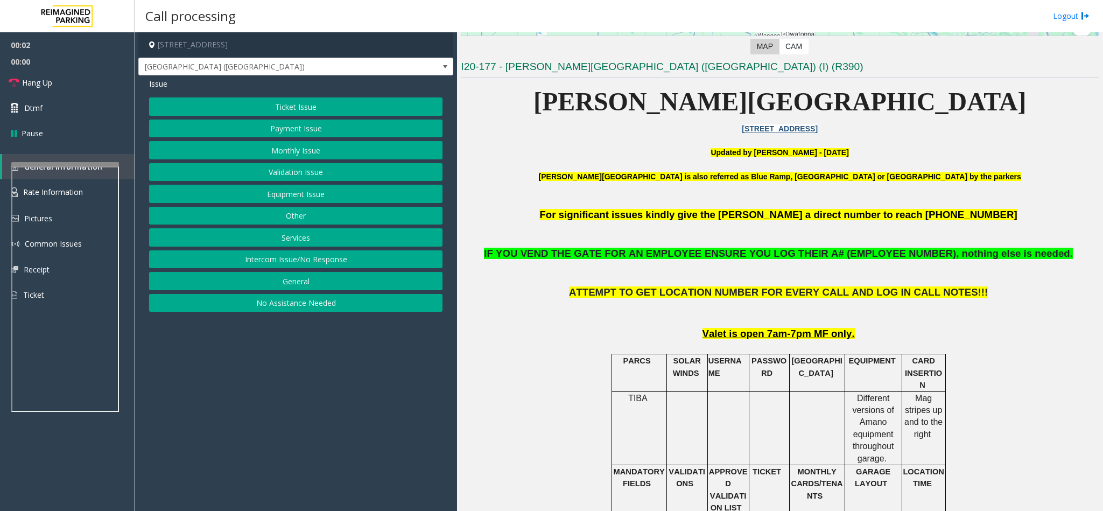
scroll to position [323, 0]
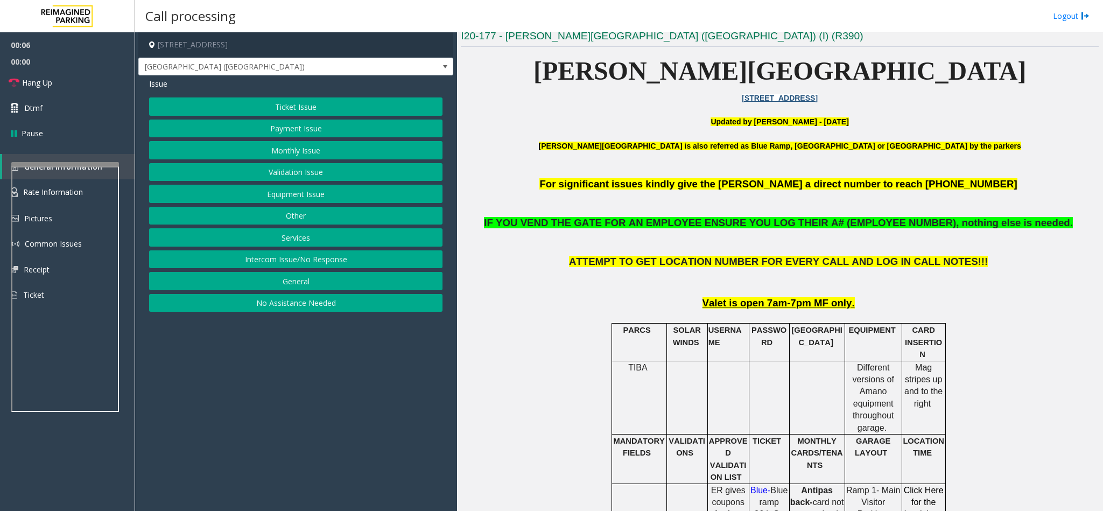
click at [313, 194] on button "Equipment Issue" at bounding box center [295, 194] width 293 height 18
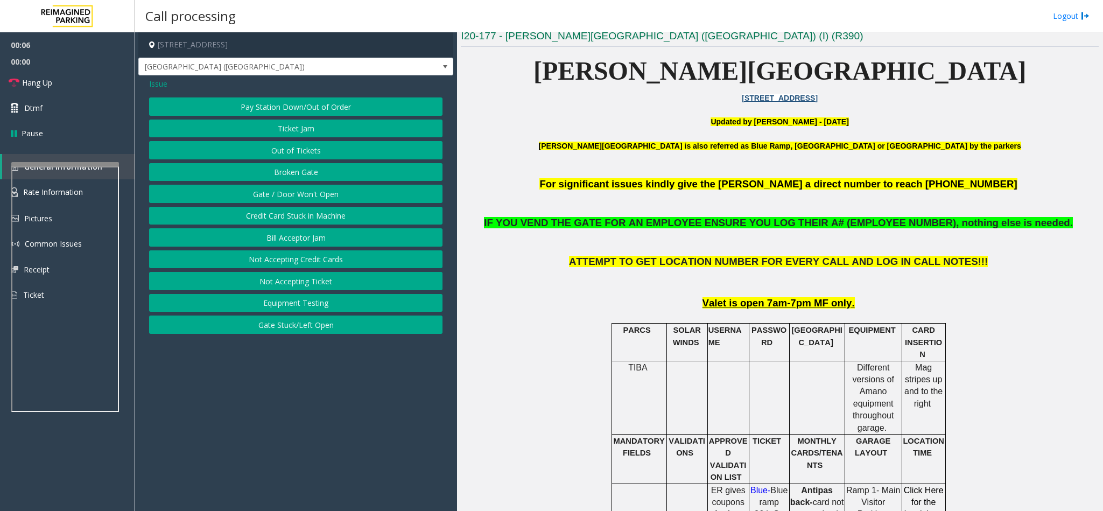
click at [311, 192] on button "Gate / Door Won't Open" at bounding box center [295, 194] width 293 height 18
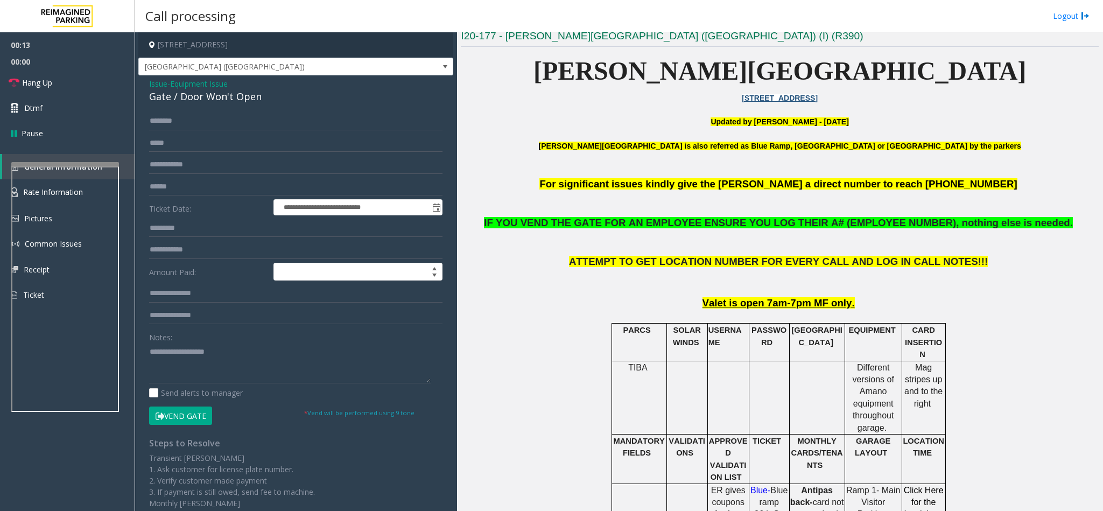
click at [202, 100] on div "Gate / Door Won't Open" at bounding box center [295, 96] width 293 height 15
drag, startPoint x: 202, startPoint y: 100, endPoint x: 185, endPoint y: 116, distance: 24.0
click at [185, 116] on input "text" at bounding box center [295, 121] width 293 height 18
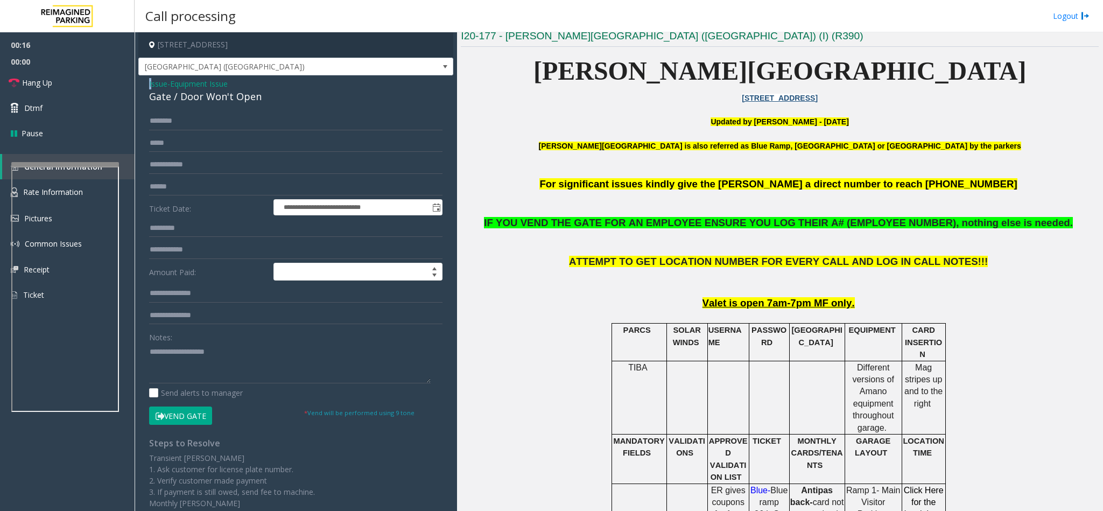
click at [151, 81] on span "Issue" at bounding box center [158, 83] width 18 height 11
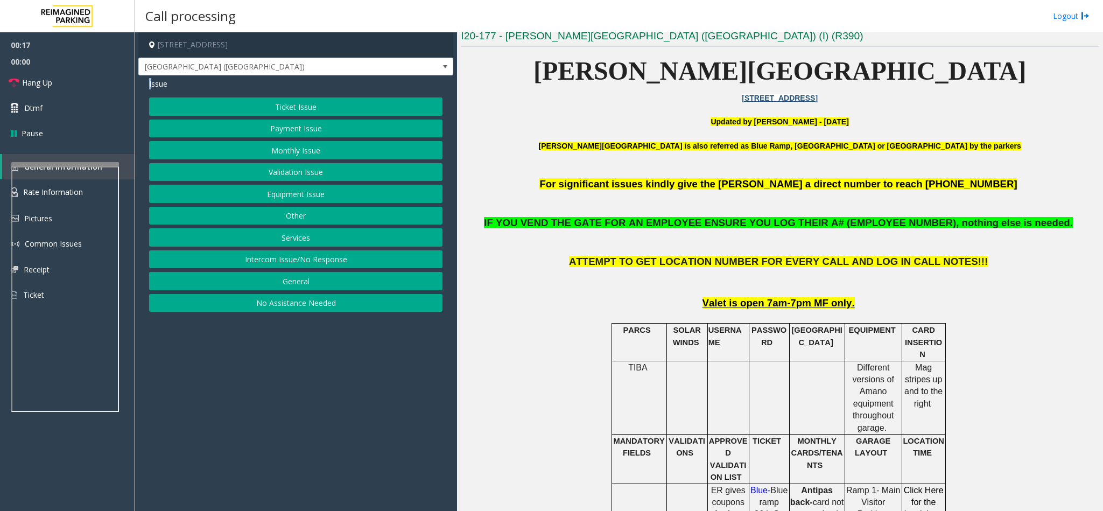
click at [309, 109] on button "Ticket Issue" at bounding box center [295, 106] width 293 height 18
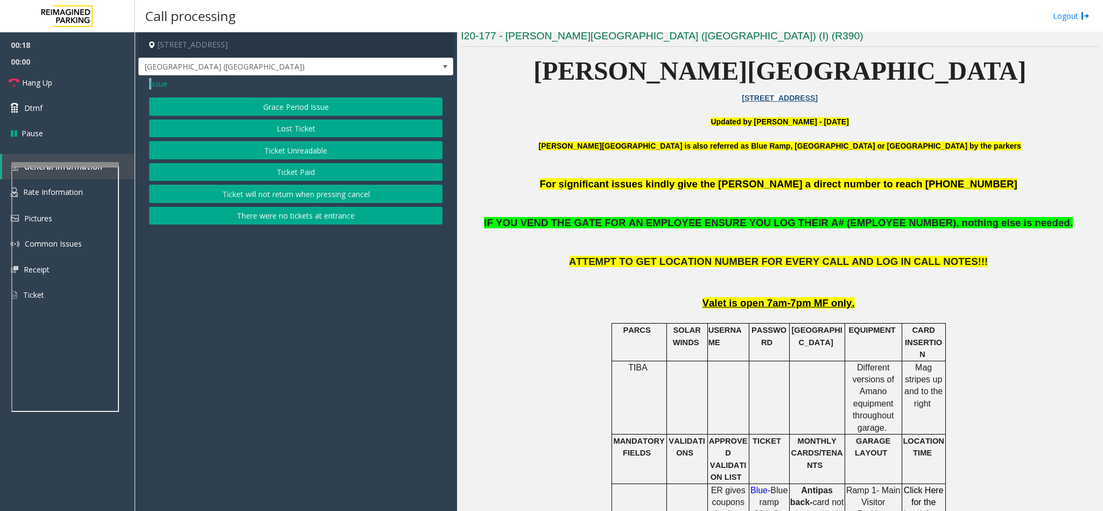
click at [307, 154] on button "Ticket Unreadable" at bounding box center [295, 150] width 293 height 18
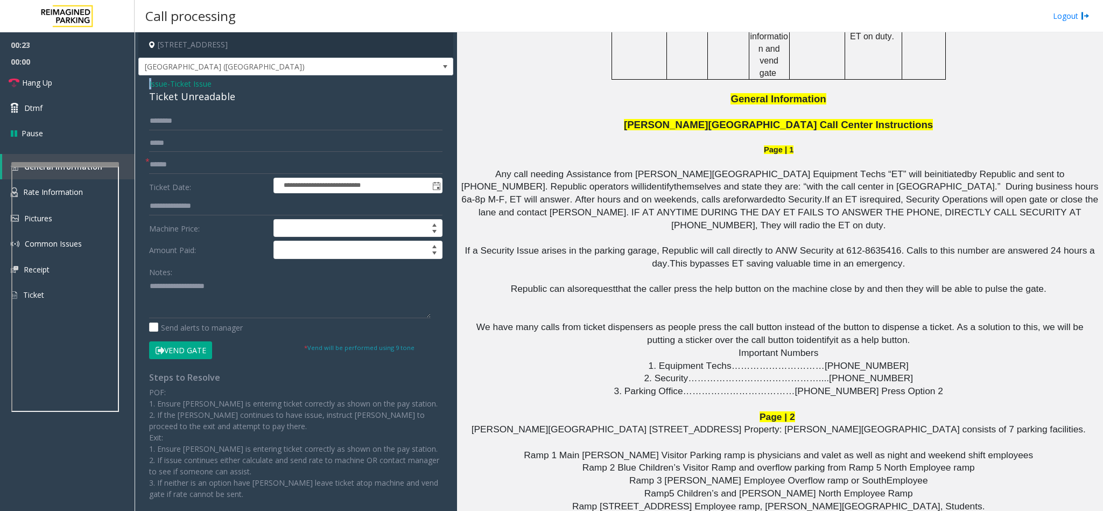
scroll to position [888, 0]
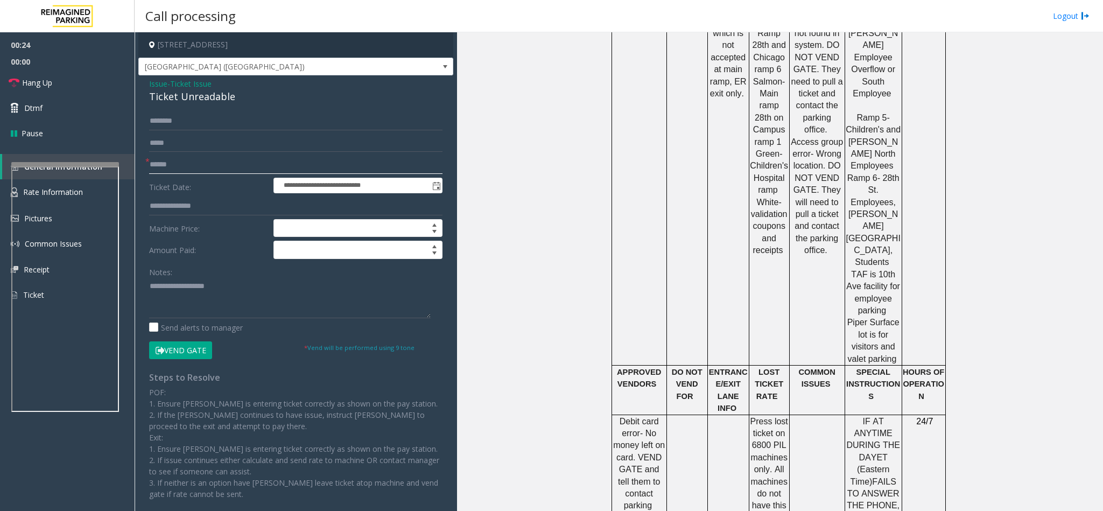
click at [159, 166] on input "text" at bounding box center [295, 165] width 293 height 18
click at [205, 103] on div "Ticket Unreadable" at bounding box center [295, 96] width 293 height 15
click at [173, 181] on label "Ticket Date:" at bounding box center [208, 186] width 124 height 16
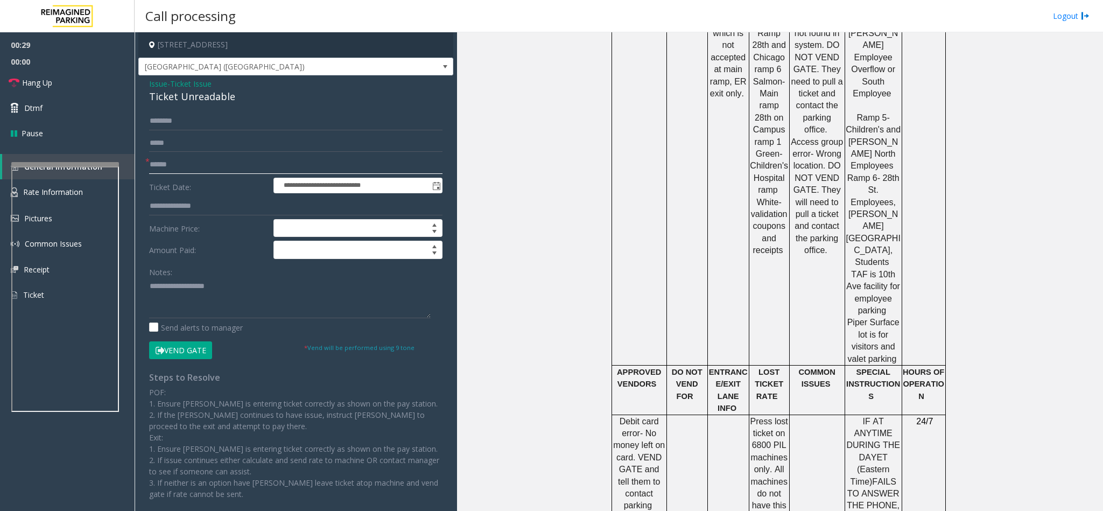
click at [184, 170] on input "text" at bounding box center [295, 165] width 293 height 18
type input "*"
type input "**"
click at [203, 97] on div "Ticket Unreadable" at bounding box center [295, 96] width 293 height 15
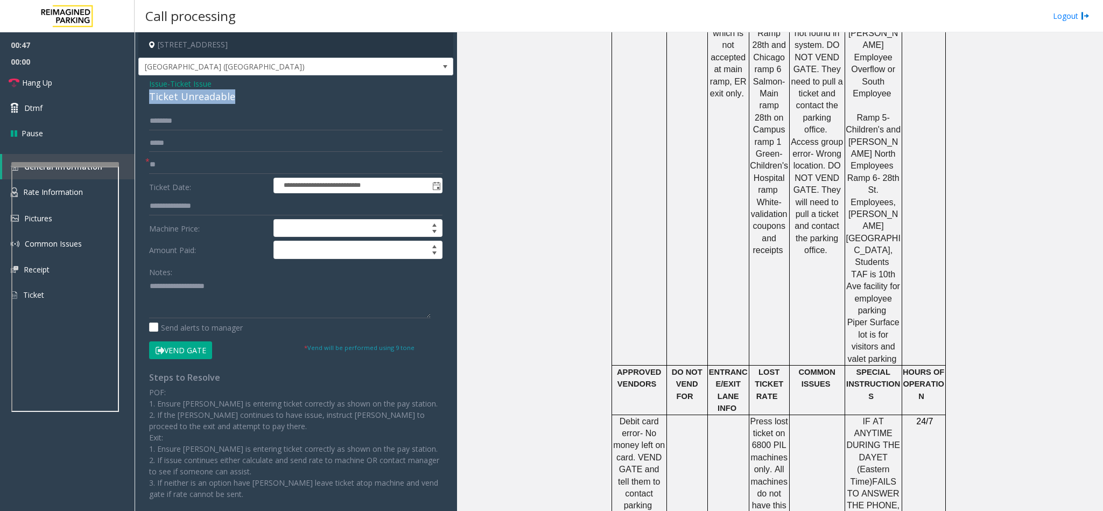
click at [203, 97] on div "Ticket Unreadable" at bounding box center [295, 96] width 293 height 15
copy div "Ticket Unreadable"
click at [238, 296] on textarea at bounding box center [290, 298] width 282 height 40
paste textarea "**********"
click at [181, 359] on button "Vend Gate" at bounding box center [180, 350] width 63 height 18
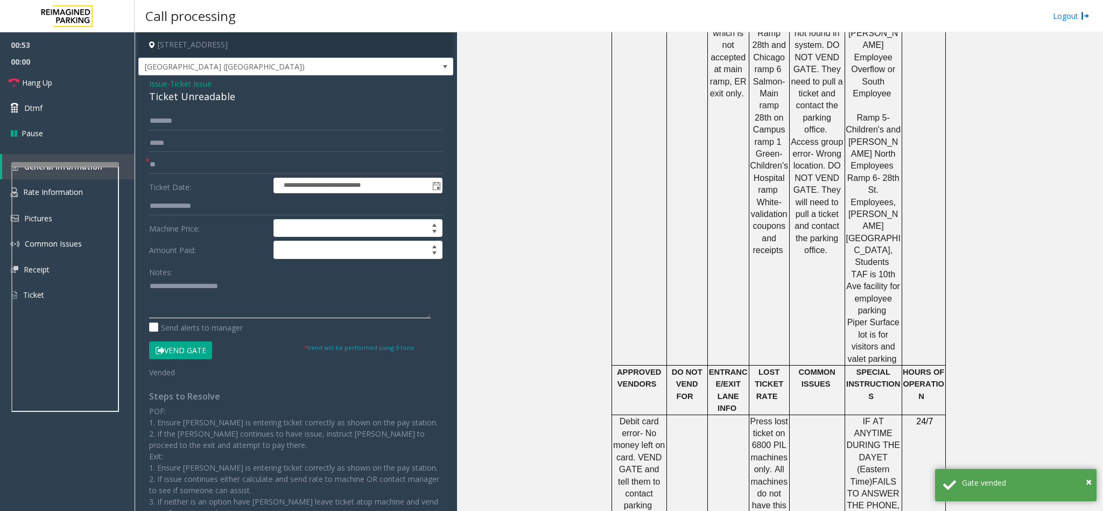
click at [171, 299] on textarea at bounding box center [290, 298] width 282 height 40
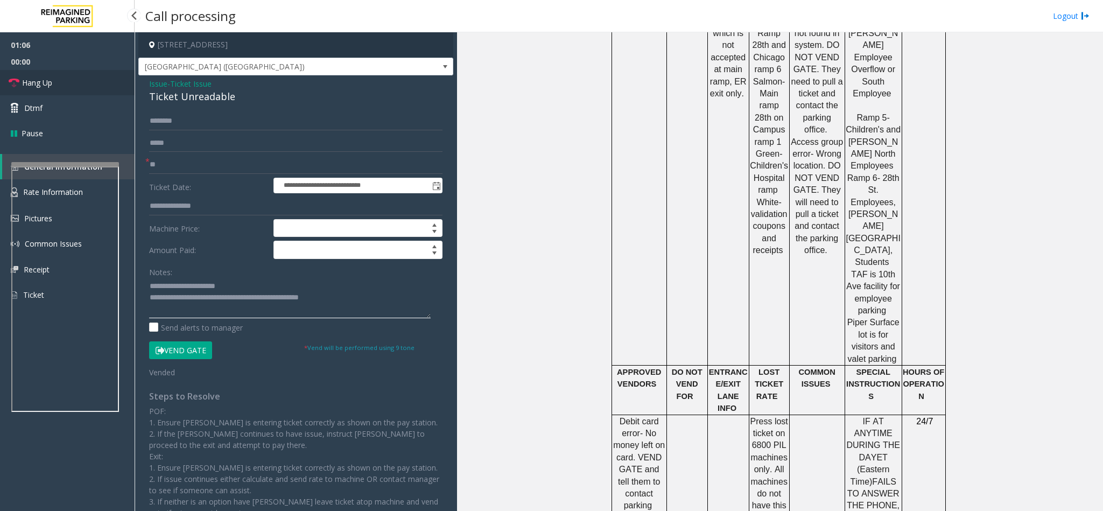
type textarea "**********"
click at [32, 92] on link "Hang Up" at bounding box center [67, 82] width 135 height 25
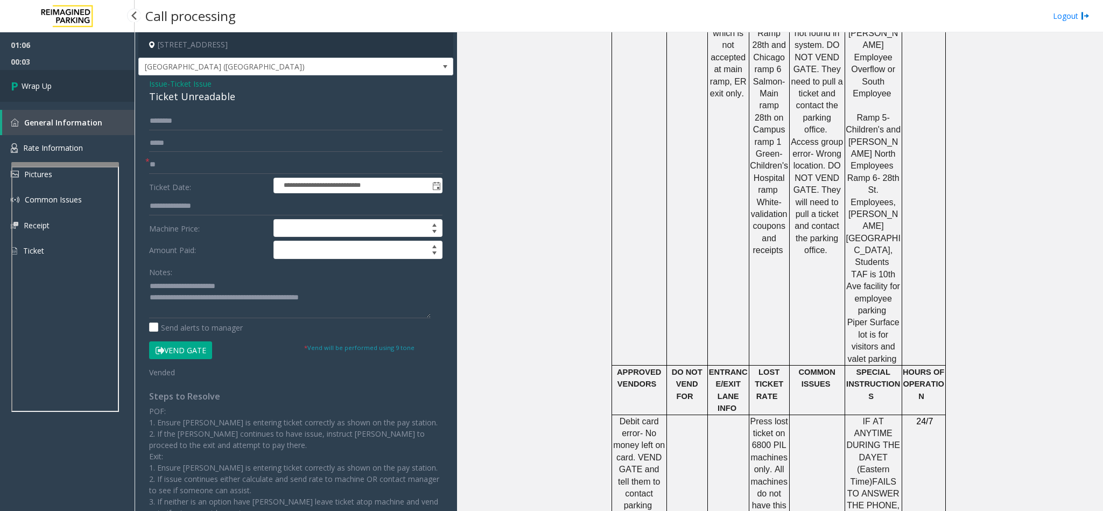
click at [101, 83] on link "Wrap Up" at bounding box center [67, 86] width 135 height 32
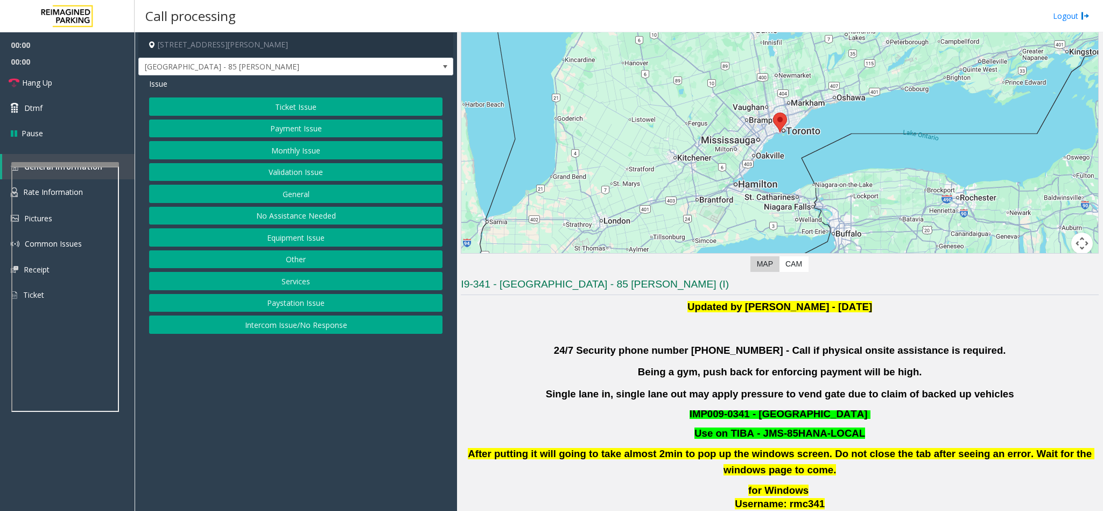
scroll to position [74, 0]
click at [281, 172] on button "Validation Issue" at bounding box center [295, 172] width 293 height 18
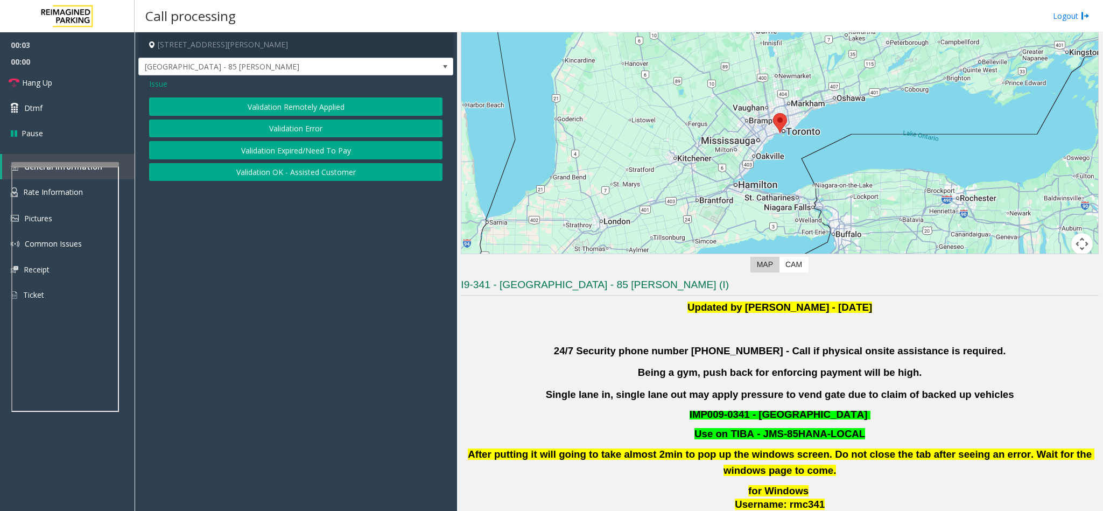
click at [155, 81] on span "Issue" at bounding box center [158, 83] width 18 height 11
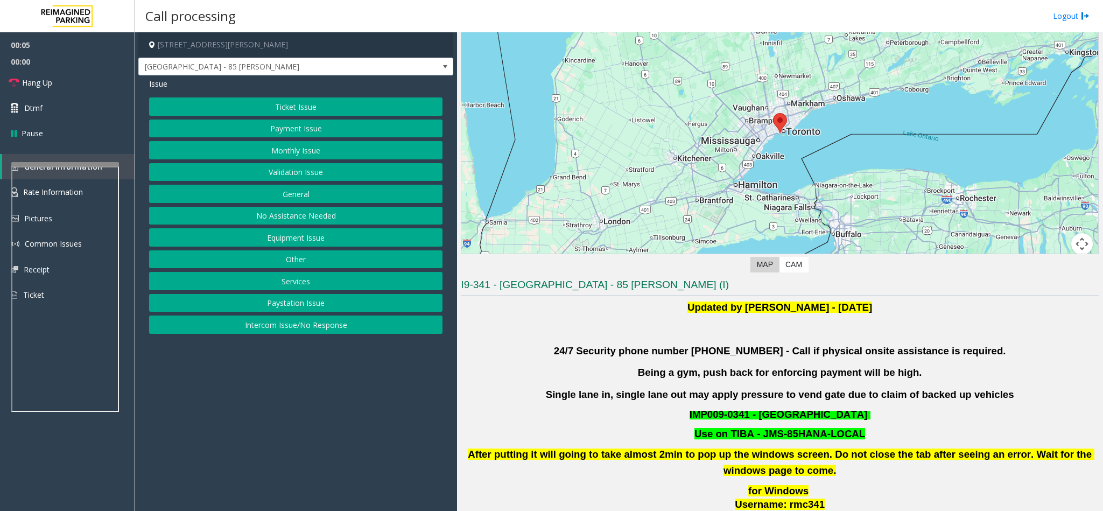
click at [296, 332] on button "Intercom Issue/No Response" at bounding box center [295, 324] width 293 height 18
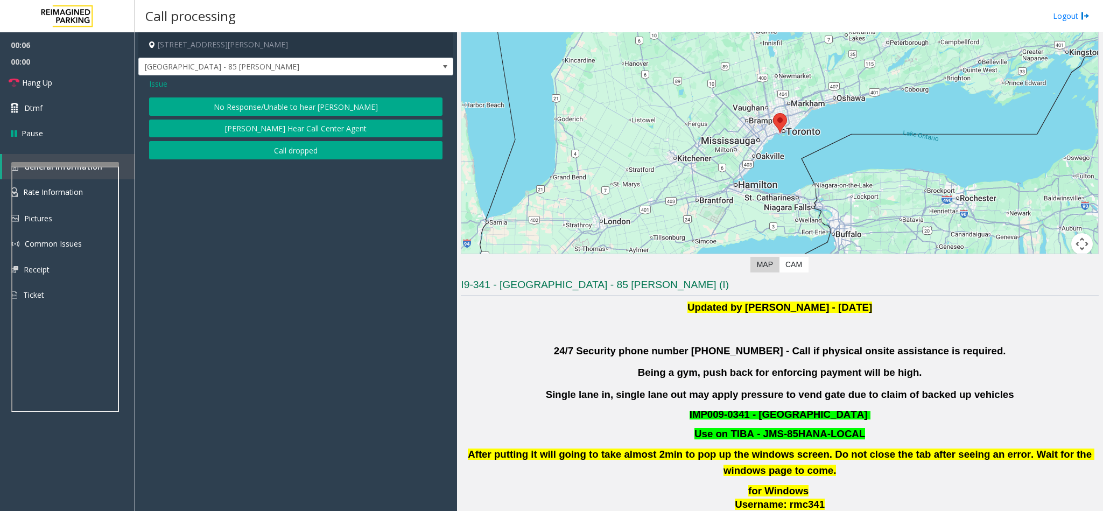
click at [249, 113] on button "No Response/Unable to hear [PERSON_NAME]" at bounding box center [295, 106] width 293 height 18
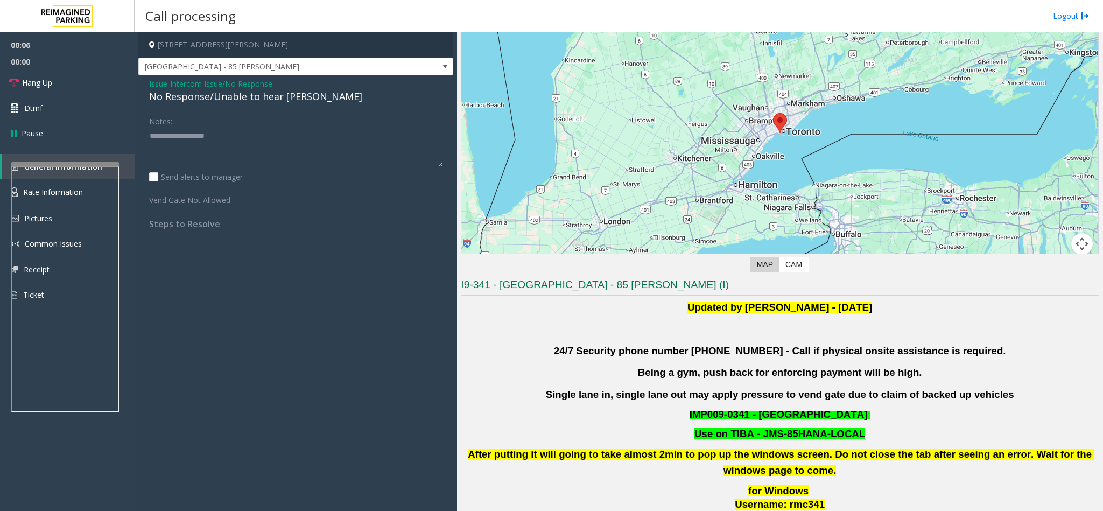
click at [227, 99] on div "No Response/Unable to hear [PERSON_NAME]" at bounding box center [295, 96] width 293 height 15
copy div "No Response/Unable to hear [PERSON_NAME]"
paste textarea "**********"
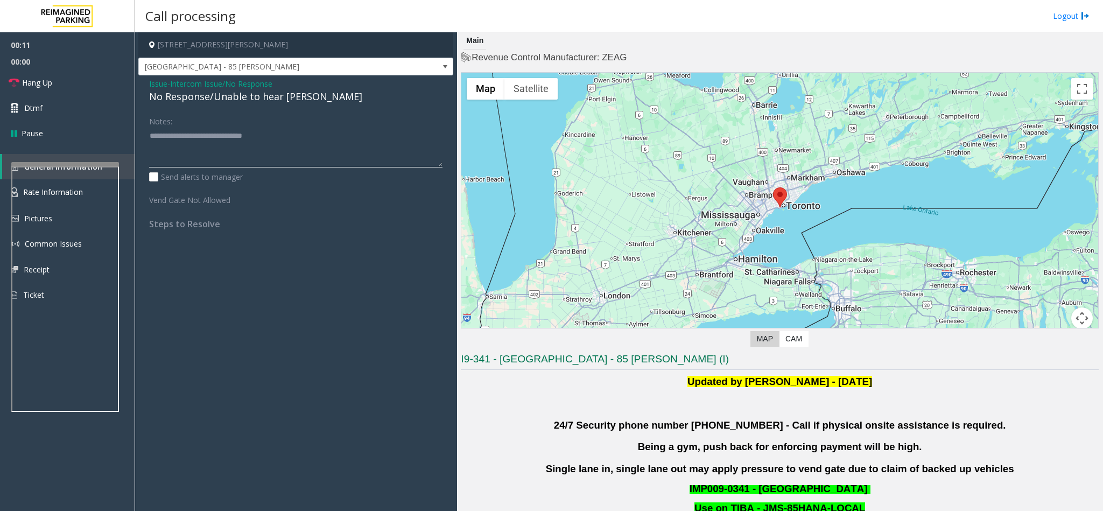
scroll to position [603, 0]
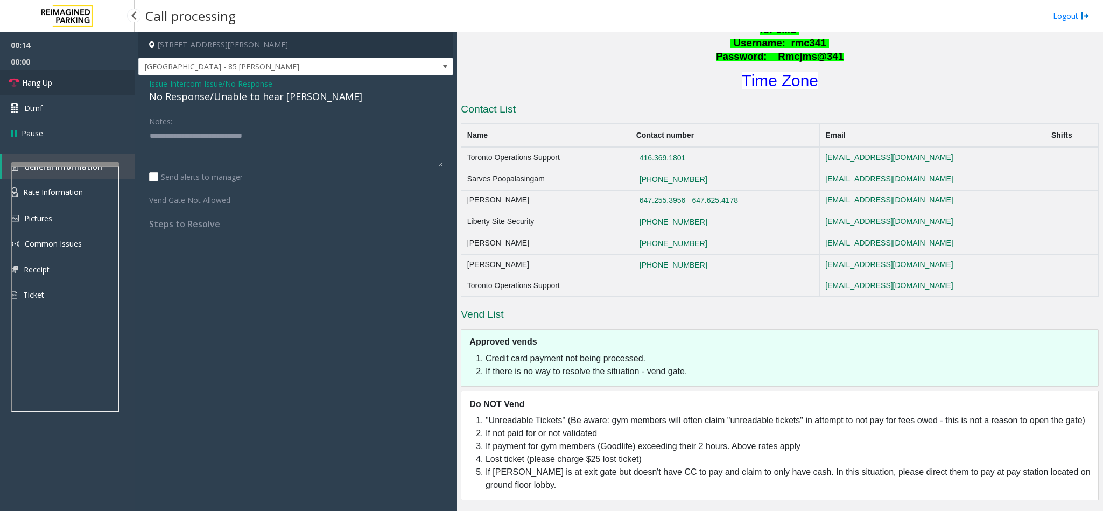
type textarea "**********"
click at [69, 82] on link "Hang Up" at bounding box center [67, 82] width 135 height 25
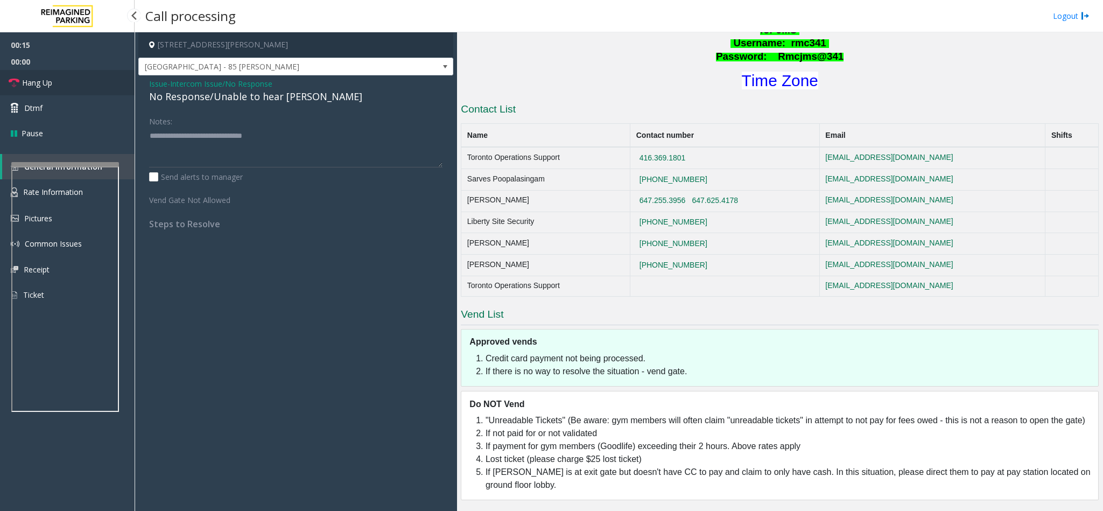
click at [69, 82] on link "Hang Up" at bounding box center [67, 82] width 135 height 25
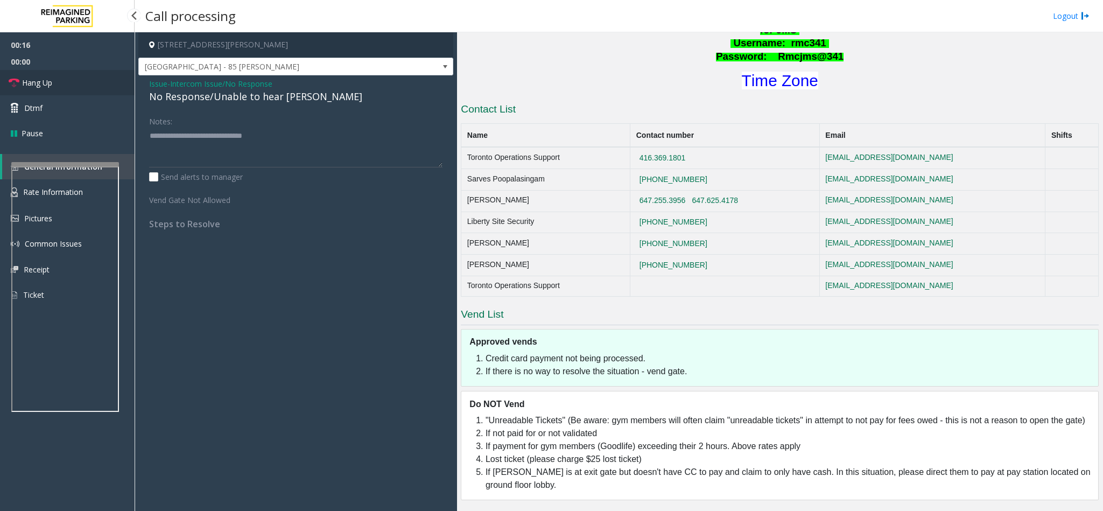
click at [69, 82] on link "Hang Up" at bounding box center [67, 82] width 135 height 25
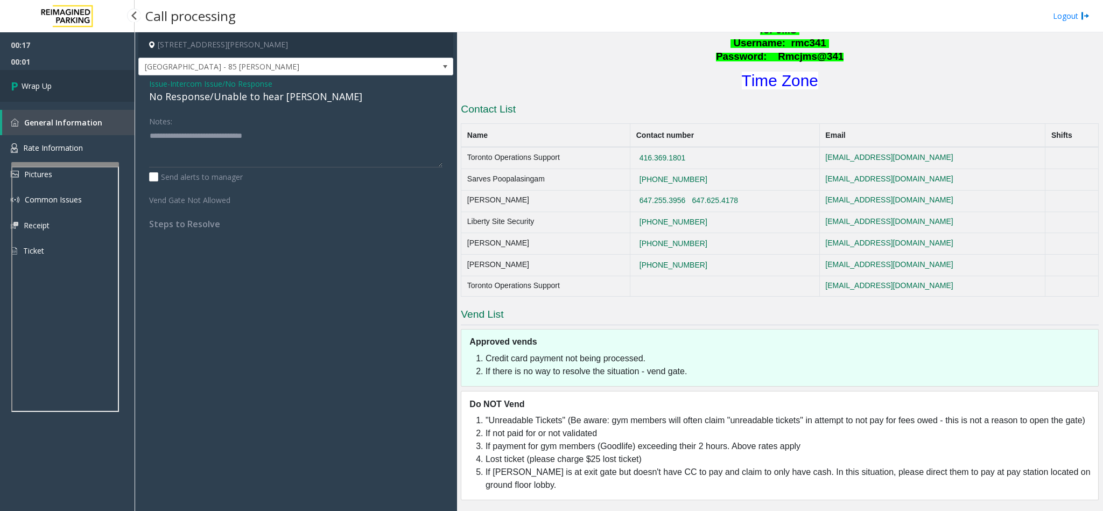
click at [69, 82] on link "Wrap Up" at bounding box center [67, 86] width 135 height 32
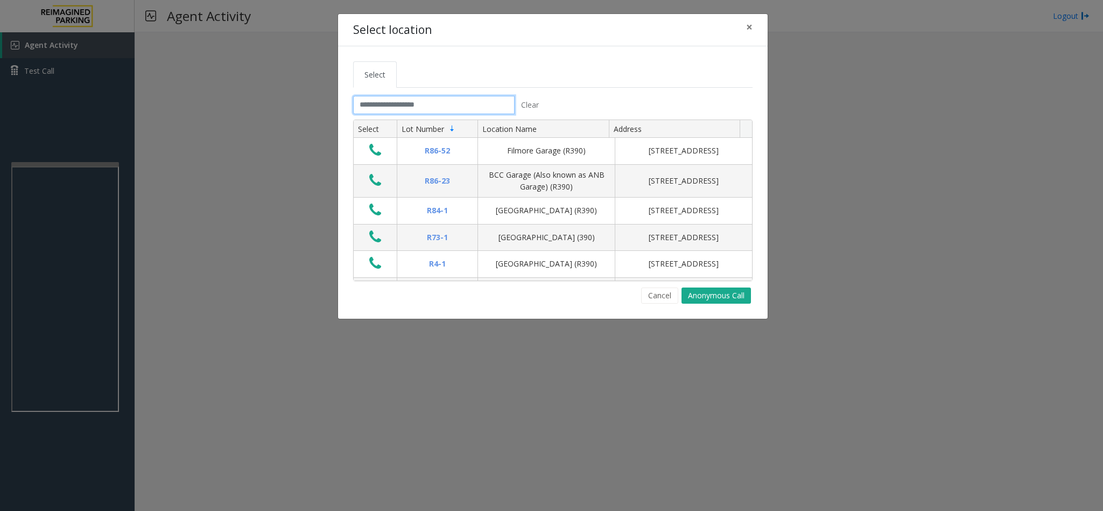
click at [425, 99] on input "text" at bounding box center [433, 105] width 161 height 18
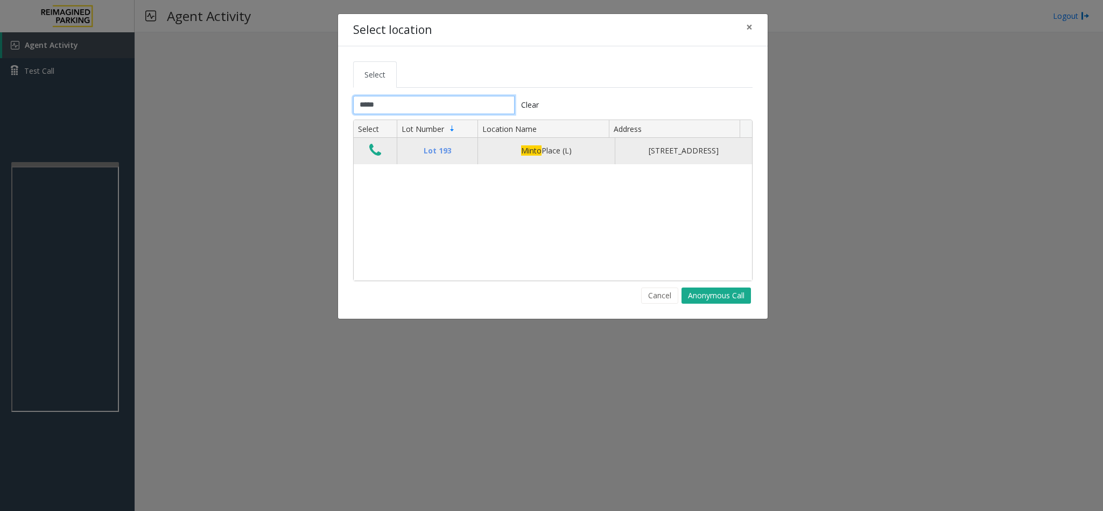
type input "*****"
drag, startPoint x: 423, startPoint y: 153, endPoint x: 593, endPoint y: 152, distance: 169.6
click at [593, 152] on tr "Lot 193 Minto Place (L) 407 Laurier Avenue West, Ottawa, ON" at bounding box center [553, 151] width 398 height 26
click at [377, 149] on icon "Data table" at bounding box center [375, 150] width 12 height 15
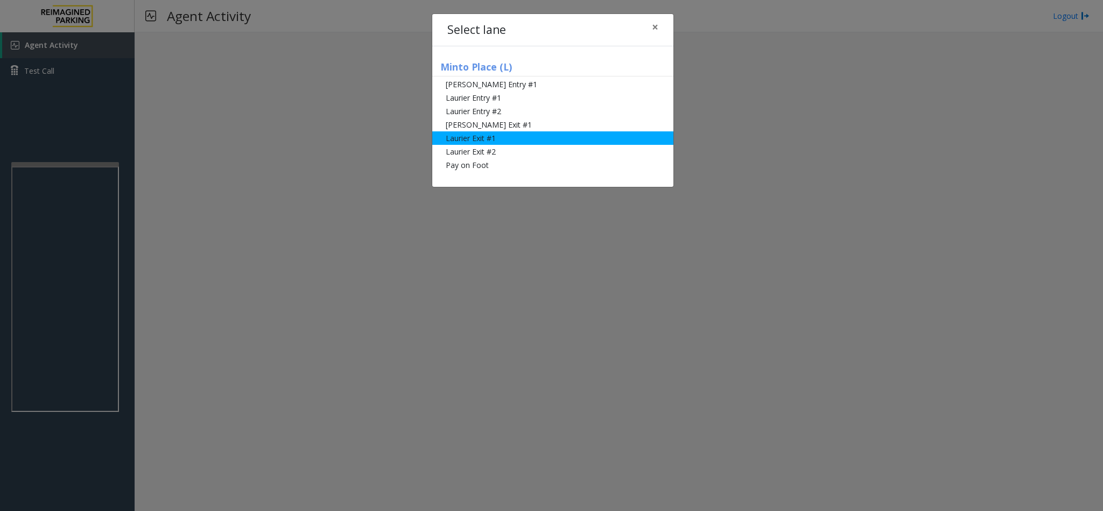
click at [505, 140] on li "Laurier Exit #1" at bounding box center [552, 137] width 241 height 13
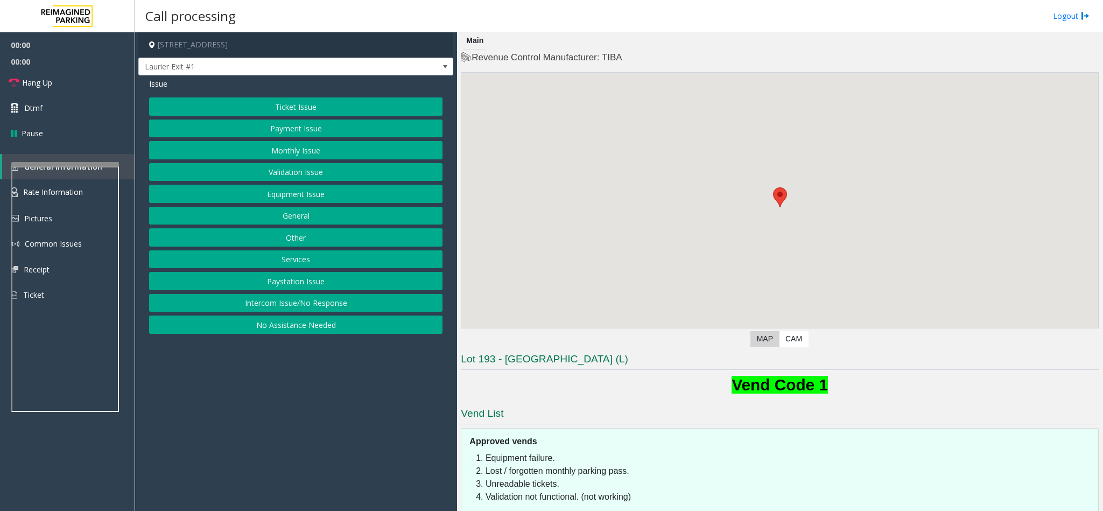
scroll to position [63, 0]
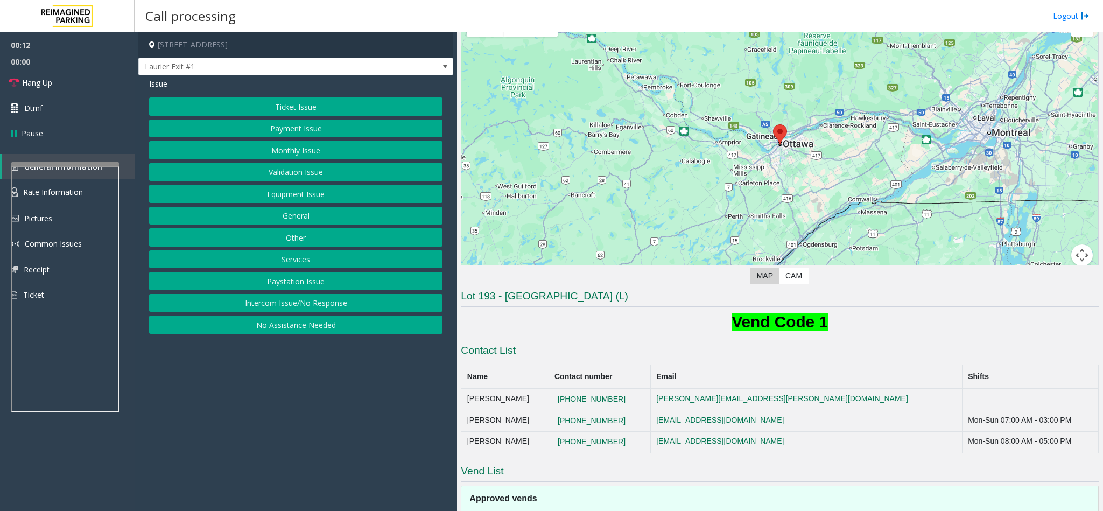
click at [294, 125] on button "Payment Issue" at bounding box center [295, 128] width 293 height 18
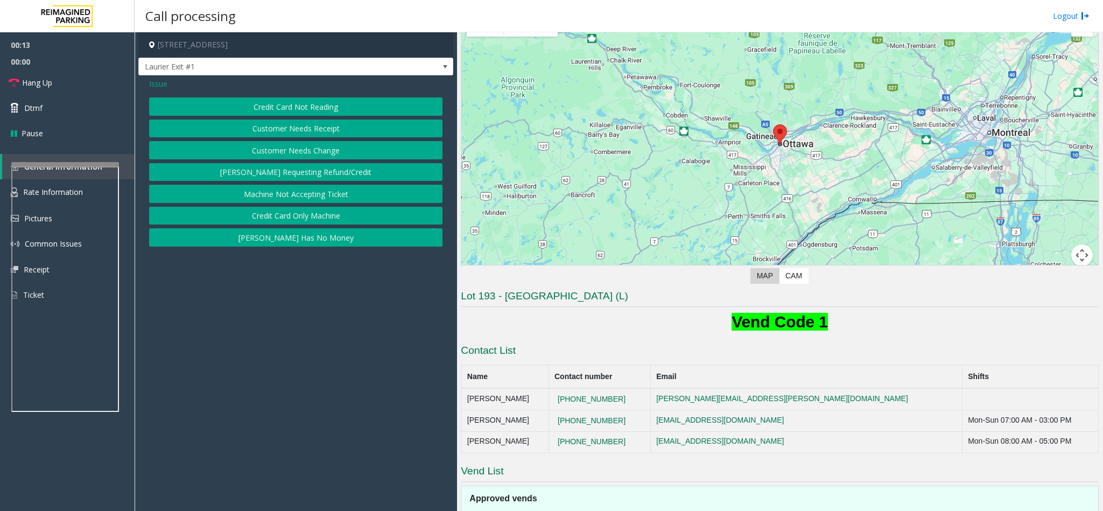
click at [304, 101] on button "Credit Card Not Reading" at bounding box center [295, 106] width 293 height 18
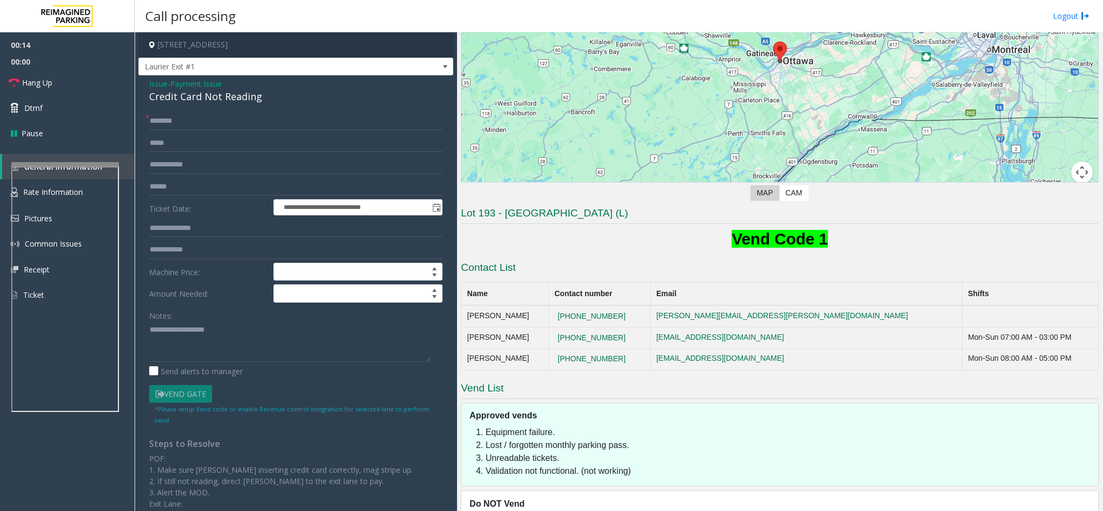
scroll to position [183, 0]
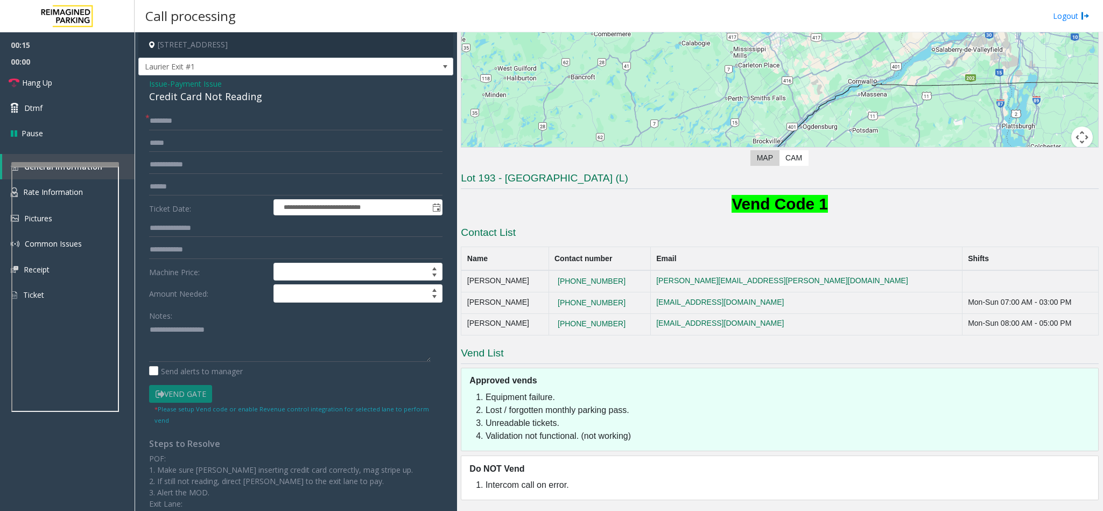
click at [193, 95] on div "Credit Card Not Reading" at bounding box center [295, 96] width 293 height 15
copy div "Credit Card Not Reading"
click at [194, 343] on textarea at bounding box center [290, 341] width 282 height 40
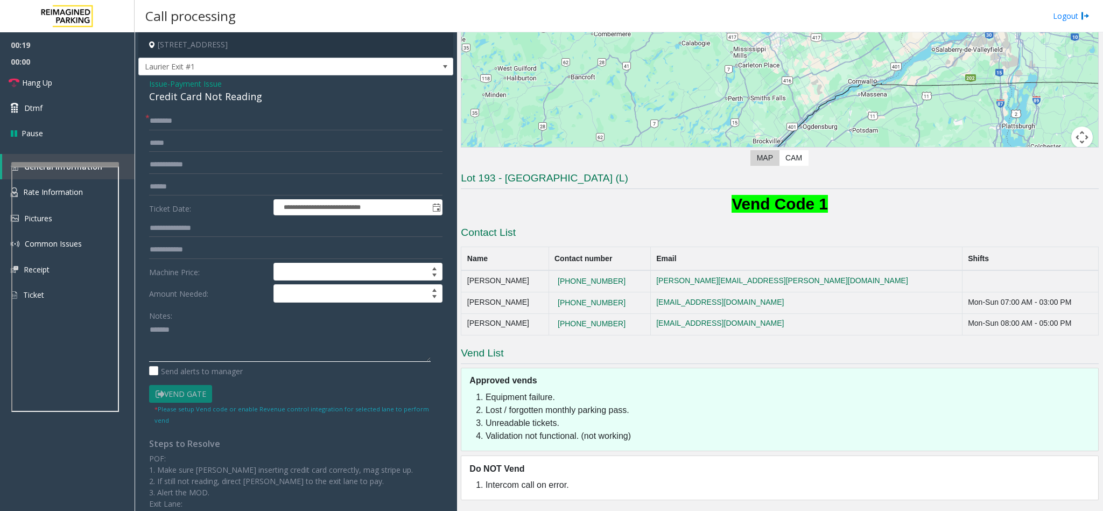
paste textarea "**********"
type textarea "**********"
click at [176, 112] on input "text" at bounding box center [295, 121] width 293 height 18
type input "*******"
click at [200, 185] on input "text" at bounding box center [295, 187] width 293 height 18
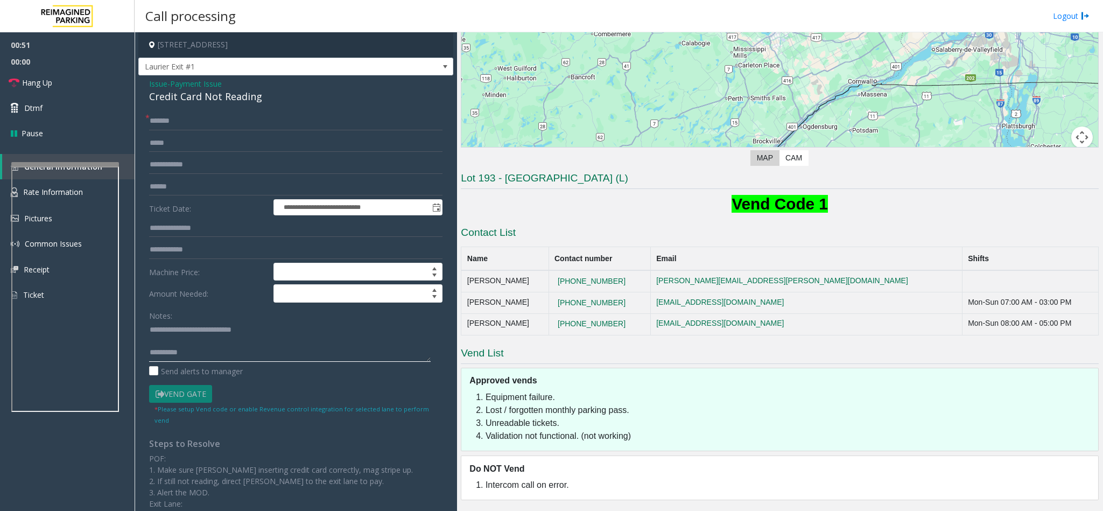
click at [228, 355] on textarea at bounding box center [290, 341] width 282 height 40
type textarea "**********"
click at [209, 176] on form "**********" at bounding box center [295, 268] width 293 height 313
click at [215, 181] on input "text" at bounding box center [295, 187] width 293 height 18
type input "**********"
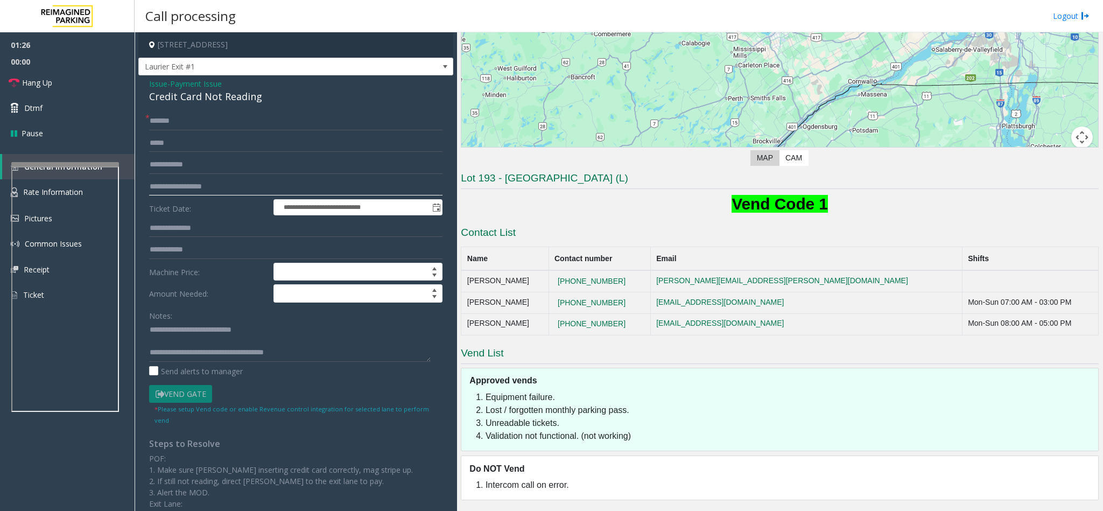
click at [215, 181] on input "**********" at bounding box center [295, 187] width 293 height 18
type input "****"
click at [309, 354] on textarea at bounding box center [290, 341] width 282 height 40
type textarea "**********"
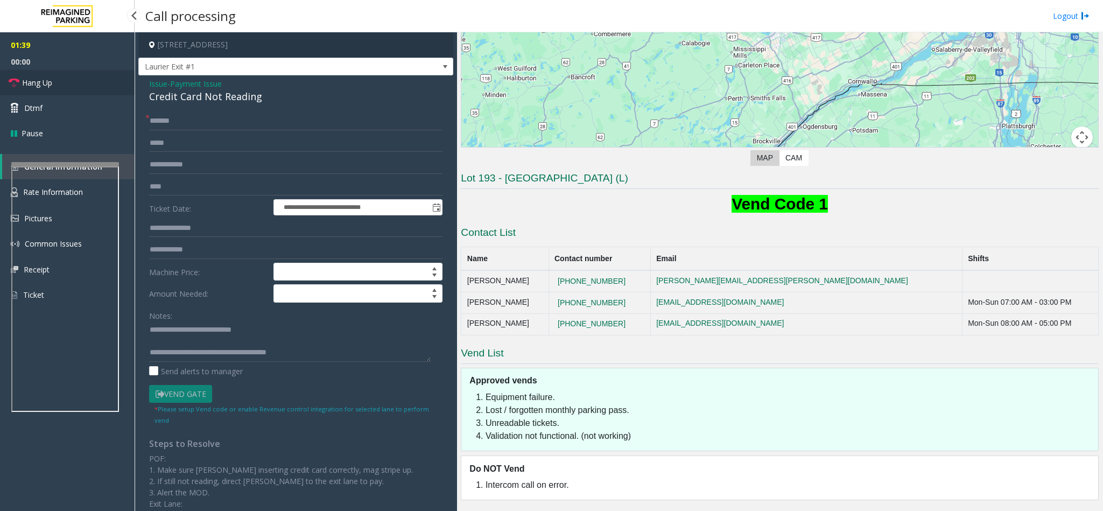
click at [31, 84] on span "Hang Up" at bounding box center [37, 82] width 30 height 11
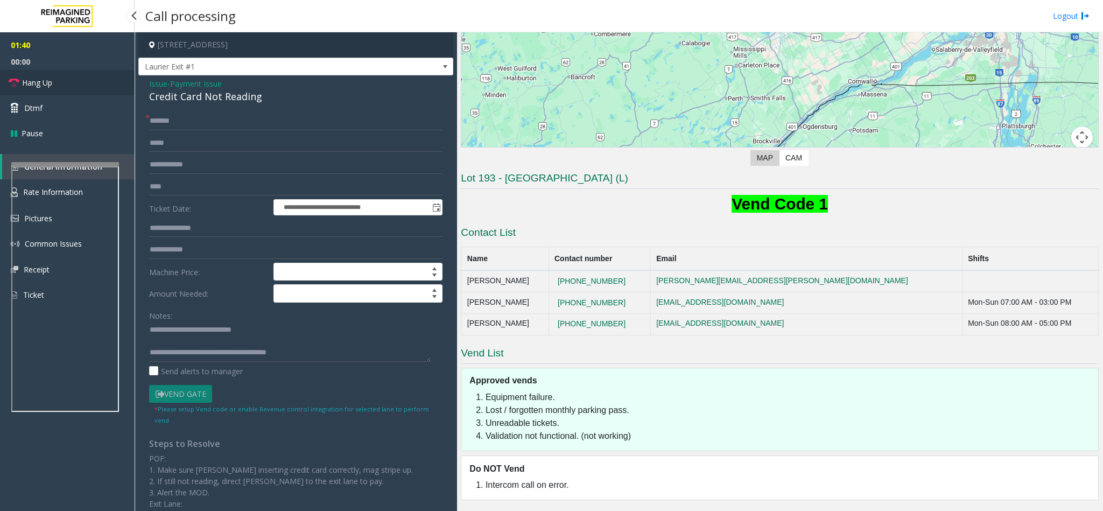
click at [31, 84] on span "Hang Up" at bounding box center [37, 82] width 30 height 11
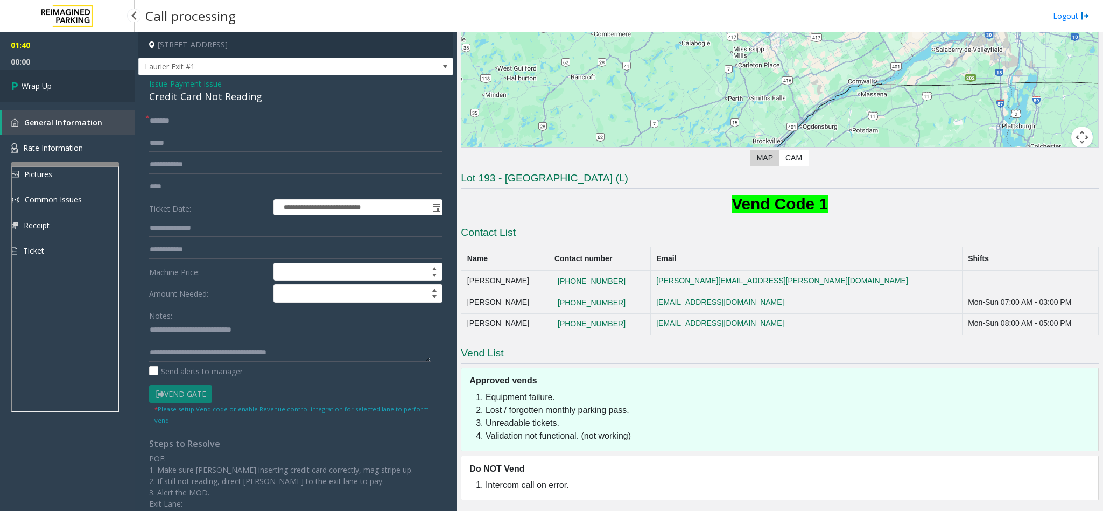
click at [31, 84] on span "Wrap Up" at bounding box center [37, 85] width 30 height 11
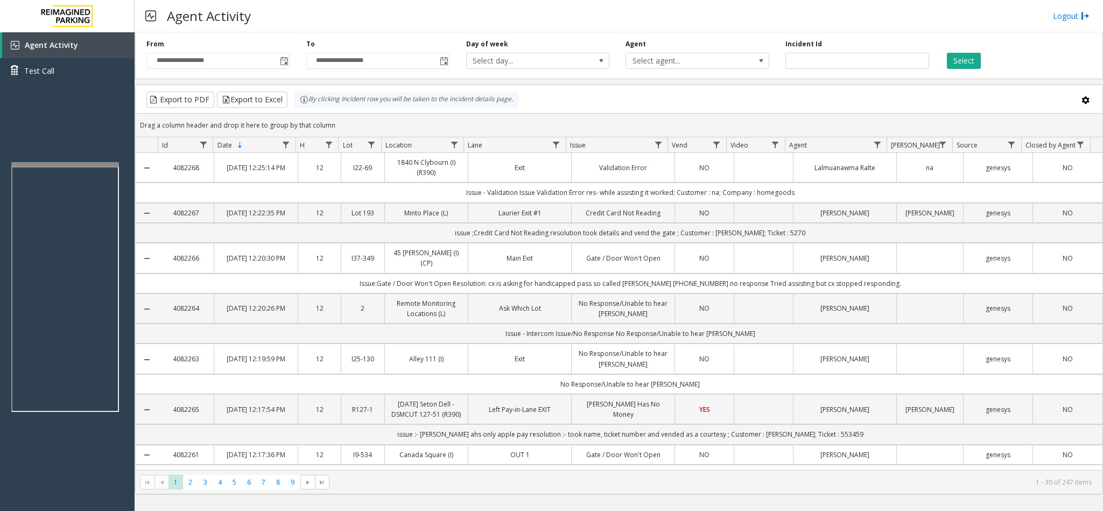
drag, startPoint x: 1065, startPoint y: 21, endPoint x: 1048, endPoint y: 18, distance: 16.9
click at [1063, 21] on link "Logout" at bounding box center [1071, 15] width 37 height 11
